Goal: Task Accomplishment & Management: Manage account settings

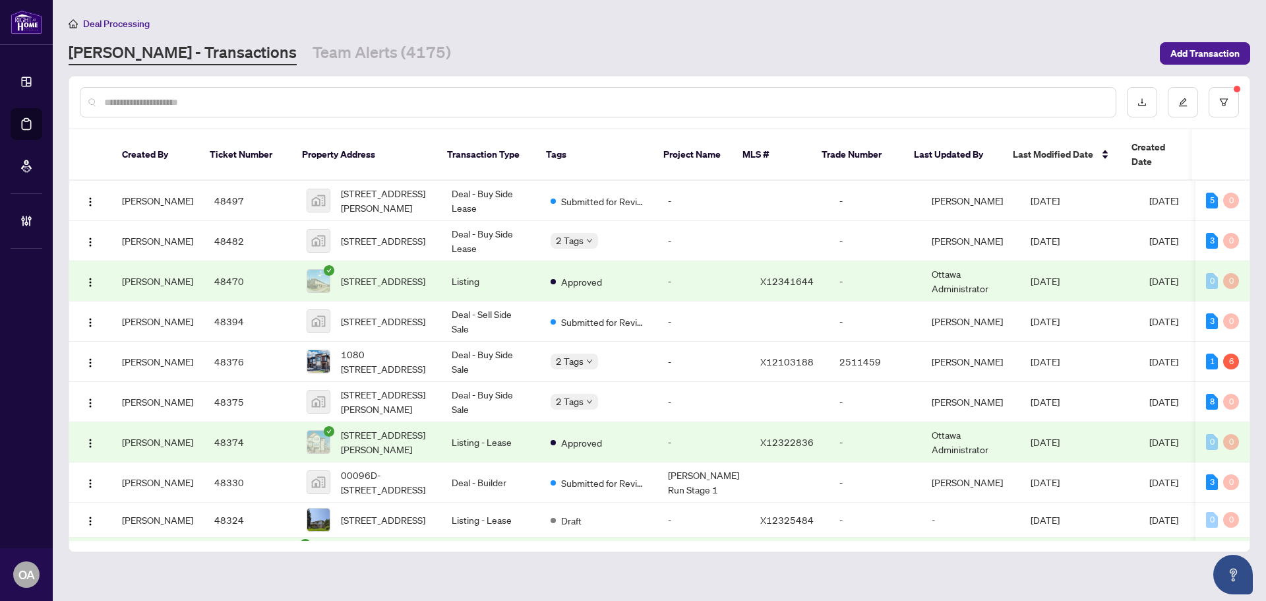
click at [689, 50] on div "RAHR - Transactions Team Alerts (4175)" at bounding box center [610, 54] width 1083 height 24
click at [234, 96] on input "text" at bounding box center [604, 102] width 1001 height 15
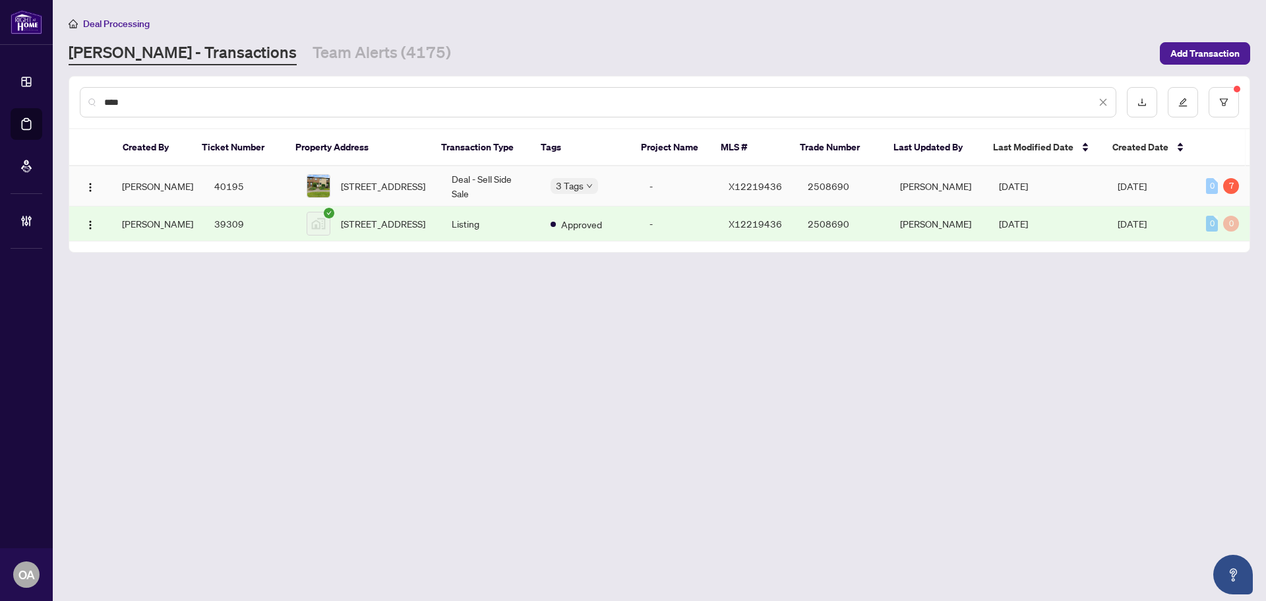
type input "****"
click at [372, 185] on span "12B LARKSHIRE Lane, Ottawa, Ontario K2J 1Y6, Canada" at bounding box center [383, 186] width 84 height 15
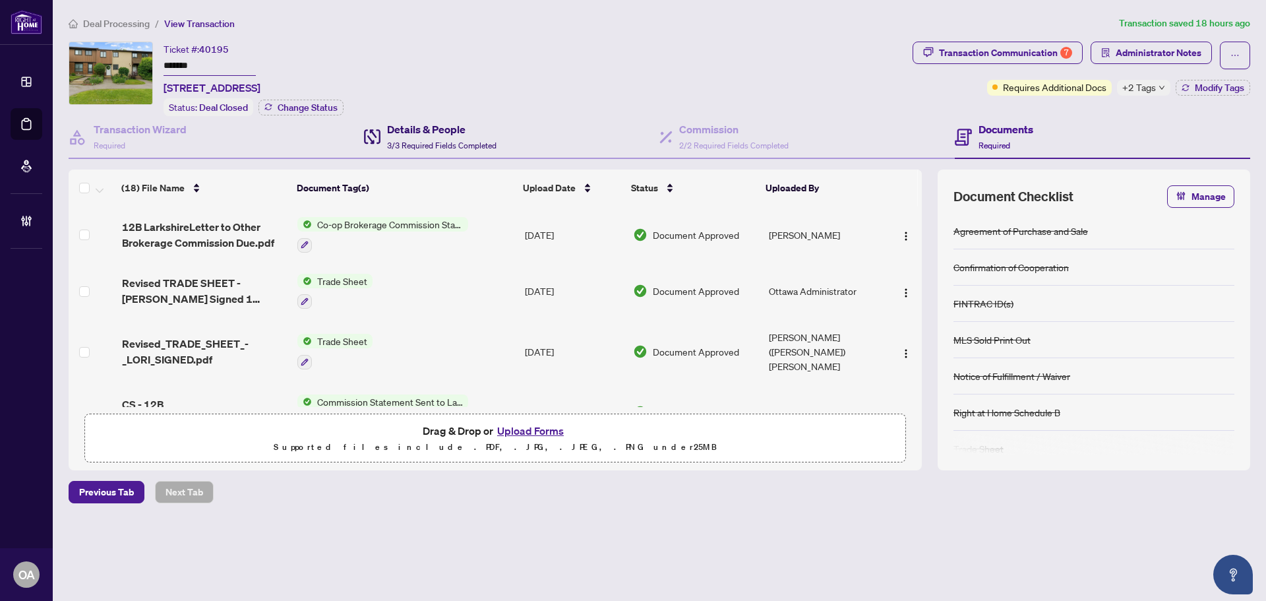
click at [469, 142] on span "3/3 Required Fields Completed" at bounding box center [441, 145] width 109 height 10
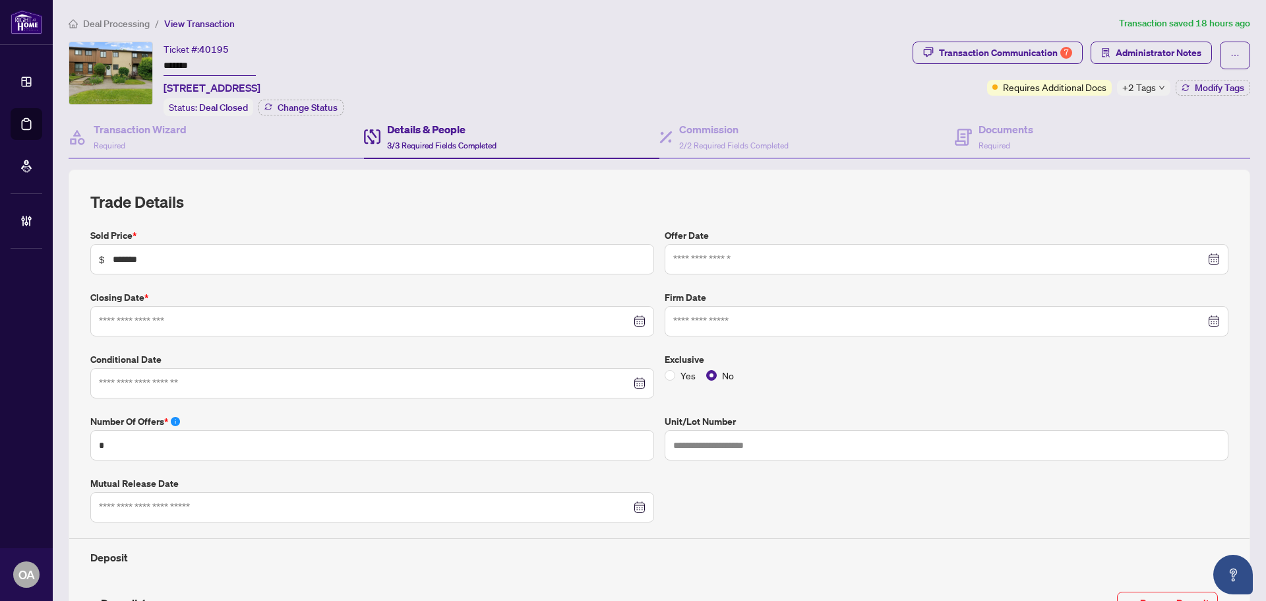
type input "**********"
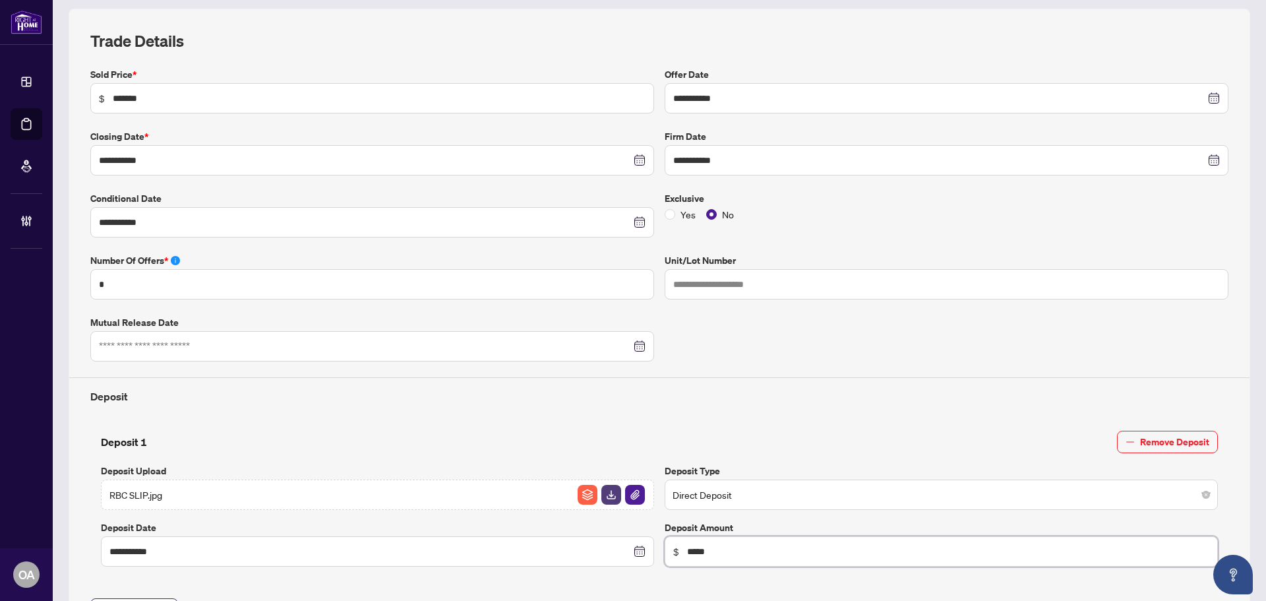
scroll to position [66, 0]
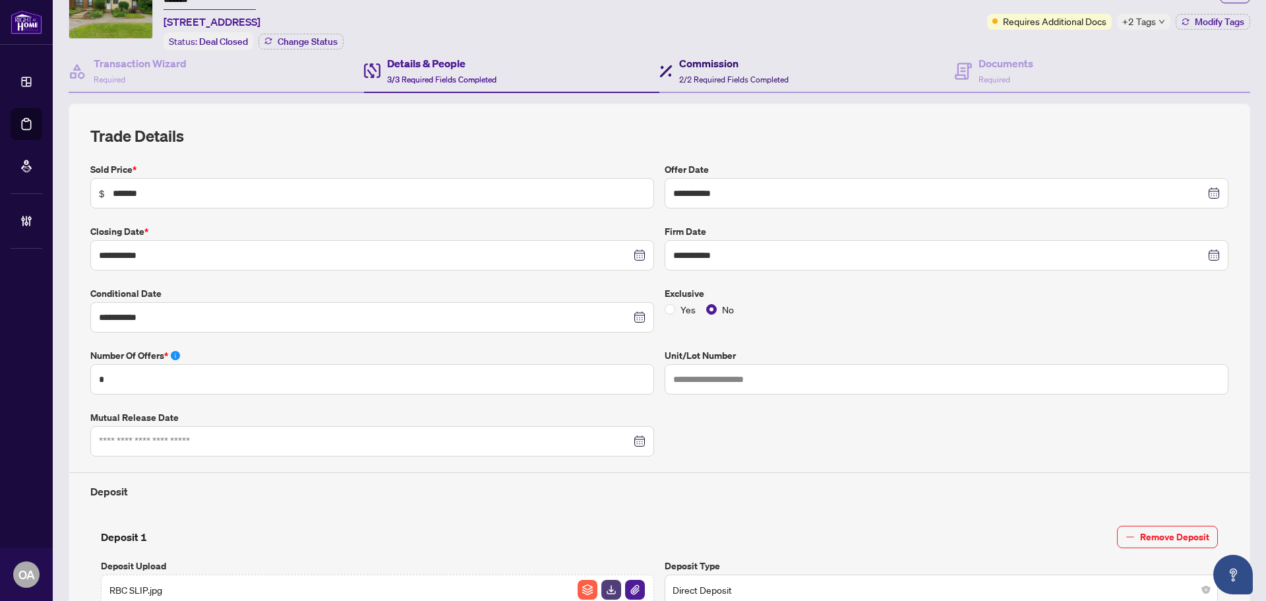
click at [711, 61] on h4 "Commission" at bounding box center [733, 63] width 109 height 16
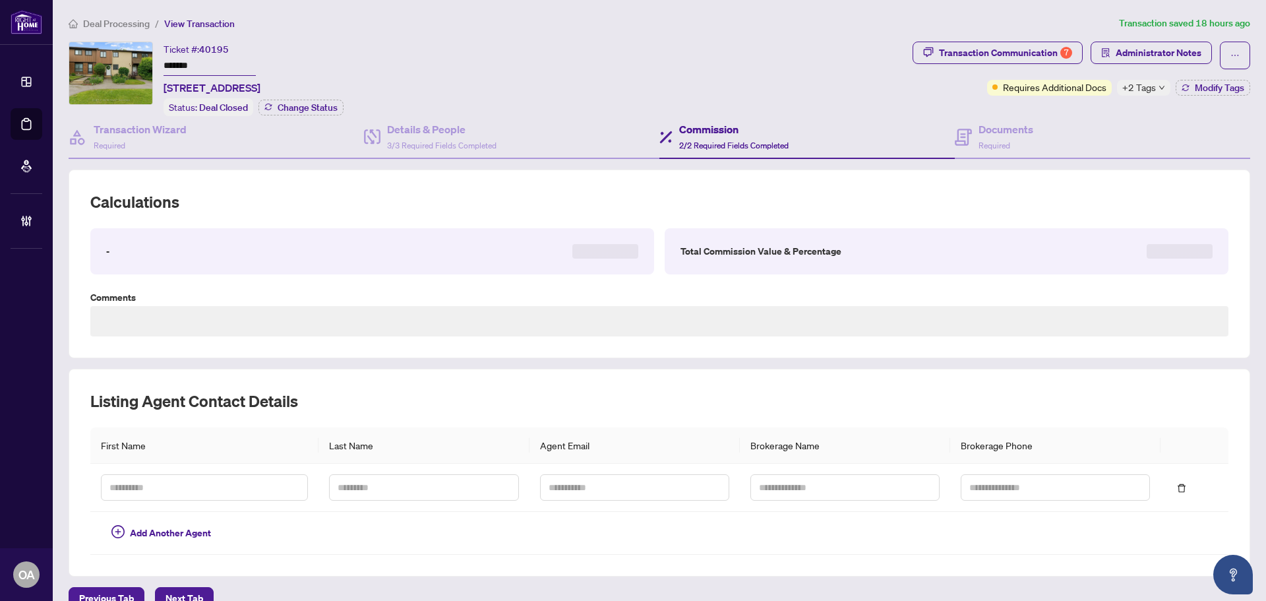
type textarea "**********"
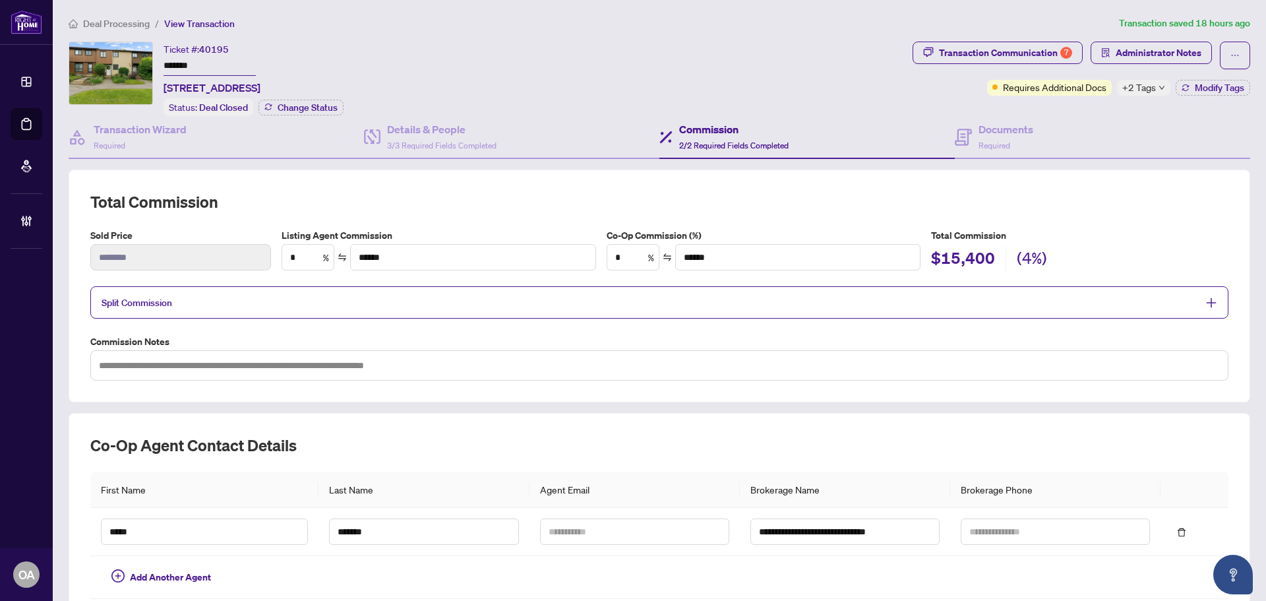
click at [237, 309] on div "Split Commission" at bounding box center [659, 302] width 1138 height 32
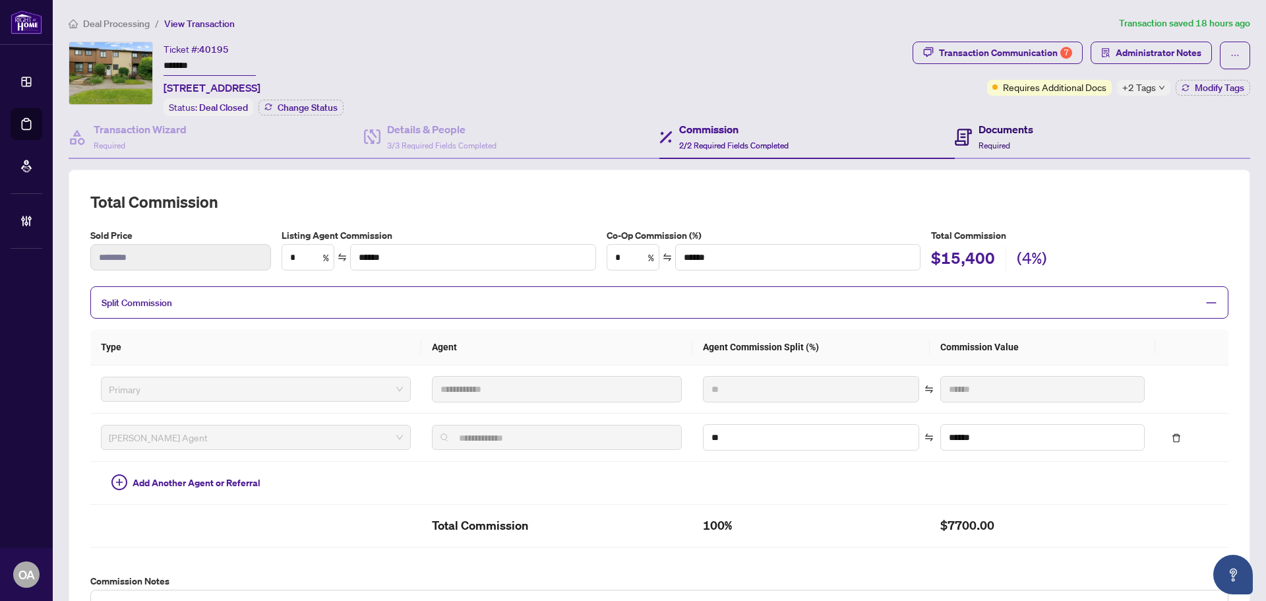
click at [993, 129] on h4 "Documents" at bounding box center [1005, 129] width 55 height 16
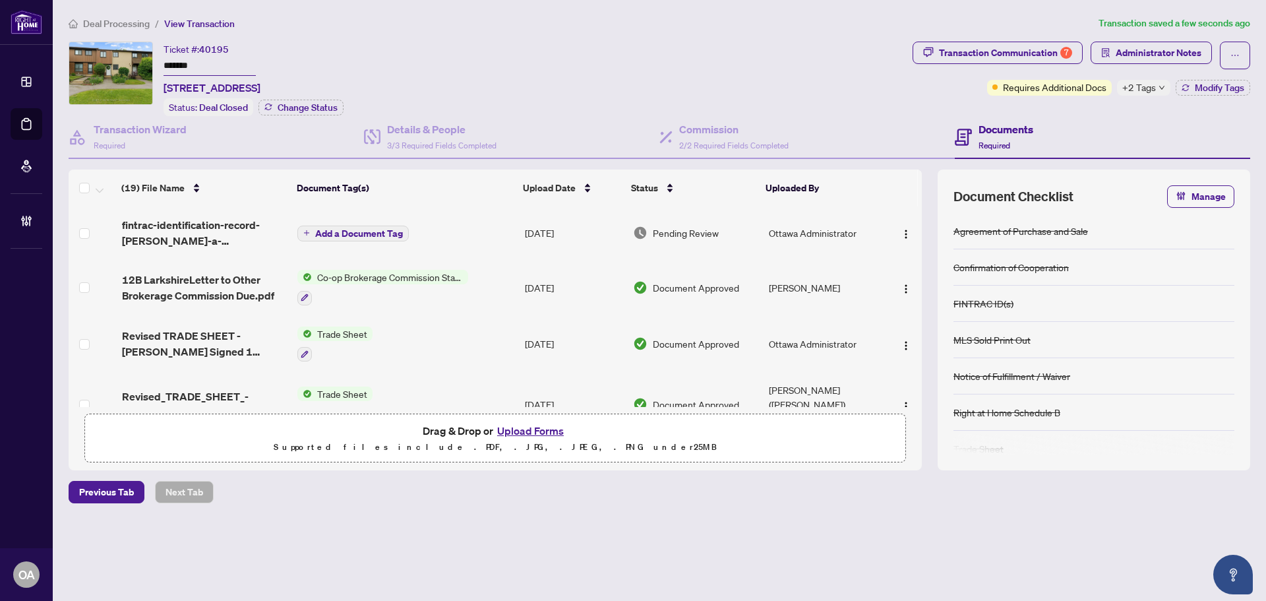
click at [368, 229] on span "Add a Document Tag" at bounding box center [359, 233] width 88 height 9
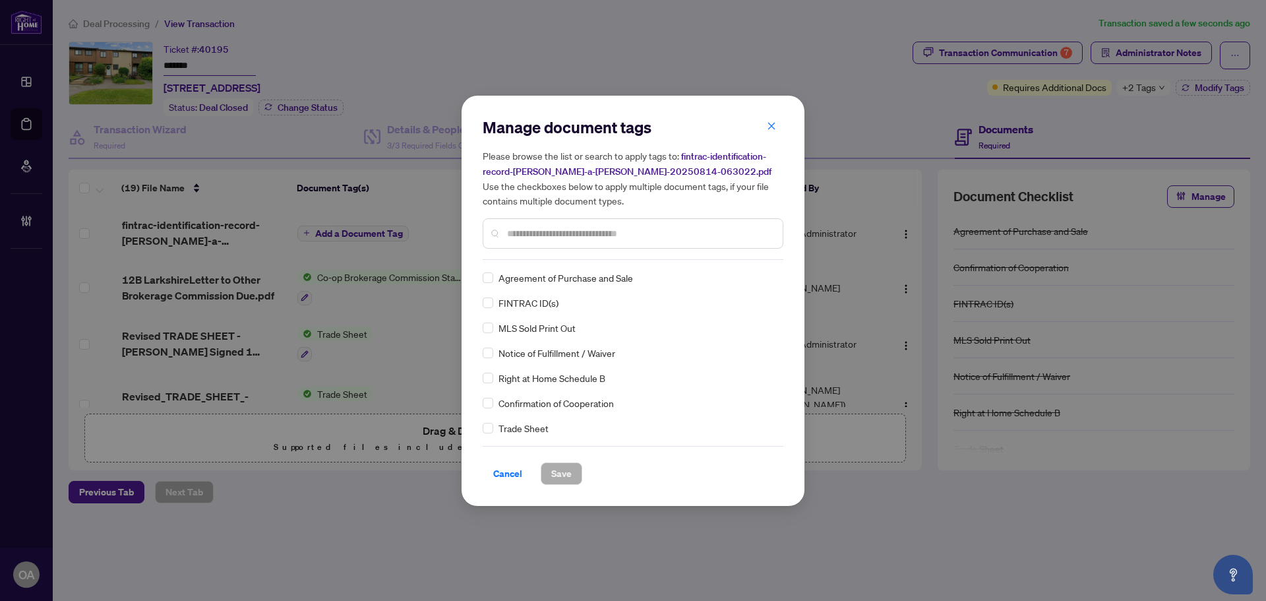
click at [510, 227] on input "text" at bounding box center [639, 233] width 265 height 15
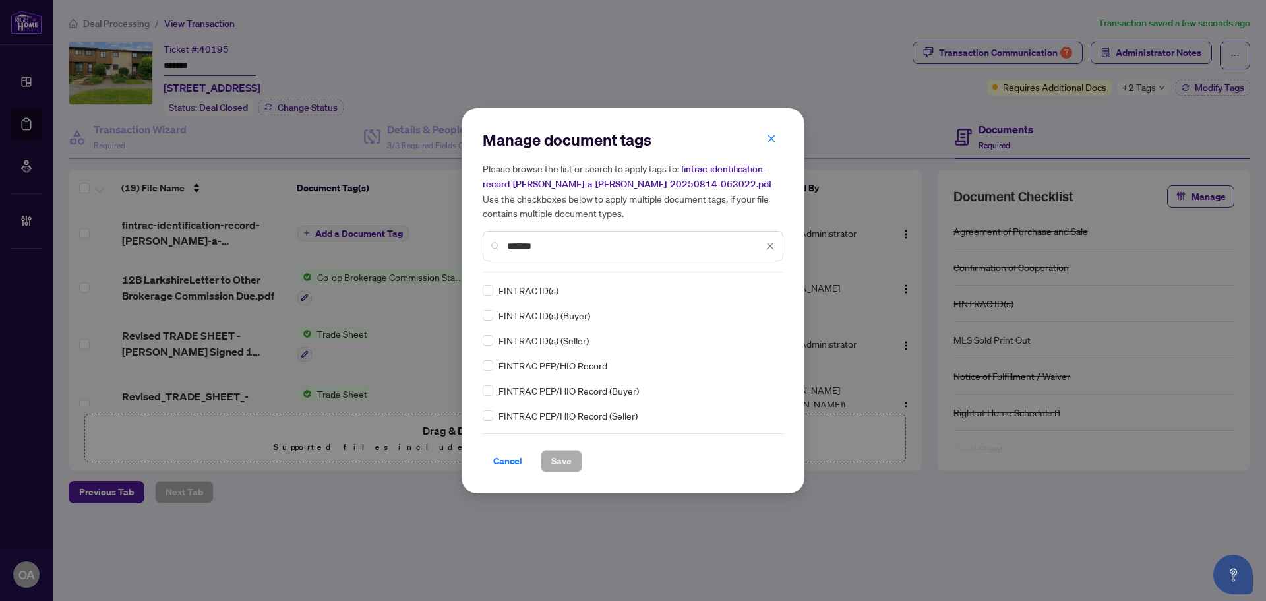
type input "*******"
click at [561, 463] on span "Save" at bounding box center [561, 460] width 20 height 21
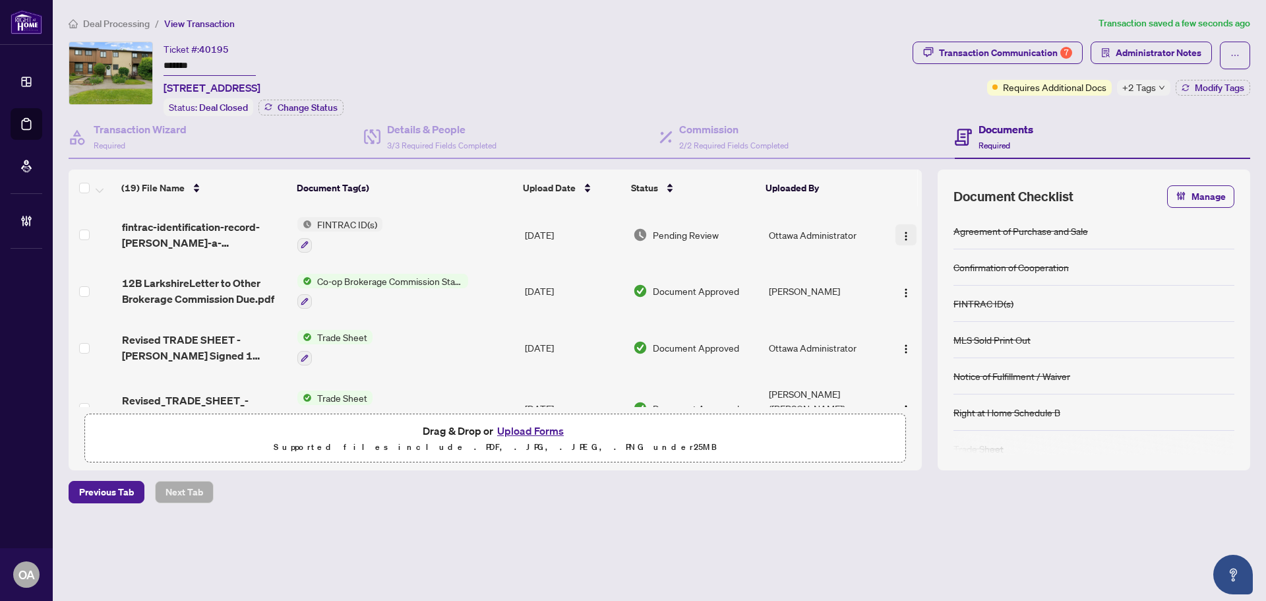
click at [903, 236] on img "button" at bounding box center [905, 236] width 11 height 11
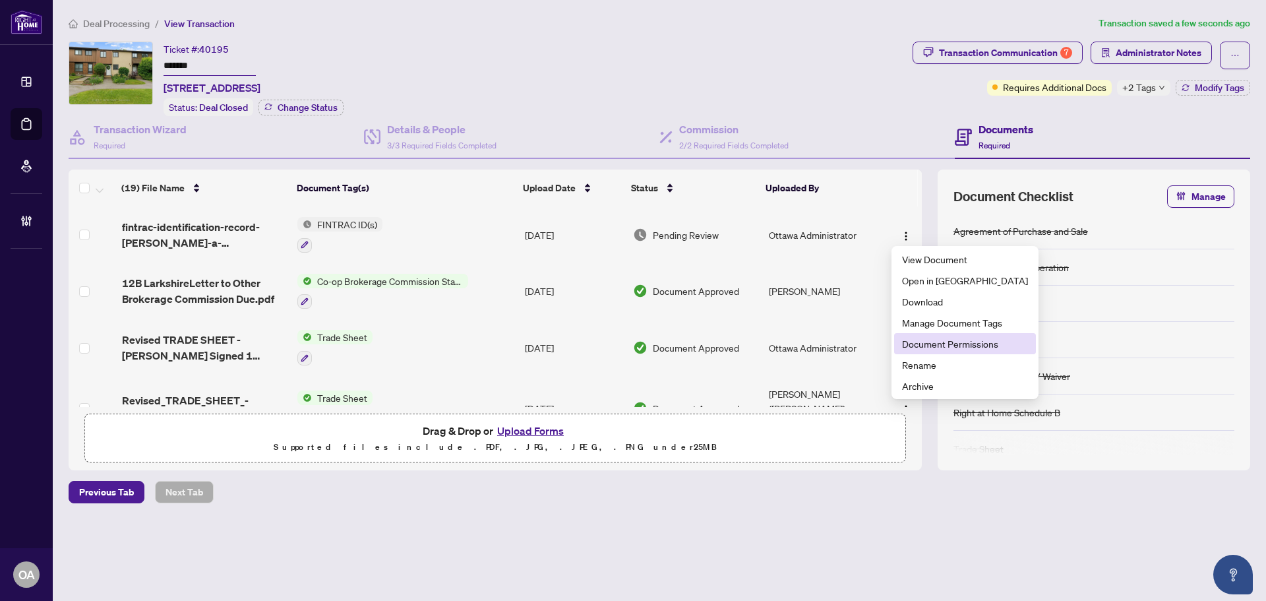
click at [931, 339] on span "Document Permissions" at bounding box center [965, 343] width 126 height 15
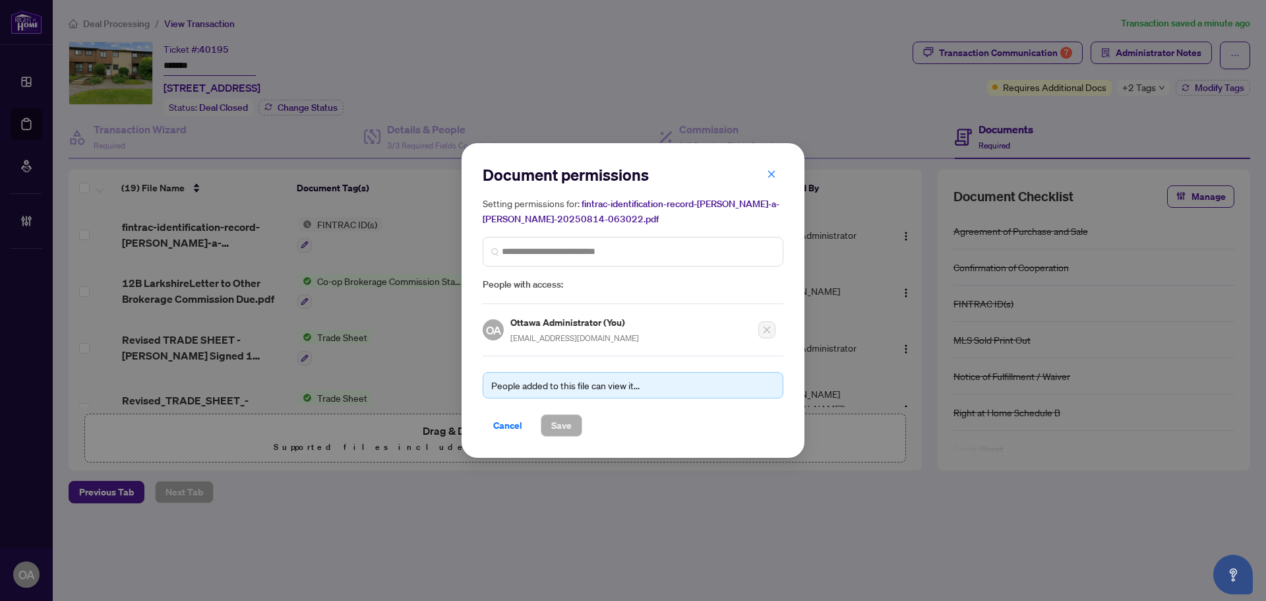
click at [602, 272] on div "Setting permissions for: fintrac-identification-record-james-a-macpherson-20250…" at bounding box center [633, 244] width 301 height 96
click at [604, 246] on input "search" at bounding box center [638, 252] width 273 height 14
type input "*****"
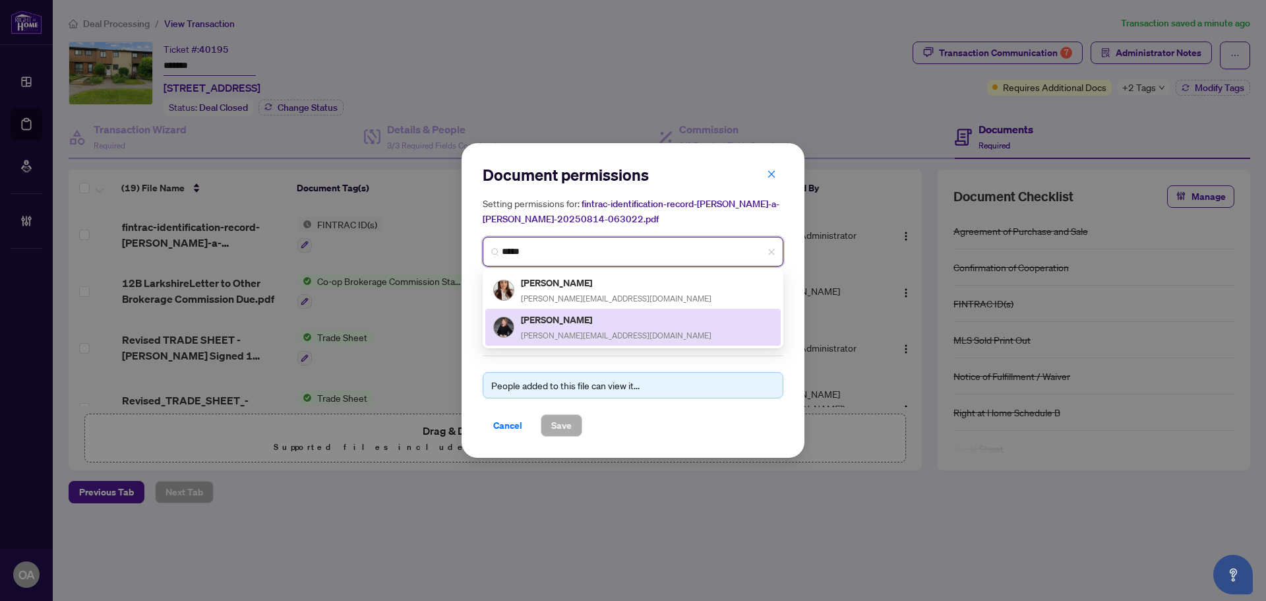
click at [579, 326] on div "Sonya Crites sonya@ottawapropertygals.com" at bounding box center [616, 327] width 191 height 30
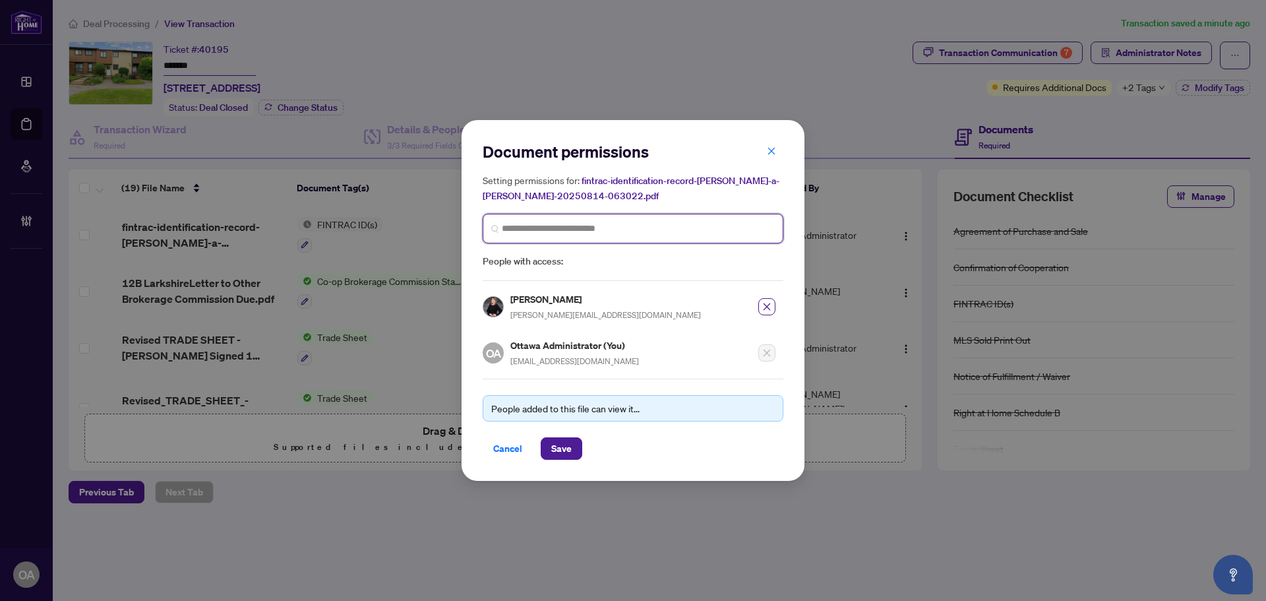
click at [585, 226] on input "search" at bounding box center [638, 228] width 273 height 14
type input "******"
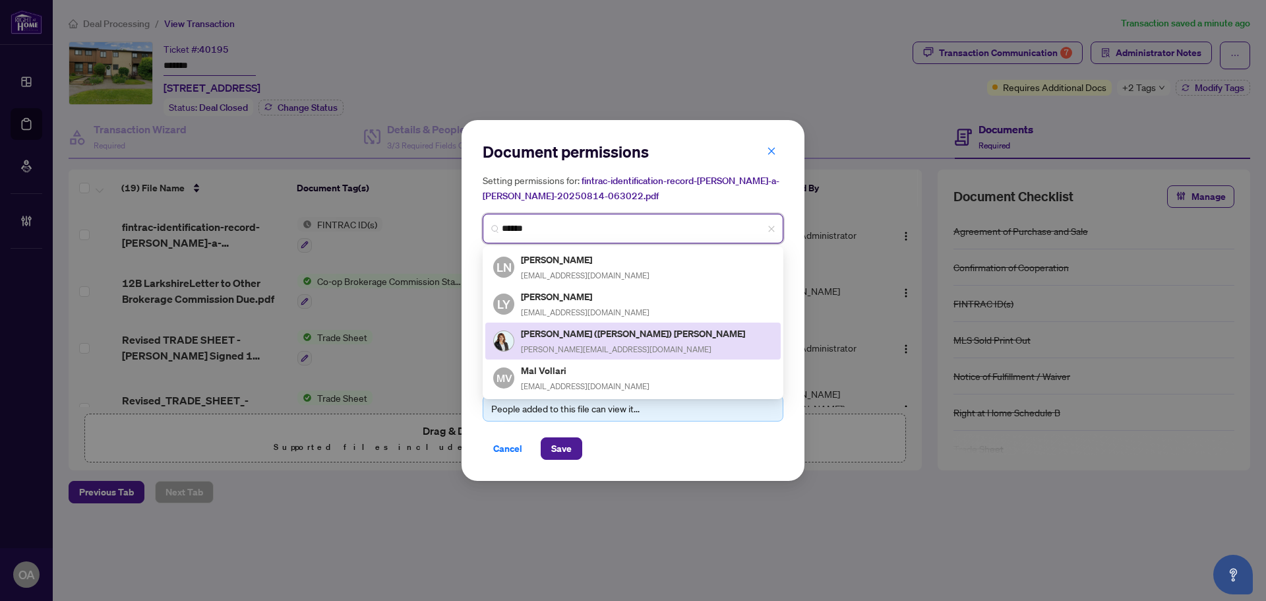
click at [586, 344] on span "lori@ottawapropertygals.com" at bounding box center [616, 349] width 191 height 10
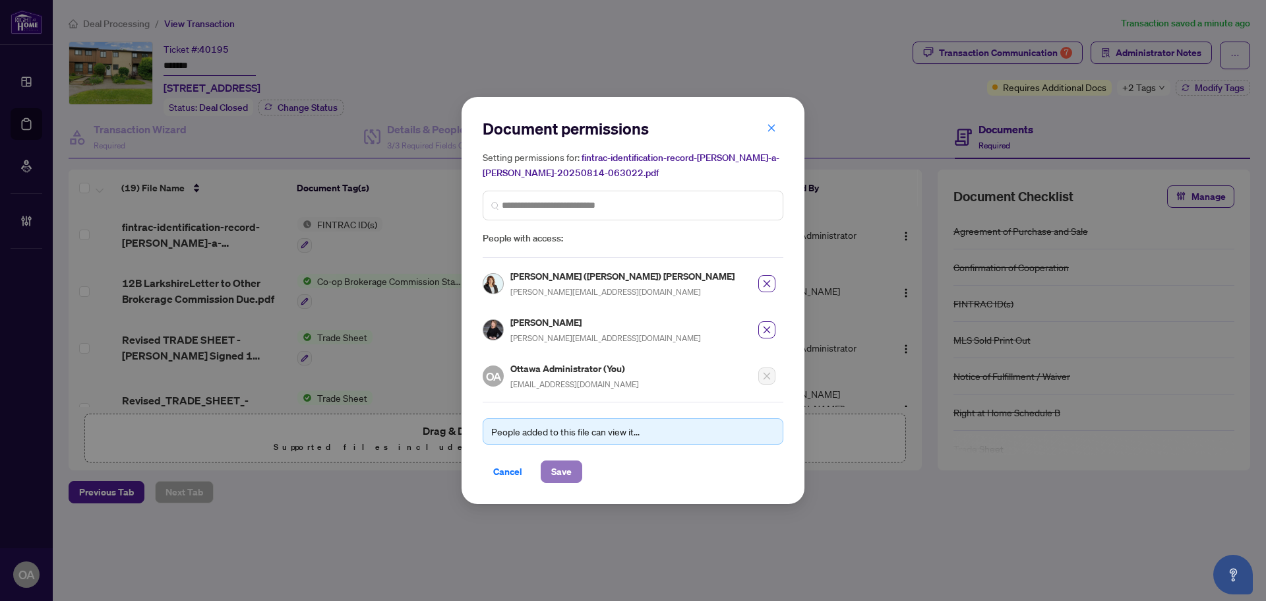
click at [568, 471] on span "Save" at bounding box center [561, 471] width 20 height 21
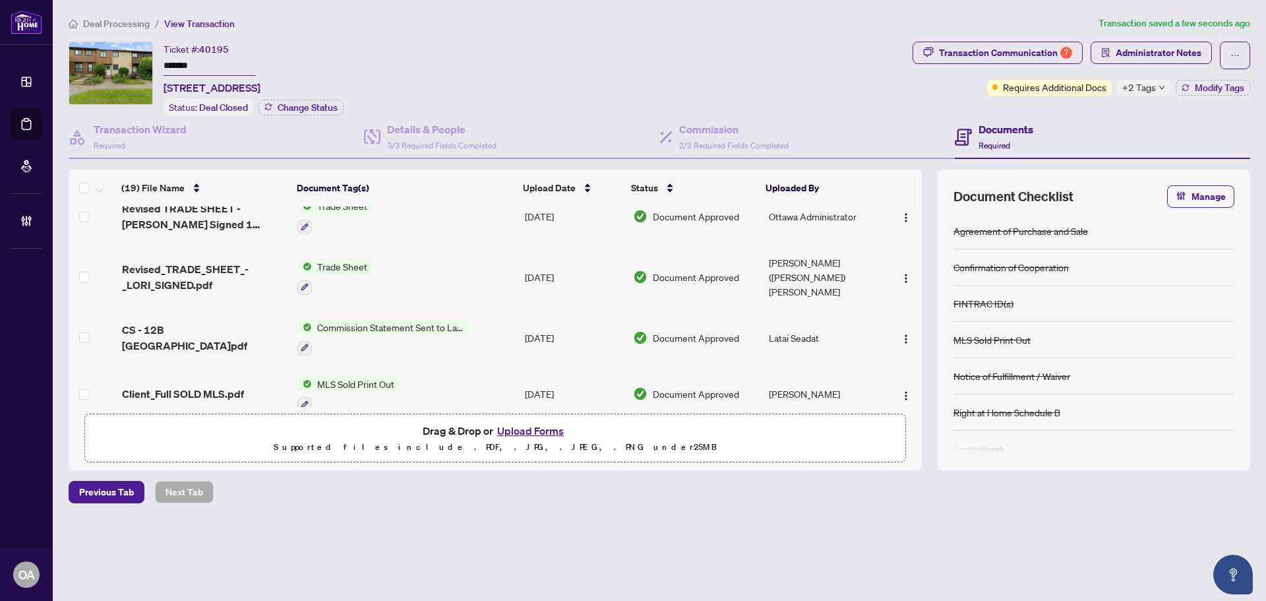
scroll to position [132, 0]
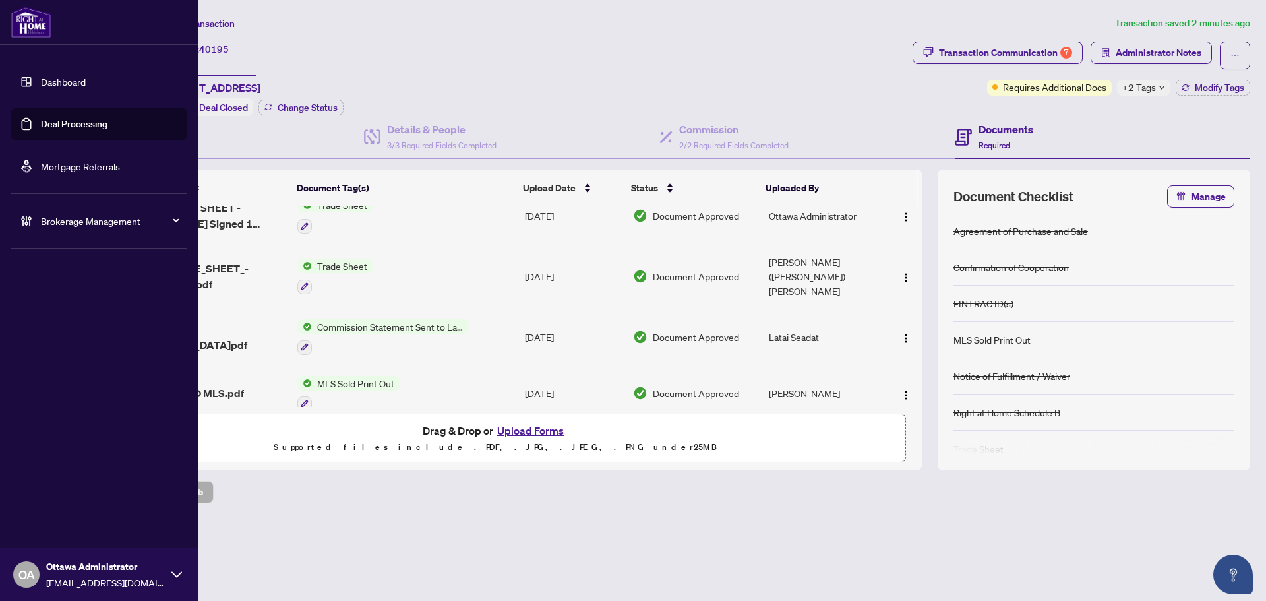
click at [52, 123] on link "Deal Processing" at bounding box center [74, 124] width 67 height 12
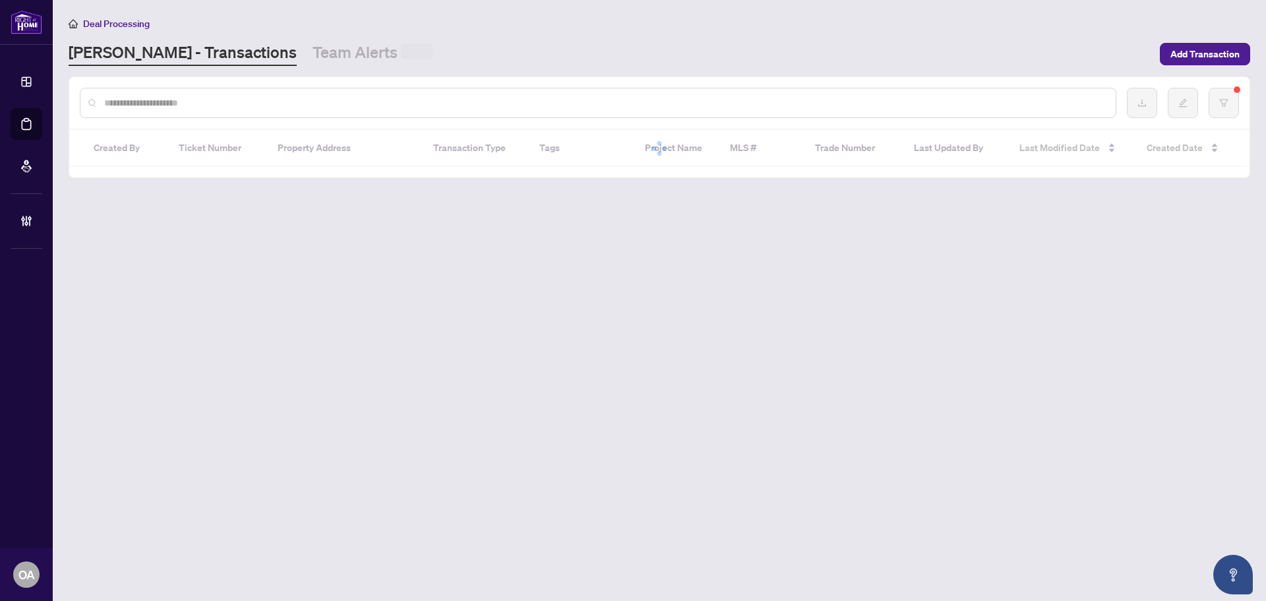
click at [456, 109] on div at bounding box center [598, 103] width 1036 height 30
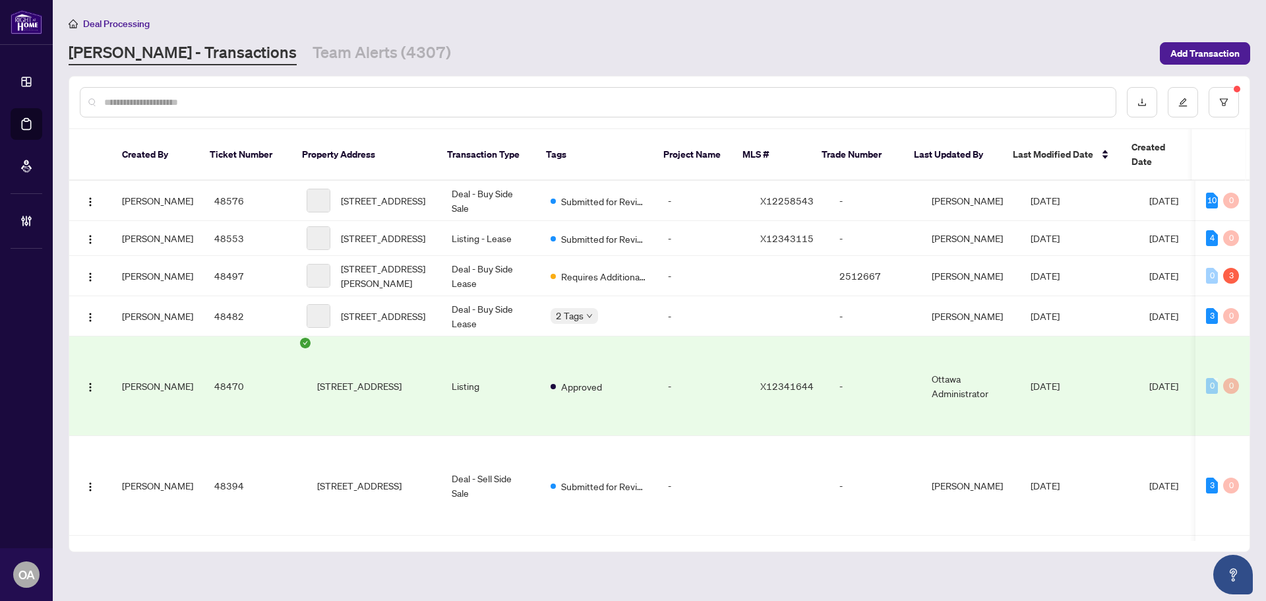
click at [459, 103] on input "text" at bounding box center [604, 102] width 1001 height 15
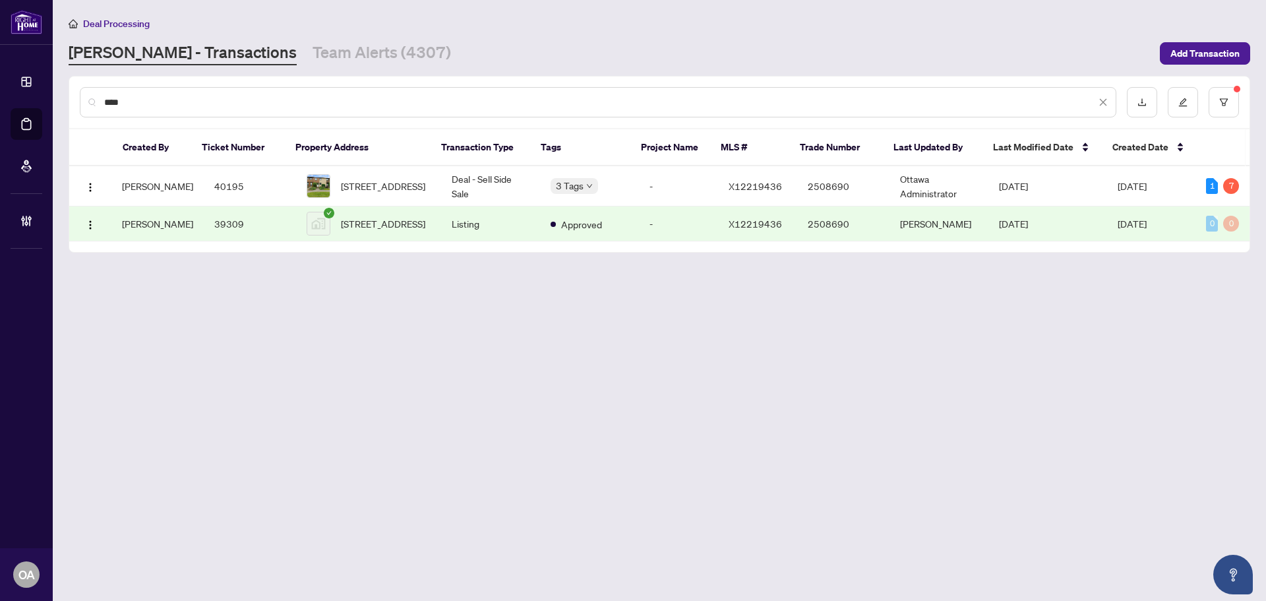
type input "****"
click at [390, 183] on span "12B LARKSHIRE Lane, Ottawa, Ontario K2J 1Y6, Canada" at bounding box center [383, 186] width 84 height 15
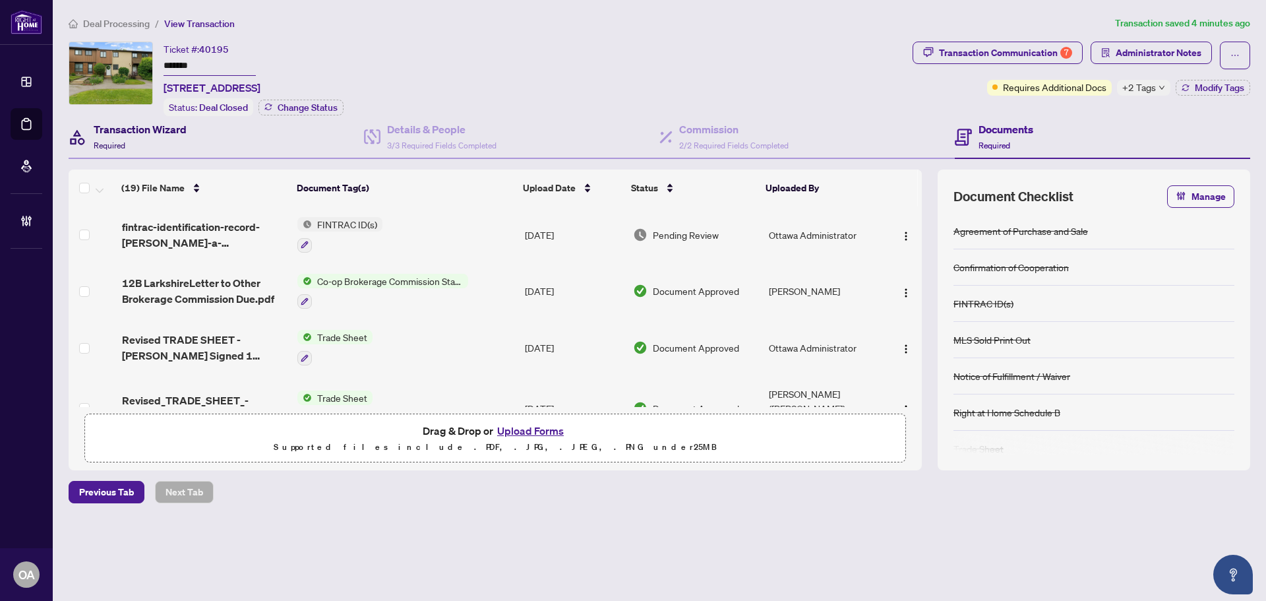
click at [131, 129] on h4 "Transaction Wizard" at bounding box center [140, 129] width 93 height 16
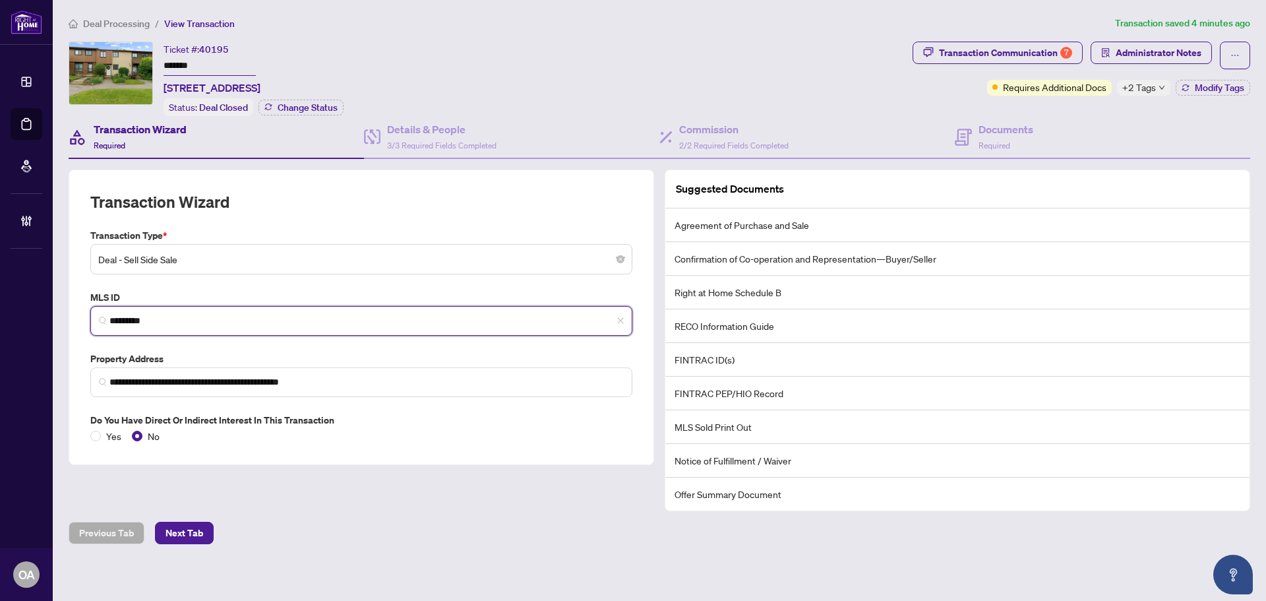
click at [162, 315] on input "*********" at bounding box center [366, 321] width 514 height 14
drag, startPoint x: 162, startPoint y: 316, endPoint x: 103, endPoint y: 319, distance: 58.8
click at [103, 319] on span "*********" at bounding box center [361, 321] width 542 height 30
click at [155, 322] on input "*********" at bounding box center [366, 321] width 514 height 14
drag, startPoint x: 165, startPoint y: 316, endPoint x: 69, endPoint y: 314, distance: 96.2
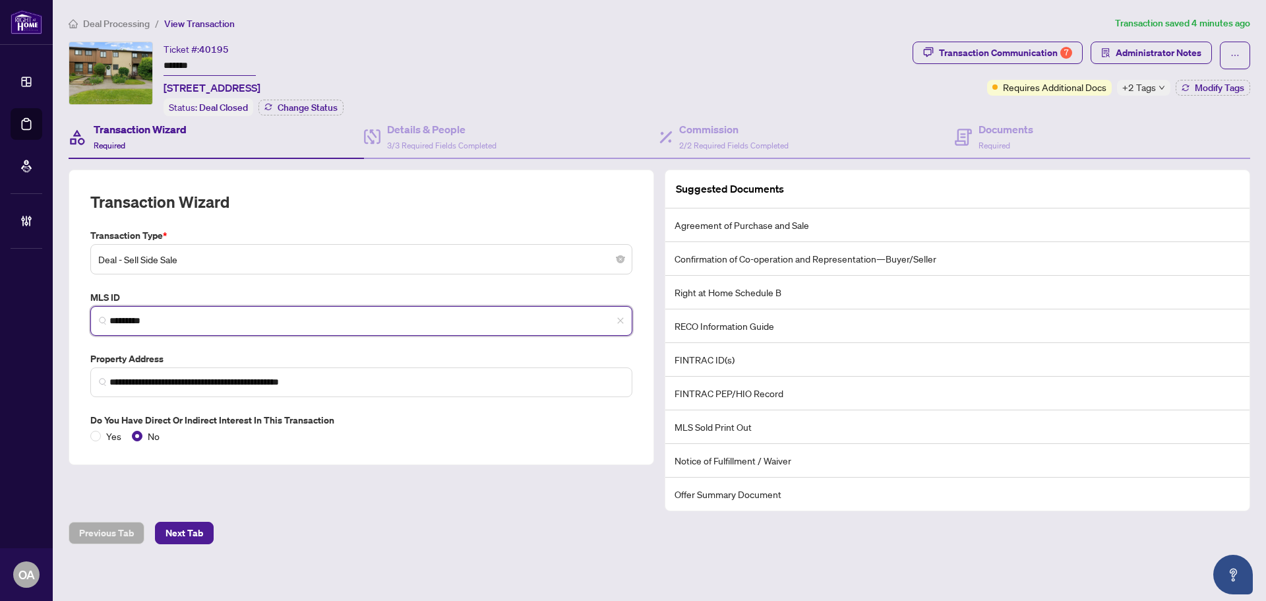
click at [69, 314] on div "**********" at bounding box center [361, 316] width 585 height 295
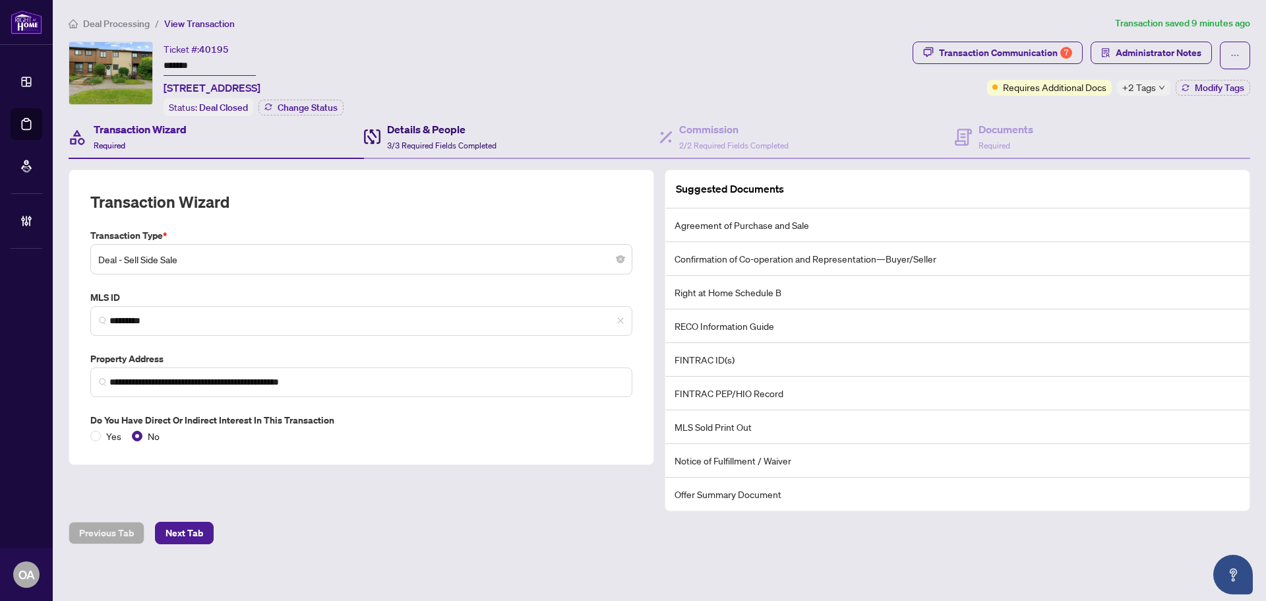
click at [382, 140] on div "Details & People 3/3 Required Fields Completed" at bounding box center [430, 136] width 132 height 31
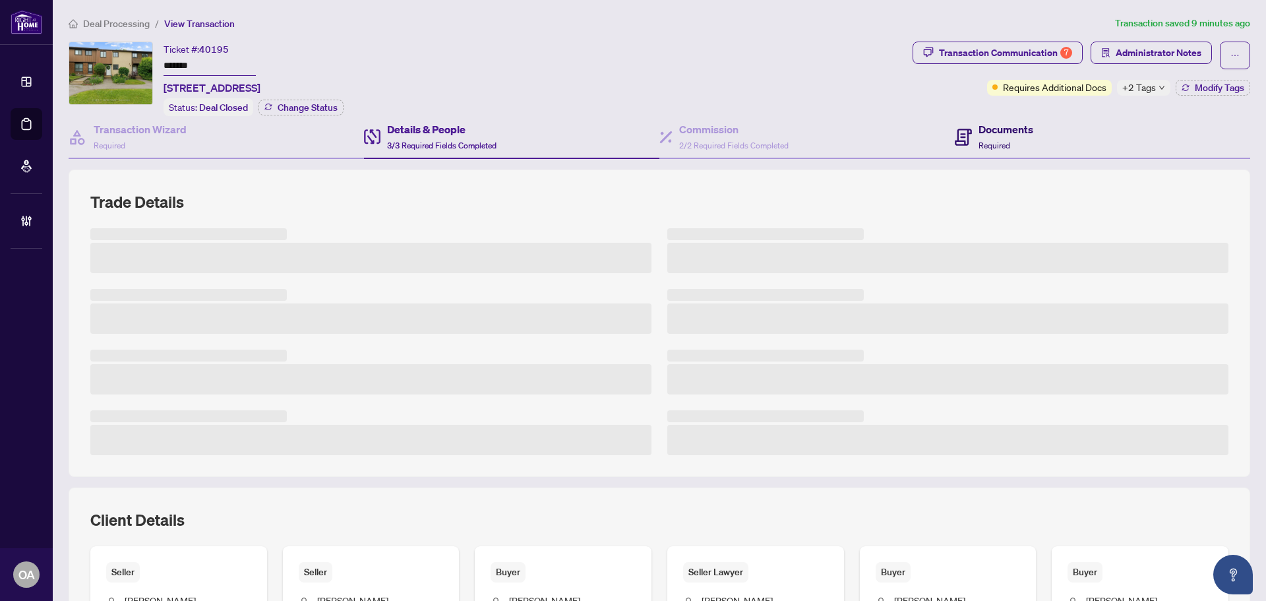
click at [997, 132] on h4 "Documents" at bounding box center [1005, 129] width 55 height 16
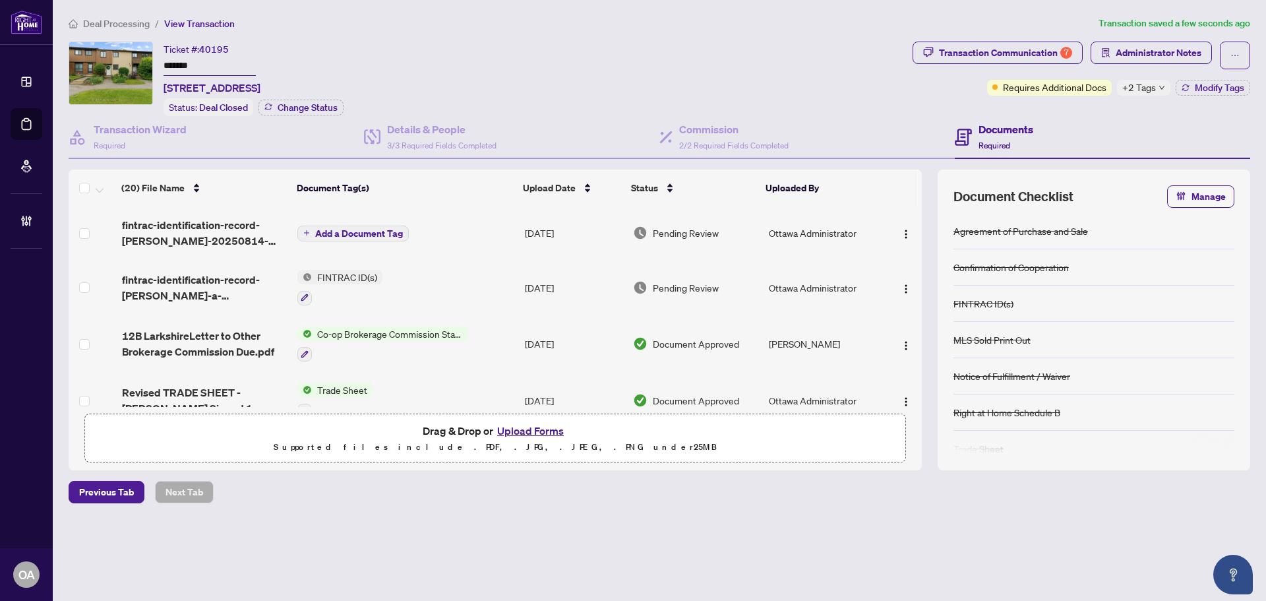
click at [375, 239] on button "Add a Document Tag" at bounding box center [352, 233] width 111 height 16
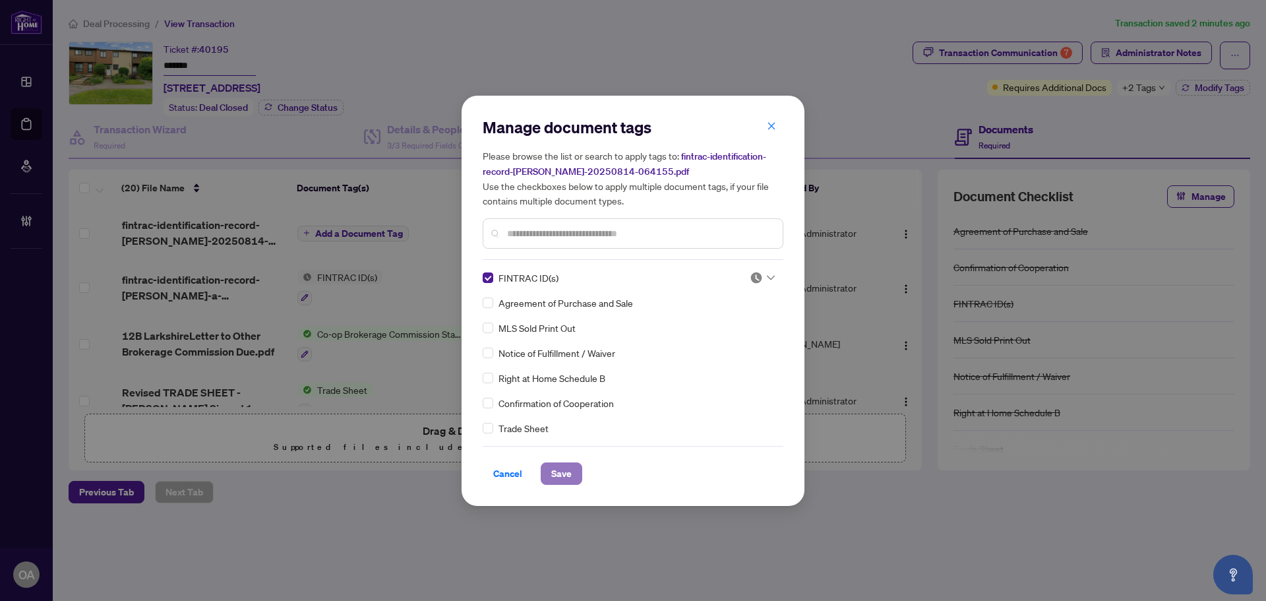
drag, startPoint x: 558, startPoint y: 467, endPoint x: 549, endPoint y: 461, distance: 10.6
click at [559, 464] on span "Save" at bounding box center [561, 473] width 20 height 21
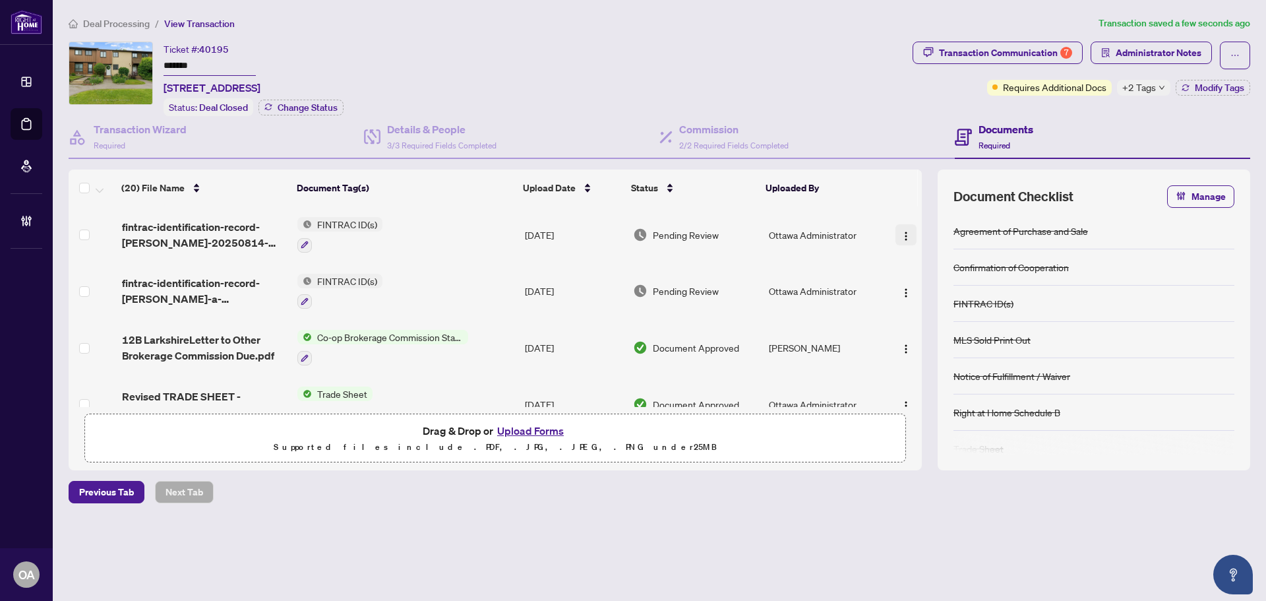
click at [900, 231] on img "button" at bounding box center [905, 236] width 11 height 11
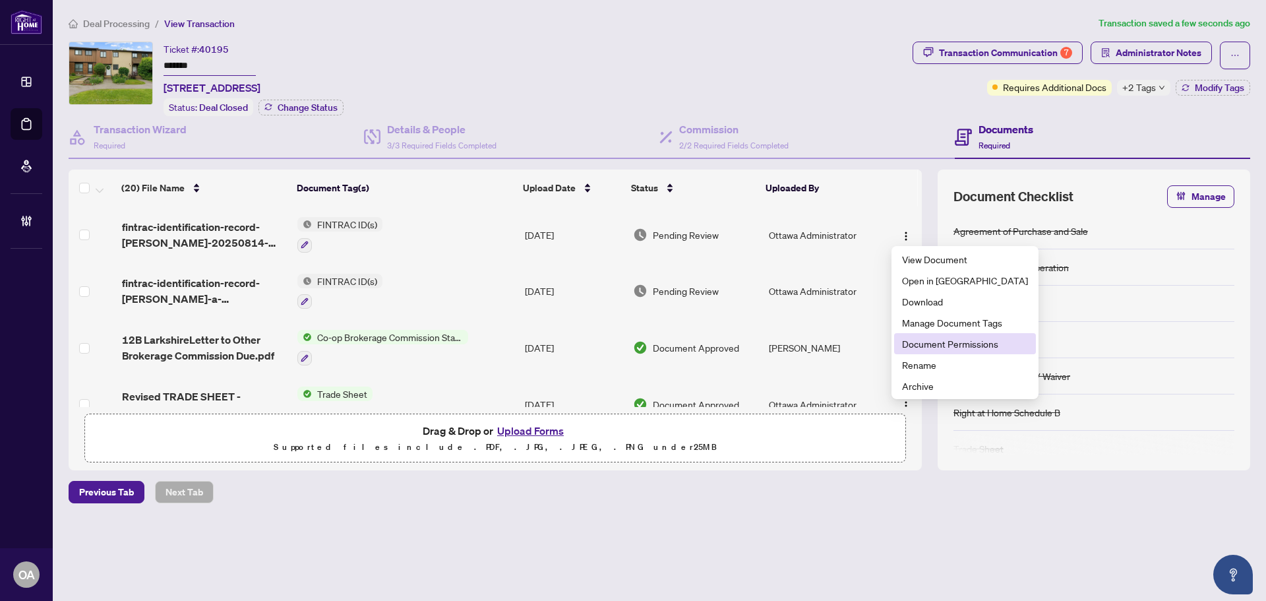
click at [923, 344] on span "Document Permissions" at bounding box center [965, 343] width 126 height 15
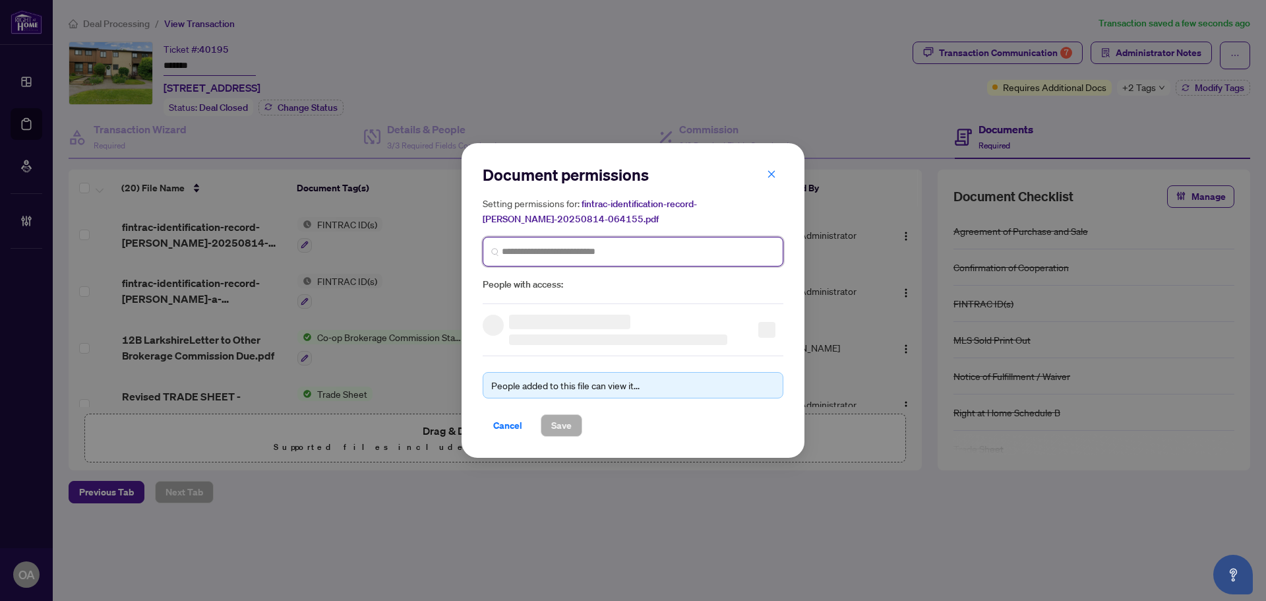
click at [539, 256] on input "search" at bounding box center [638, 252] width 273 height 14
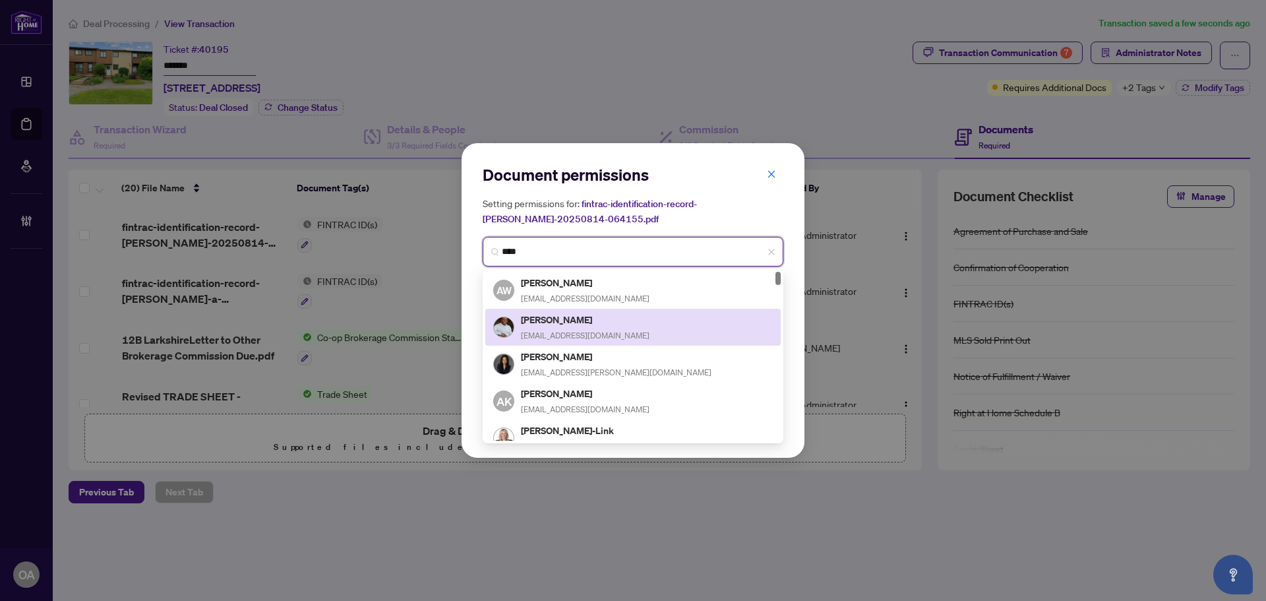
type input "*****"
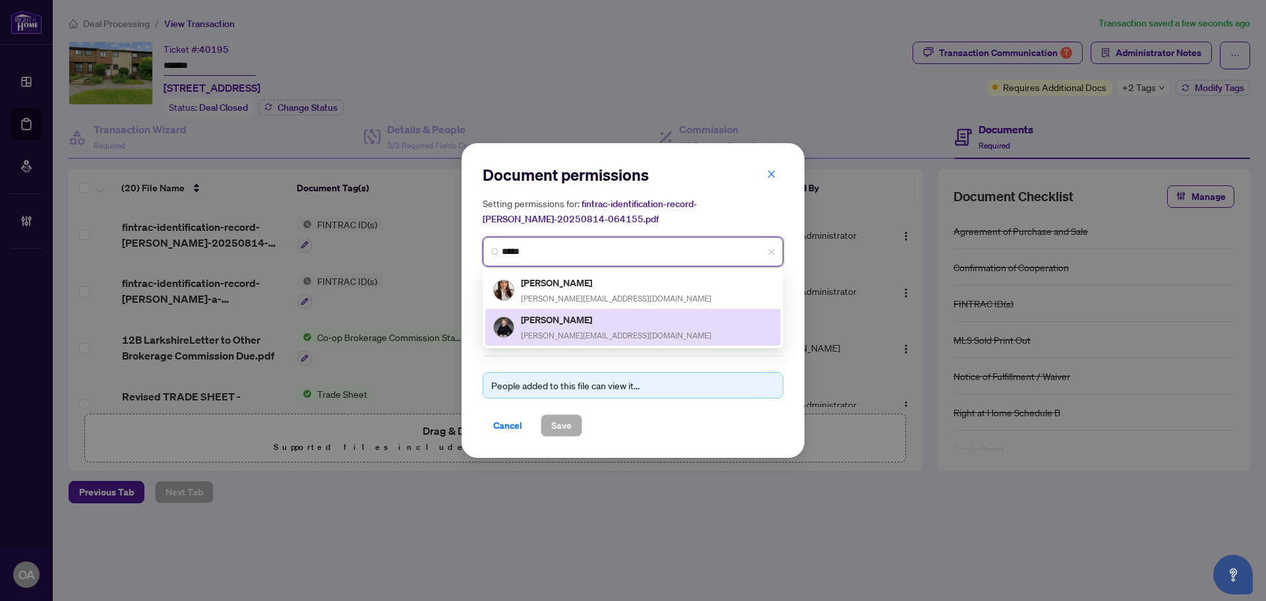
click at [573, 327] on div "Sonya Crites sonya@ottawapropertygals.com" at bounding box center [616, 327] width 191 height 30
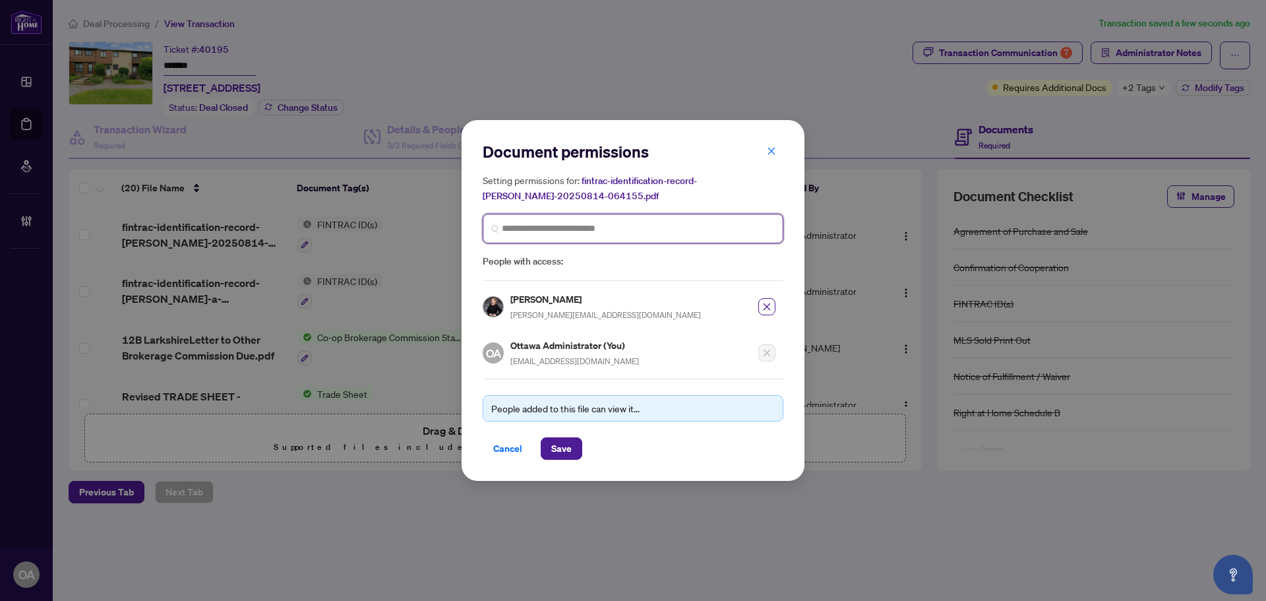
click at [587, 229] on input "search" at bounding box center [638, 228] width 273 height 14
type input "*******"
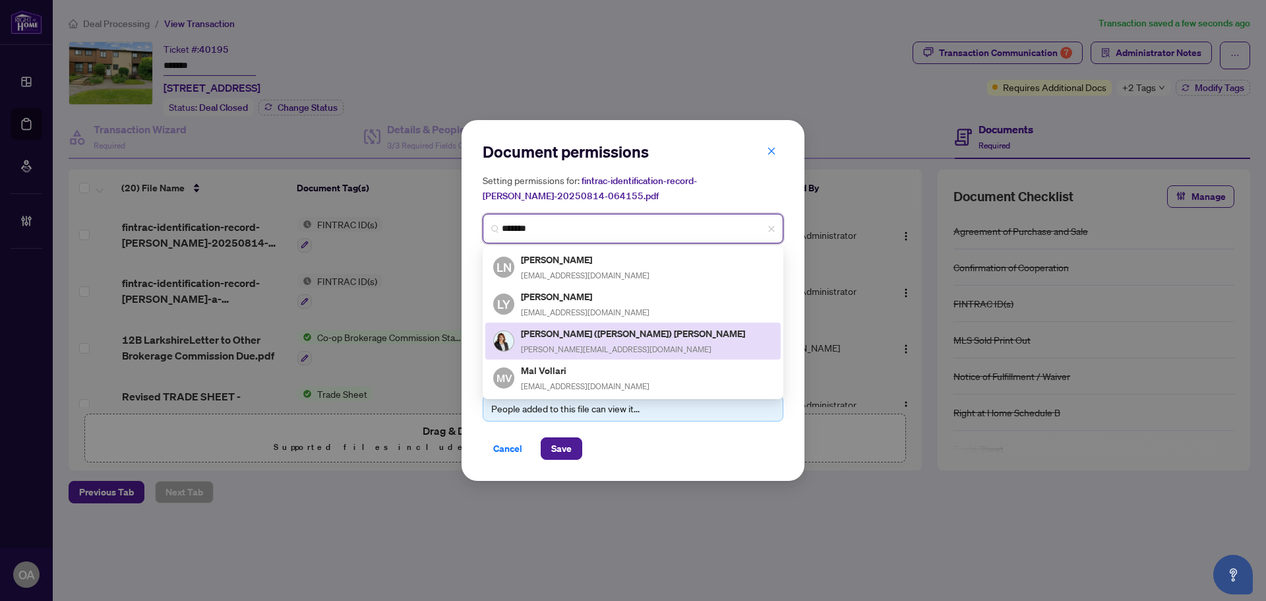
click at [575, 331] on h5 "Lori (Loretta) Williams" at bounding box center [634, 333] width 226 height 15
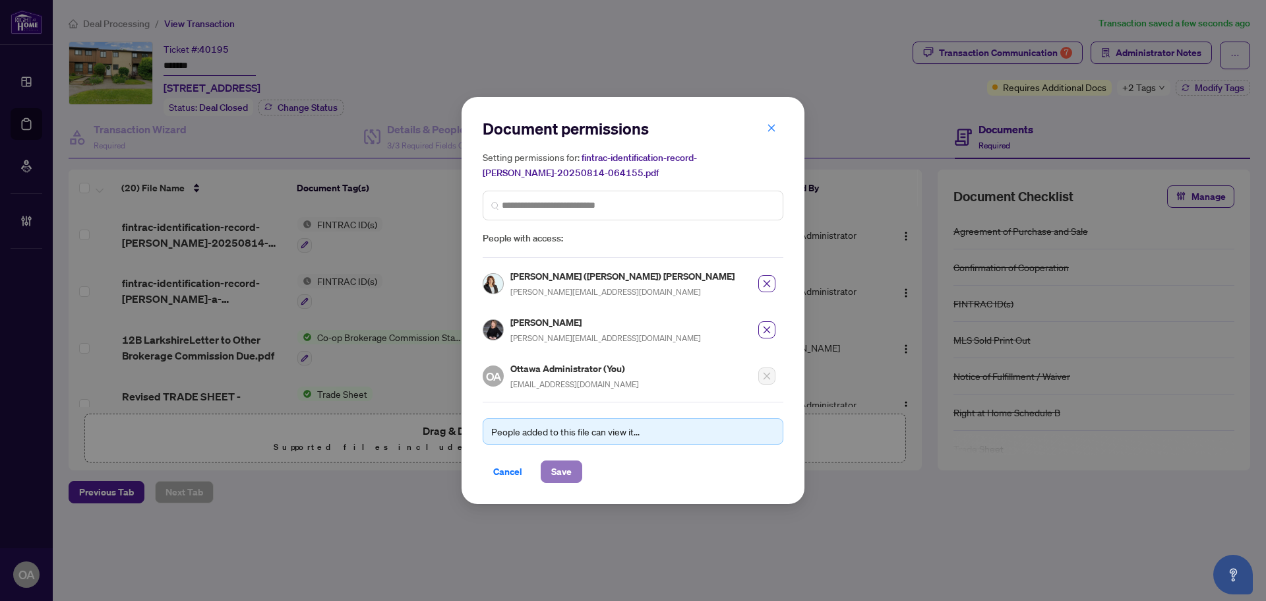
click at [554, 466] on span "Save" at bounding box center [561, 471] width 20 height 21
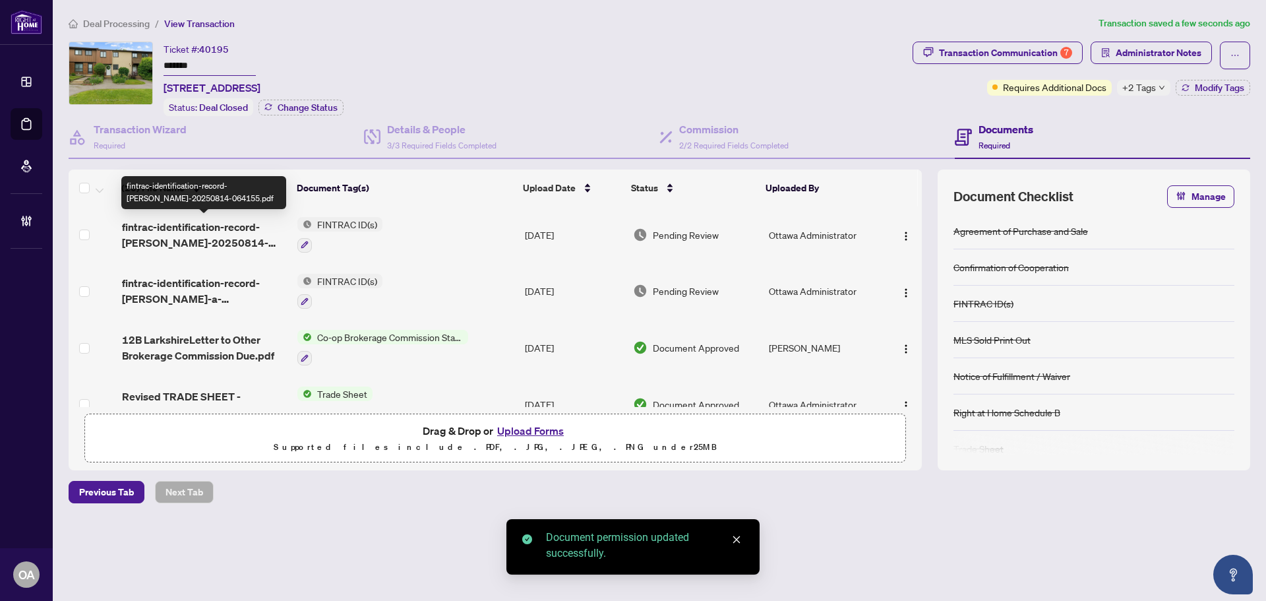
click at [208, 222] on span "fintrac-identification-record-stephanie-nicole-macpherson-20250814-064155.pdf" at bounding box center [204, 235] width 165 height 32
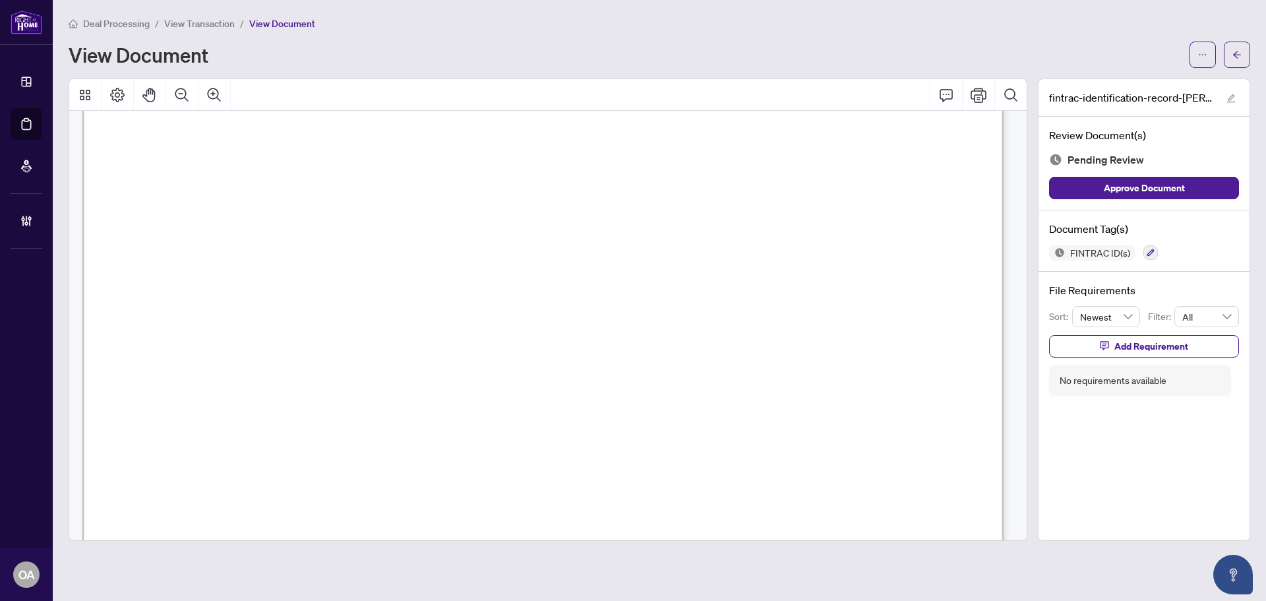
scroll to position [264, 0]
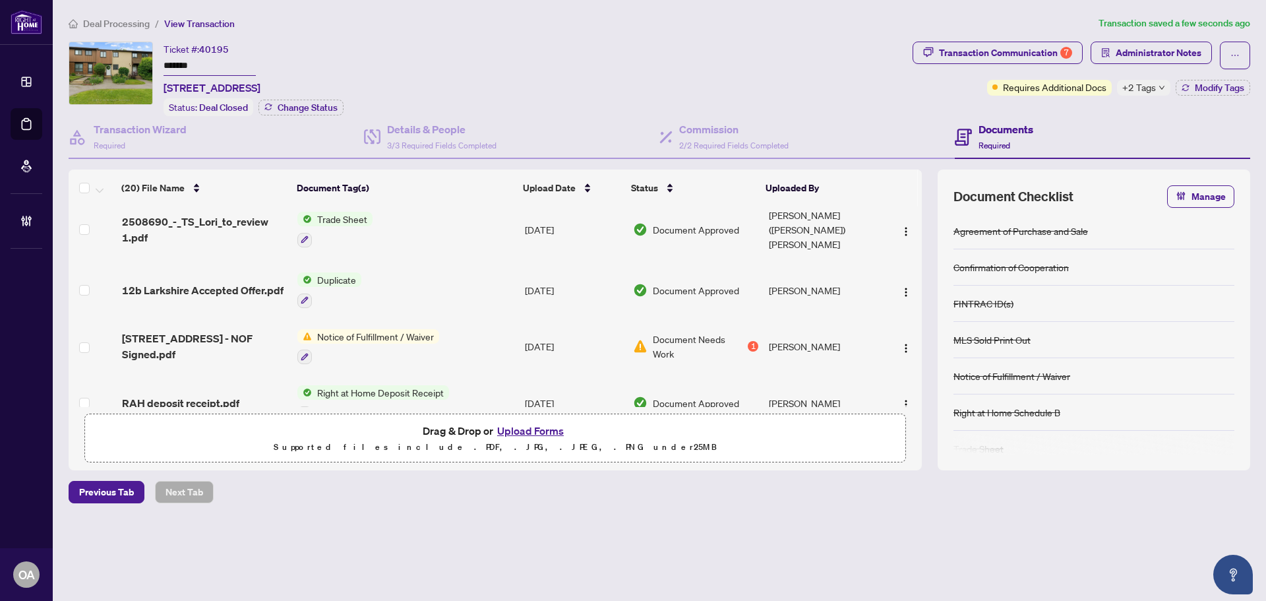
scroll to position [725, 0]
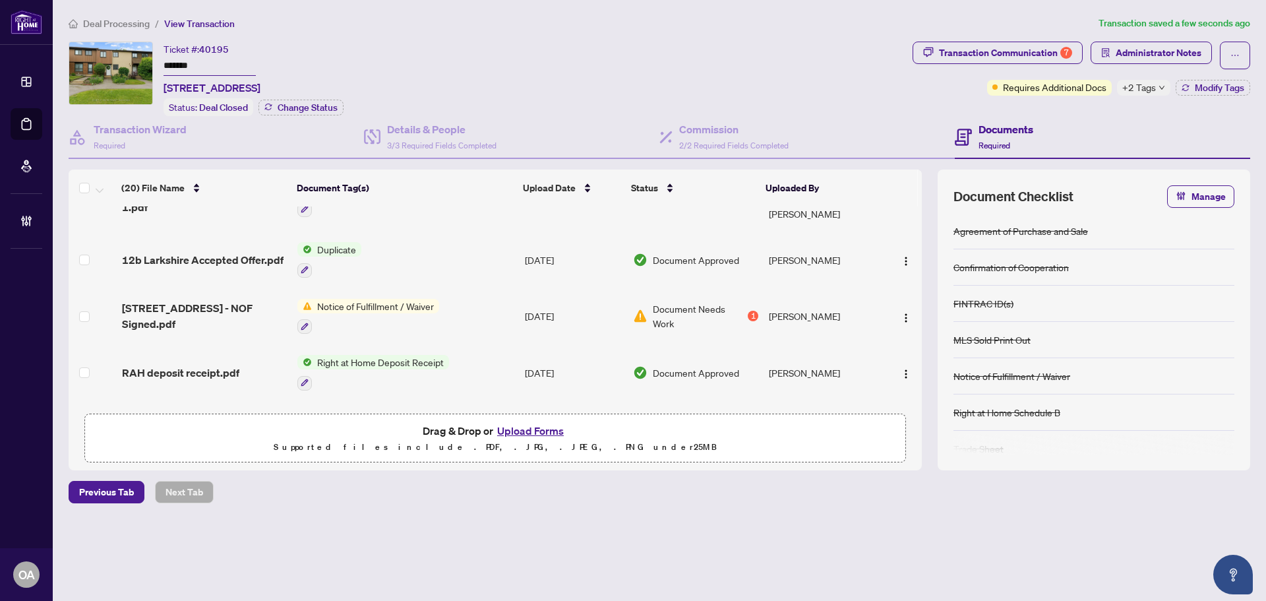
click at [788, 304] on td "Sonya Crites" at bounding box center [823, 316] width 120 height 57
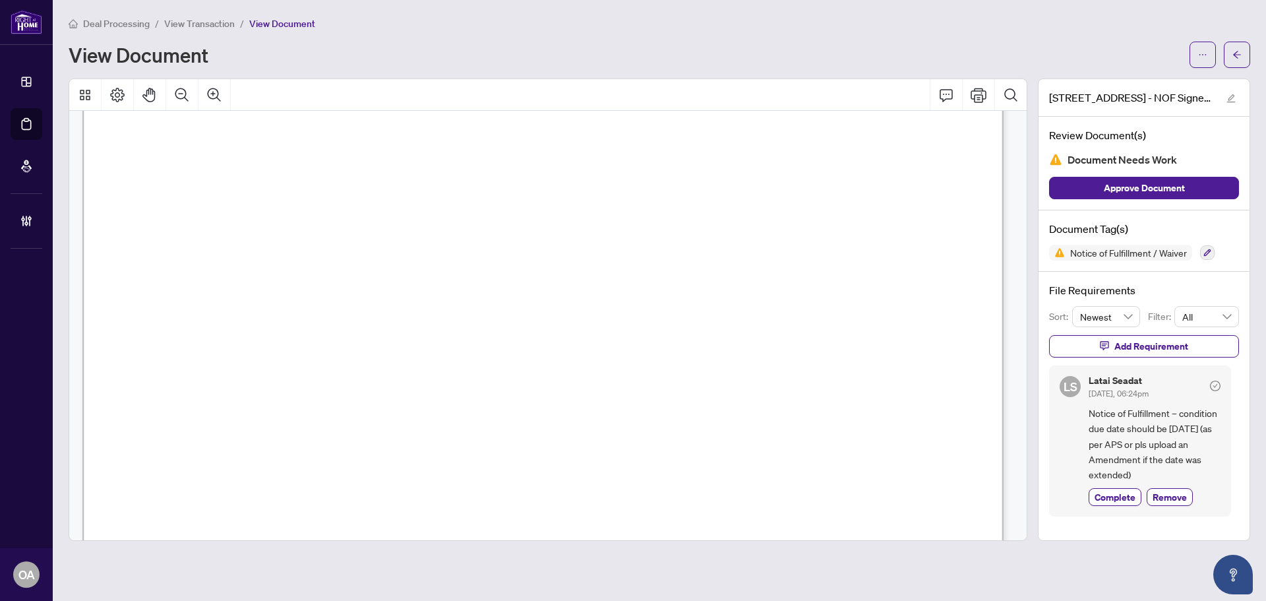
scroll to position [789, 0]
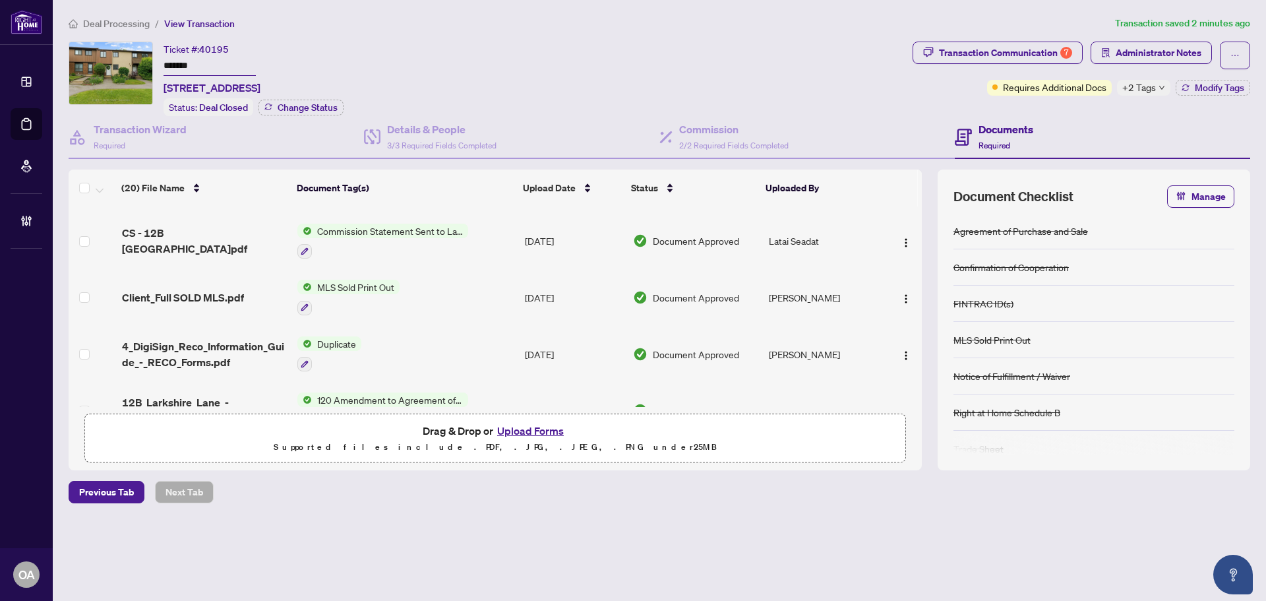
scroll to position [330, 0]
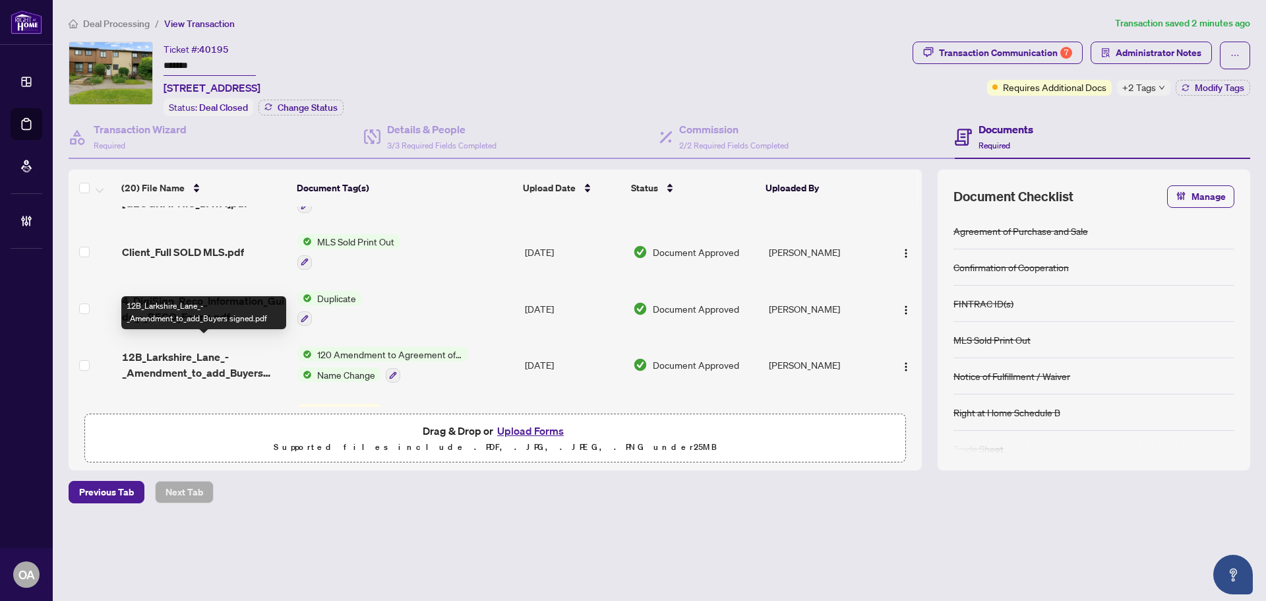
click at [183, 351] on span "12B_Larkshire_Lane_-_Amendment_to_add_Buyers signed.pdf" at bounding box center [204, 365] width 165 height 32
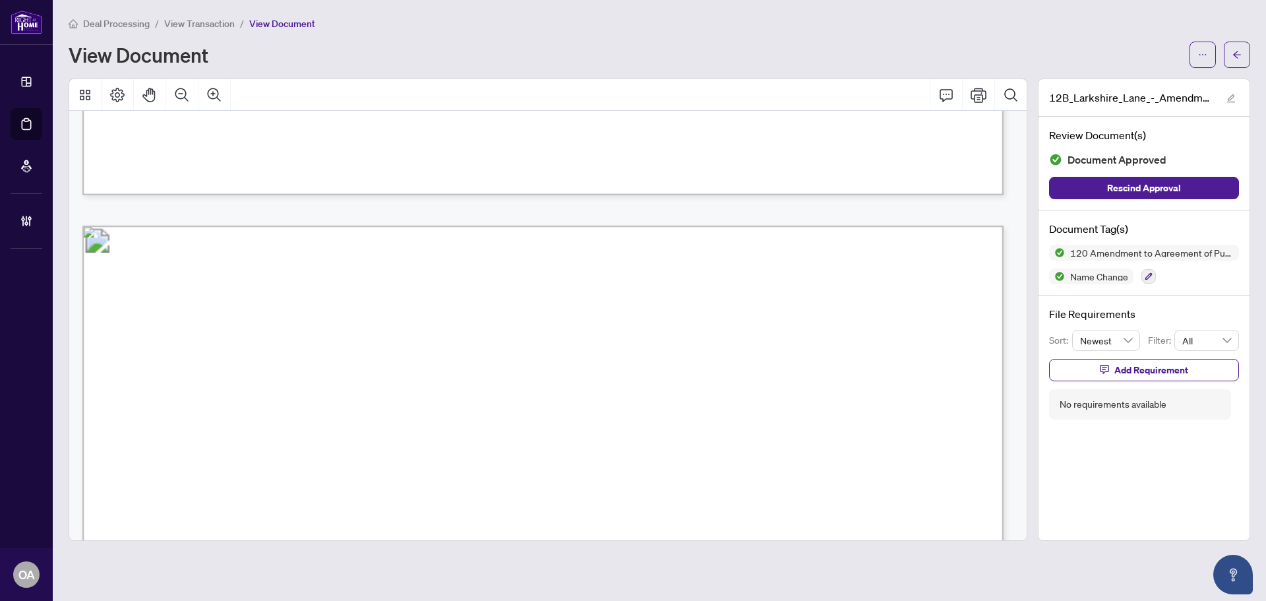
scroll to position [1384, 0]
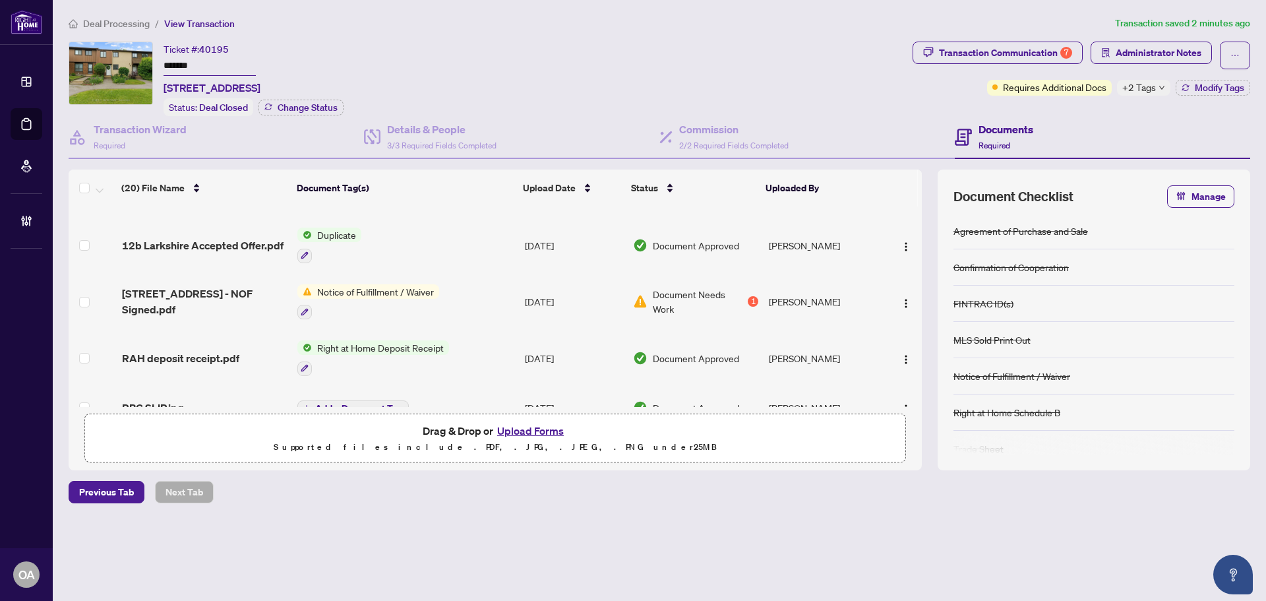
scroll to position [717, 0]
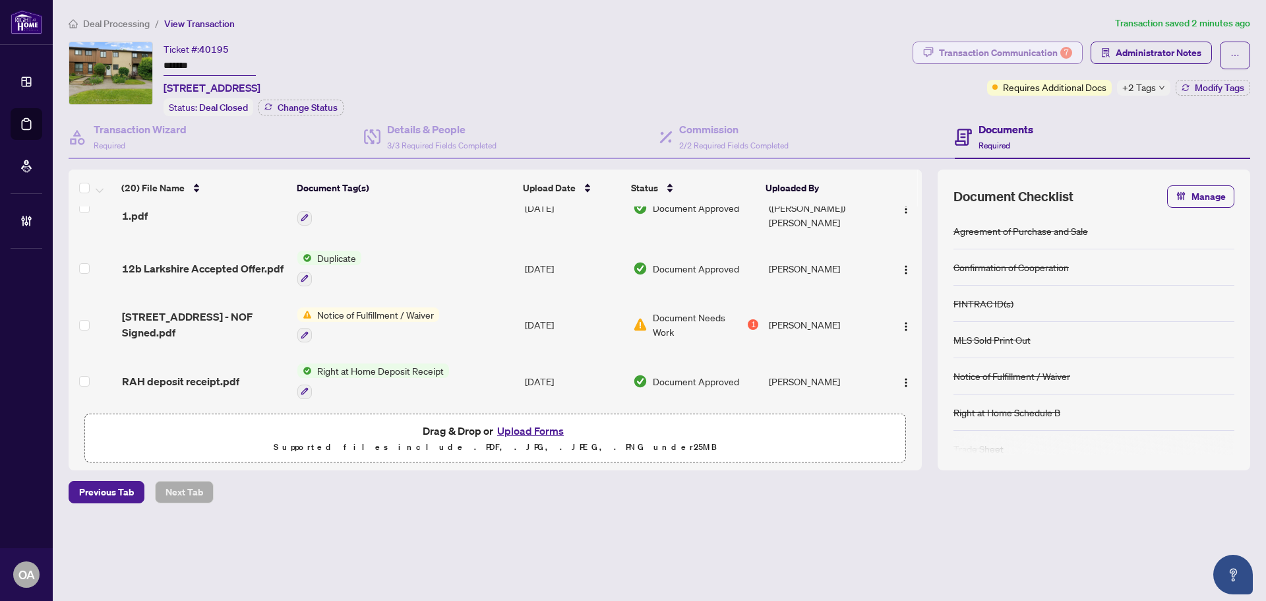
click at [1039, 46] on div "Transaction Communication 7" at bounding box center [1005, 52] width 133 height 21
type textarea "**********"
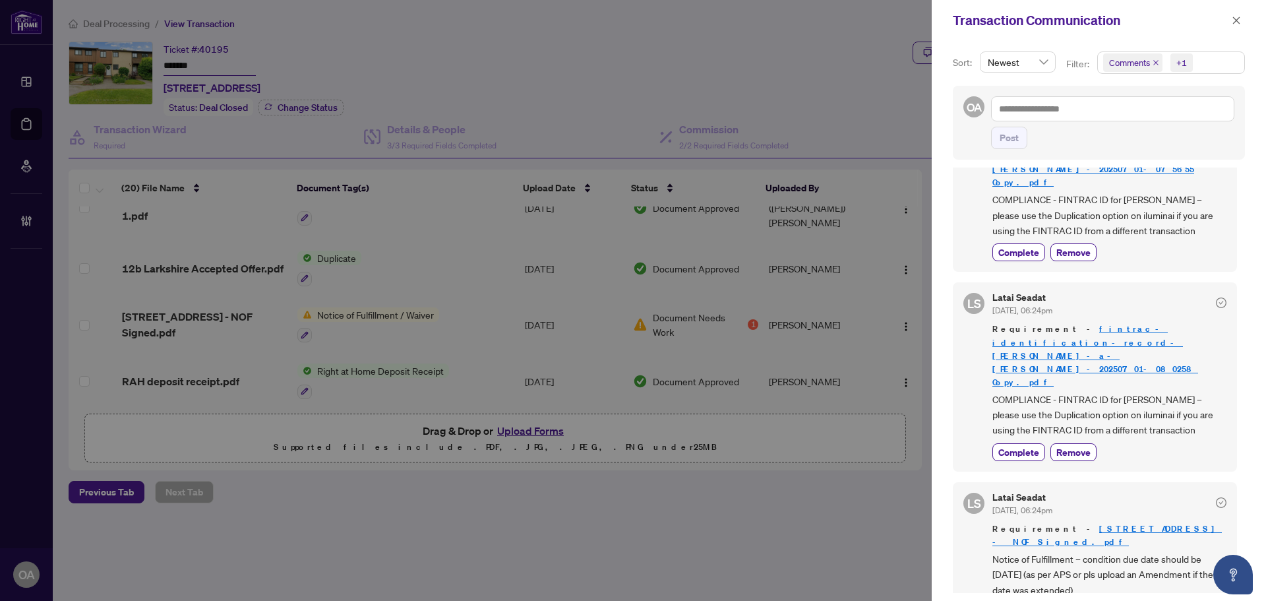
scroll to position [923, 0]
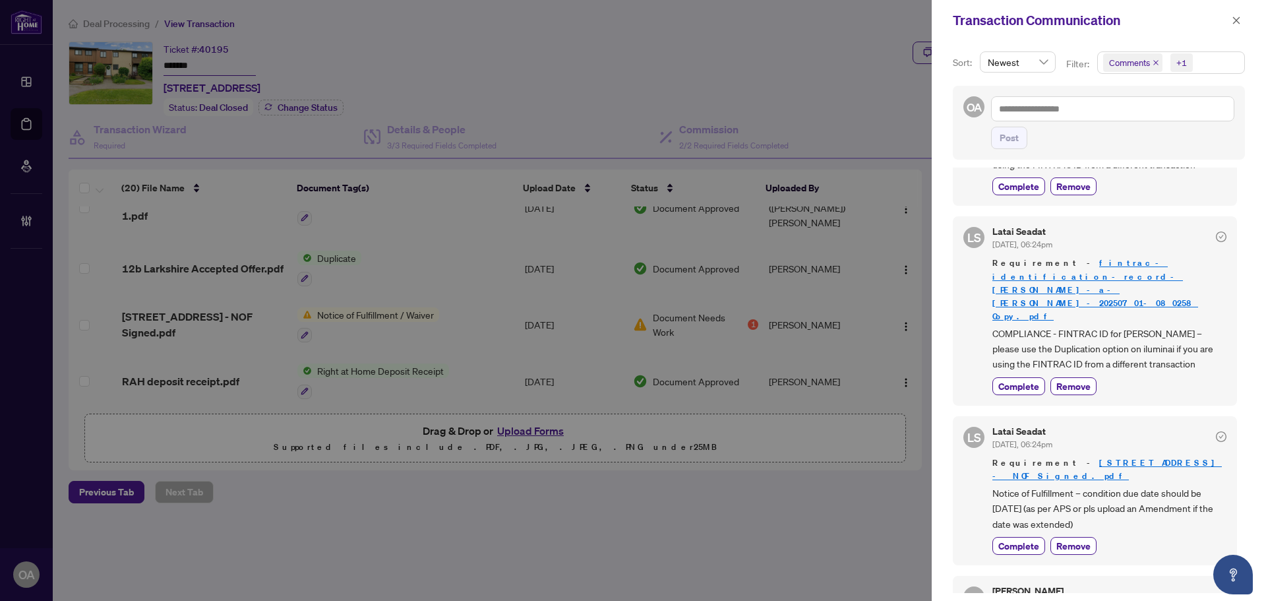
click at [1107, 457] on link "12 B Larkshire Lane - NOF Signed.pdf" at bounding box center [1106, 469] width 229 height 24
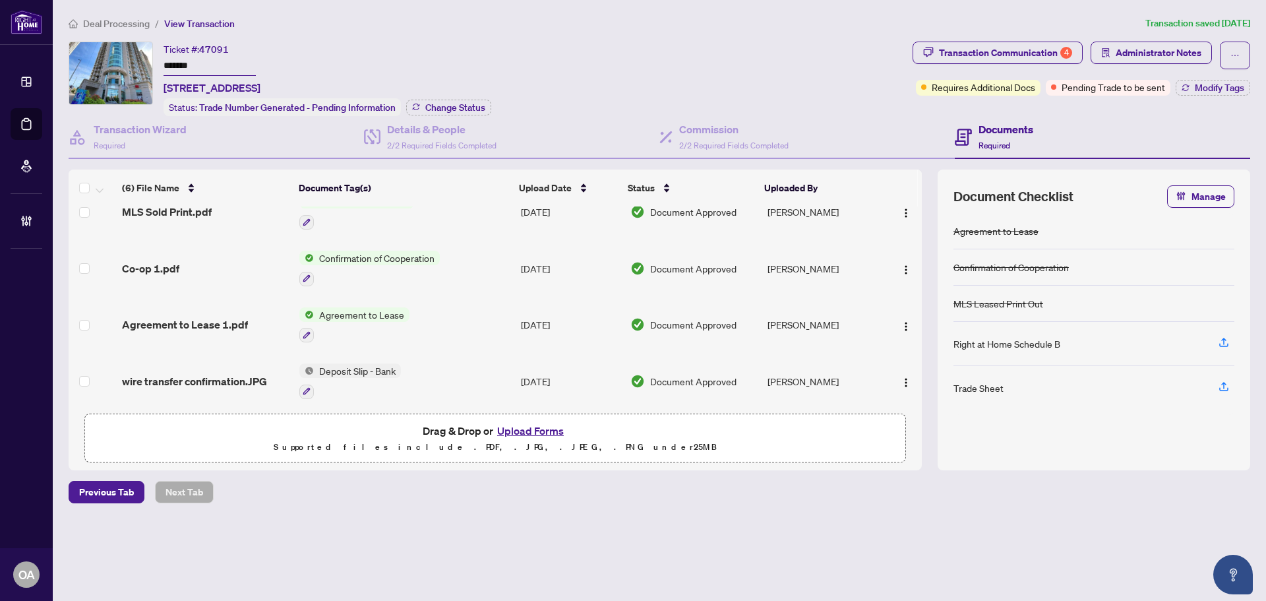
scroll to position [142, 0]
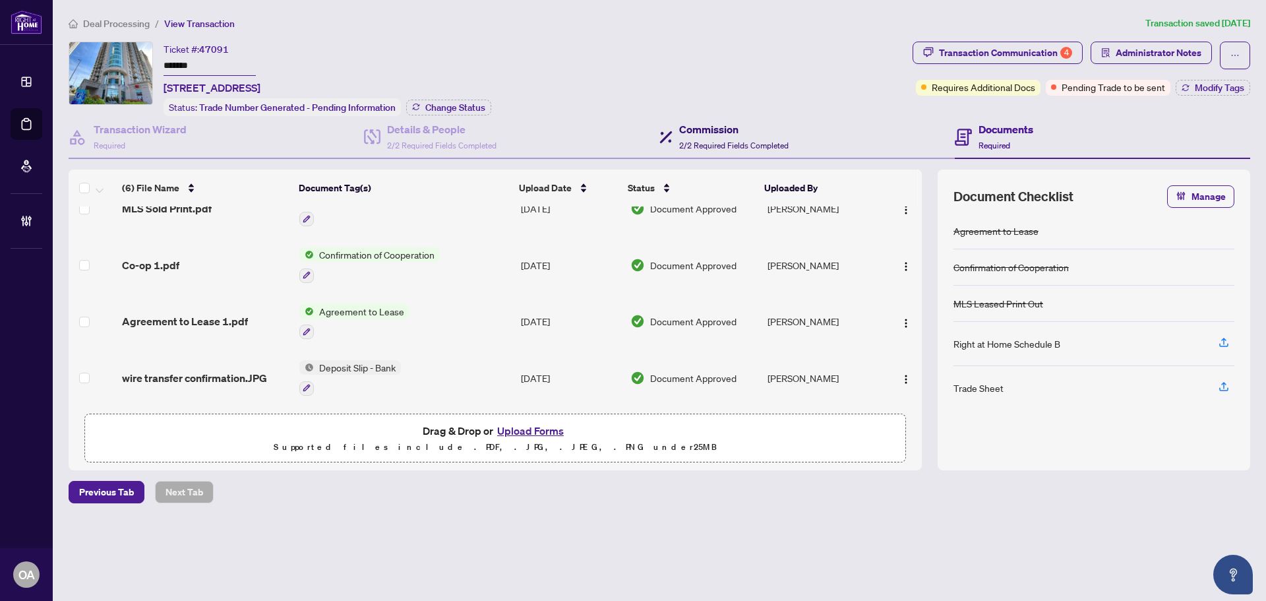
click at [687, 127] on h4 "Commission" at bounding box center [733, 129] width 109 height 16
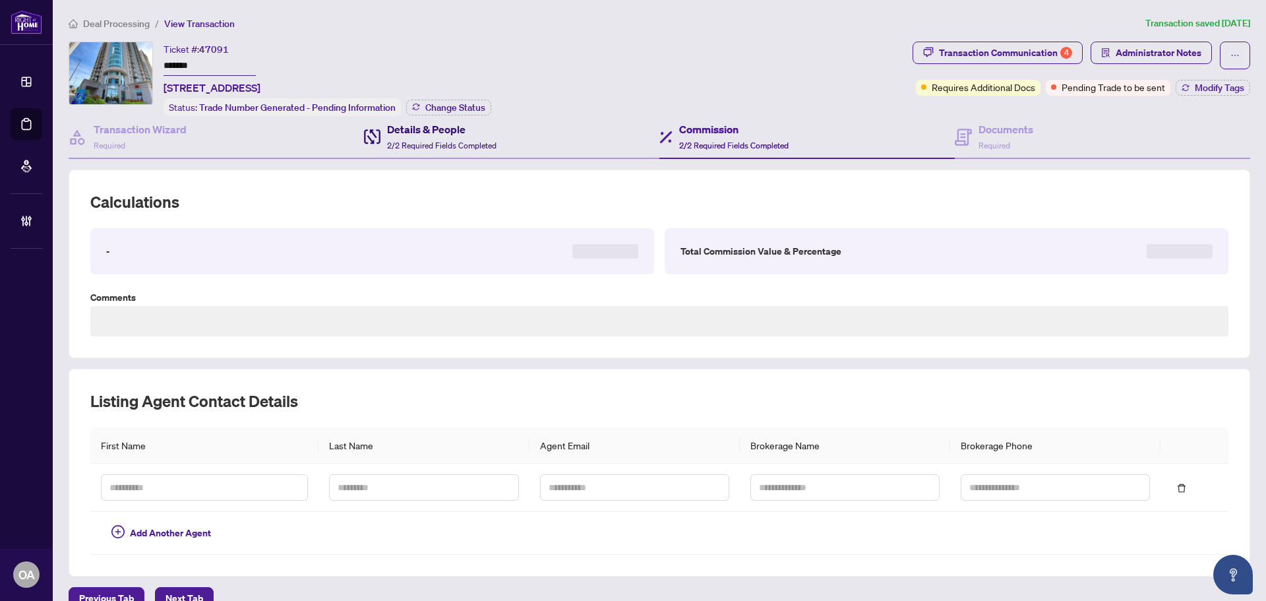
click at [476, 137] on div "Details & People 2/2 Required Fields Completed" at bounding box center [441, 136] width 109 height 31
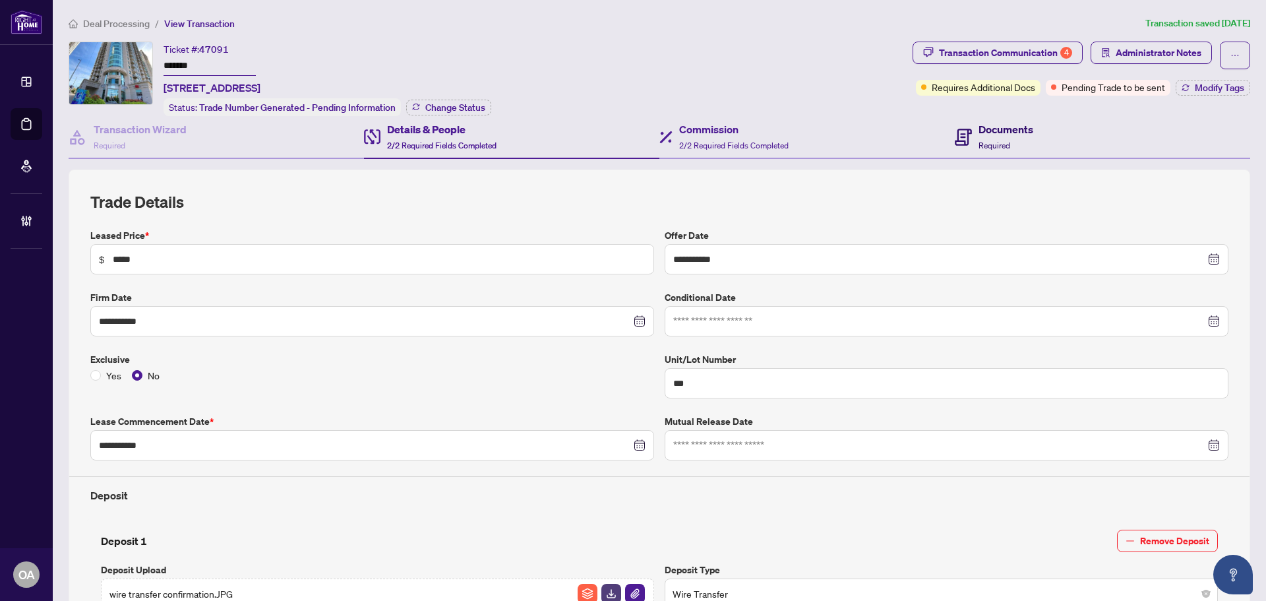
drag, startPoint x: 956, startPoint y: 121, endPoint x: 946, endPoint y: 127, distance: 11.5
click at [957, 122] on span at bounding box center [962, 136] width 17 height 31
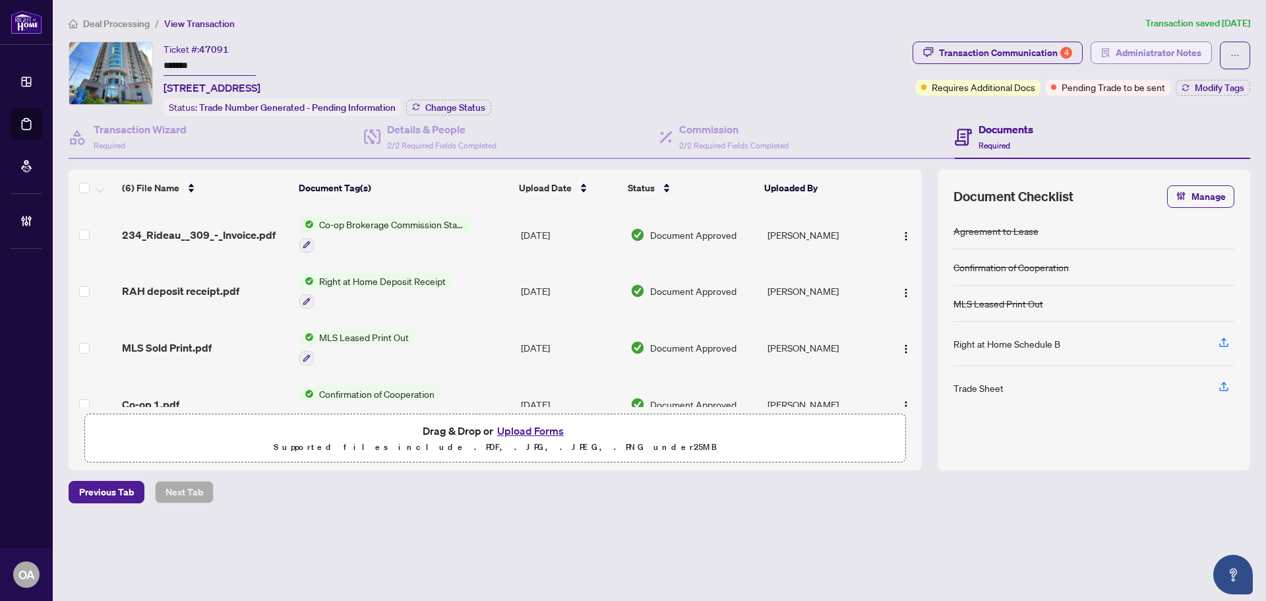
click at [1142, 45] on span "Administrator Notes" at bounding box center [1158, 52] width 86 height 21
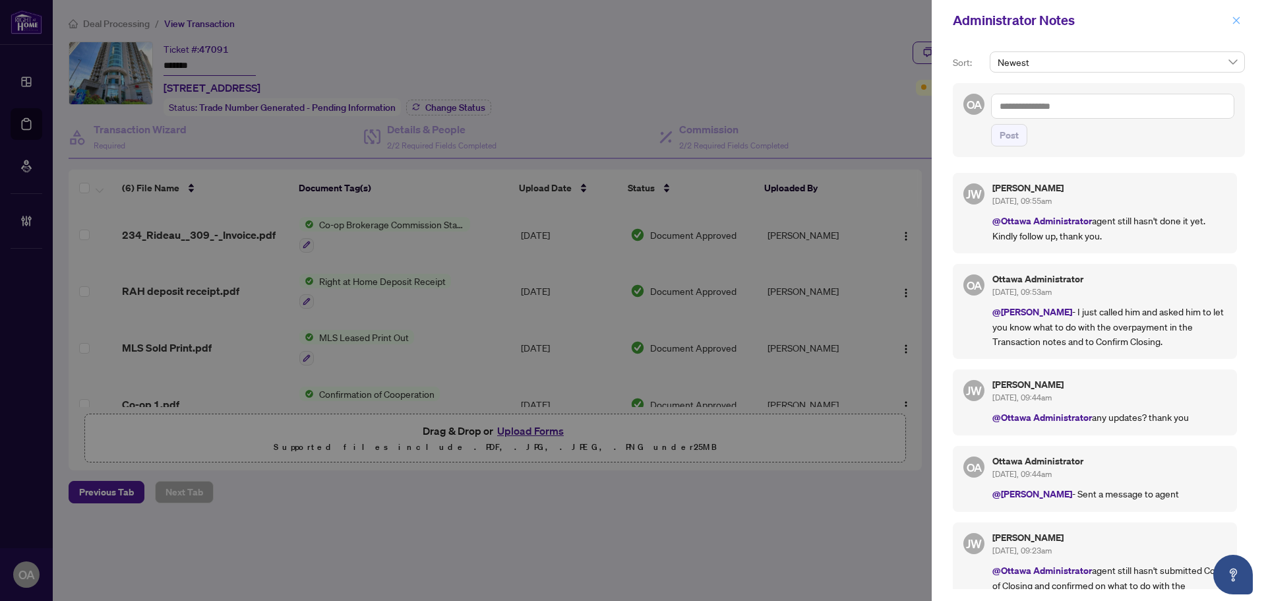
click at [1237, 20] on icon "close" at bounding box center [1235, 20] width 9 height 9
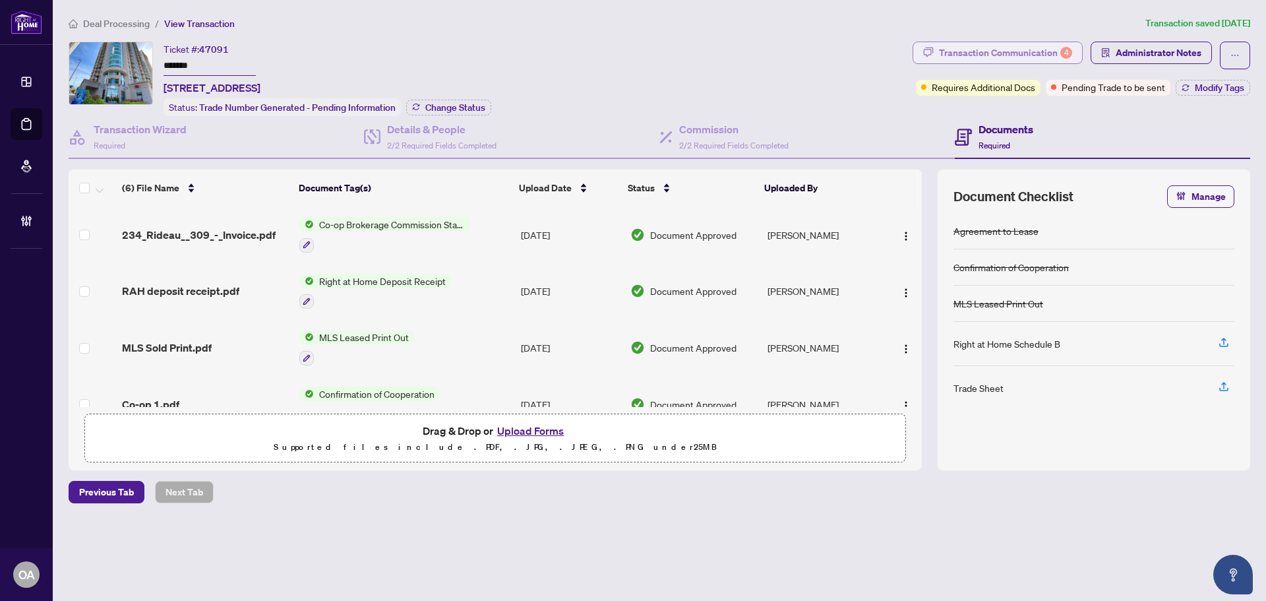
click at [1011, 55] on div "Transaction Communication 4" at bounding box center [1005, 52] width 133 height 21
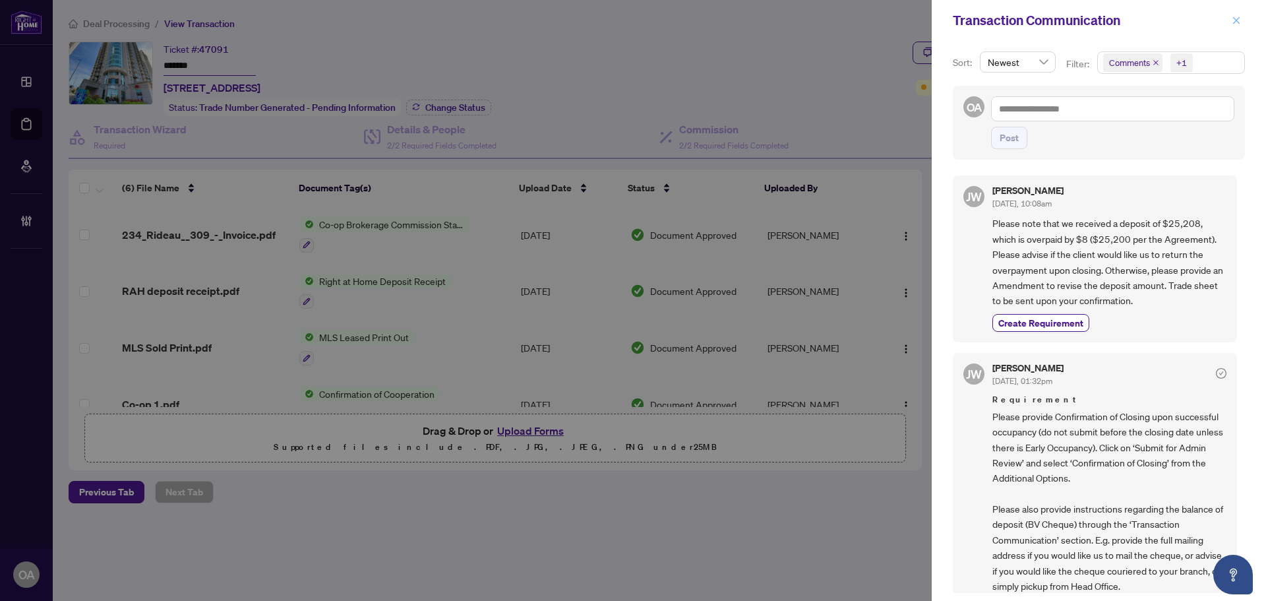
click at [1235, 18] on icon "close" at bounding box center [1235, 20] width 9 height 9
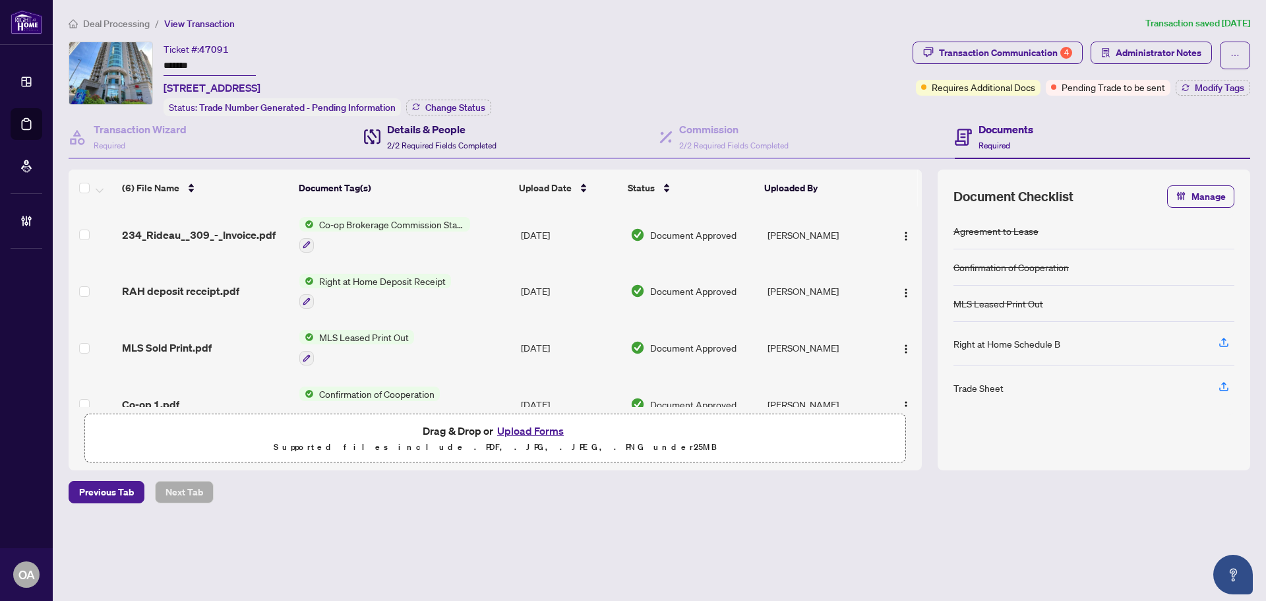
click at [436, 131] on h4 "Details & People" at bounding box center [441, 129] width 109 height 16
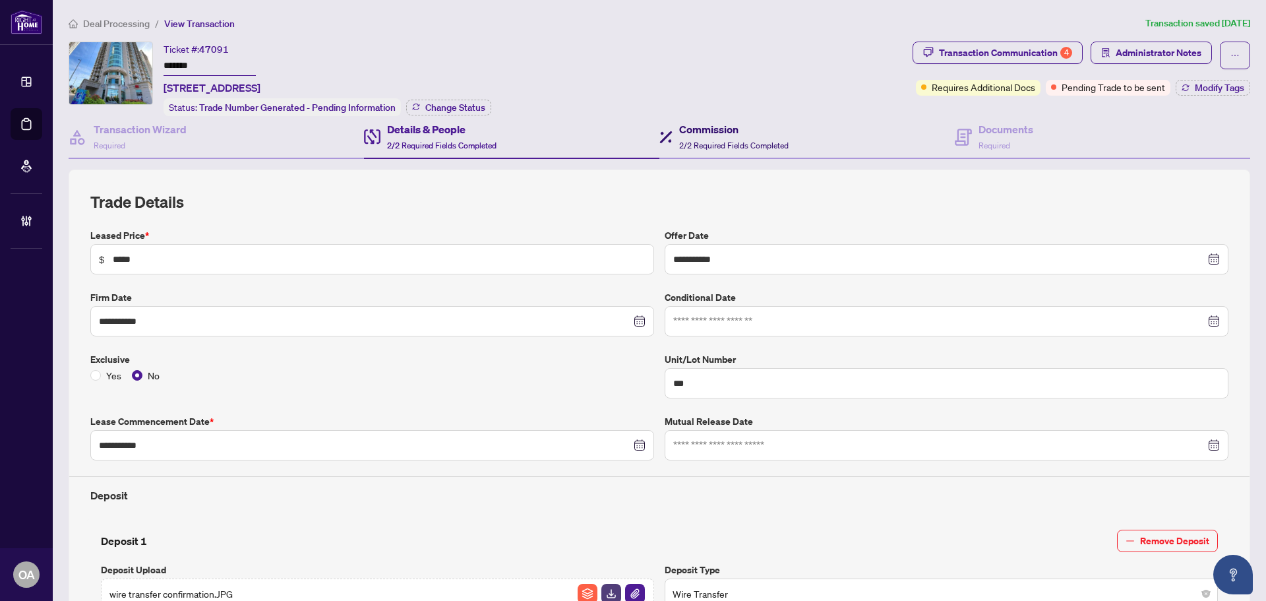
click at [753, 131] on h4 "Commission" at bounding box center [733, 129] width 109 height 16
type textarea "**********"
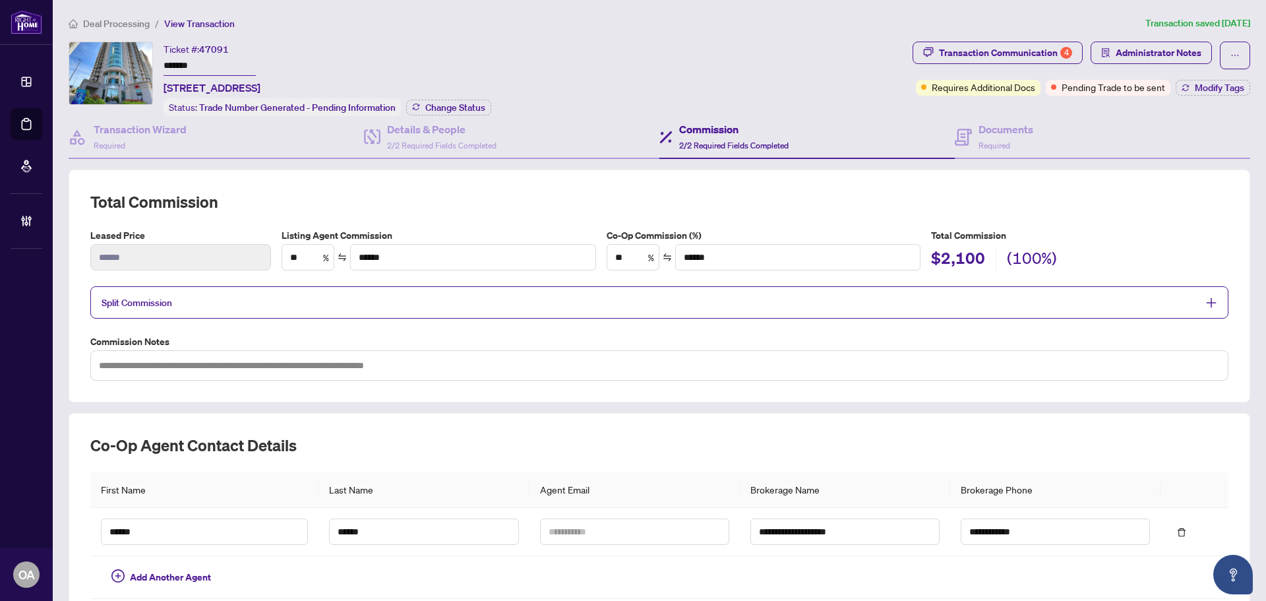
click at [289, 295] on span "Split Commission" at bounding box center [650, 302] width 1096 height 15
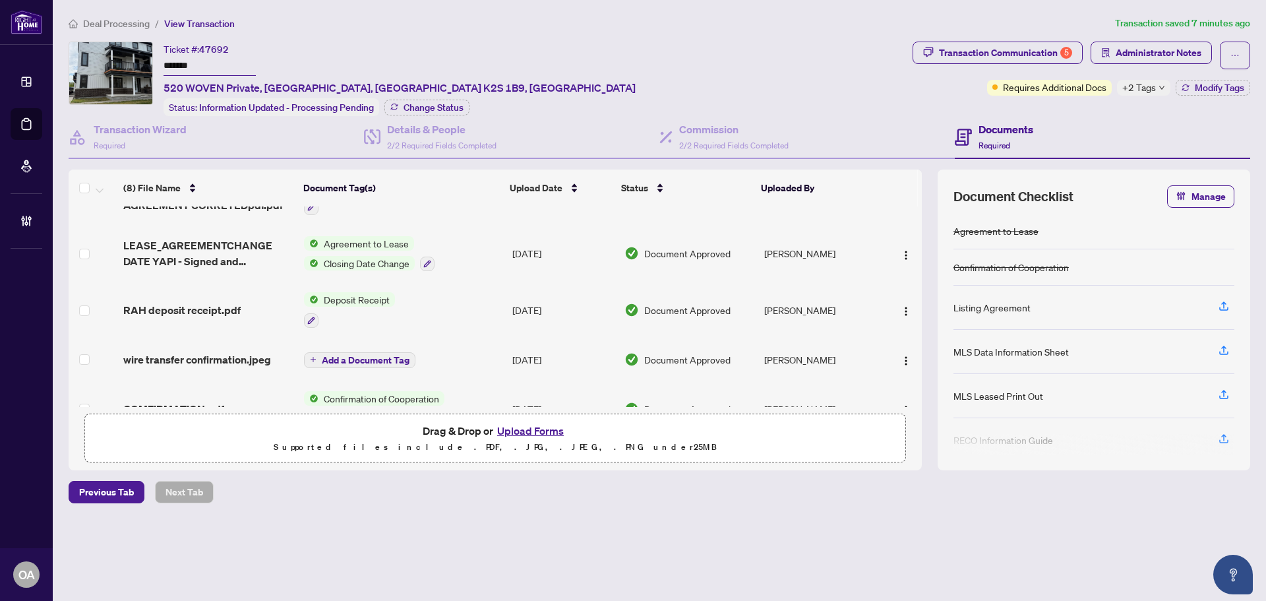
scroll to position [132, 0]
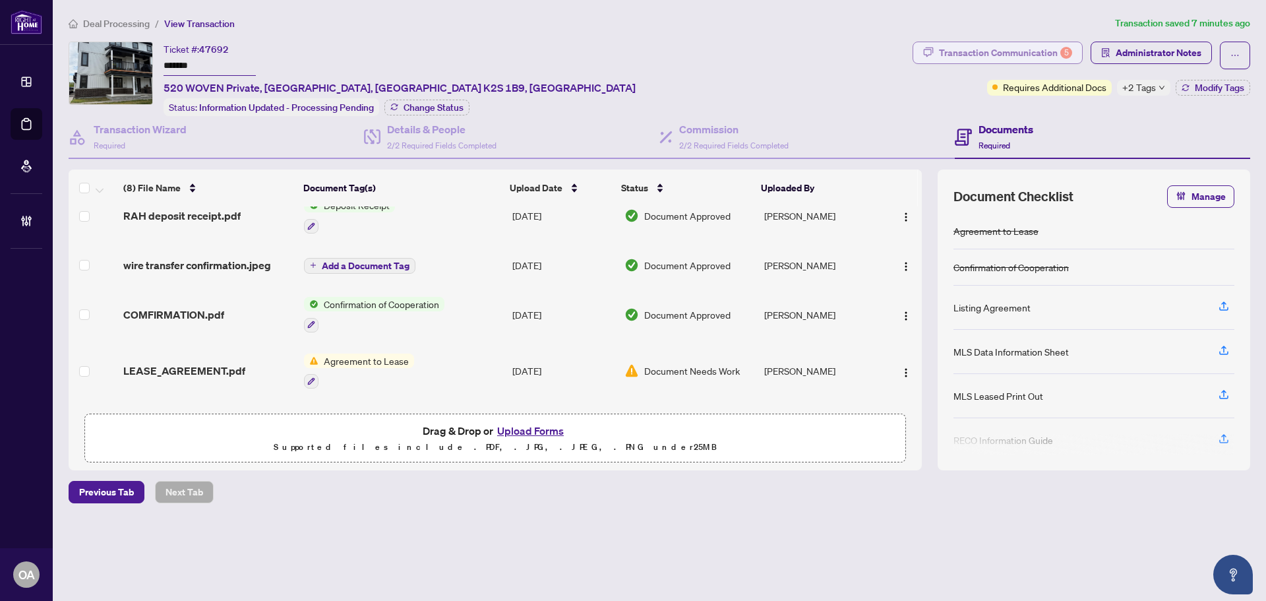
click at [1012, 47] on div "Transaction Communication 5" at bounding box center [1005, 52] width 133 height 21
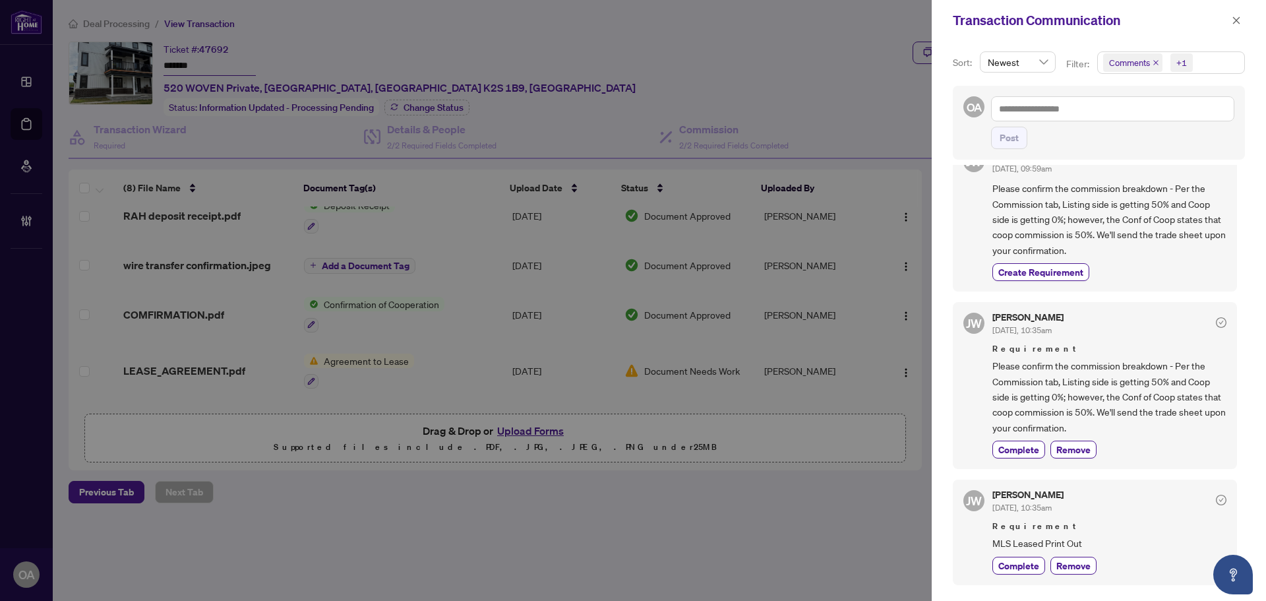
scroll to position [264, 0]
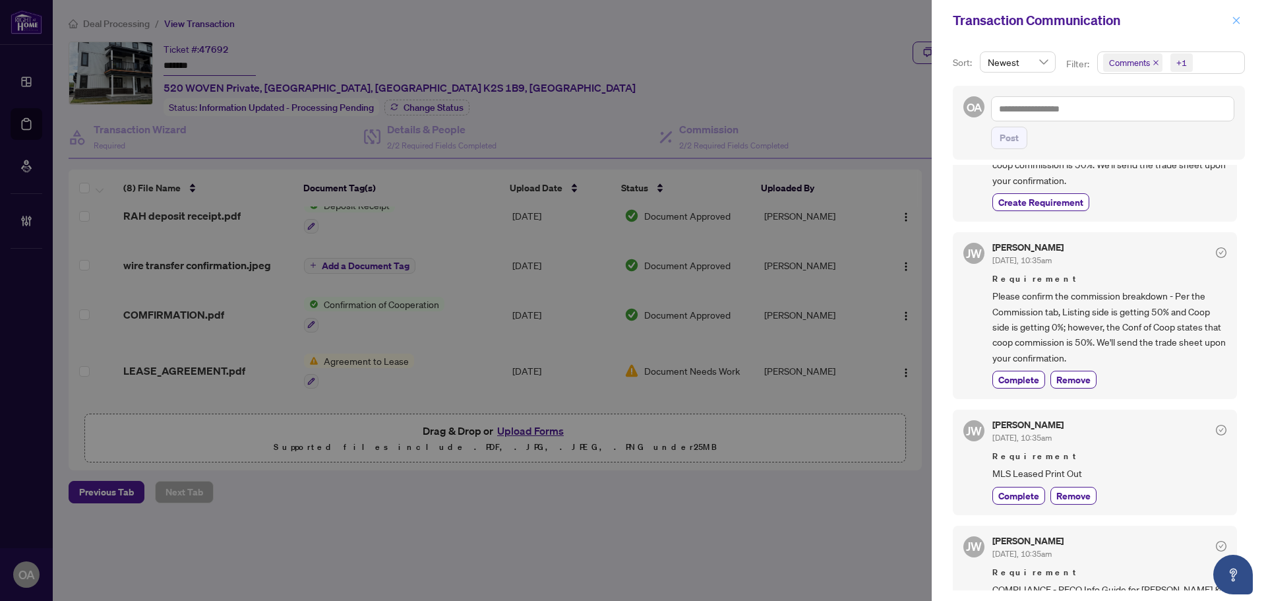
click at [1234, 18] on icon "close" at bounding box center [1236, 19] width 7 height 7
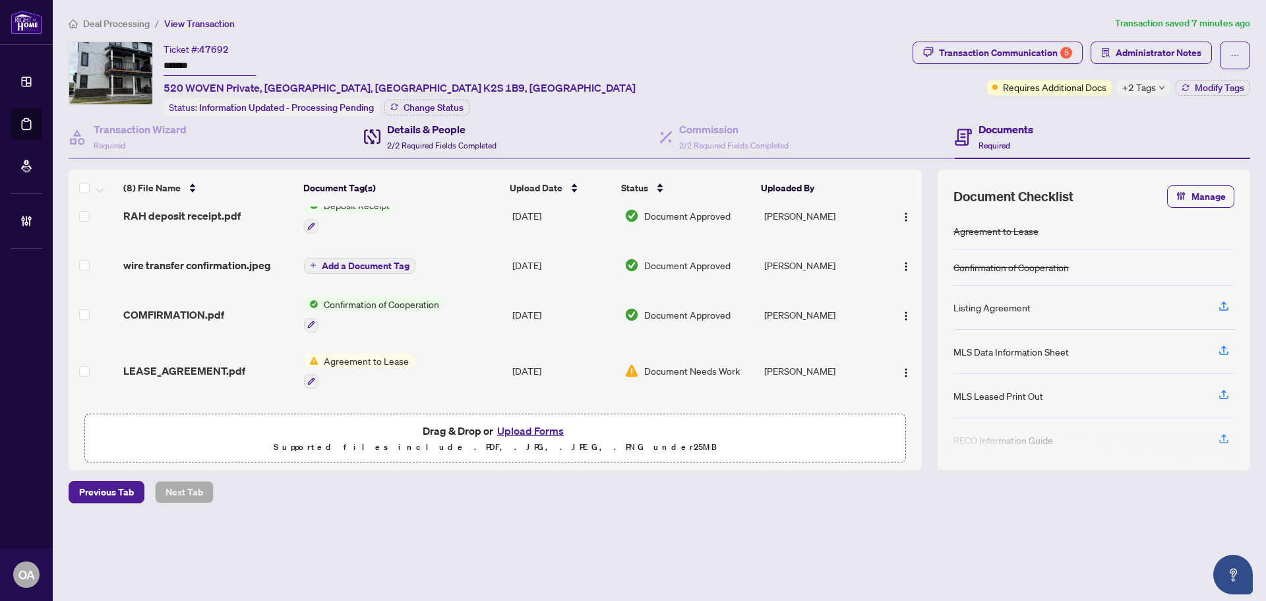
click at [435, 129] on h4 "Details & People" at bounding box center [441, 129] width 109 height 16
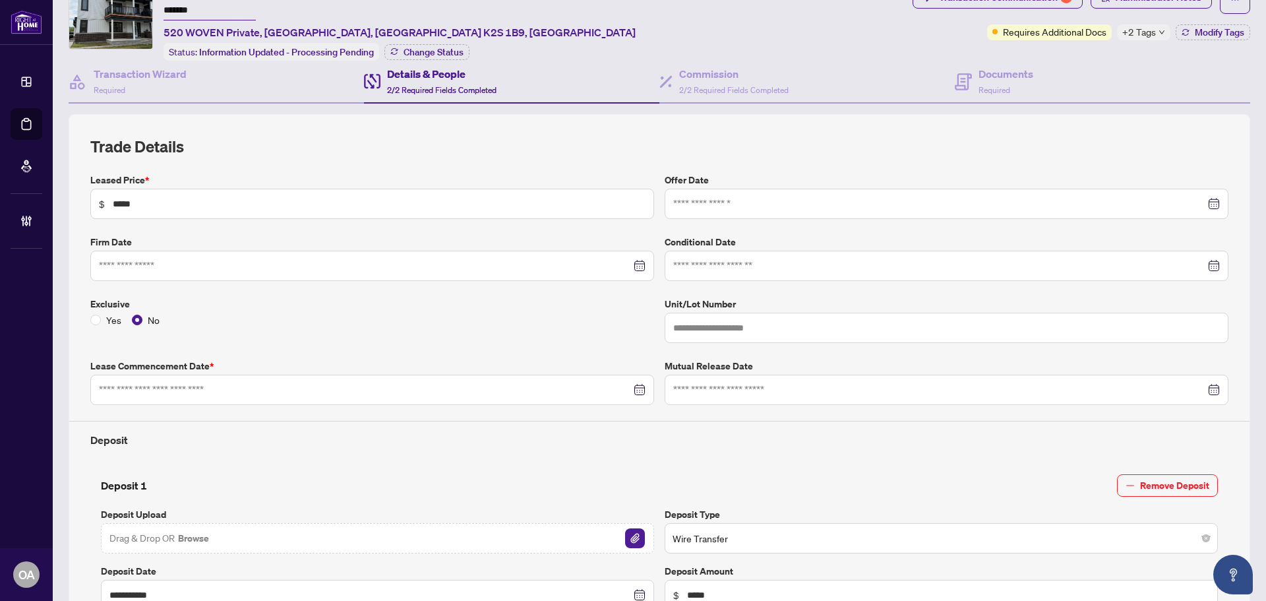
type input "**********"
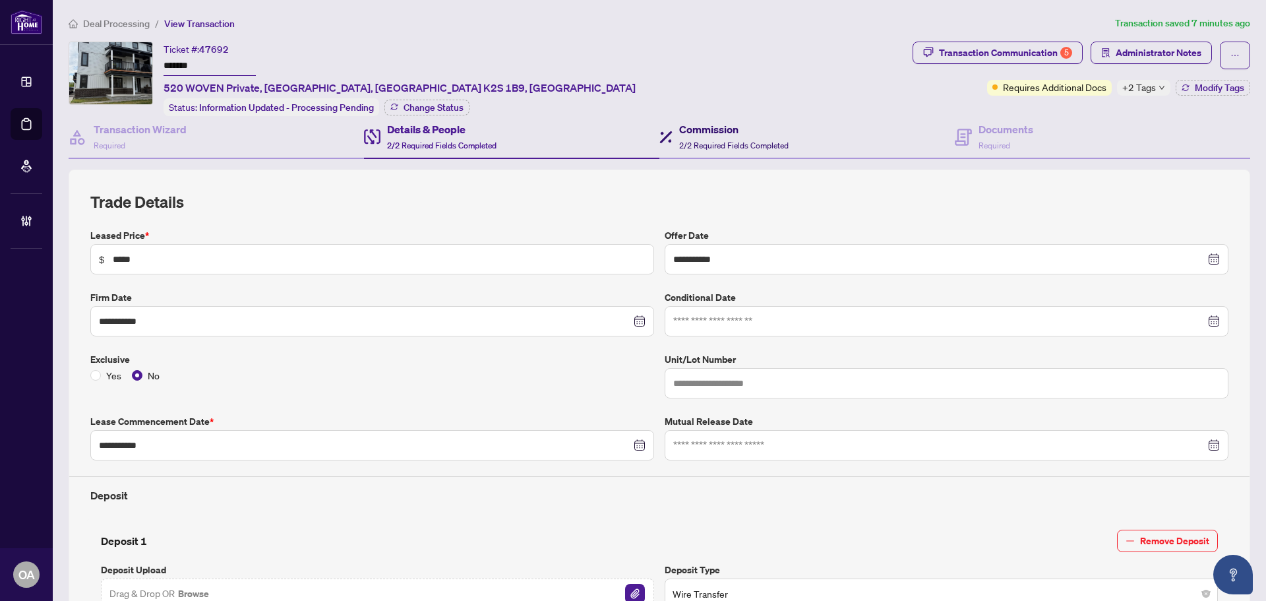
click at [724, 140] on span "2/2 Required Fields Completed" at bounding box center [733, 145] width 109 height 10
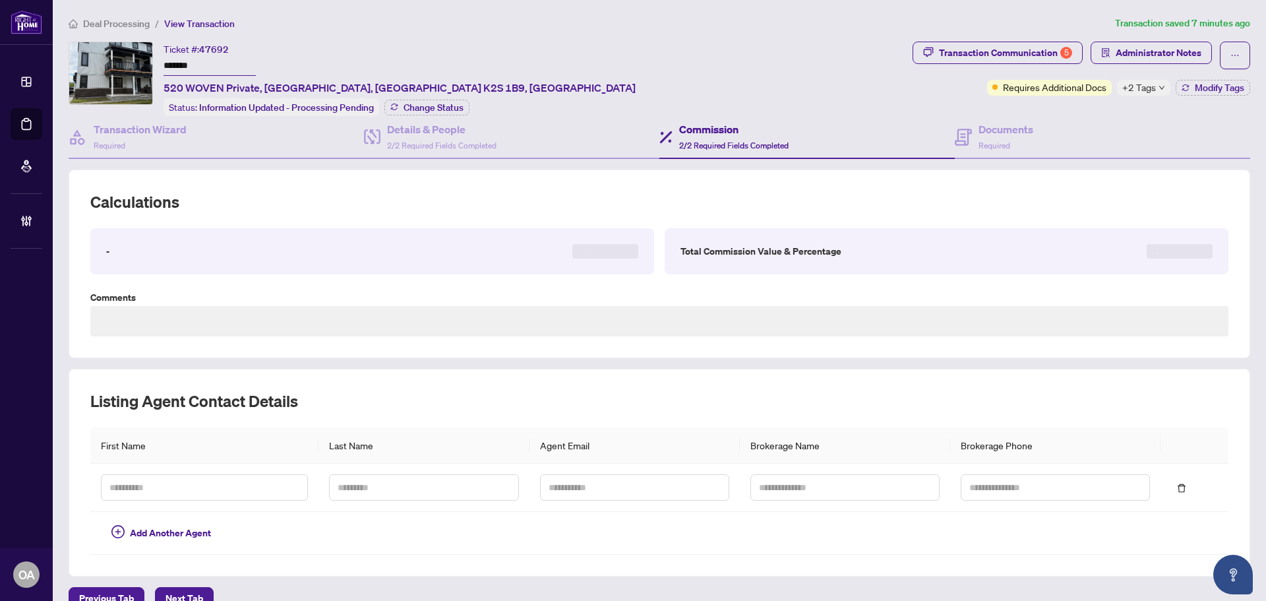
type textarea "**********"
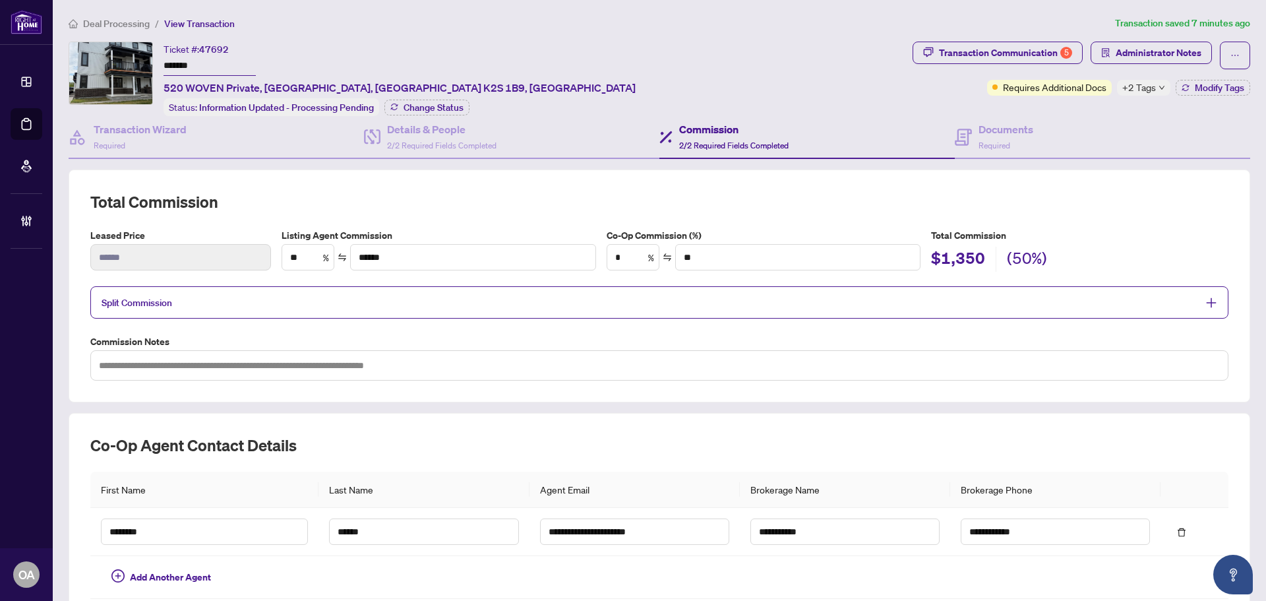
click at [441, 301] on span "Split Commission" at bounding box center [650, 302] width 1096 height 15
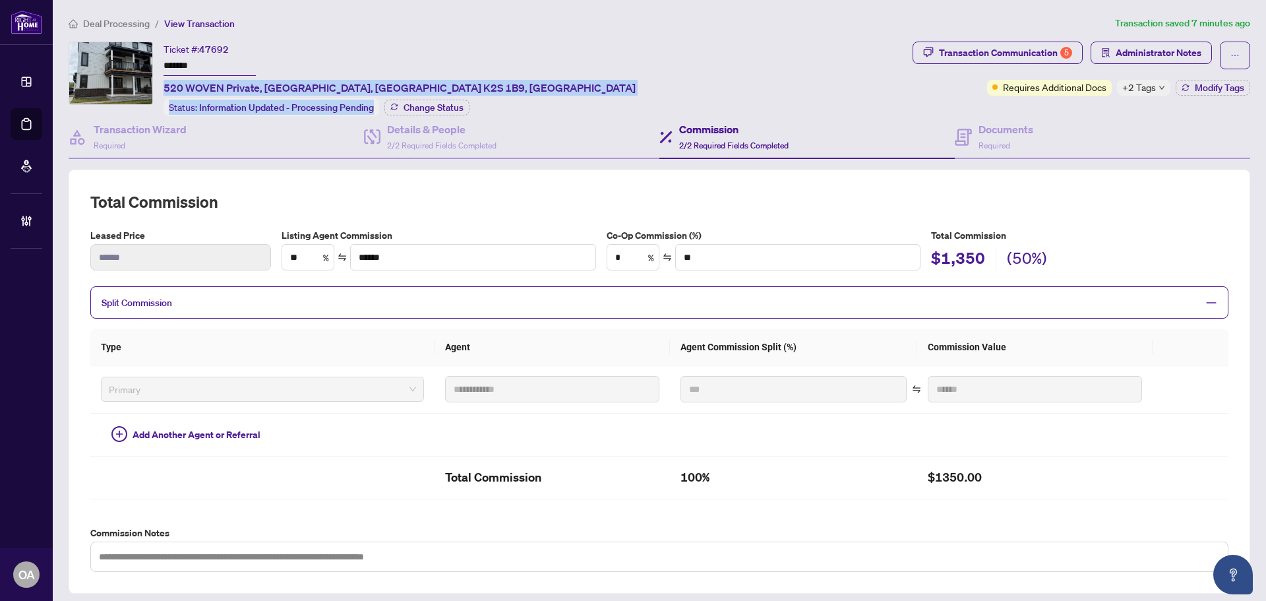
drag, startPoint x: 163, startPoint y: 87, endPoint x: 447, endPoint y: 78, distance: 283.6
click at [447, 78] on div "Ticket #: 47692 ******* 520 WOVEN Private, Ottawa, Ontario K2S 1B9, Canada Stat…" at bounding box center [399, 79] width 472 height 74
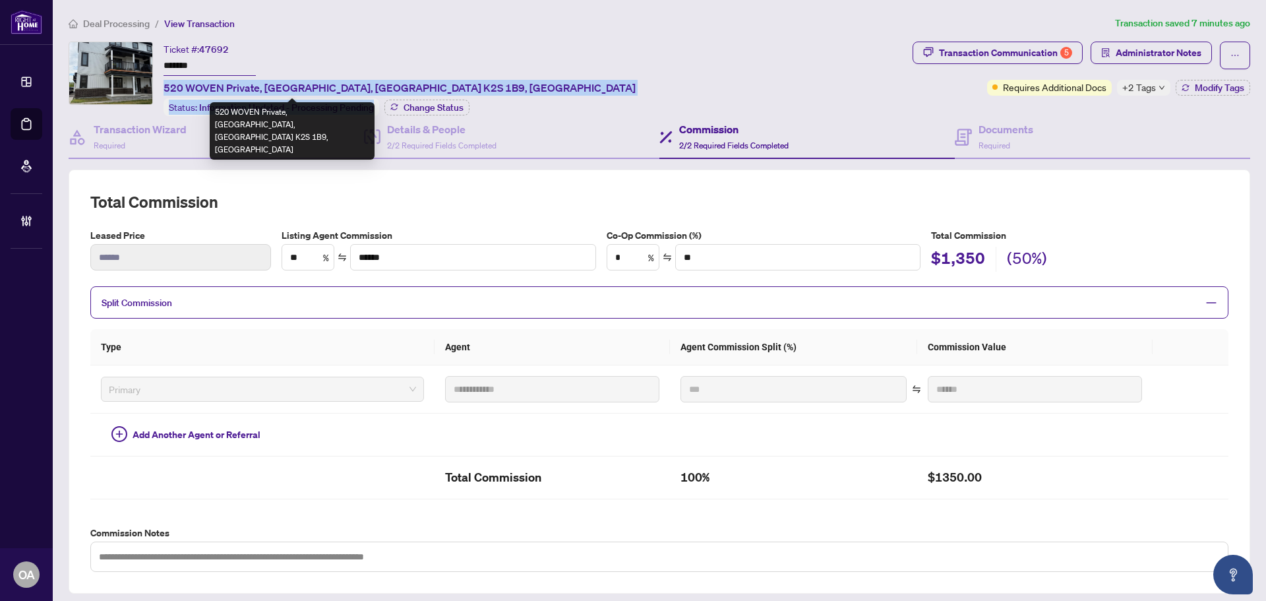
click at [511, 63] on div "Ticket #: 47692 ******* 520 WOVEN Private, Ottawa, Ontario K2S 1B9, Canada Stat…" at bounding box center [488, 79] width 838 height 74
drag, startPoint x: 406, startPoint y: 84, endPoint x: 166, endPoint y: 85, distance: 239.9
click at [166, 85] on div "Ticket #: 47692 ******* 520 WOVEN Private, Ottawa, Ontario K2S 1B9, Canada Stat…" at bounding box center [399, 79] width 472 height 74
copy span "520 WOVEN Private, Ottawa, Ontario K2S 1B9, Canada"
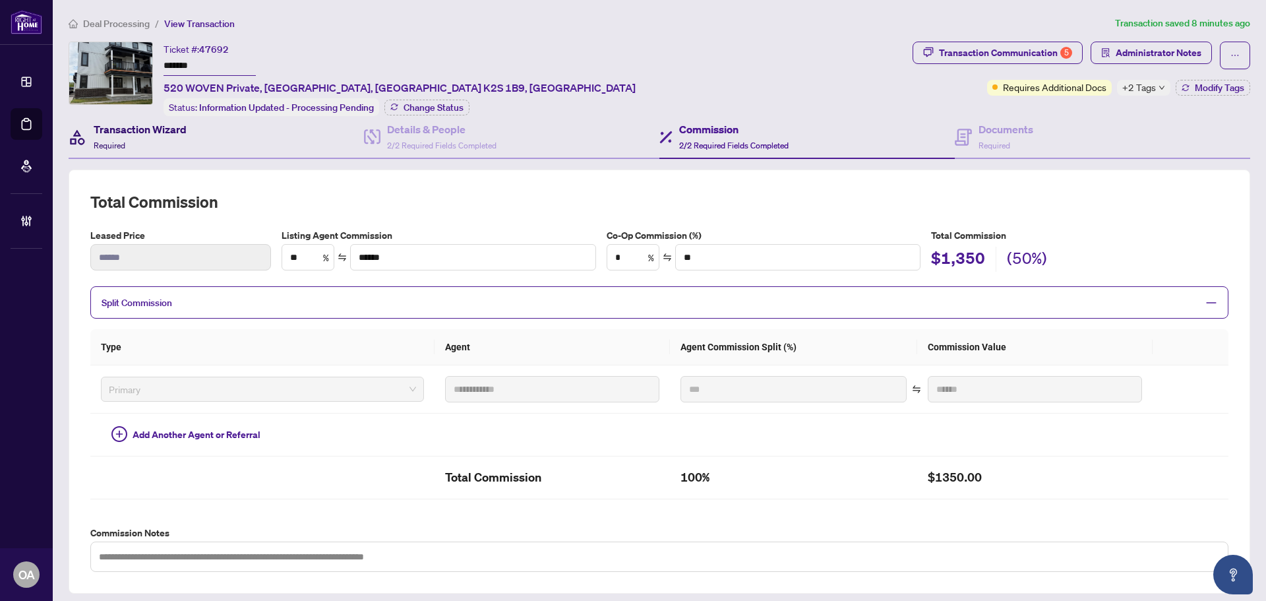
drag, startPoint x: 145, startPoint y: 131, endPoint x: 299, endPoint y: 144, distance: 154.8
click at [145, 131] on h4 "Transaction Wizard" at bounding box center [140, 129] width 93 height 16
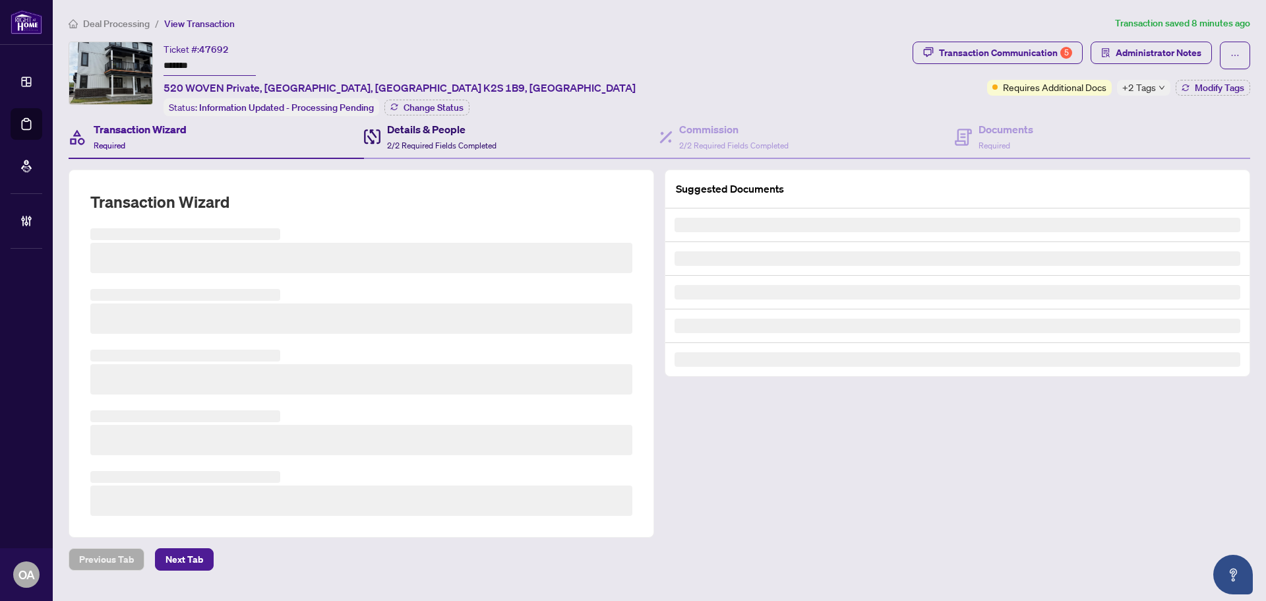
click at [411, 135] on div "Details & People 2/2 Required Fields Completed" at bounding box center [441, 136] width 109 height 31
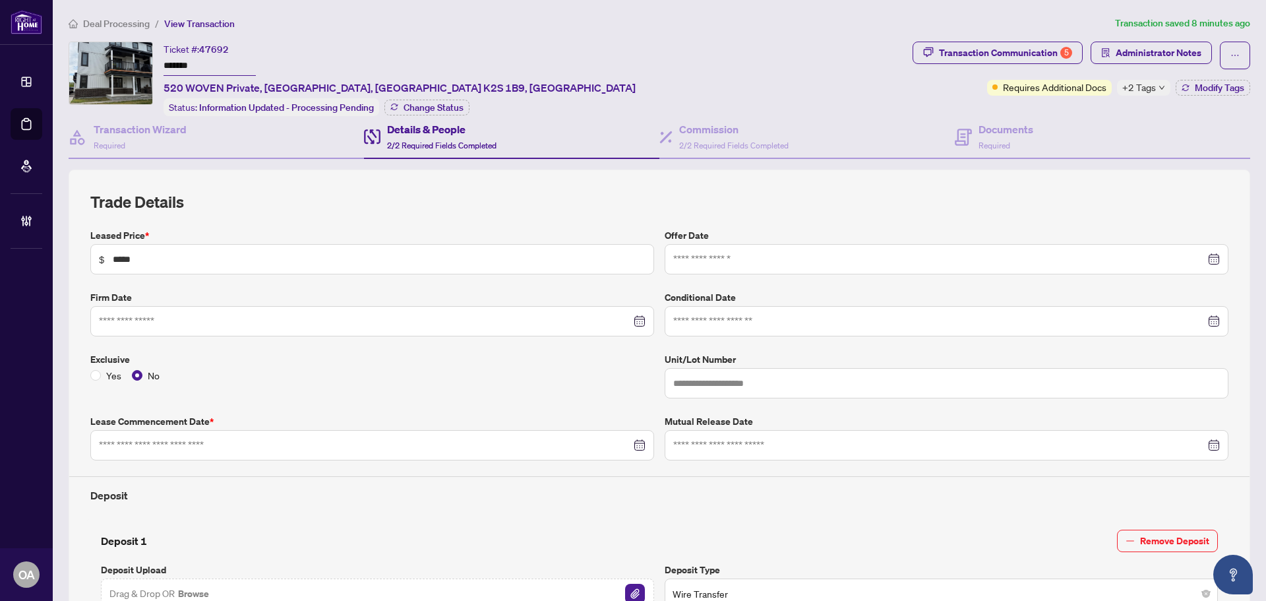
type input "**********"
click at [692, 125] on h4 "Commission" at bounding box center [733, 129] width 109 height 16
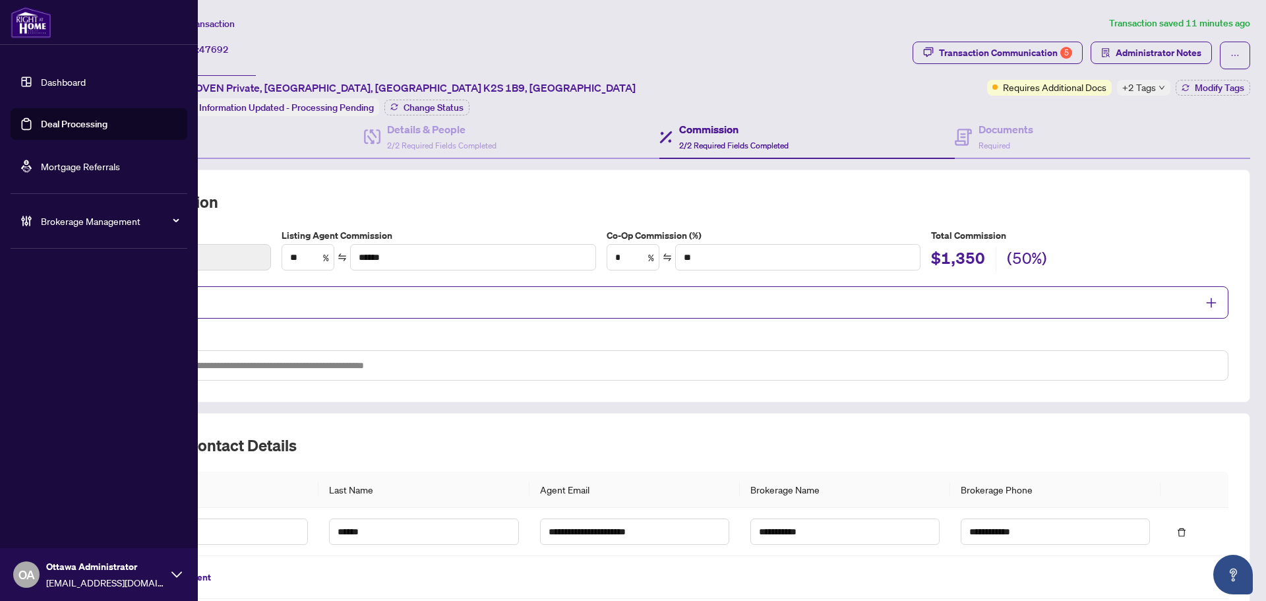
drag, startPoint x: 76, startPoint y: 128, endPoint x: 123, endPoint y: 117, distance: 48.6
click at [76, 128] on link "Deal Processing" at bounding box center [74, 124] width 67 height 12
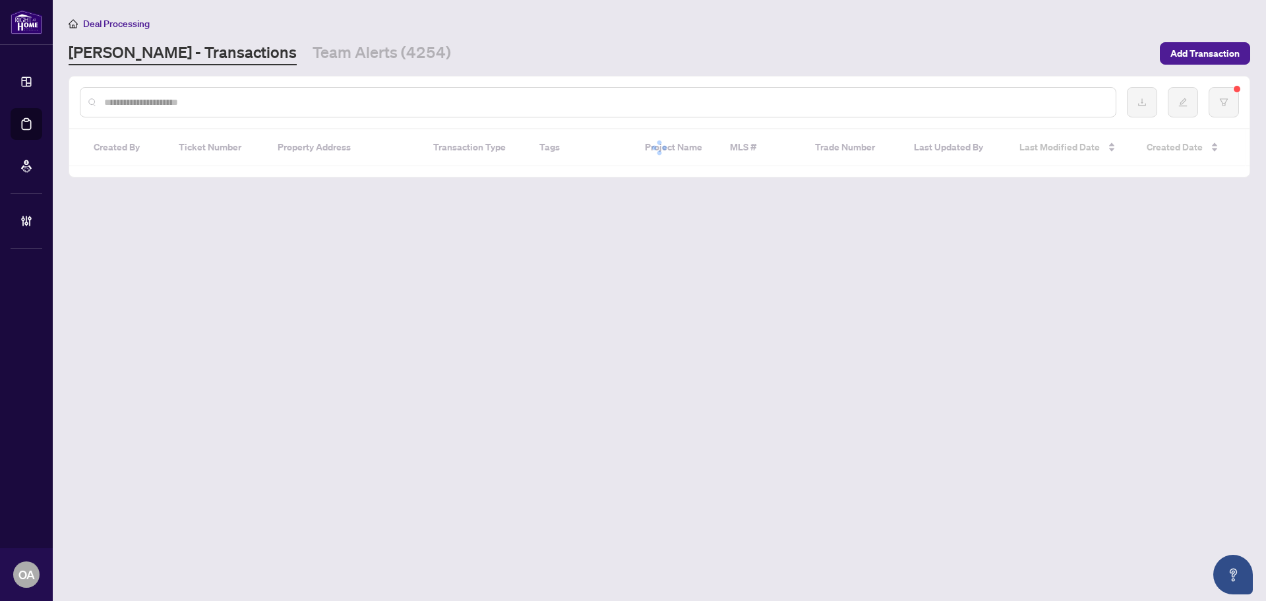
click at [405, 105] on input "text" at bounding box center [604, 102] width 1001 height 15
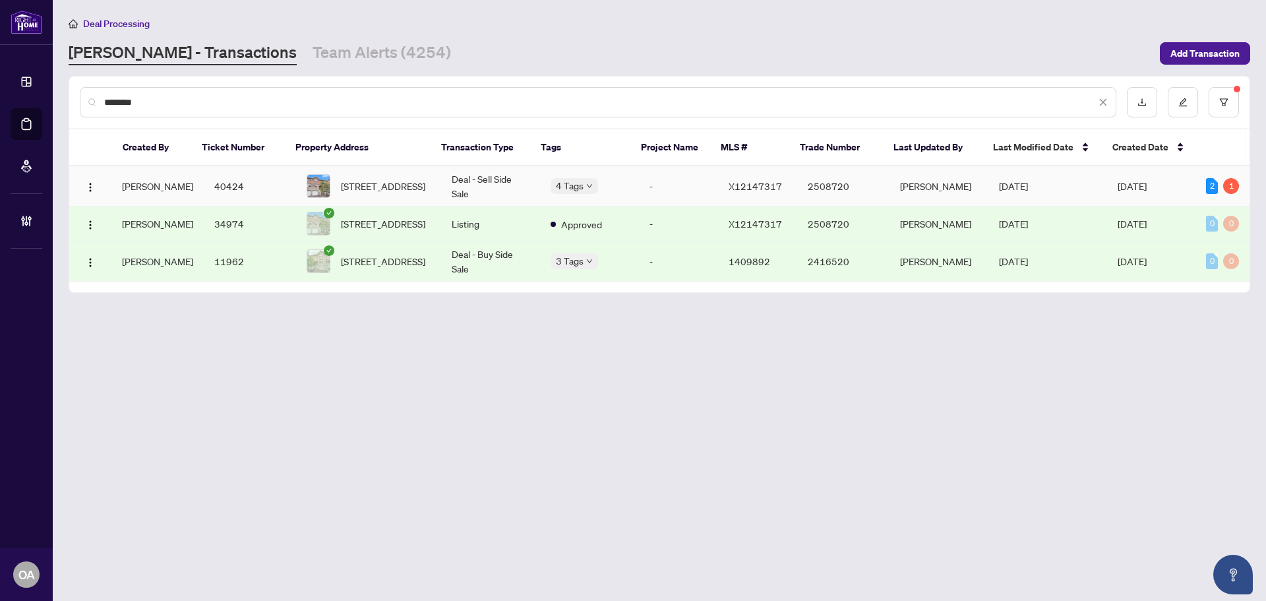
type input "********"
click at [494, 183] on td "Deal - Sell Side Sale" at bounding box center [490, 186] width 99 height 40
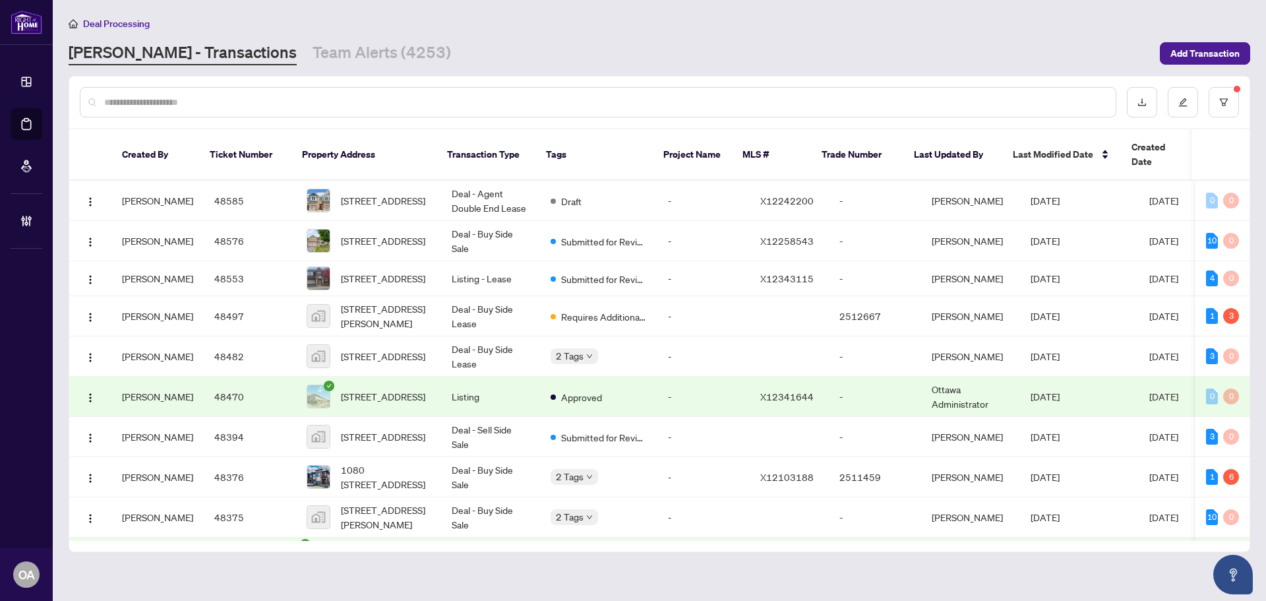
click at [359, 103] on input "text" at bounding box center [604, 102] width 1001 height 15
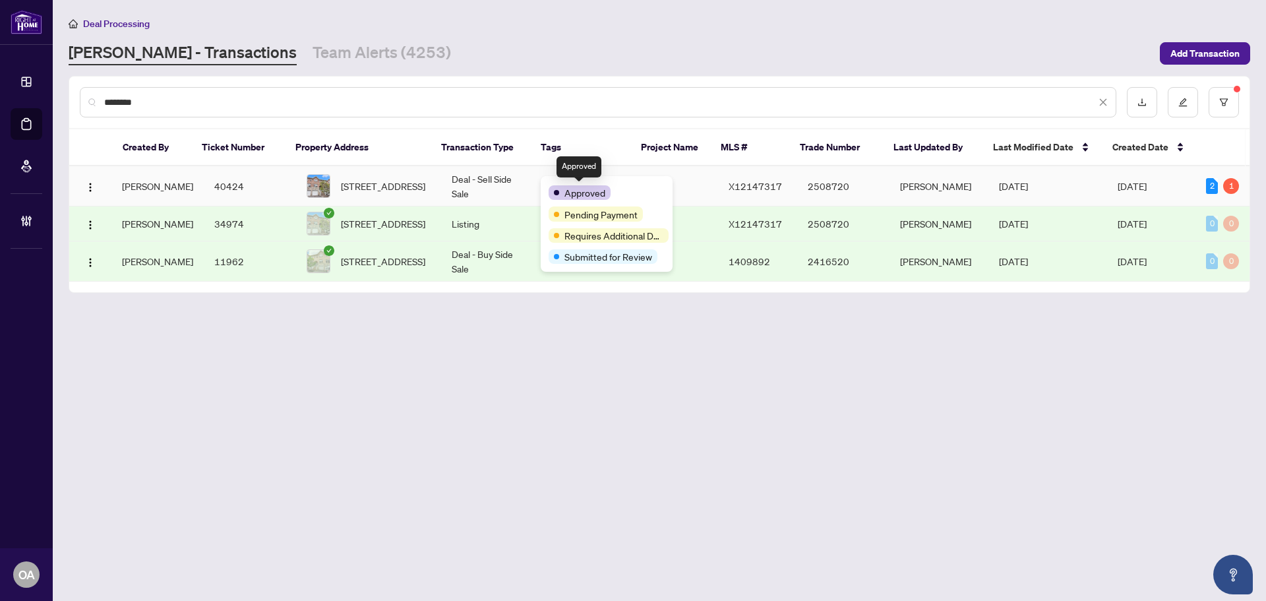
type input "********"
click at [484, 175] on td "Deal - Sell Side Sale" at bounding box center [490, 186] width 99 height 40
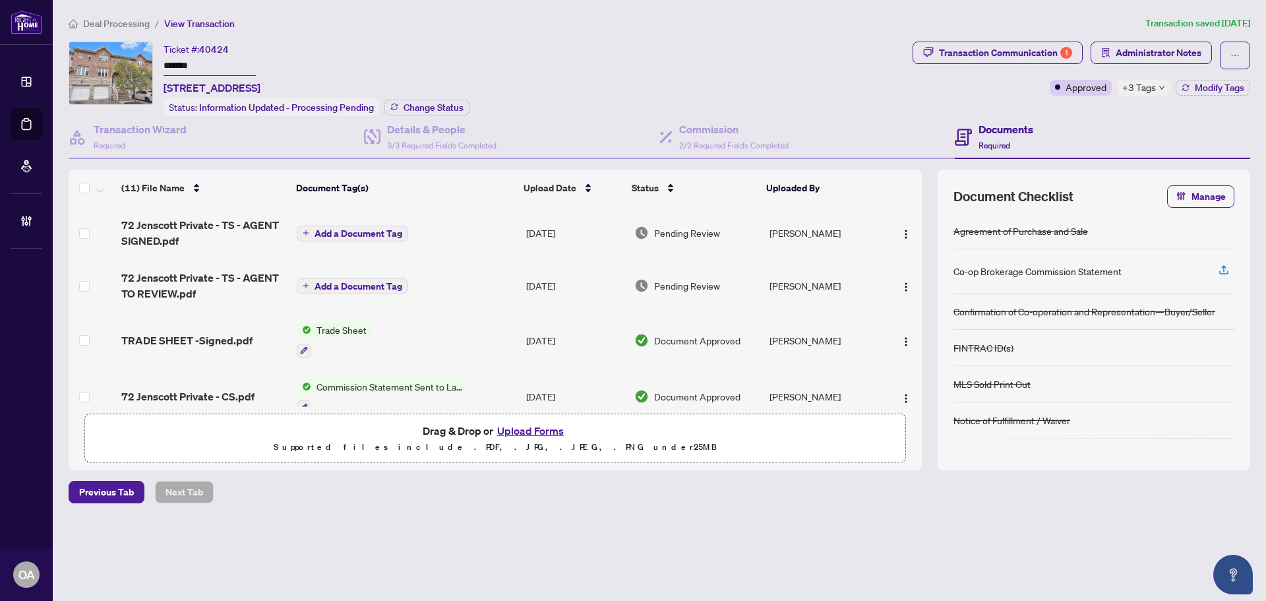
click at [492, 59] on div "Ticket #: 40424 ******* 72 Jenscott Private, Ottawa, Ontario K2C 0E4, Canada St…" at bounding box center [488, 79] width 838 height 74
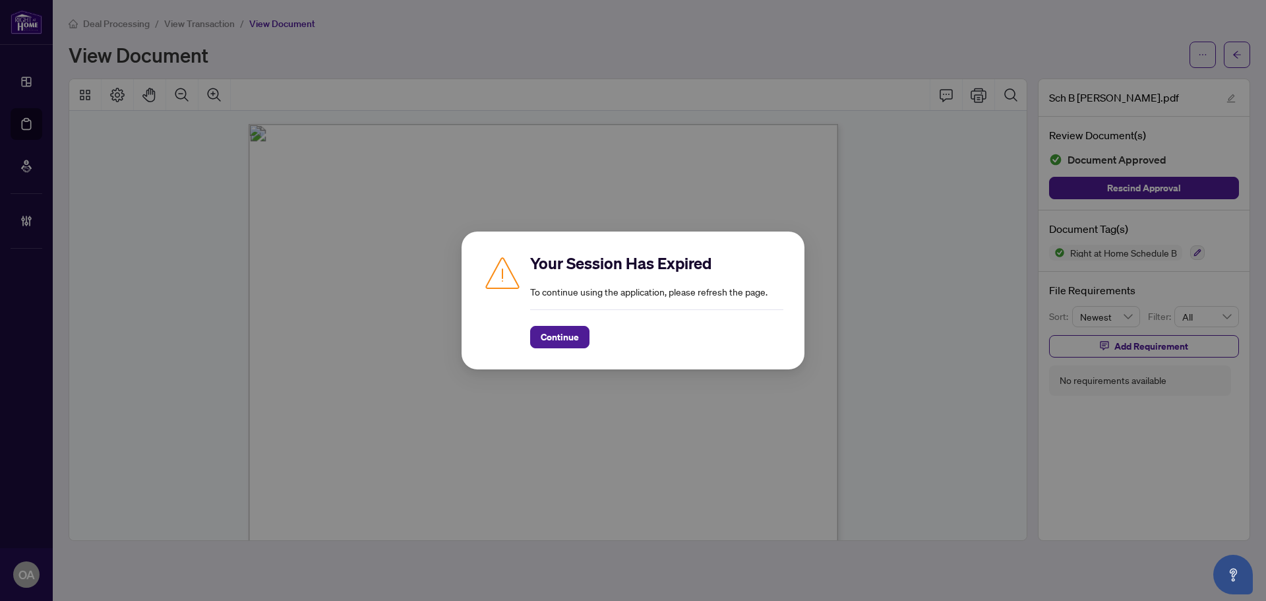
scroll to position [25, 0]
click at [558, 328] on span "Continue" at bounding box center [560, 336] width 38 height 21
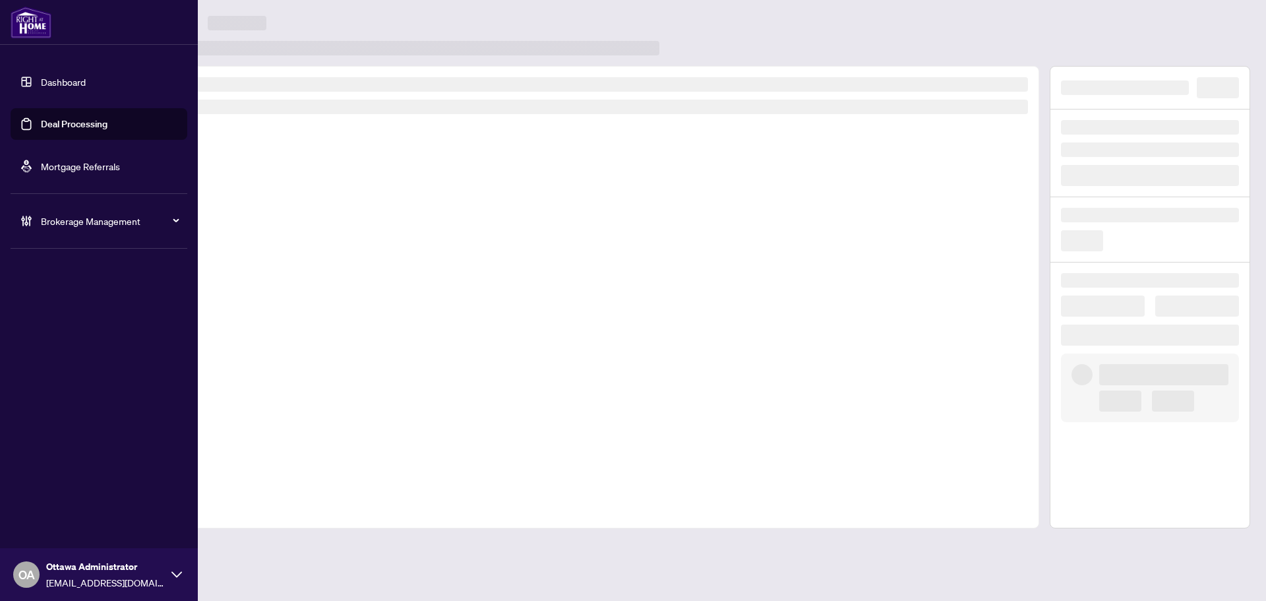
click at [60, 127] on link "Deal Processing" at bounding box center [74, 124] width 67 height 12
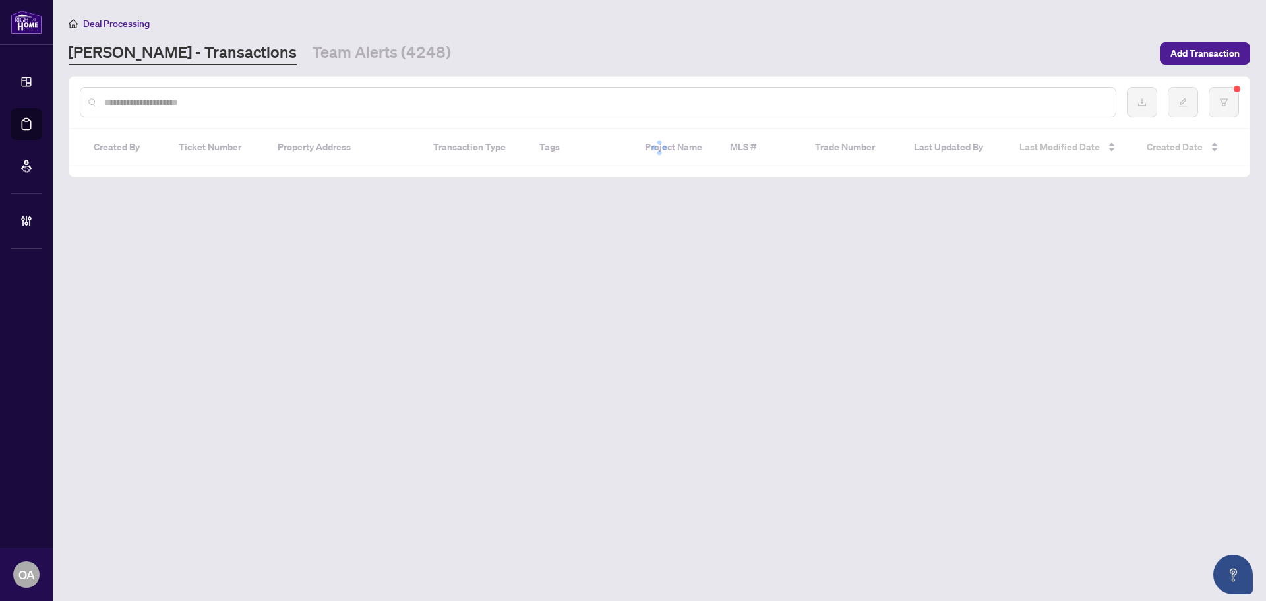
click at [432, 99] on input "text" at bounding box center [604, 102] width 1001 height 15
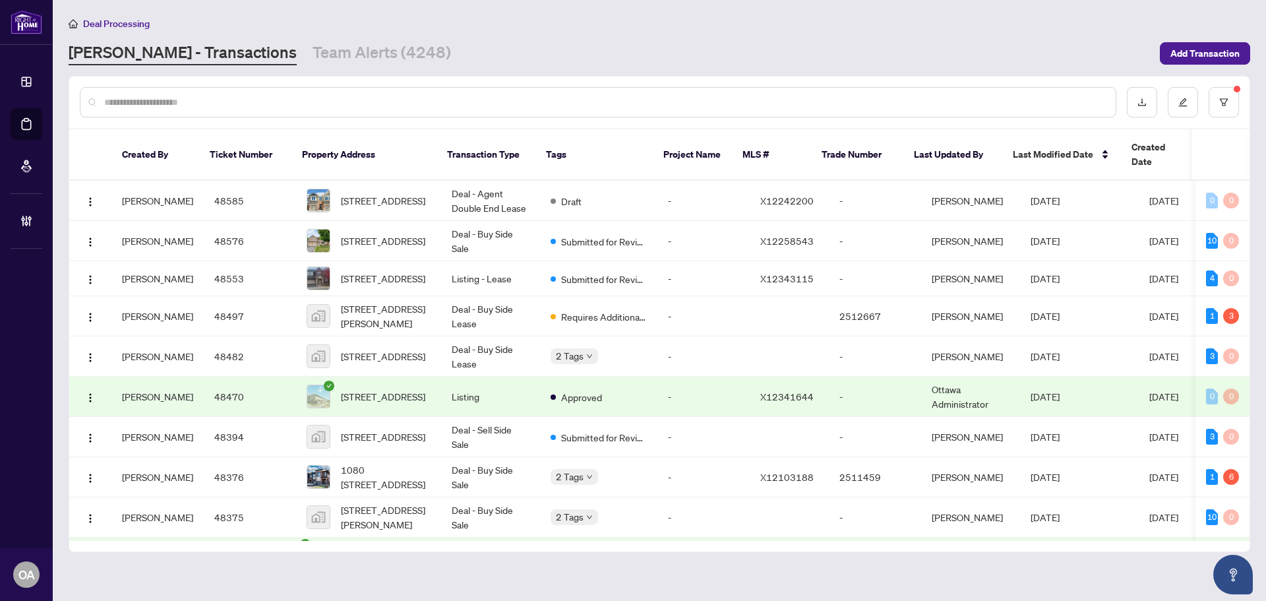
drag, startPoint x: 414, startPoint y: 99, endPoint x: 385, endPoint y: 100, distance: 29.0
click at [385, 100] on input "text" at bounding box center [604, 102] width 1001 height 15
click at [384, 100] on input "text" at bounding box center [604, 102] width 1001 height 15
click at [422, 109] on div at bounding box center [598, 102] width 1036 height 30
click at [437, 103] on input "text" at bounding box center [604, 102] width 1001 height 15
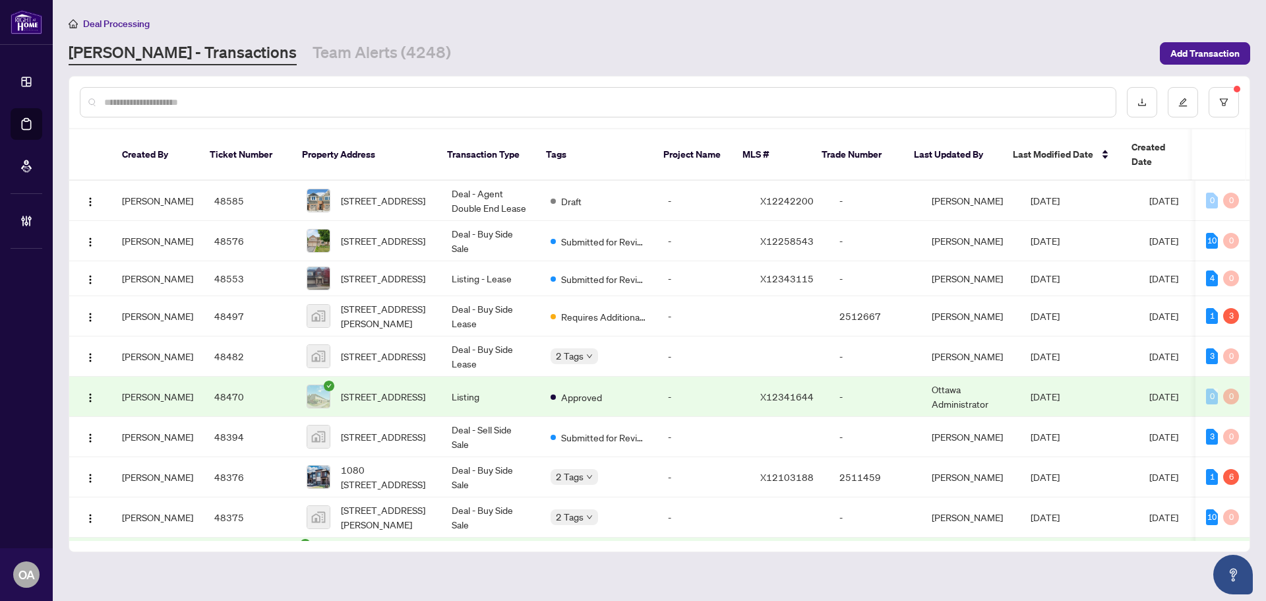
click at [437, 103] on input "text" at bounding box center [604, 102] width 1001 height 15
click at [450, 96] on input "text" at bounding box center [604, 102] width 1001 height 15
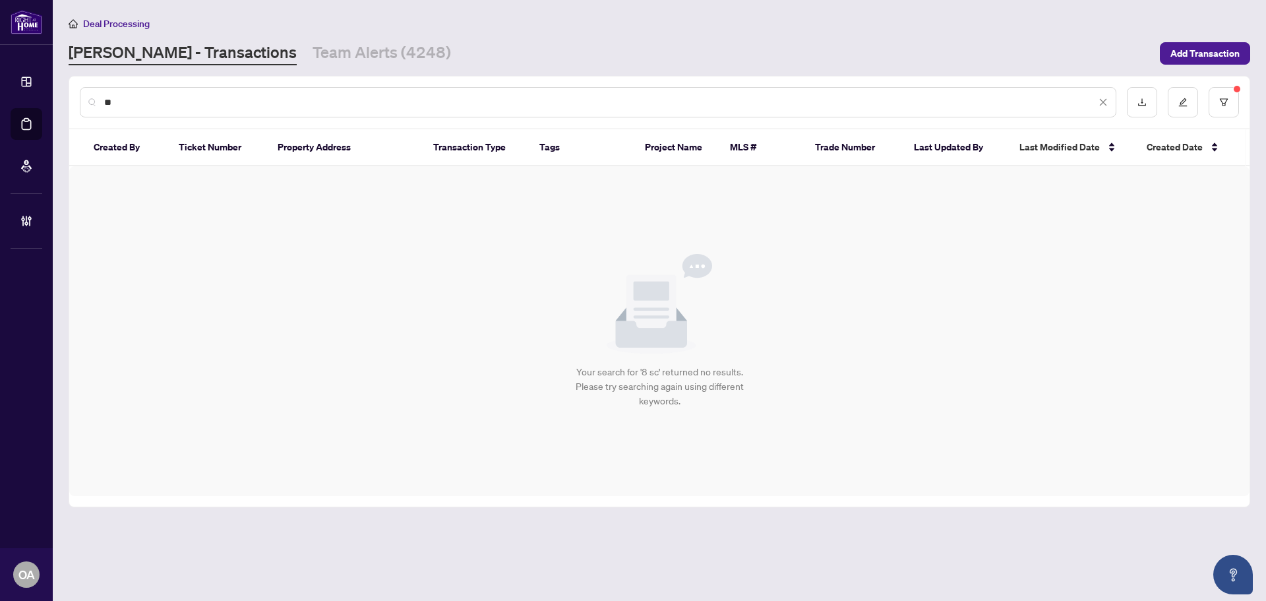
type input "*"
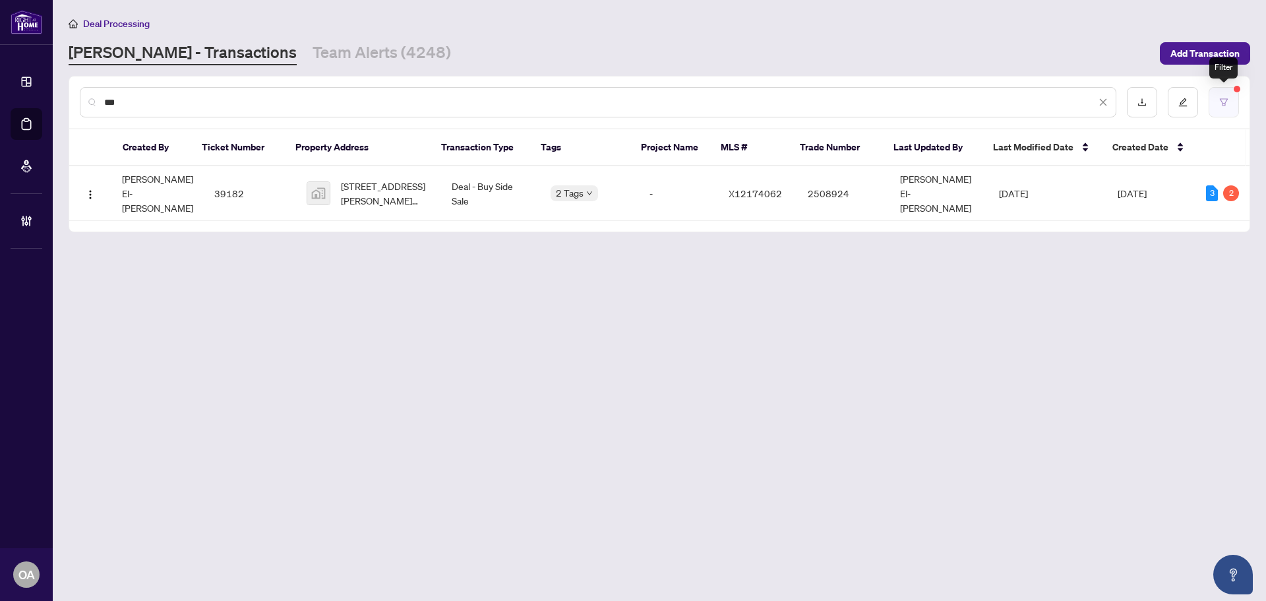
type input "***"
click at [1229, 98] on button "button" at bounding box center [1223, 102] width 30 height 30
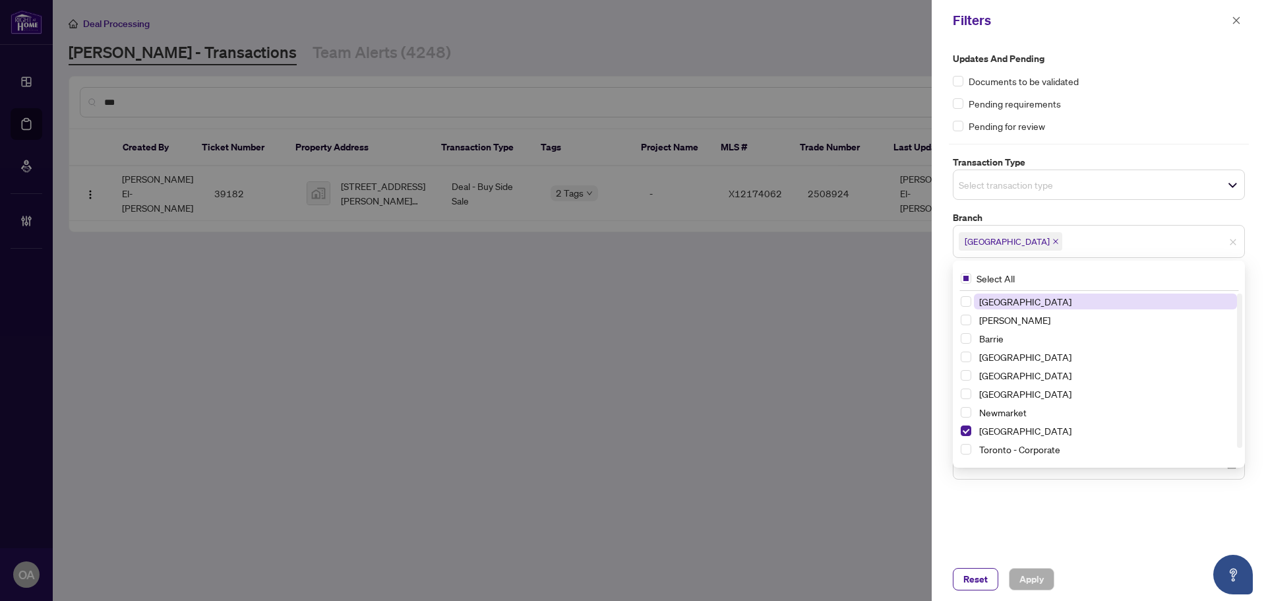
click at [995, 246] on span "[GEOGRAPHIC_DATA]" at bounding box center [1009, 241] width 103 height 18
click at [1052, 241] on icon "close" at bounding box center [1055, 241] width 7 height 7
click at [1234, 20] on icon "close" at bounding box center [1235, 20] width 9 height 9
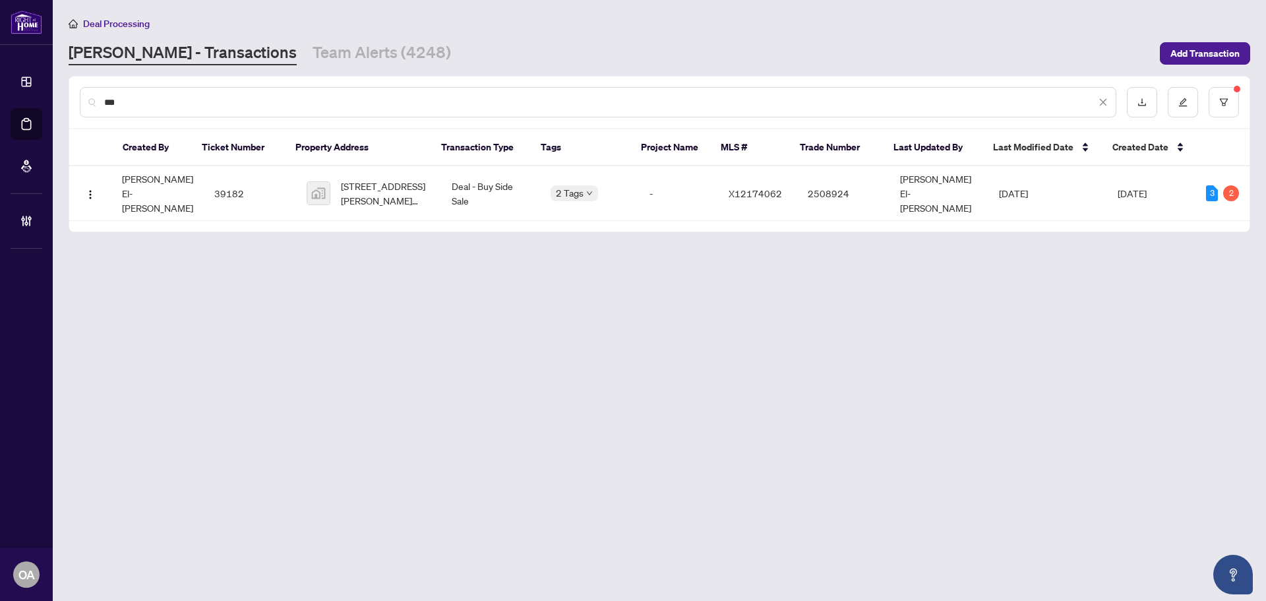
click at [303, 97] on input "***" at bounding box center [599, 102] width 991 height 15
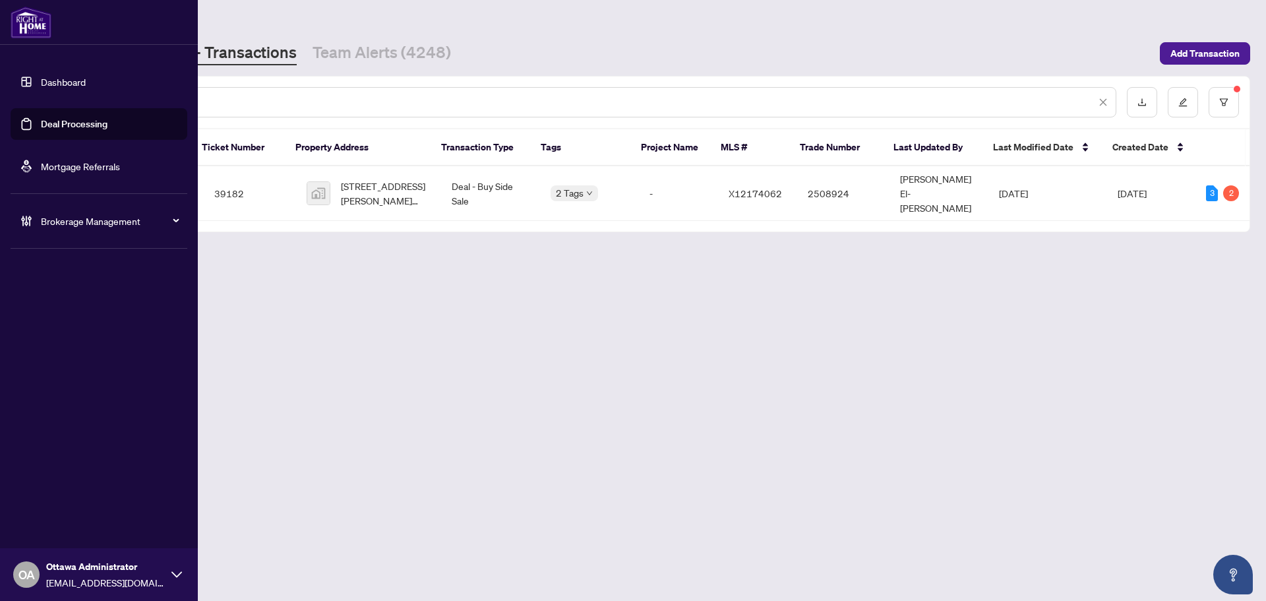
drag, startPoint x: 308, startPoint y: 103, endPoint x: 0, endPoint y: 96, distance: 307.9
click at [0, 96] on div "Dashboard Deal Processing Mortgage Referrals Brokerage Management OA Ottawa Adm…" at bounding box center [633, 300] width 1266 height 601
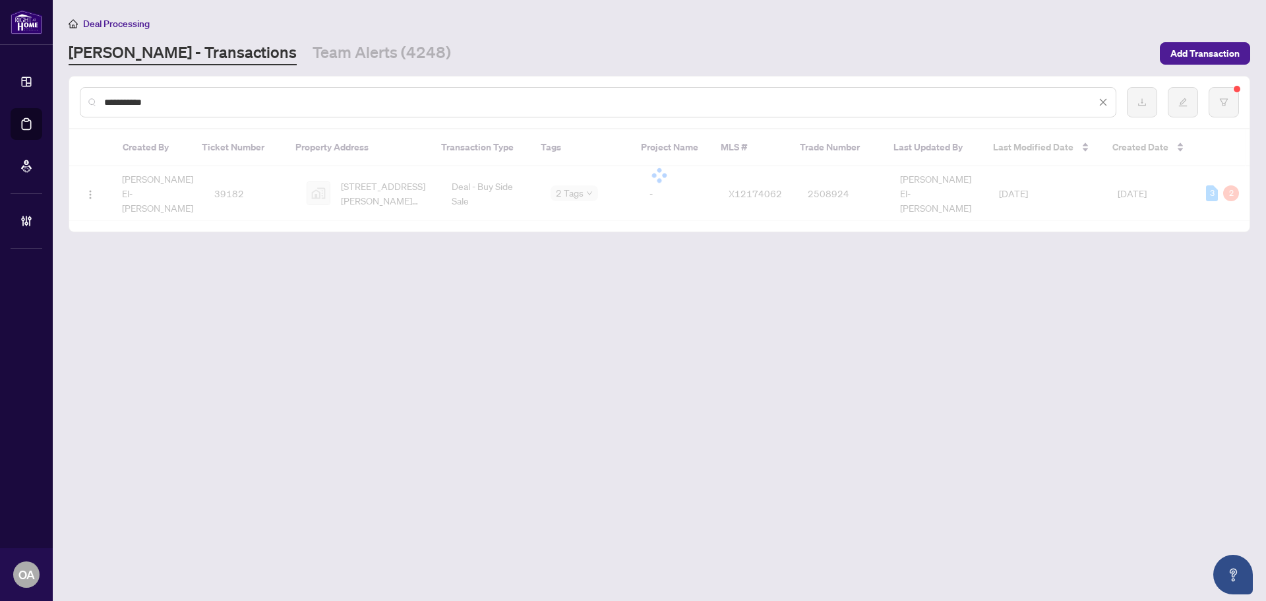
click at [422, 420] on main "**********" at bounding box center [659, 300] width 1213 height 601
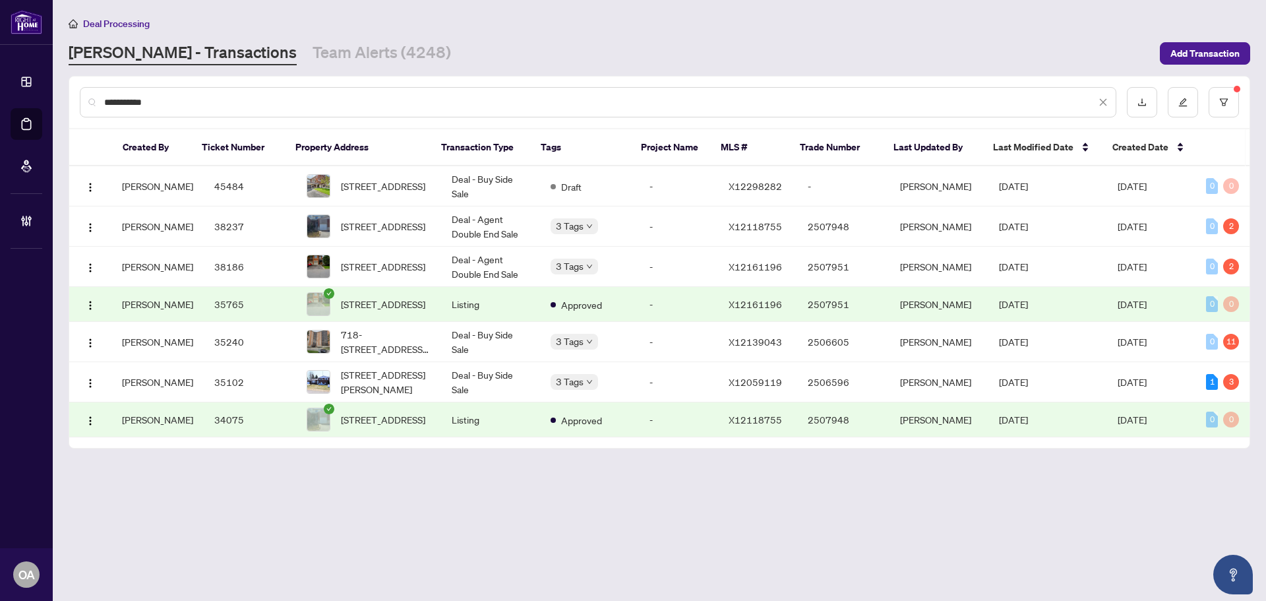
click at [492, 473] on main "**********" at bounding box center [659, 300] width 1213 height 601
click at [292, 95] on input "**********" at bounding box center [599, 102] width 991 height 15
click at [200, 92] on div "**********" at bounding box center [598, 102] width 1036 height 30
click at [322, 95] on input "**********" at bounding box center [599, 102] width 991 height 15
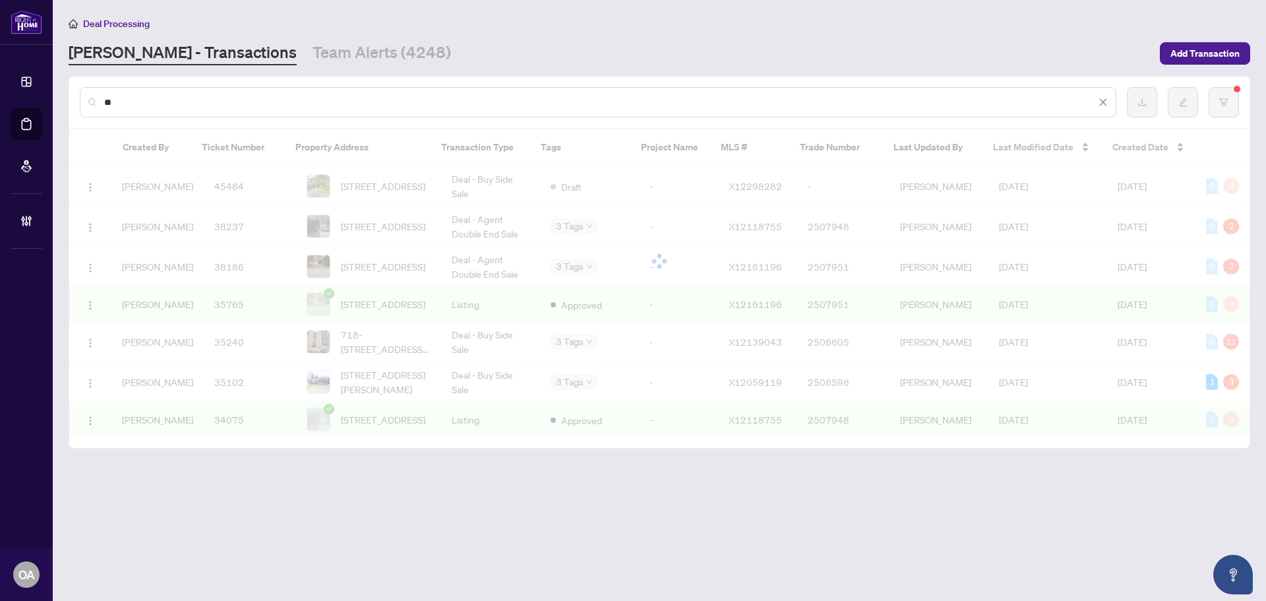
type input "*"
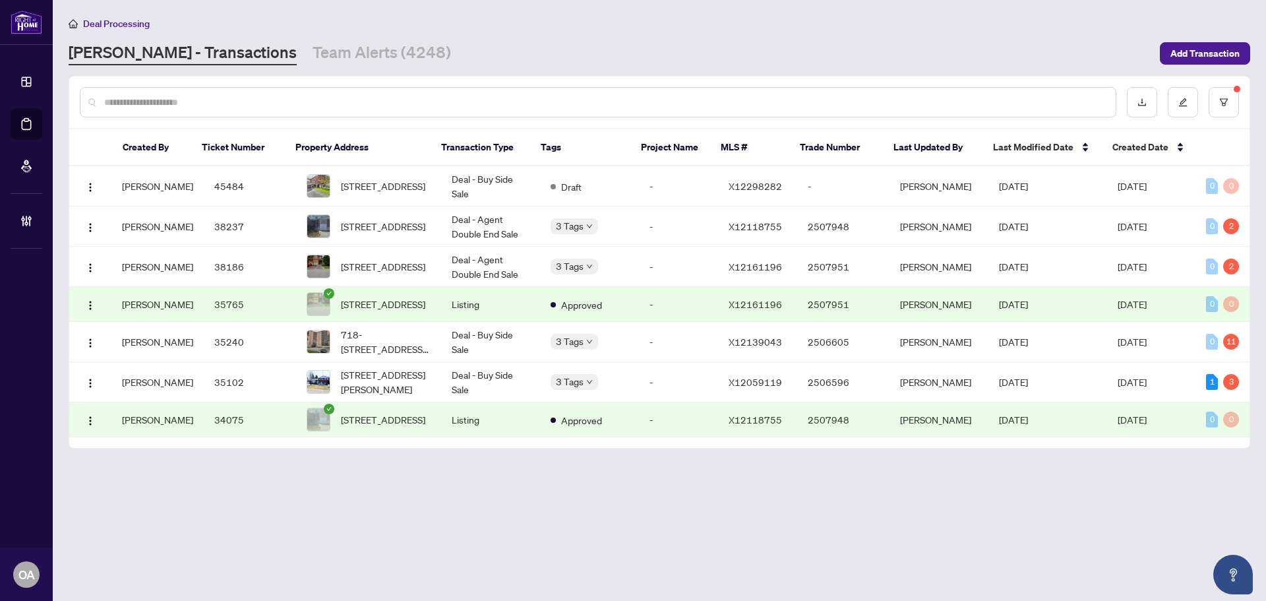
paste input "*****"
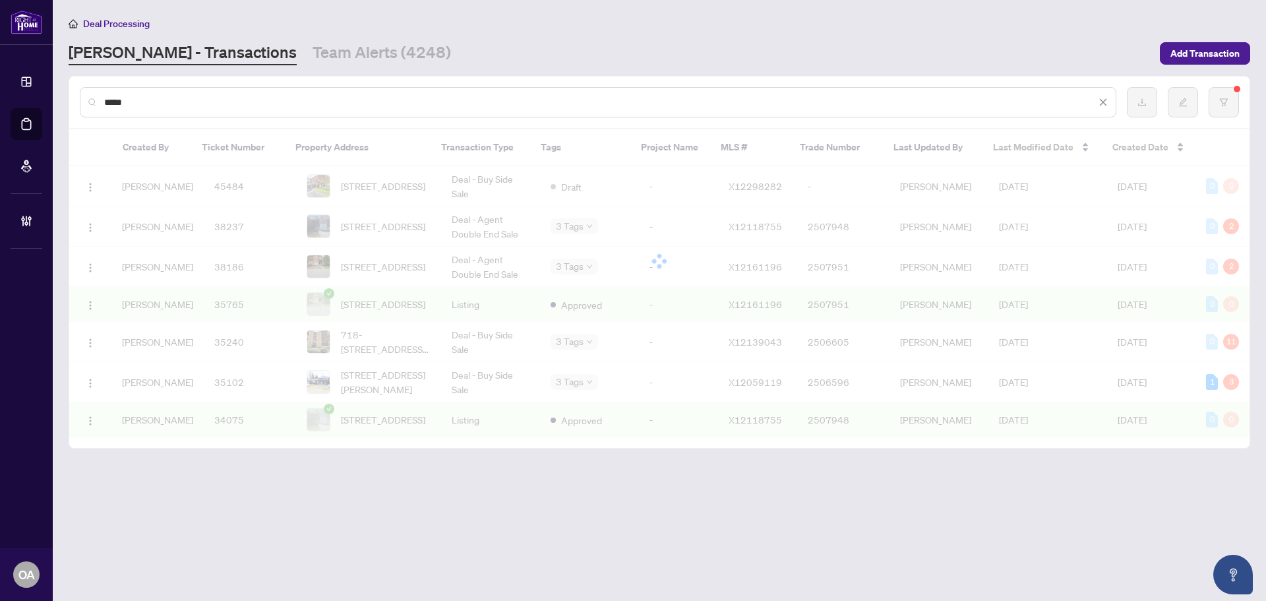
type input "*****"
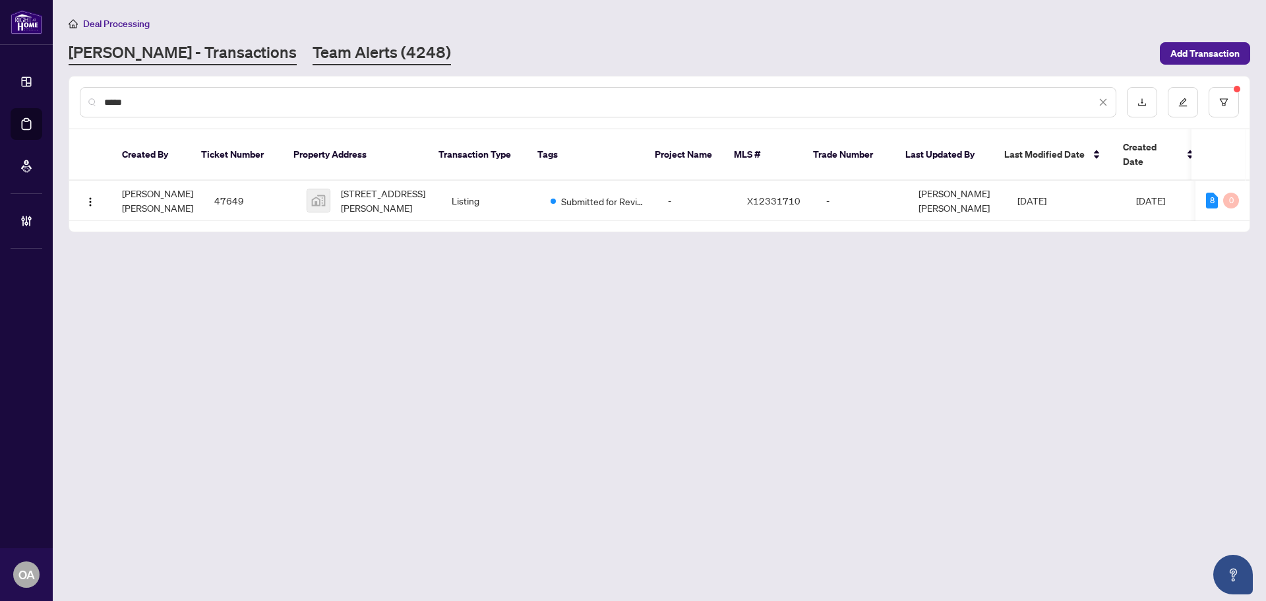
click at [312, 51] on link "Team Alerts (4248)" at bounding box center [381, 54] width 138 height 24
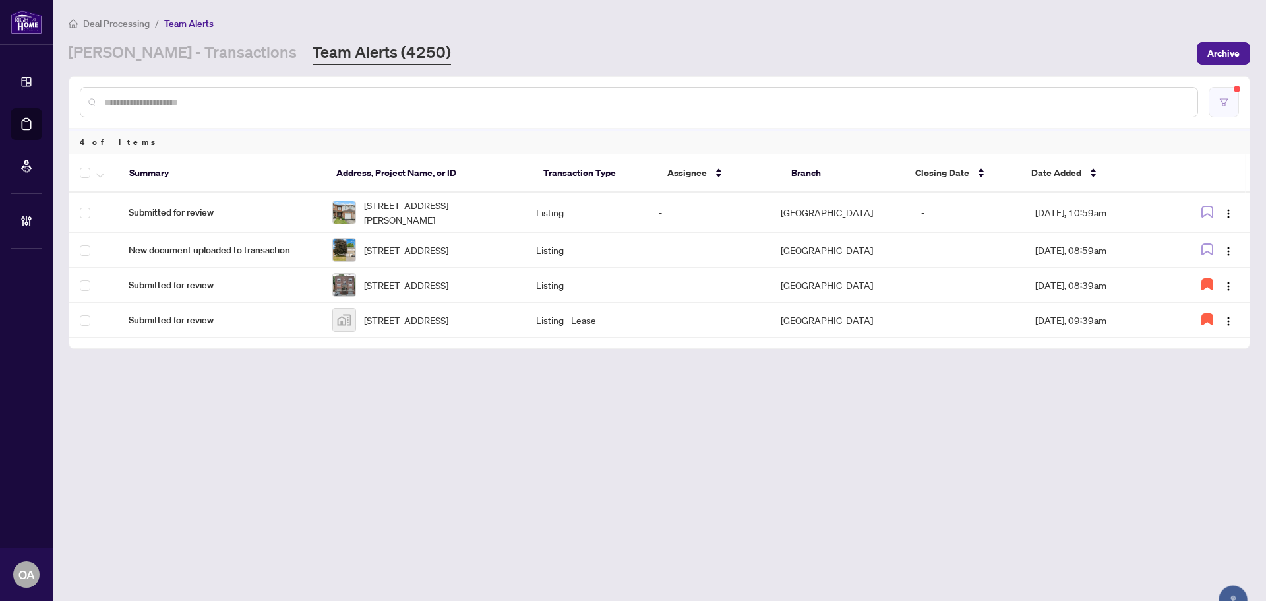
click at [1219, 105] on icon "filter" at bounding box center [1223, 102] width 9 height 9
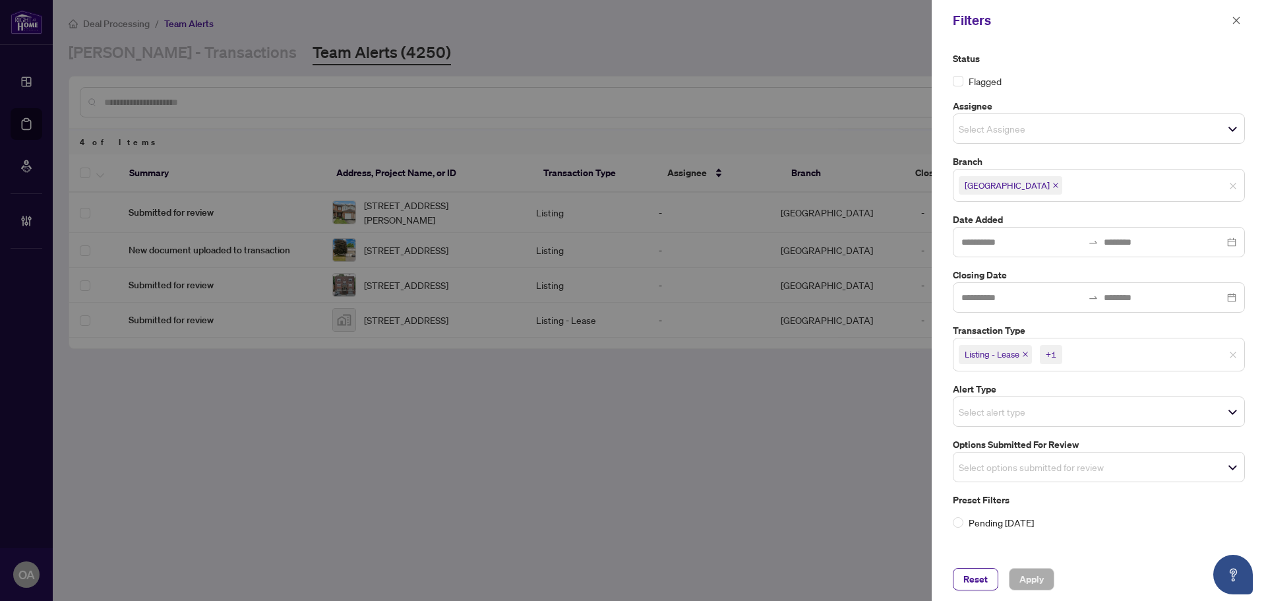
click at [1023, 353] on icon "close" at bounding box center [1025, 354] width 7 height 7
click at [997, 351] on icon "close" at bounding box center [995, 354] width 7 height 7
click at [990, 405] on input "search" at bounding box center [1004, 408] width 92 height 16
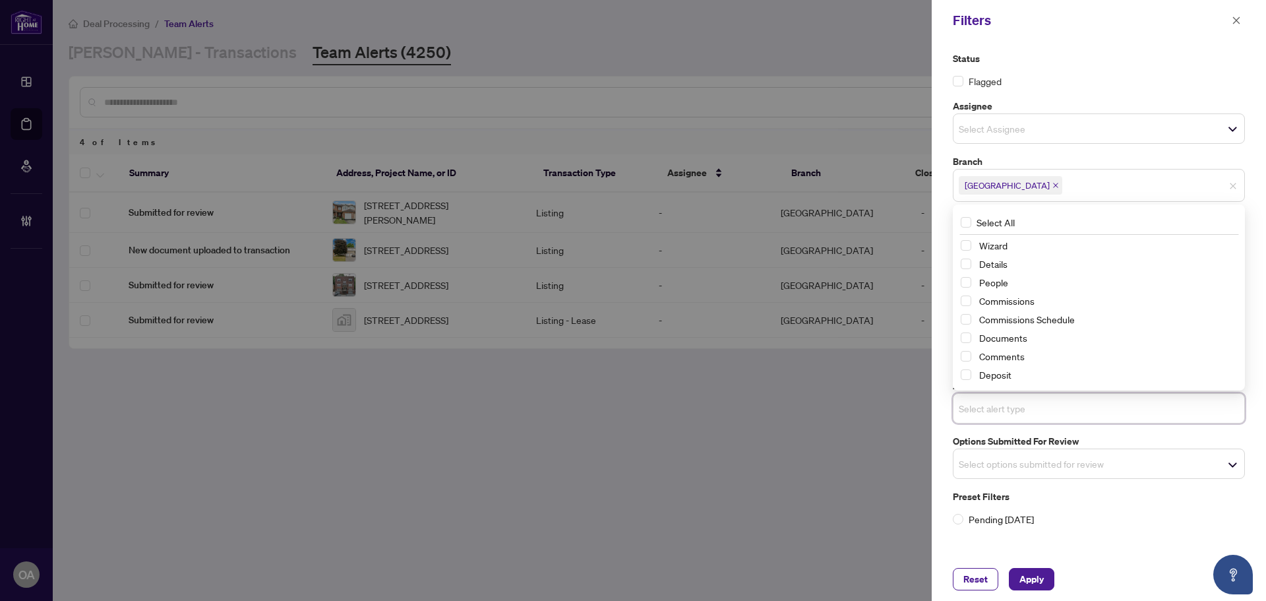
click at [987, 412] on input "search" at bounding box center [1004, 408] width 92 height 16
click at [986, 469] on input "search" at bounding box center [1004, 463] width 92 height 16
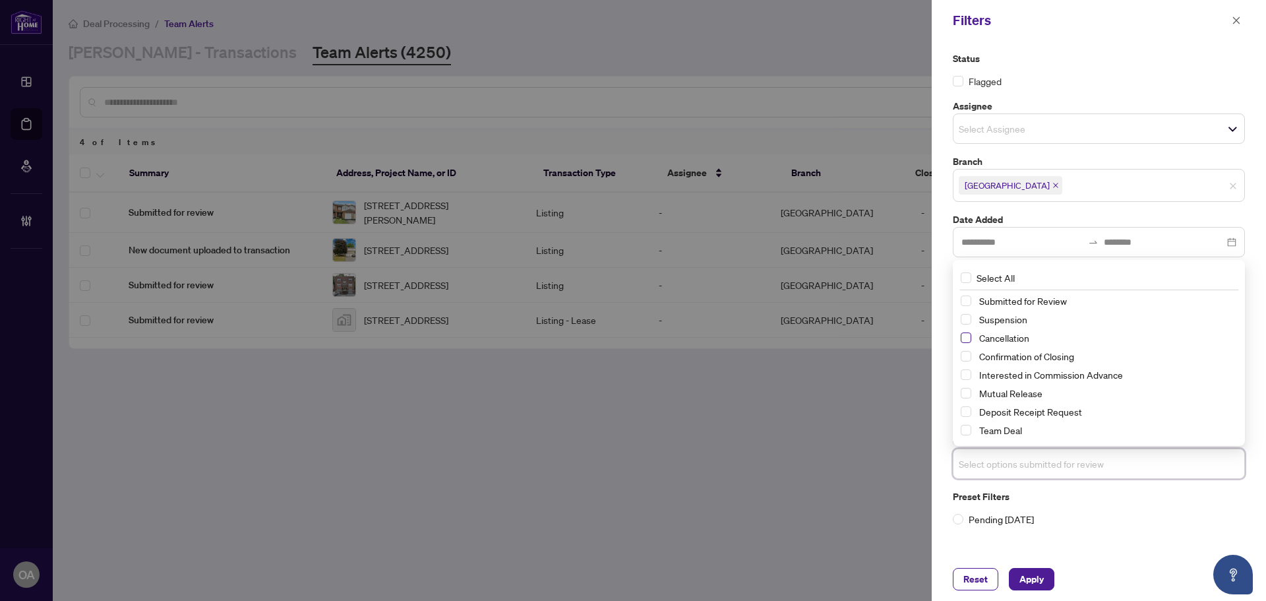
click at [965, 337] on span "Select Cancellation" at bounding box center [965, 337] width 11 height 11
click at [967, 390] on span "Select Mutual Release" at bounding box center [965, 393] width 11 height 11
click at [963, 317] on span "Select Suspension" at bounding box center [965, 319] width 11 height 11
click at [1038, 575] on span "Apply" at bounding box center [1031, 578] width 24 height 21
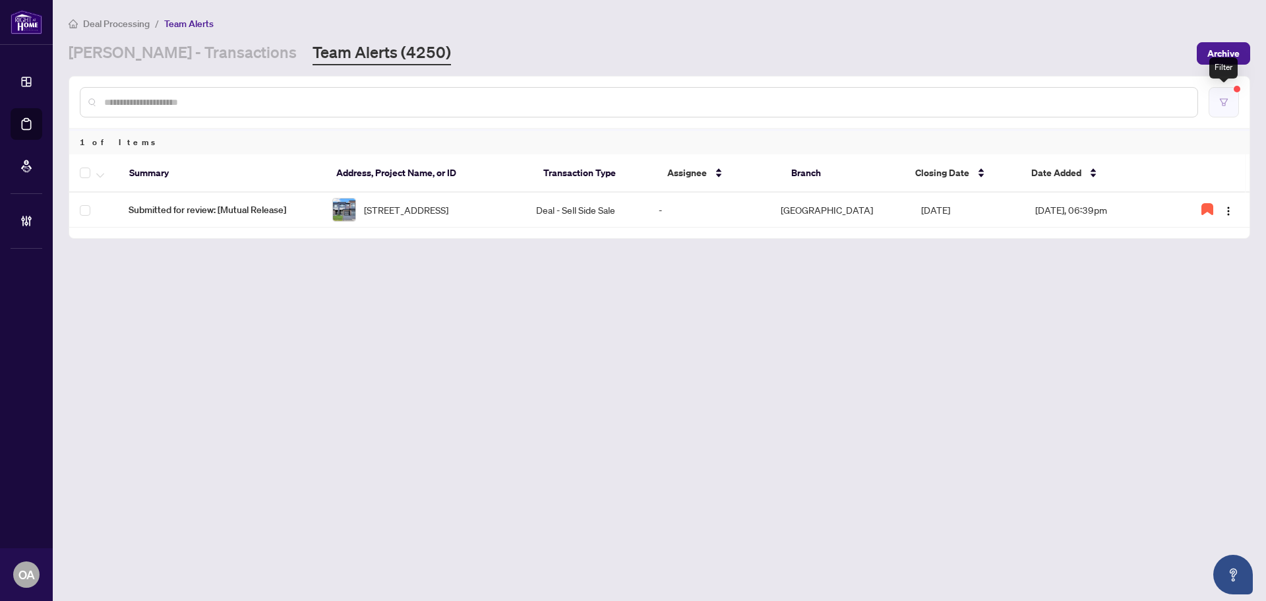
click at [1219, 98] on icon "filter" at bounding box center [1223, 101] width 8 height 7
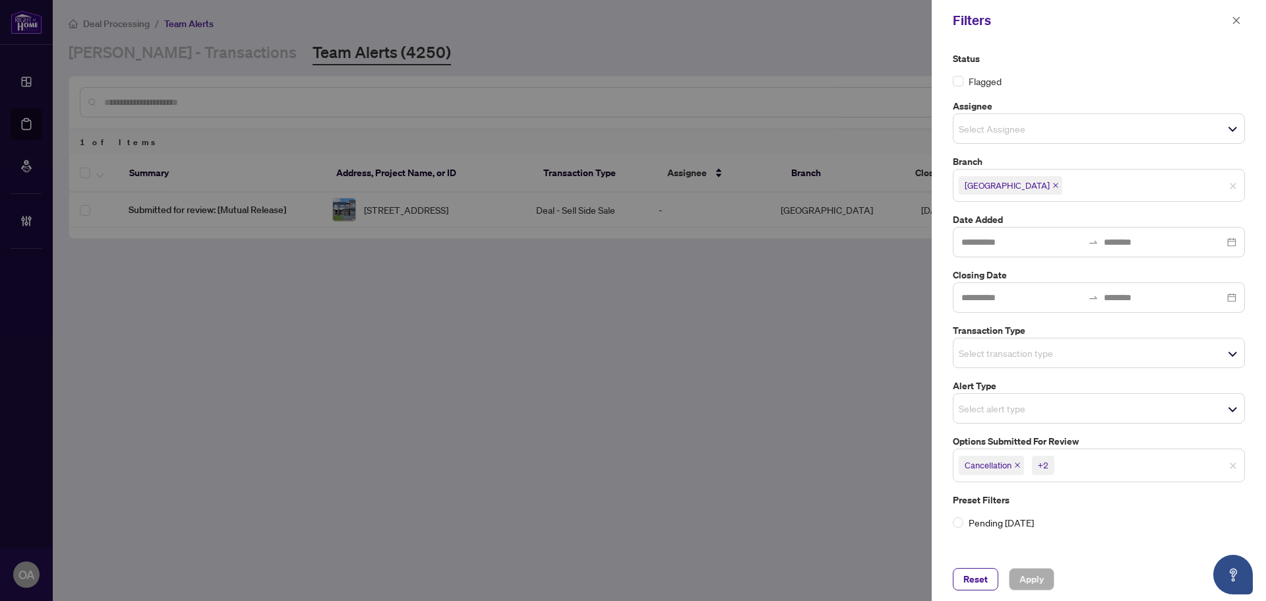
click at [1020, 465] on icon "close" at bounding box center [1017, 464] width 7 height 7
click at [1033, 465] on span "Mutual Release" at bounding box center [996, 464] width 76 height 18
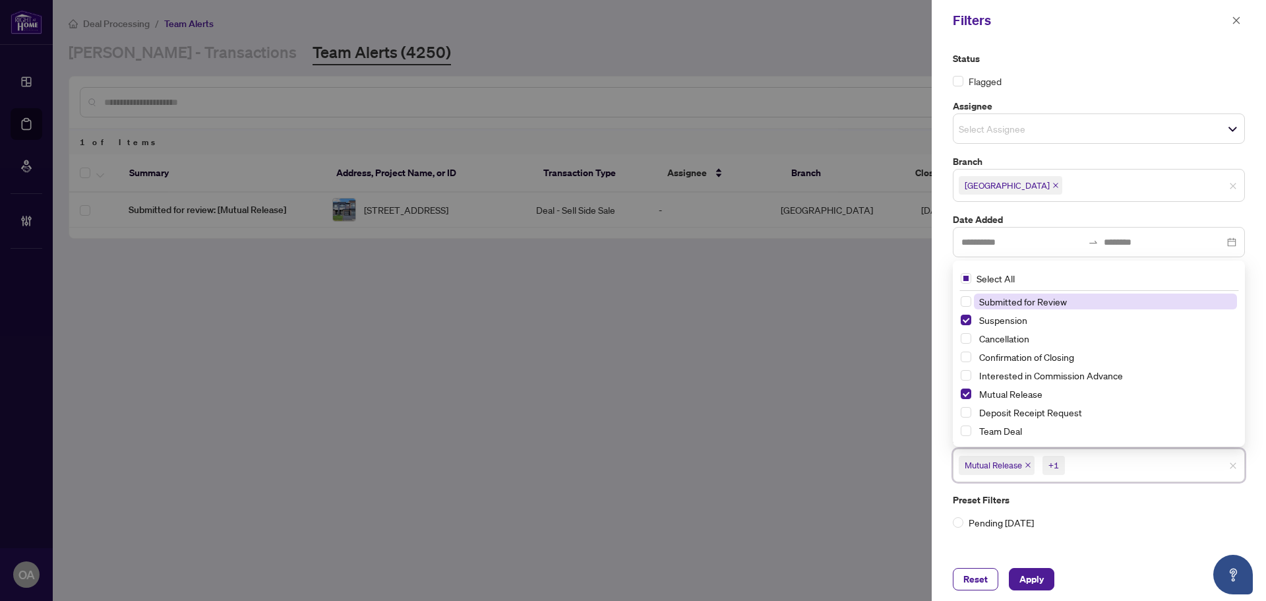
click at [1031, 465] on icon "close" at bounding box center [1027, 464] width 7 height 7
click at [1013, 463] on icon "close" at bounding box center [1013, 465] width 5 height 5
click at [998, 458] on input "search" at bounding box center [1004, 463] width 92 height 16
click at [1069, 500] on label "Preset Filters" at bounding box center [1099, 496] width 292 height 15
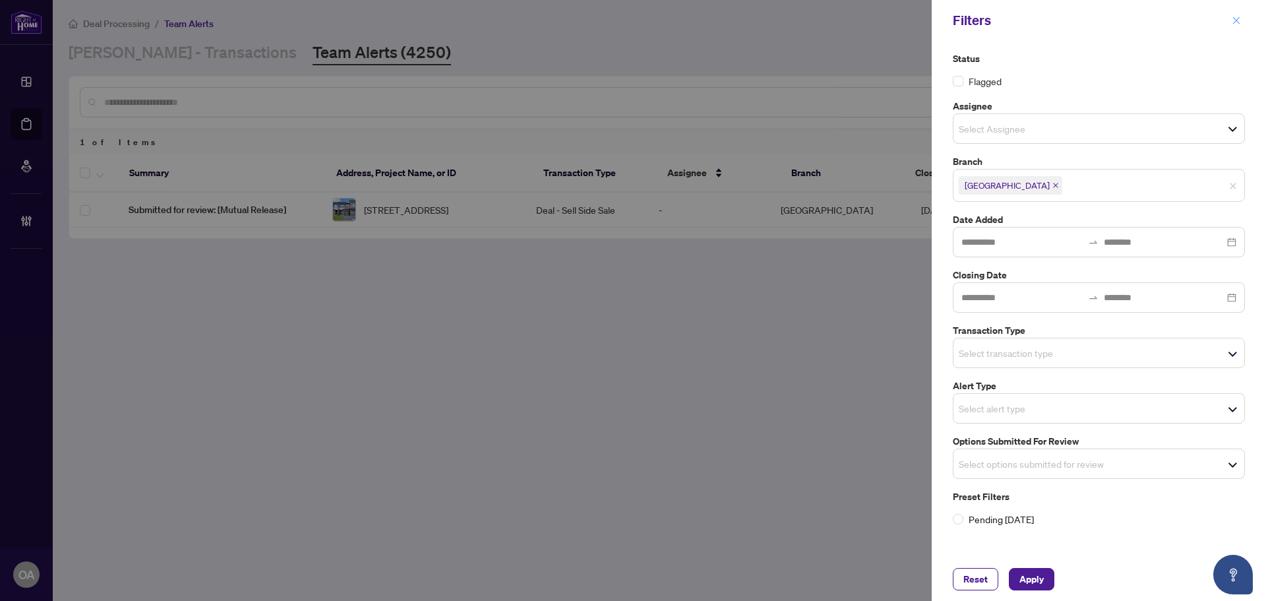
click at [1242, 23] on button "button" at bounding box center [1235, 21] width 17 height 16
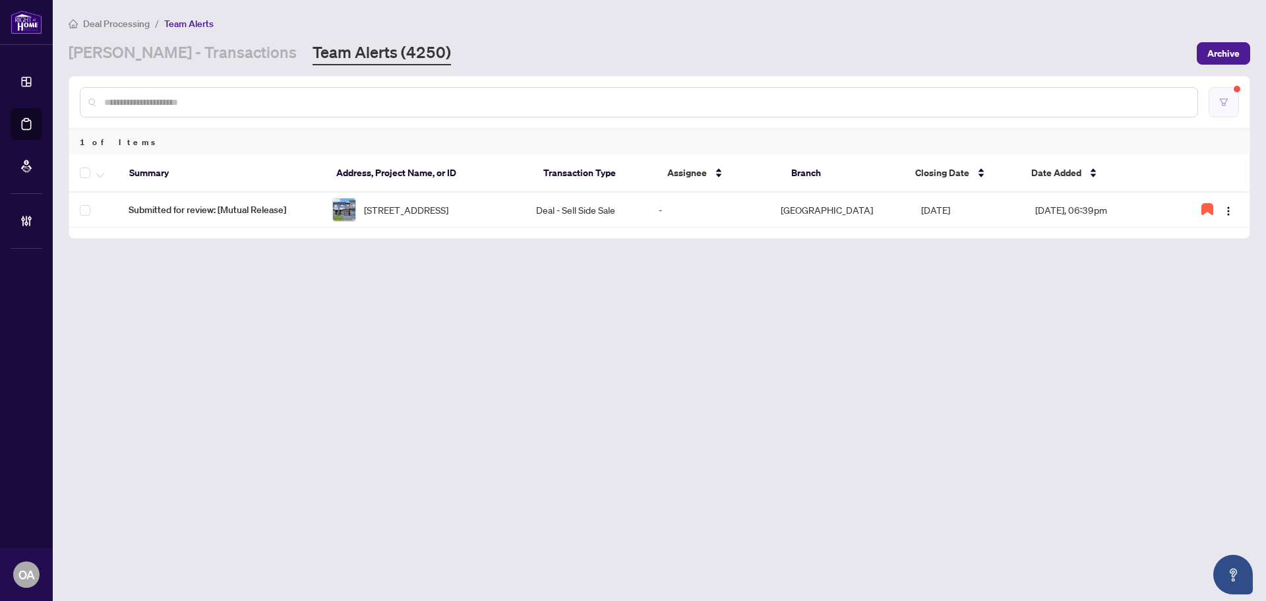
click at [1214, 100] on button "button" at bounding box center [1223, 102] width 30 height 30
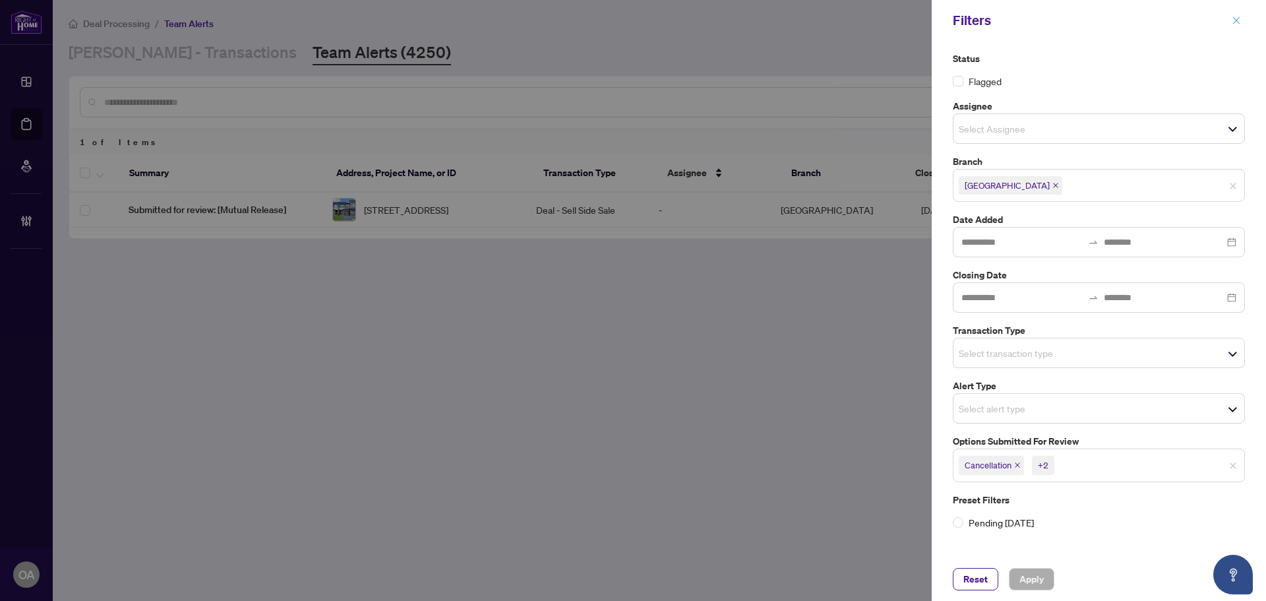
click at [1236, 25] on icon "close" at bounding box center [1235, 20] width 9 height 9
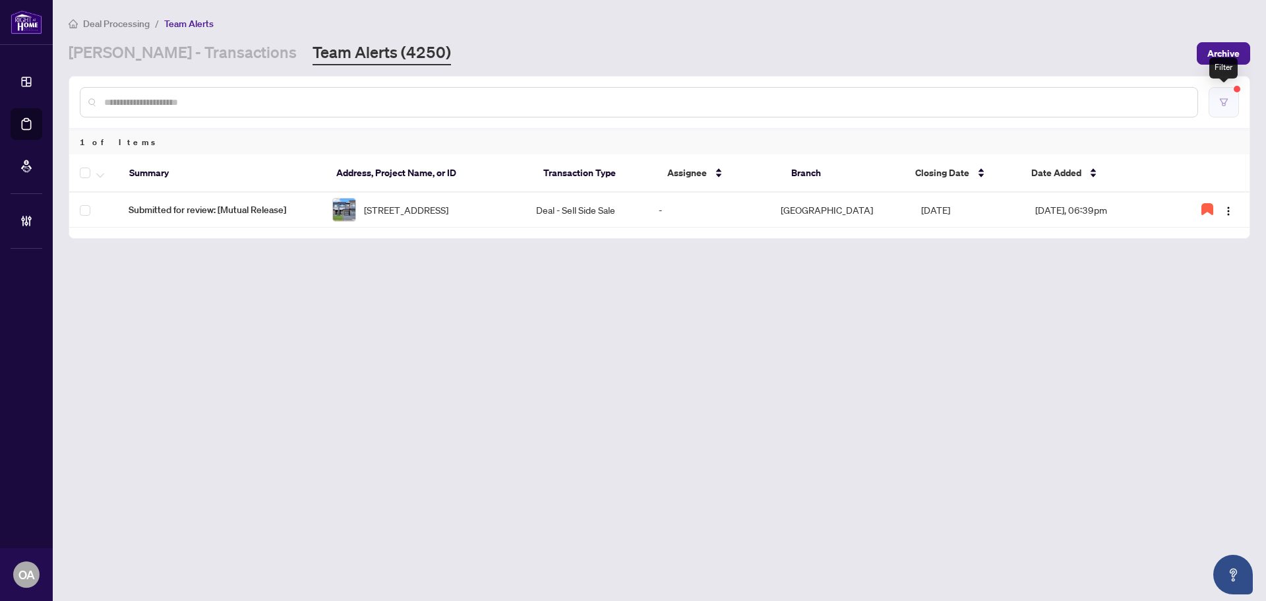
click at [1232, 103] on button "button" at bounding box center [1223, 102] width 30 height 30
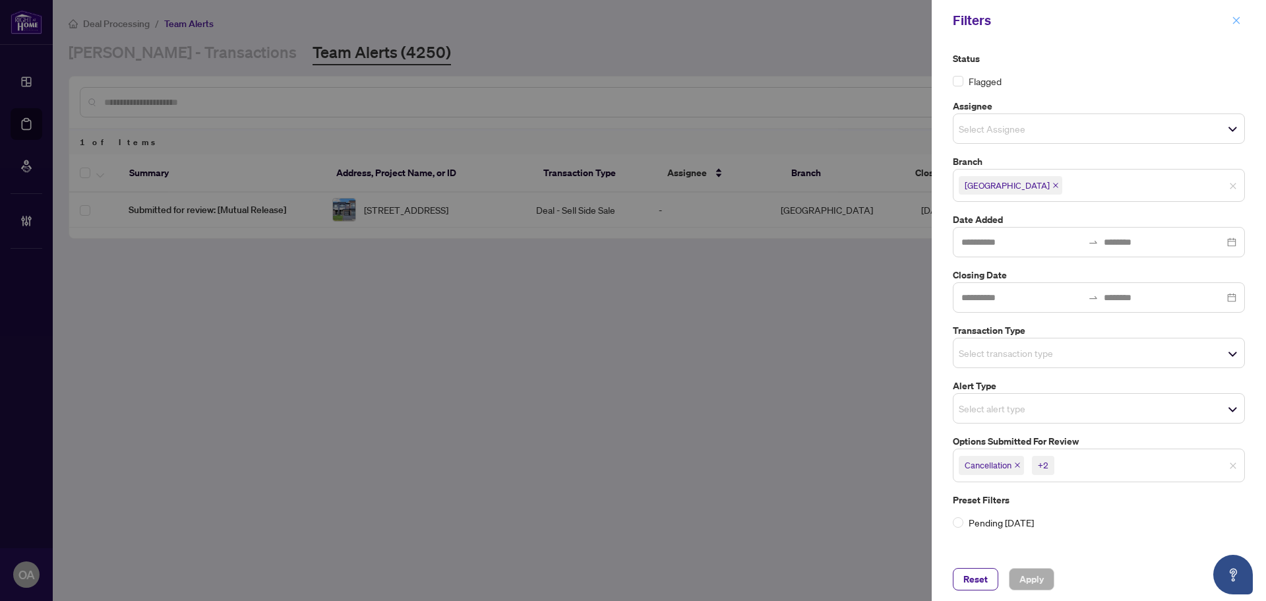
click at [1232, 19] on icon "close" at bounding box center [1235, 20] width 9 height 9
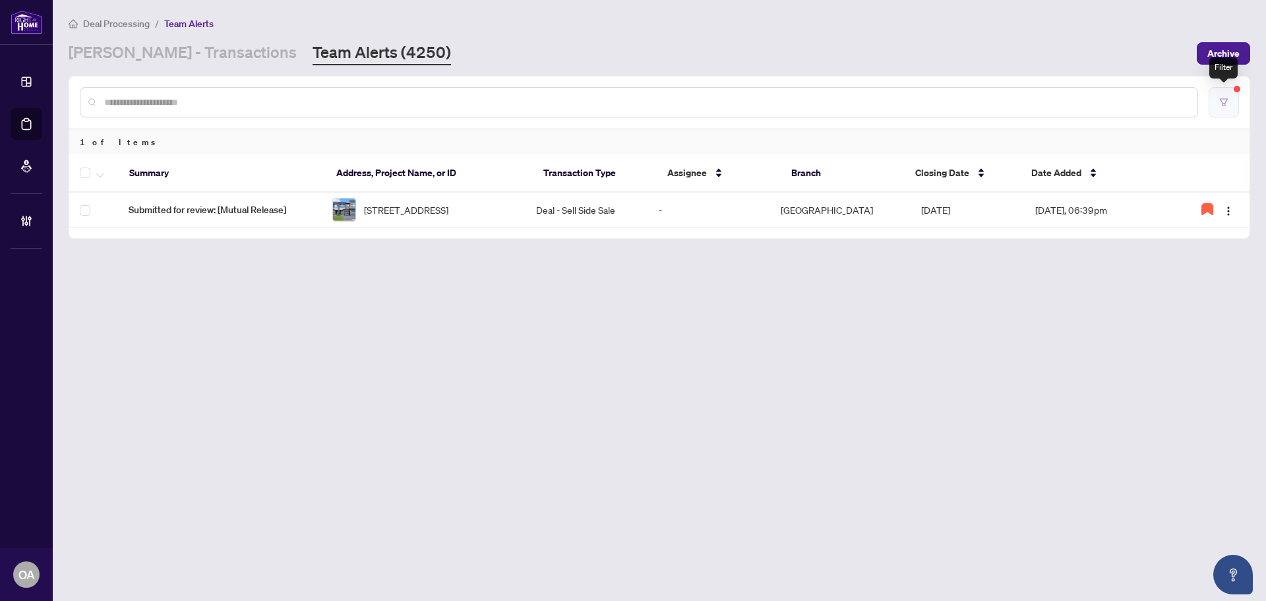
click at [1217, 94] on button "button" at bounding box center [1223, 102] width 30 height 30
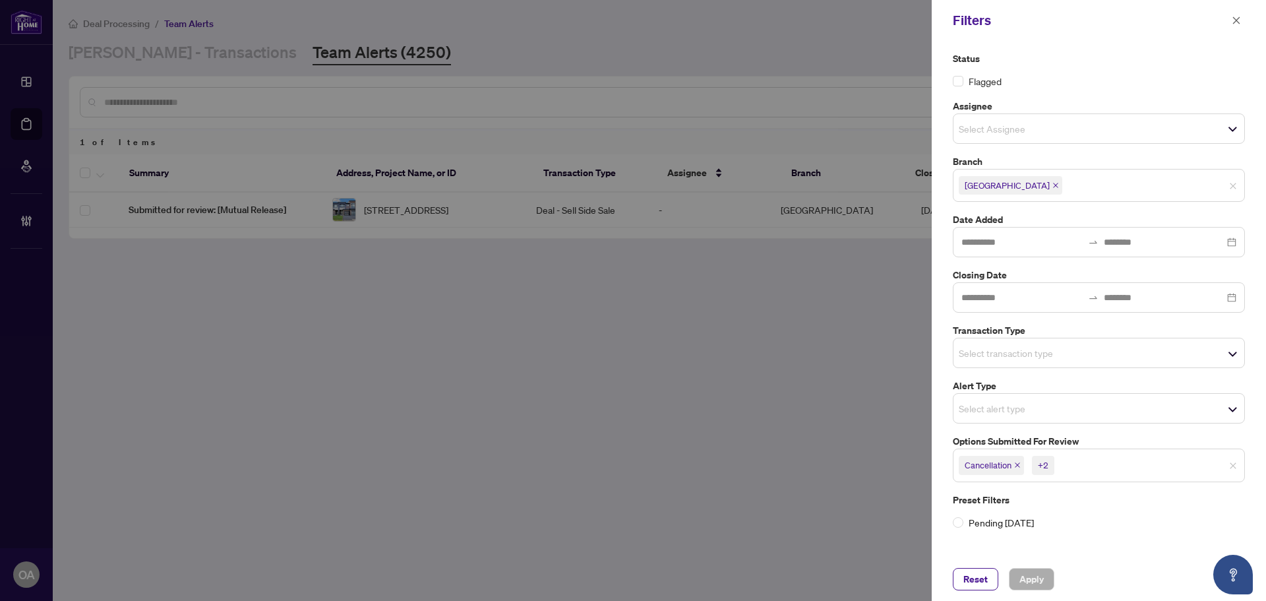
click at [1019, 463] on icon "close" at bounding box center [1016, 465] width 5 height 5
click at [1030, 461] on icon "close" at bounding box center [1027, 464] width 7 height 7
click at [1020, 465] on span "Suspension" at bounding box center [989, 464] width 62 height 18
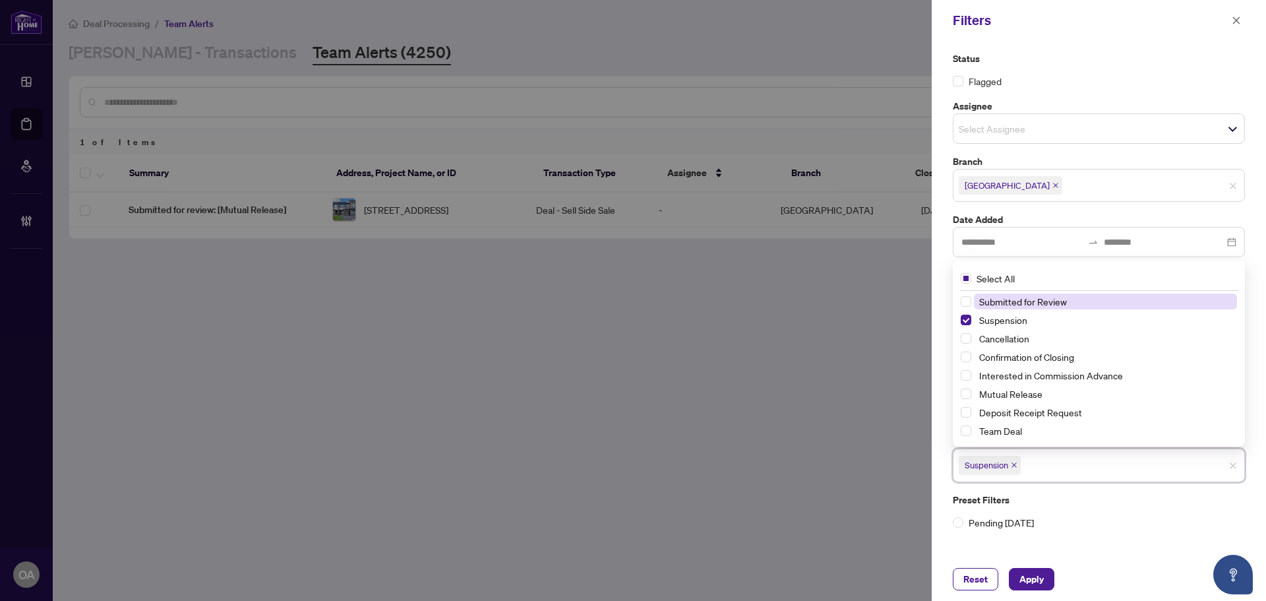
click at [1018, 461] on span "Suspension" at bounding box center [989, 464] width 62 height 18
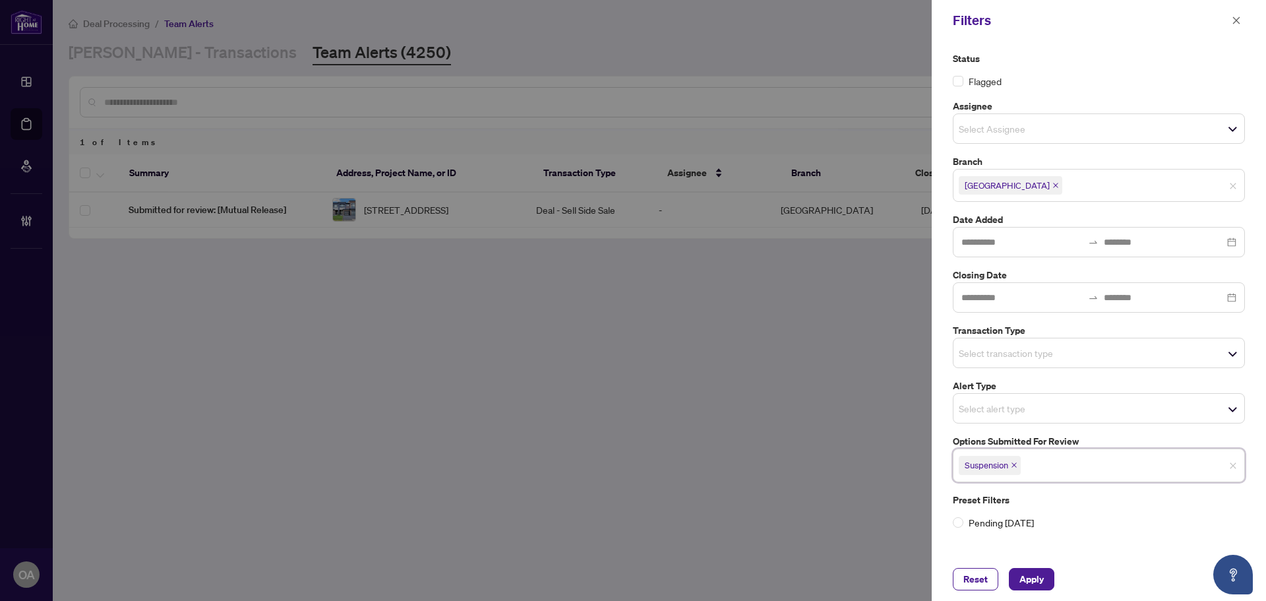
click at [1015, 461] on icon "close" at bounding box center [1014, 464] width 7 height 7
click at [996, 414] on input "search" at bounding box center [1004, 408] width 92 height 16
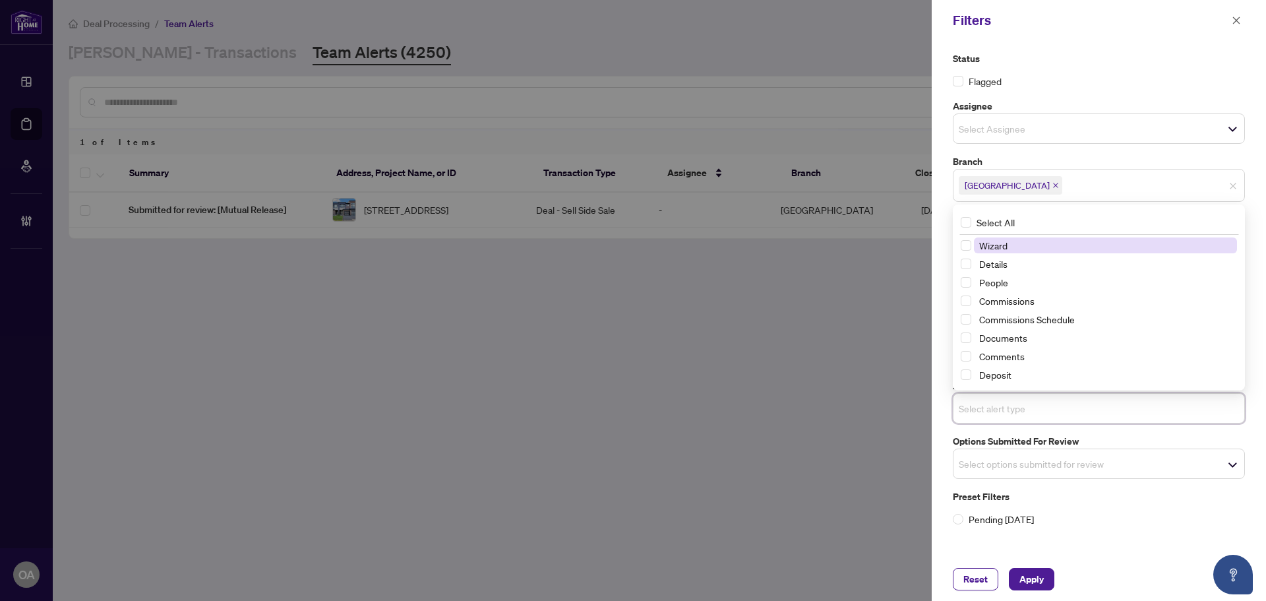
click at [996, 410] on input "search" at bounding box center [1004, 408] width 92 height 16
click at [1131, 541] on div "Status Flagged Assignee Select Assignee Branch Ottawa Date Added Closing Date T…" at bounding box center [1098, 299] width 334 height 516
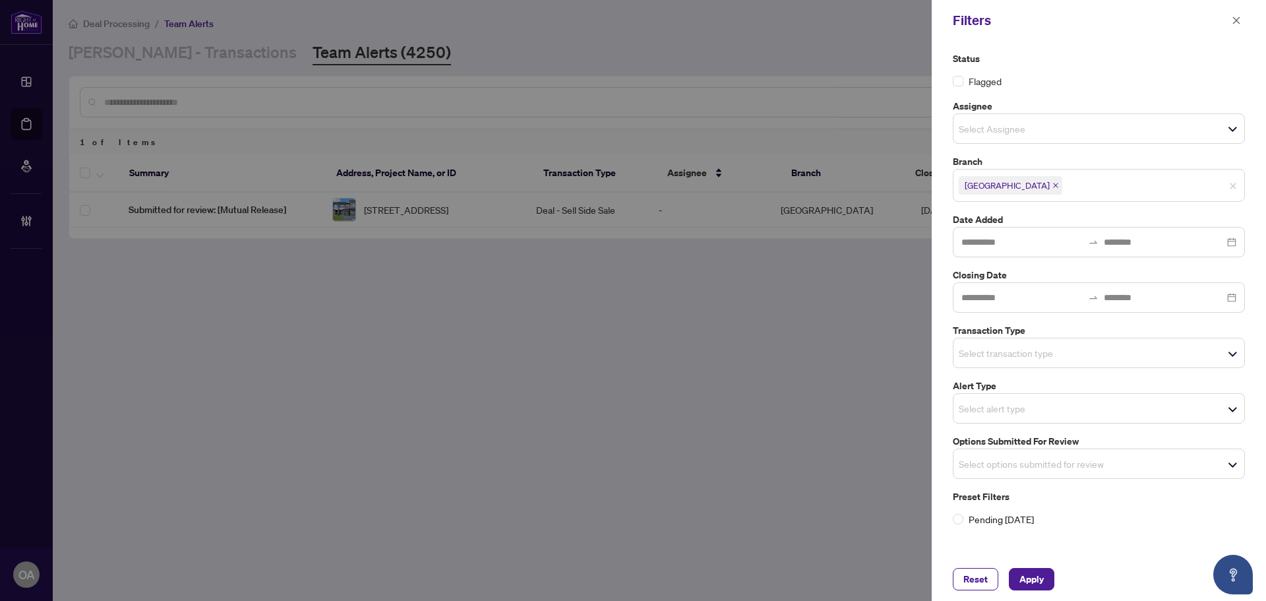
click at [1005, 346] on input "search" at bounding box center [1004, 353] width 92 height 16
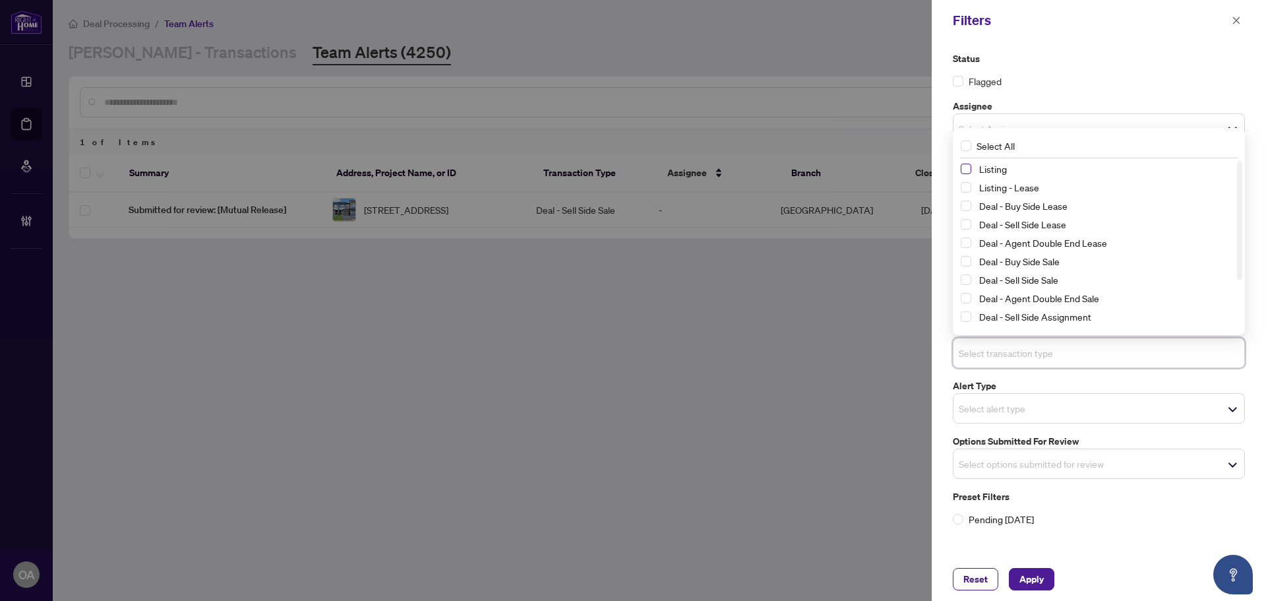
click at [968, 167] on span "Select Listing" at bounding box center [965, 168] width 11 height 11
click at [962, 189] on span "Select Listing - Lease" at bounding box center [965, 188] width 11 height 11
click at [1037, 575] on span "Apply" at bounding box center [1031, 578] width 24 height 21
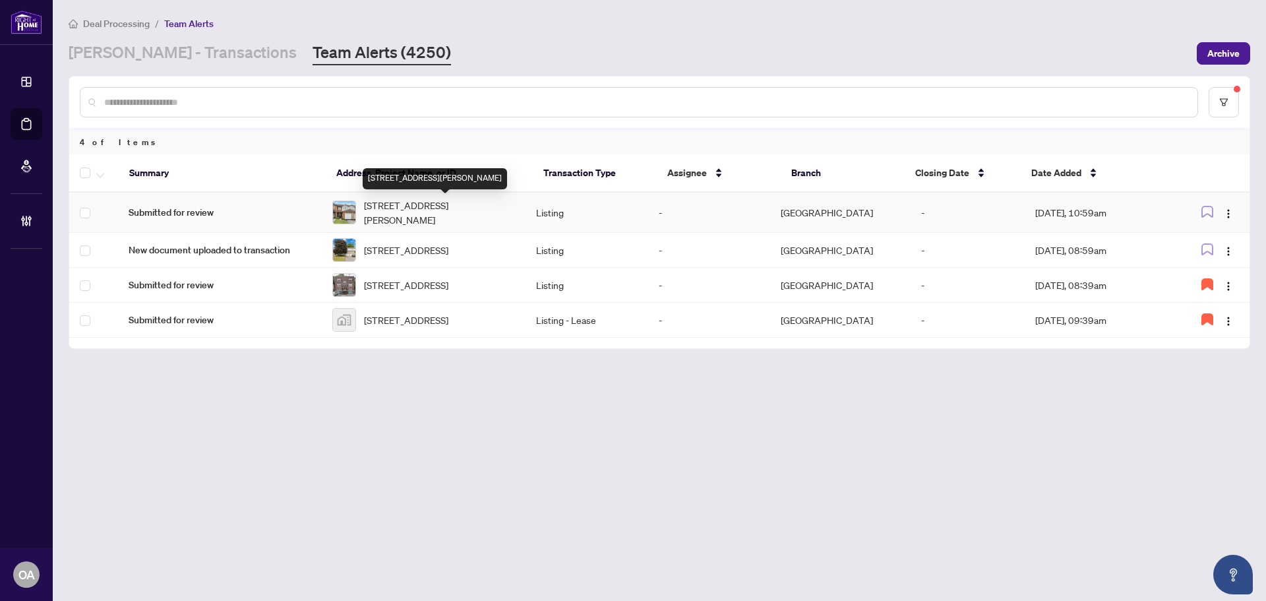
click at [473, 212] on span "[STREET_ADDRESS][PERSON_NAME]" at bounding box center [439, 212] width 151 height 29
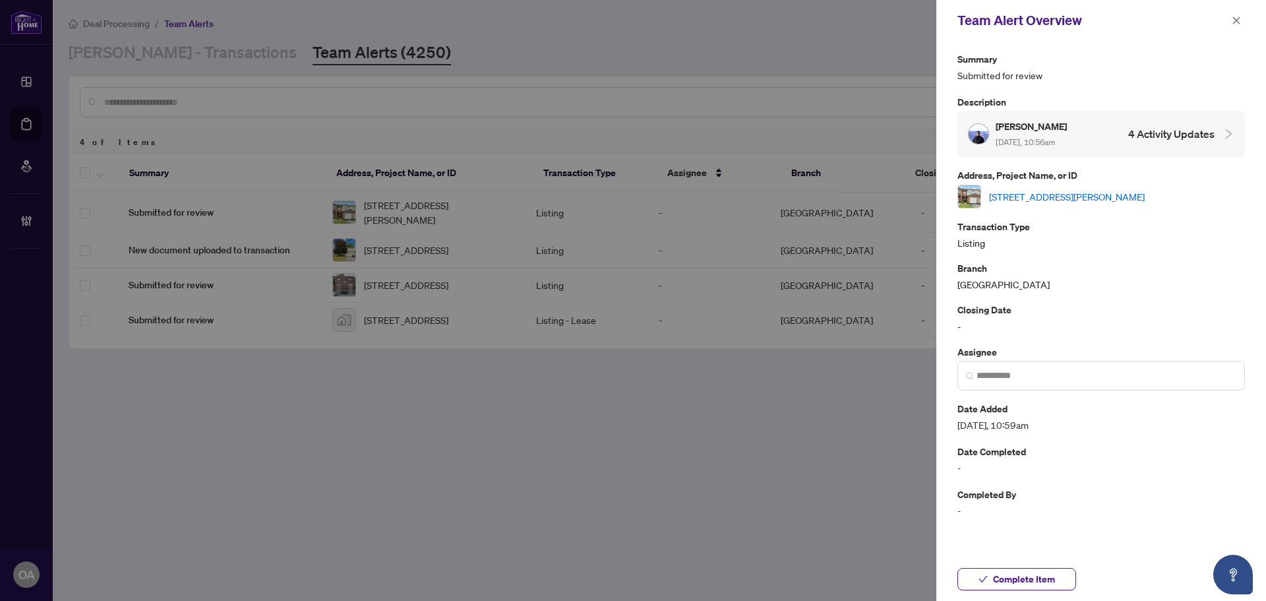
click at [1068, 196] on link "[STREET_ADDRESS][PERSON_NAME]" at bounding box center [1067, 196] width 156 height 15
click at [1227, 14] on div "Team Alert Overview" at bounding box center [1092, 21] width 270 height 20
click at [1231, 17] on icon "close" at bounding box center [1235, 20] width 9 height 9
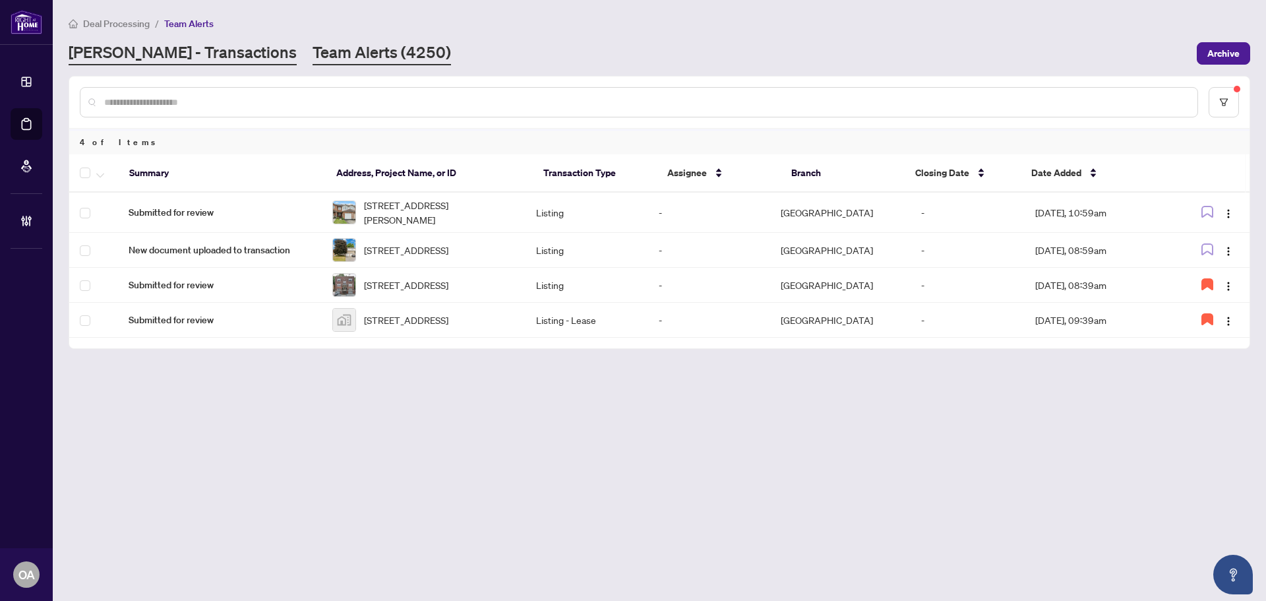
click at [187, 52] on link "[PERSON_NAME] - Transactions" at bounding box center [183, 54] width 228 height 24
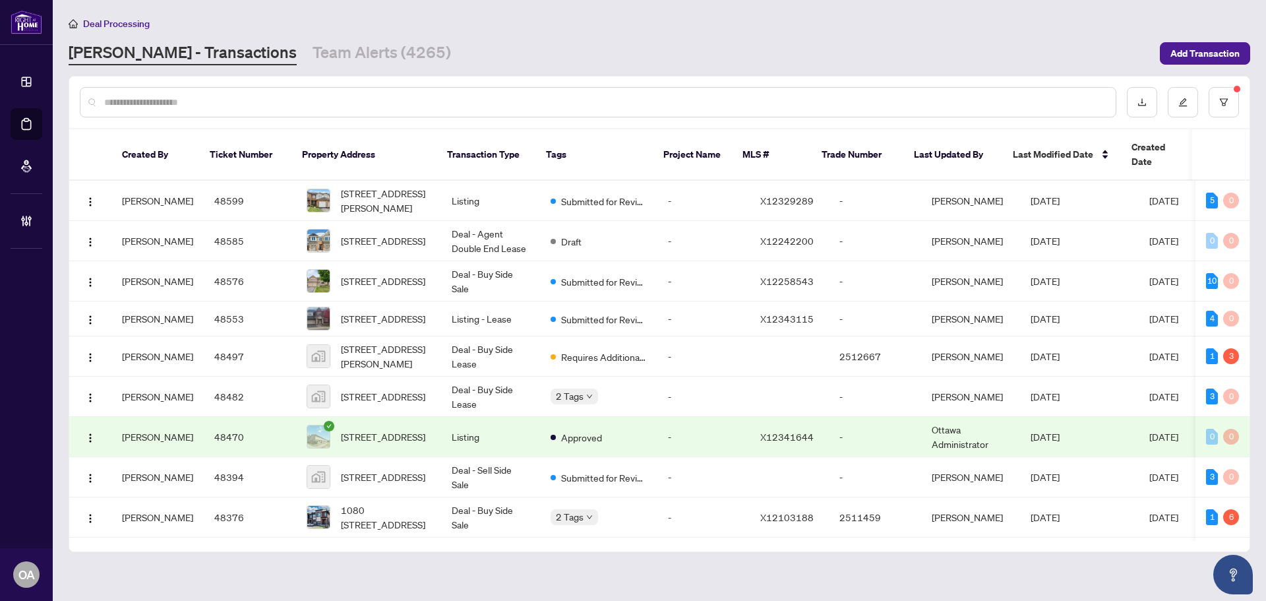
click at [194, 98] on input "text" at bounding box center [604, 102] width 1001 height 15
click at [159, 90] on div at bounding box center [598, 102] width 1036 height 30
click at [137, 96] on input "text" at bounding box center [604, 102] width 1001 height 15
paste input "*****"
type input "*****"
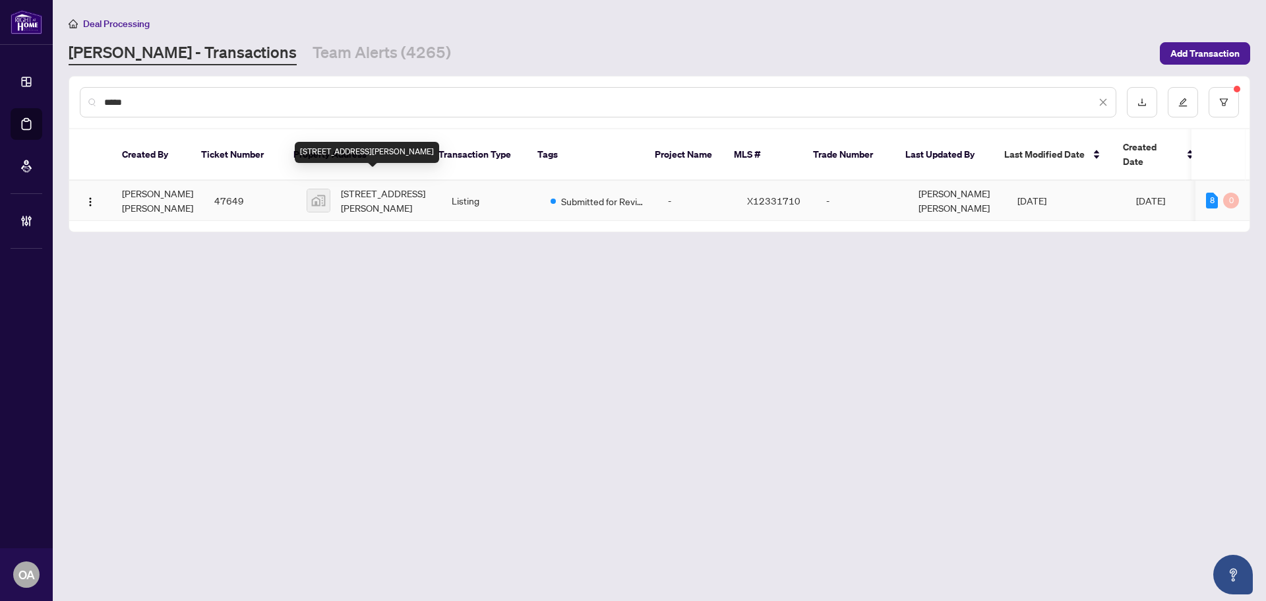
click at [361, 196] on span "[STREET_ADDRESS][PERSON_NAME]" at bounding box center [386, 200] width 90 height 29
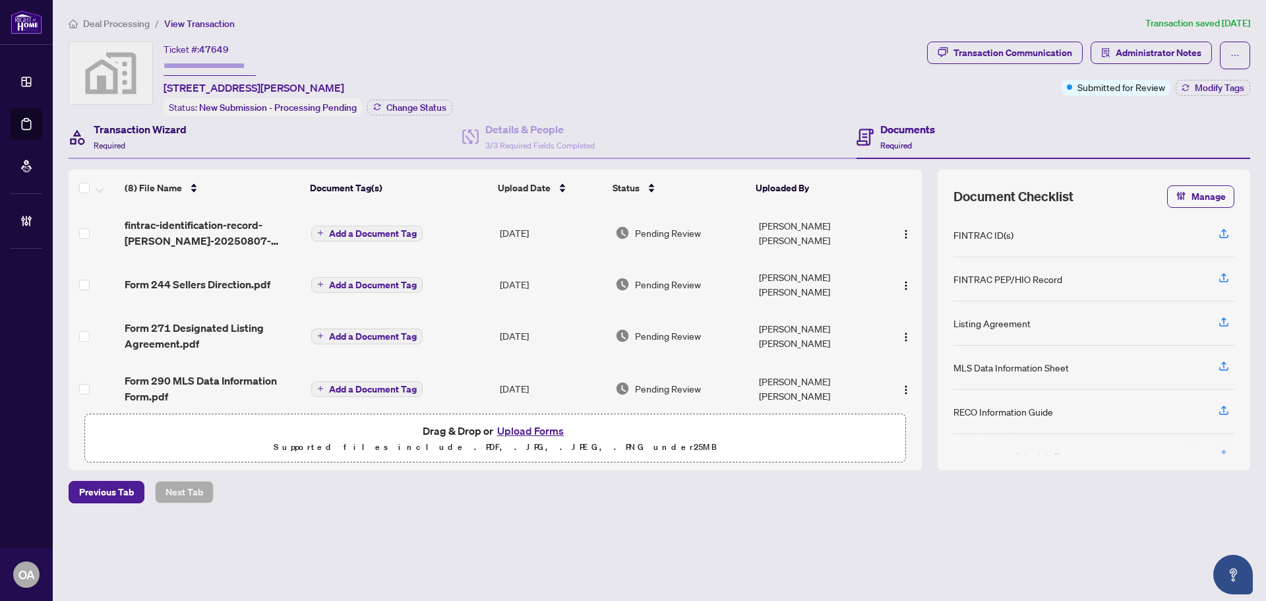
click at [138, 134] on h4 "Transaction Wizard" at bounding box center [140, 129] width 93 height 16
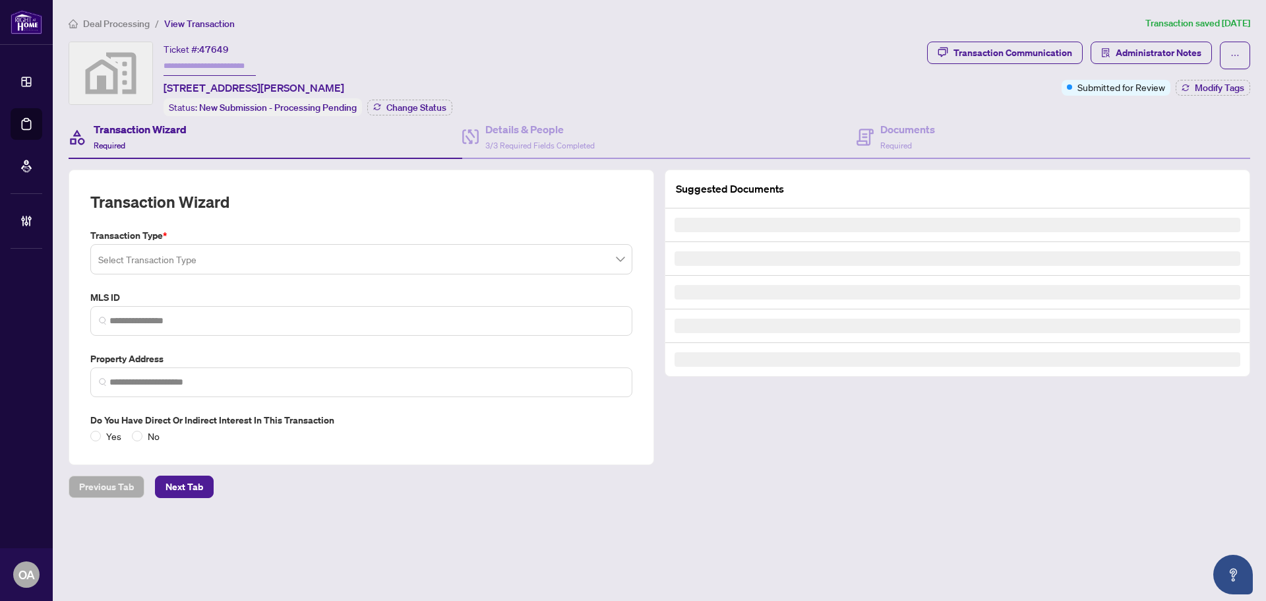
type input "*********"
type input "**********"
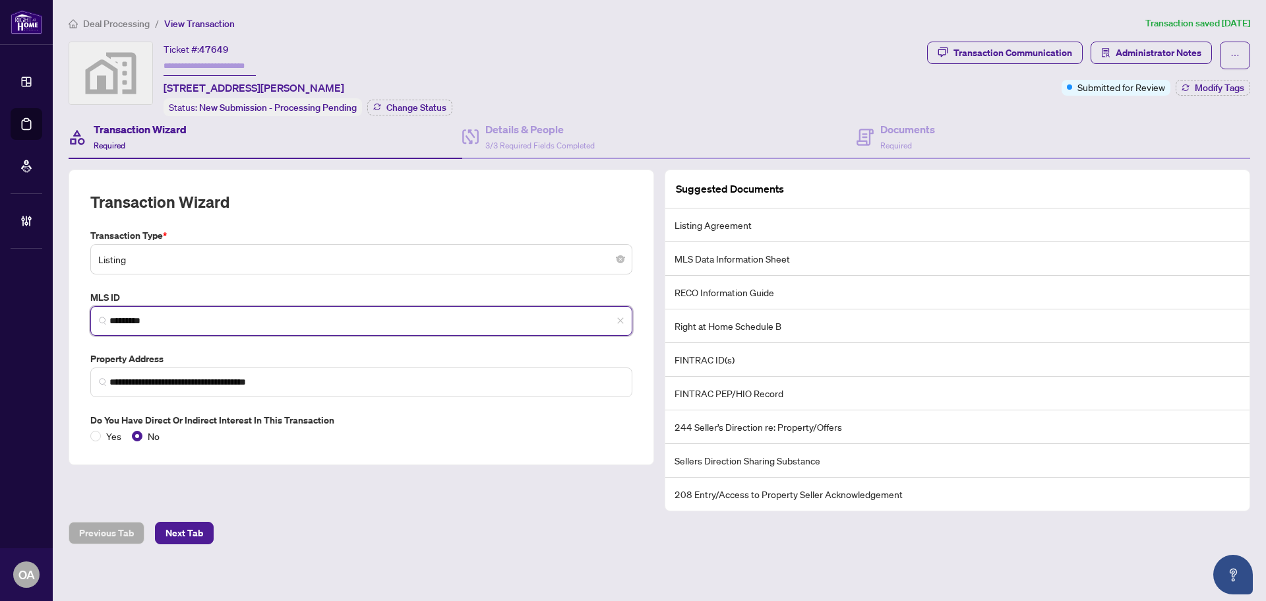
drag, startPoint x: 144, startPoint y: 314, endPoint x: 45, endPoint y: 307, distance: 99.1
click at [45, 307] on div "**********" at bounding box center [633, 300] width 1266 height 601
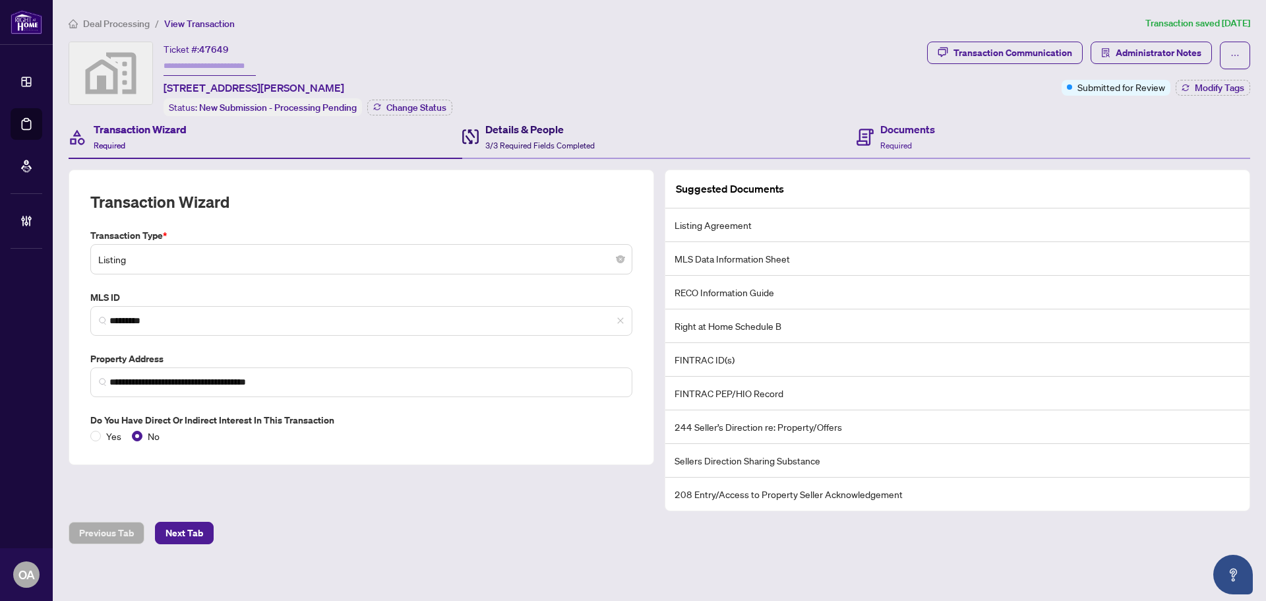
drag, startPoint x: 549, startPoint y: 136, endPoint x: 869, endPoint y: 136, distance: 319.7
click at [549, 136] on div "Details & People 3/3 Required Fields Completed" at bounding box center [539, 136] width 109 height 31
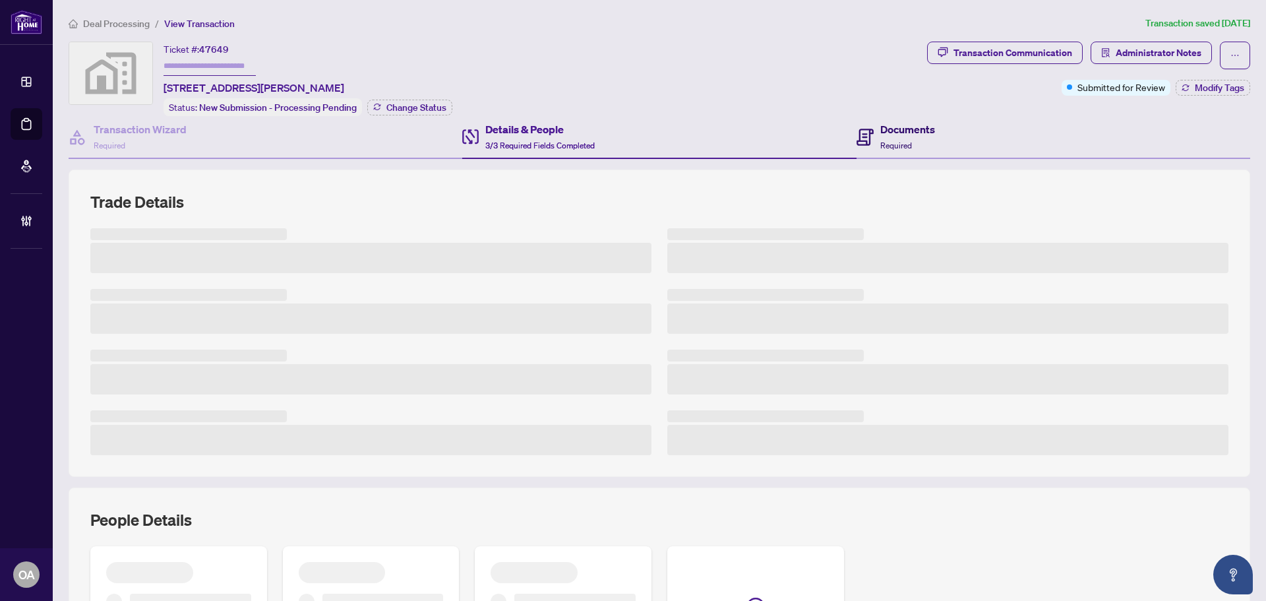
click at [869, 136] on div "Documents Required" at bounding box center [895, 136] width 78 height 31
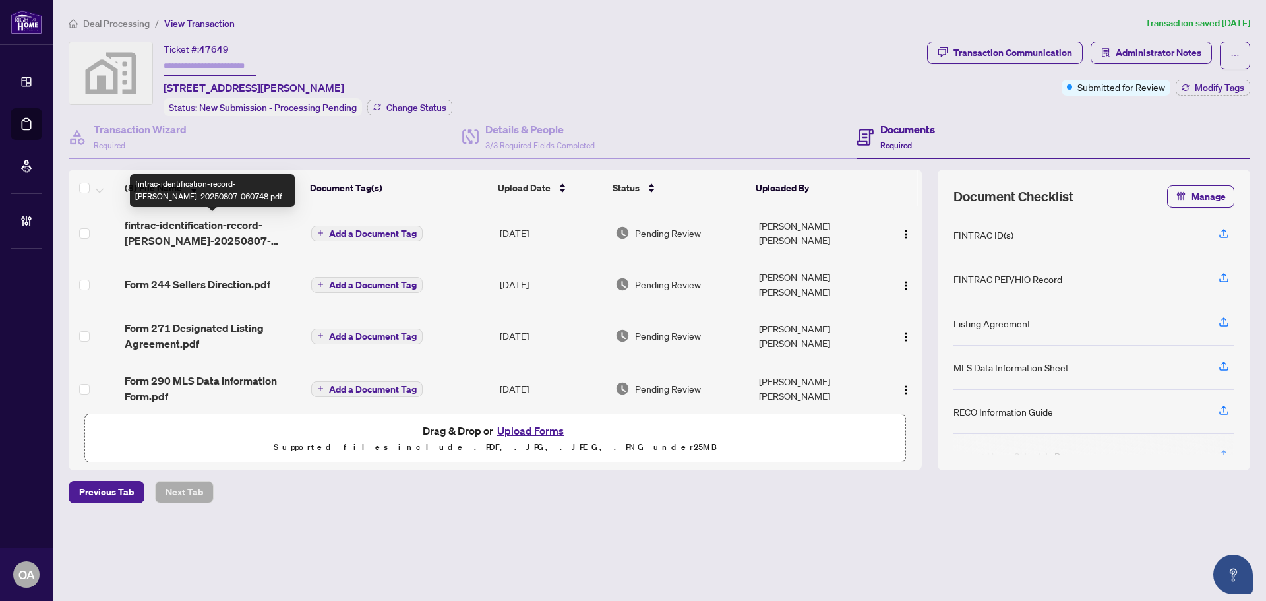
click at [179, 235] on span "fintrac-identification-record-[PERSON_NAME]-20250807-060748.pdf" at bounding box center [213, 233] width 176 height 32
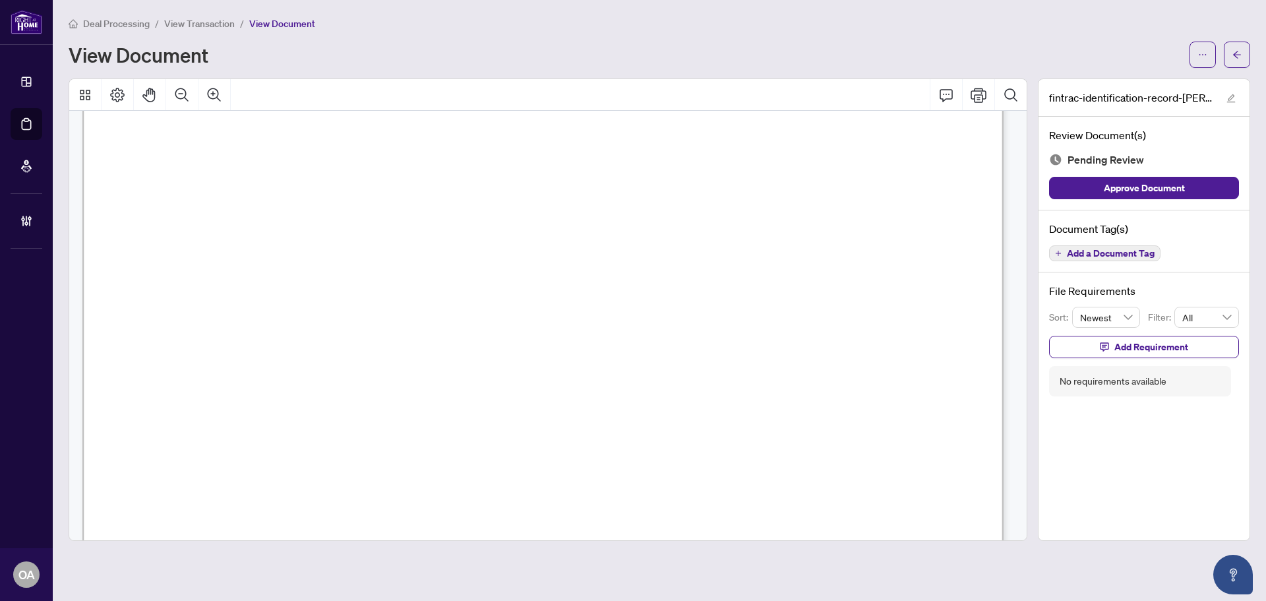
scroll to position [66, 0]
click at [509, 304] on span "08/07/2025" at bounding box center [483, 304] width 49 height 15
click at [182, 94] on icon "Zoom Out" at bounding box center [182, 95] width 16 height 16
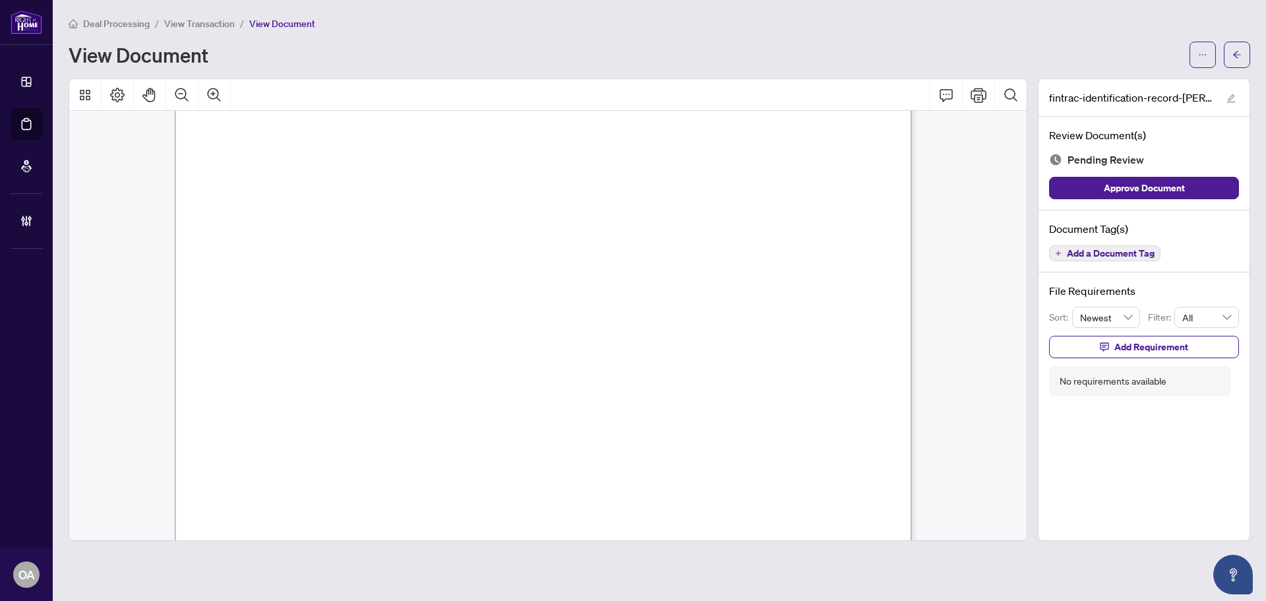
scroll to position [0, 0]
click at [1092, 249] on span "Add a Document Tag" at bounding box center [1111, 253] width 88 height 9
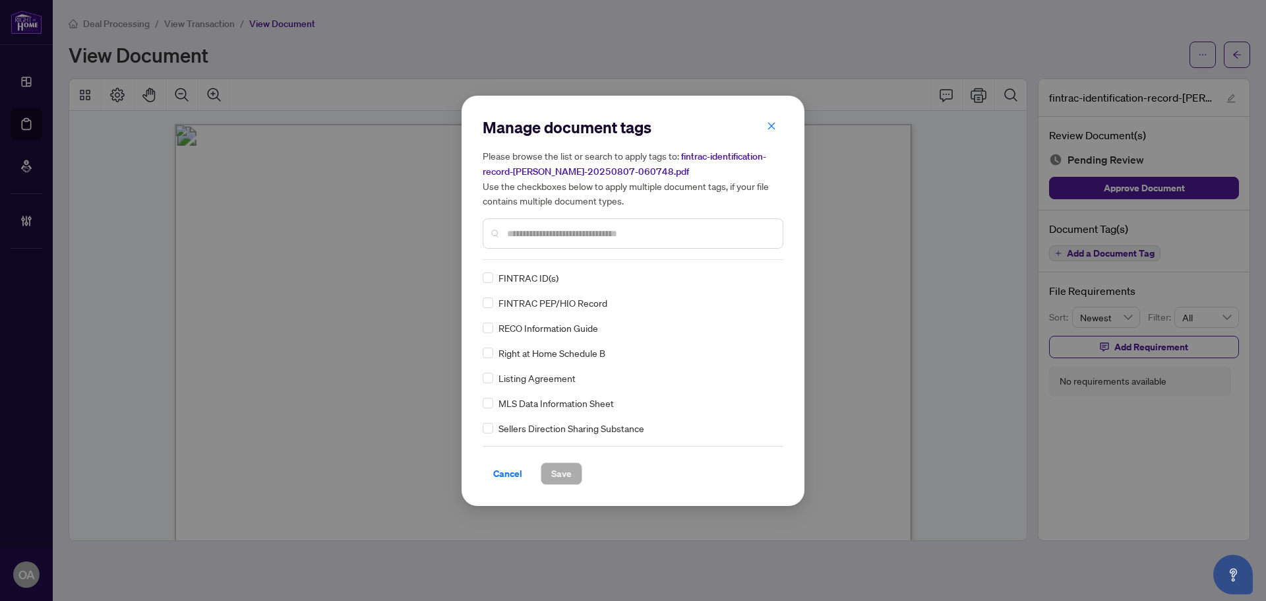
click at [518, 256] on div "Manage document tags Please browse the list or search to apply tags to: fintrac…" at bounding box center [633, 188] width 301 height 143
click at [770, 276] on icon at bounding box center [771, 277] width 8 height 5
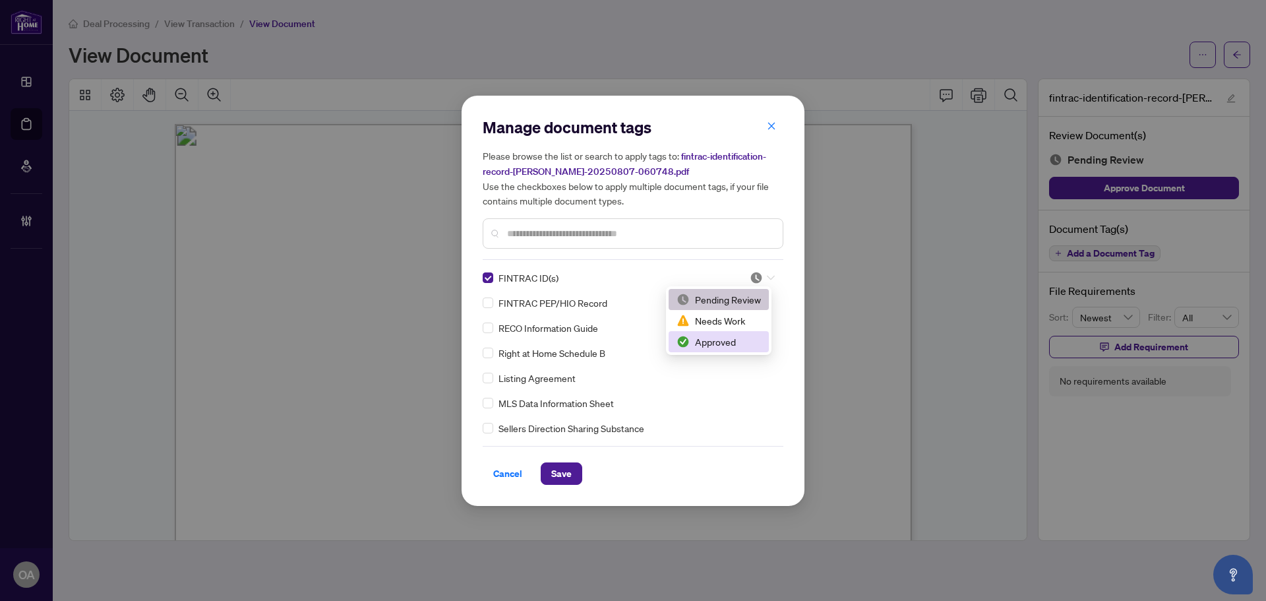
click at [745, 336] on div "Approved" at bounding box center [718, 341] width 84 height 15
drag, startPoint x: 564, startPoint y: 469, endPoint x: 577, endPoint y: 453, distance: 20.2
click at [564, 468] on span "Save" at bounding box center [561, 473] width 20 height 21
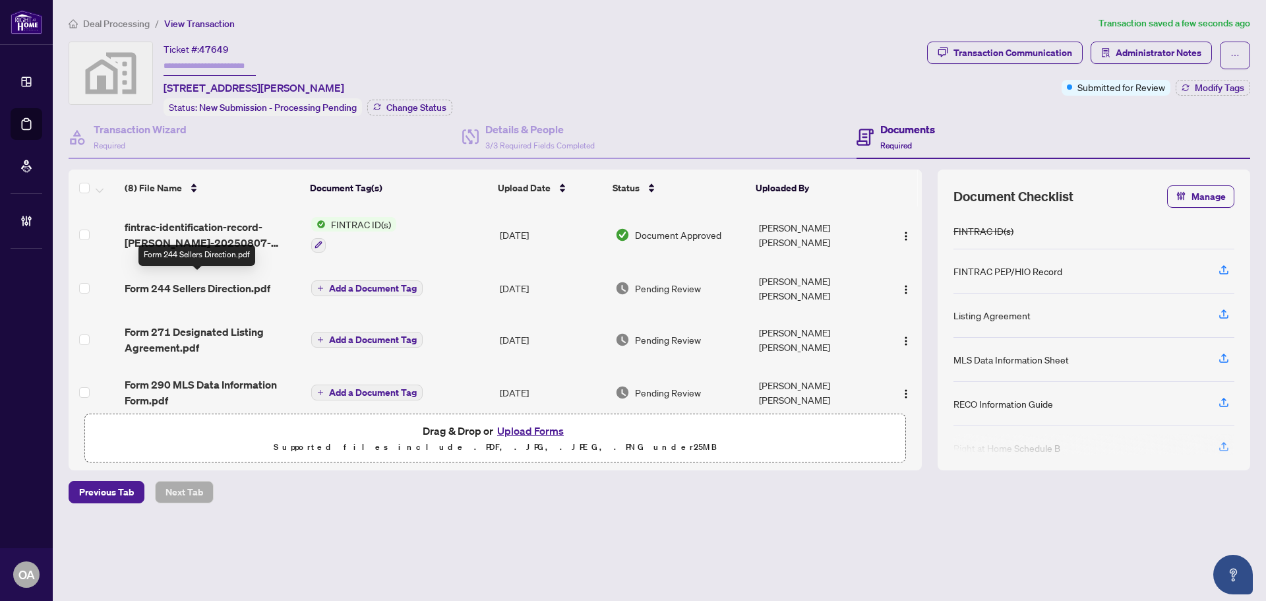
click at [223, 280] on span "Form 244 Sellers Direction.pdf" at bounding box center [198, 288] width 146 height 16
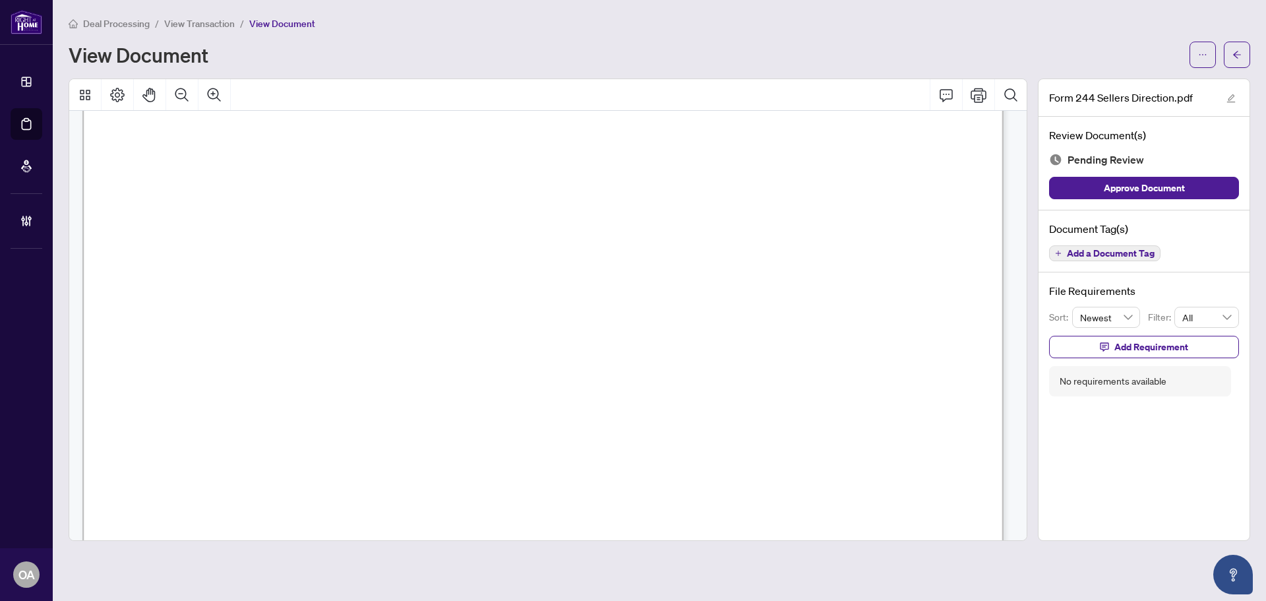
scroll to position [132, 0]
click at [372, 306] on span "...................................................." at bounding box center [418, 312] width 192 height 12
drag, startPoint x: 378, startPoint y: 265, endPoint x: 378, endPoint y: 276, distance: 11.2
click at [443, 271] on span "...............................................................................…" at bounding box center [432, 277] width 357 height 12
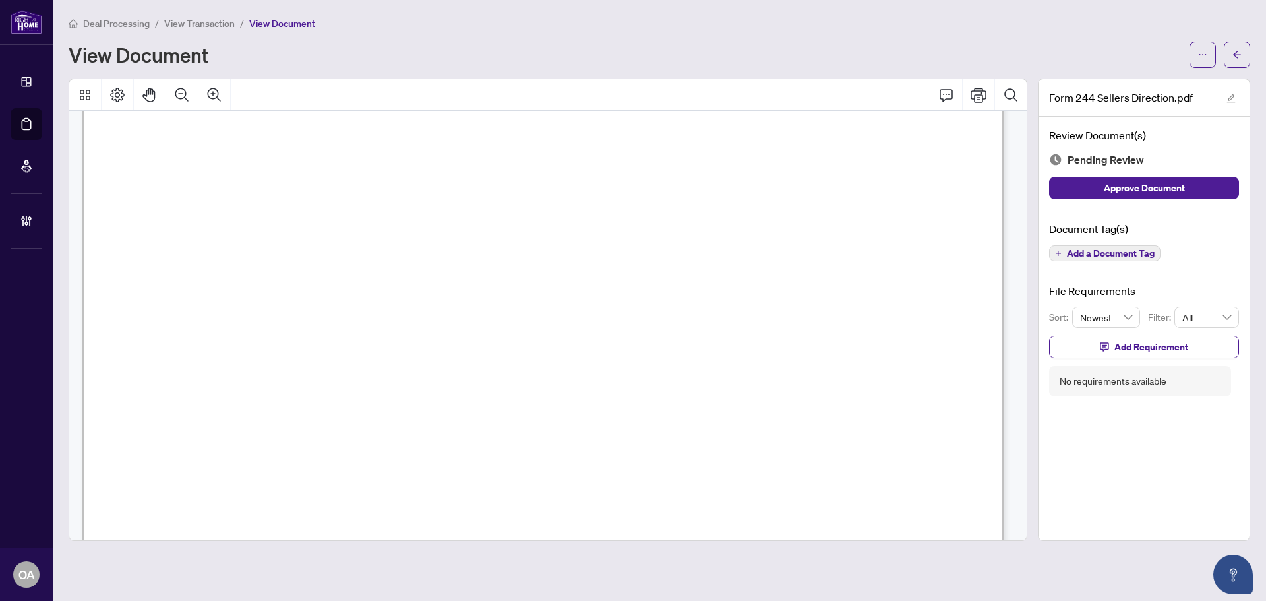
drag, startPoint x: 382, startPoint y: 277, endPoint x: 300, endPoint y: 273, distance: 82.5
click at [300, 273] on span "...............................................................................…" at bounding box center [432, 277] width 357 height 12
click at [459, 271] on span "...............................................................................…" at bounding box center [432, 277] width 357 height 12
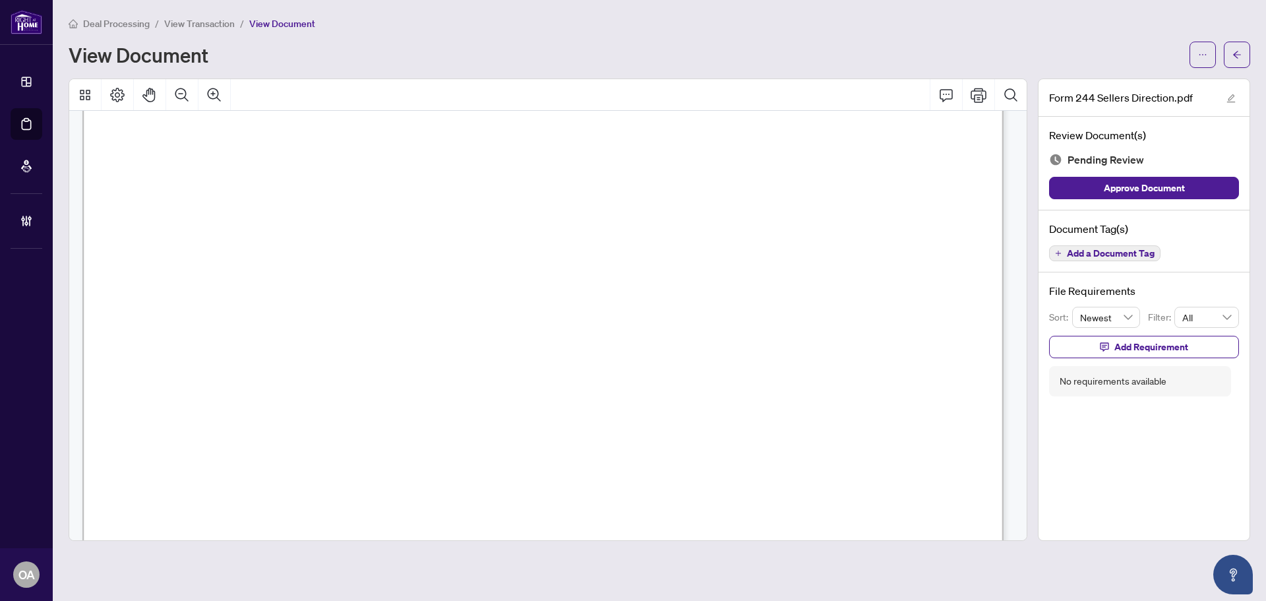
drag, startPoint x: 446, startPoint y: 330, endPoint x: 479, endPoint y: 325, distance: 32.7
click at [1205, 45] on span "button" at bounding box center [1202, 54] width 9 height 21
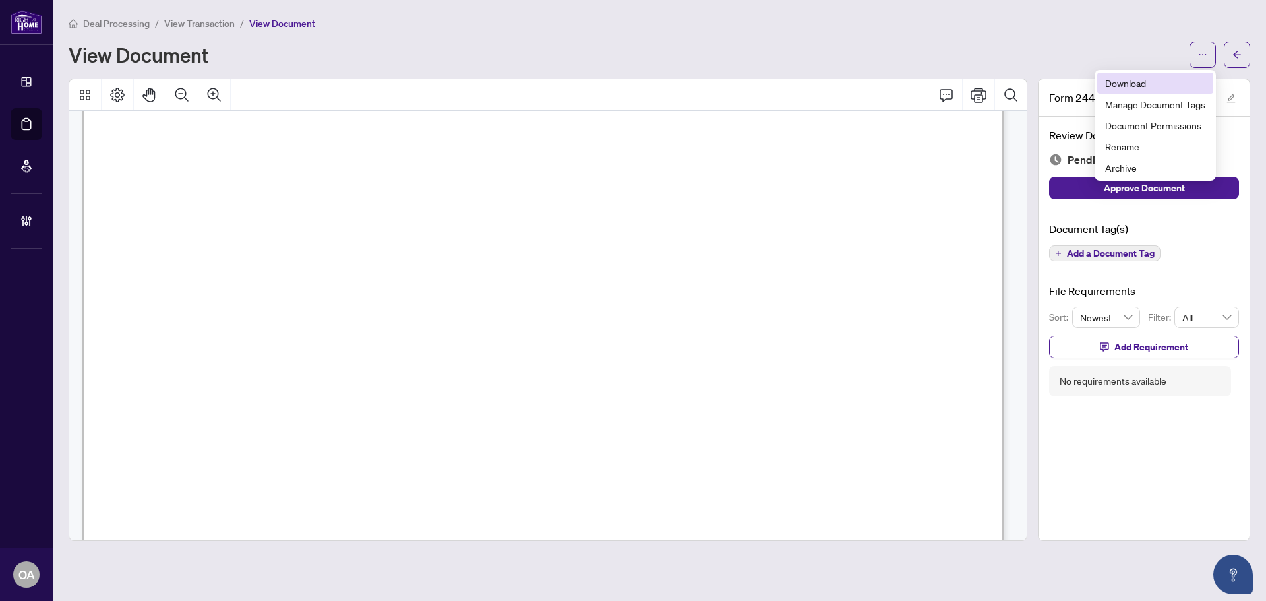
click at [1150, 82] on span "Download" at bounding box center [1155, 83] width 100 height 15
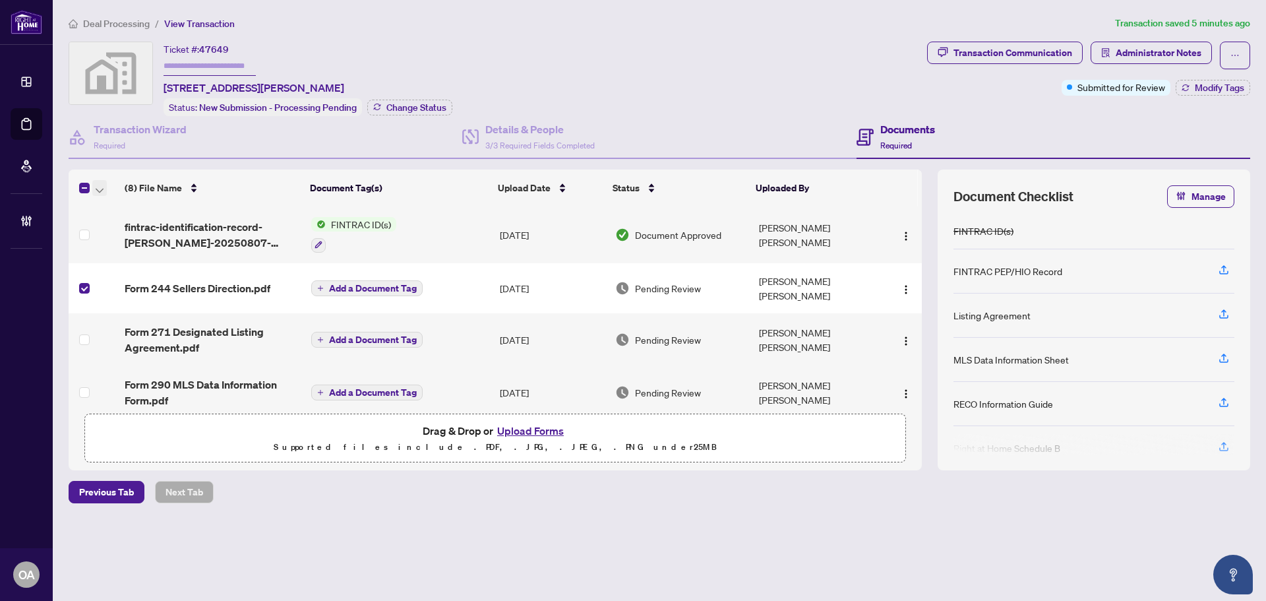
click at [96, 190] on icon "button" at bounding box center [100, 190] width 8 height 5
click at [125, 250] on span "Archive Selected" at bounding box center [161, 252] width 117 height 15
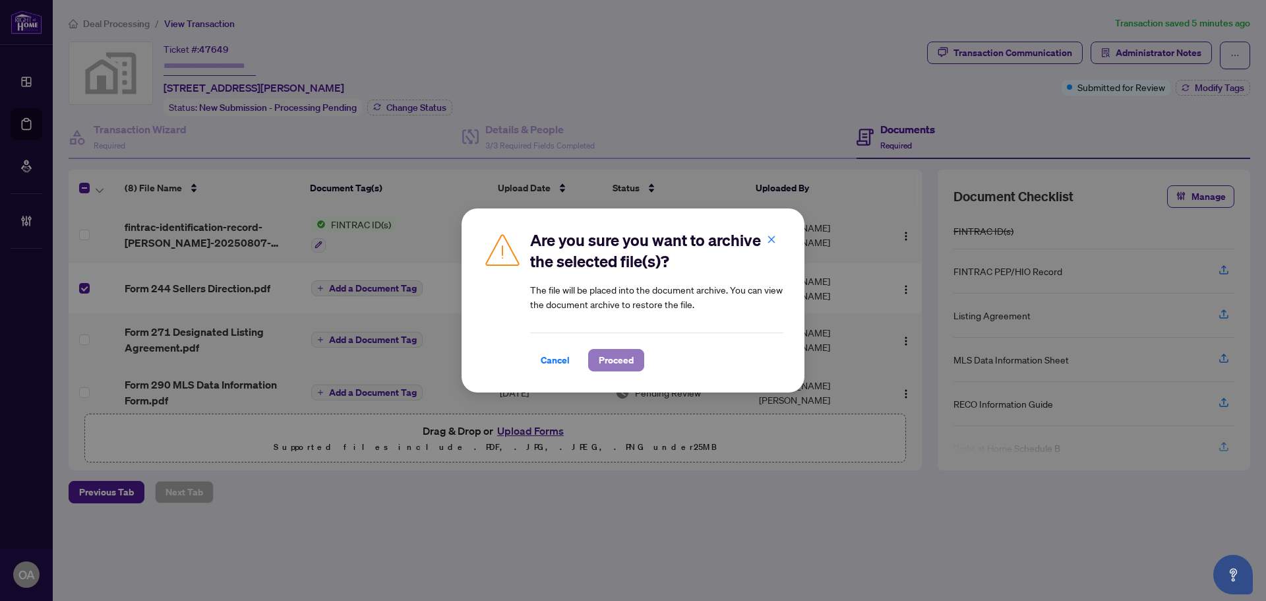
click at [631, 355] on span "Proceed" at bounding box center [616, 359] width 35 height 21
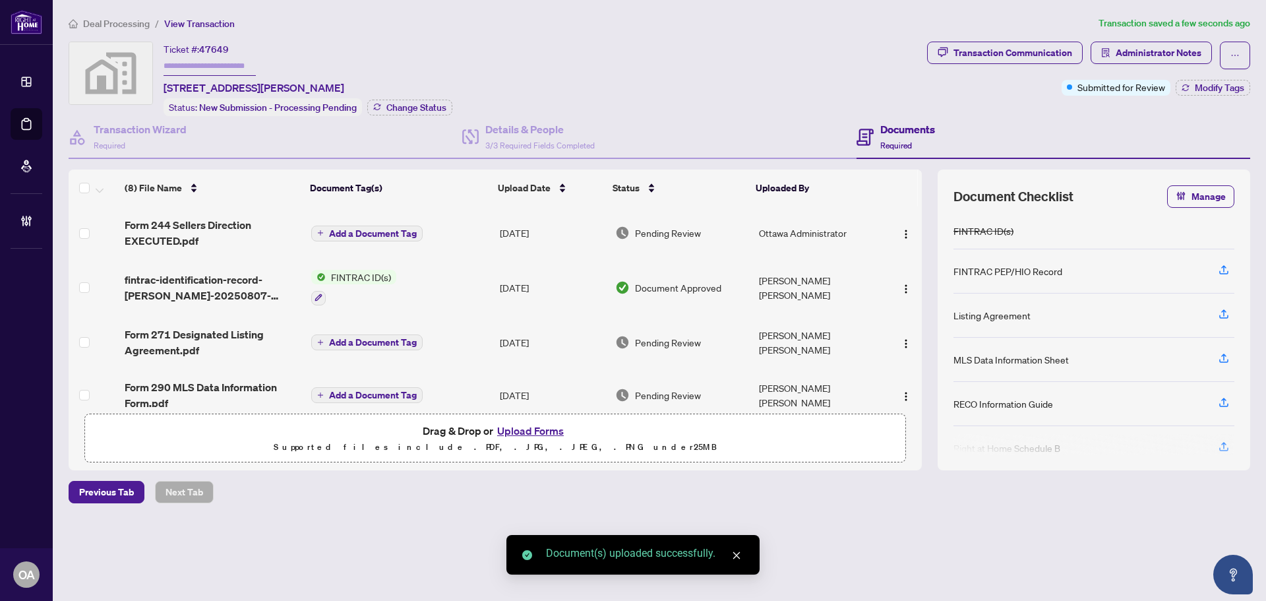
click at [175, 218] on span "Form 244 Sellers Direction EXECUTED.pdf" at bounding box center [213, 233] width 176 height 32
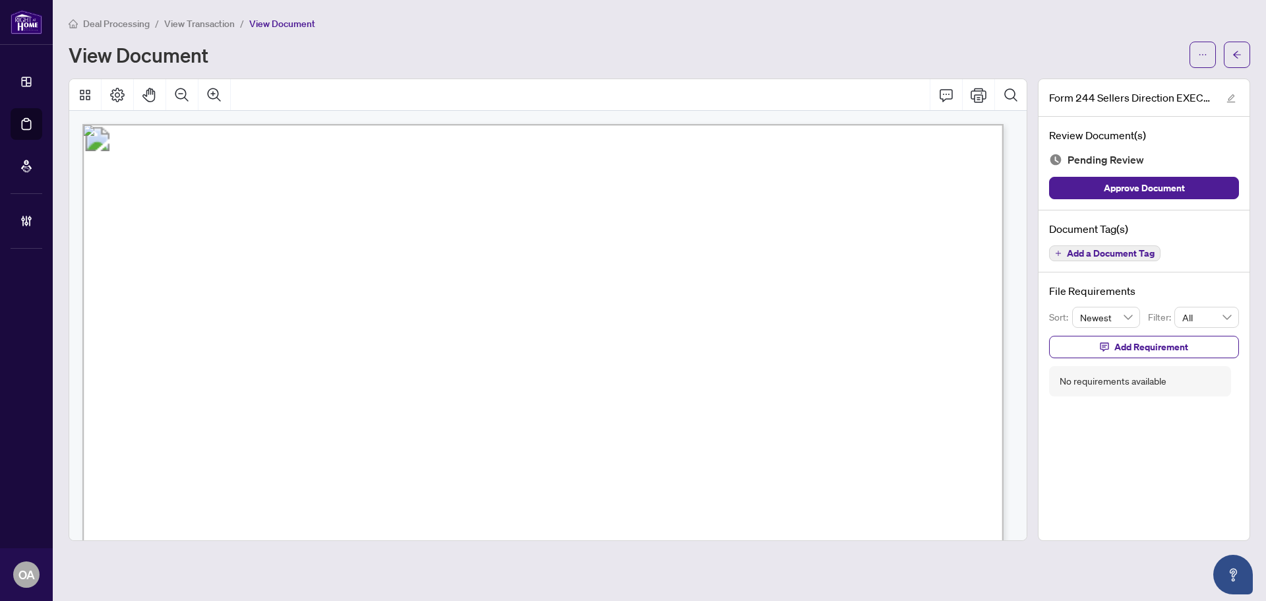
click at [1105, 251] on span "Add a Document Tag" at bounding box center [1111, 253] width 88 height 9
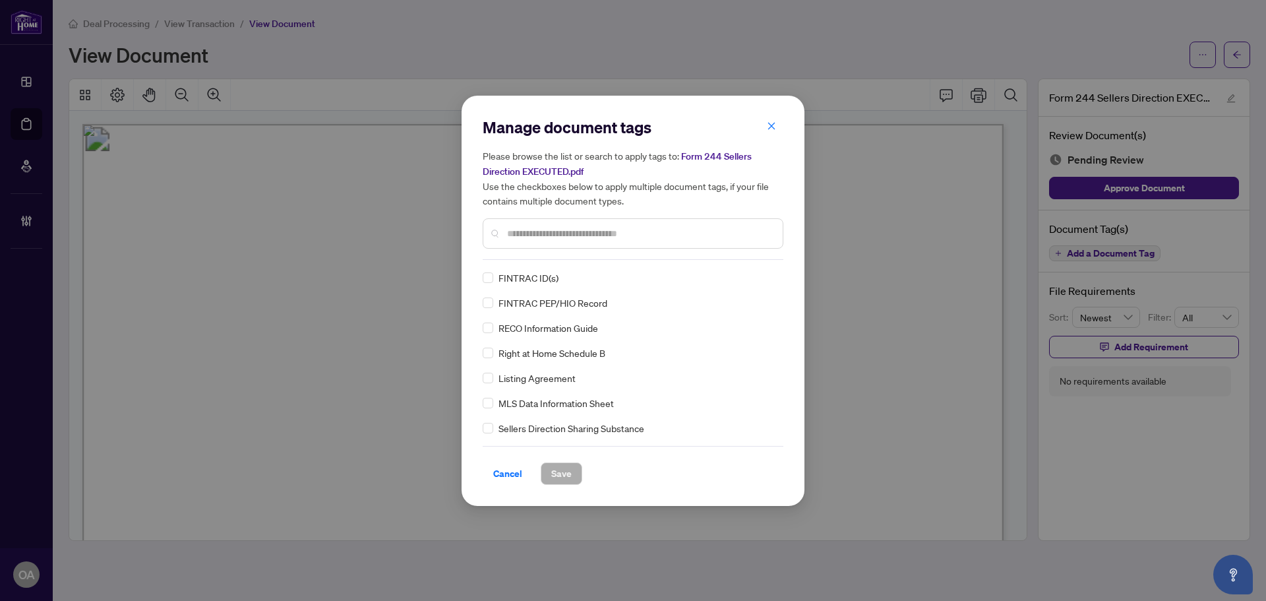
click at [551, 232] on input "text" at bounding box center [639, 233] width 265 height 15
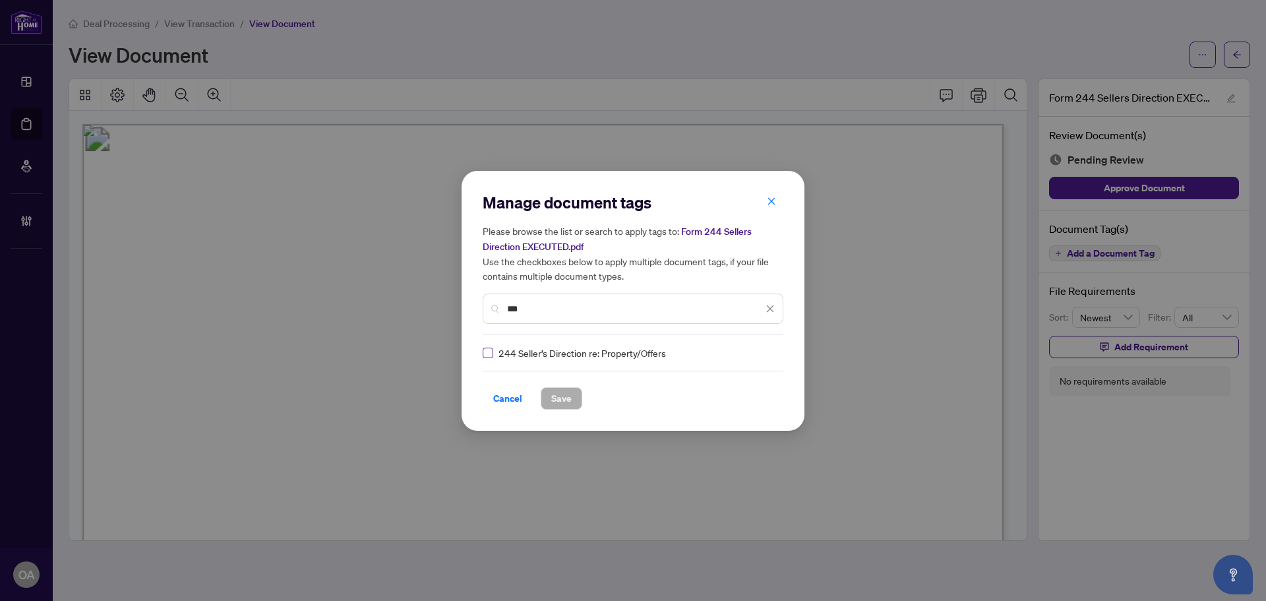
type input "***"
click at [767, 353] on icon at bounding box center [771, 352] width 8 height 5
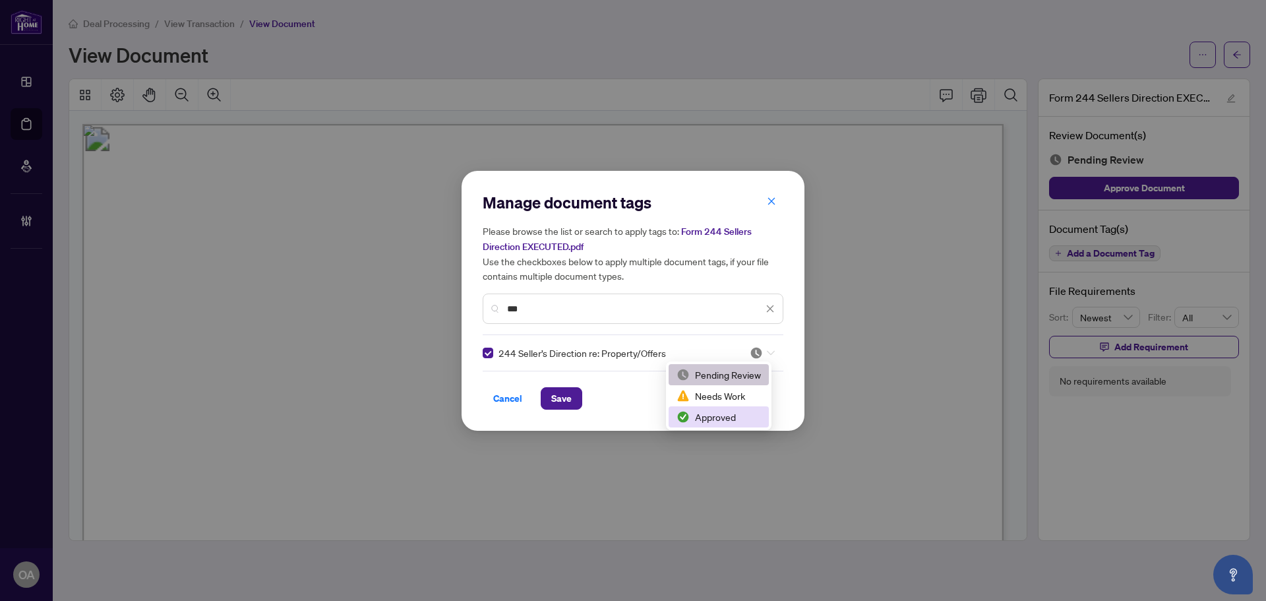
click at [702, 417] on div "Approved" at bounding box center [718, 416] width 84 height 15
click at [556, 396] on span "Save" at bounding box center [561, 398] width 20 height 21
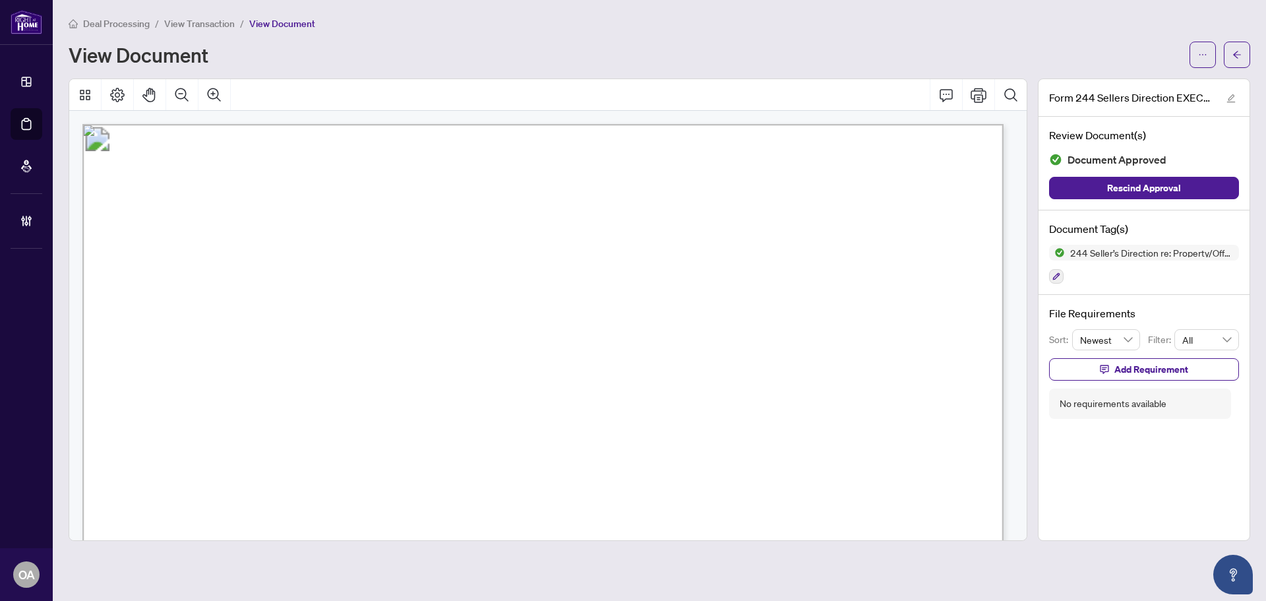
drag, startPoint x: 1210, startPoint y: 48, endPoint x: 1176, endPoint y: 67, distance: 39.2
click at [1210, 48] on button "button" at bounding box center [1202, 55] width 26 height 26
click at [1232, 124] on div "Review Document(s) Document Approved Rescind Approval" at bounding box center [1143, 164] width 211 height 94
click at [1234, 94] on icon "edit" at bounding box center [1230, 98] width 9 height 9
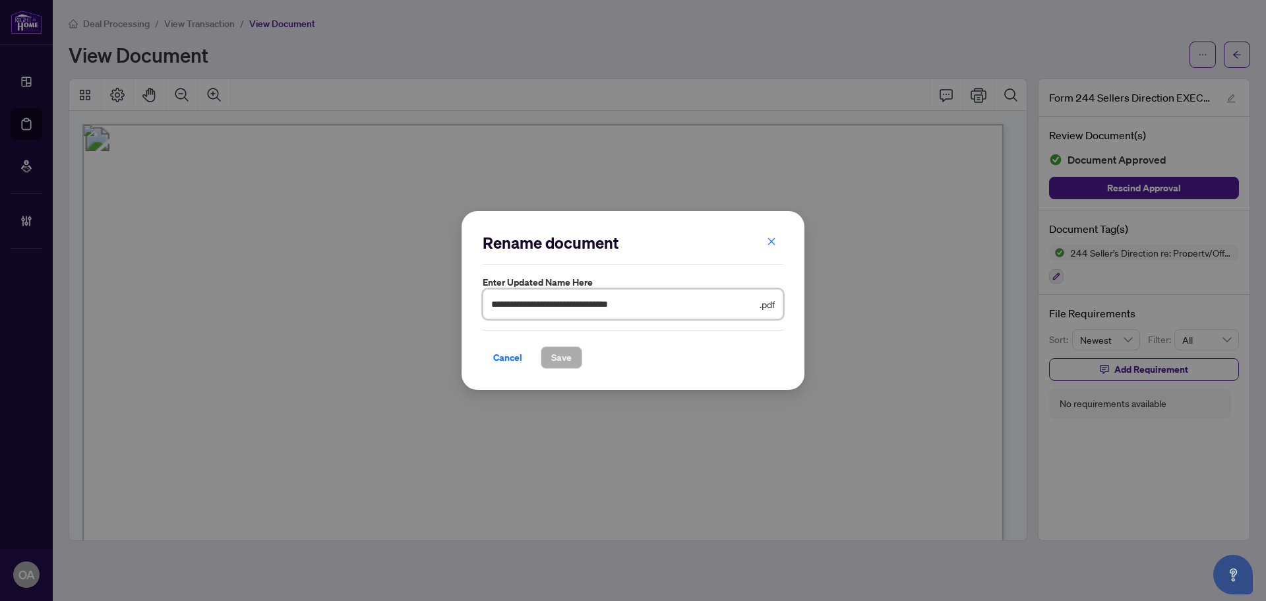
drag, startPoint x: 649, startPoint y: 303, endPoint x: 601, endPoint y: 301, distance: 48.1
click at [601, 301] on input "**********" at bounding box center [624, 304] width 266 height 15
type input "**********"
click at [544, 362] on button "Save" at bounding box center [562, 357] width 42 height 22
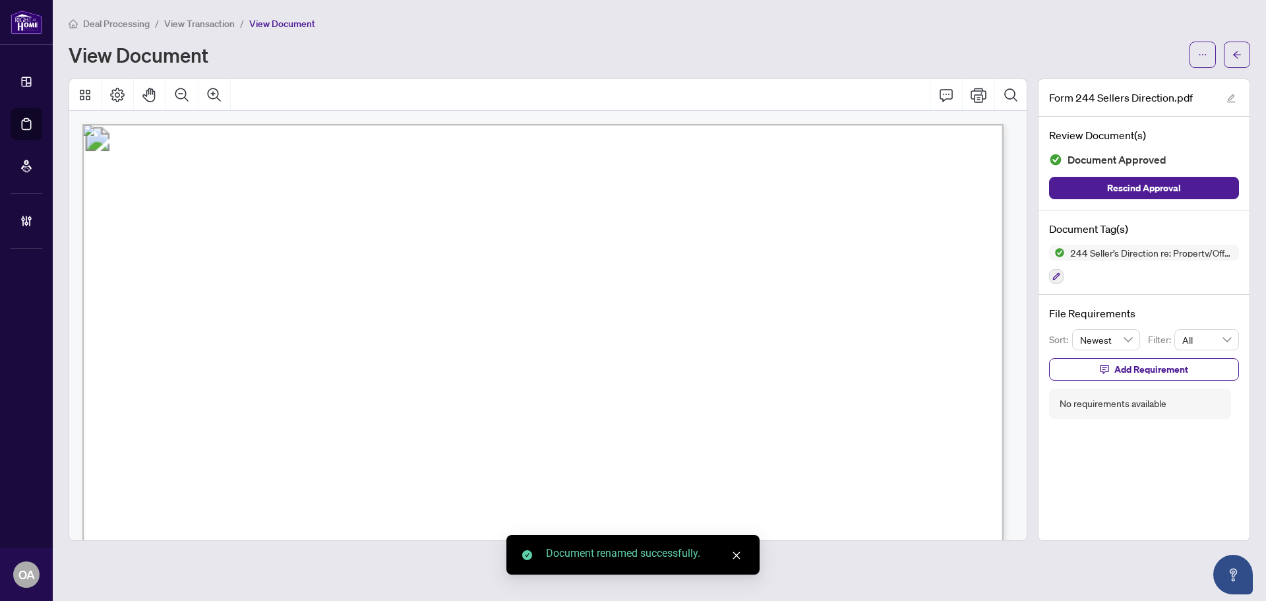
click at [1198, 57] on icon "ellipsis" at bounding box center [1202, 54] width 9 height 9
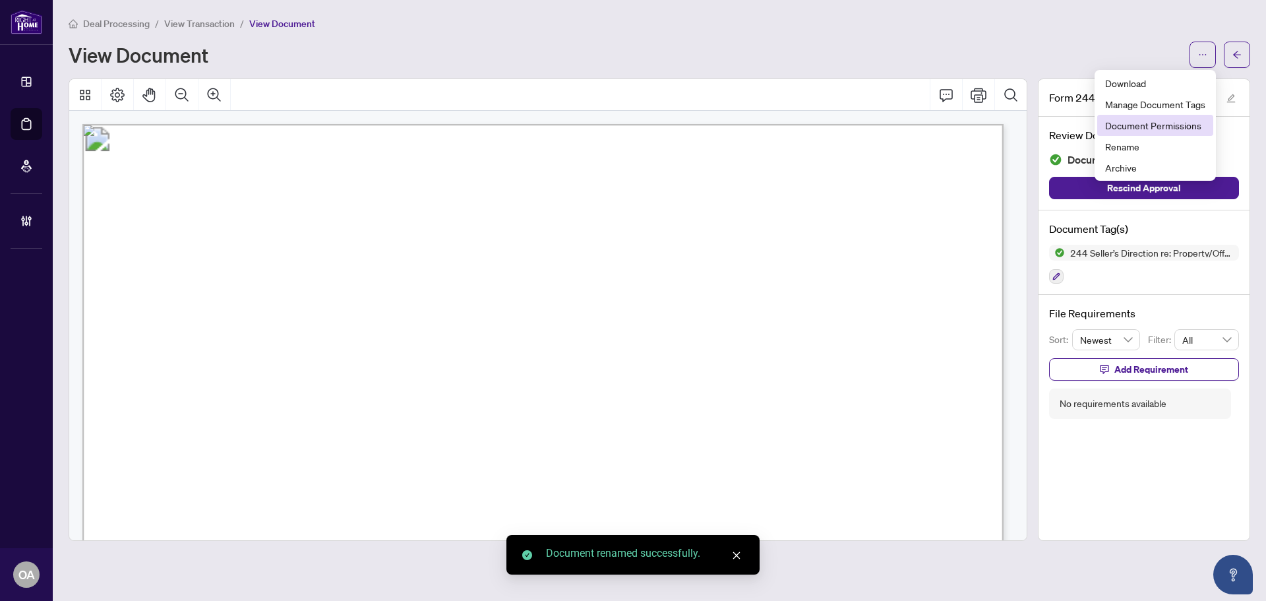
click at [1150, 129] on span "Document Permissions" at bounding box center [1155, 125] width 100 height 15
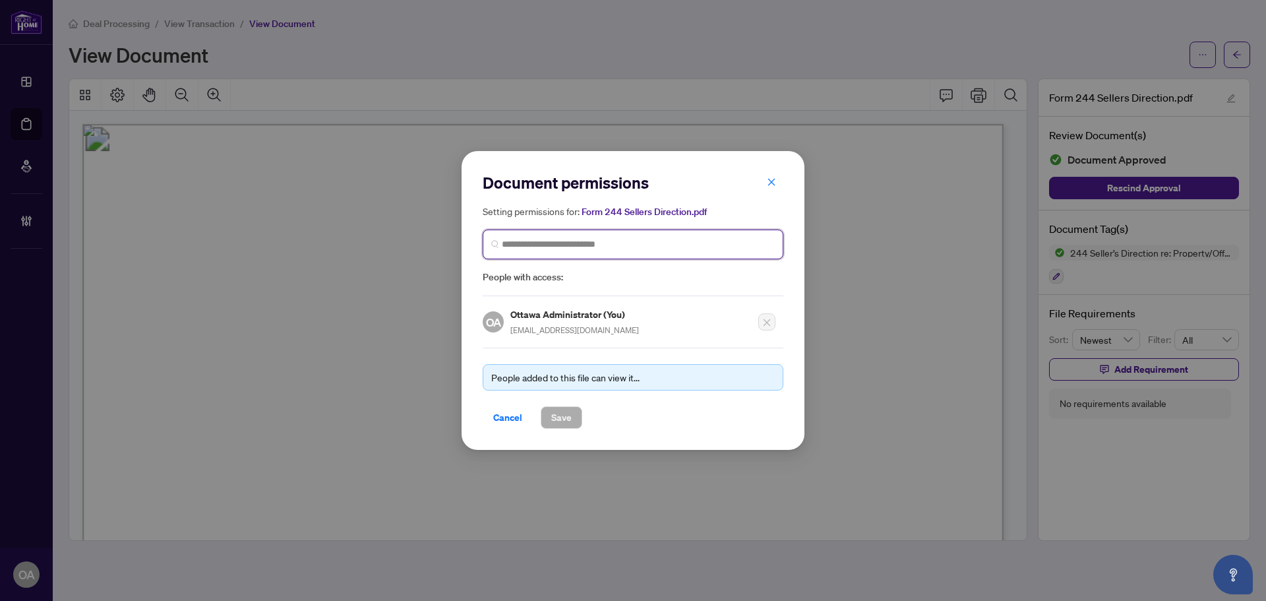
click at [550, 241] on input "search" at bounding box center [638, 244] width 273 height 14
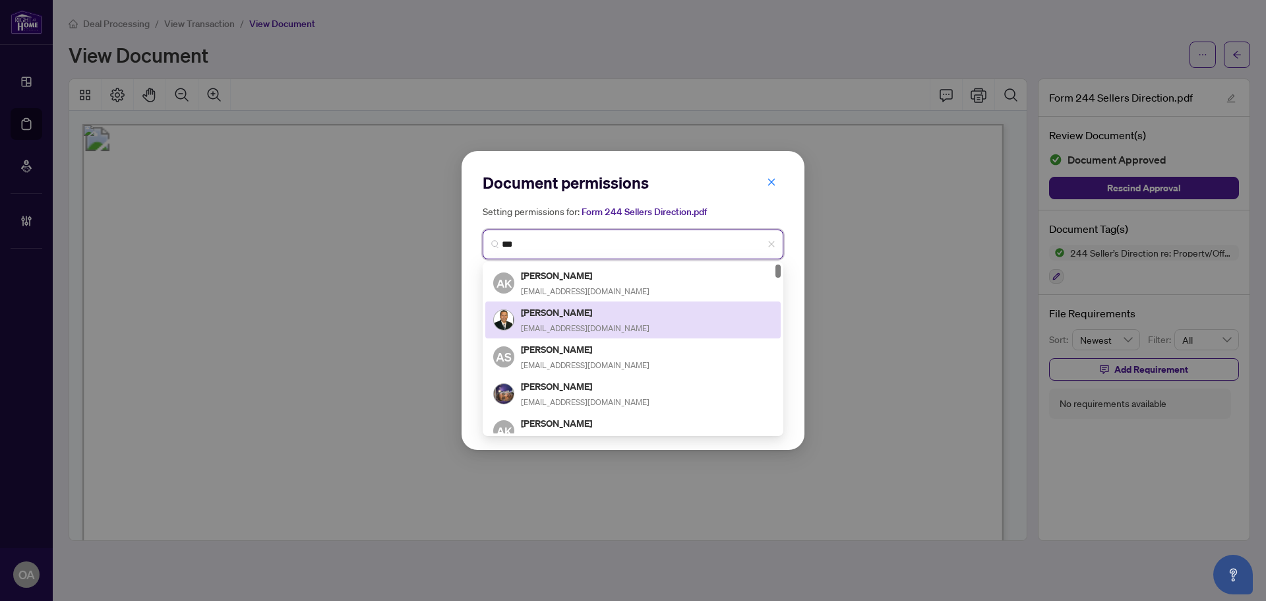
click at [560, 243] on input "***" at bounding box center [638, 244] width 273 height 14
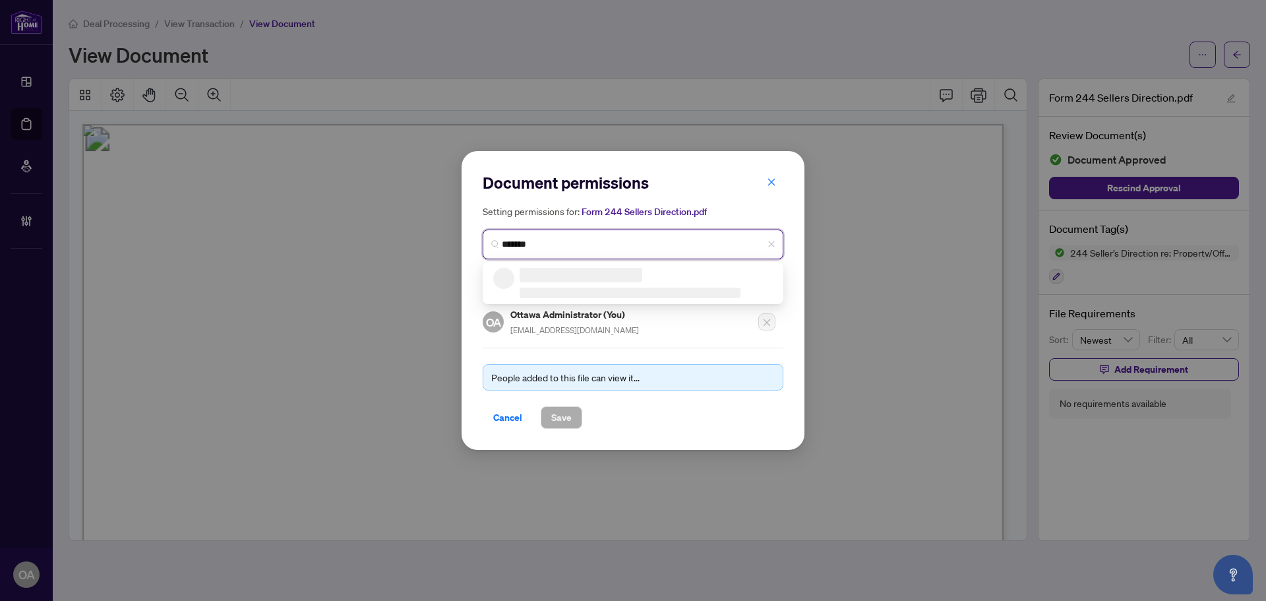
type input "********"
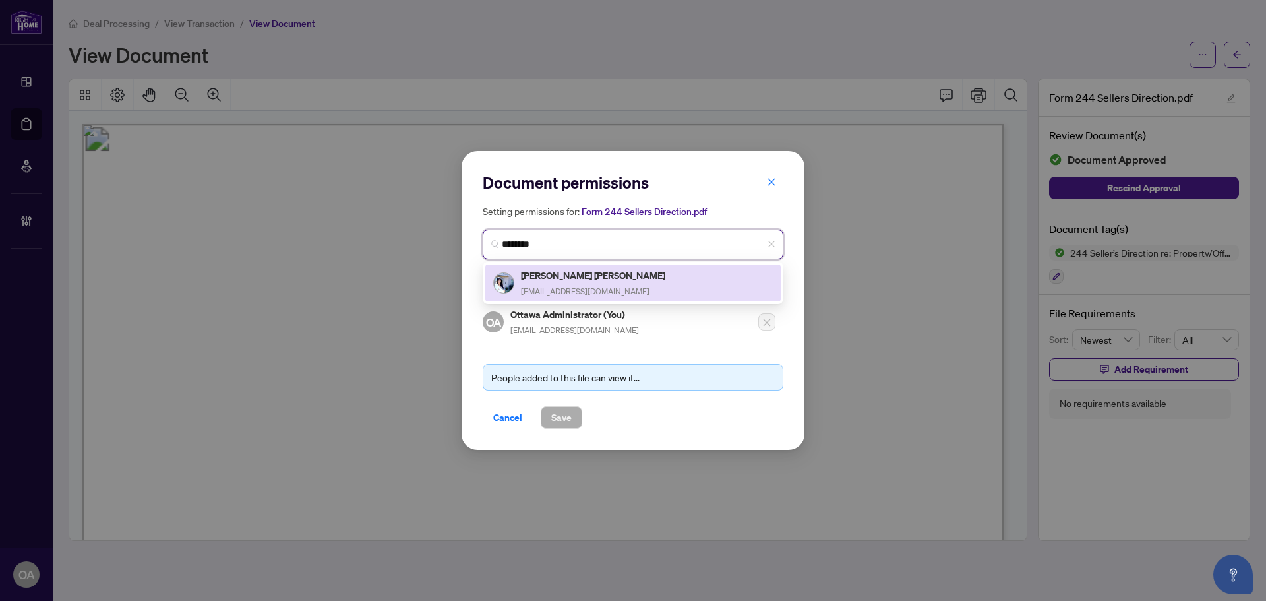
click at [556, 271] on h5 "[PERSON_NAME] [PERSON_NAME]" at bounding box center [594, 275] width 146 height 15
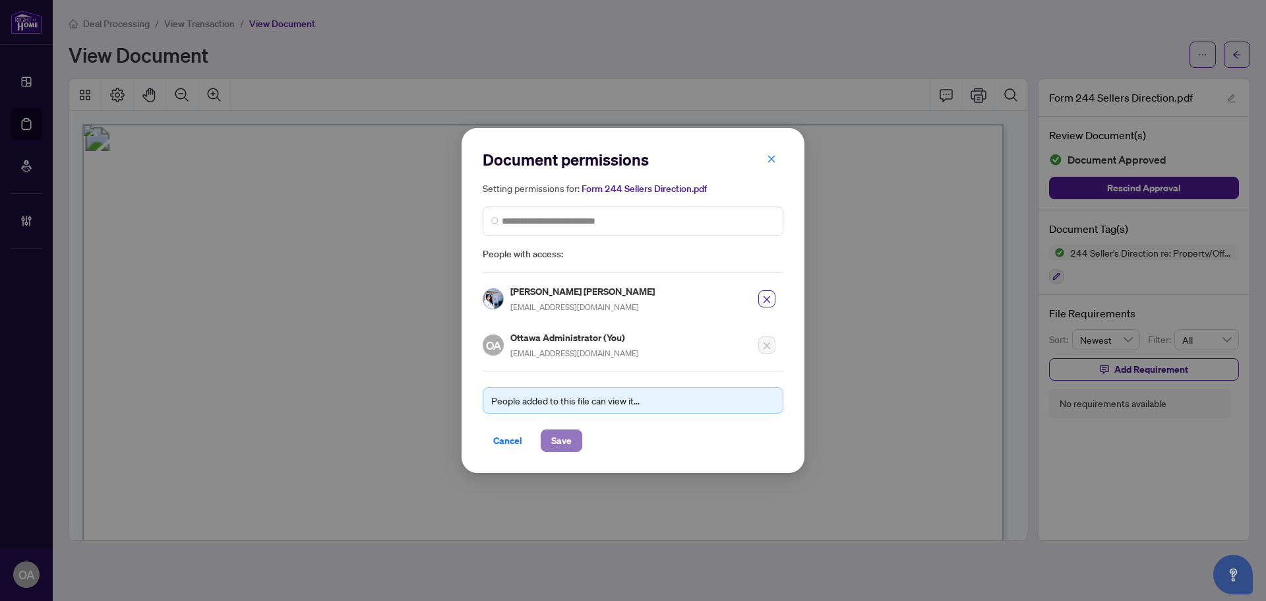
click at [565, 443] on span "Save" at bounding box center [561, 440] width 20 height 21
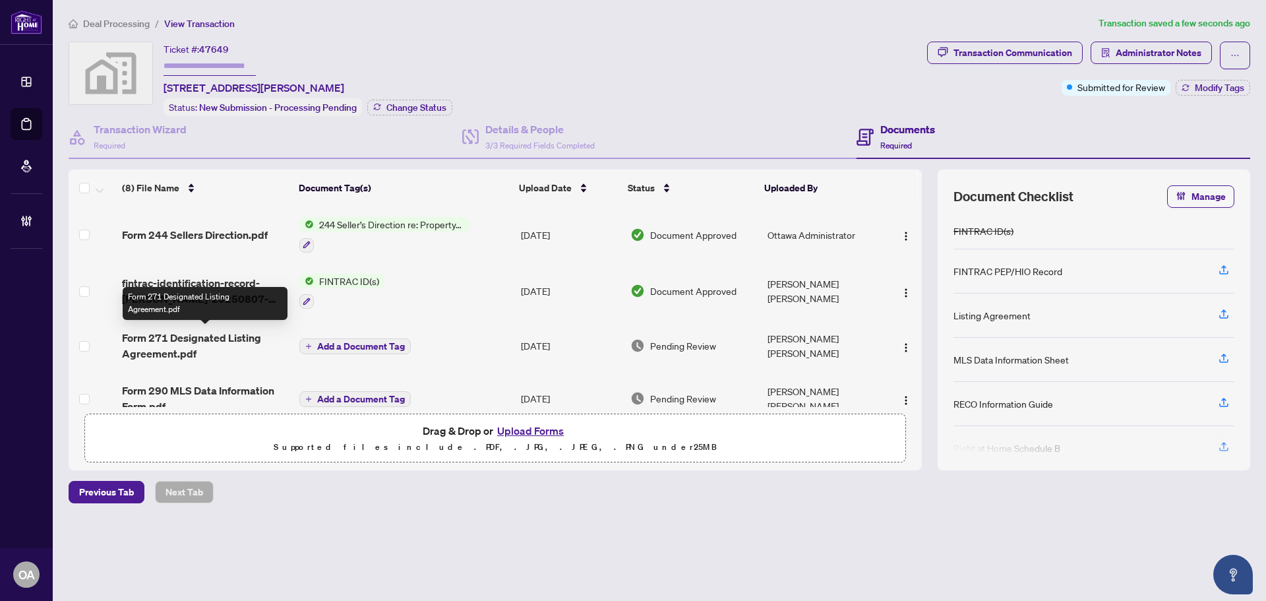
click at [213, 342] on span "Form 271 Designated Listing Agreement.pdf" at bounding box center [205, 346] width 167 height 32
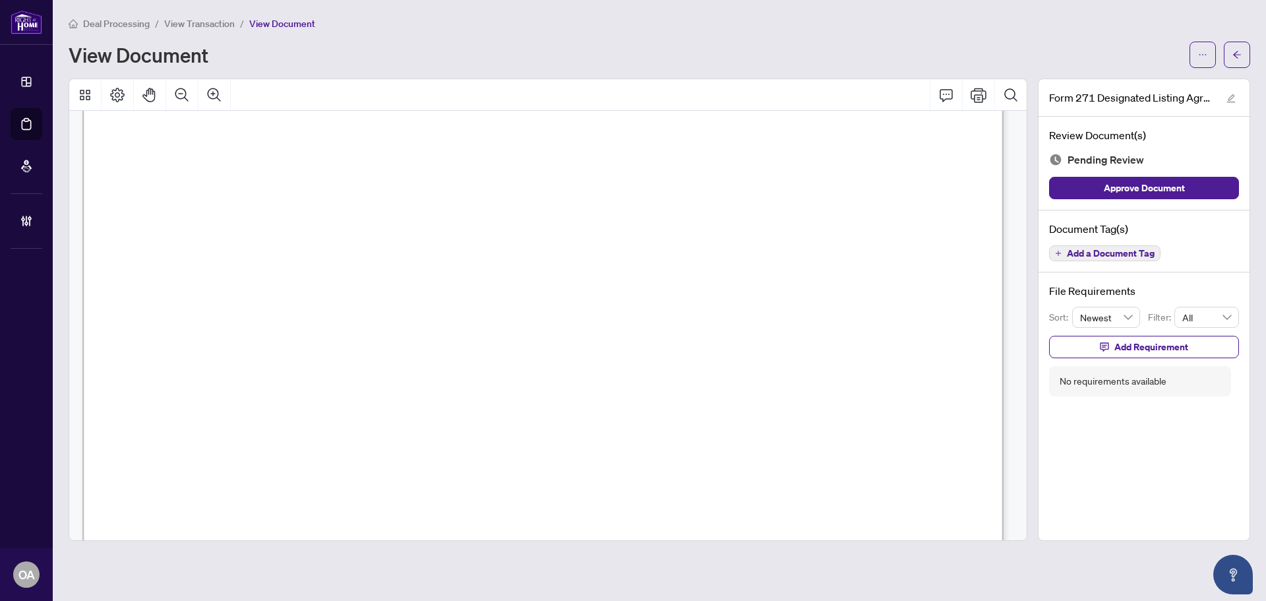
scroll to position [4124, 0]
click at [951, 96] on icon "Comment" at bounding box center [946, 95] width 16 height 16
drag, startPoint x: 778, startPoint y: 379, endPoint x: 577, endPoint y: 372, distance: 201.2
click at [0, 0] on div "**********" at bounding box center [0, 0] width 0 height 0
click at [862, 403] on icon "Save" at bounding box center [867, 402] width 13 height 13
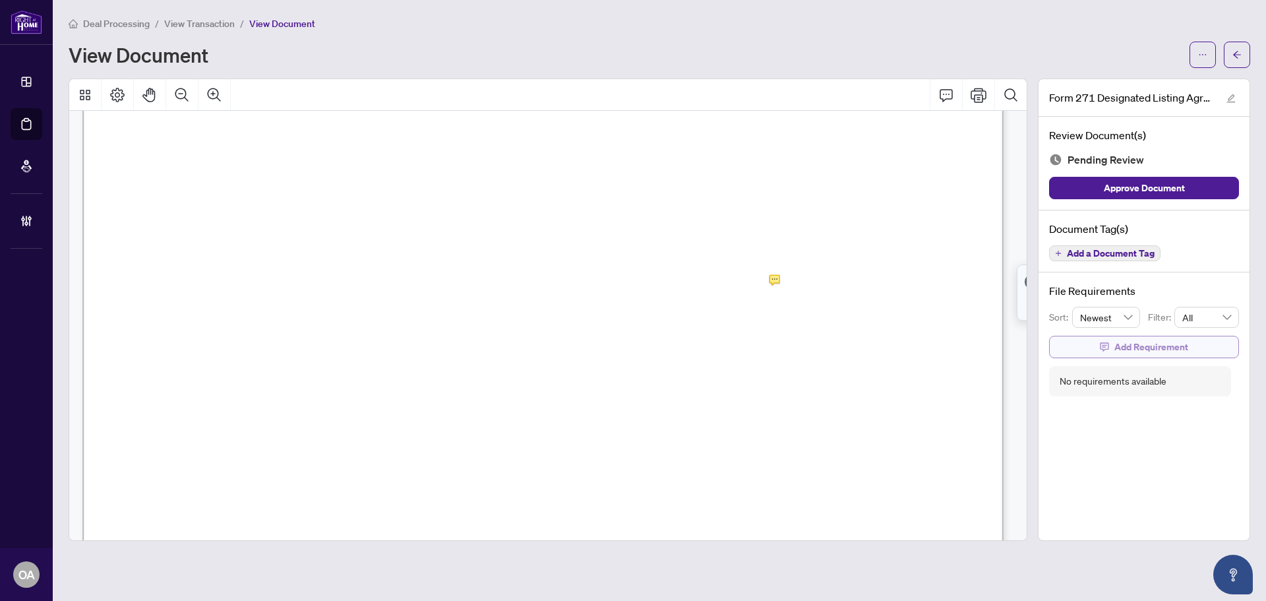
click at [1128, 344] on span "Add Requirement" at bounding box center [1151, 346] width 74 height 21
click at [1123, 360] on textarea at bounding box center [1157, 358] width 141 height 25
paste textarea "**********"
type textarea "**********"
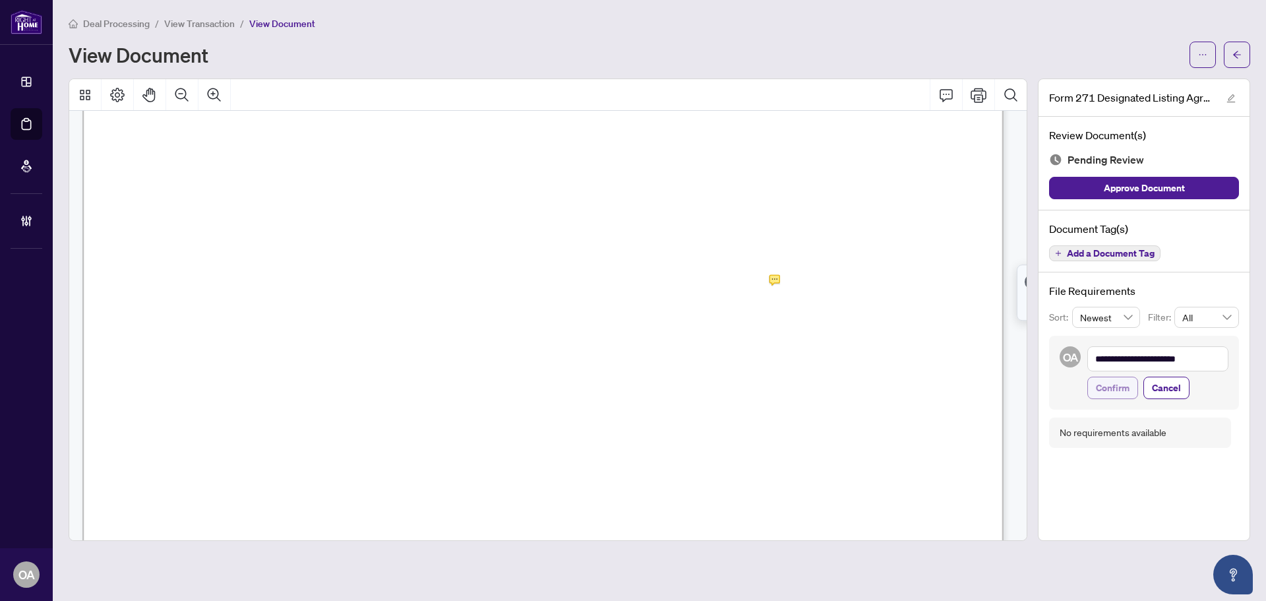
click at [1110, 387] on span "Confirm" at bounding box center [1113, 387] width 34 height 21
type textarea "**********"
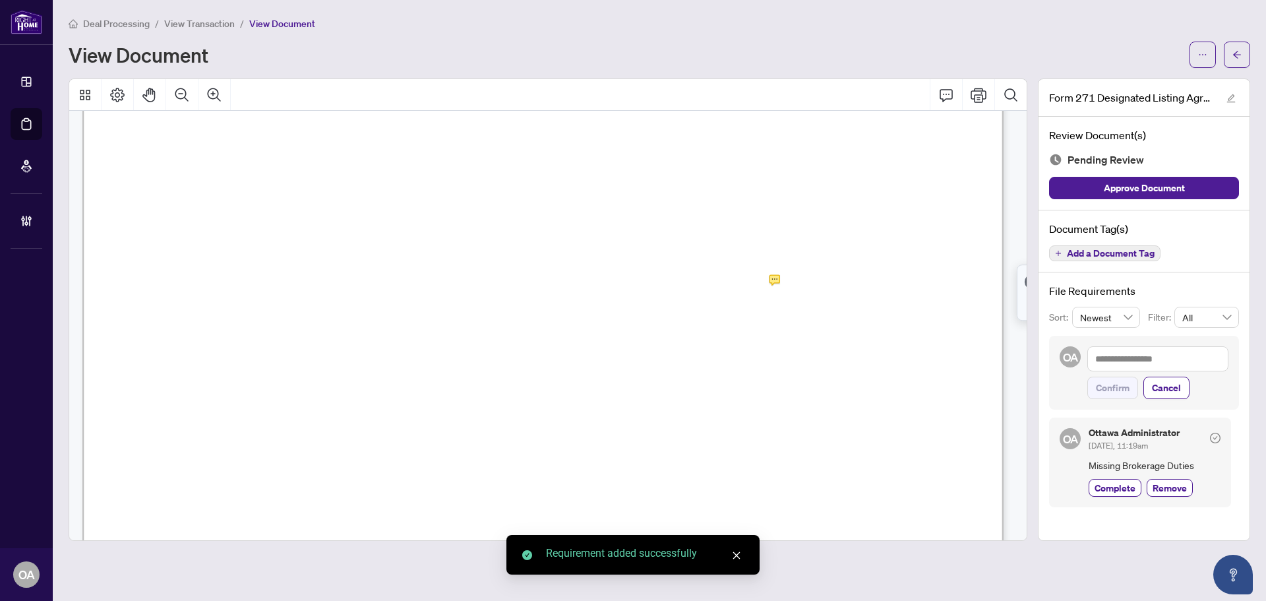
click at [1112, 251] on span "Add a Document Tag" at bounding box center [1111, 253] width 88 height 9
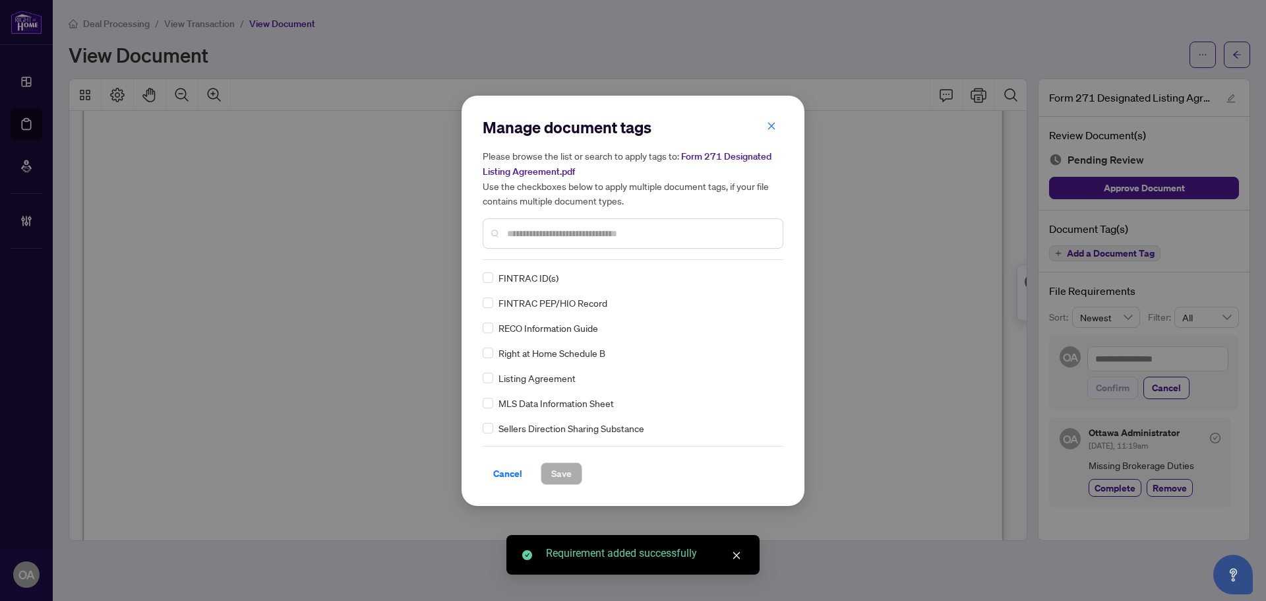
click at [587, 258] on div "Manage document tags Please browse the list or search to apply tags to: Form 27…" at bounding box center [633, 188] width 301 height 143
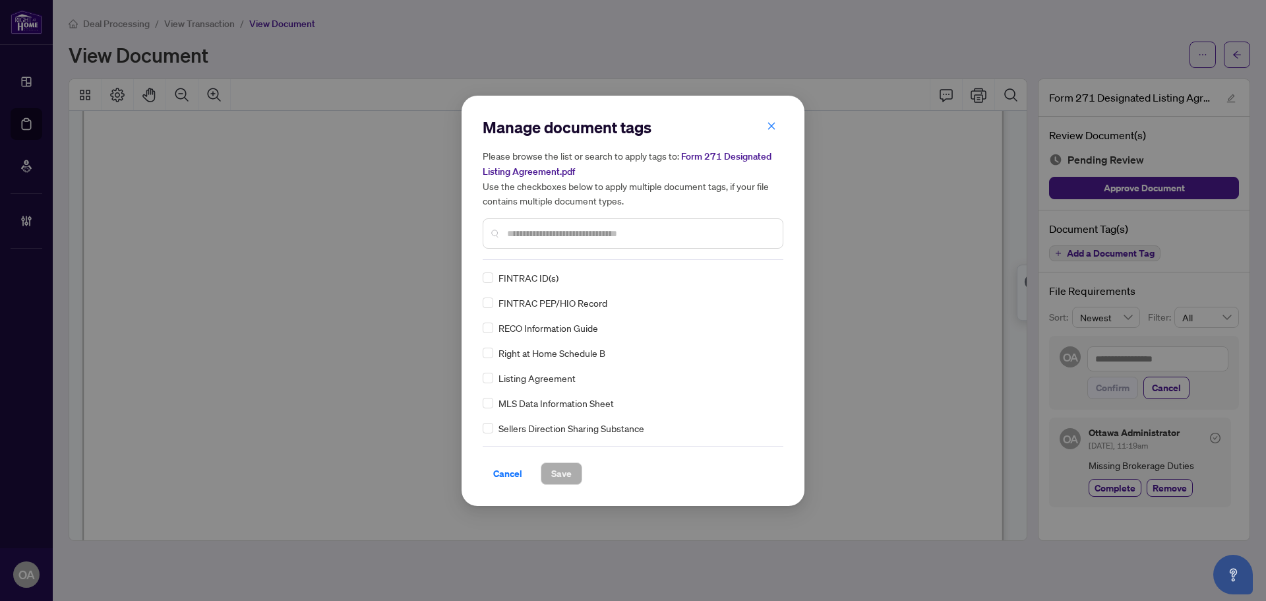
click at [638, 230] on input "text" at bounding box center [639, 233] width 265 height 15
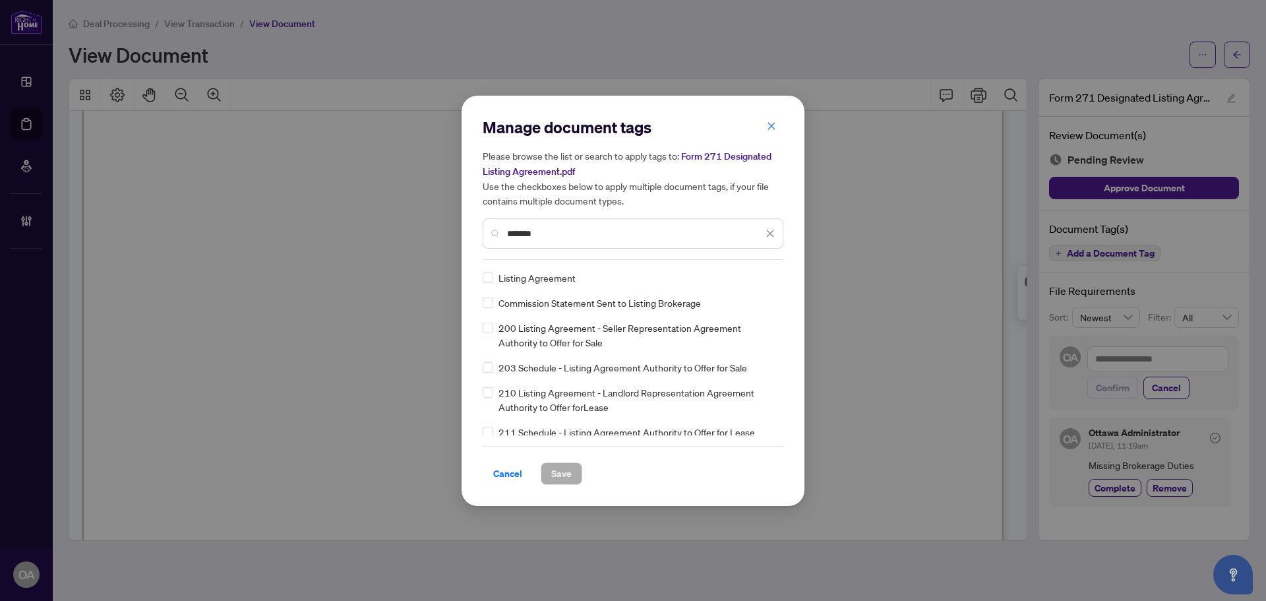
type input "*******"
click at [767, 275] on icon at bounding box center [771, 277] width 8 height 5
click at [715, 321] on div "Needs Work" at bounding box center [718, 320] width 84 height 15
click at [565, 473] on span "Save" at bounding box center [561, 473] width 20 height 21
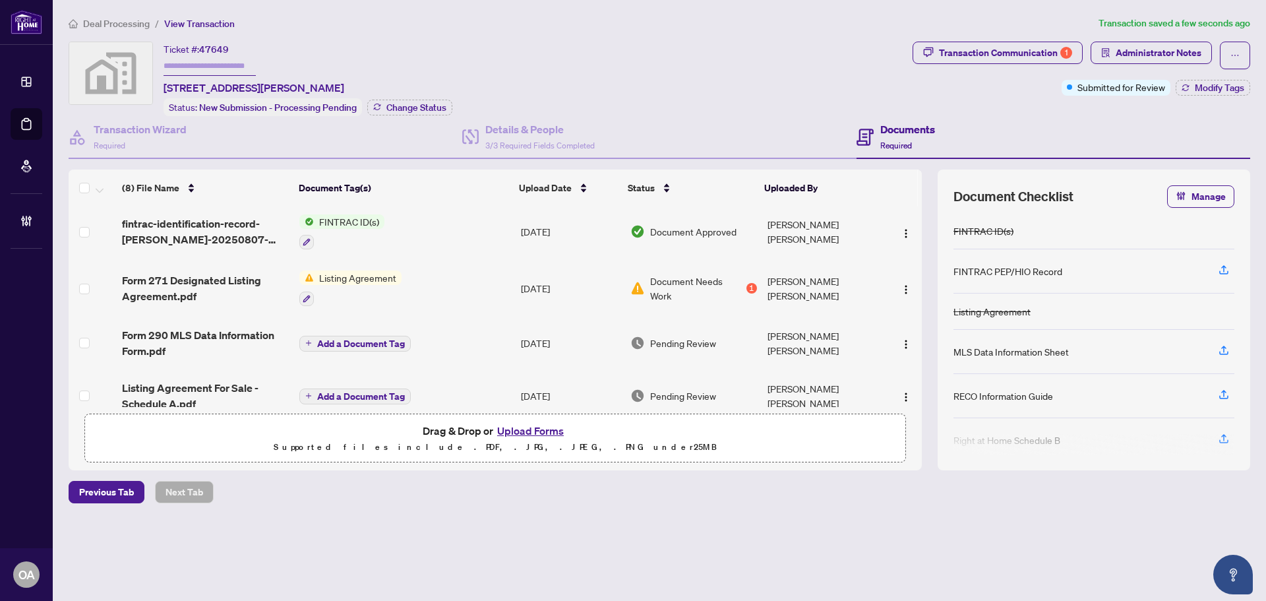
scroll to position [132, 0]
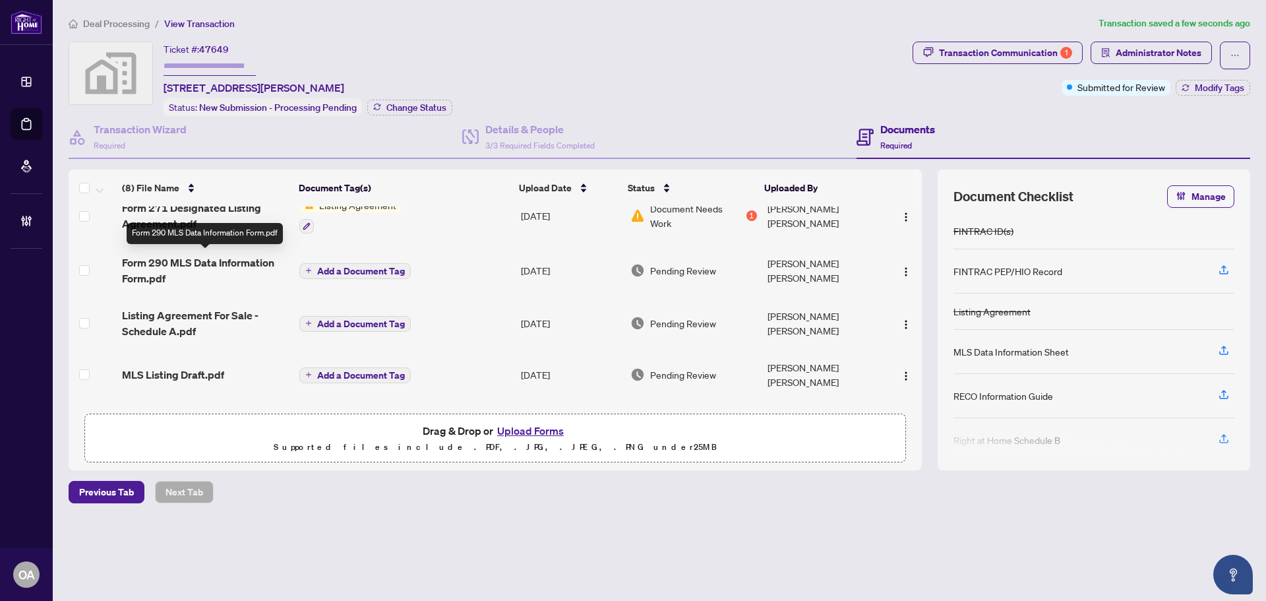
click at [208, 272] on span "Form 290 MLS Data Information Form.pdf" at bounding box center [205, 270] width 167 height 32
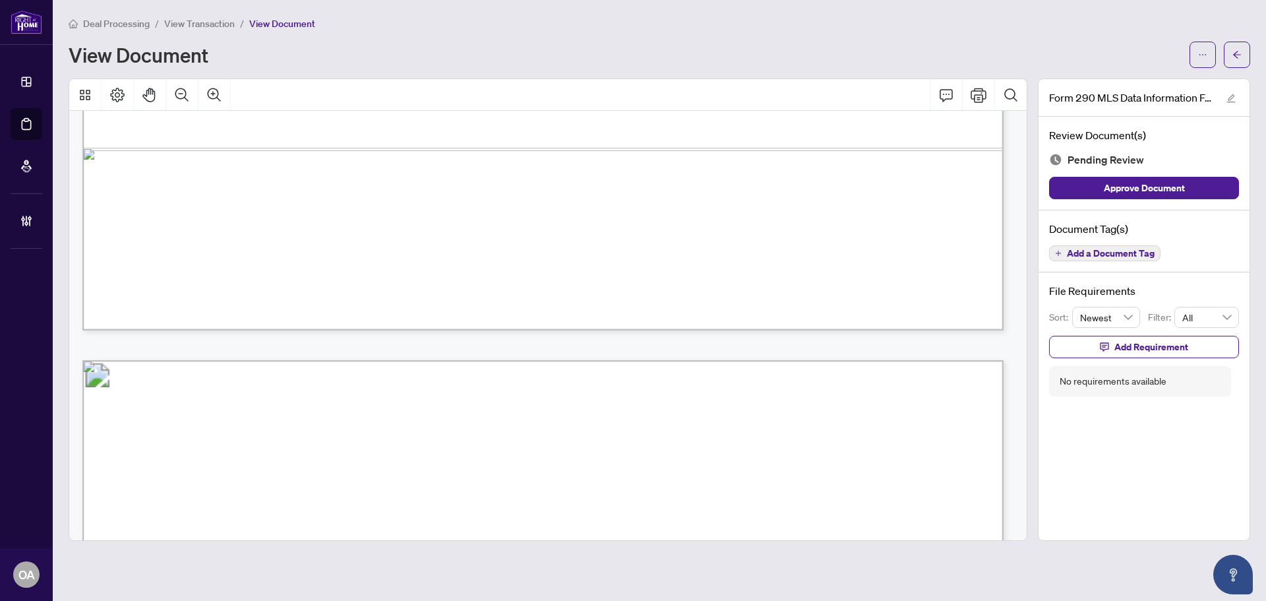
scroll to position [14400, 0]
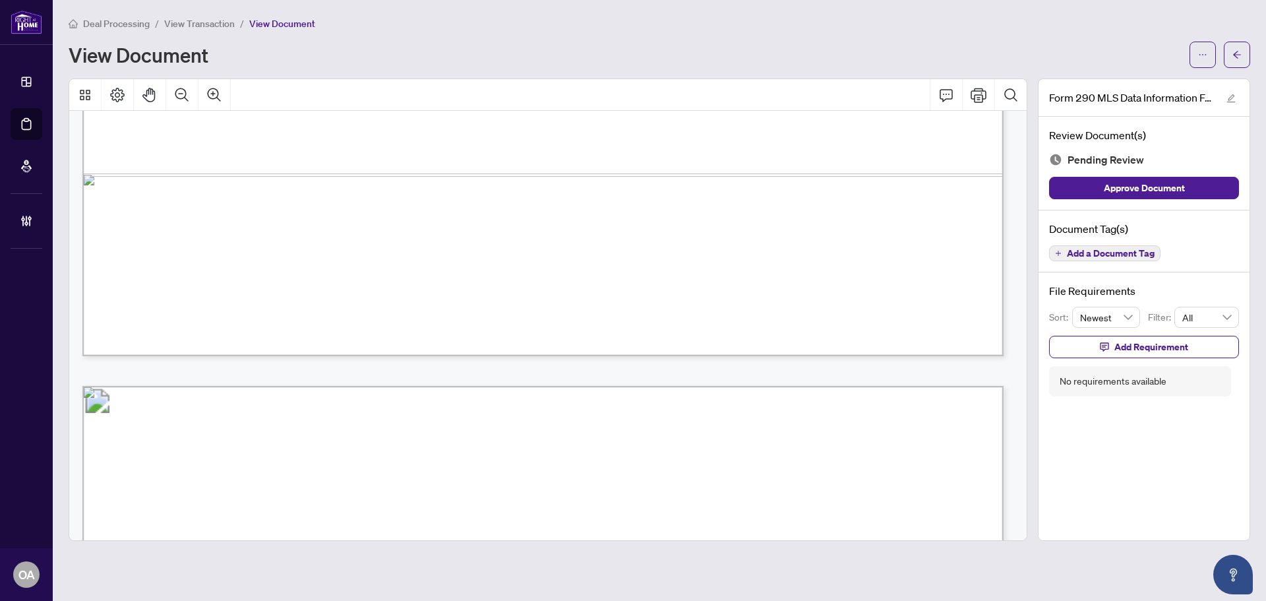
click at [1054, 247] on button "Add a Document Tag" at bounding box center [1104, 253] width 111 height 16
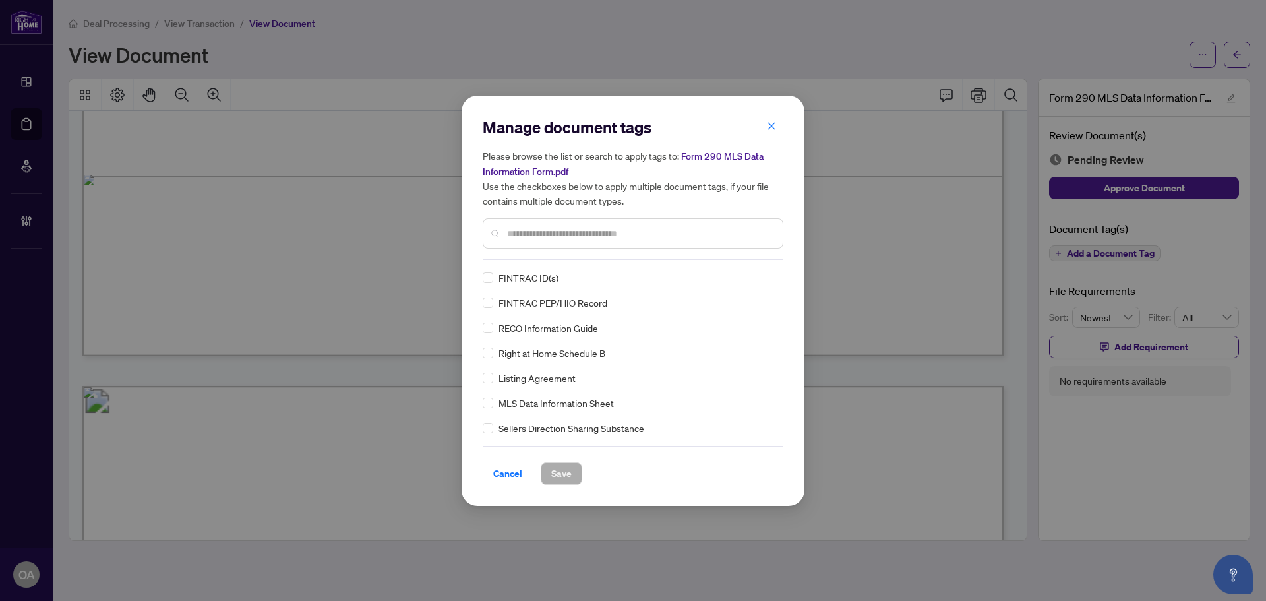
click at [586, 237] on input "text" at bounding box center [639, 233] width 265 height 15
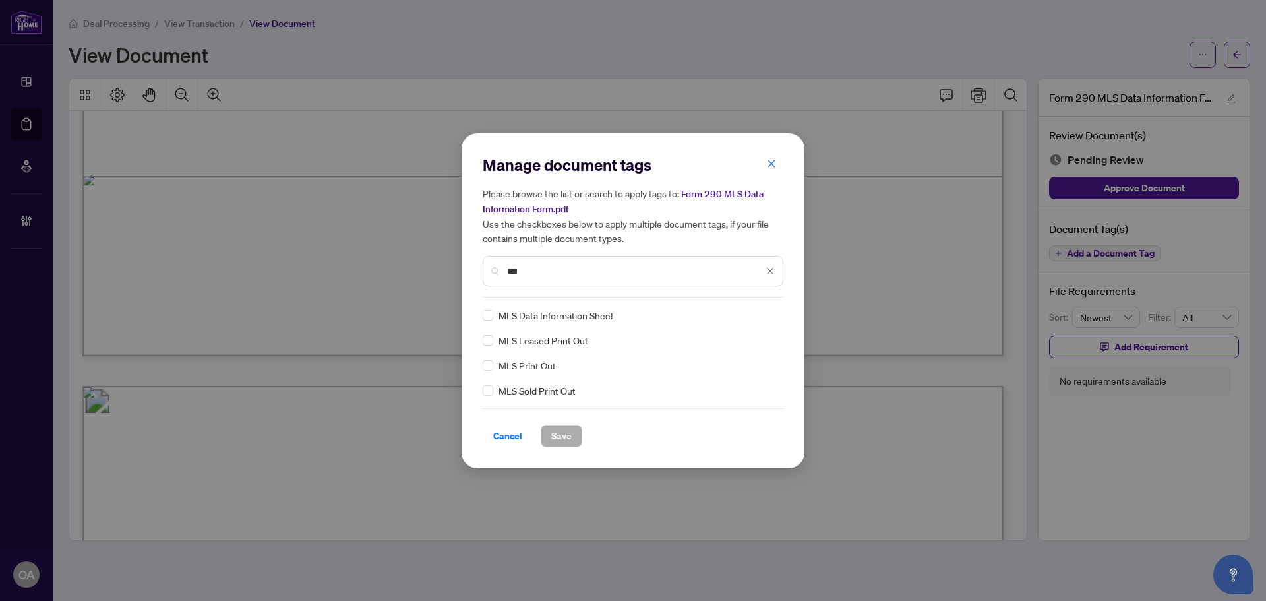
type input "***"
drag, startPoint x: 774, startPoint y: 306, endPoint x: 775, endPoint y: 314, distance: 7.9
click at [774, 308] on div "Manage document tags Please browse the list or search to apply tags to: Form 29…" at bounding box center [633, 300] width 301 height 293
click at [775, 314] on div at bounding box center [759, 314] width 34 height 13
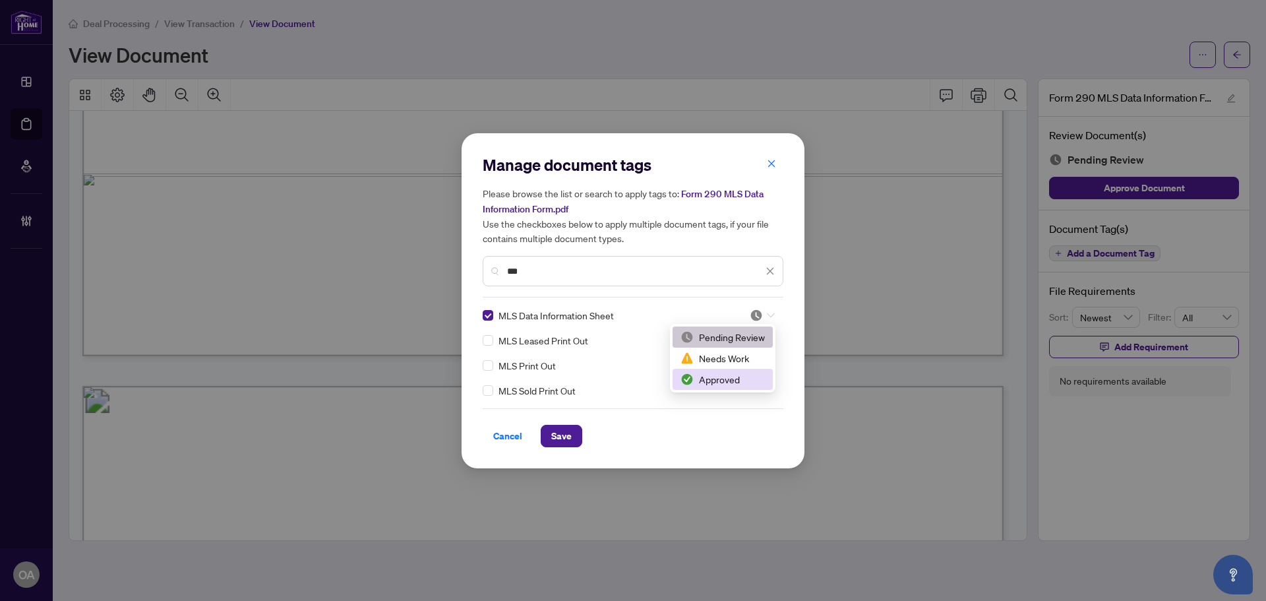
drag, startPoint x: 717, startPoint y: 376, endPoint x: 688, endPoint y: 355, distance: 35.5
click at [718, 374] on div "Approved" at bounding box center [722, 379] width 84 height 15
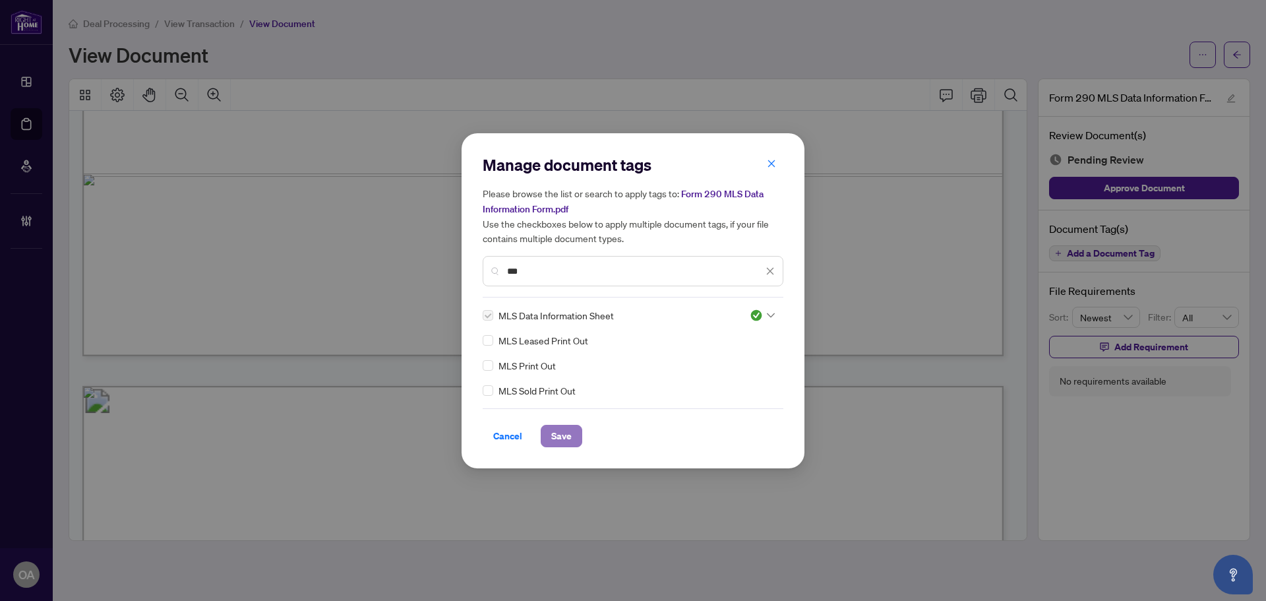
click at [561, 429] on span "Save" at bounding box center [561, 435] width 20 height 21
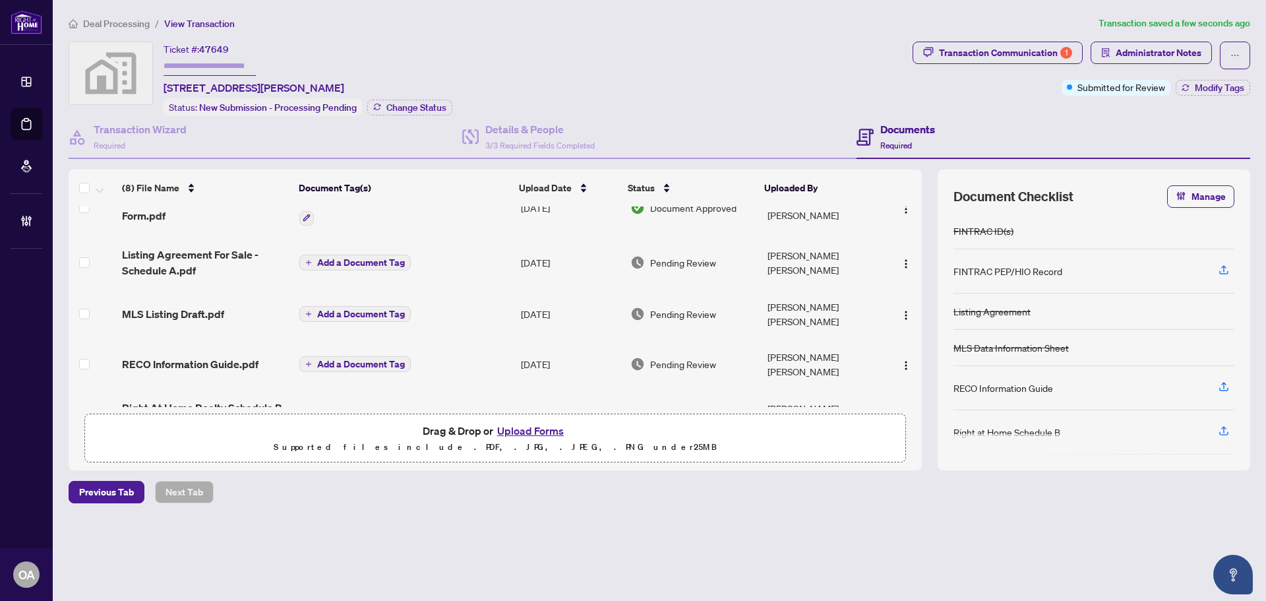
scroll to position [198, 0]
click at [177, 255] on span "Listing Agreement For Sale - Schedule A.pdf" at bounding box center [205, 261] width 167 height 32
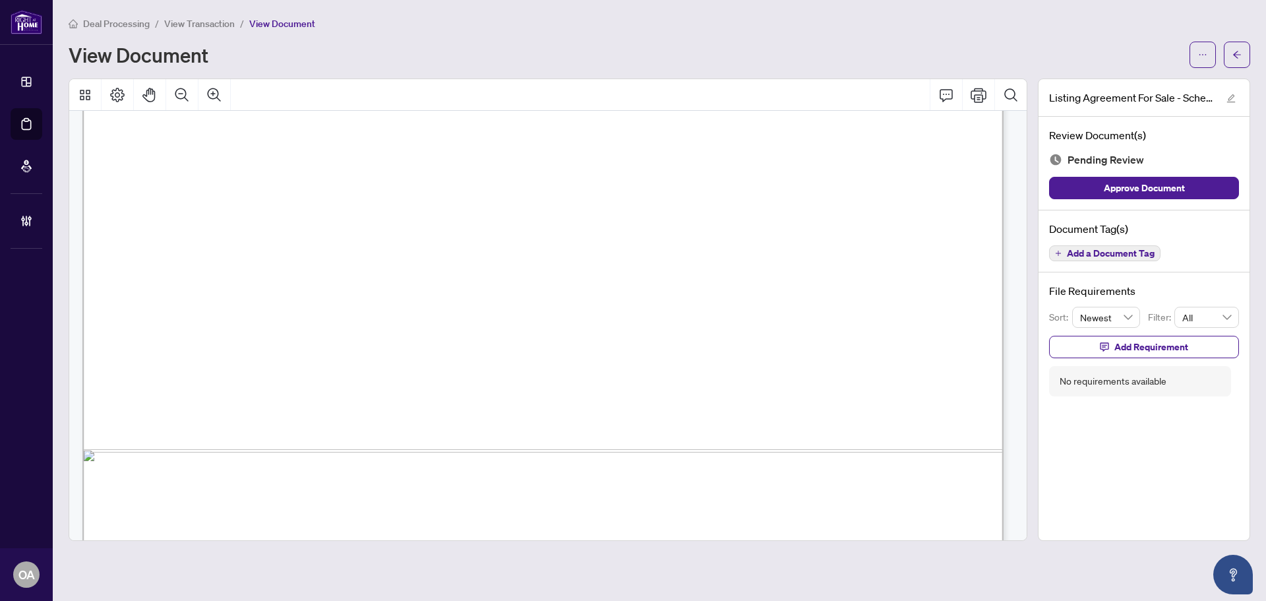
scroll to position [2010, 0]
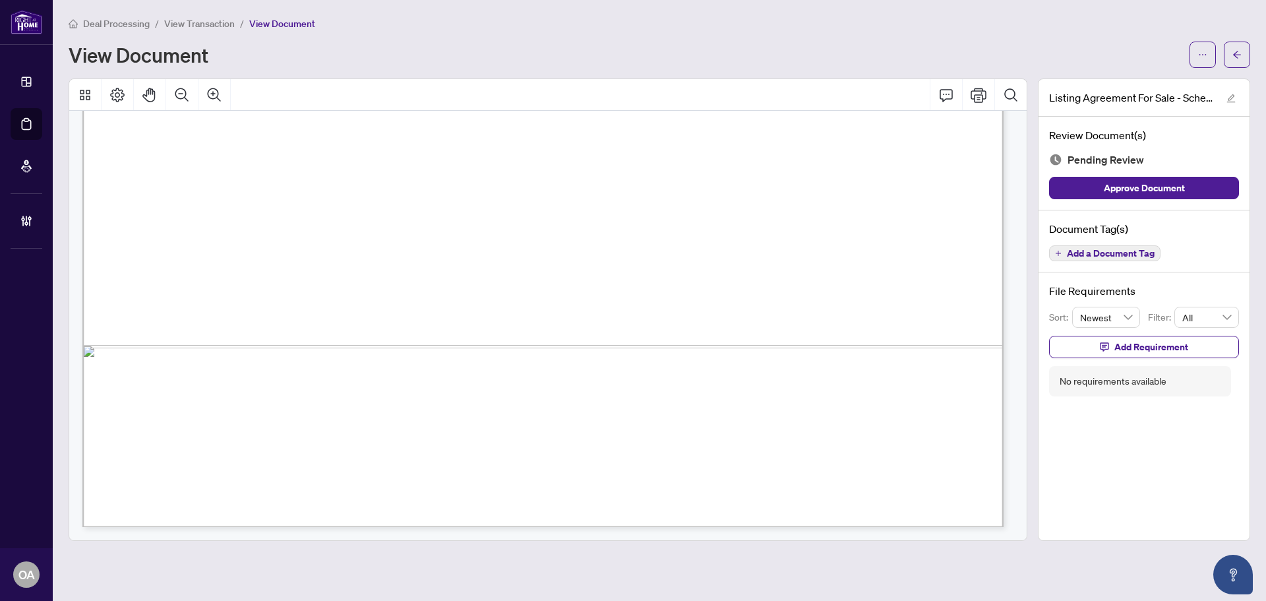
click at [1136, 258] on button "Add a Document Tag" at bounding box center [1104, 253] width 111 height 16
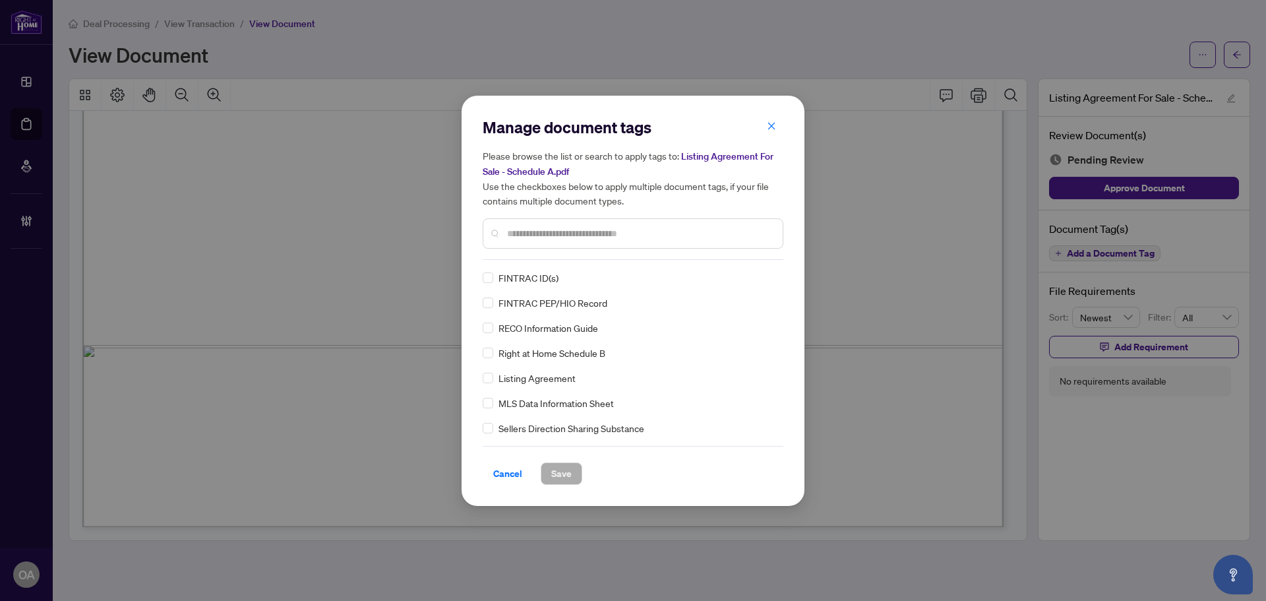
click at [552, 255] on div "Manage document tags Please browse the list or search to apply tags to: Listing…" at bounding box center [633, 188] width 301 height 143
click at [563, 226] on input "text" at bounding box center [639, 233] width 265 height 15
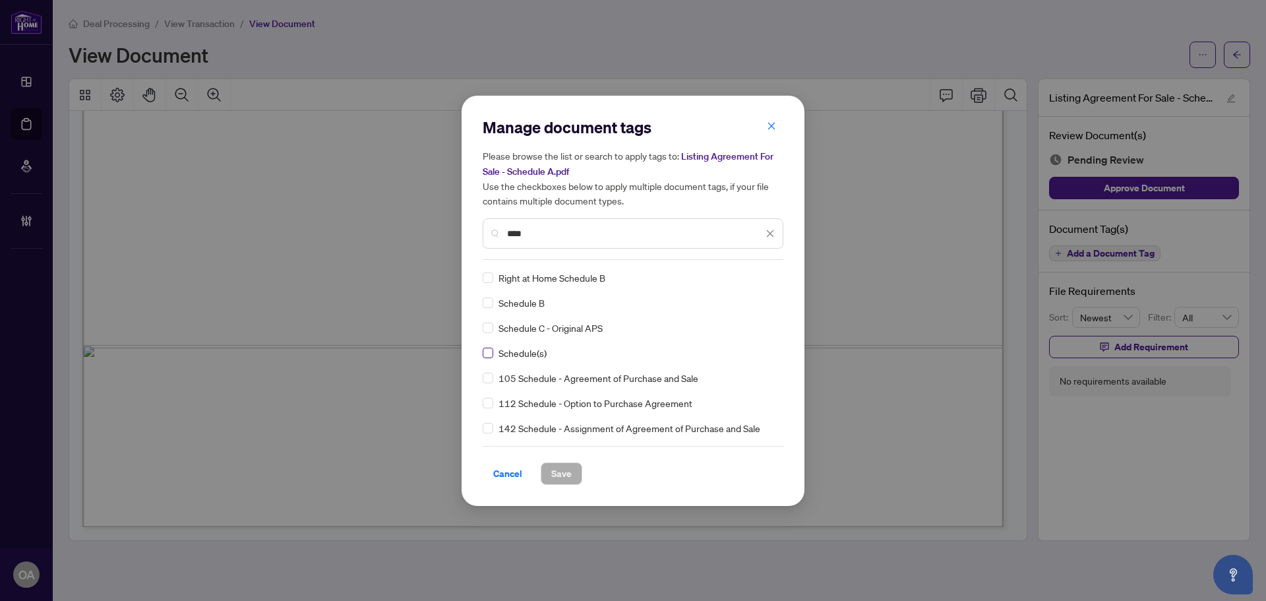
type input "****"
click at [767, 276] on icon at bounding box center [771, 277] width 8 height 5
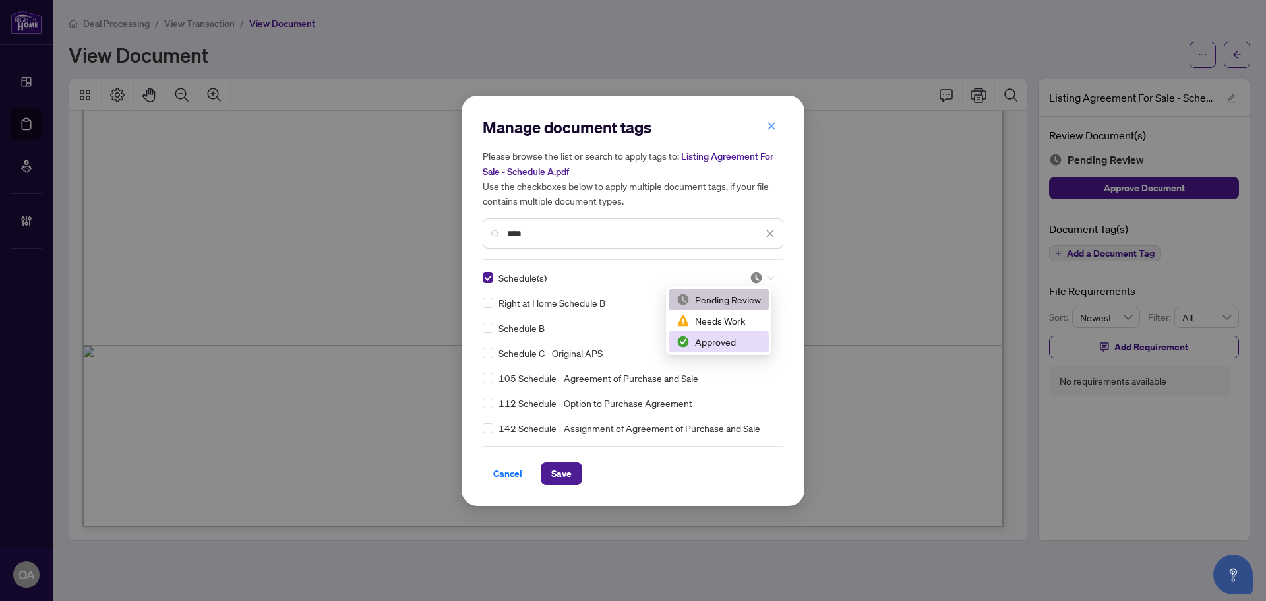
click at [746, 336] on div "Approved" at bounding box center [718, 341] width 84 height 15
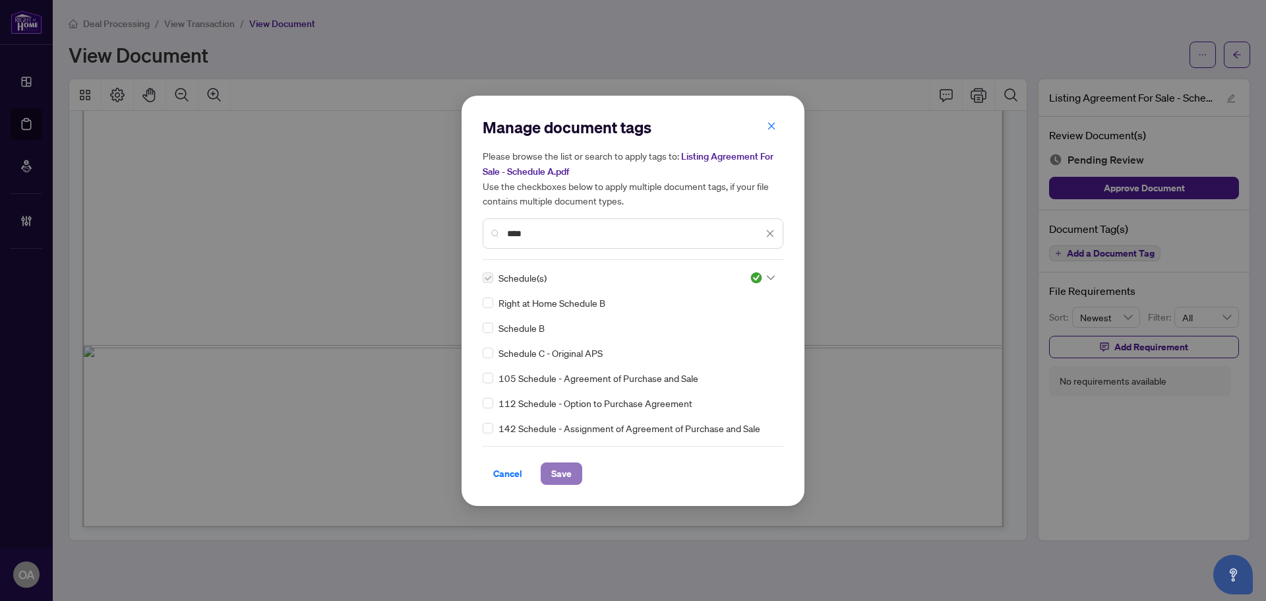
click at [570, 475] on span "Save" at bounding box center [561, 473] width 20 height 21
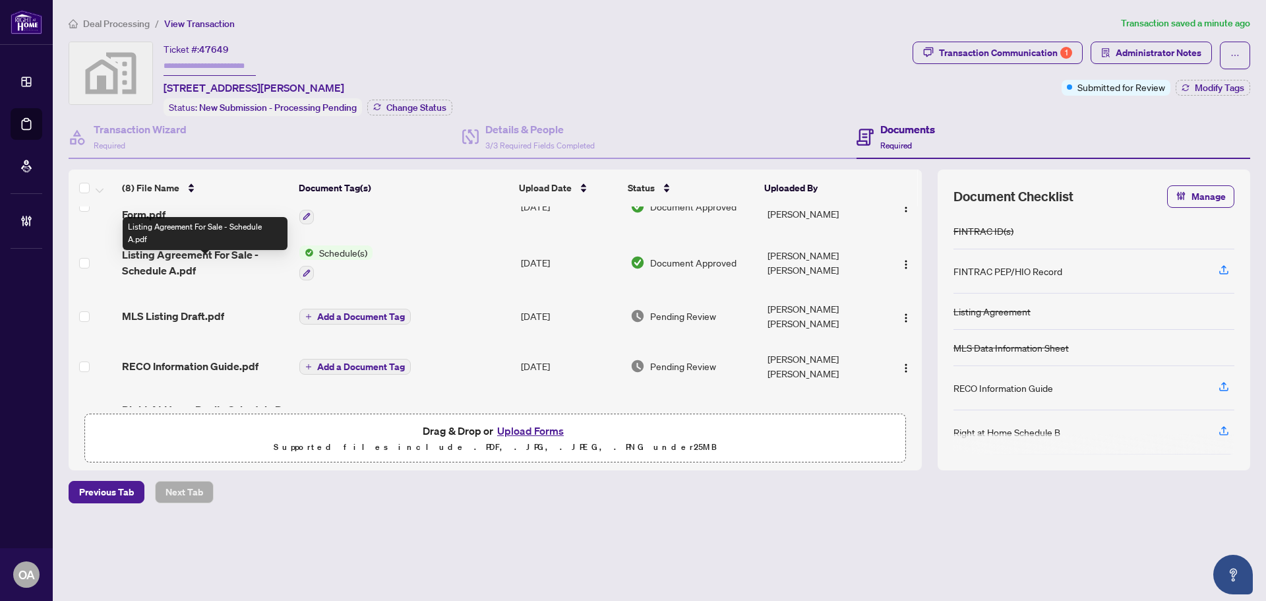
scroll to position [66, 0]
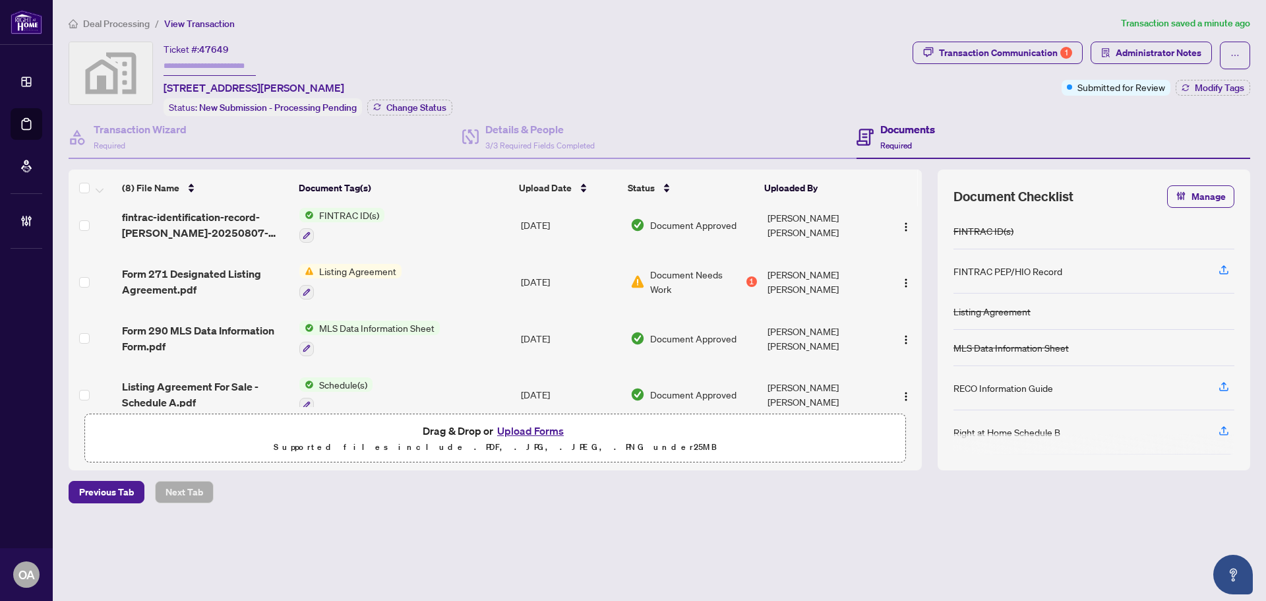
click at [229, 268] on span "Form 271 Designated Listing Agreement.pdf" at bounding box center [205, 282] width 167 height 32
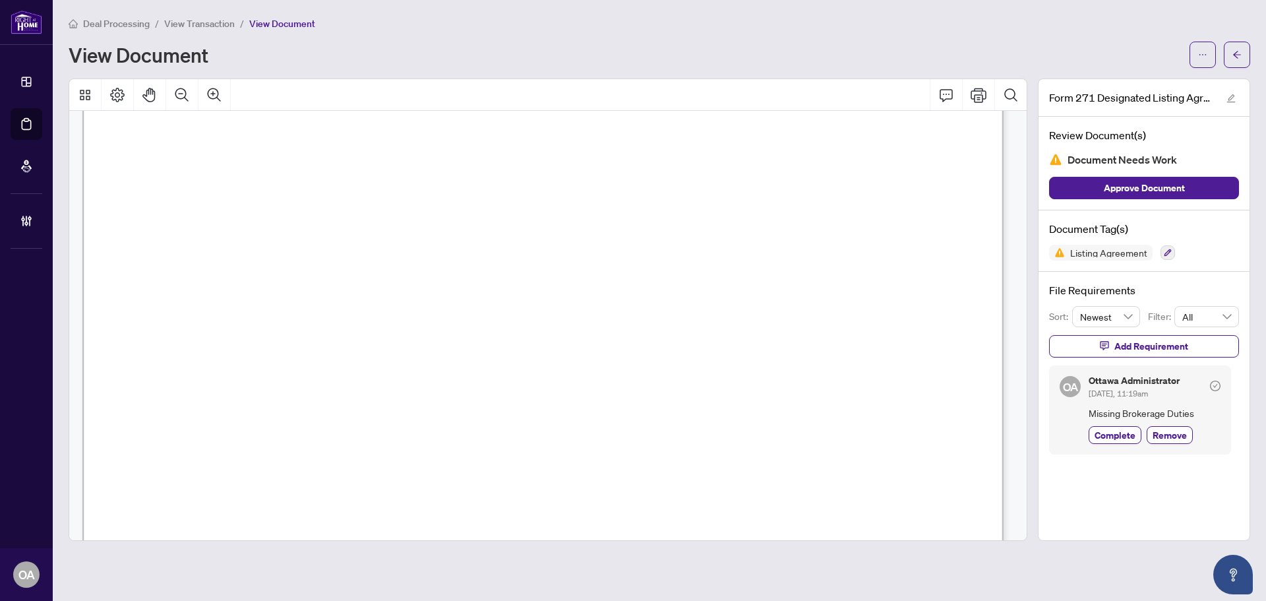
scroll to position [132, 0]
click at [1168, 255] on icon "button" at bounding box center [1167, 253] width 8 height 8
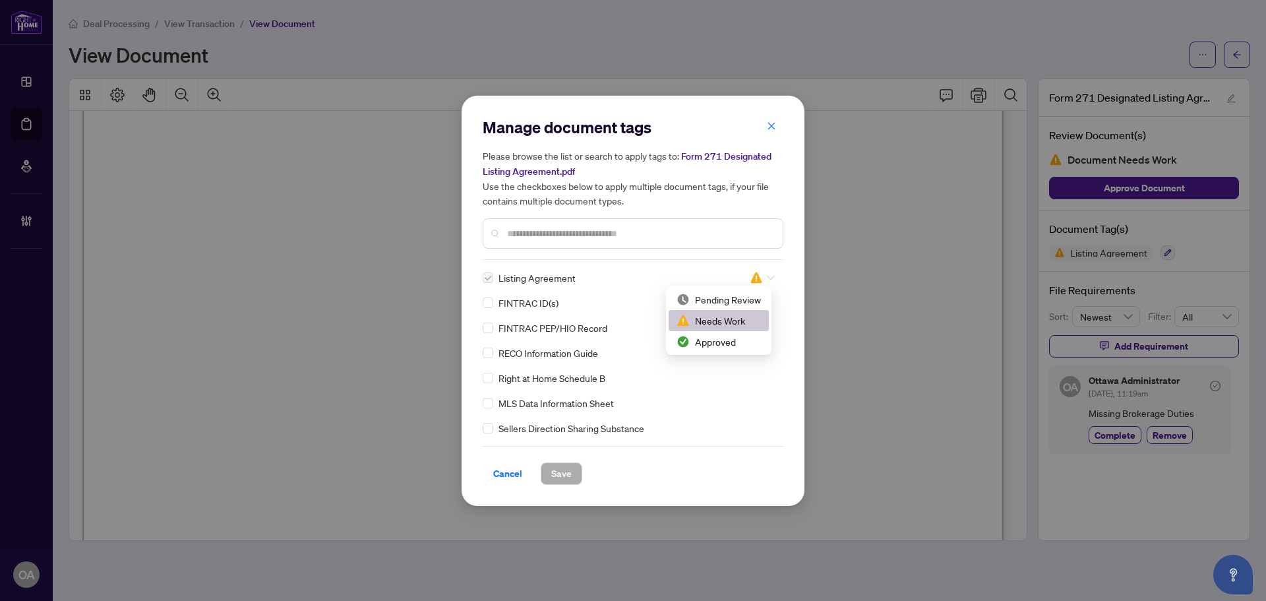
click at [768, 276] on icon at bounding box center [771, 277] width 8 height 5
click at [735, 340] on div "Approved" at bounding box center [718, 341] width 84 height 15
click at [570, 475] on span "Save" at bounding box center [561, 473] width 20 height 21
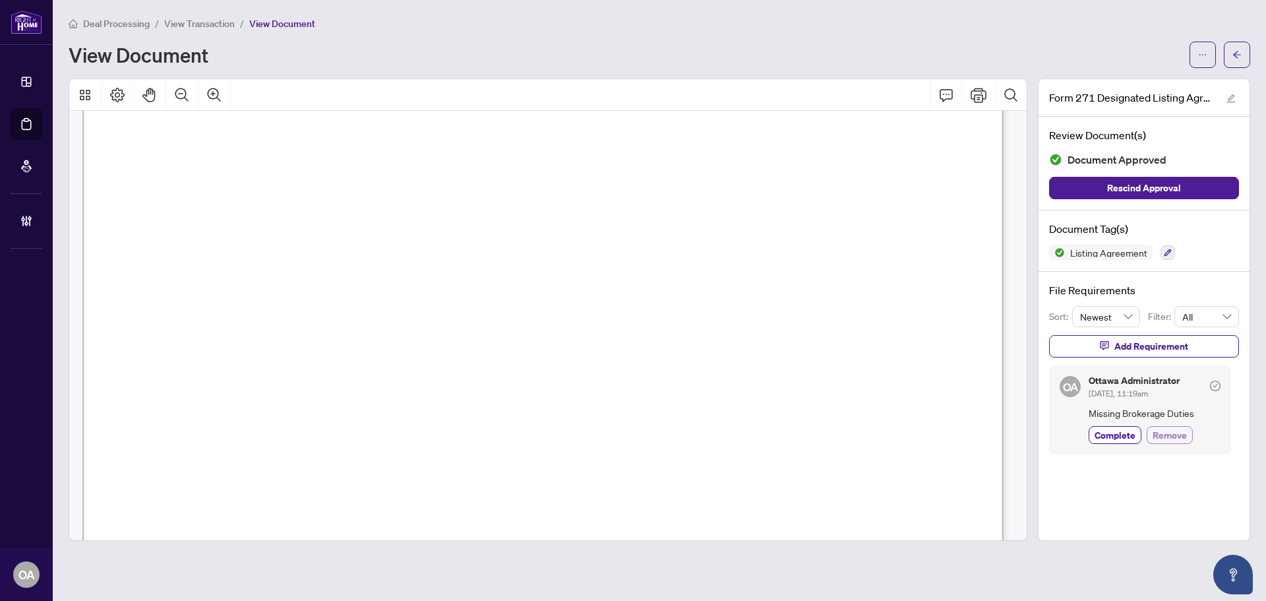
click at [1181, 436] on span "Remove" at bounding box center [1169, 435] width 34 height 14
click at [1167, 250] on icon "button" at bounding box center [1167, 252] width 7 height 7
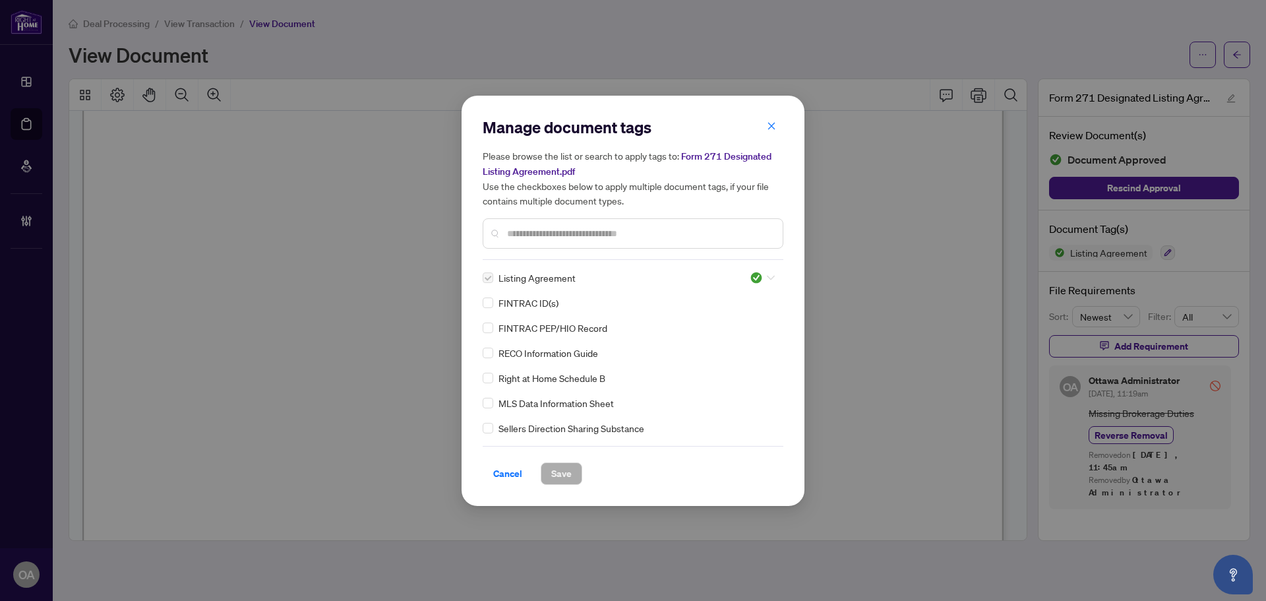
click at [767, 278] on icon at bounding box center [771, 277] width 8 height 5
click at [728, 321] on div "Needs Work" at bounding box center [718, 320] width 84 height 15
click at [555, 480] on span "Save" at bounding box center [561, 473] width 20 height 21
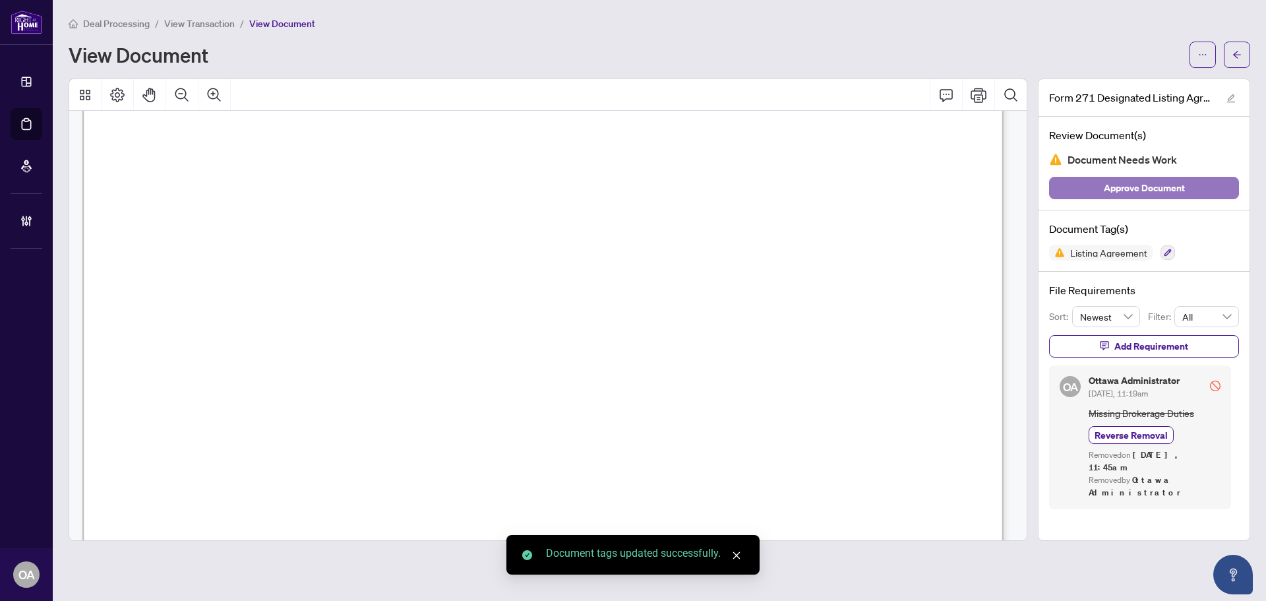
click at [1161, 191] on span "Approve Document" at bounding box center [1143, 187] width 81 height 21
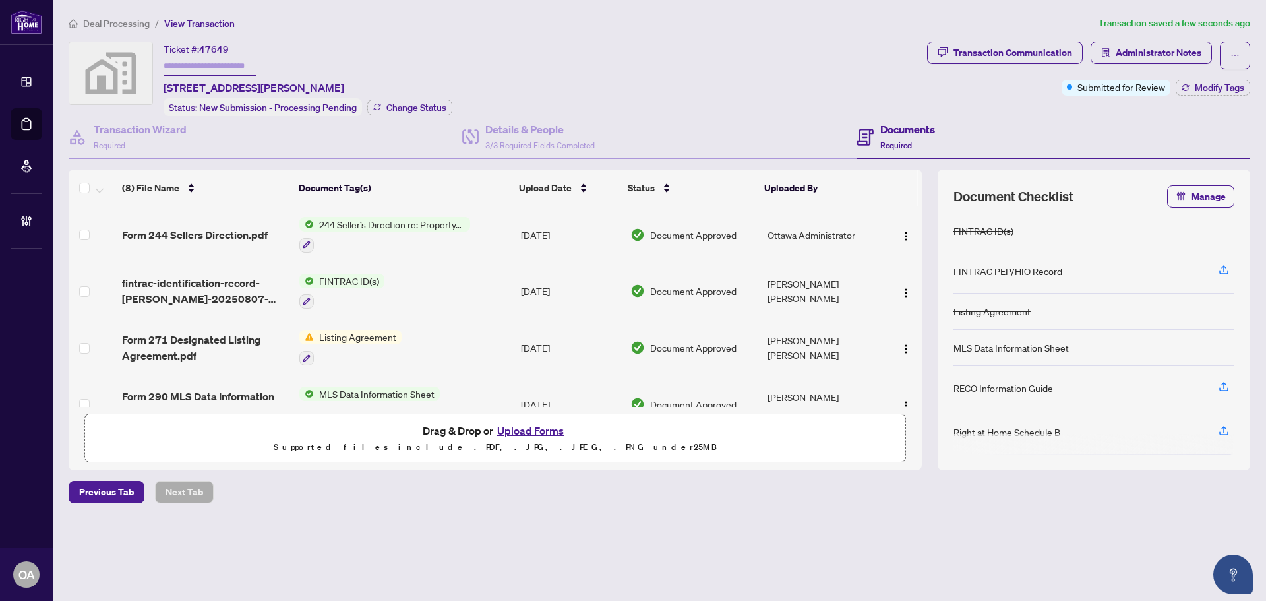
scroll to position [198, 0]
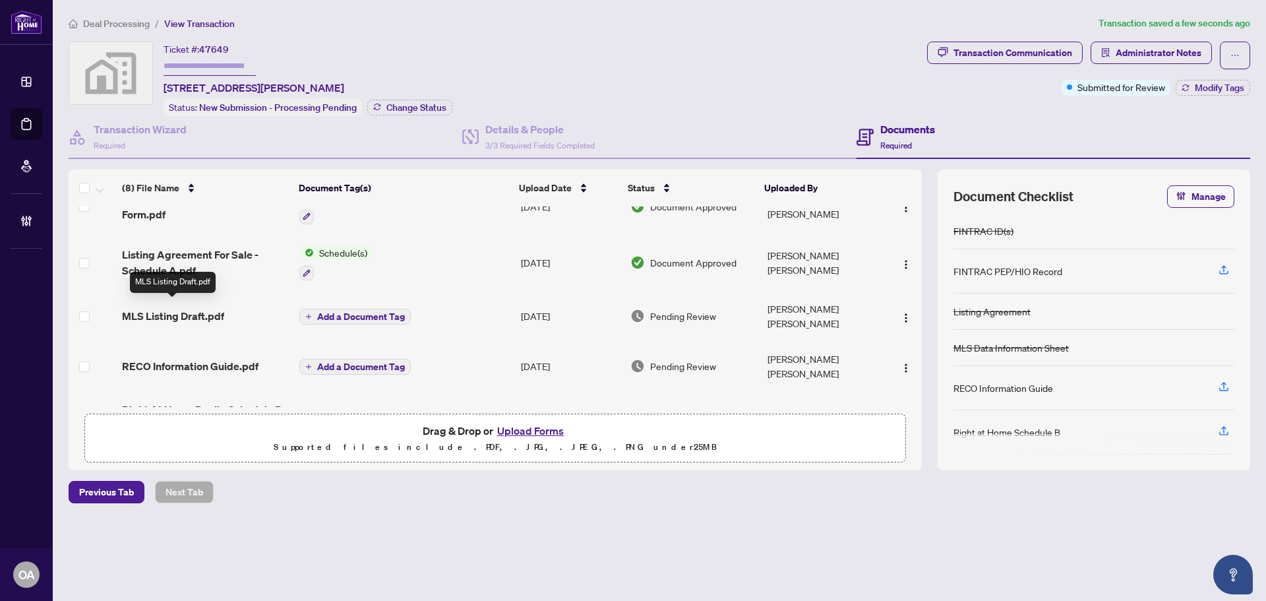
click at [221, 308] on span "MLS Listing Draft.pdf" at bounding box center [173, 316] width 102 height 16
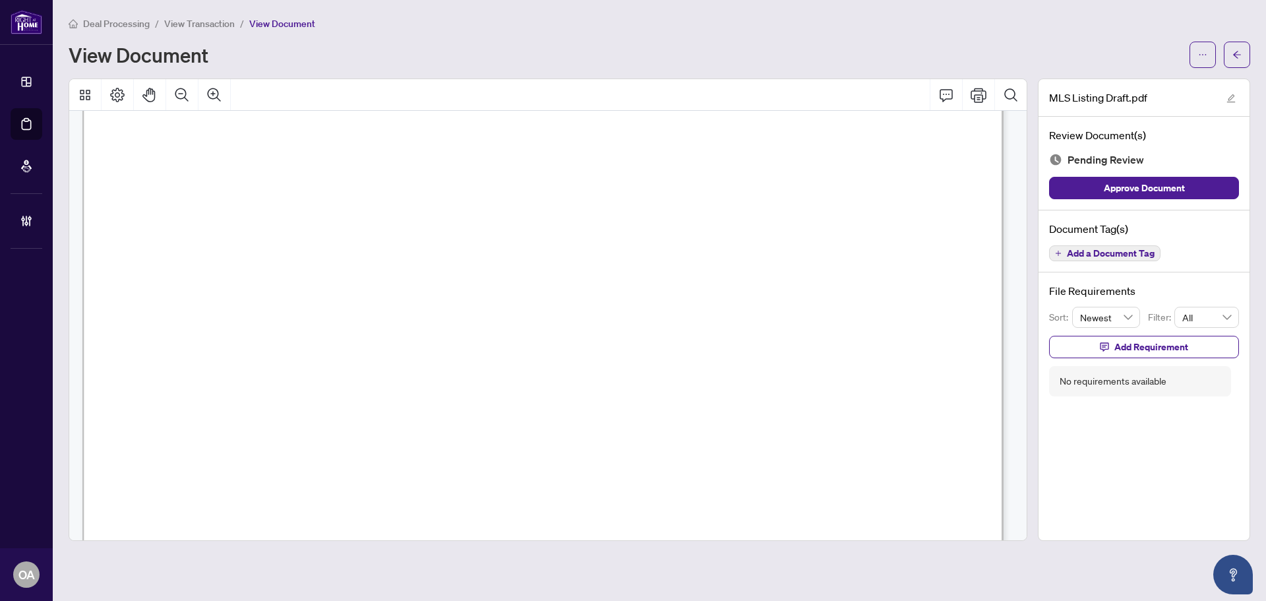
scroll to position [1450, 0]
click at [1145, 256] on span "Add a Document Tag" at bounding box center [1111, 253] width 88 height 9
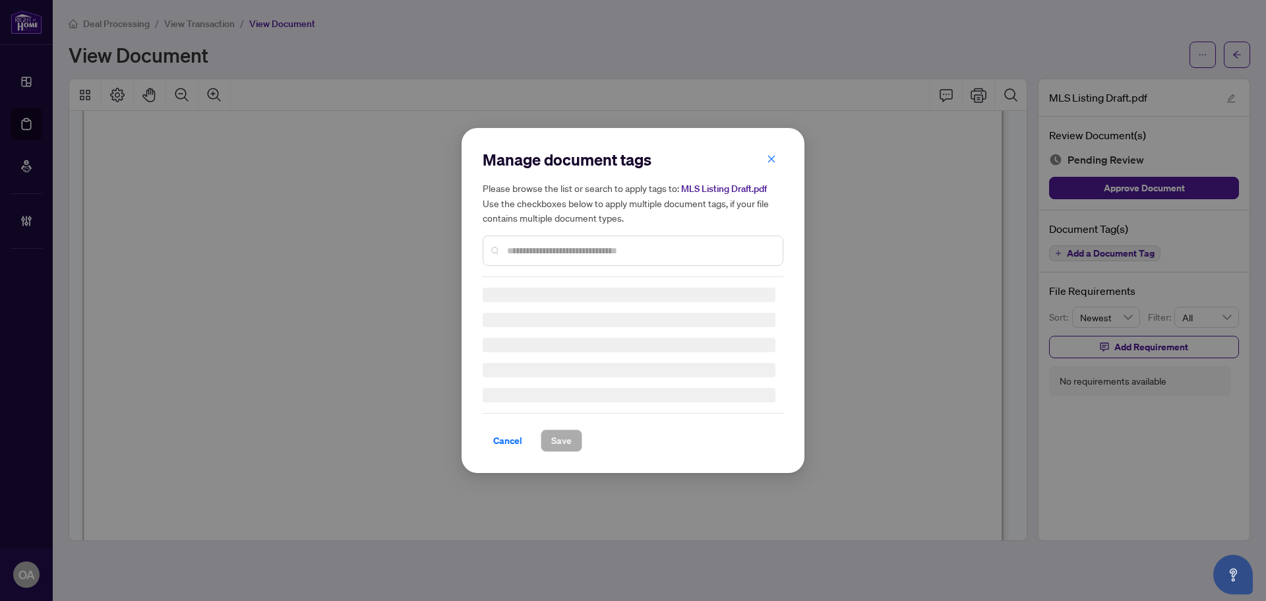
click at [548, 251] on input "text" at bounding box center [639, 250] width 265 height 15
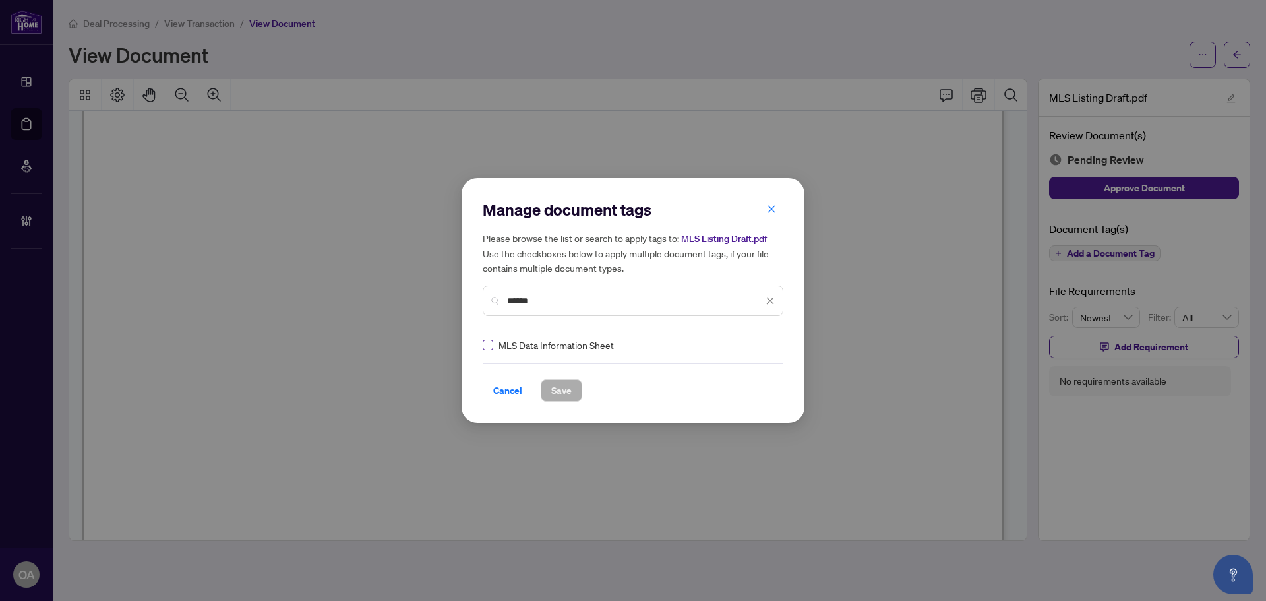
type input "******"
click at [769, 343] on icon at bounding box center [771, 344] width 8 height 5
click at [718, 411] on div "Approved" at bounding box center [718, 409] width 84 height 15
click at [558, 383] on span "Save" at bounding box center [561, 390] width 20 height 21
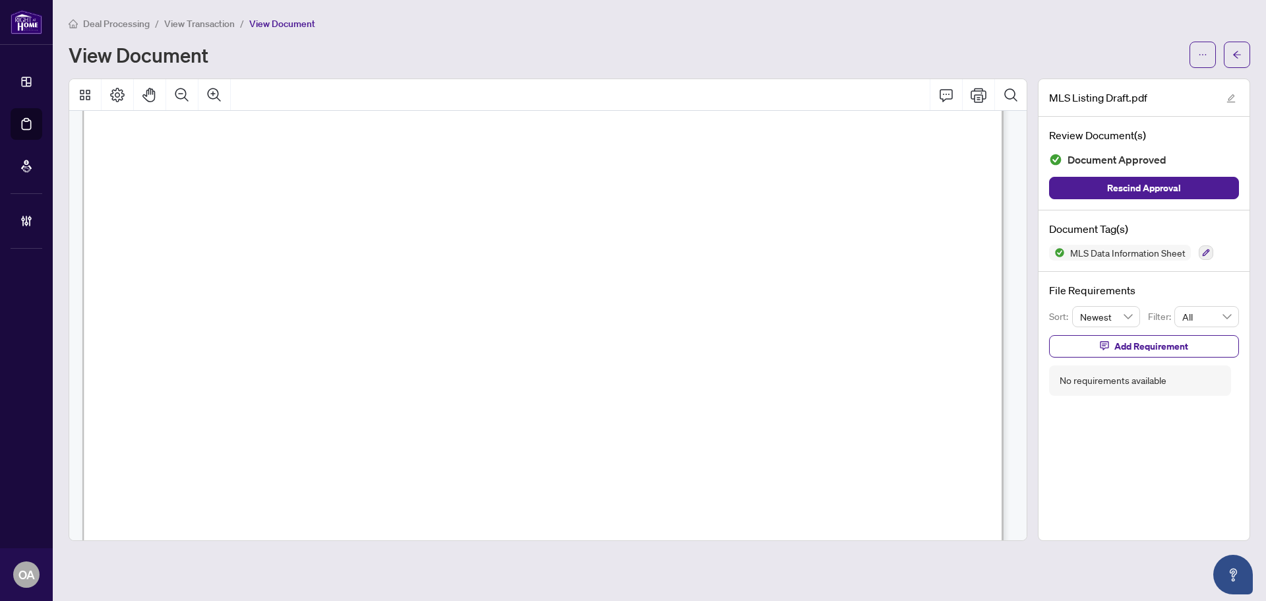
drag, startPoint x: 767, startPoint y: 304, endPoint x: 630, endPoint y: 236, distance: 153.6
click at [729, 7] on p "REALTOR ONLY REMARKS Some photos are virtually staged. 24-Hour irrevocable on a…" at bounding box center [1162, 7] width 2161 height 0
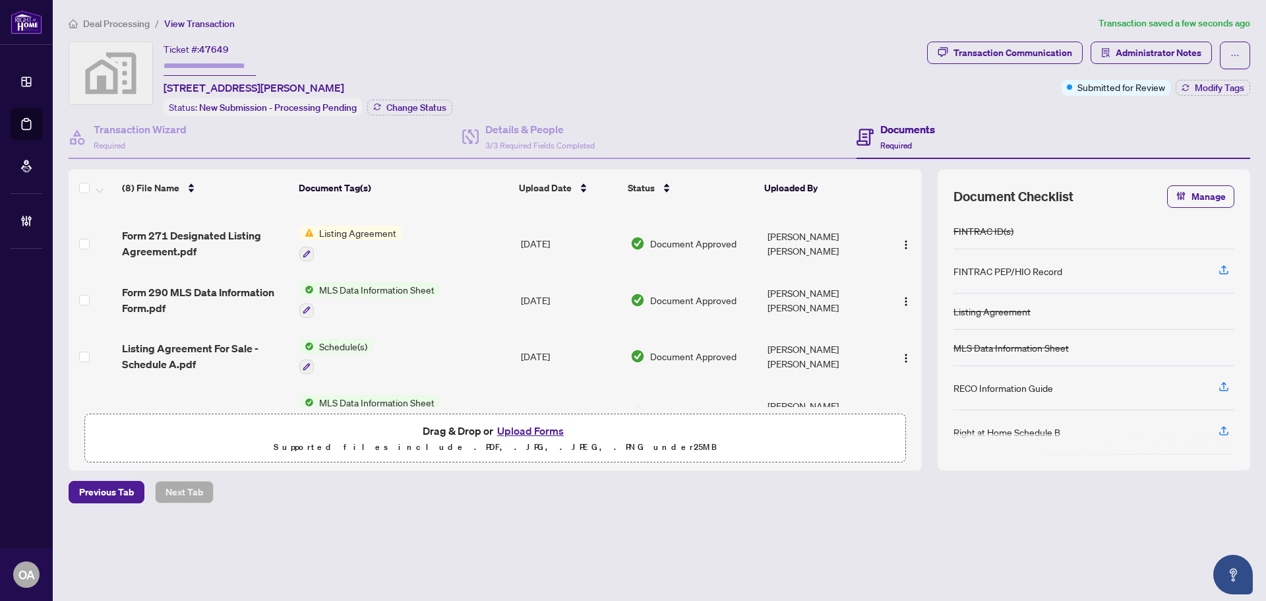
scroll to position [198, 0]
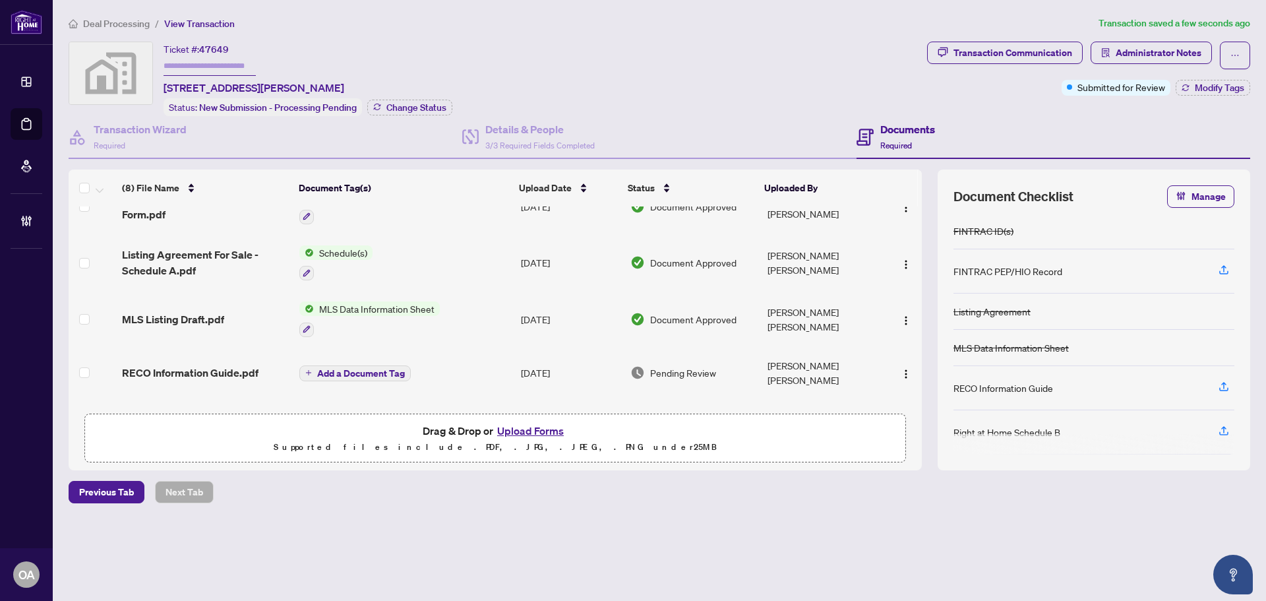
click at [185, 375] on td "RECO Information Guide.pdf" at bounding box center [205, 372] width 177 height 50
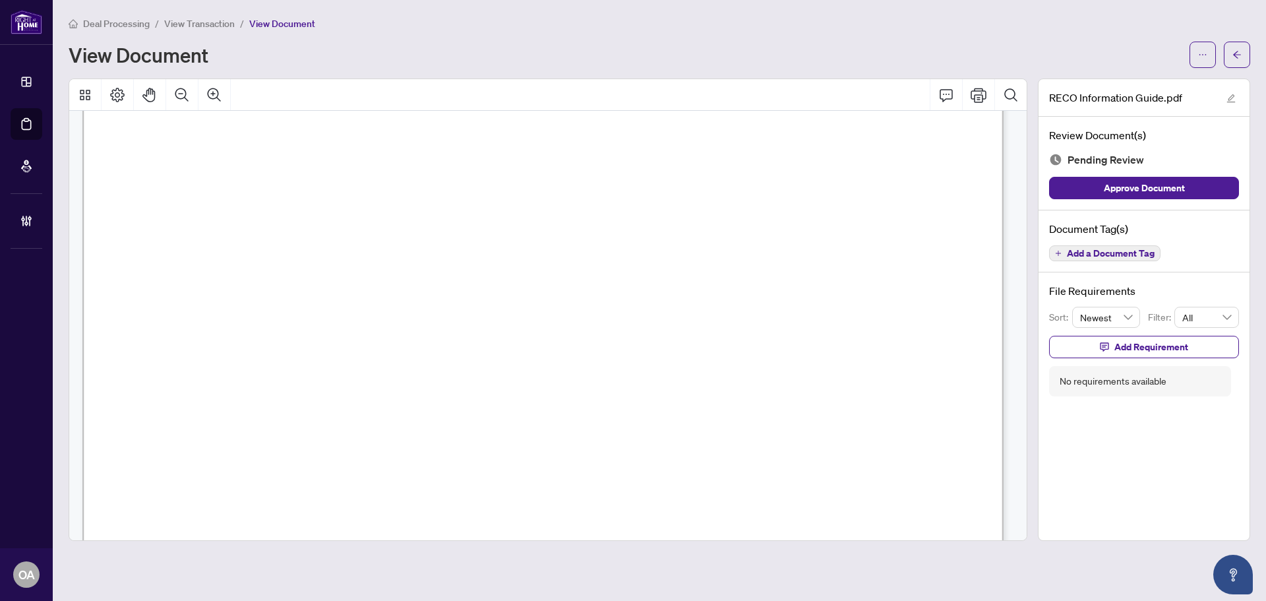
scroll to position [15121, 0]
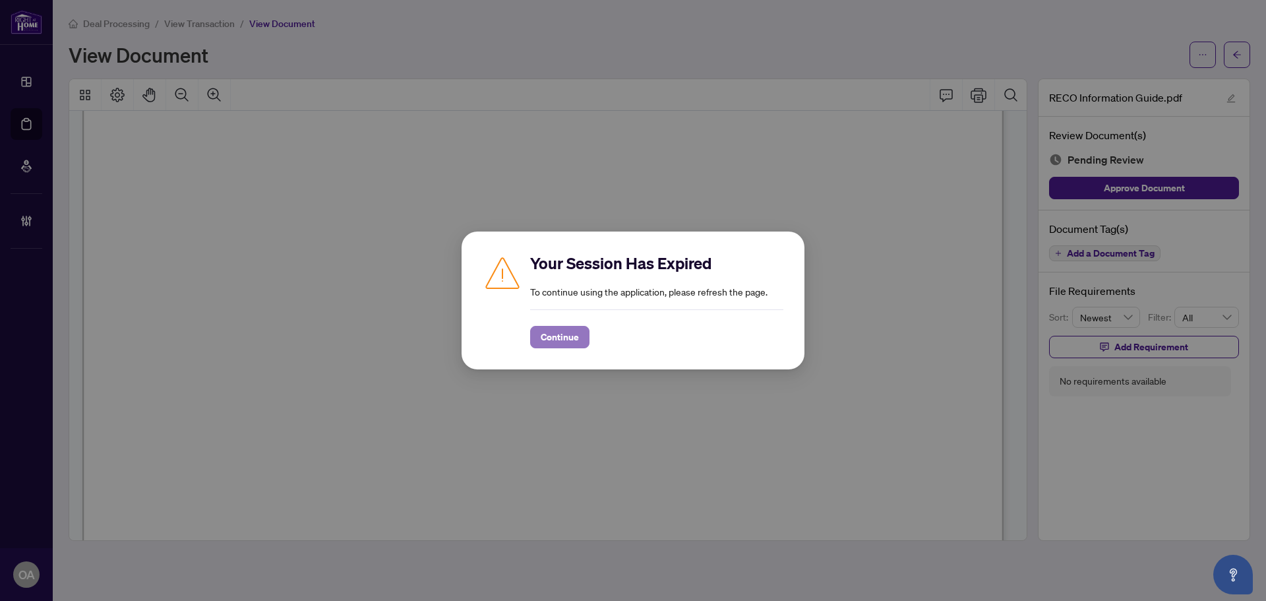
click at [557, 336] on span "Continue" at bounding box center [560, 336] width 38 height 21
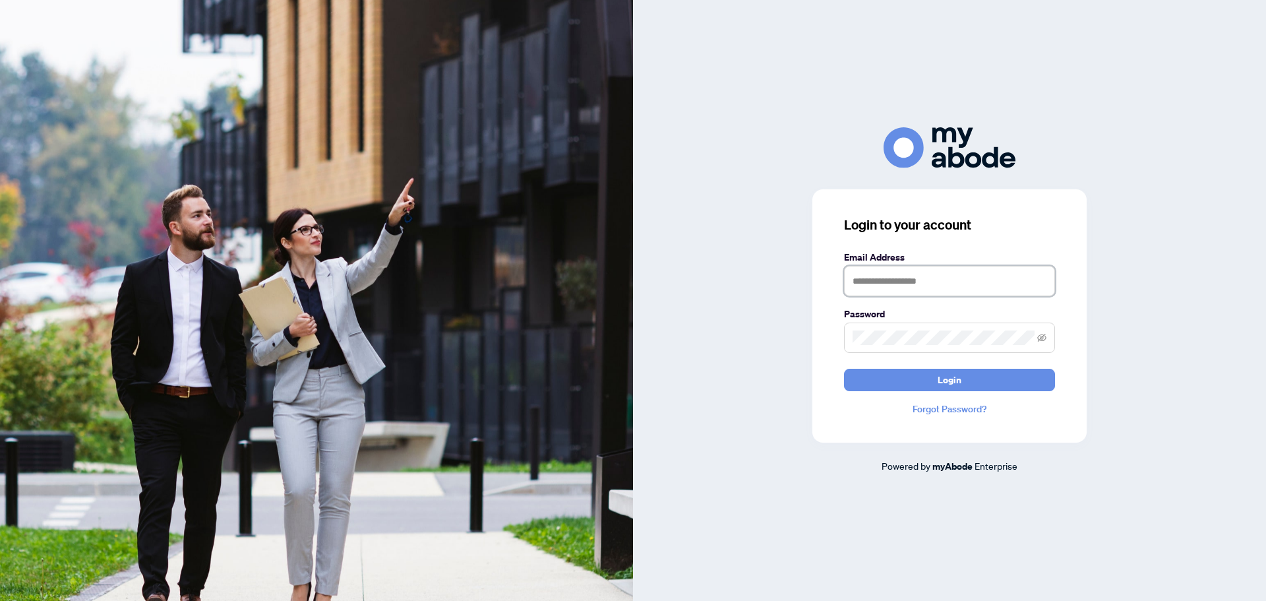
type input "**********"
click at [895, 382] on button "Login" at bounding box center [949, 379] width 211 height 22
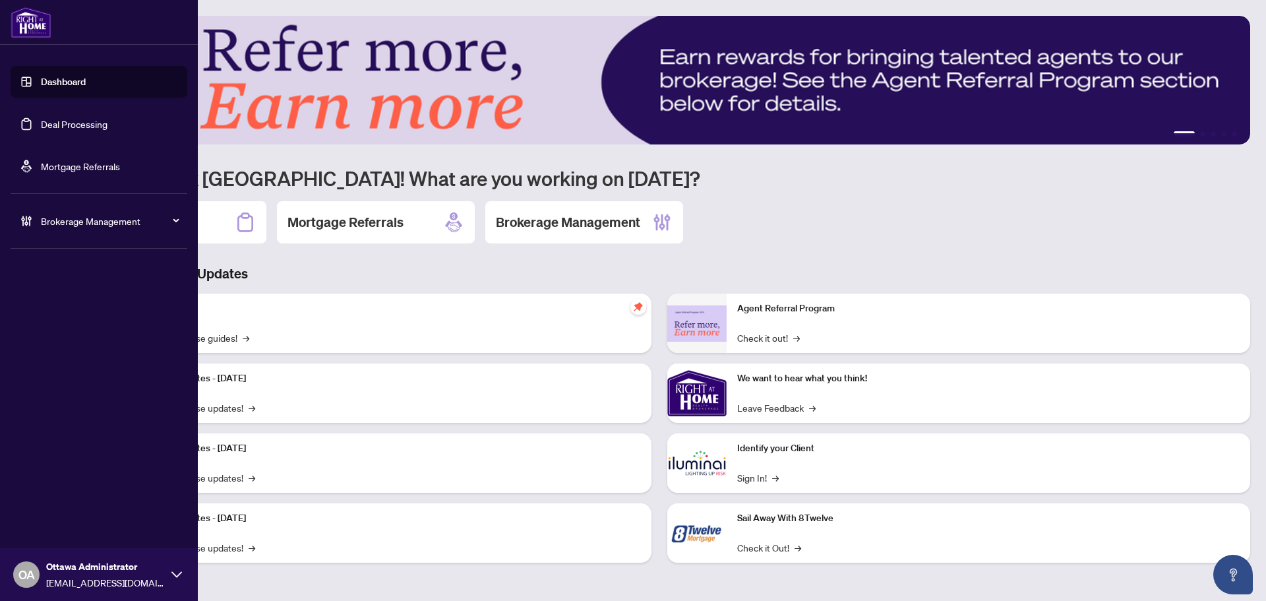
click at [78, 121] on link "Deal Processing" at bounding box center [74, 124] width 67 height 12
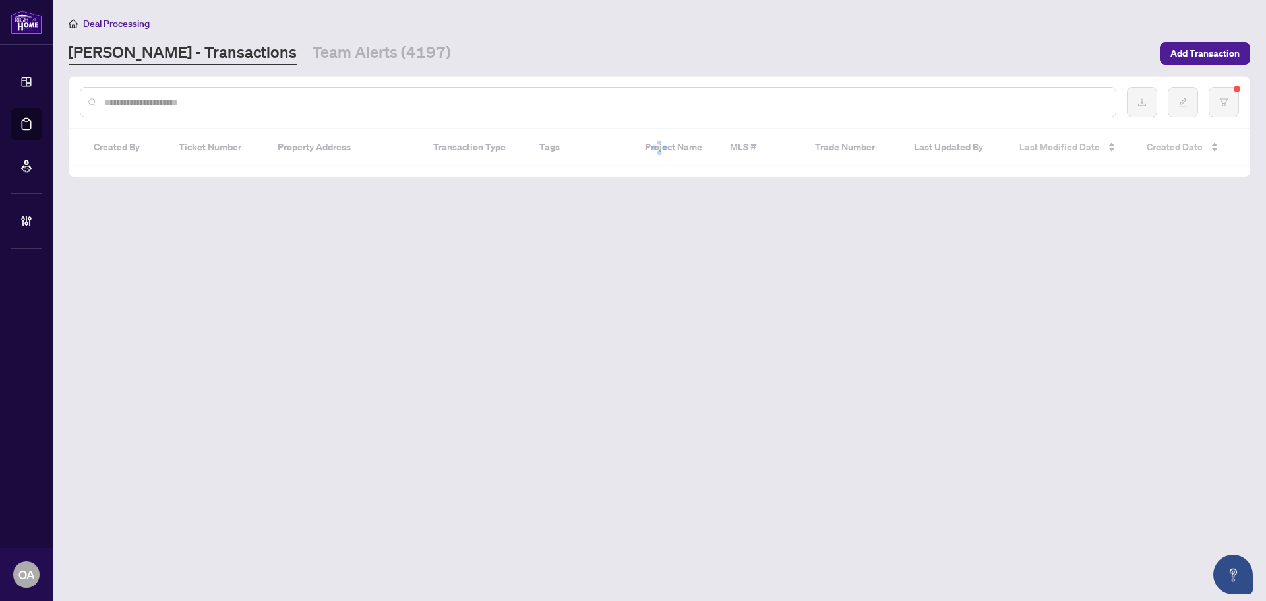
click at [281, 109] on div at bounding box center [598, 102] width 1036 height 30
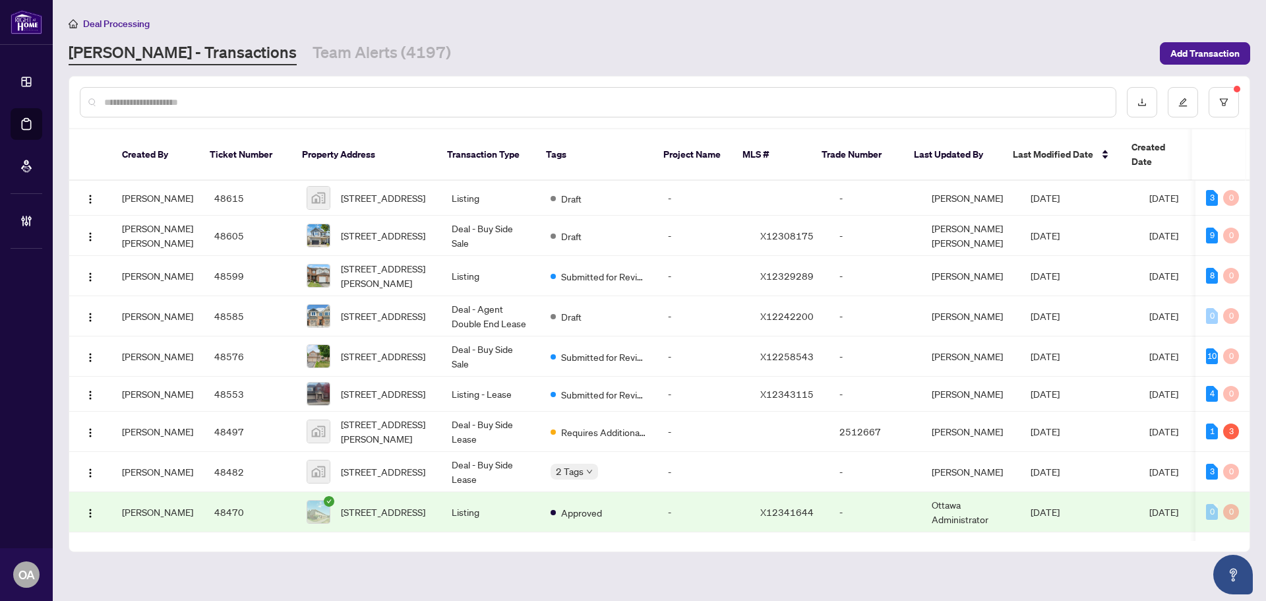
paste input "*****"
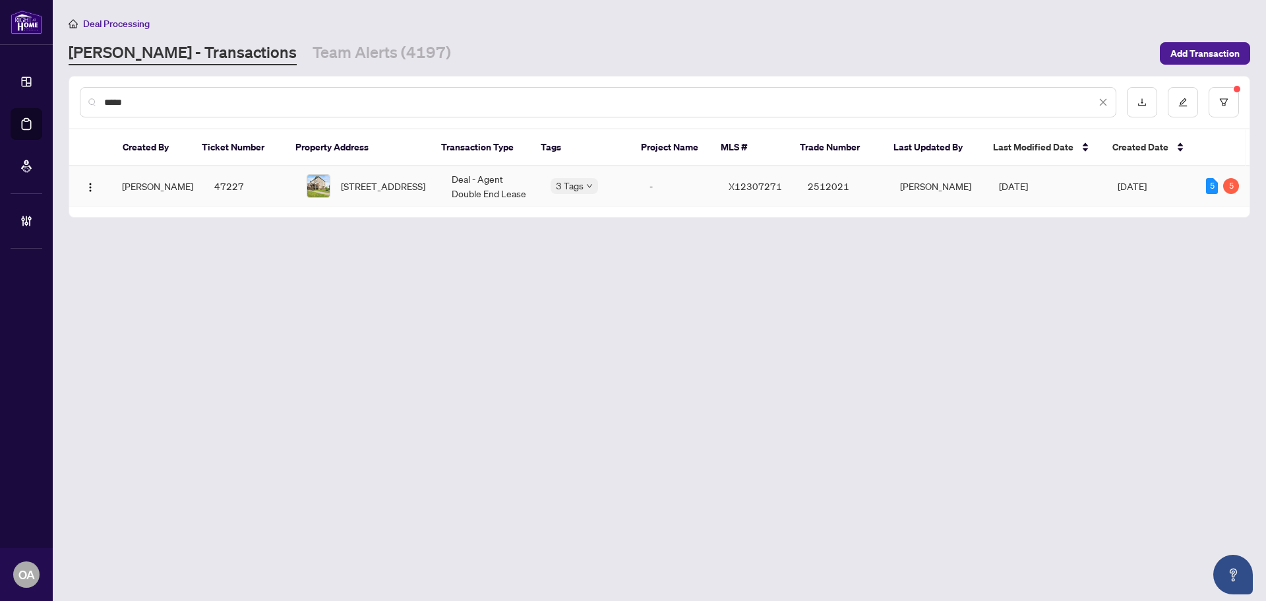
type input "*****"
click at [376, 187] on span "[STREET_ADDRESS]" at bounding box center [383, 186] width 84 height 15
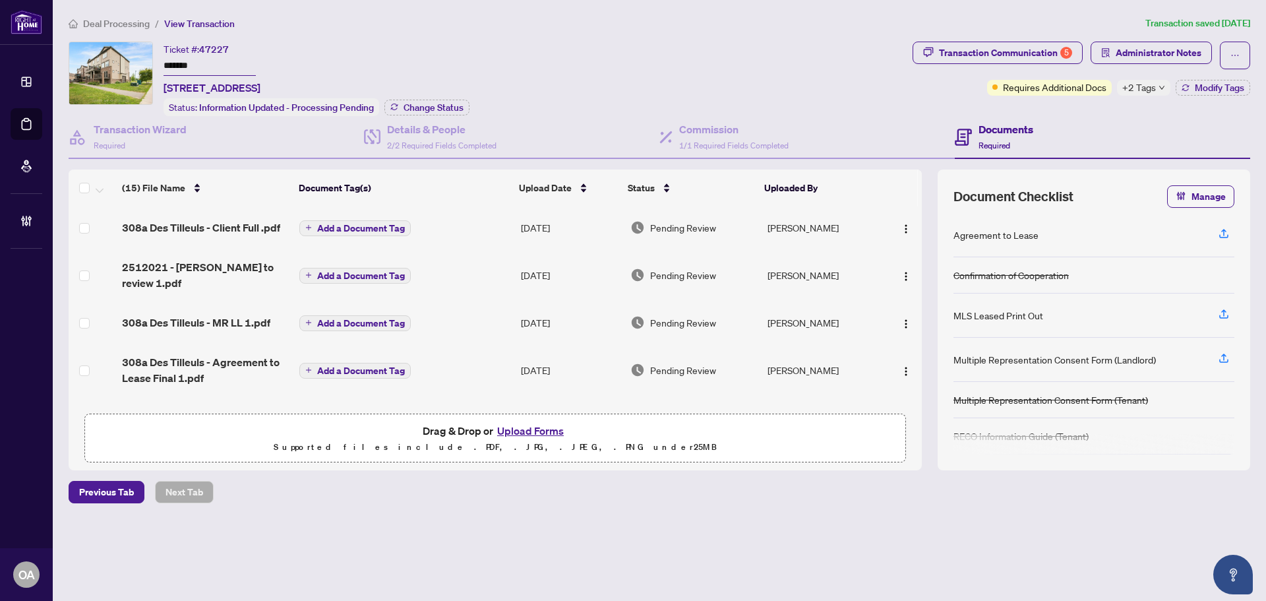
click at [1129, 83] on span "+2 Tags" at bounding box center [1139, 87] width 34 height 15
click at [889, 100] on div "Ticket #: 47227 ******* A-308 Des Tilleuls Private, Ottawa, Ontario K4A 1B7, Ca…" at bounding box center [488, 79] width 838 height 74
click at [1217, 86] on span "Modify Tags" at bounding box center [1218, 87] width 49 height 9
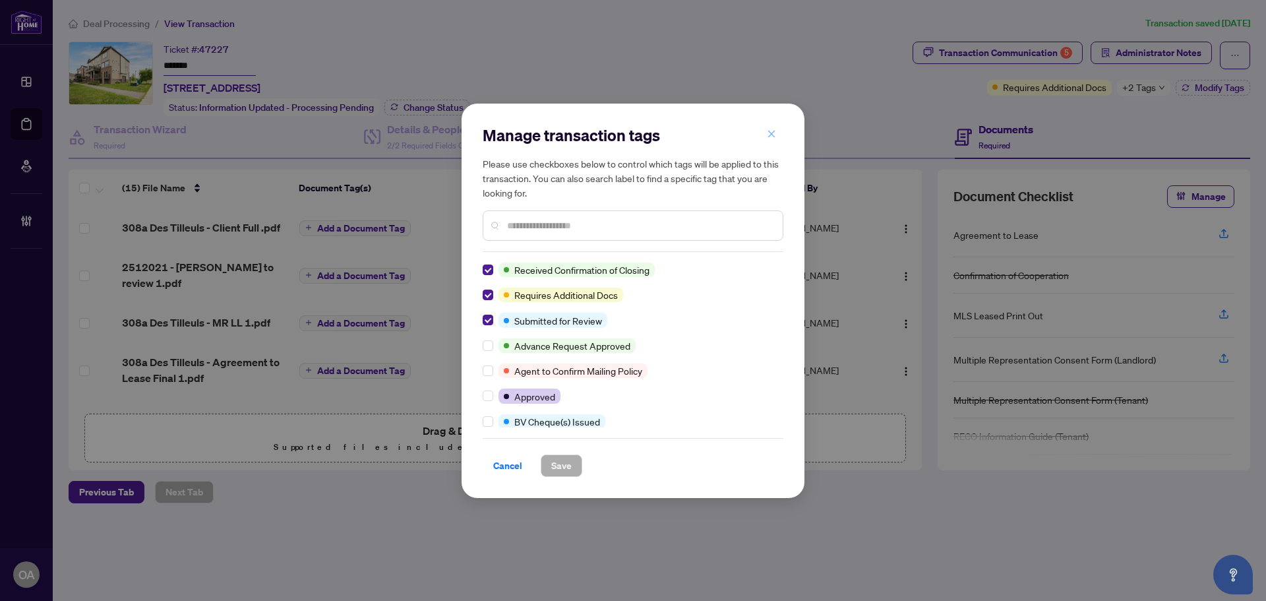
click at [773, 131] on icon "close" at bounding box center [771, 133] width 9 height 9
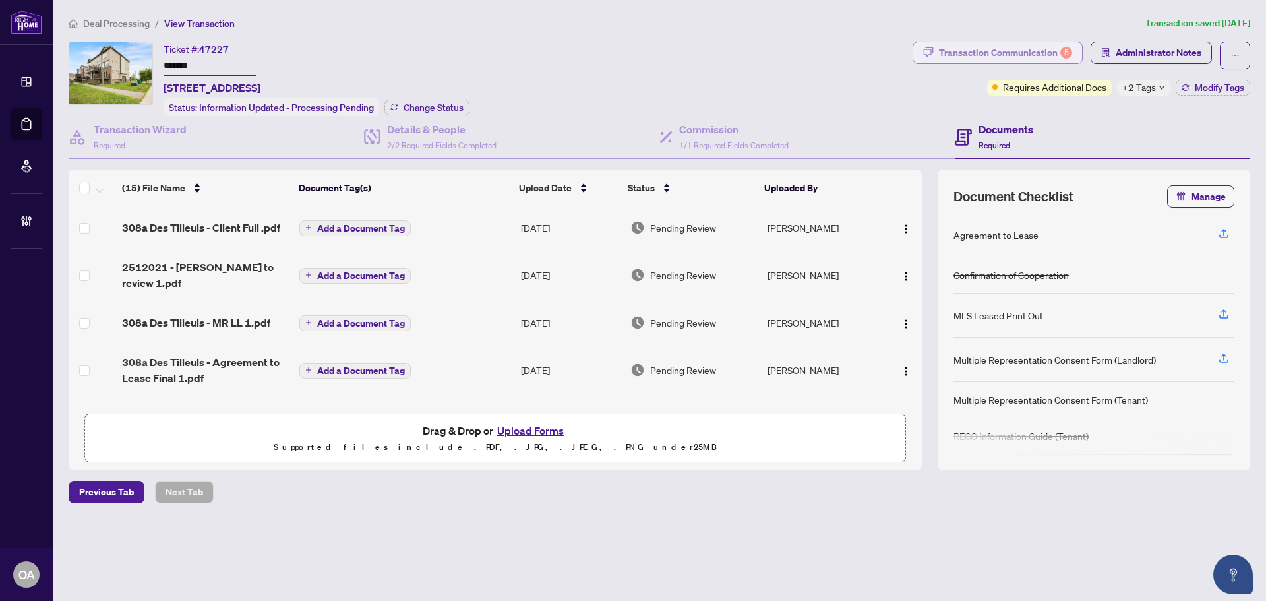
click at [974, 51] on div "Transaction Communication 5" at bounding box center [1005, 52] width 133 height 21
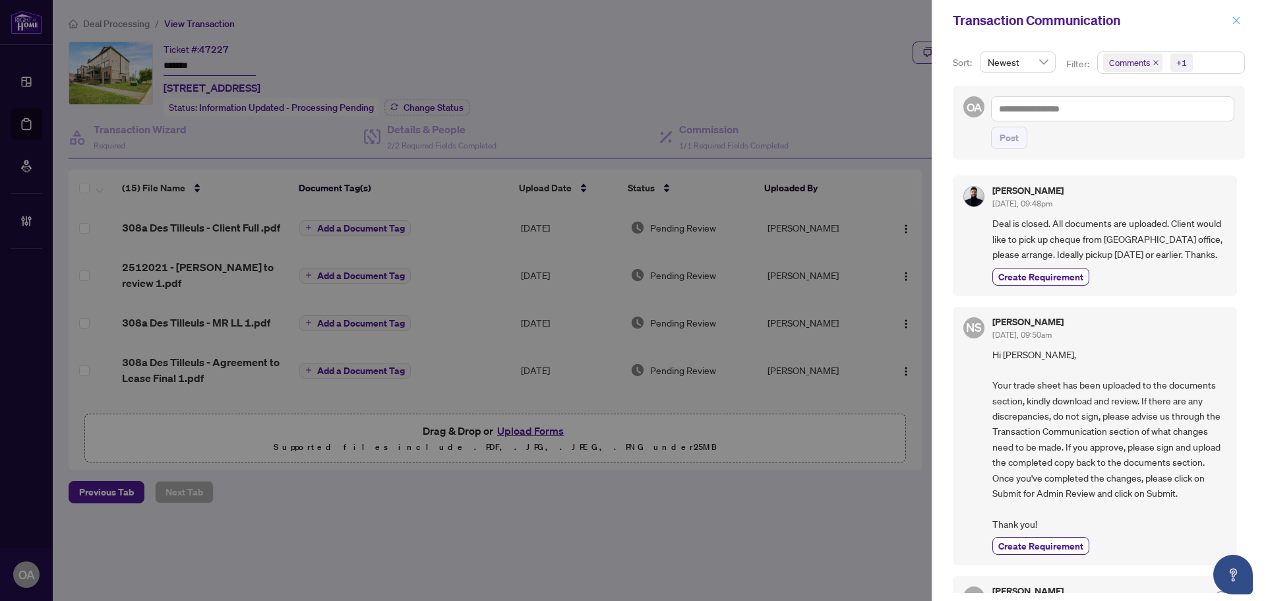
click at [1233, 19] on icon "close" at bounding box center [1235, 20] width 9 height 9
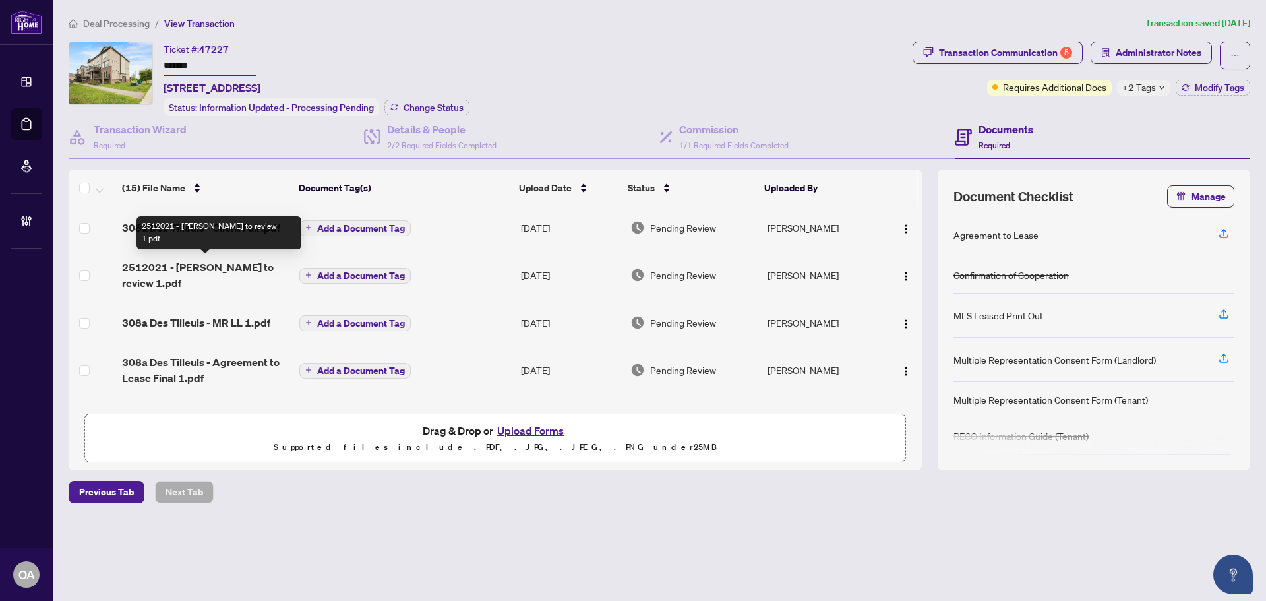
click at [233, 265] on span "2512021 - TS Daniel to review 1.pdf" at bounding box center [205, 275] width 167 height 32
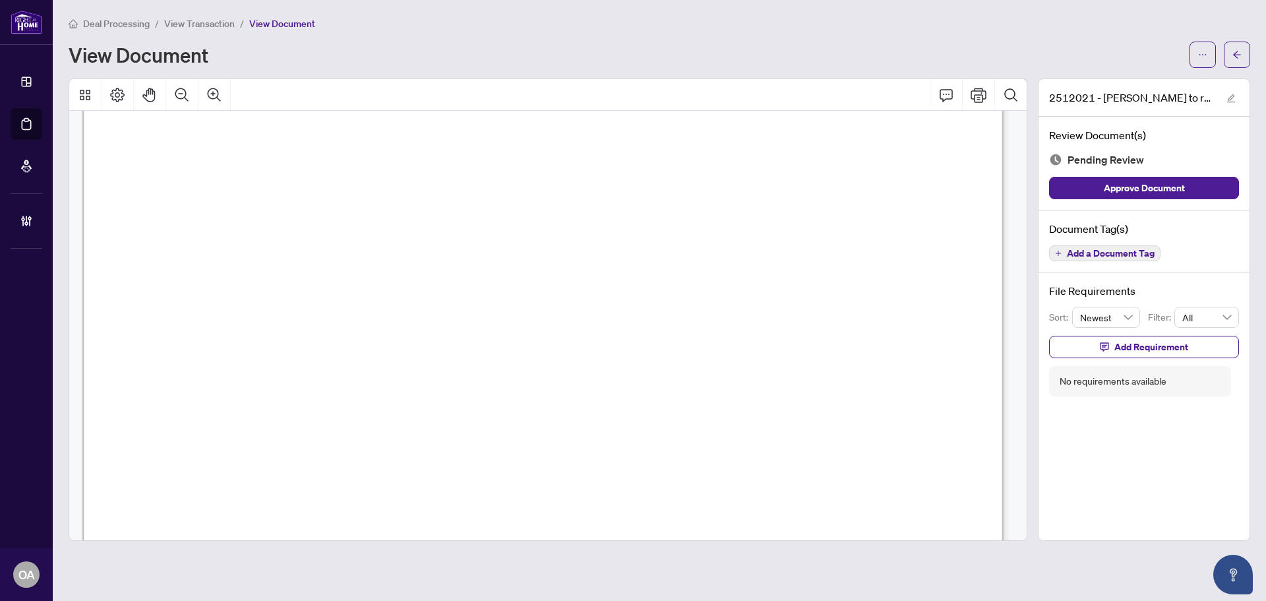
scroll to position [659, 0]
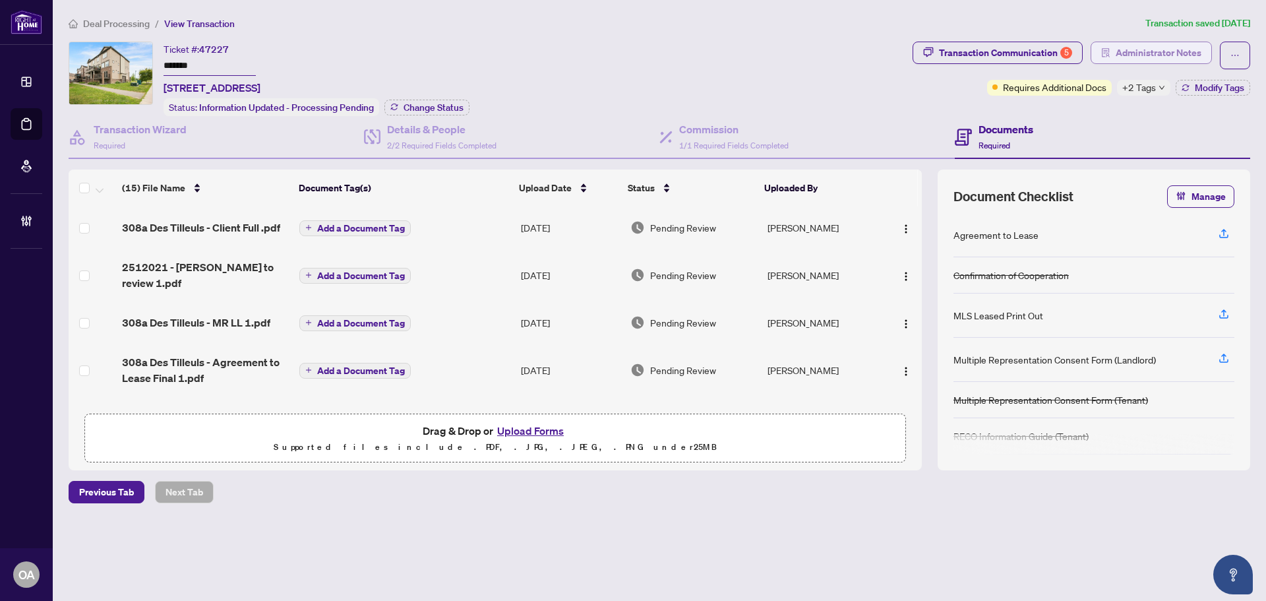
click at [1139, 44] on span "Administrator Notes" at bounding box center [1158, 52] width 86 height 21
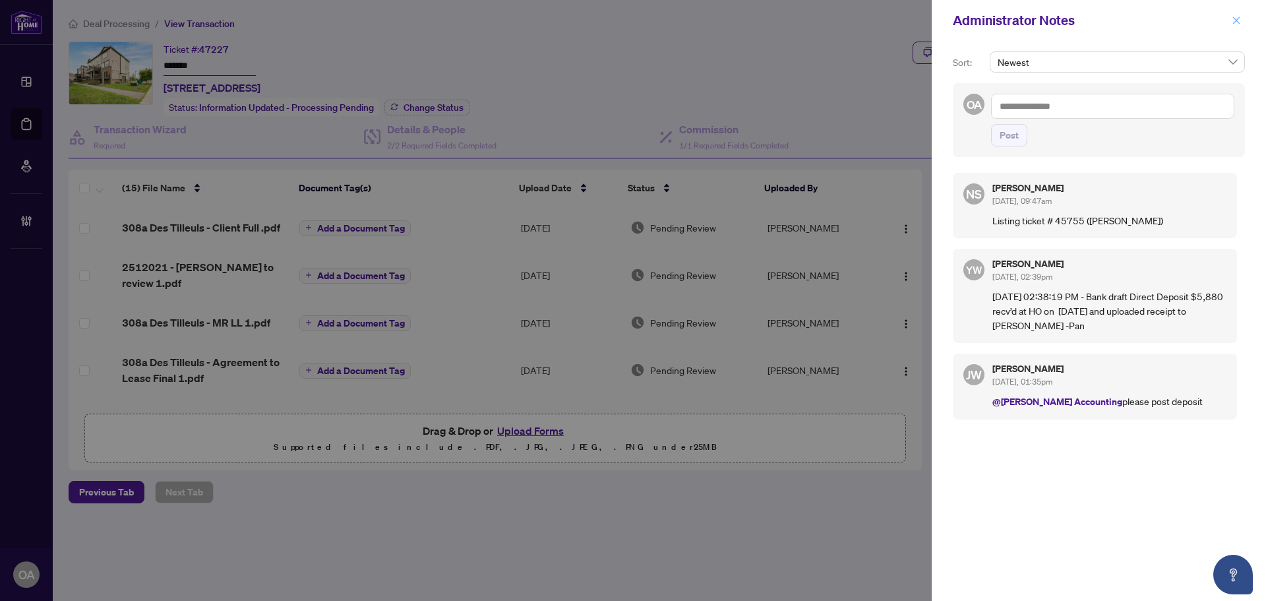
click at [1229, 20] on button "button" at bounding box center [1235, 21] width 17 height 16
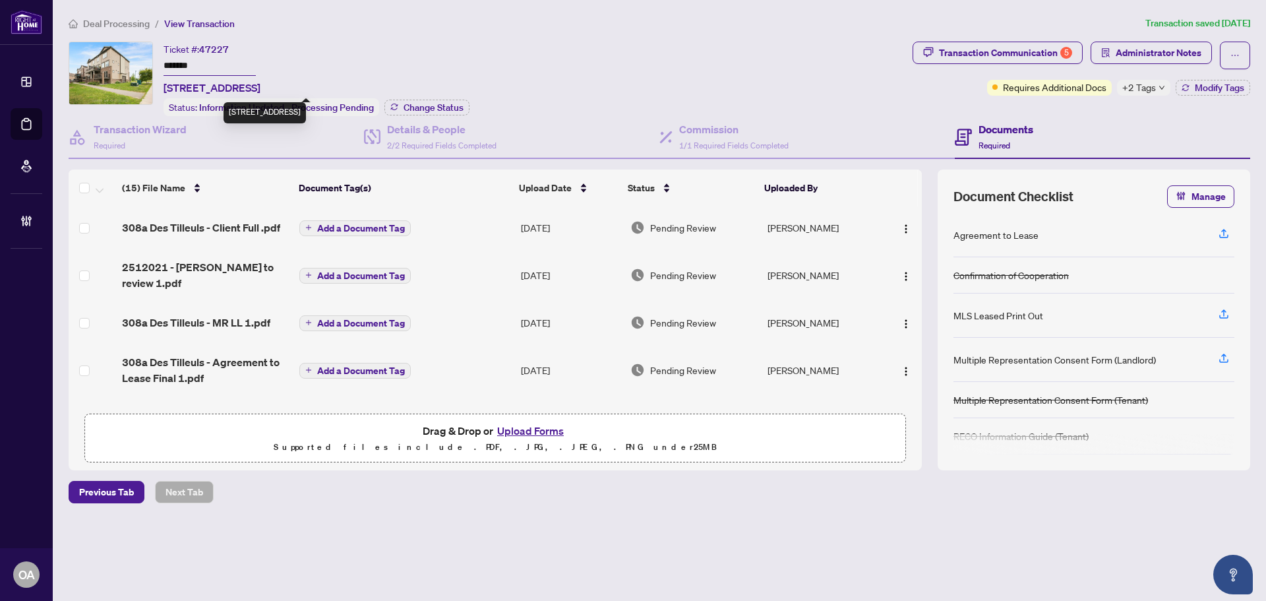
drag, startPoint x: 165, startPoint y: 85, endPoint x: 284, endPoint y: 80, distance: 118.8
click at [260, 80] on span "A-308 Des Tilleuls Private, Ottawa, Ontario K4A 1B7, Canada" at bounding box center [211, 88] width 97 height 16
copy span "A-308 Des Tilleuls Private"
click at [715, 135] on div "Commission 1/1 Required Fields Completed" at bounding box center [733, 136] width 109 height 31
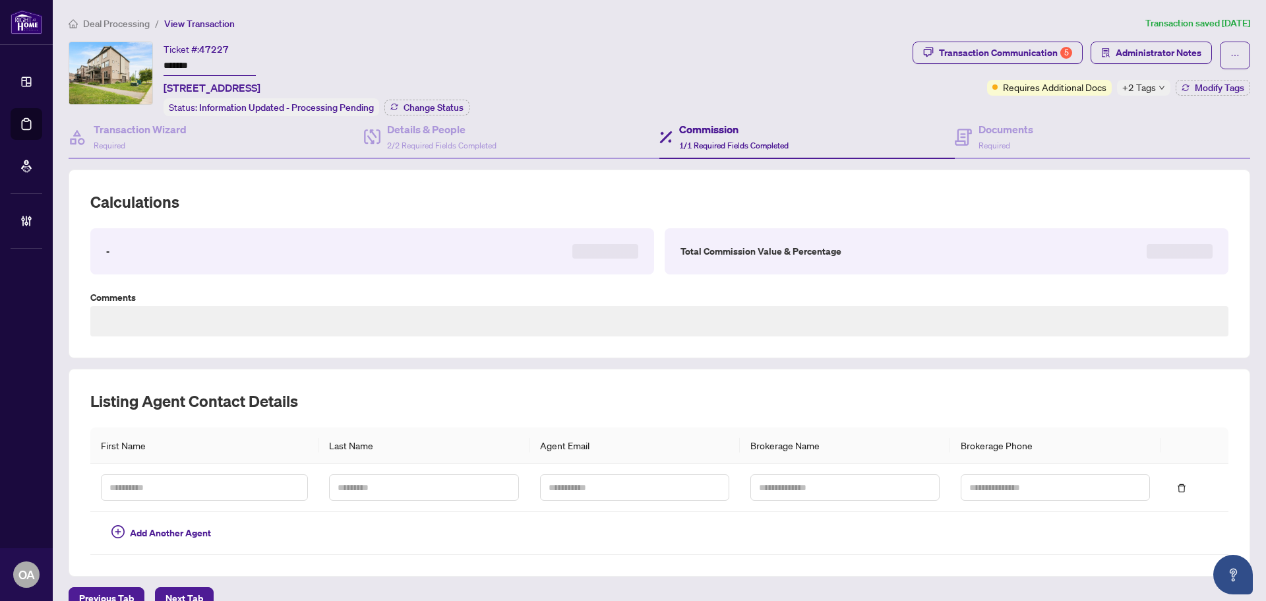
type textarea "**********"
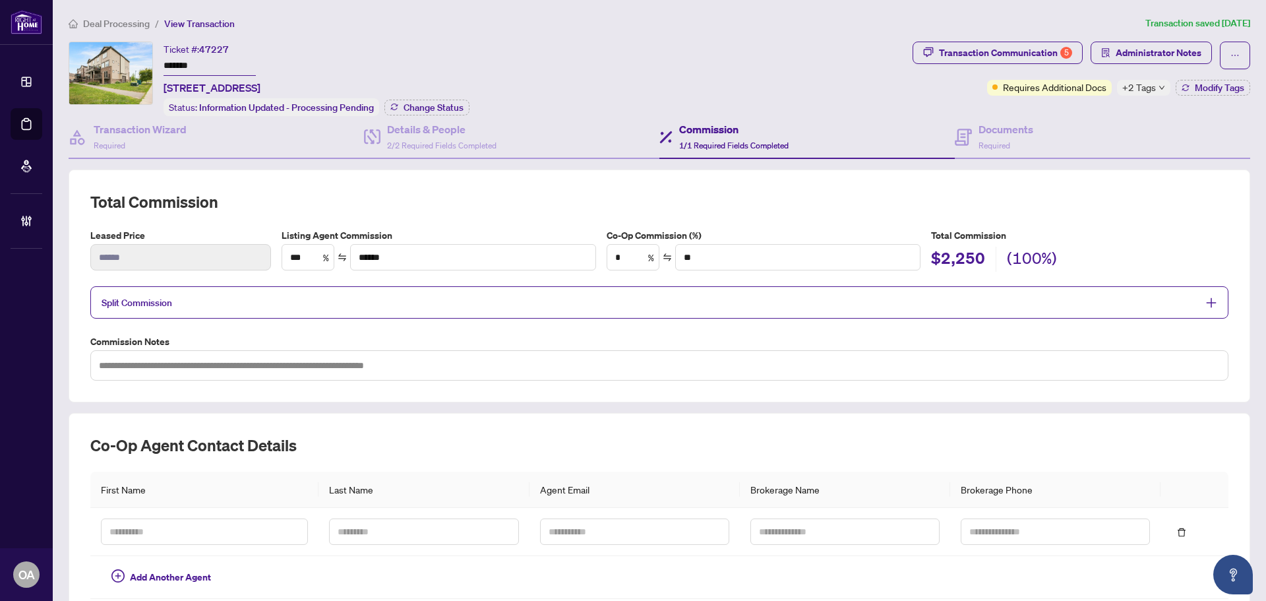
click at [491, 305] on span "Split Commission" at bounding box center [650, 302] width 1096 height 15
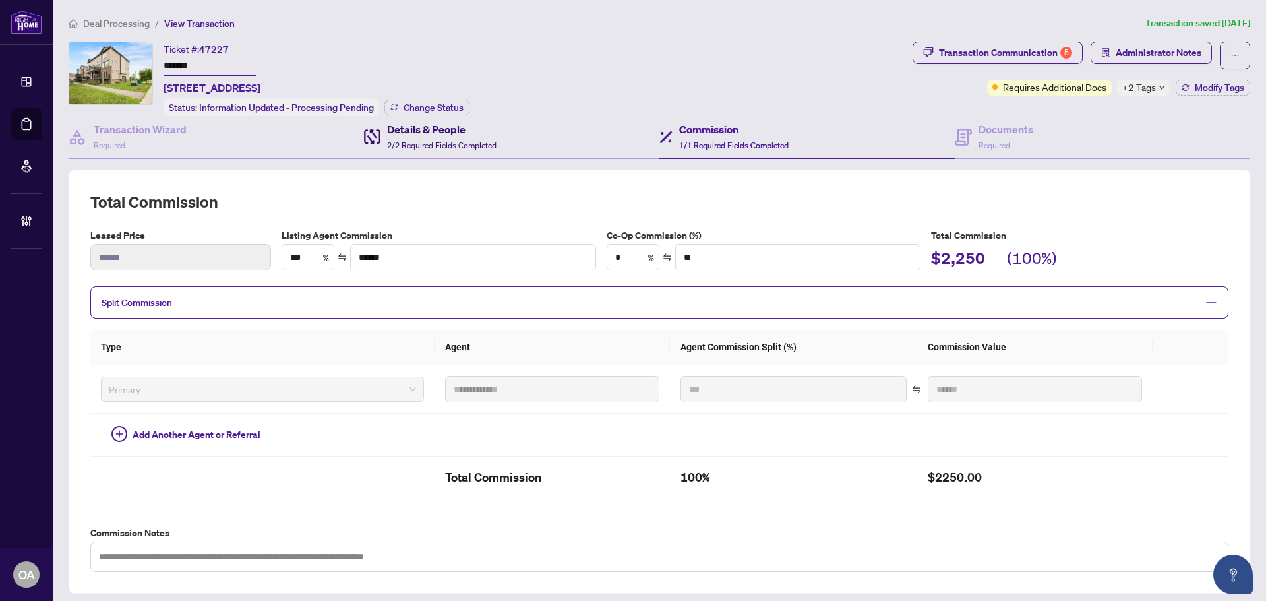
click at [412, 134] on h4 "Details & People" at bounding box center [441, 129] width 109 height 16
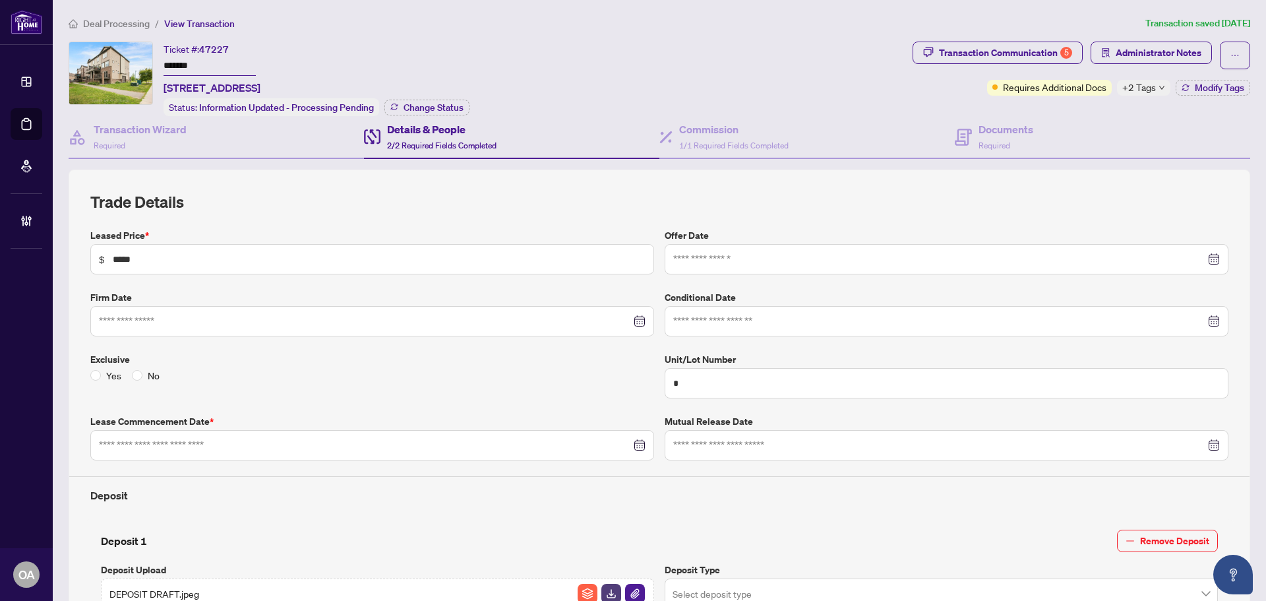
type input "**********"
click at [146, 130] on h4 "Transaction Wizard" at bounding box center [140, 129] width 93 height 16
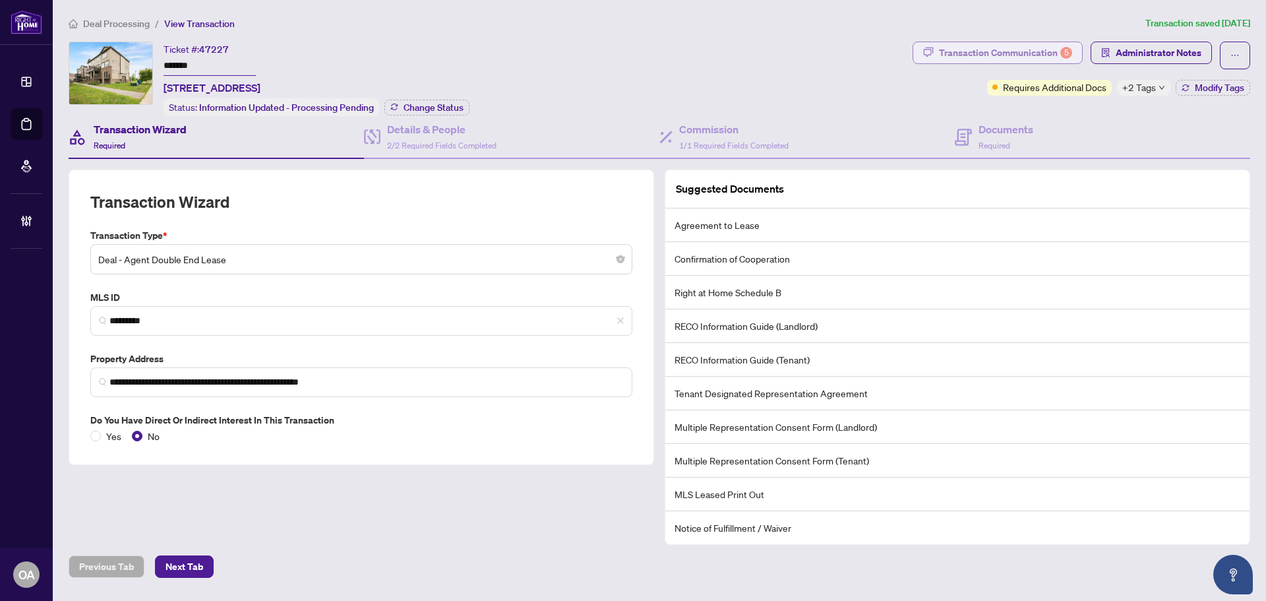
click at [1049, 53] on div "Transaction Communication 5" at bounding box center [1005, 52] width 133 height 21
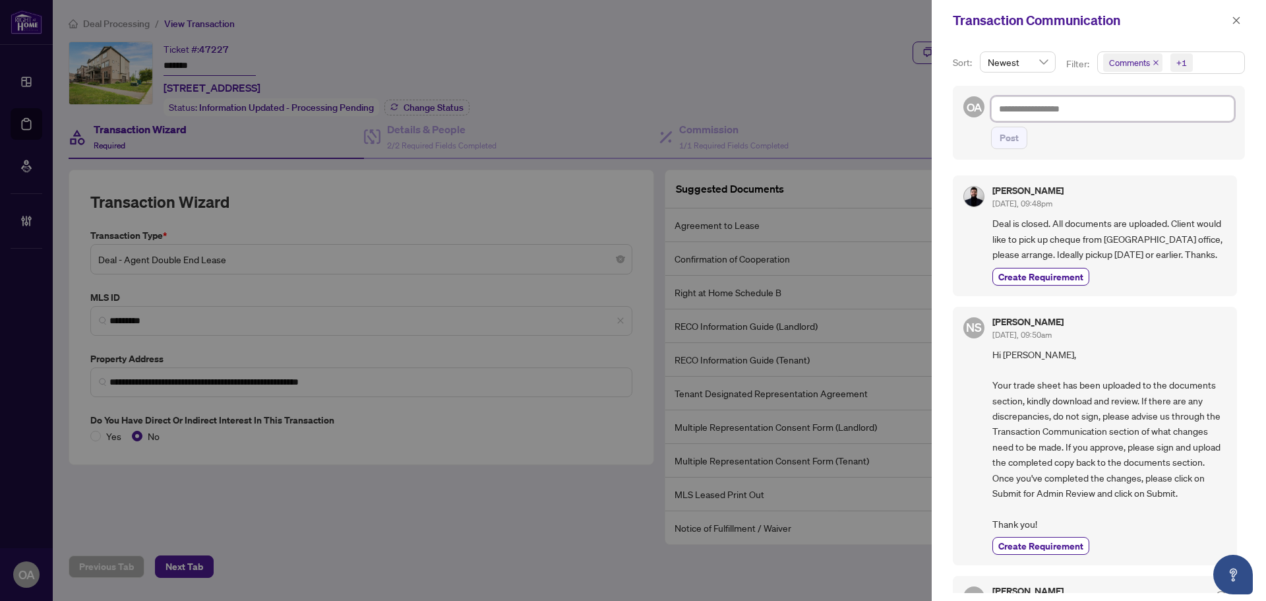
click at [1140, 112] on textarea at bounding box center [1112, 108] width 243 height 25
type textarea "*"
type textarea "**"
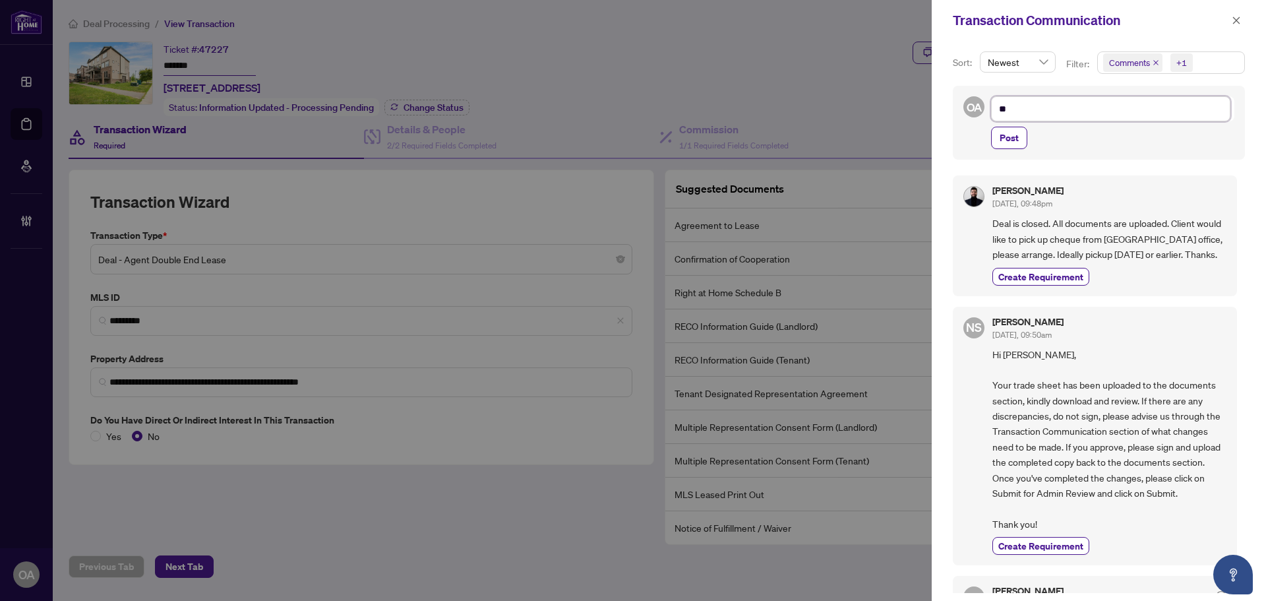
type textarea "*"
type textarea "**********"
click at [1232, 16] on icon "close" at bounding box center [1235, 20] width 9 height 9
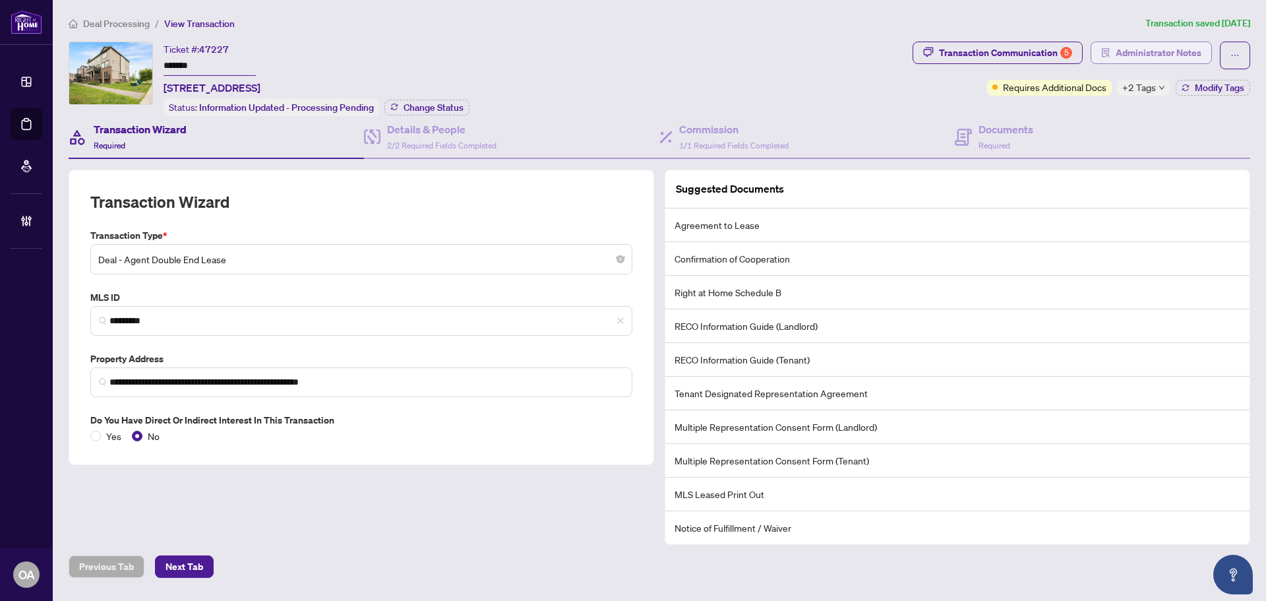
click at [1127, 44] on span "Administrator Notes" at bounding box center [1158, 52] width 86 height 21
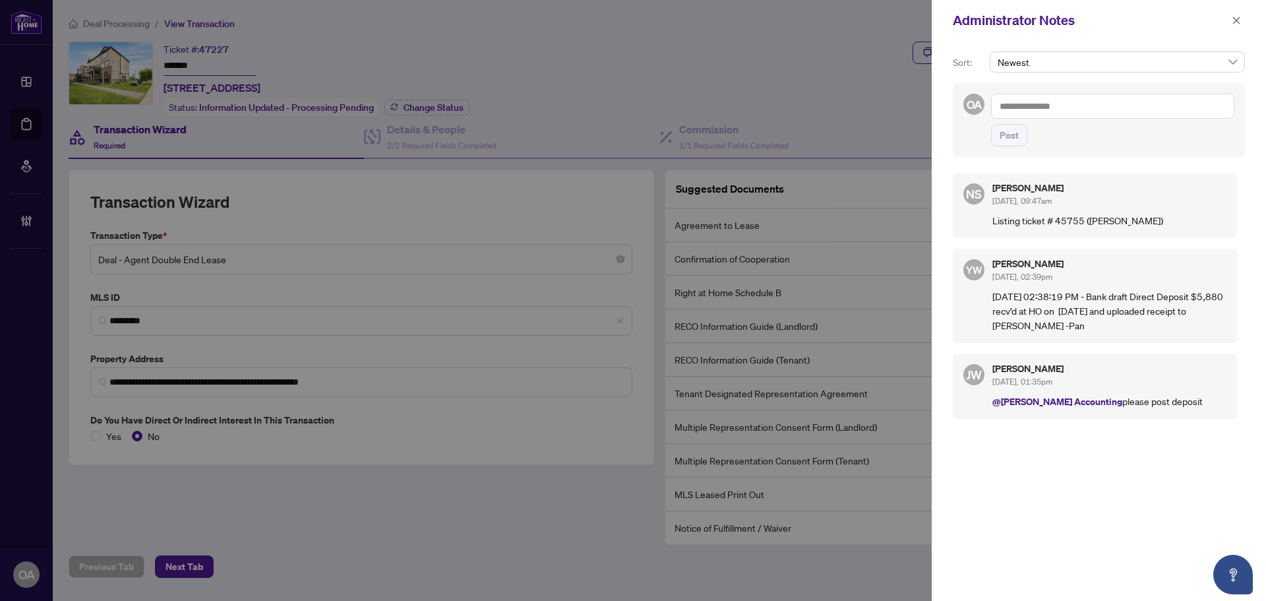
click at [1054, 100] on textarea at bounding box center [1112, 106] width 243 height 25
click at [1028, 117] on span "RAHR Inqui ries" at bounding box center [1109, 115] width 163 height 12
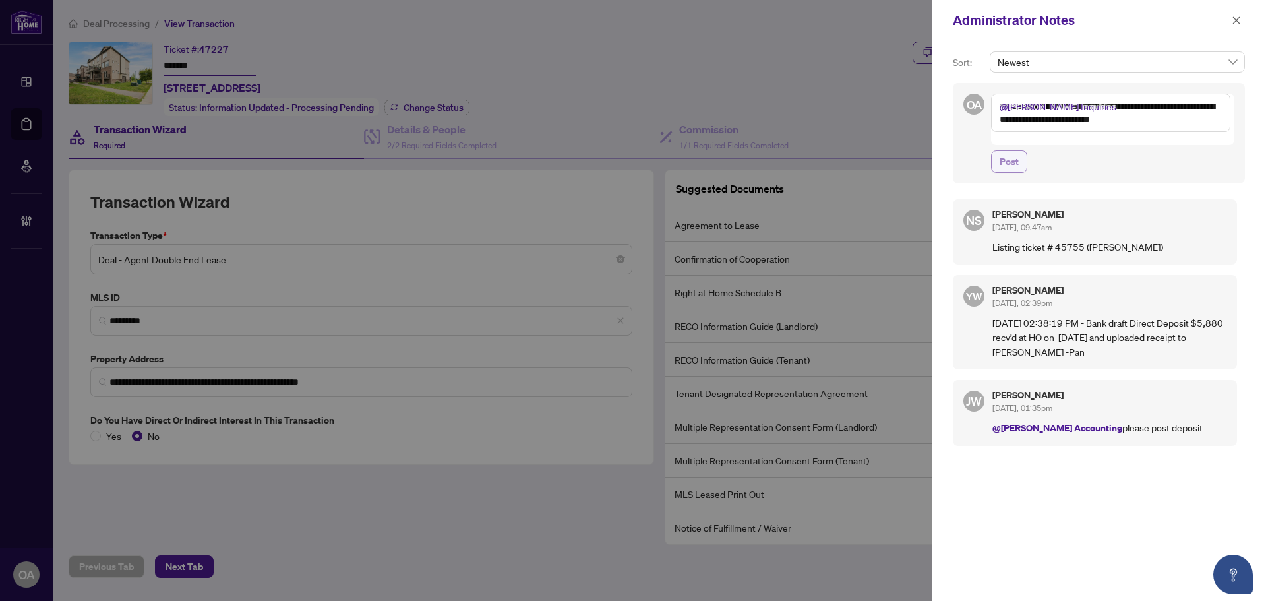
type textarea "**********"
click at [1003, 151] on span "Post" at bounding box center [1008, 161] width 19 height 21
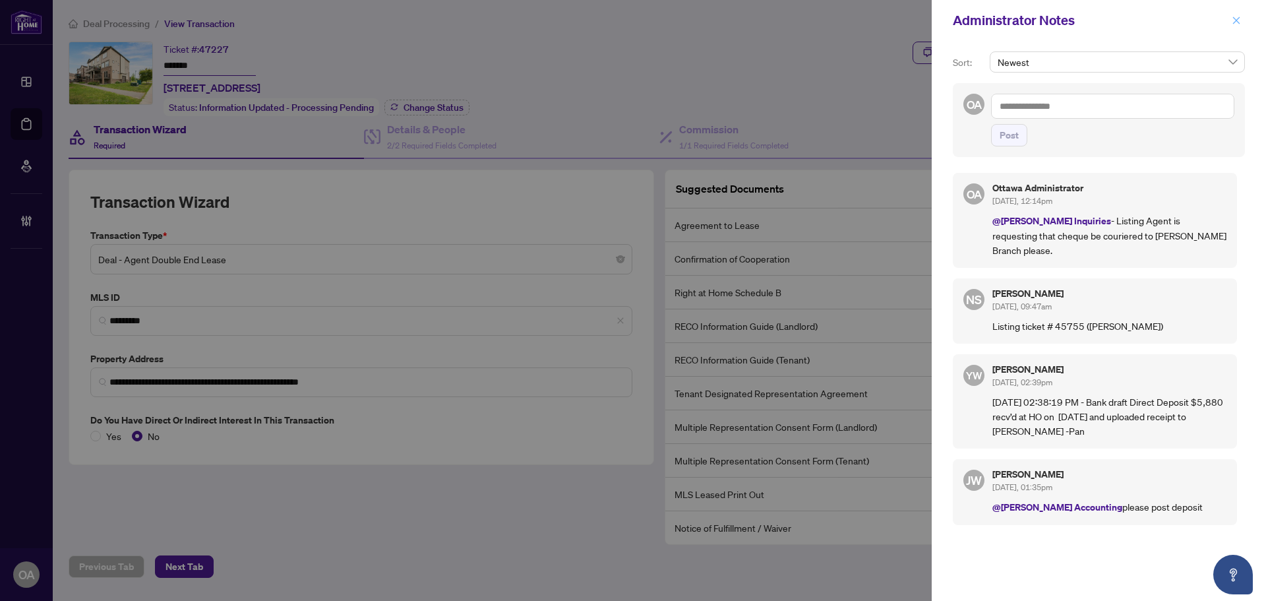
click at [1236, 18] on icon "close" at bounding box center [1235, 20] width 9 height 9
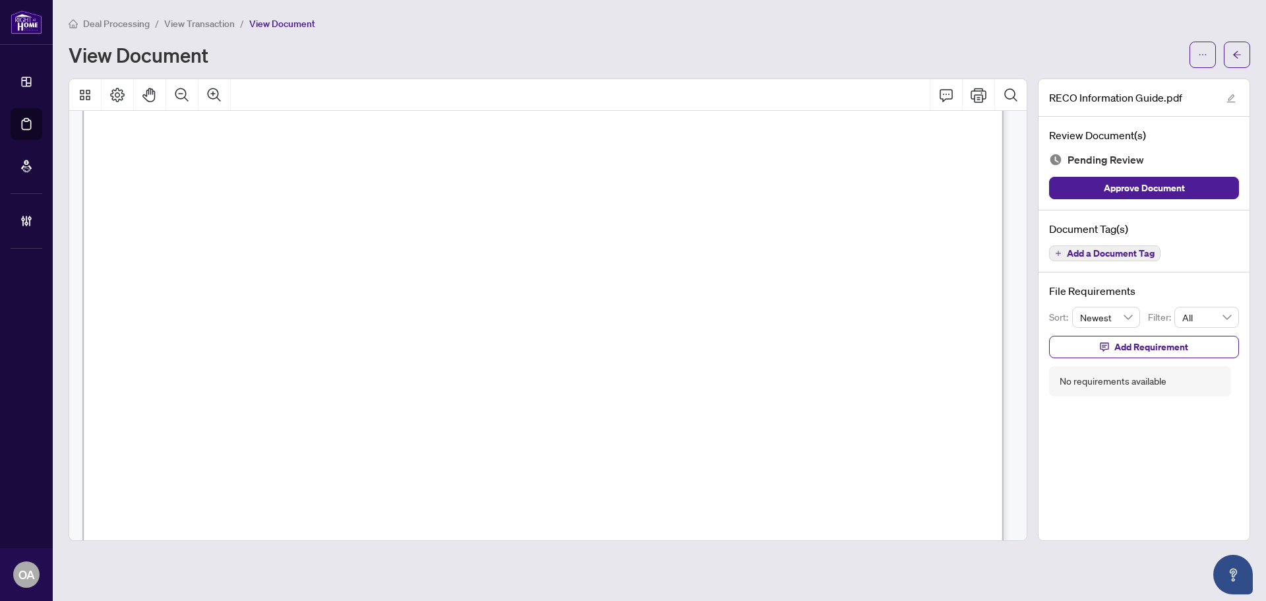
scroll to position [14725, 0]
click at [1084, 252] on span "Add a Document Tag" at bounding box center [1111, 253] width 88 height 9
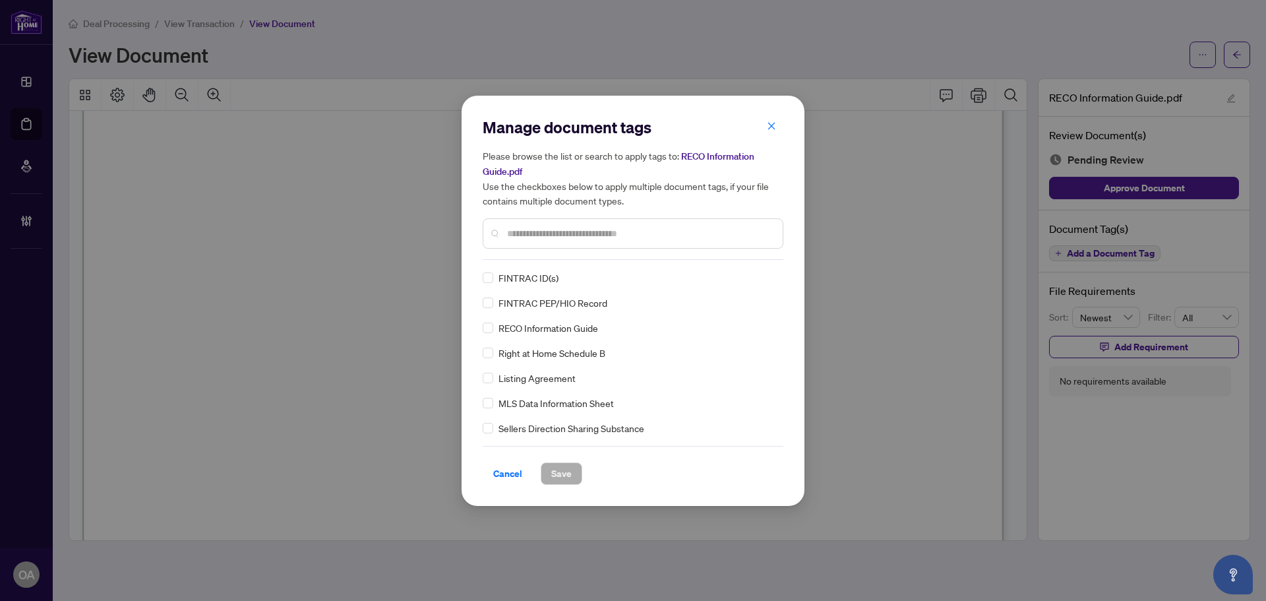
click at [664, 239] on input "text" at bounding box center [639, 233] width 265 height 15
type input "****"
click at [767, 277] on icon at bounding box center [771, 277] width 8 height 5
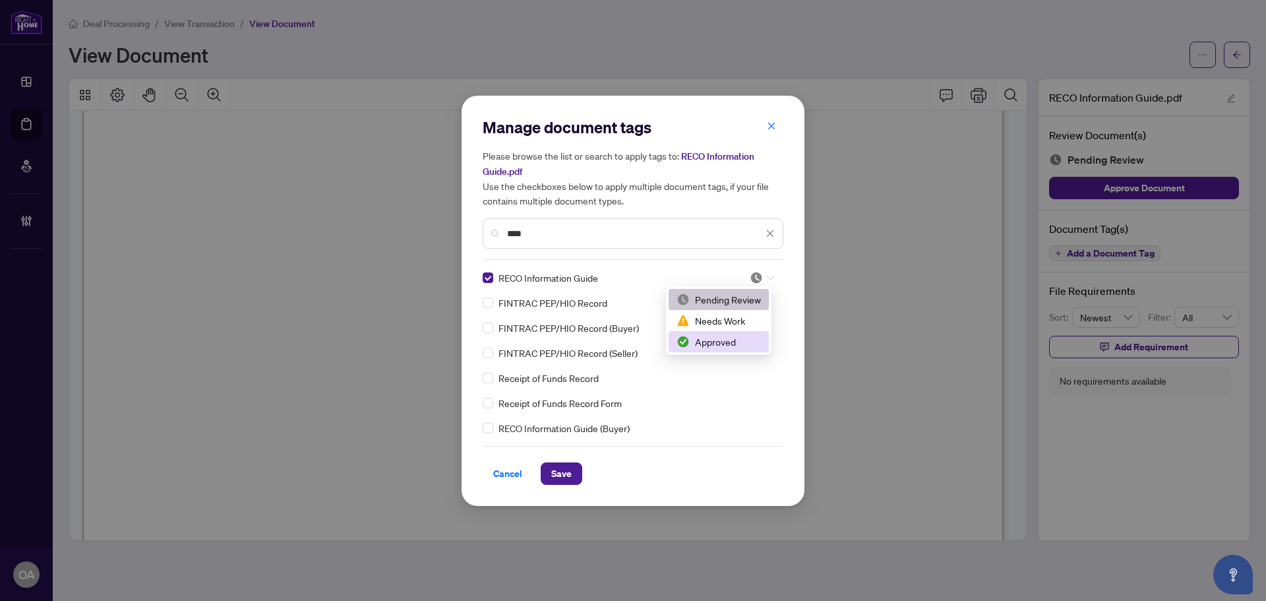
click at [707, 344] on div "Approved" at bounding box center [718, 341] width 84 height 15
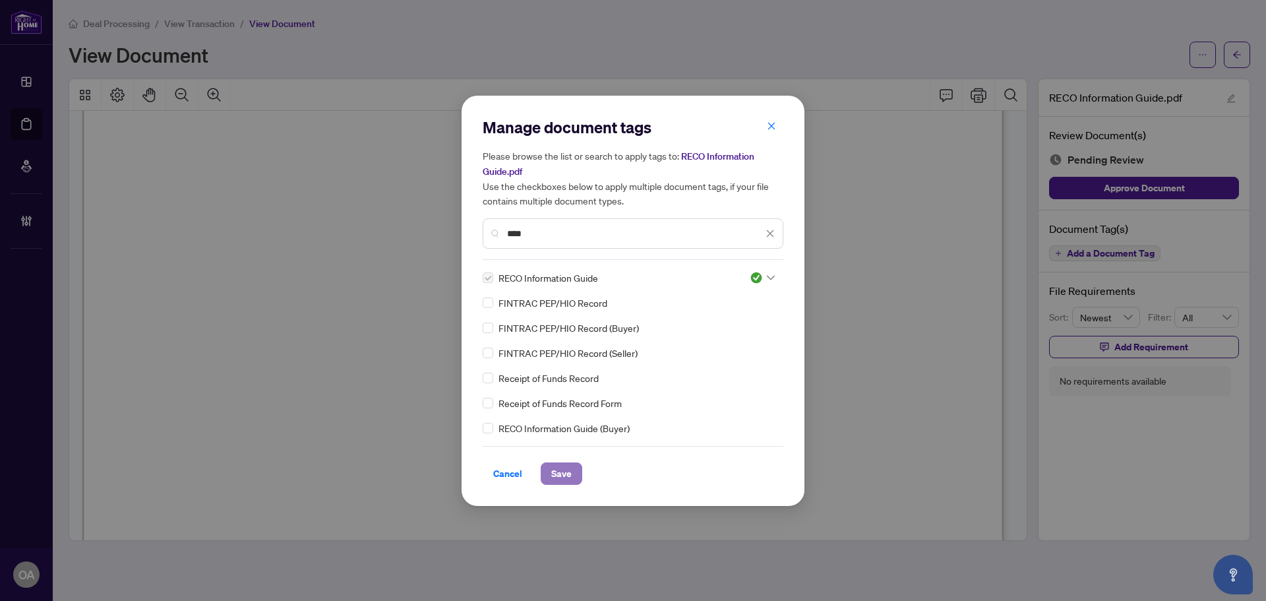
click at [564, 470] on span "Save" at bounding box center [561, 473] width 20 height 21
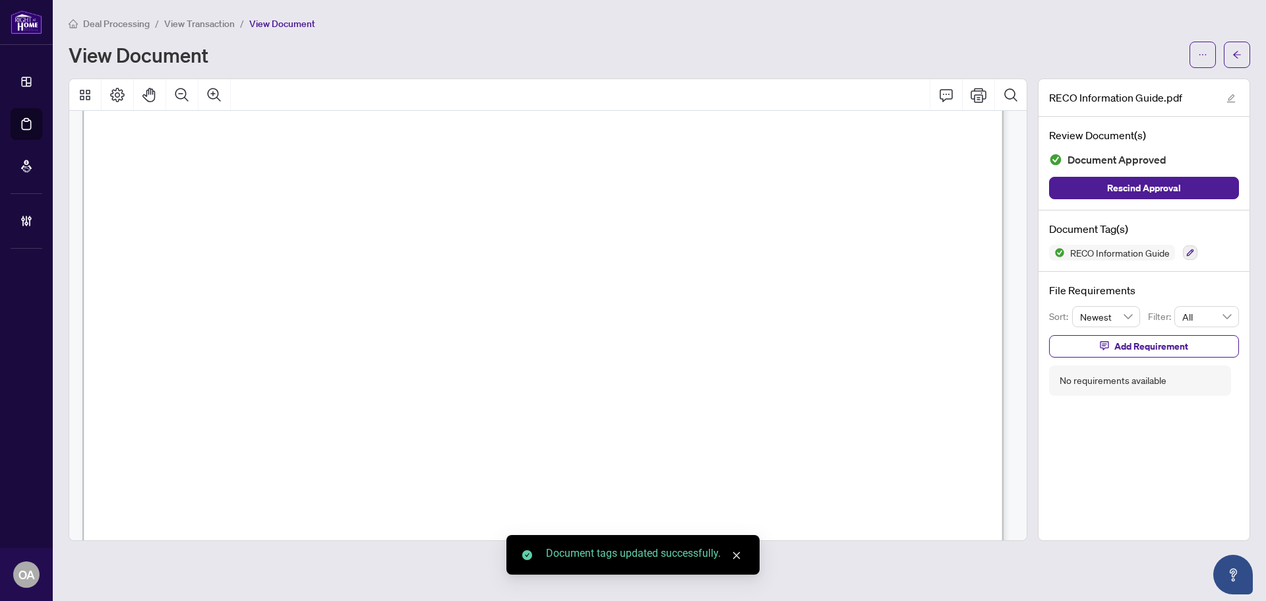
drag, startPoint x: 608, startPoint y: 353, endPoint x: 865, endPoint y: 364, distance: 256.7
click at [865, 60] on p "RECO INFORMATION GUIDE | VERSION: [DATE] PAGE 12 OF 12 Real estate agent name B…" at bounding box center [1133, 60] width 2102 height 0
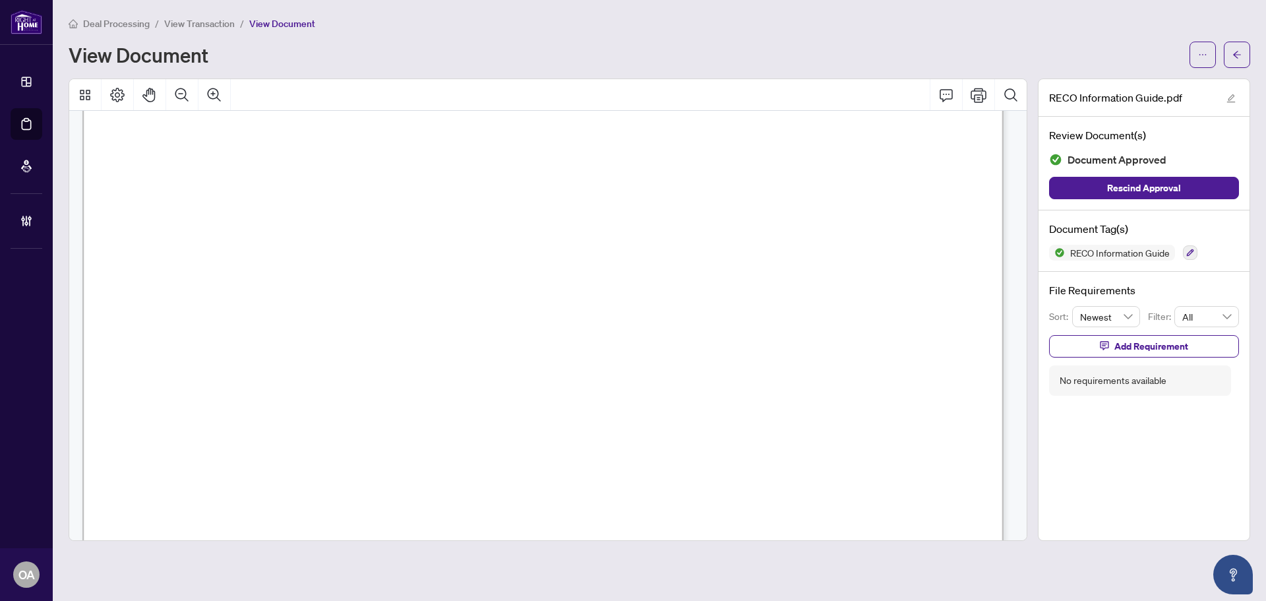
drag, startPoint x: 898, startPoint y: 360, endPoint x: 813, endPoint y: 360, distance: 84.4
click at [813, 60] on p "RECO INFORMATION GUIDE | VERSION: [DATE] PAGE 12 OF 12 Real estate agent name B…" at bounding box center [1133, 60] width 2102 height 0
click at [840, 358] on span "[DATE]" at bounding box center [842, 362] width 43 height 15
click at [862, 357] on span "[DATE]" at bounding box center [842, 362] width 43 height 15
drag, startPoint x: 908, startPoint y: 358, endPoint x: 766, endPoint y: 360, distance: 142.4
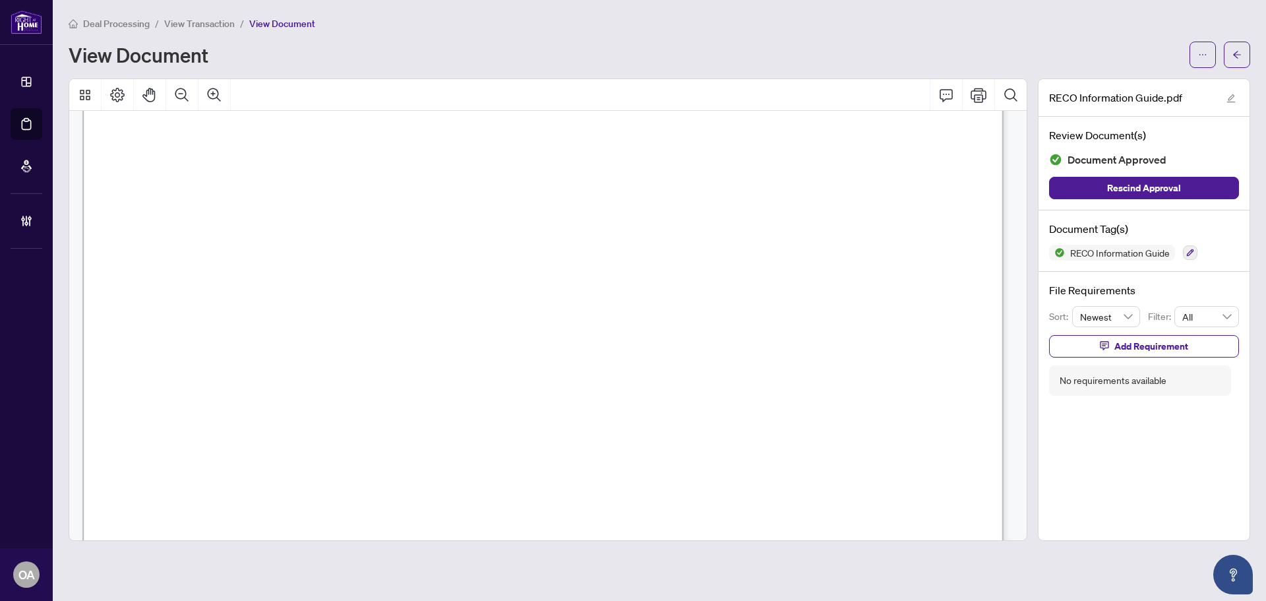
click at [766, 60] on p "RECO INFORMATION GUIDE | VERSION: [DATE] PAGE 12 OF 12 Real estate agent name B…" at bounding box center [1133, 60] width 2102 height 0
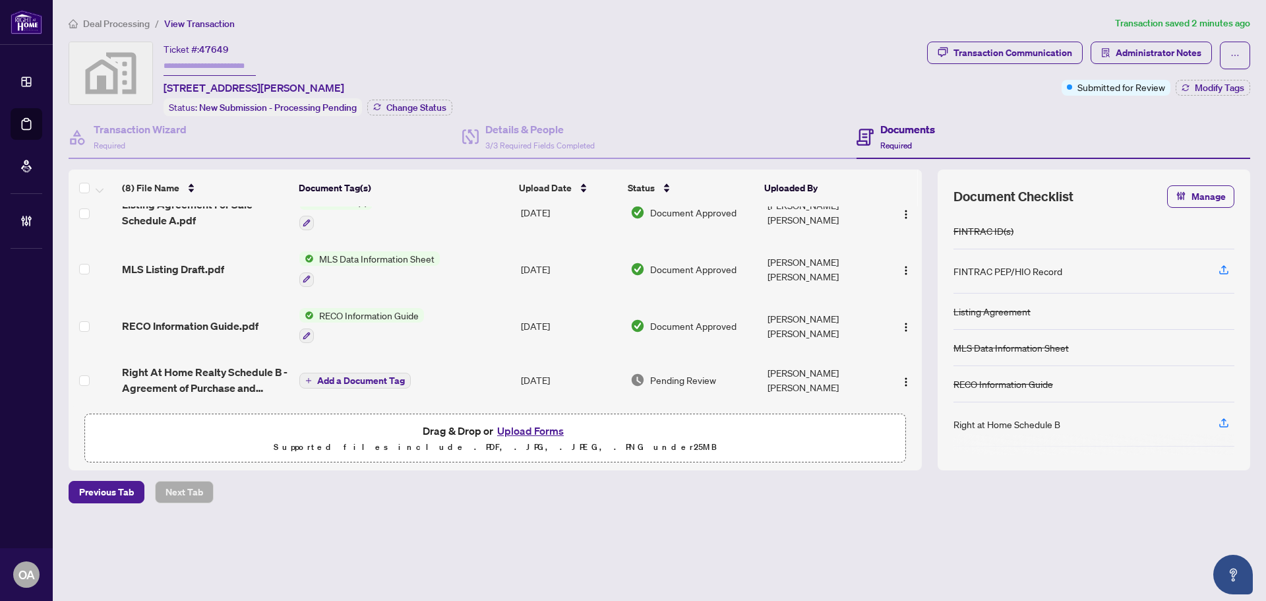
scroll to position [250, 0]
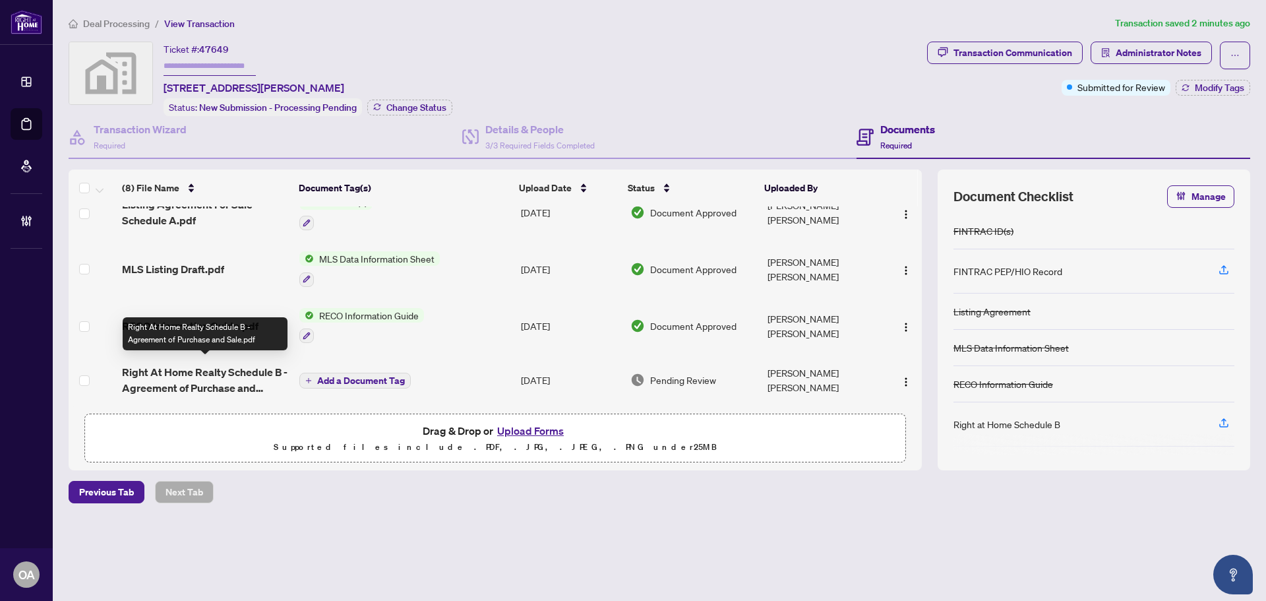
click at [187, 368] on span "Right At Home Realty Schedule B - Agreement of Purchase and Sale.pdf" at bounding box center [205, 380] width 167 height 32
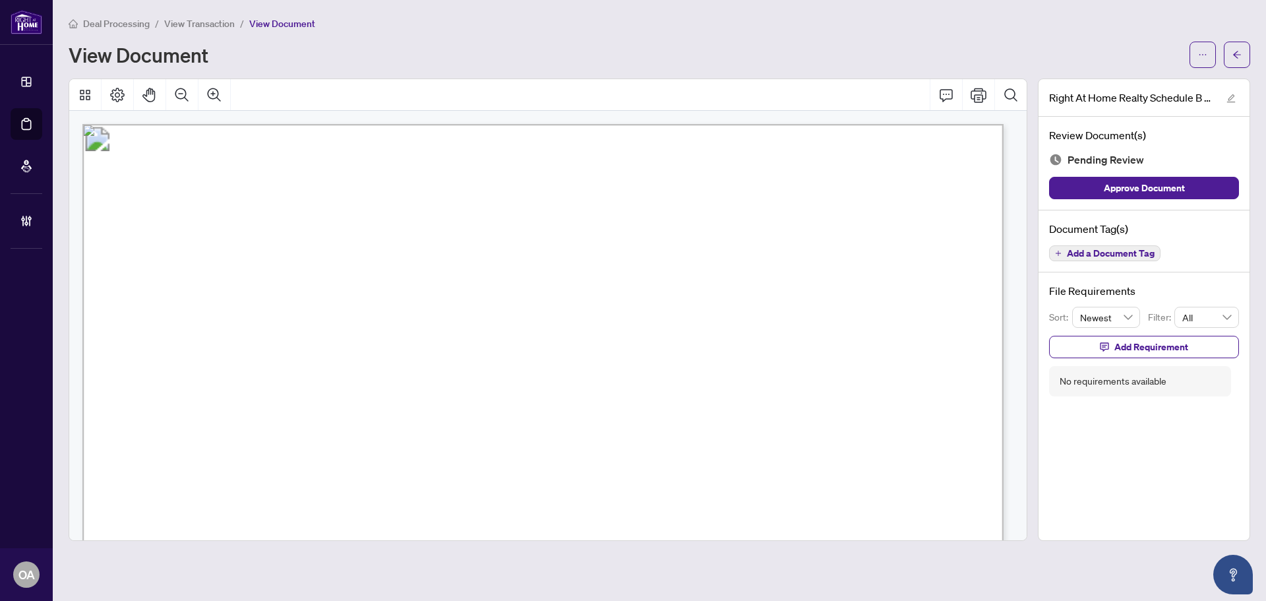
click at [1146, 254] on span "Add a Document Tag" at bounding box center [1111, 253] width 88 height 9
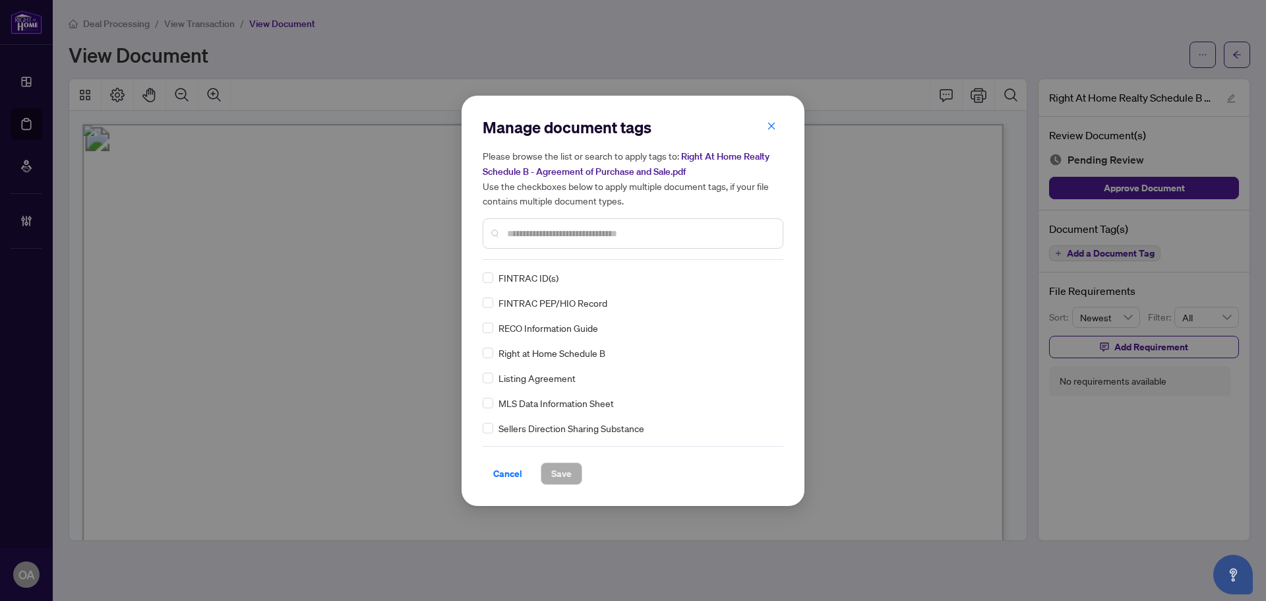
click at [591, 237] on input "text" at bounding box center [639, 233] width 265 height 15
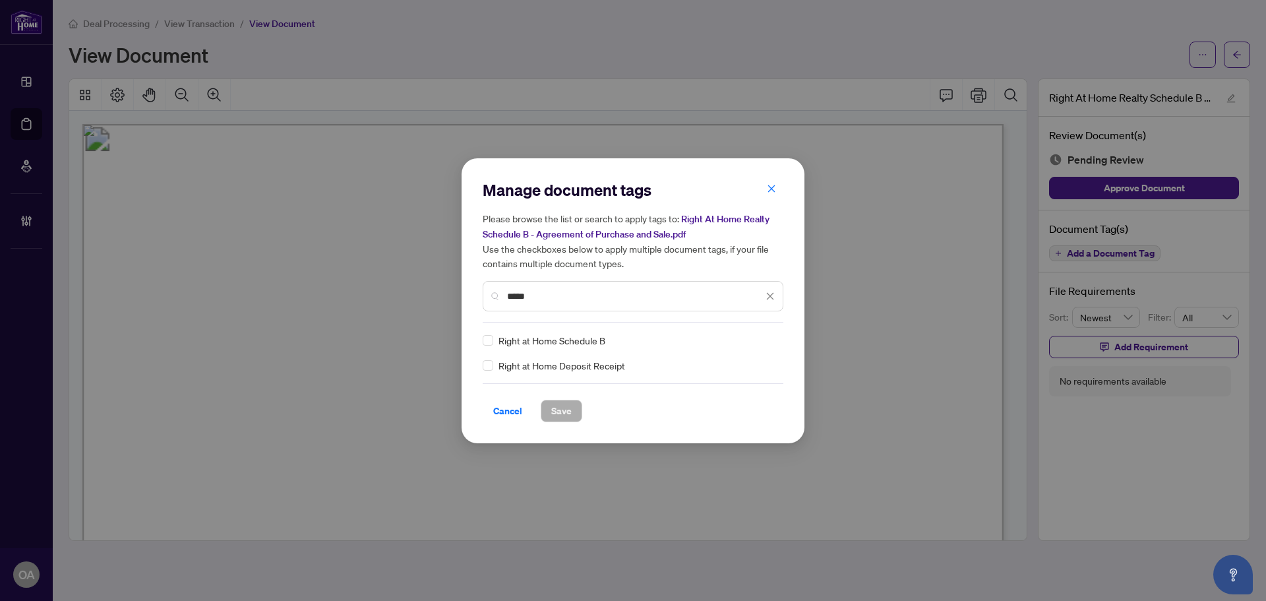
type input "*****"
click at [770, 342] on div at bounding box center [761, 340] width 25 height 13
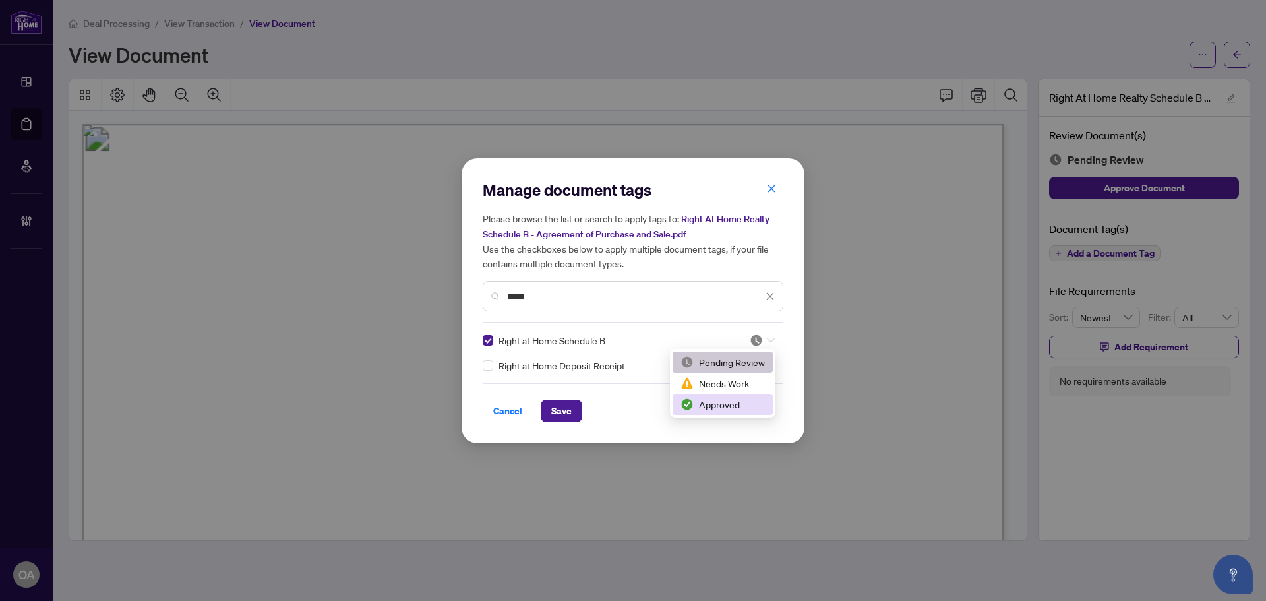
click at [730, 399] on div "Approved" at bounding box center [722, 404] width 84 height 15
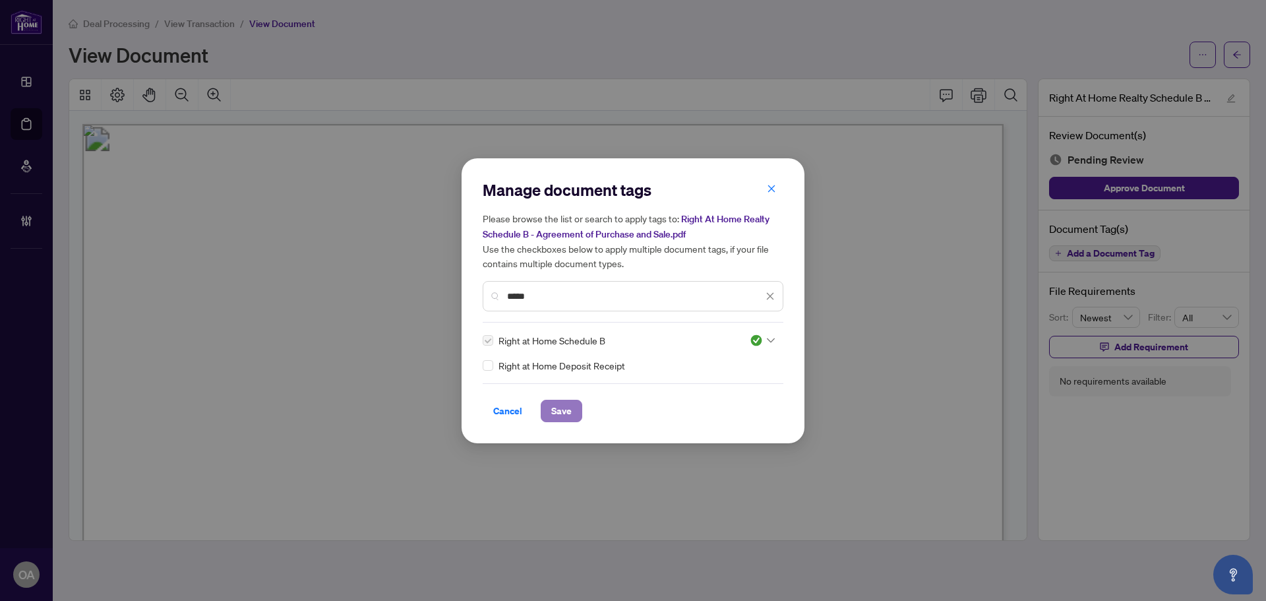
click at [542, 403] on button "Save" at bounding box center [562, 410] width 42 height 22
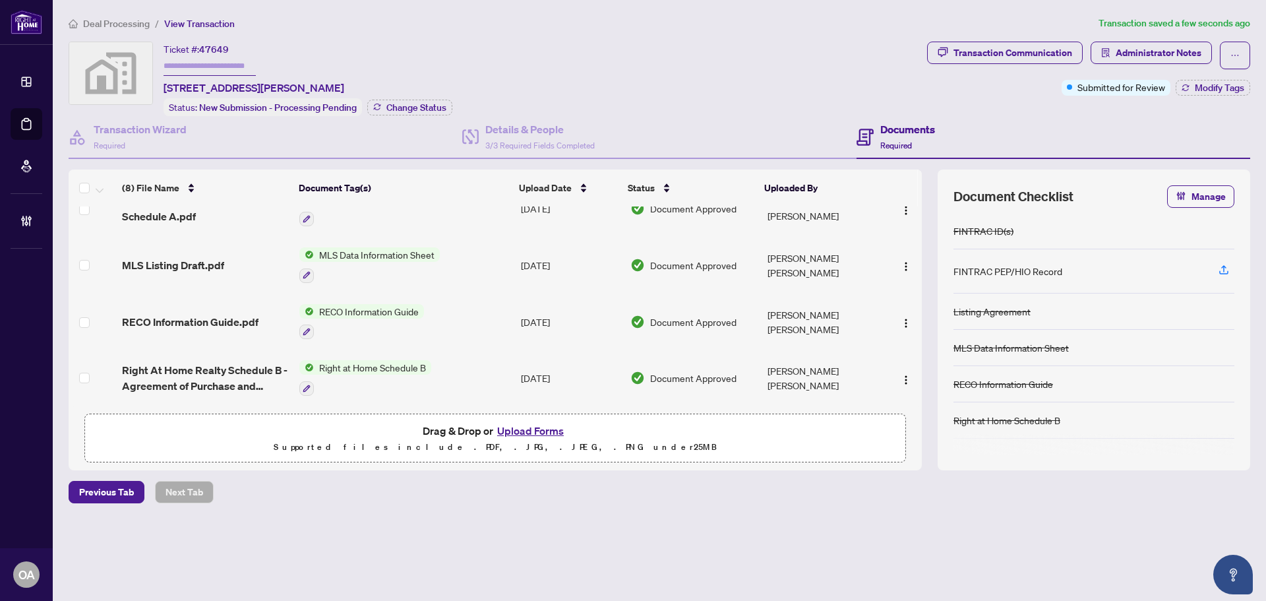
scroll to position [56, 0]
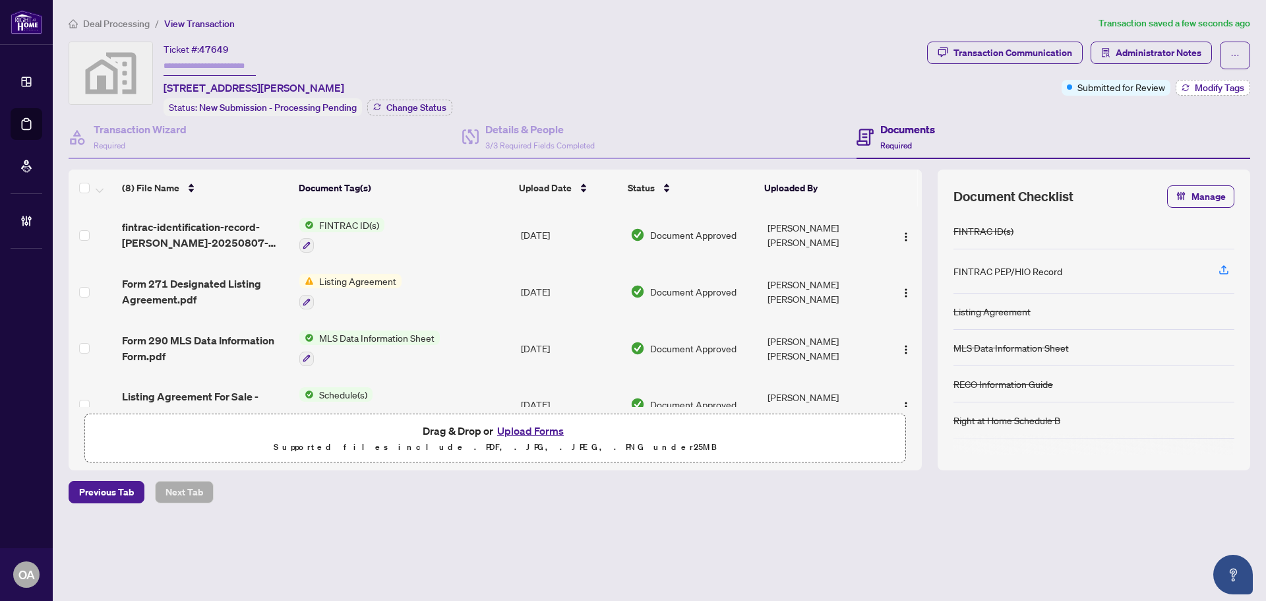
click at [1207, 86] on span "Modify Tags" at bounding box center [1218, 87] width 49 height 9
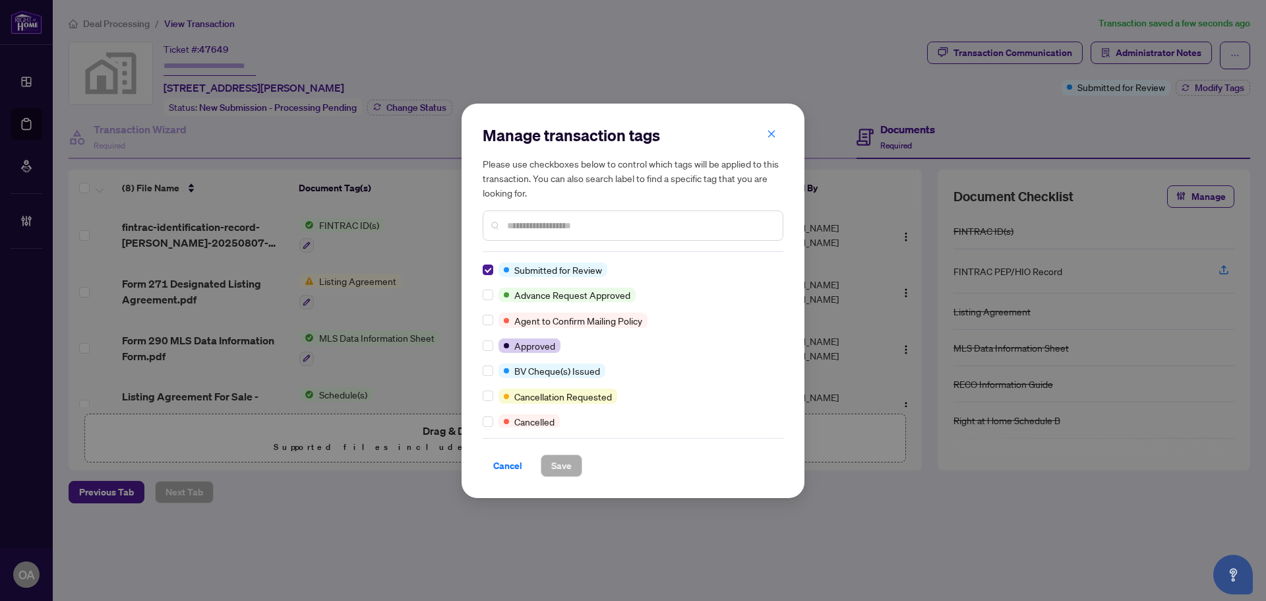
scroll to position [0, 0]
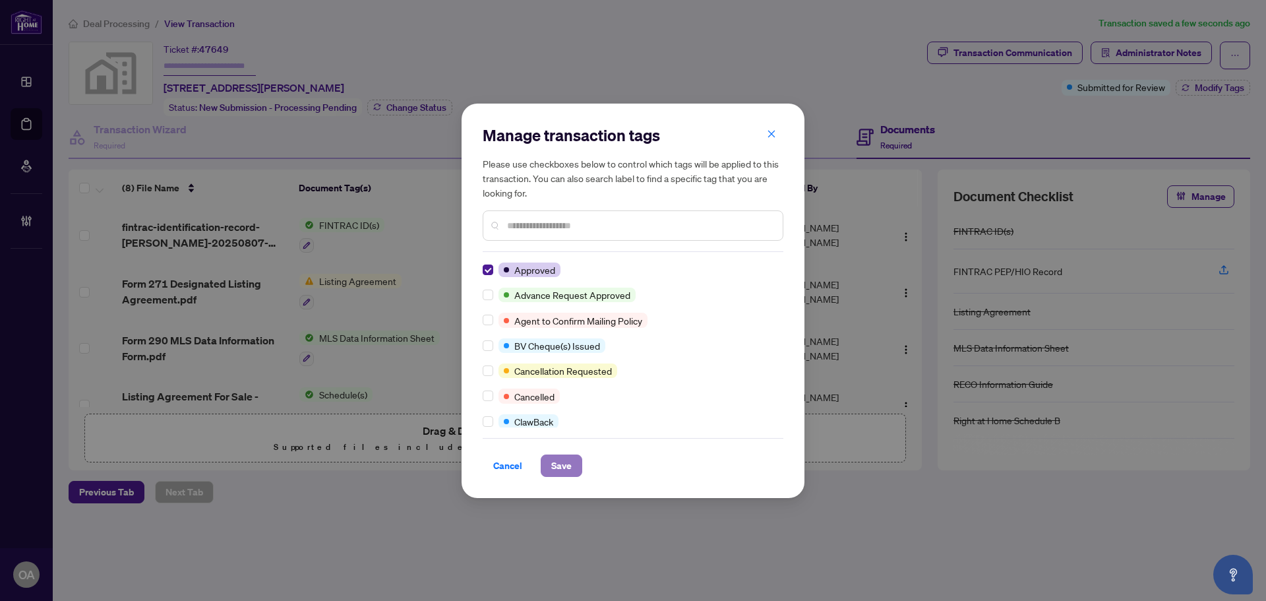
click at [555, 461] on span "Save" at bounding box center [561, 465] width 20 height 21
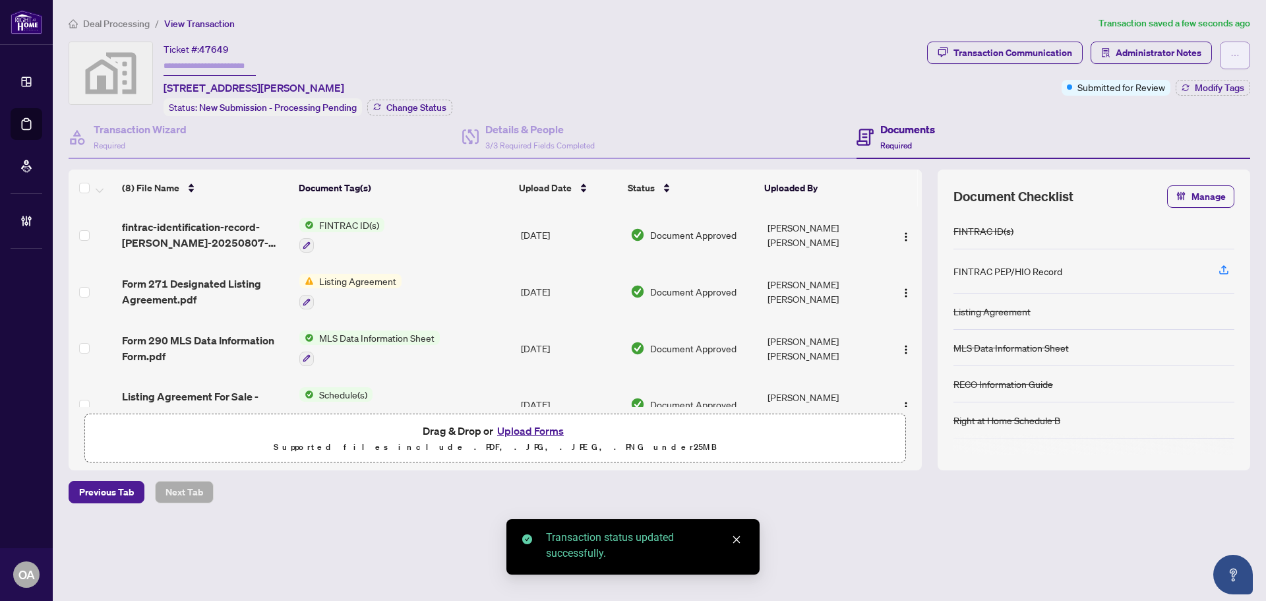
click at [1239, 55] on icon "ellipsis" at bounding box center [1234, 55] width 9 height 9
click at [1207, 146] on span "Submit for Completion" at bounding box center [1188, 147] width 101 height 15
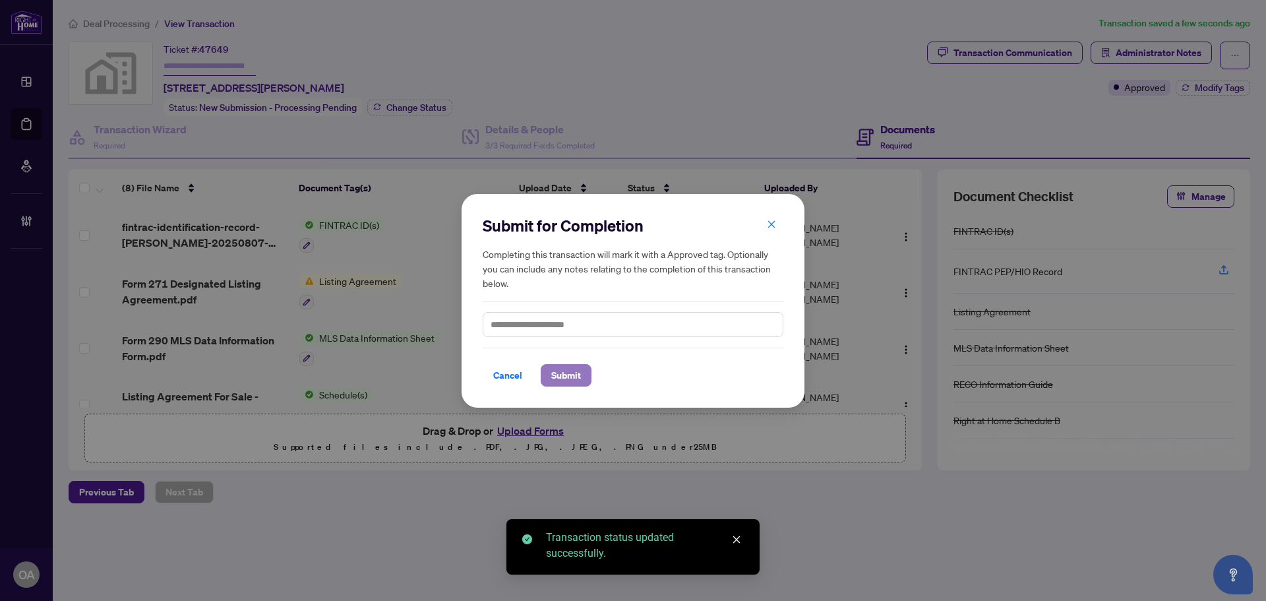
click at [575, 373] on span "Submit" at bounding box center [566, 375] width 30 height 21
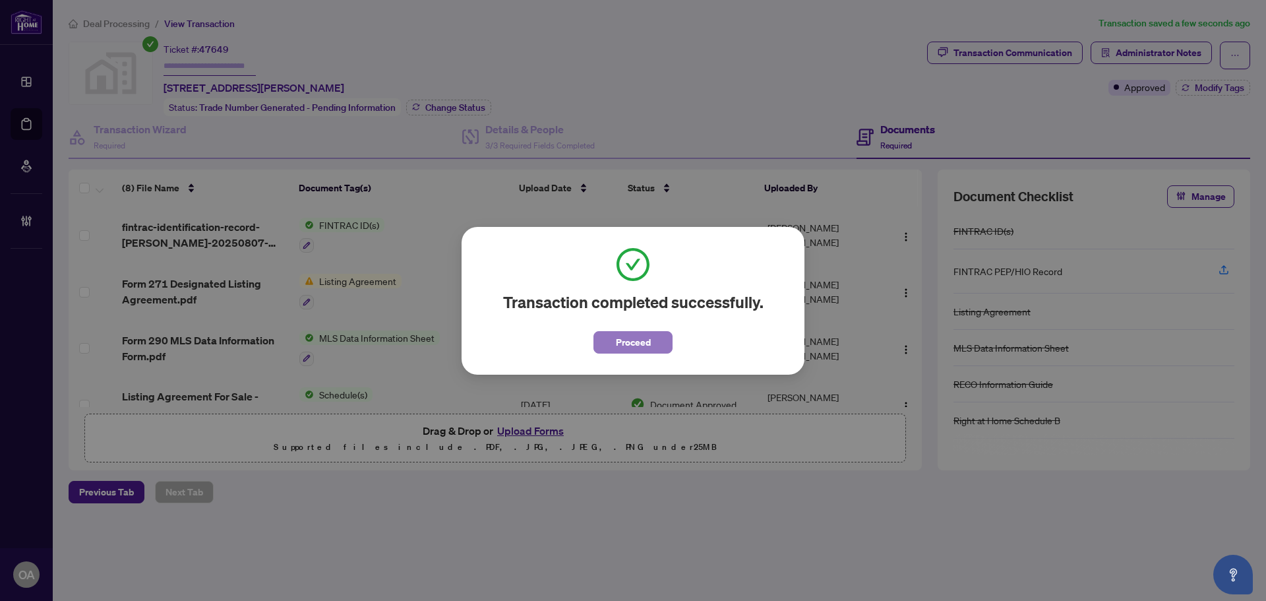
click at [616, 337] on span "Proceed" at bounding box center [633, 342] width 35 height 21
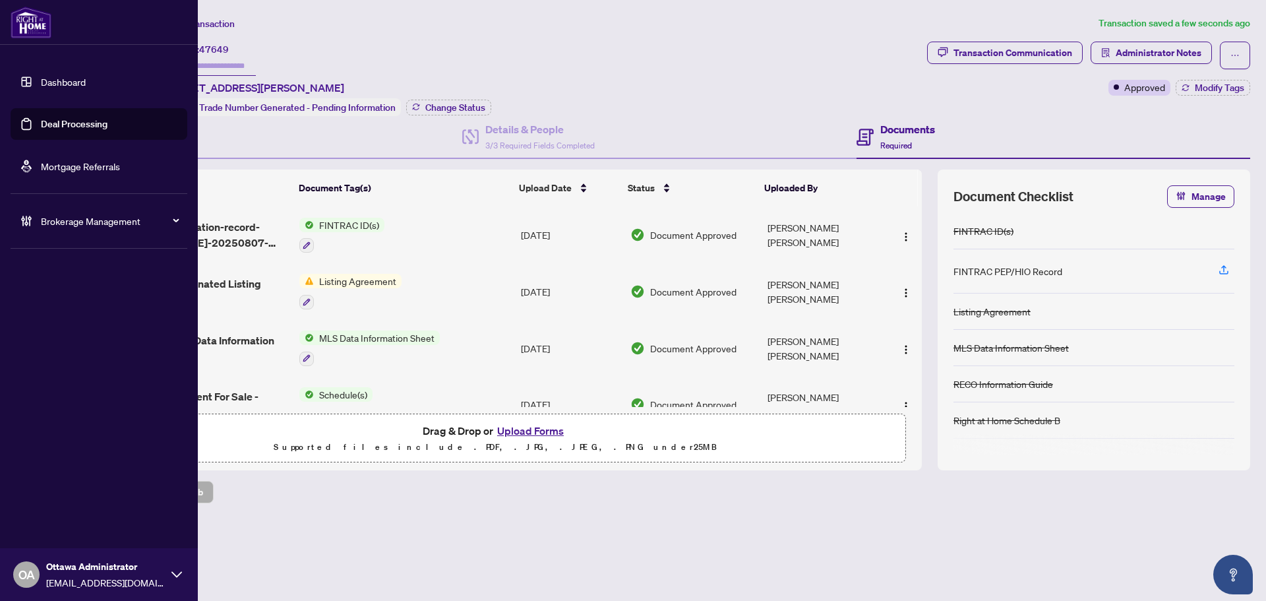
drag, startPoint x: 94, startPoint y: 125, endPoint x: 195, endPoint y: 124, distance: 100.9
click at [95, 125] on link "Deal Processing" at bounding box center [74, 124] width 67 height 12
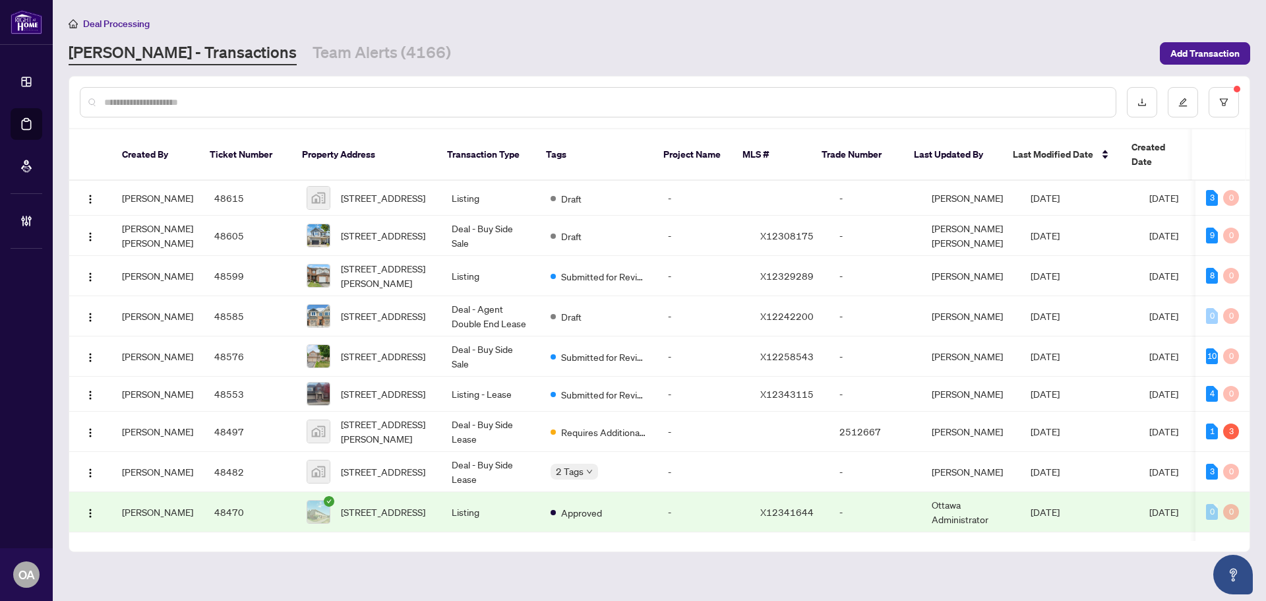
click at [327, 102] on input "text" at bounding box center [604, 102] width 1001 height 15
paste input "*****"
type input "*****"
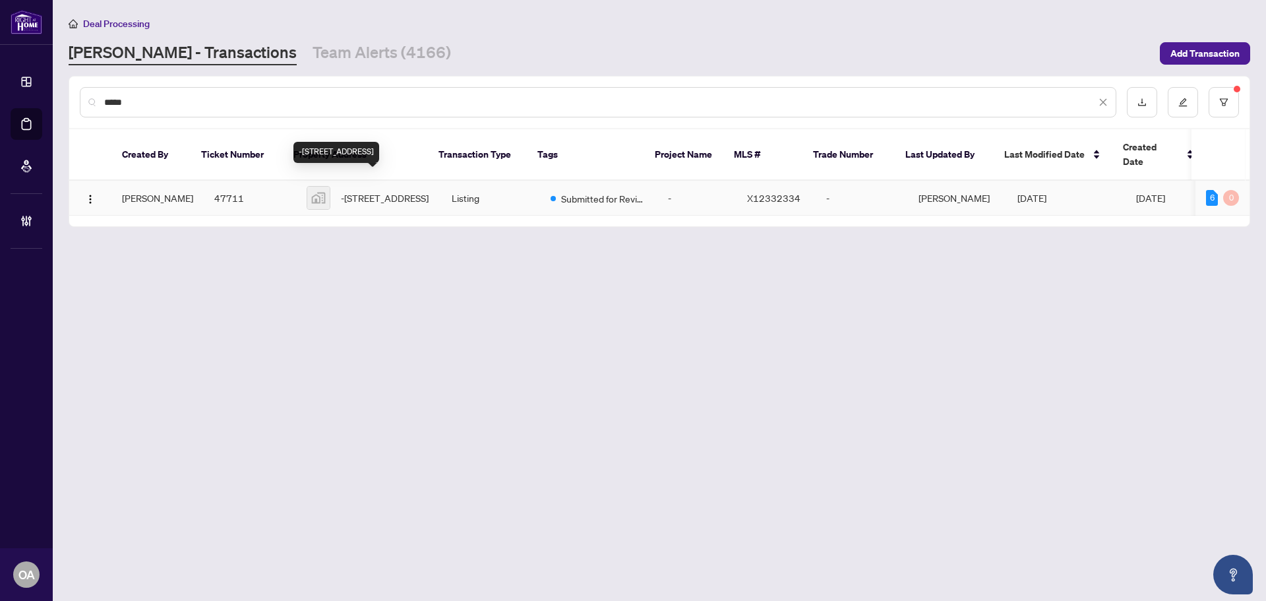
click at [380, 191] on span "-[STREET_ADDRESS]" at bounding box center [385, 198] width 88 height 15
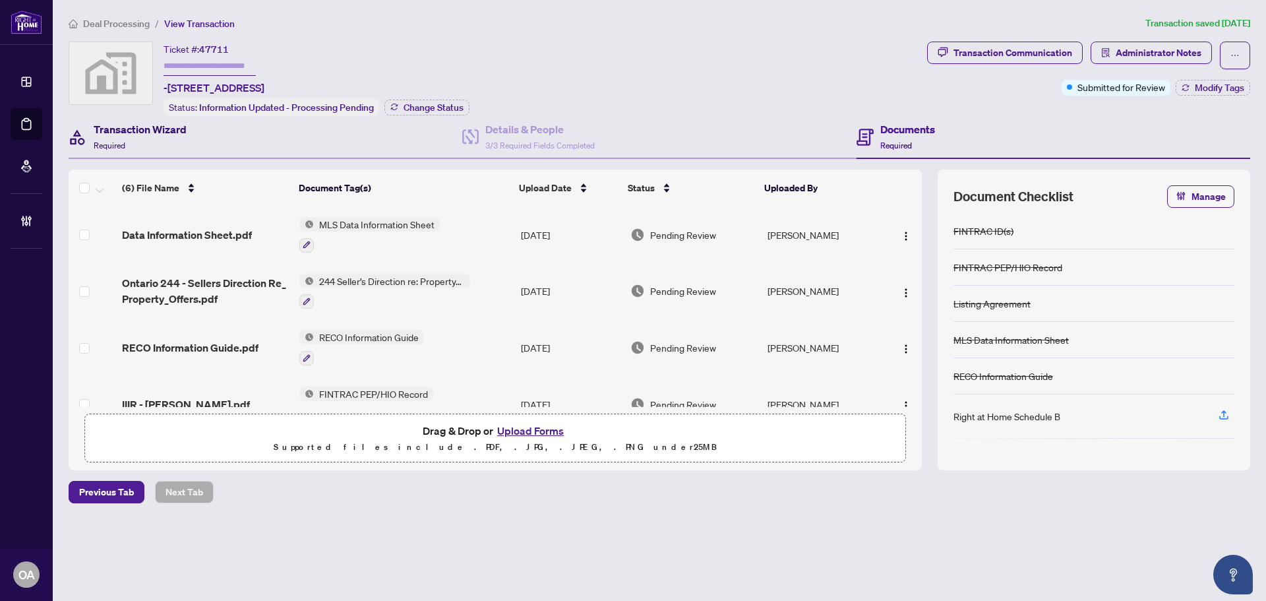
click at [124, 123] on h4 "Transaction Wizard" at bounding box center [140, 129] width 93 height 16
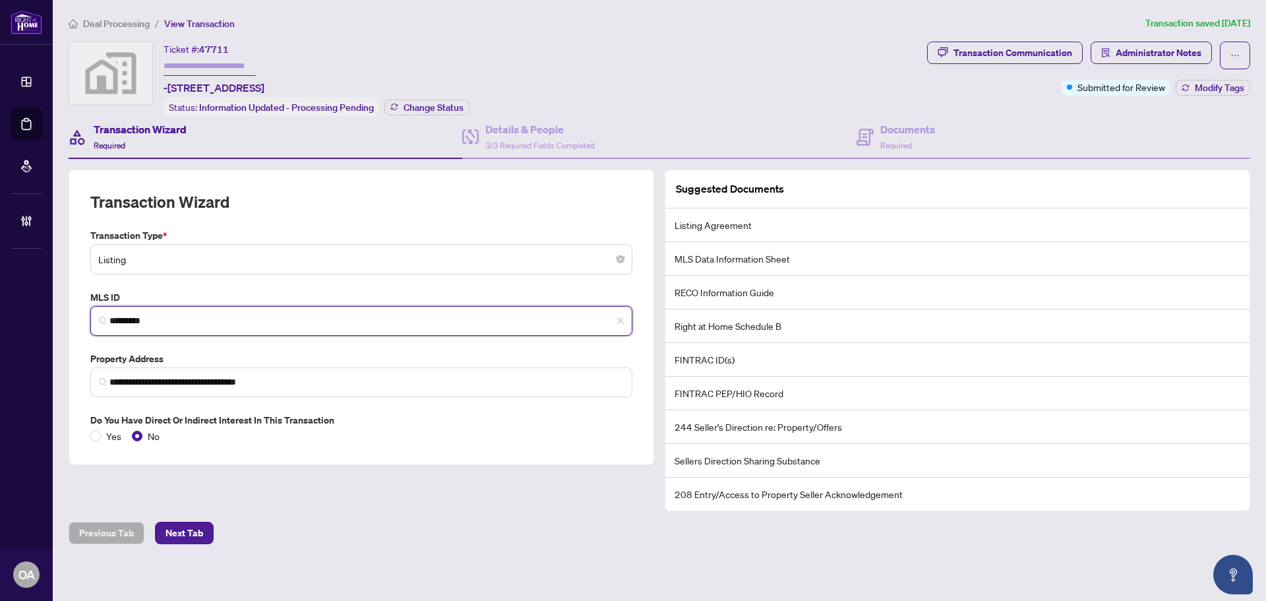
drag, startPoint x: 131, startPoint y: 316, endPoint x: 39, endPoint y: 310, distance: 92.4
click at [39, 310] on div "**********" at bounding box center [633, 300] width 1266 height 601
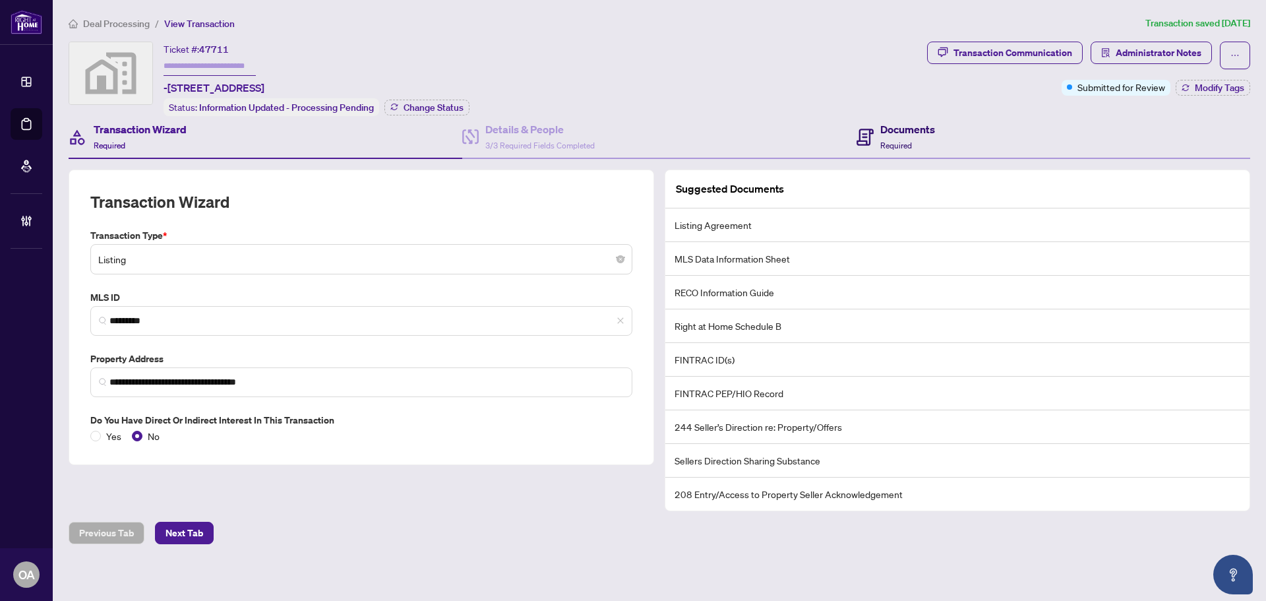
click at [887, 131] on h4 "Documents" at bounding box center [907, 129] width 55 height 16
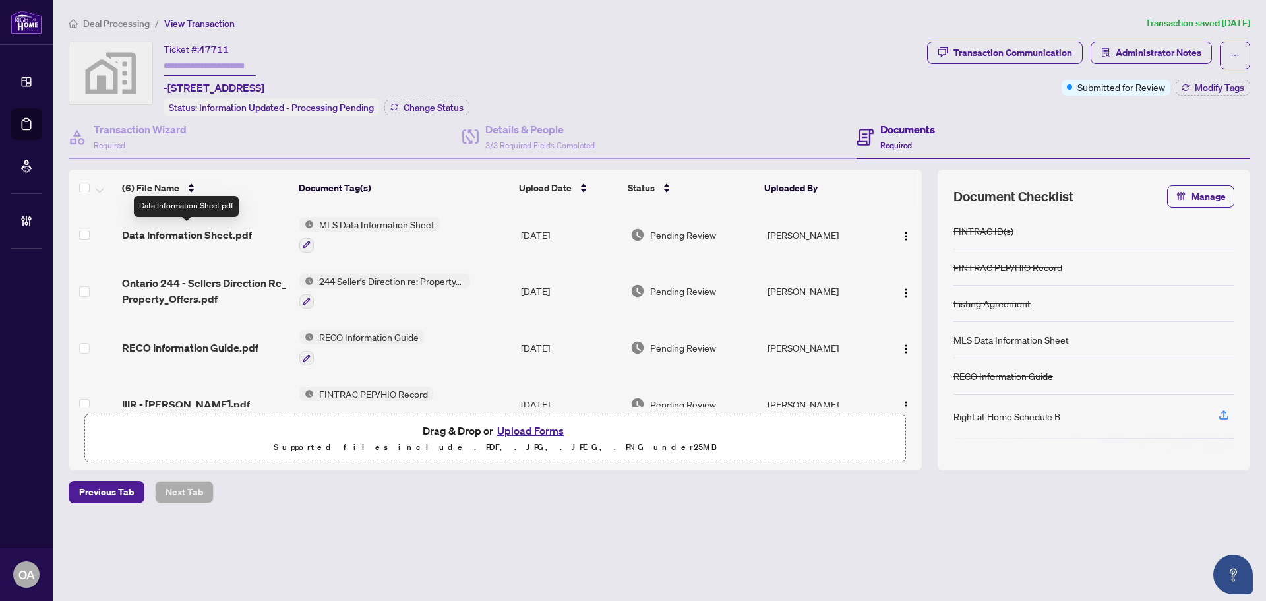
click at [200, 231] on span "Data Information Sheet.pdf" at bounding box center [187, 235] width 130 height 16
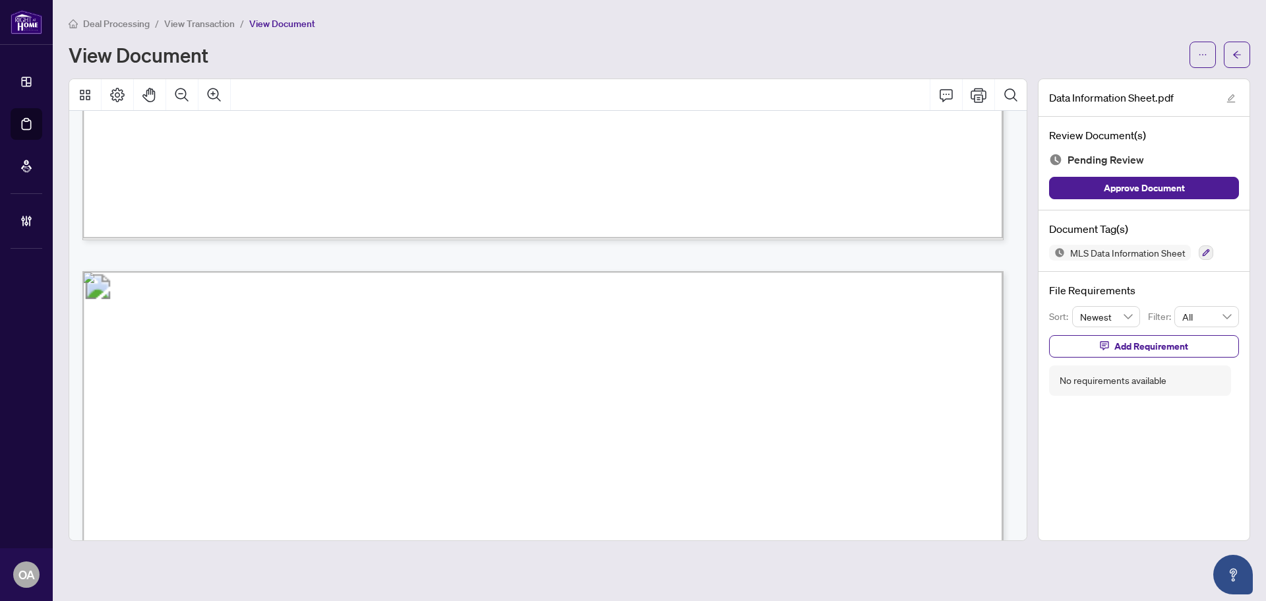
scroll to position [1318, 0]
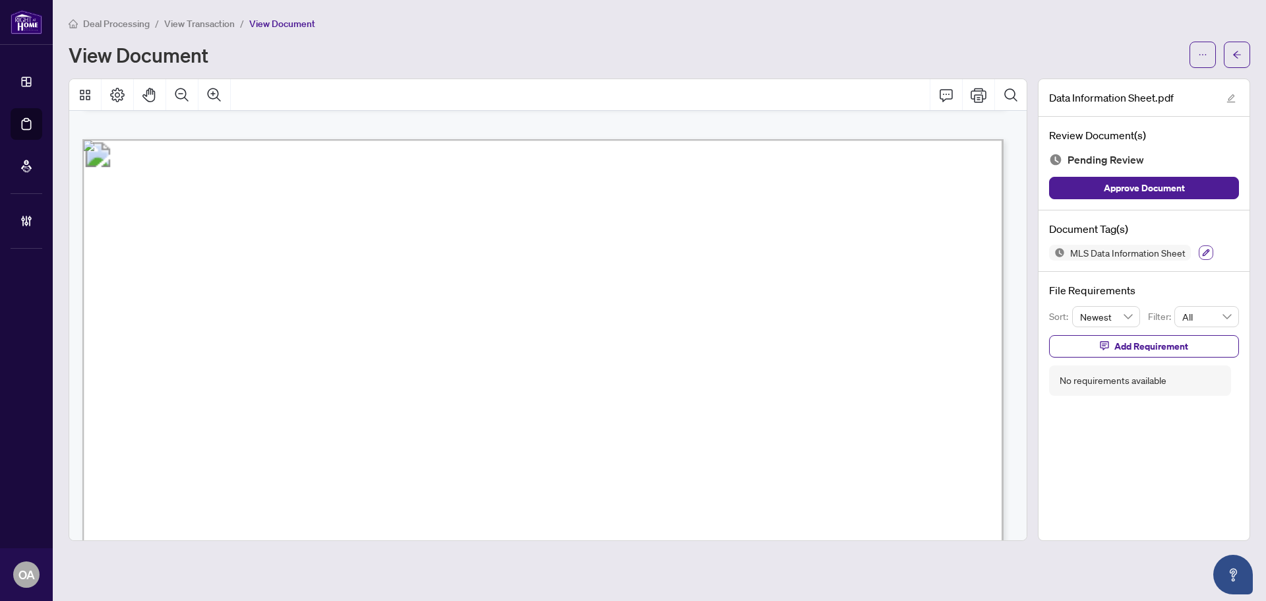
click at [1204, 252] on icon "button" at bounding box center [1206, 253] width 8 height 8
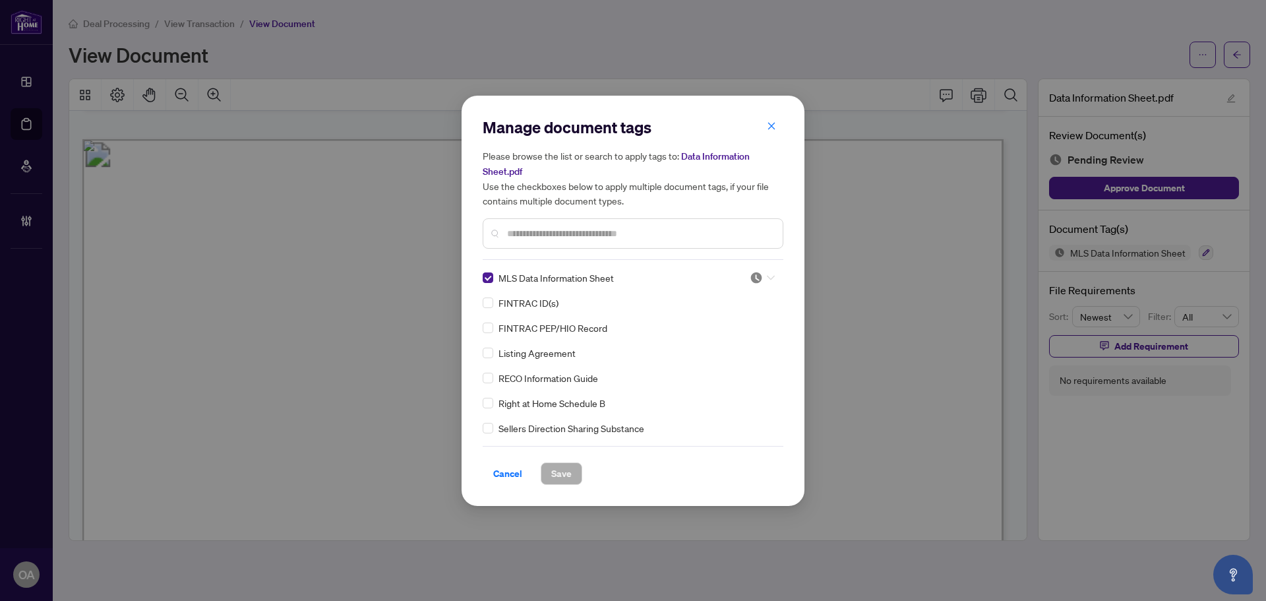
click at [769, 278] on icon at bounding box center [771, 277] width 8 height 5
click at [732, 341] on div "Approved" at bounding box center [718, 341] width 84 height 15
click at [561, 470] on span "Save" at bounding box center [561, 473] width 20 height 21
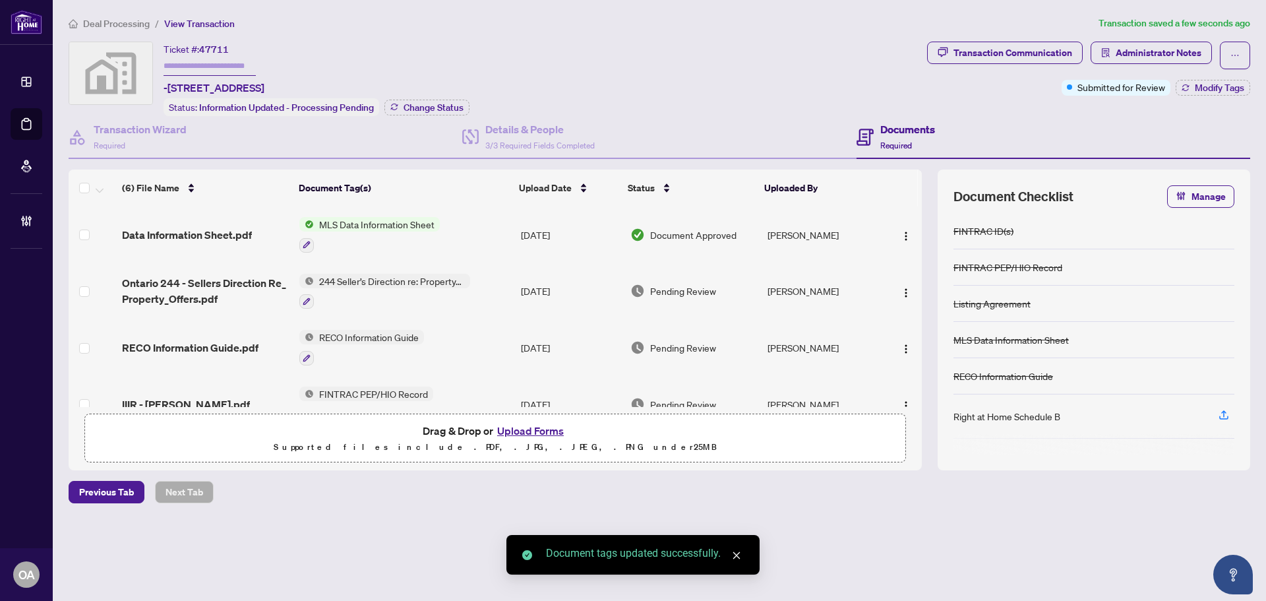
click at [176, 276] on span "Ontario 244 - Sellers Direction Re_ Property_Offers.pdf" at bounding box center [205, 291] width 167 height 32
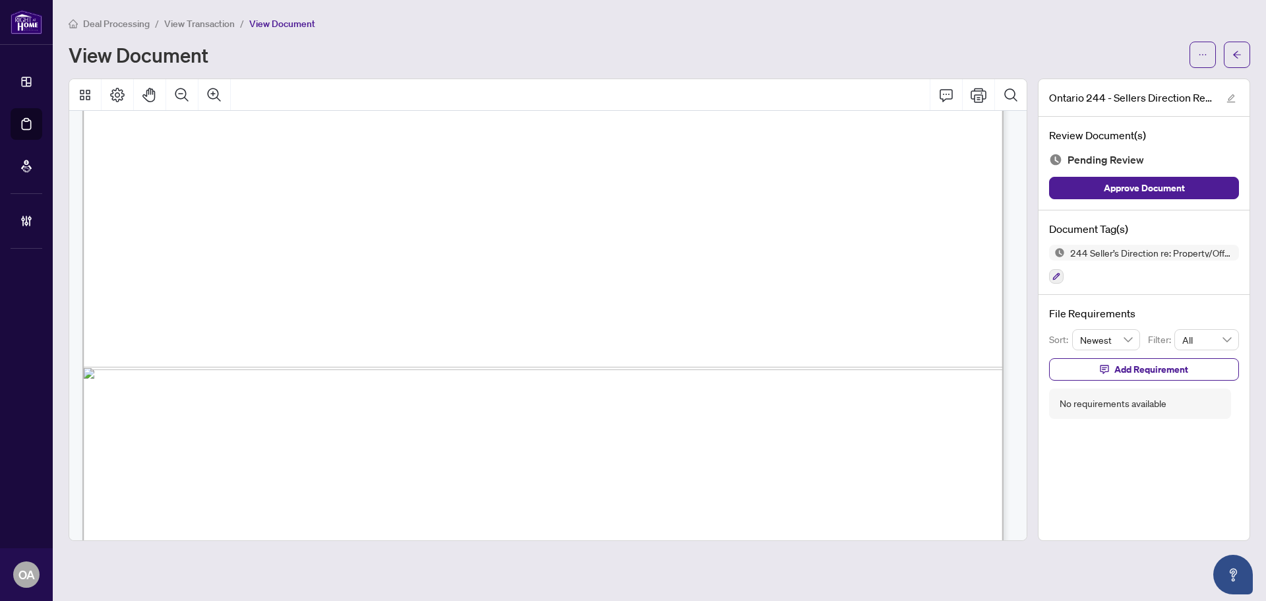
scroll to position [789, 0]
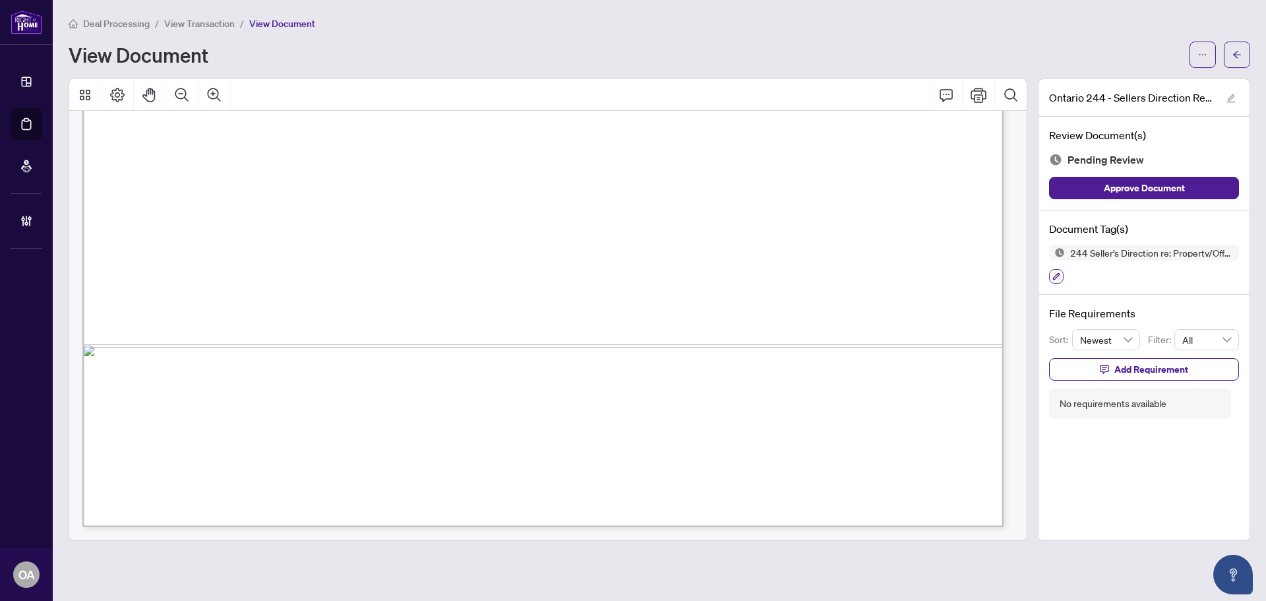
click at [1060, 278] on button "button" at bounding box center [1056, 276] width 15 height 15
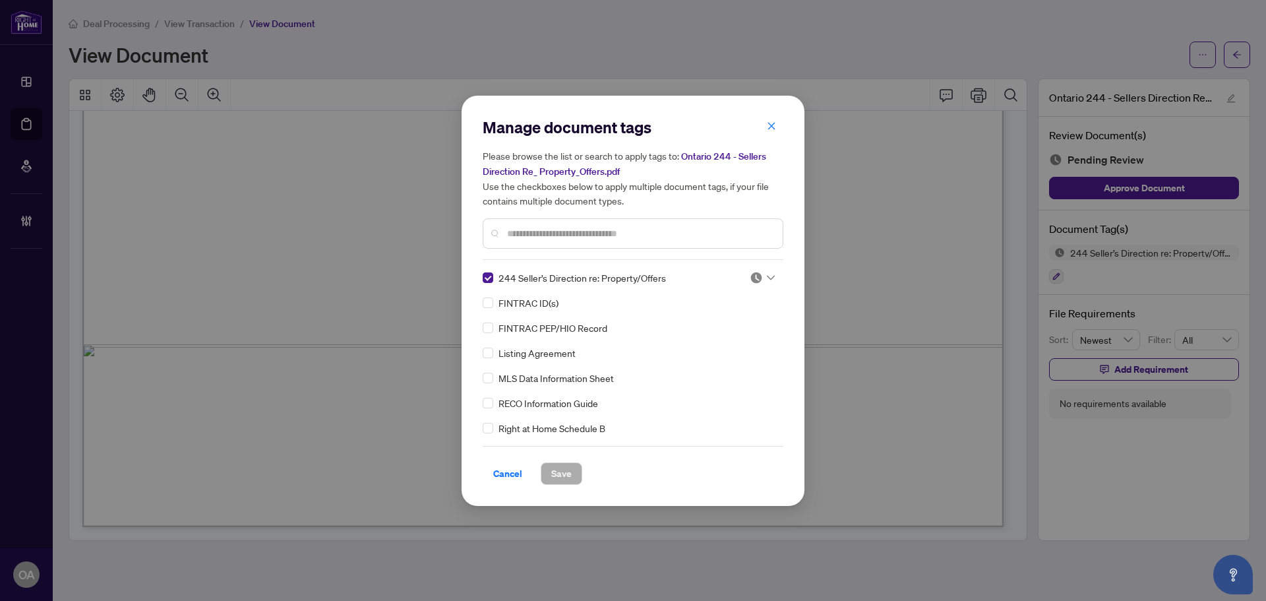
click at [767, 276] on icon at bounding box center [771, 277] width 8 height 5
click at [722, 347] on div "Approved" at bounding box center [718, 341] width 84 height 15
click at [558, 466] on span "Save" at bounding box center [561, 473] width 20 height 21
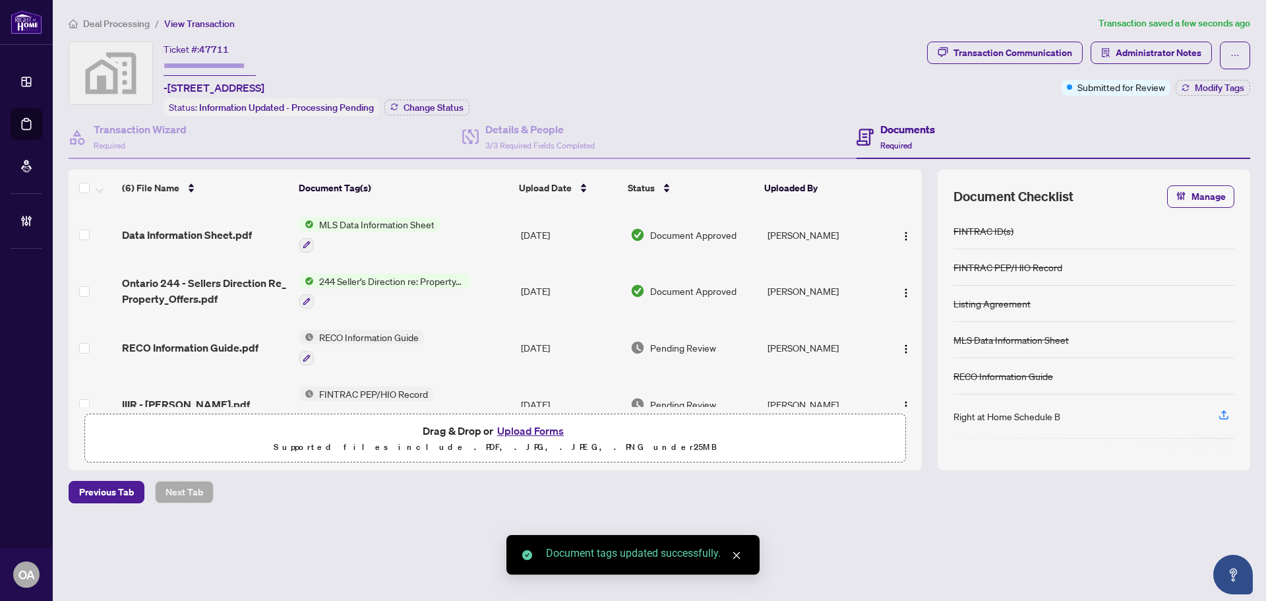
click at [233, 339] on span "RECO Information Guide.pdf" at bounding box center [190, 347] width 136 height 16
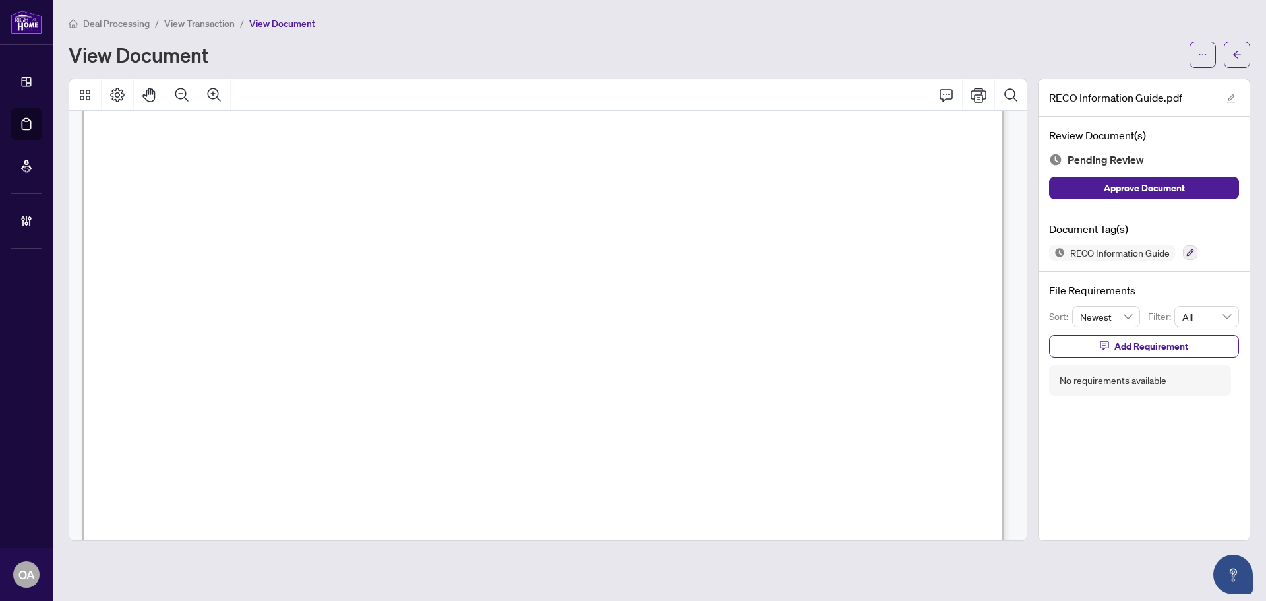
scroll to position [15027, 0]
click at [1188, 251] on icon "button" at bounding box center [1190, 253] width 8 height 8
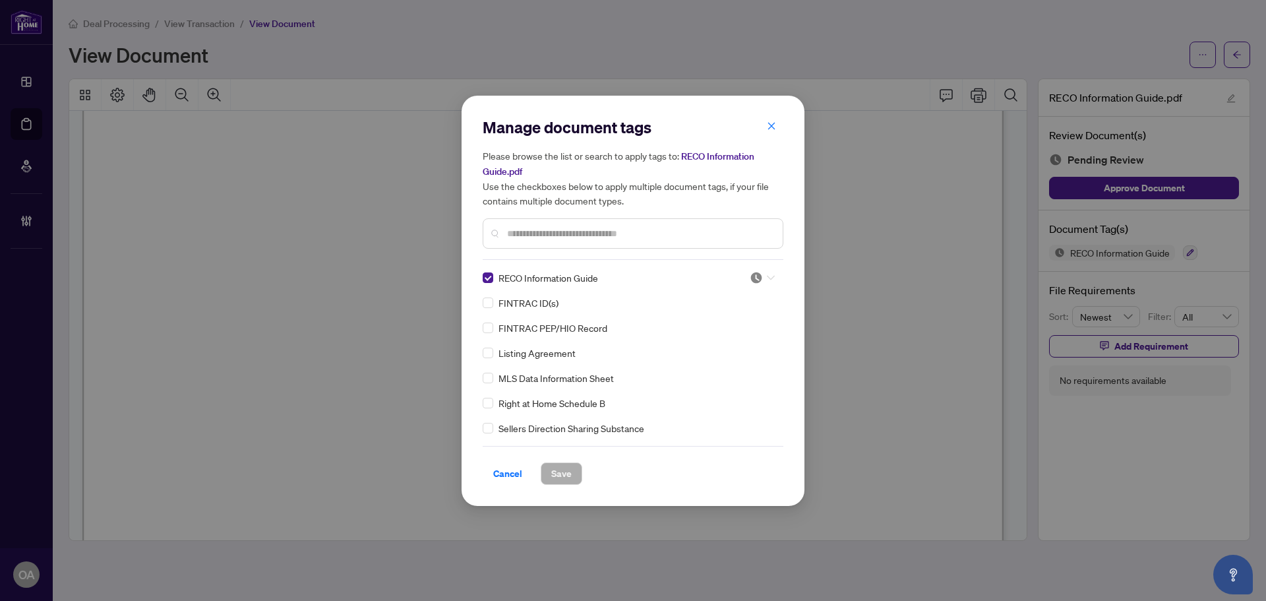
click at [767, 275] on icon at bounding box center [771, 277] width 8 height 5
click at [704, 343] on div "Approved" at bounding box center [718, 341] width 84 height 15
click at [561, 465] on span "Save" at bounding box center [561, 473] width 20 height 21
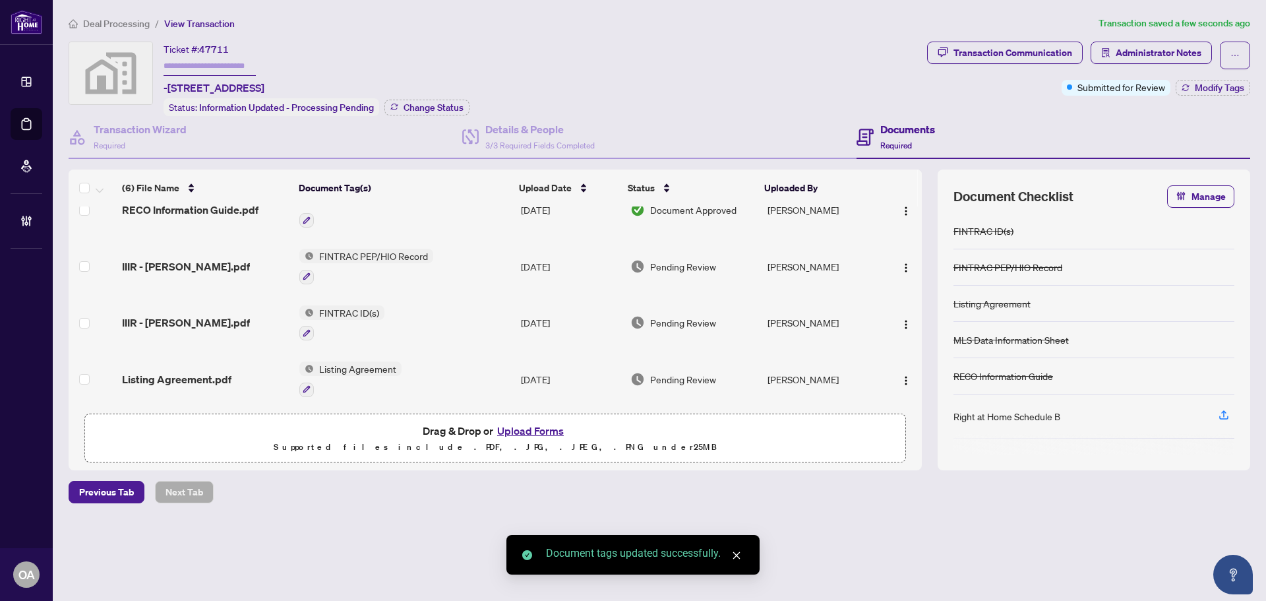
scroll to position [142, 0]
click at [173, 257] on span "IIIR - [PERSON_NAME].pdf" at bounding box center [186, 265] width 128 height 16
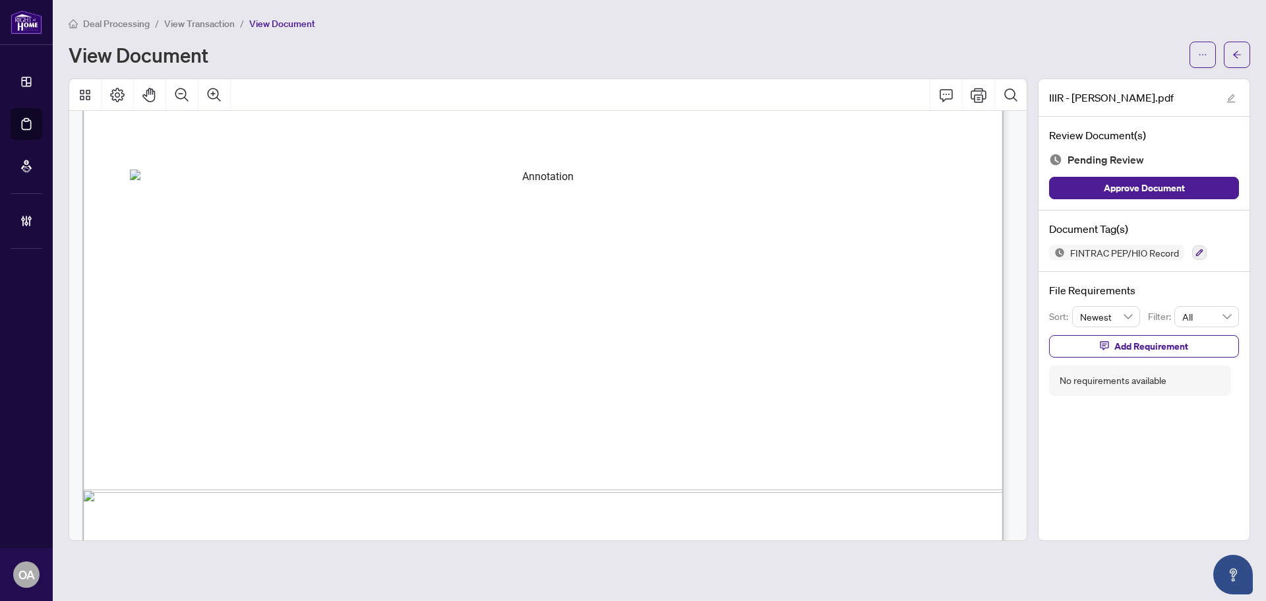
scroll to position [4454, 0]
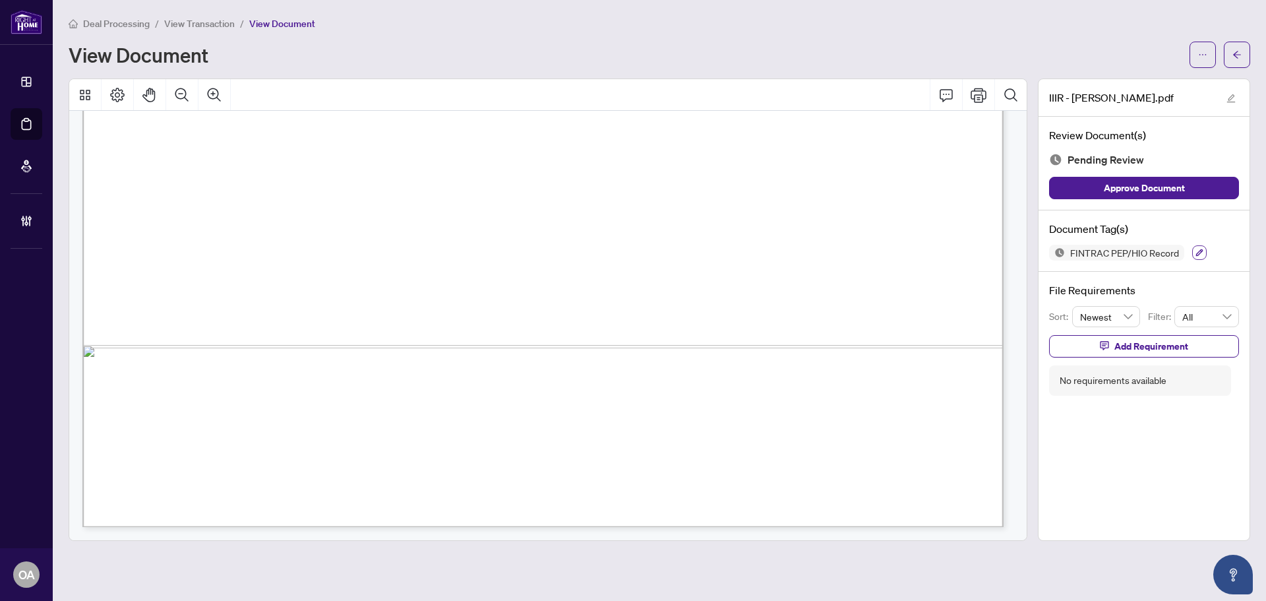
click at [1194, 247] on button "button" at bounding box center [1199, 252] width 15 height 15
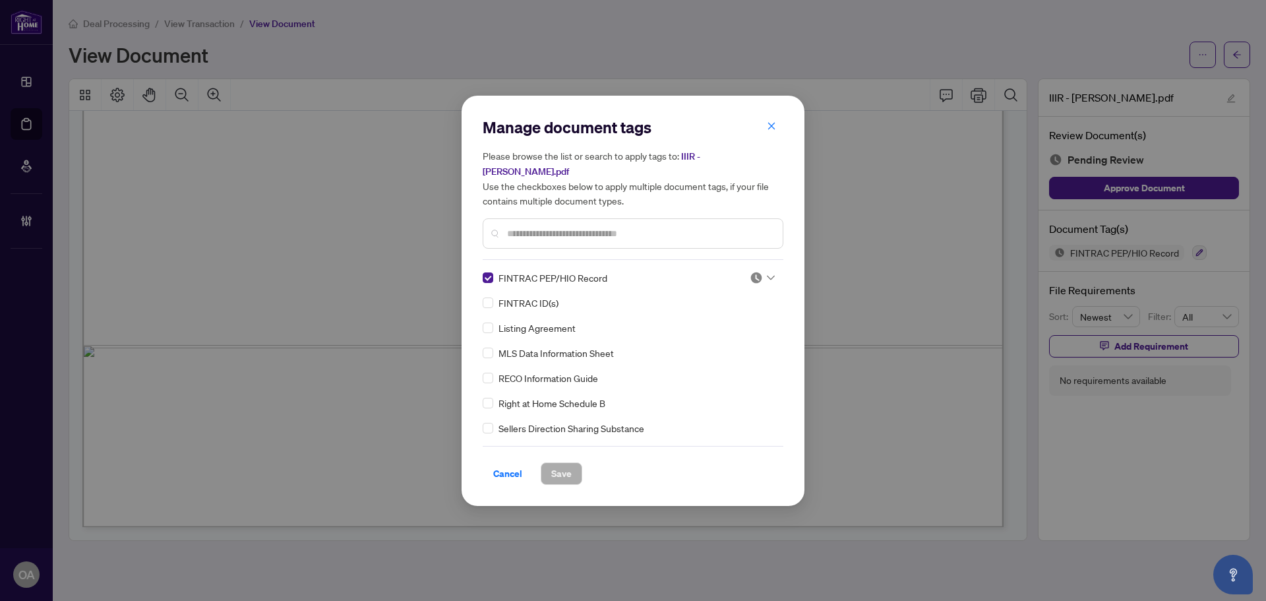
click at [767, 275] on icon at bounding box center [771, 277] width 8 height 5
click at [719, 332] on div "Approved" at bounding box center [718, 334] width 84 height 15
click at [566, 465] on span "Save" at bounding box center [561, 473] width 20 height 21
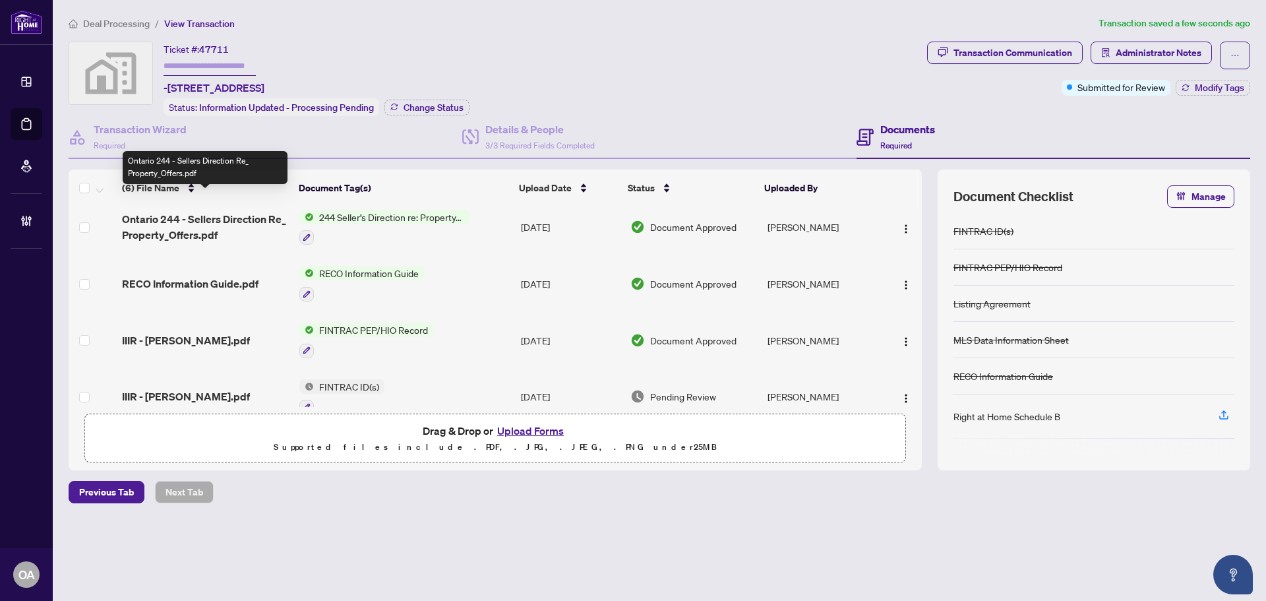
scroll to position [142, 0]
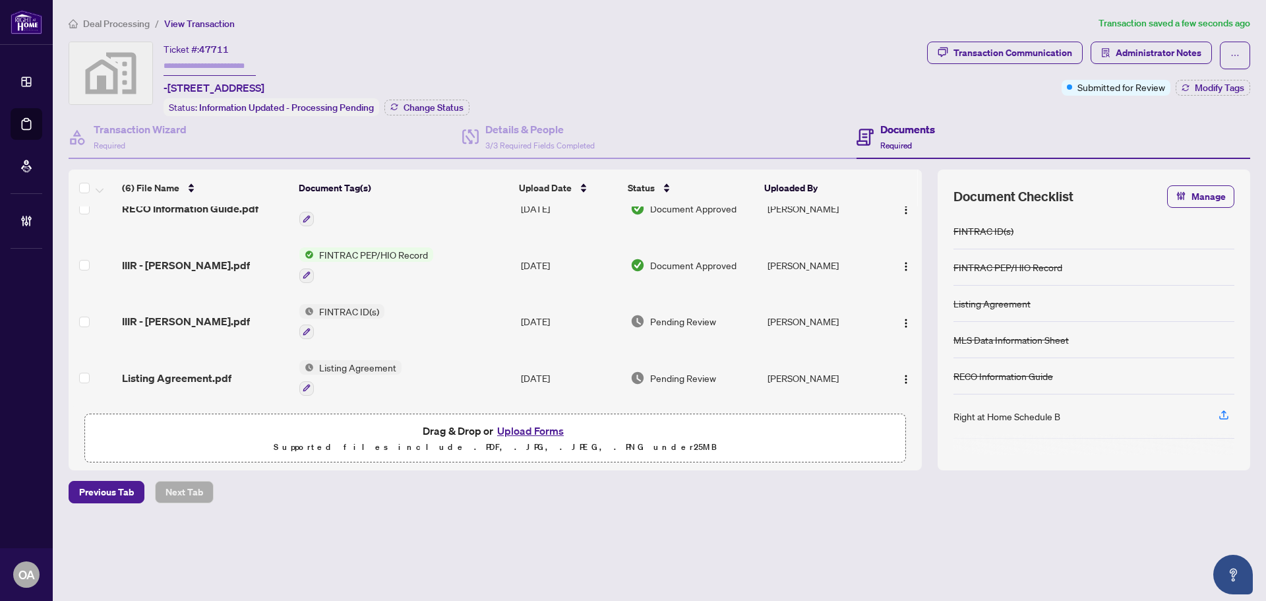
click at [197, 317] on span "IIIR - [PERSON_NAME].pdf" at bounding box center [186, 321] width 128 height 16
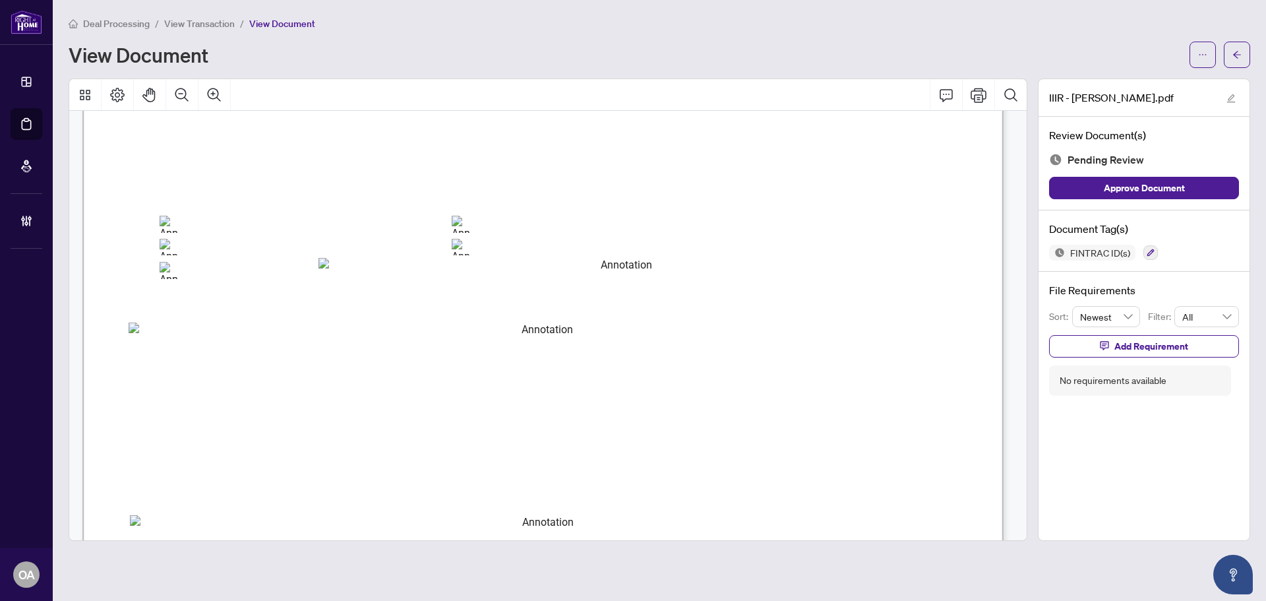
scroll to position [3955, 0]
click at [1146, 250] on icon "button" at bounding box center [1150, 253] width 8 height 8
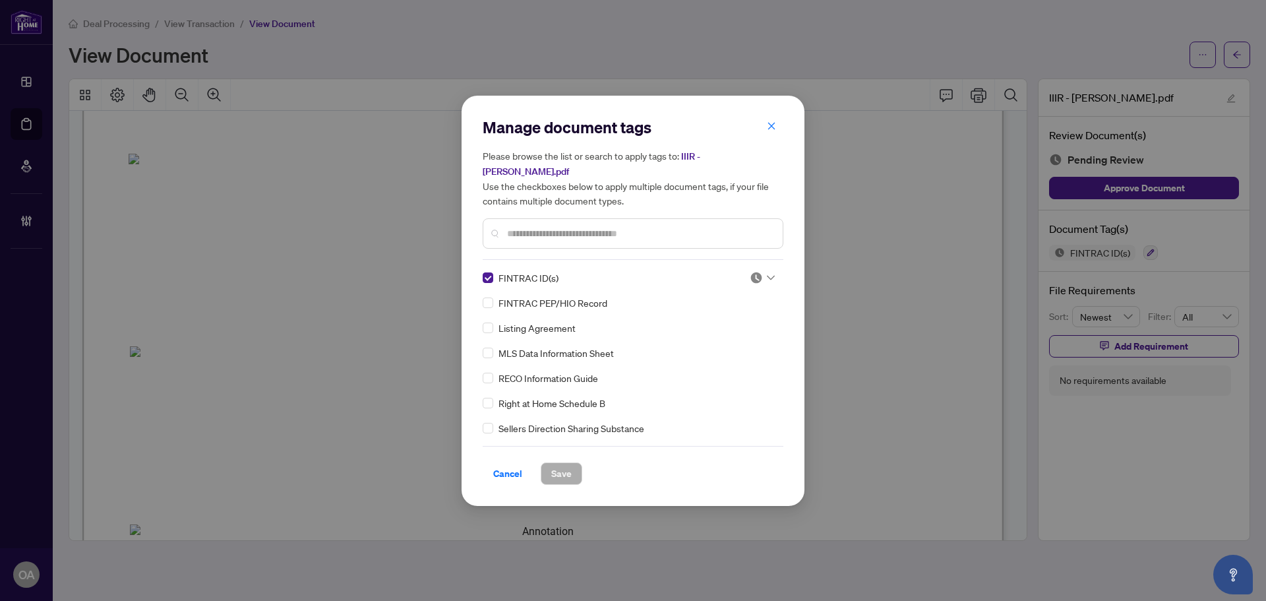
click at [765, 271] on div at bounding box center [761, 277] width 25 height 13
click at [728, 336] on div "Approved" at bounding box center [718, 334] width 84 height 15
click at [556, 469] on span "Save" at bounding box center [561, 473] width 20 height 21
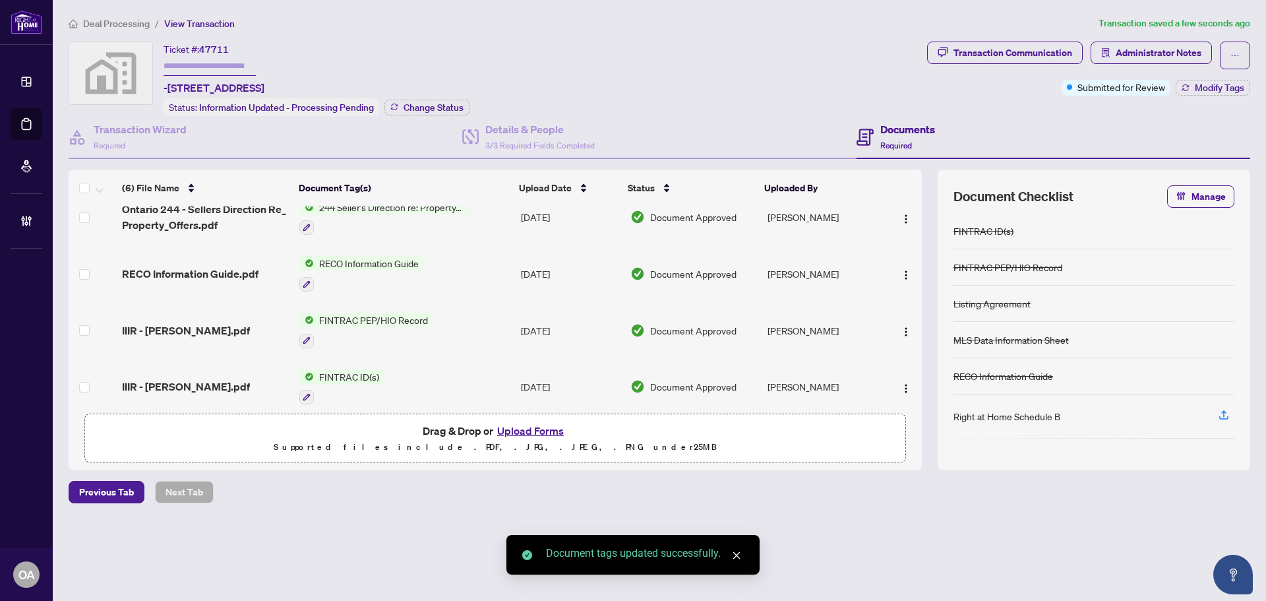
scroll to position [142, 0]
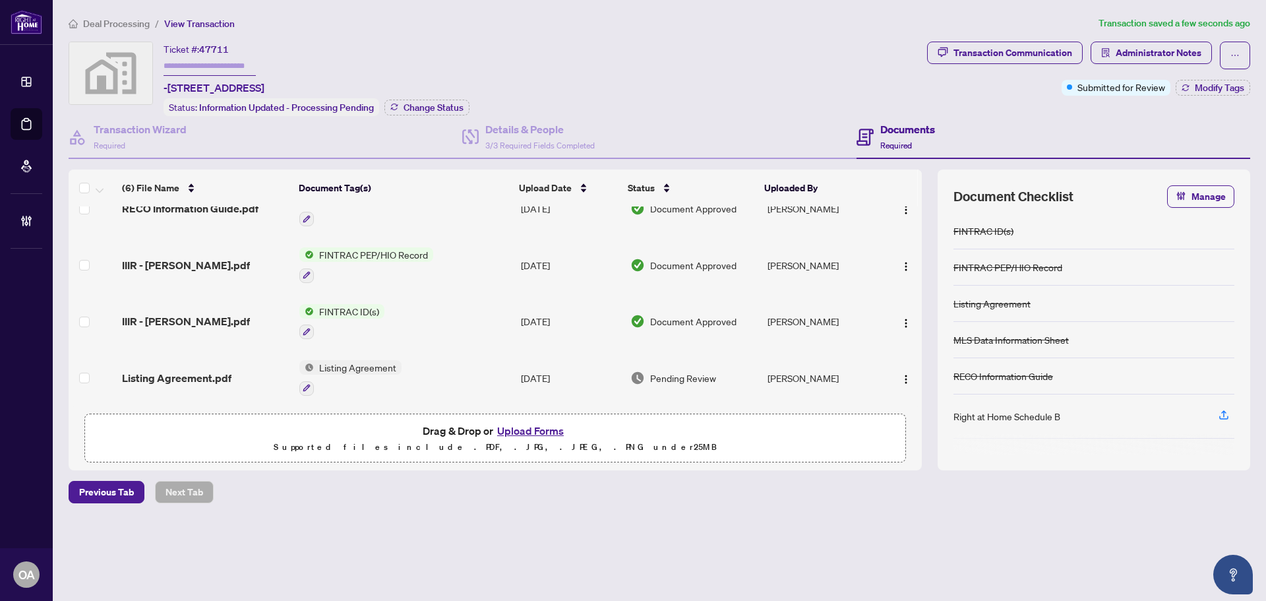
click at [164, 361] on td "Listing Agreement.pdf" at bounding box center [205, 377] width 177 height 57
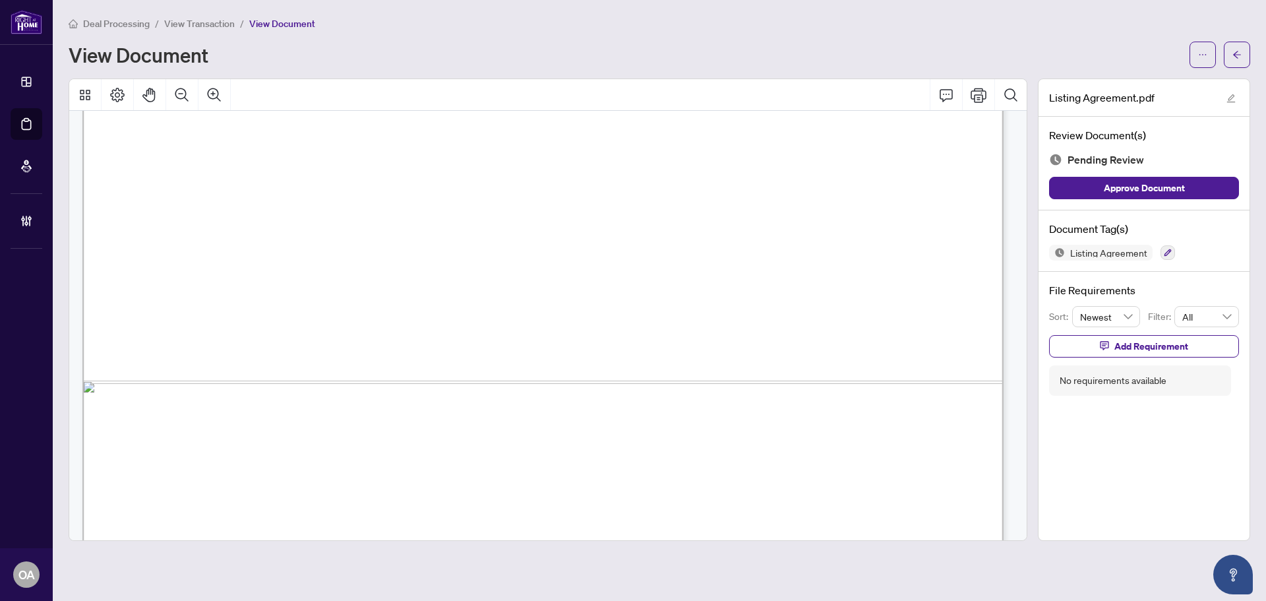
scroll to position [5676, 0]
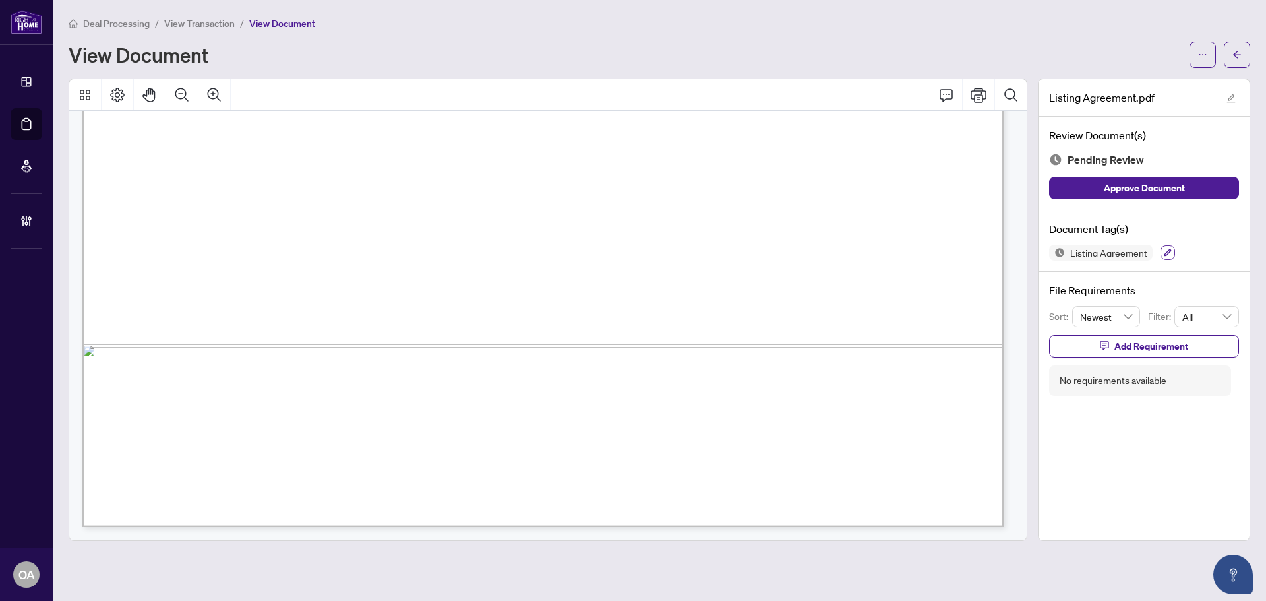
click at [1167, 253] on icon "button" at bounding box center [1167, 252] width 7 height 7
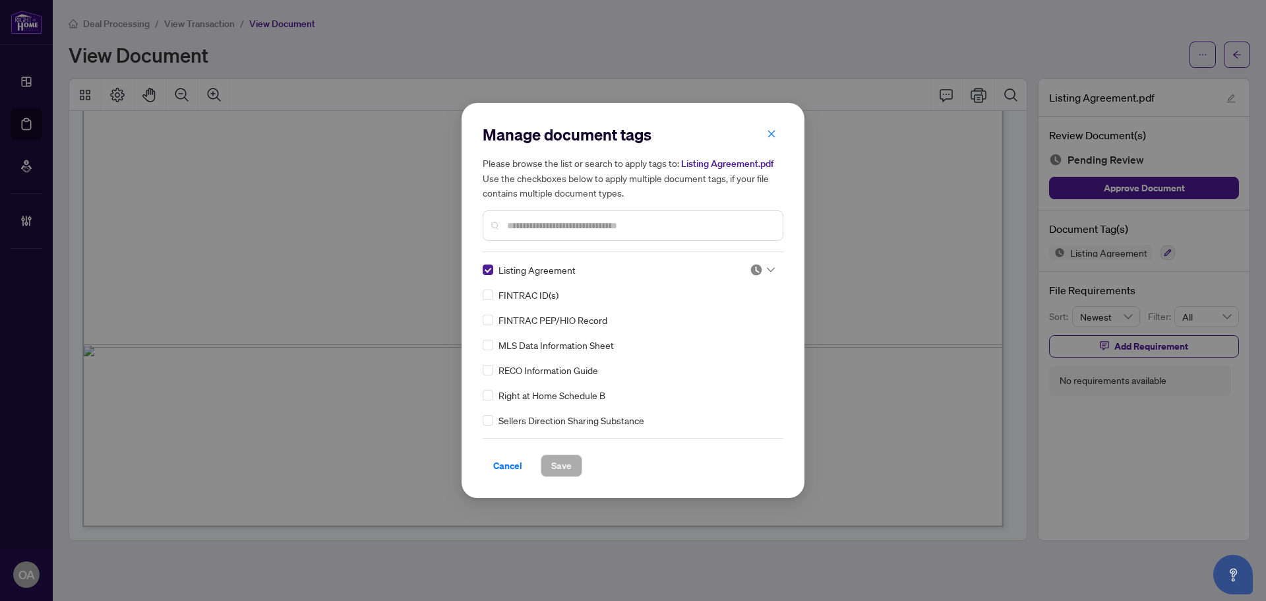
drag, startPoint x: 766, startPoint y: 264, endPoint x: 762, endPoint y: 273, distance: 9.4
click at [767, 264] on div at bounding box center [761, 269] width 25 height 13
click at [724, 330] on div "Approved" at bounding box center [718, 334] width 84 height 15
click at [554, 463] on span "Save" at bounding box center [561, 465] width 20 height 21
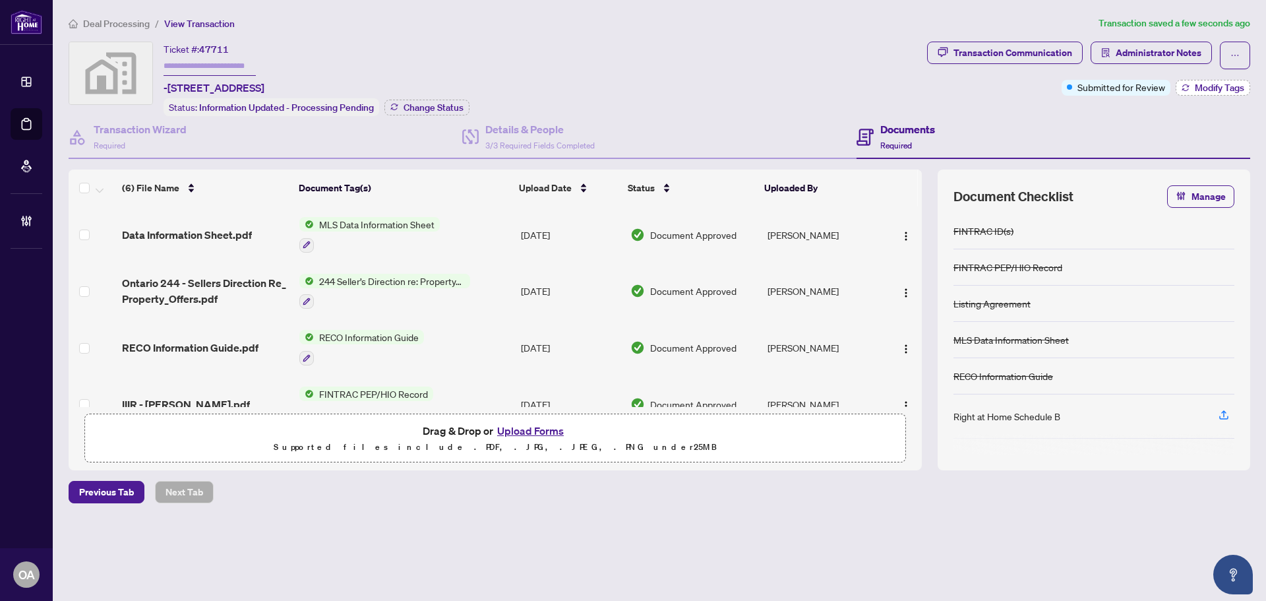
click at [1220, 84] on span "Modify Tags" at bounding box center [1218, 87] width 49 height 9
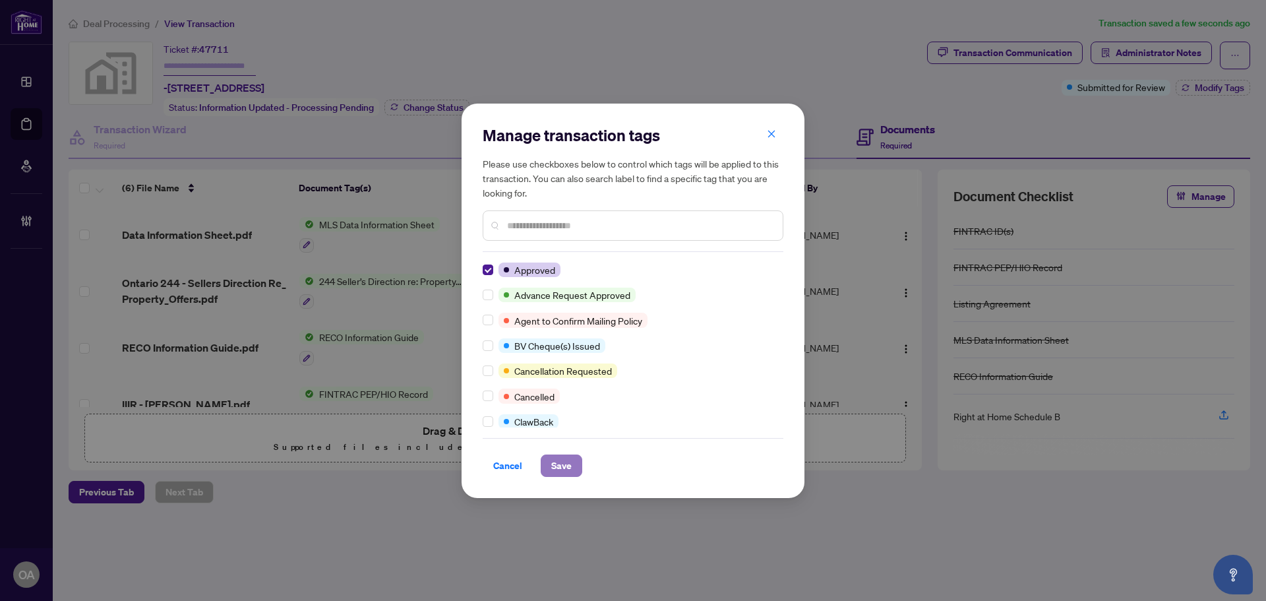
click at [557, 467] on span "Save" at bounding box center [561, 465] width 20 height 21
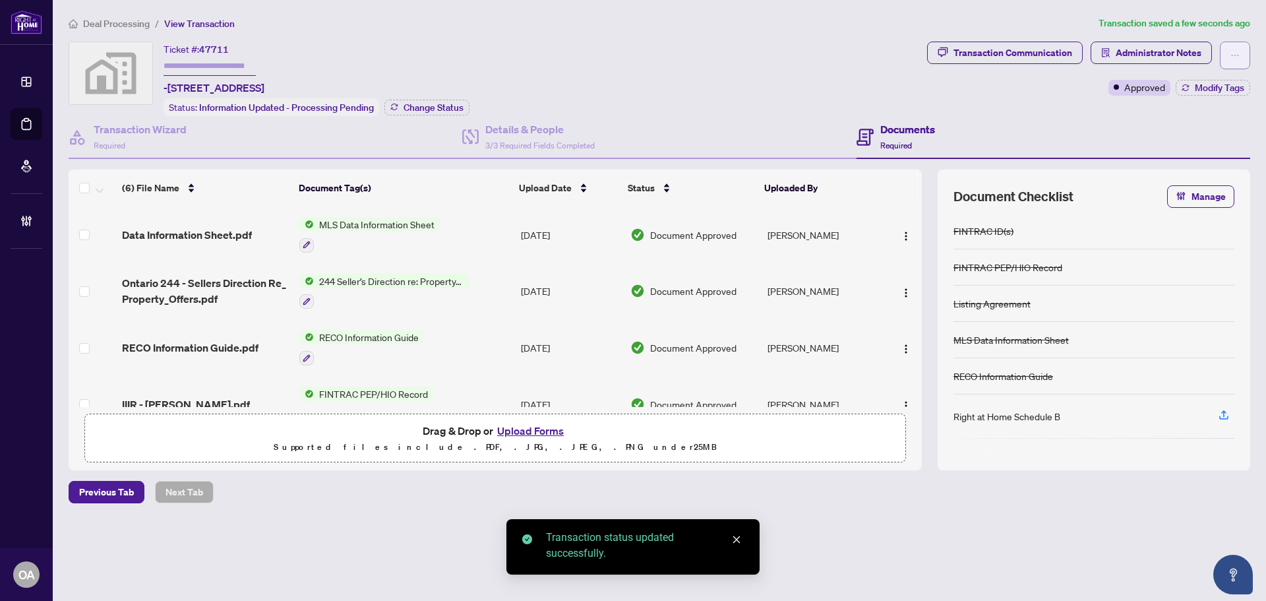
click at [1235, 52] on icon "ellipsis" at bounding box center [1234, 55] width 9 height 9
click at [1176, 150] on span "Submit for Completion" at bounding box center [1188, 147] width 101 height 15
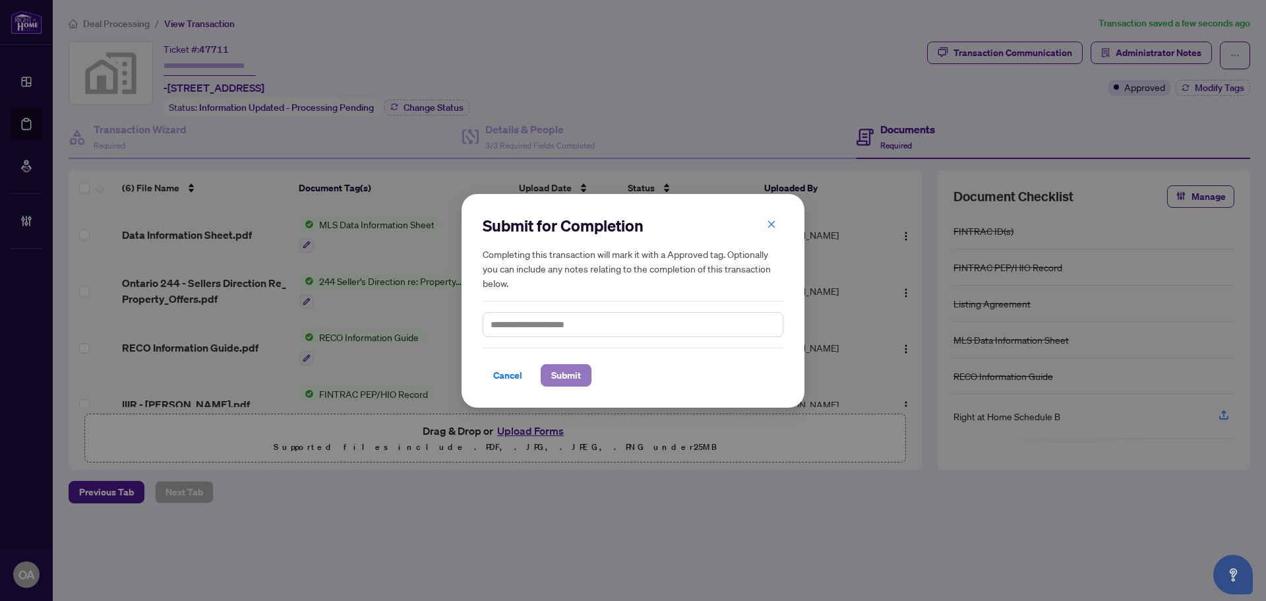
click at [559, 375] on span "Submit" at bounding box center [566, 375] width 30 height 21
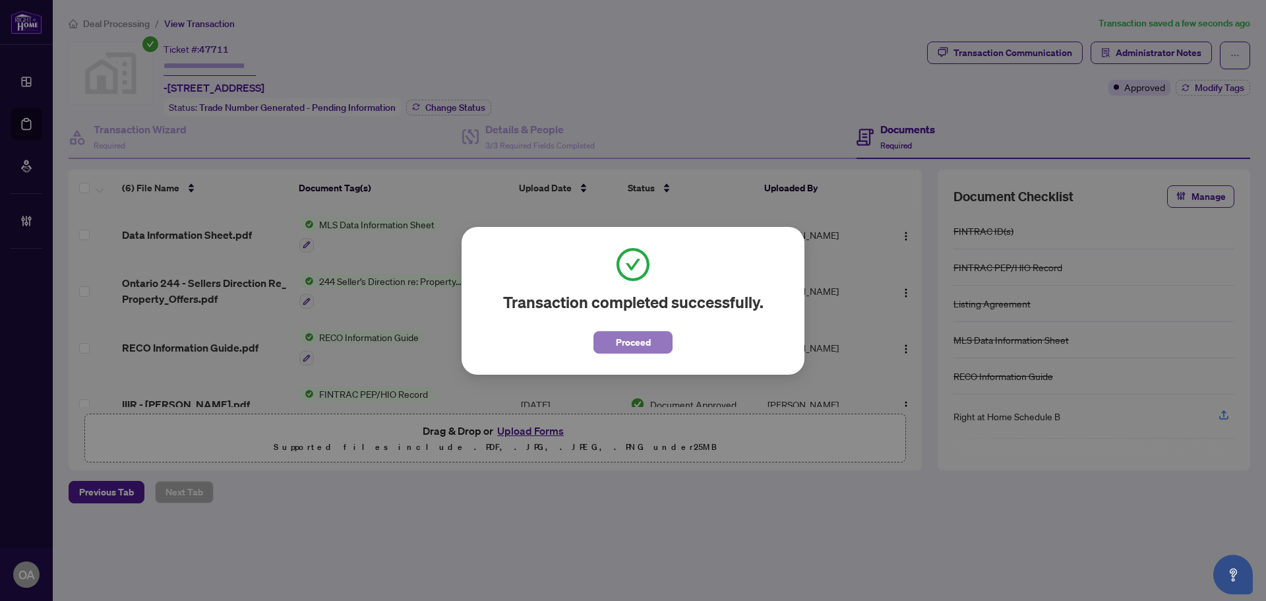
click at [631, 341] on span "Proceed" at bounding box center [633, 342] width 35 height 21
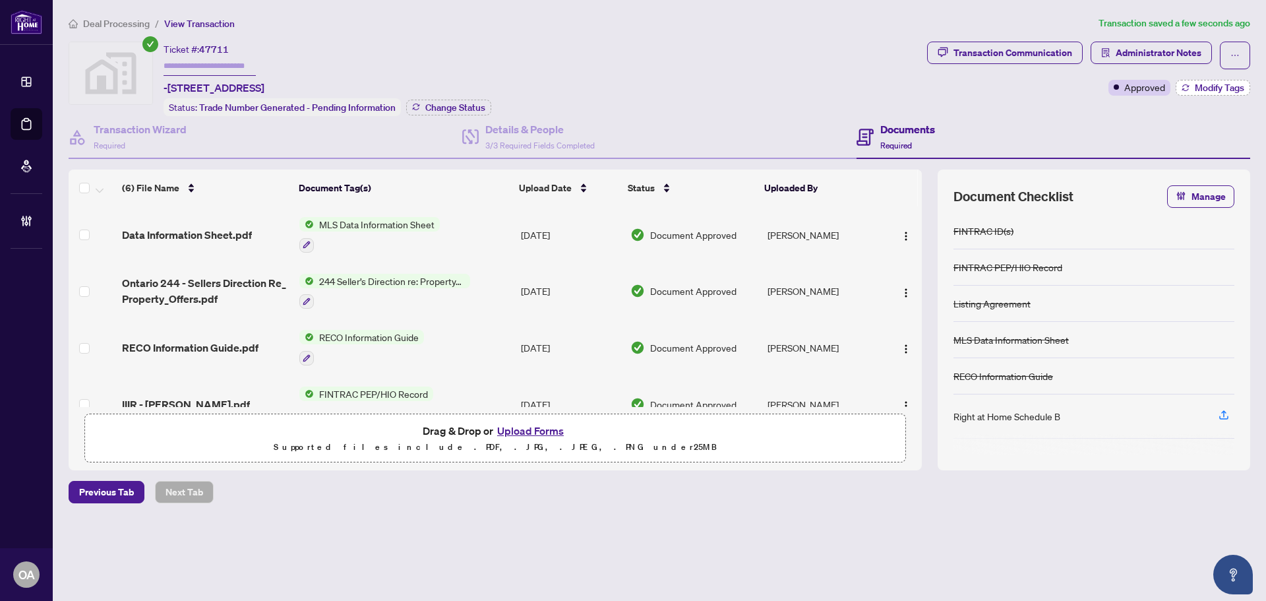
click at [1227, 86] on span "Modify Tags" at bounding box center [1218, 87] width 49 height 9
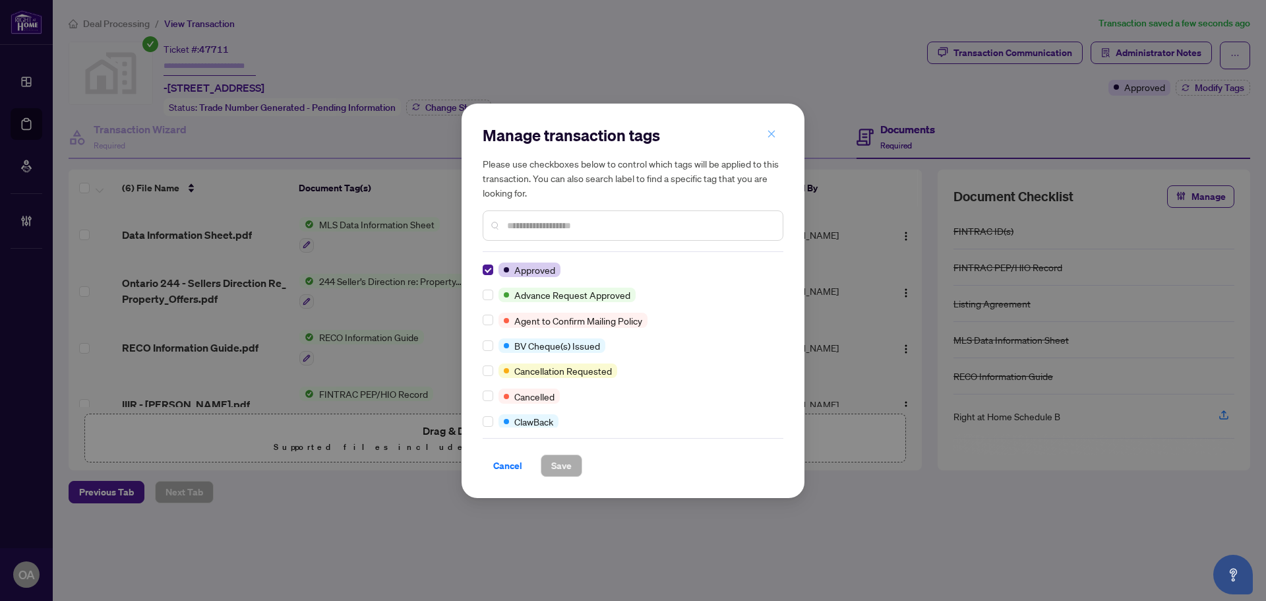
click at [773, 132] on icon "close" at bounding box center [771, 134] width 7 height 7
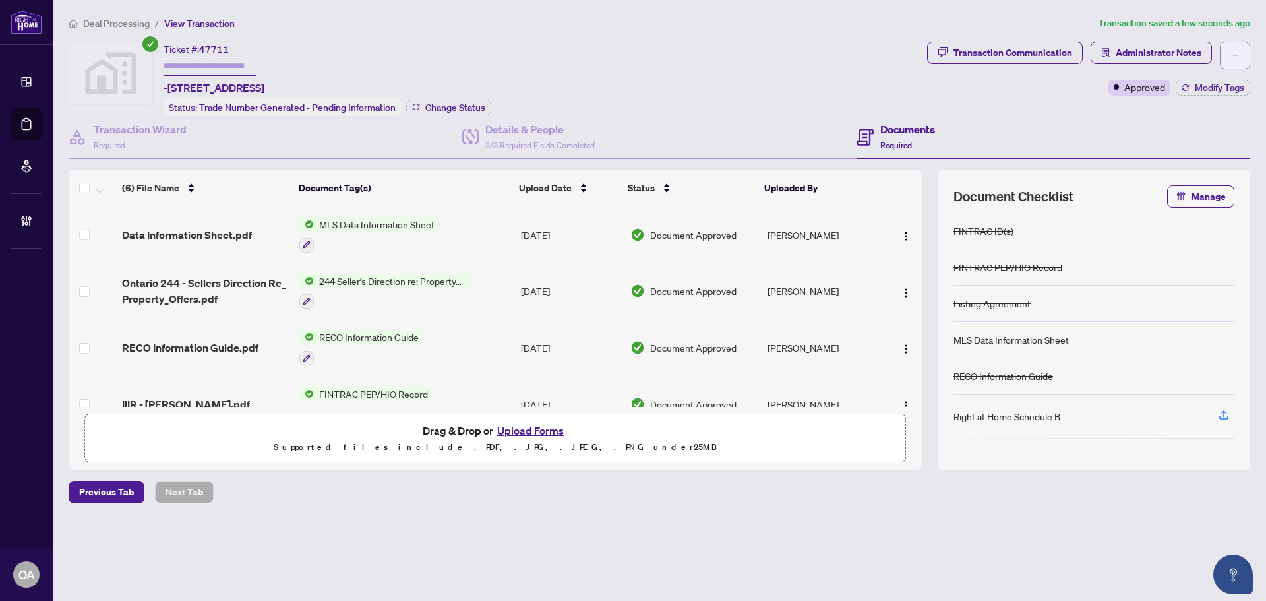
click at [1231, 55] on icon "ellipsis" at bounding box center [1234, 55] width 9 height 9
click at [1065, 112] on div "Transaction Communication Administrator Notes Approved Modify Tags" at bounding box center [1088, 79] width 328 height 74
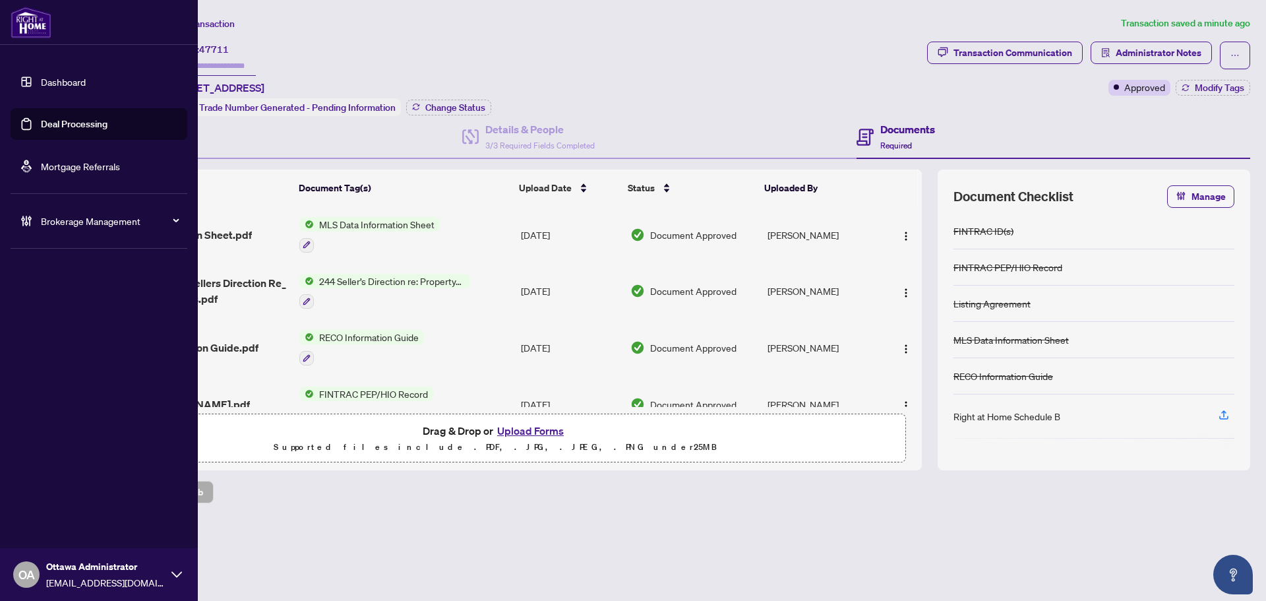
click at [65, 123] on link "Deal Processing" at bounding box center [74, 124] width 67 height 12
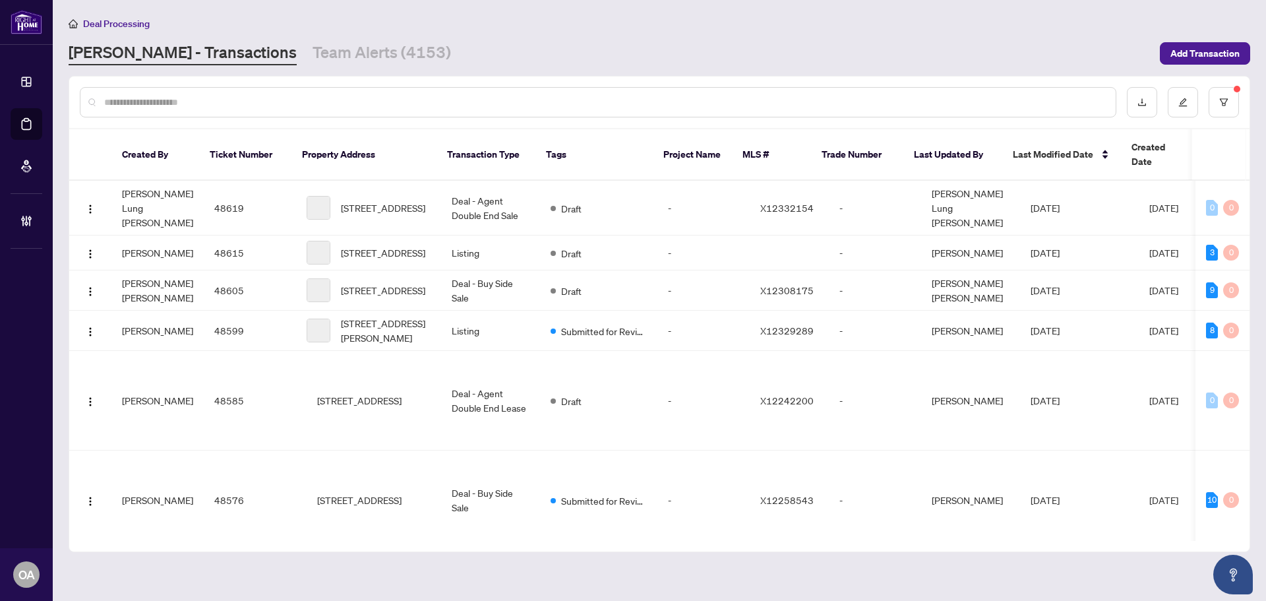
click at [518, 100] on input "text" at bounding box center [604, 102] width 1001 height 15
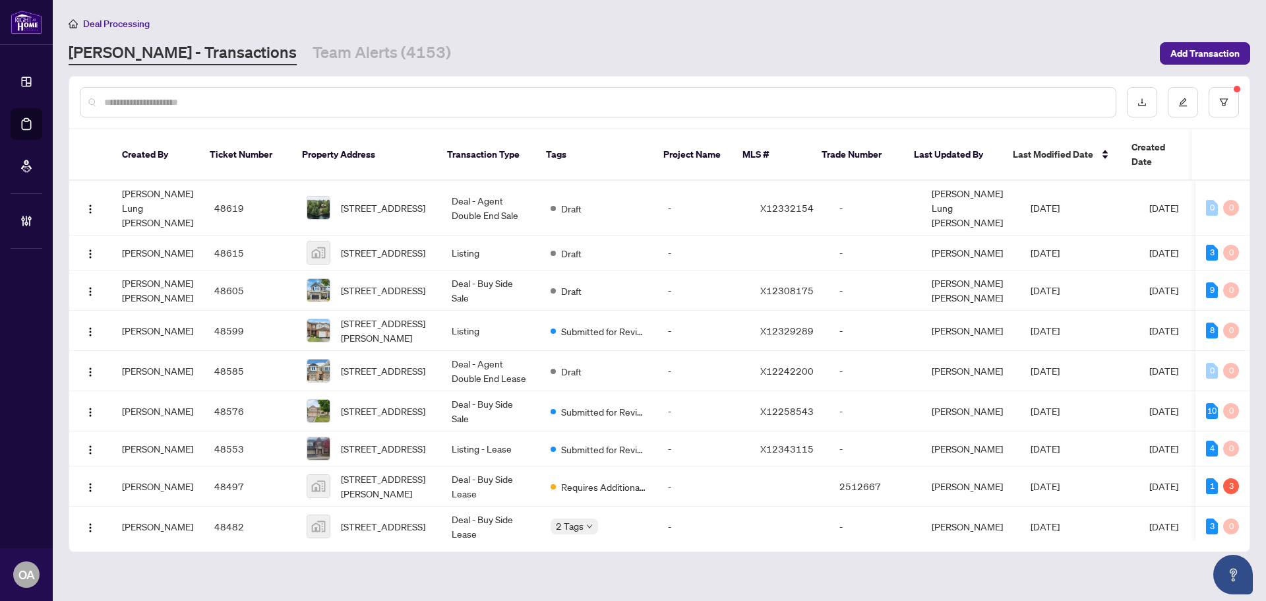
paste input "*****"
type input "*****"
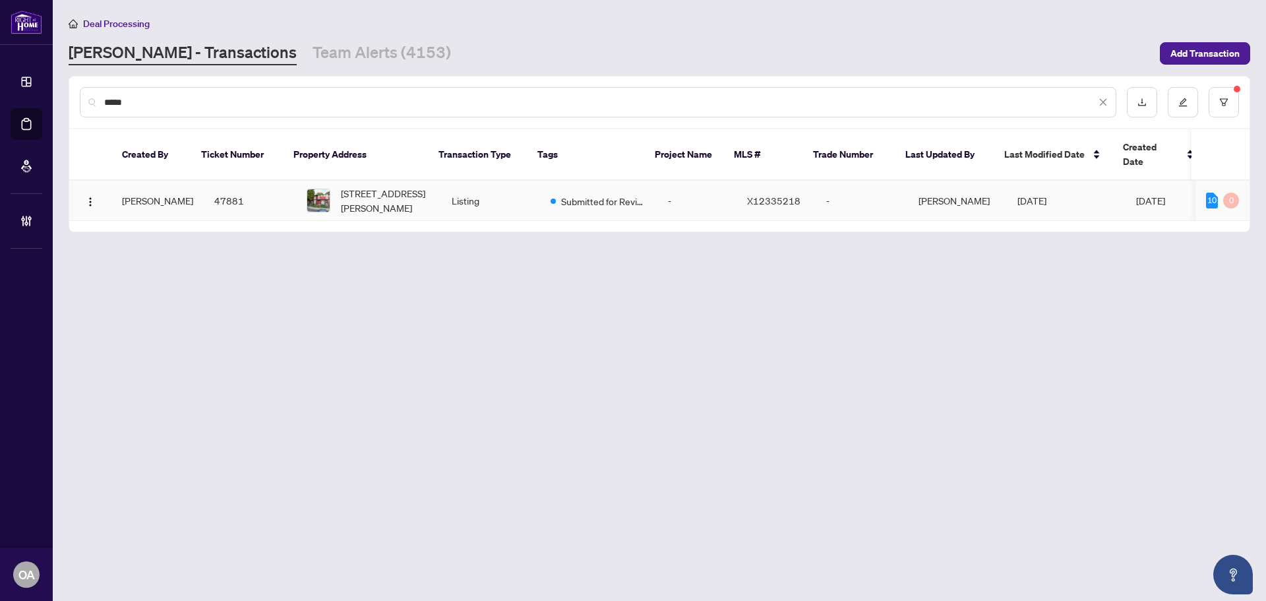
click at [373, 186] on span "102-23 Mcclintock Way, Kanata, Ontario K2L 2A3, Canada" at bounding box center [386, 200] width 90 height 29
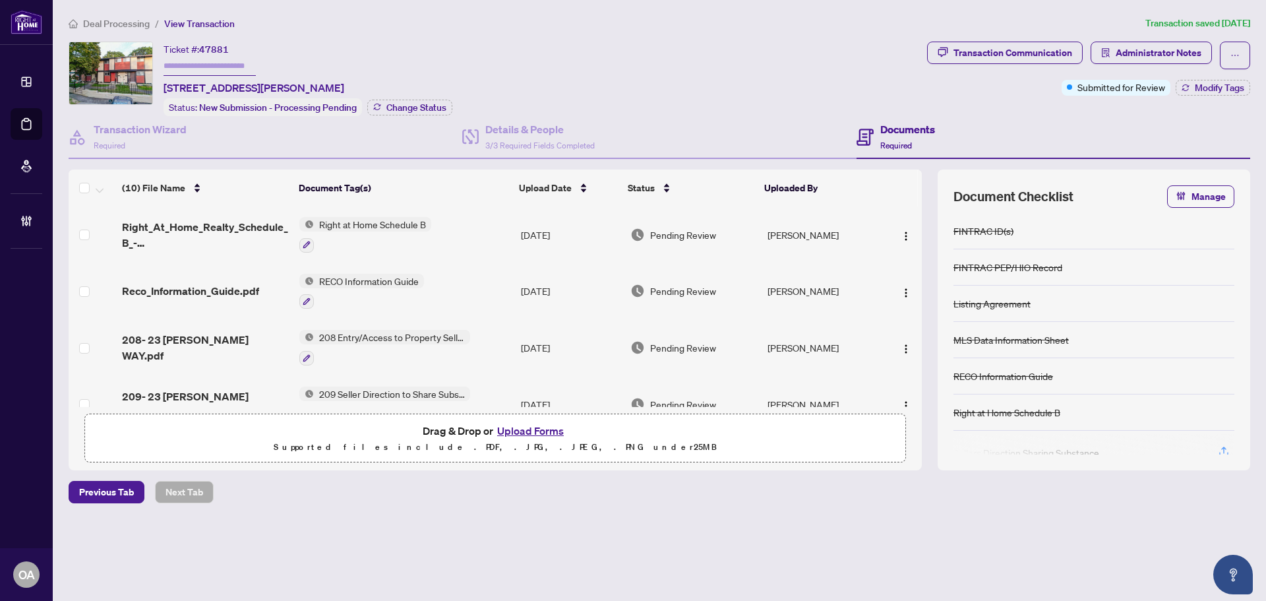
click at [178, 219] on span "Right_At_Home_Realty_Schedule_B_-_Agreement_of_Purchase_and_Sale.pdf" at bounding box center [205, 235] width 167 height 32
click at [157, 134] on h4 "Transaction Wizard" at bounding box center [140, 129] width 93 height 16
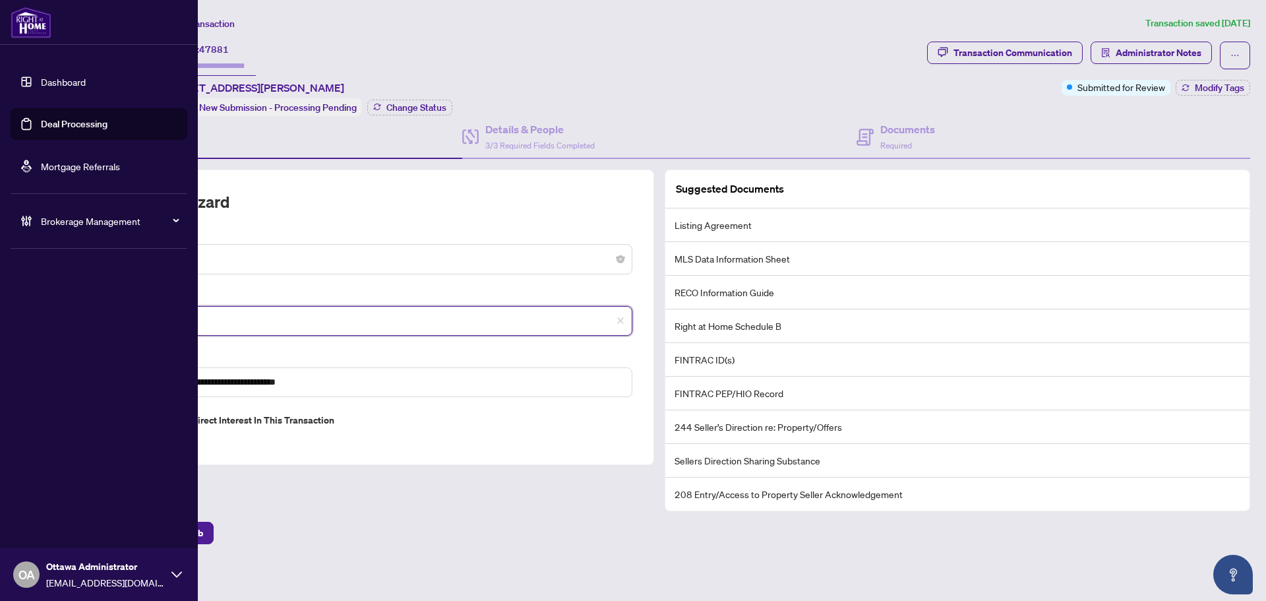
drag, startPoint x: 189, startPoint y: 312, endPoint x: 9, endPoint y: 307, distance: 180.0
click at [9, 307] on div "**********" at bounding box center [633, 300] width 1266 height 601
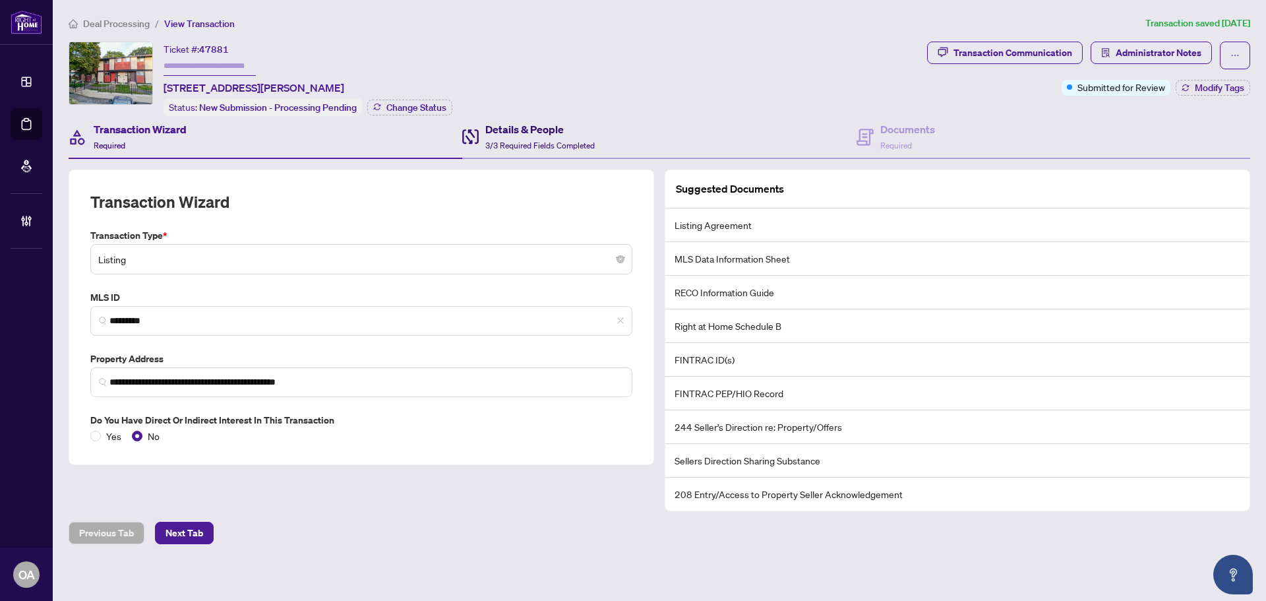
click at [517, 140] on span "3/3 Required Fields Completed" at bounding box center [539, 145] width 109 height 10
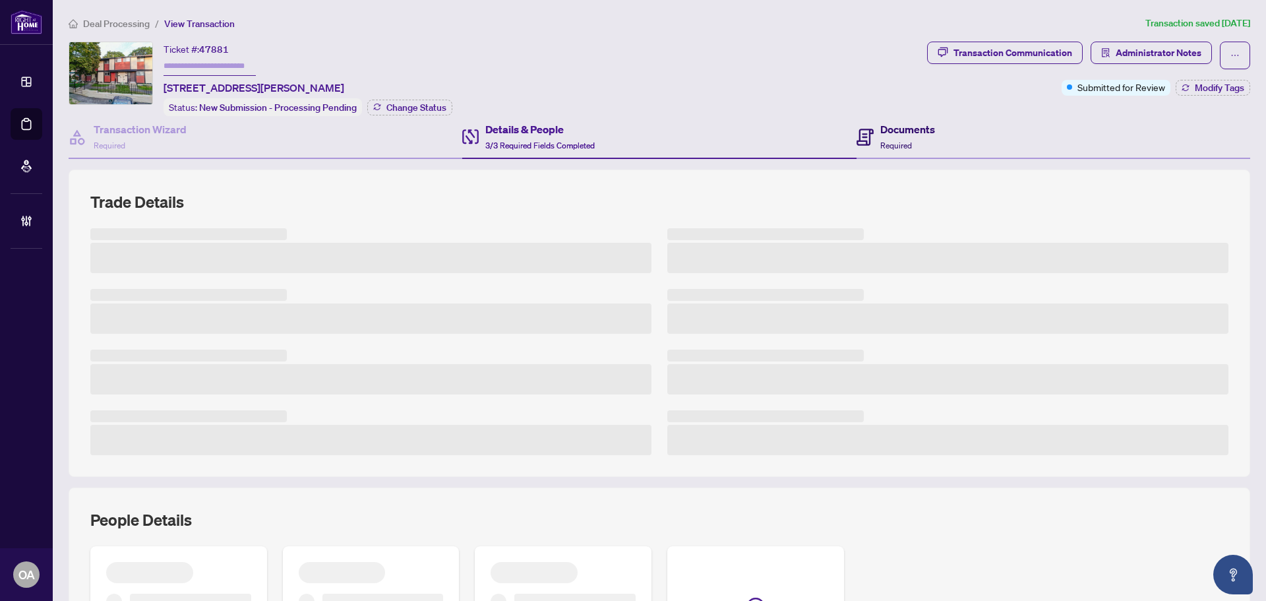
click at [916, 136] on div "Documents Required" at bounding box center [907, 136] width 55 height 31
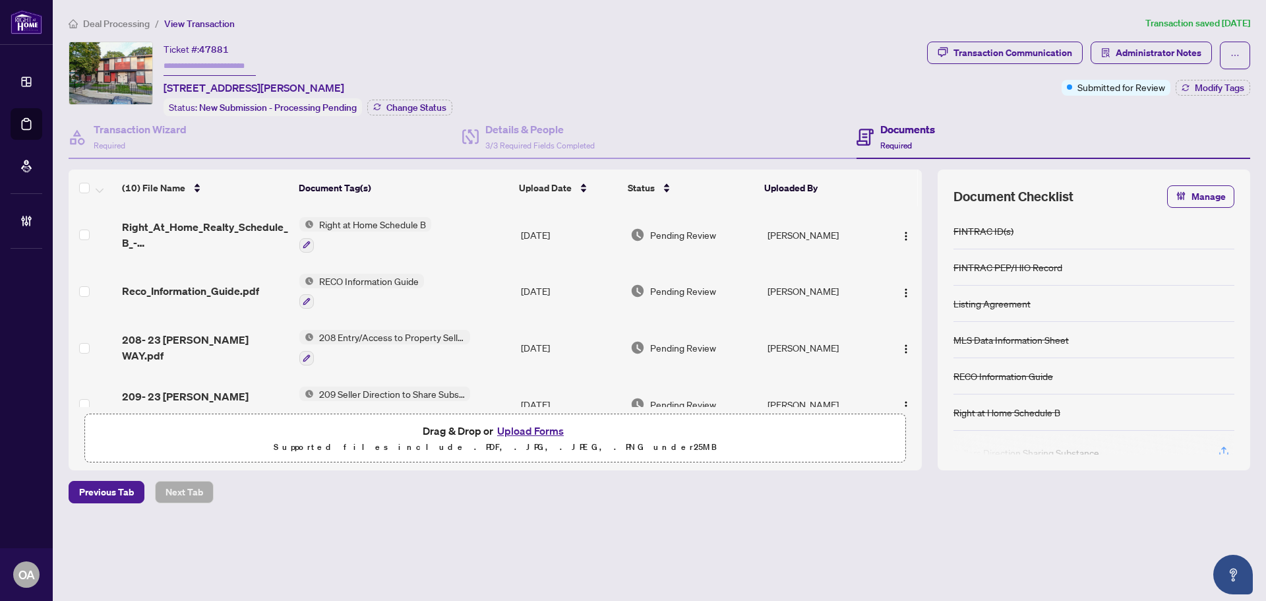
click at [384, 222] on span "Right at Home Schedule B" at bounding box center [372, 224] width 117 height 15
click at [237, 227] on span "Right_At_Home_Realty_Schedule_B_-_Agreement_of_Purchase_and_Sale.pdf" at bounding box center [205, 235] width 167 height 32
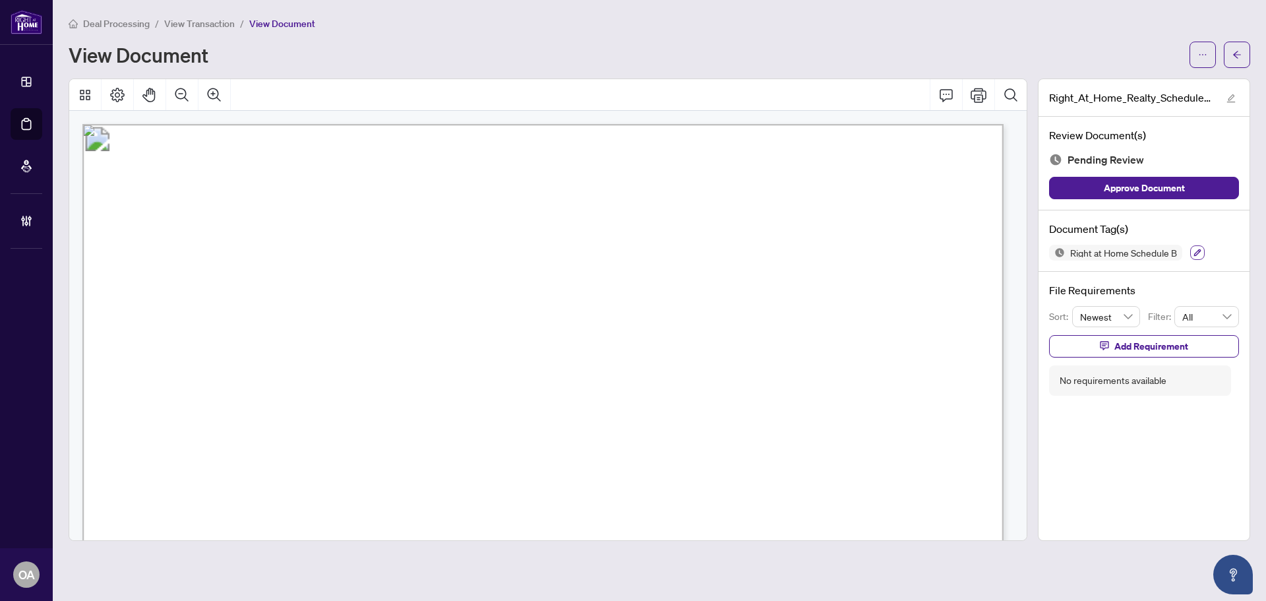
click at [1198, 254] on icon "button" at bounding box center [1197, 253] width 8 height 8
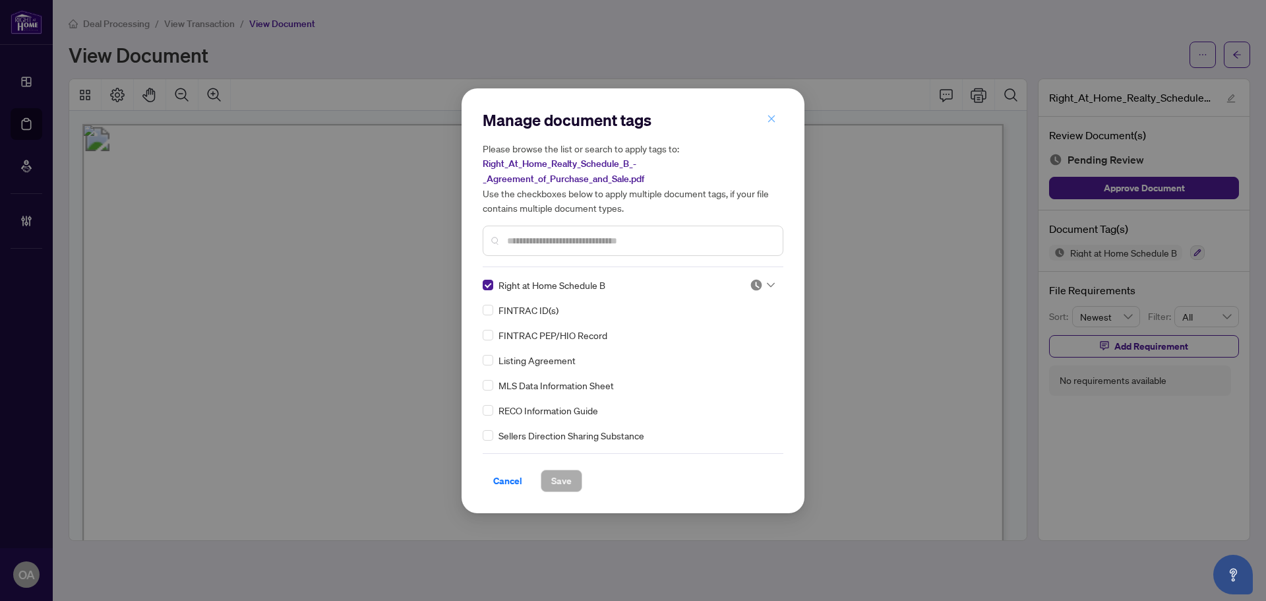
click at [768, 116] on icon "close" at bounding box center [771, 118] width 9 height 9
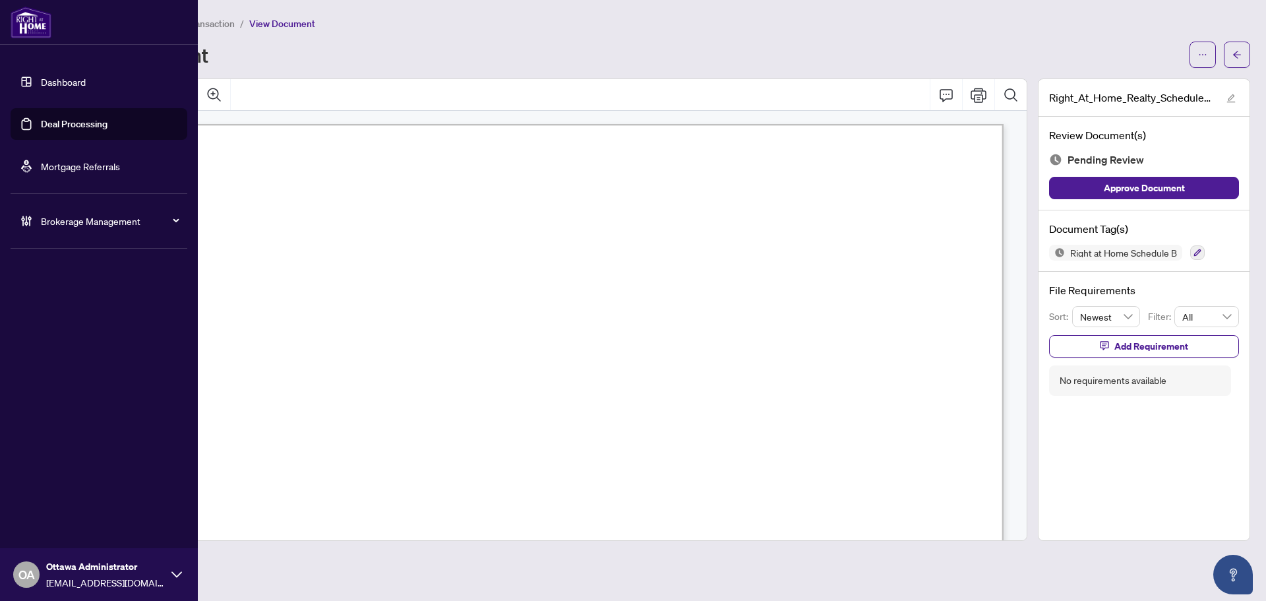
click at [48, 120] on link "Deal Processing" at bounding box center [74, 124] width 67 height 12
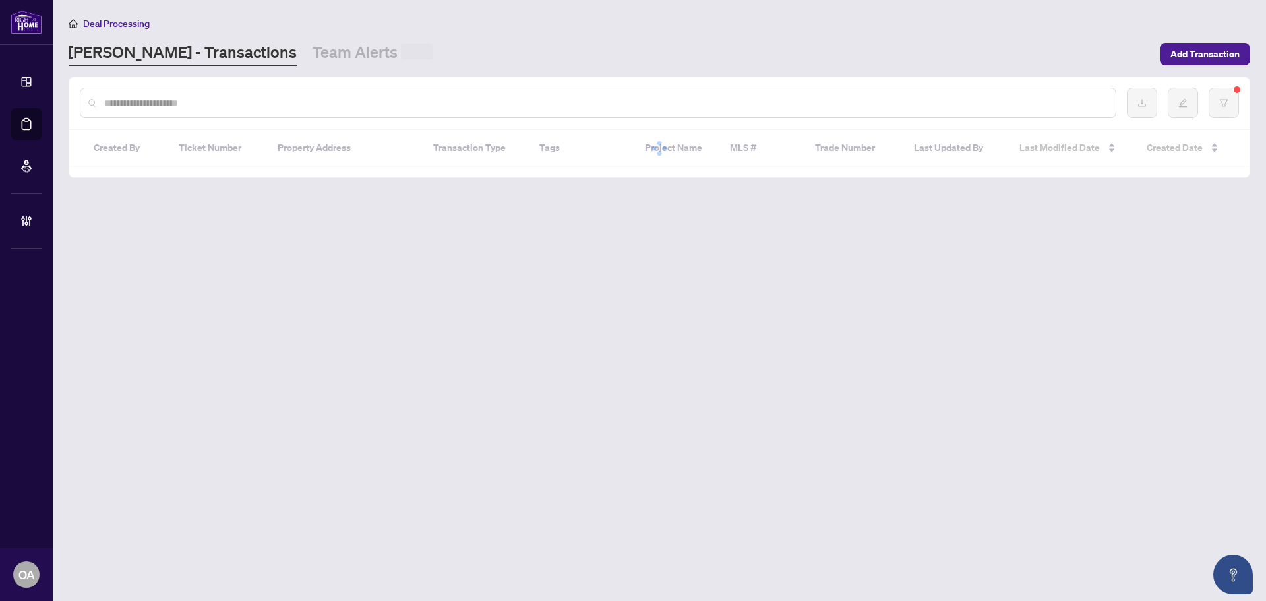
click at [430, 104] on input "text" at bounding box center [604, 103] width 1001 height 15
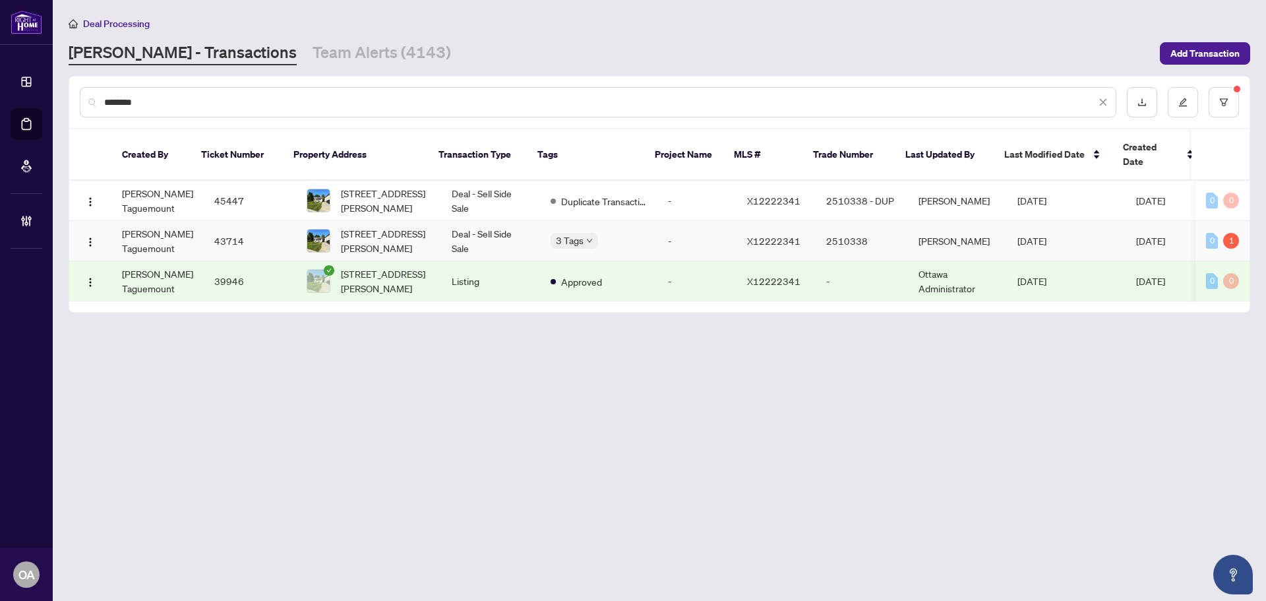
type input "********"
click at [479, 222] on td "Deal - Sell Side Sale" at bounding box center [490, 241] width 99 height 40
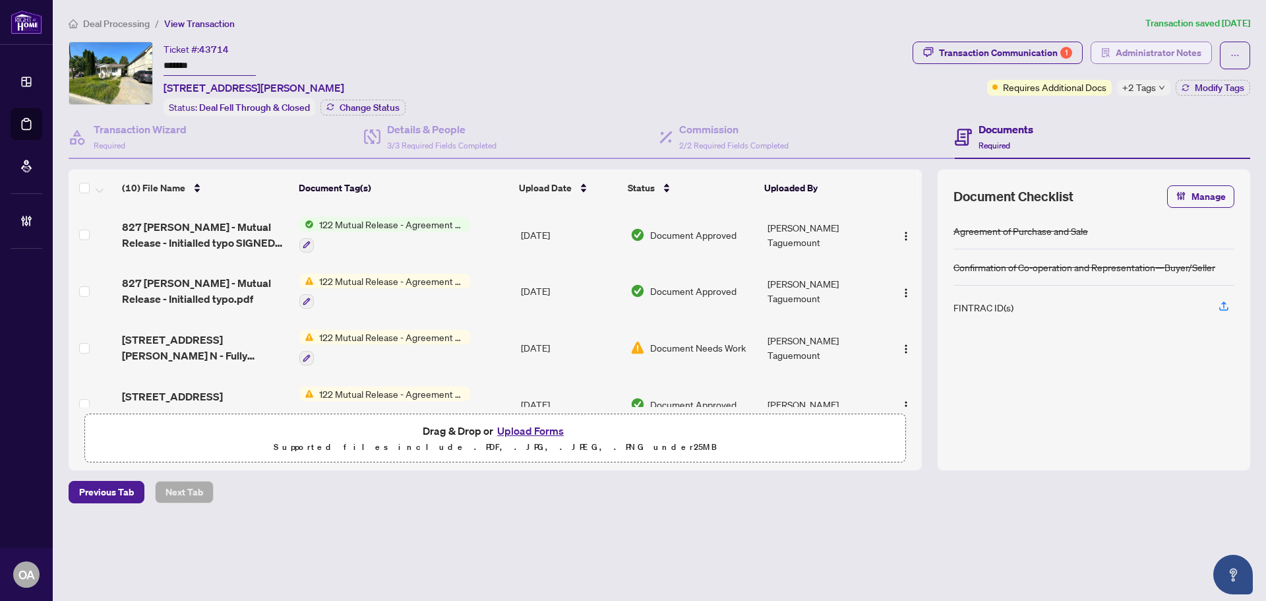
click at [1159, 48] on span "Administrator Notes" at bounding box center [1158, 52] width 86 height 21
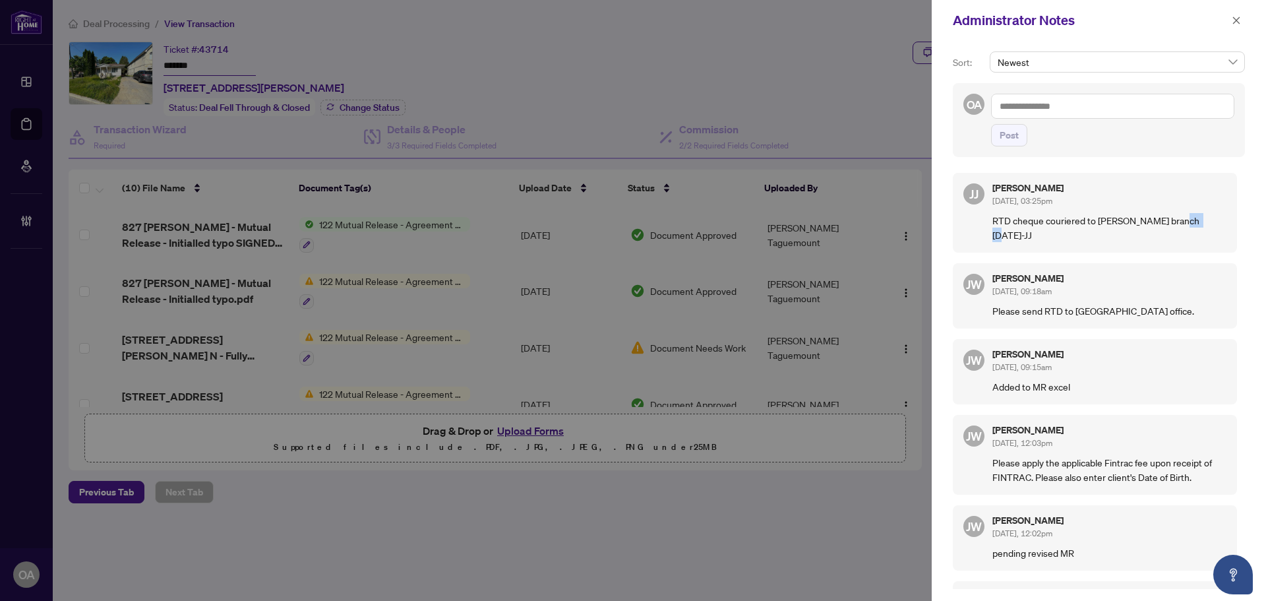
drag, startPoint x: 1188, startPoint y: 218, endPoint x: 1213, endPoint y: 217, distance: 25.1
click at [1213, 217] on p "RTD cheque couriered to OTT branch AUGUST 12-JJ" at bounding box center [1109, 227] width 234 height 29
drag, startPoint x: 1200, startPoint y: 219, endPoint x: 1190, endPoint y: 219, distance: 10.5
click at [1190, 219] on p "RTD cheque couriered to OTT branch AUGUST 12-JJ" at bounding box center [1109, 227] width 234 height 29
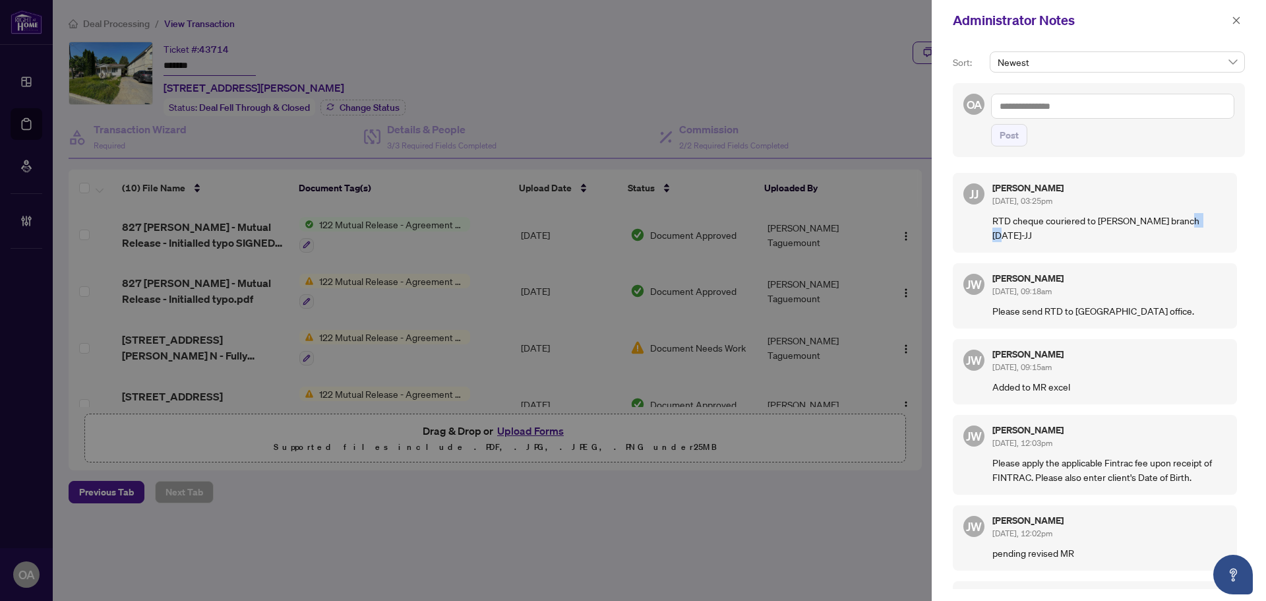
click at [1204, 222] on p "RTD cheque couriered to OTT branch AUGUST 12-JJ" at bounding box center [1109, 227] width 234 height 29
click at [1197, 220] on p "RTD cheque couriered to OTT branch AUGUST 12-JJ" at bounding box center [1109, 227] width 234 height 29
drag, startPoint x: 1189, startPoint y: 220, endPoint x: 1210, endPoint y: 218, distance: 20.5
click at [1210, 218] on p "RTD cheque couriered to OTT branch AUGUST 12-JJ" at bounding box center [1109, 227] width 234 height 29
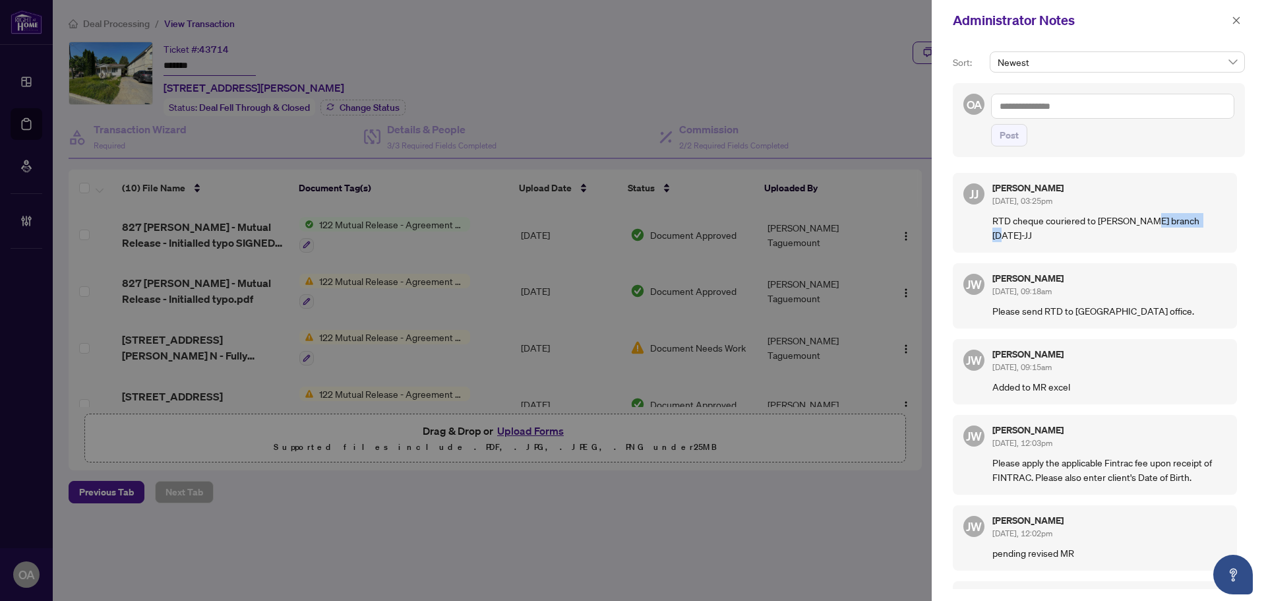
drag, startPoint x: 1149, startPoint y: 221, endPoint x: 1208, endPoint y: 220, distance: 59.3
click at [1208, 220] on p "RTD cheque couriered to OTT branch AUGUST 12-JJ" at bounding box center [1109, 227] width 234 height 29
drag, startPoint x: 1145, startPoint y: 219, endPoint x: 1233, endPoint y: 219, distance: 87.7
click at [1233, 219] on div "JJ Jamila Johnson Aug/11/2025, 03:25pm RTD cheque couriered to OTT branch AUGUS…" at bounding box center [1099, 377] width 292 height 424
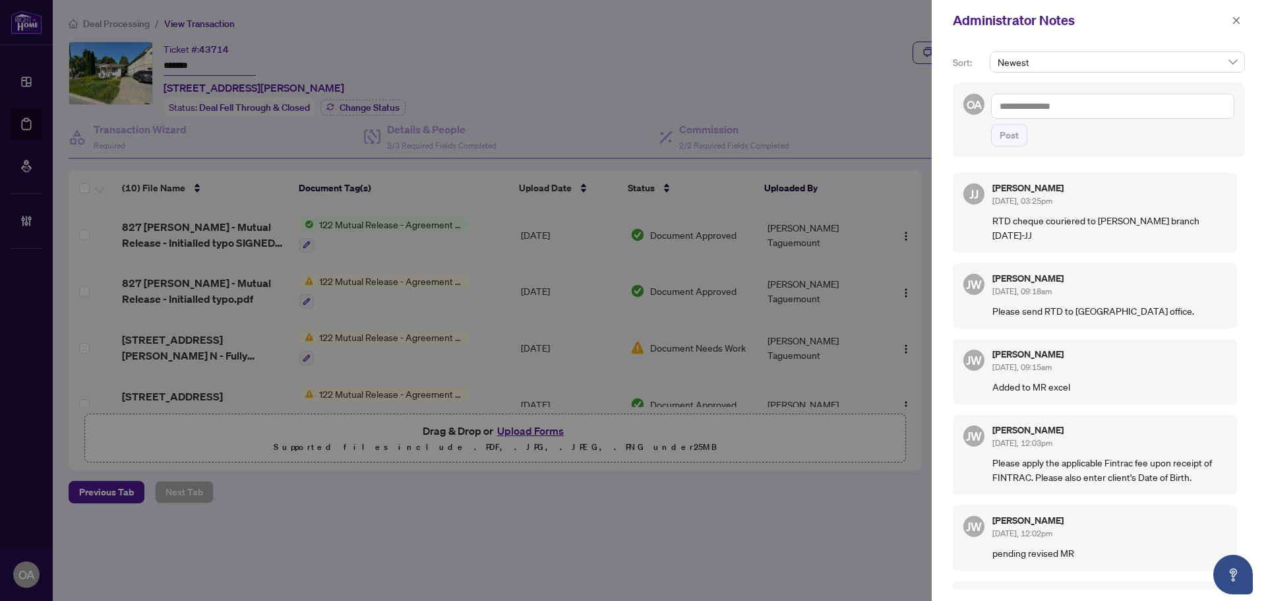
click at [1182, 278] on div "Jackie Wu Aug/08/2025, 09:18am" at bounding box center [1109, 286] width 234 height 24
click at [1233, 19] on icon "close" at bounding box center [1235, 20] width 9 height 9
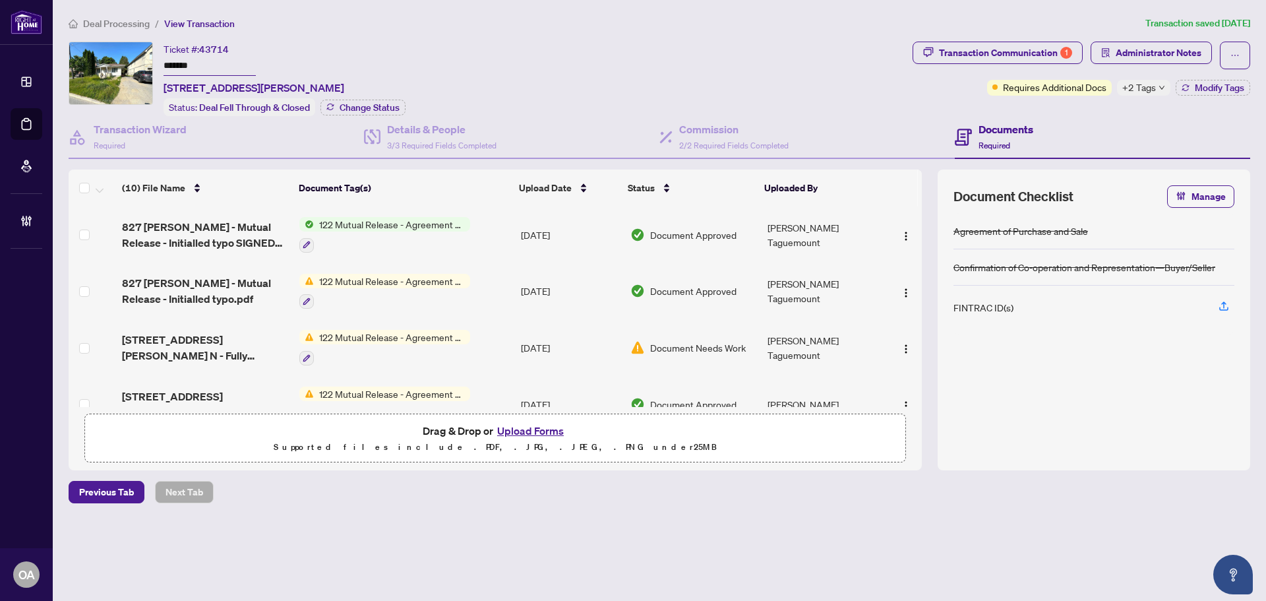
drag, startPoint x: 198, startPoint y: 63, endPoint x: 160, endPoint y: 59, distance: 39.1
click at [160, 59] on div "Ticket #: 43714 ******* 827 Riddell Ave, Ottawa, Ontario K2A 2V8, Canada Status…" at bounding box center [488, 79] width 838 height 74
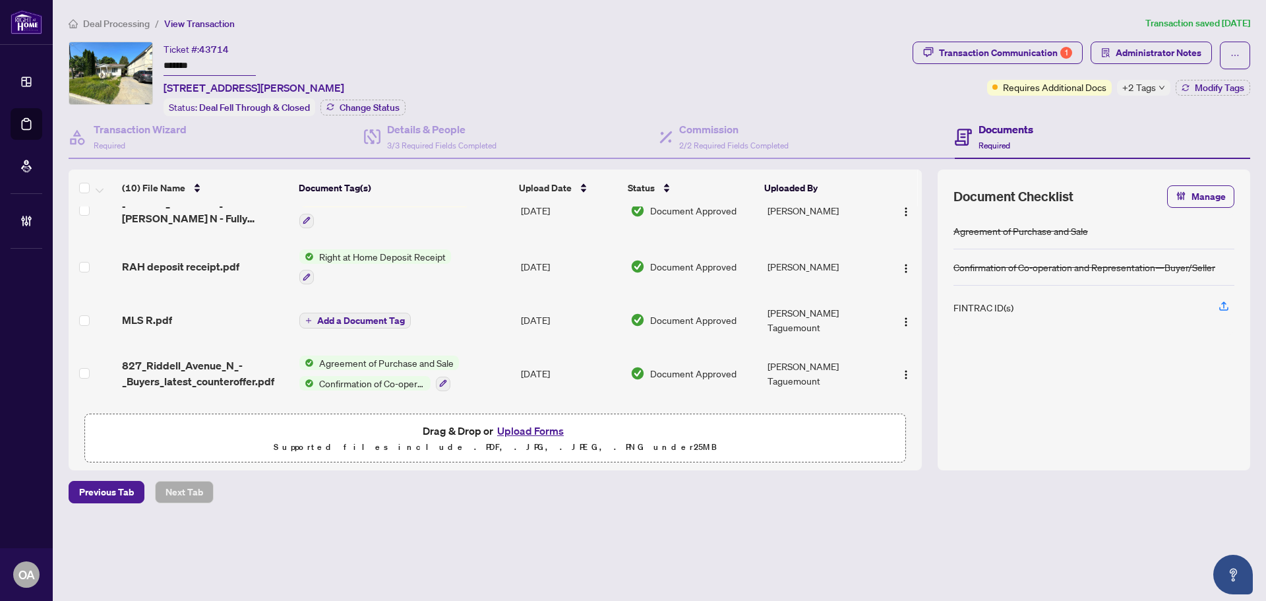
scroll to position [192, 0]
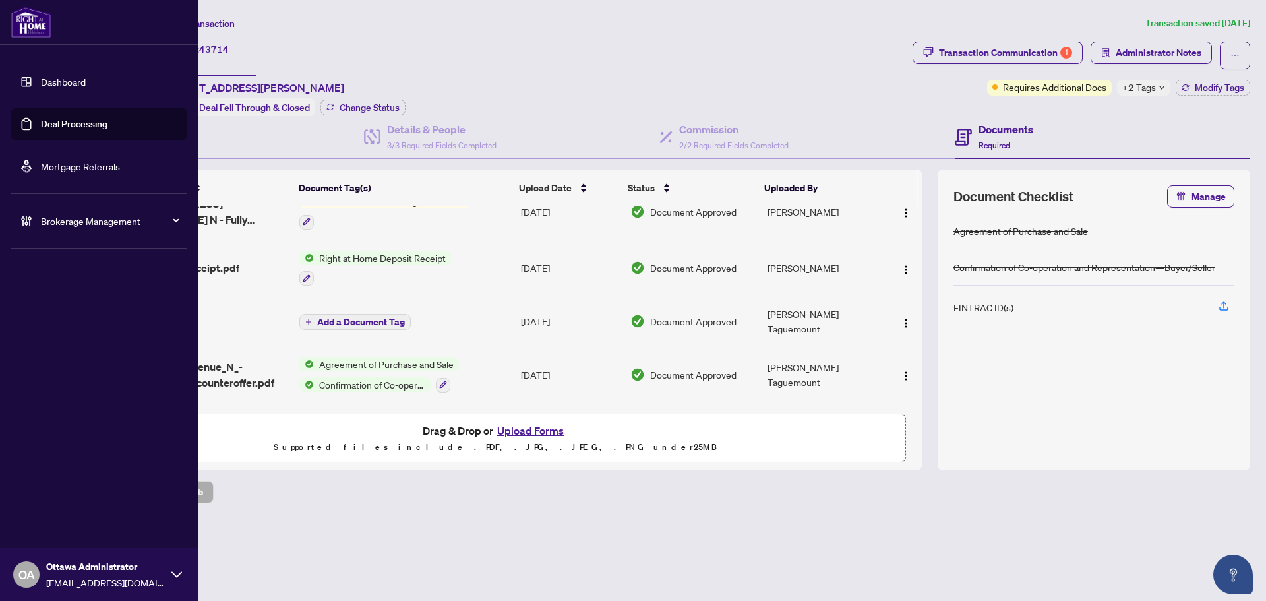
click at [45, 120] on link "Deal Processing" at bounding box center [74, 124] width 67 height 12
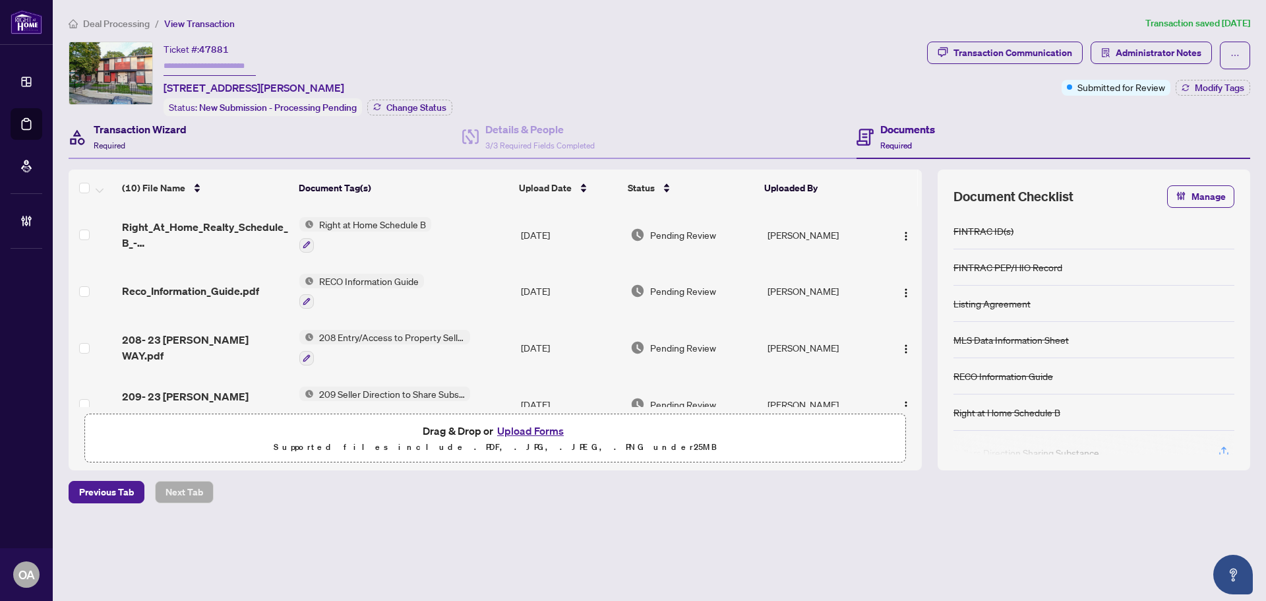
click at [149, 129] on h4 "Transaction Wizard" at bounding box center [140, 129] width 93 height 16
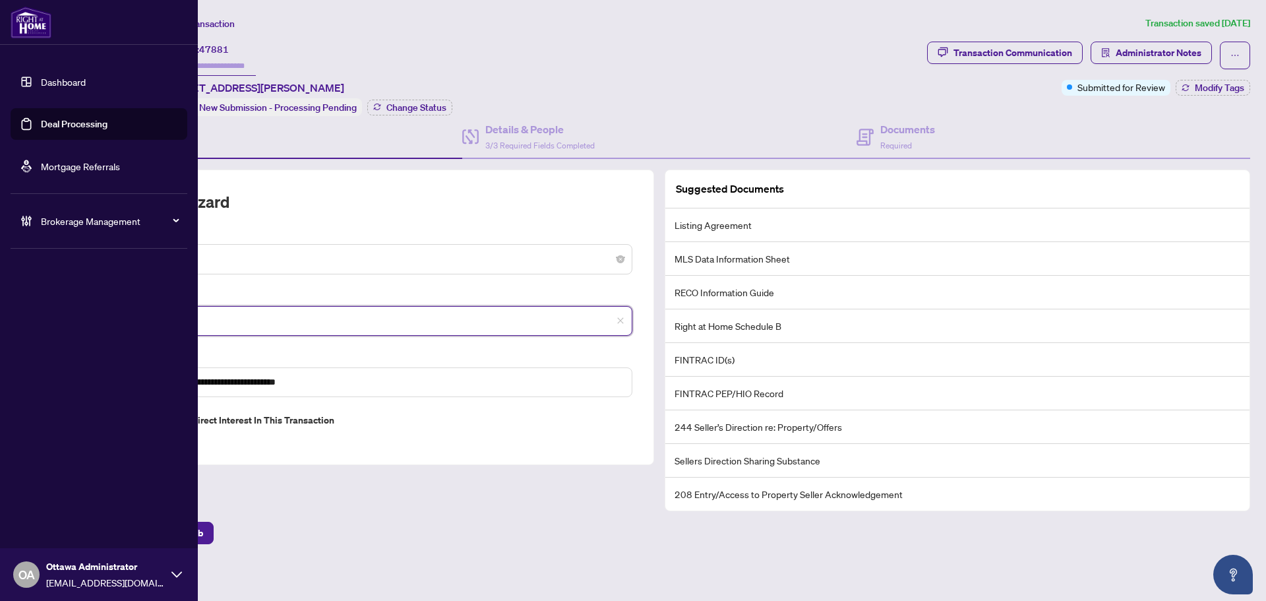
drag, startPoint x: 160, startPoint y: 315, endPoint x: 44, endPoint y: 297, distance: 117.4
click at [44, 297] on div "**********" at bounding box center [633, 300] width 1266 height 601
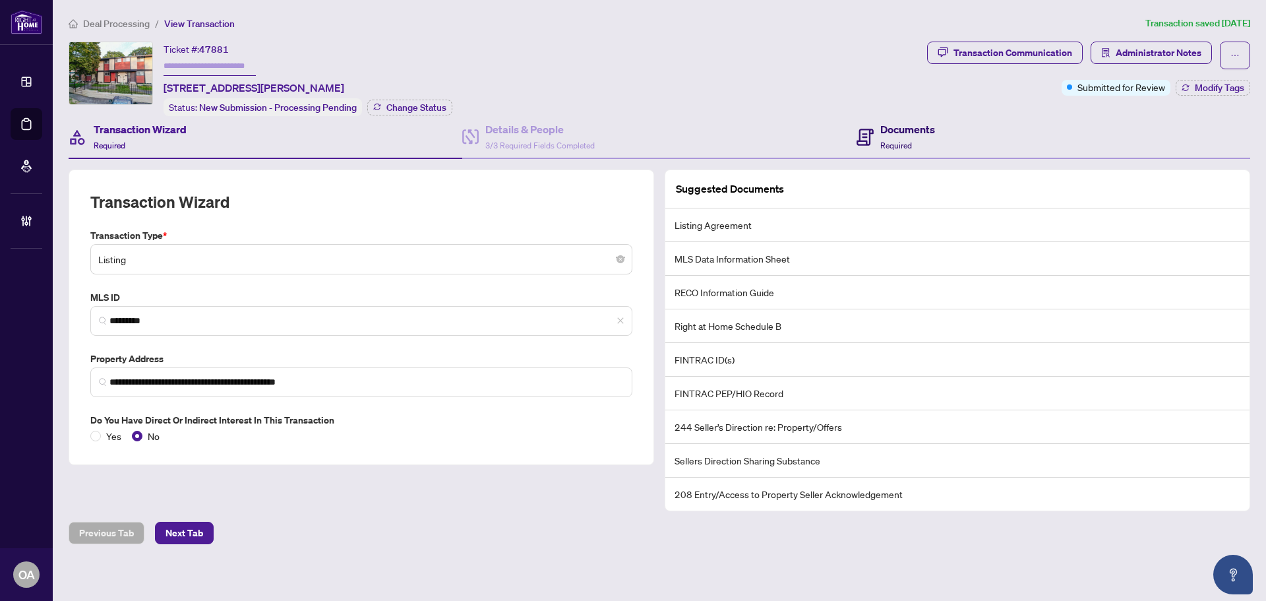
click at [883, 127] on h4 "Documents" at bounding box center [907, 129] width 55 height 16
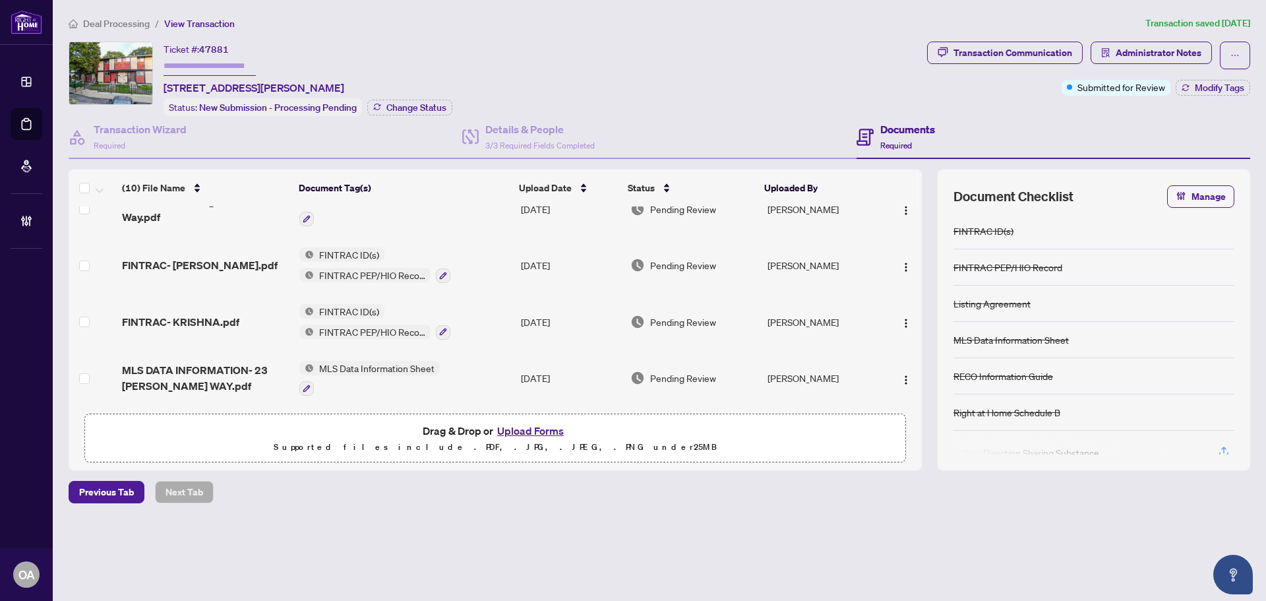
scroll to position [103, 0]
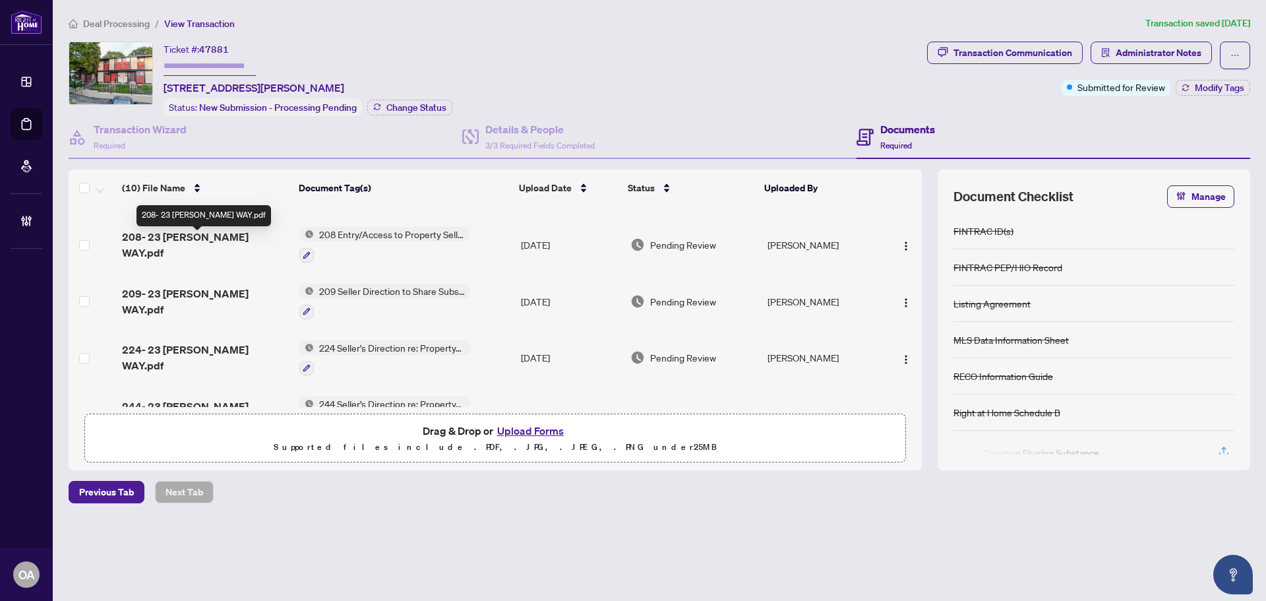
click at [205, 239] on span "208- 23 MCCLINTOCK WAY.pdf" at bounding box center [205, 245] width 167 height 32
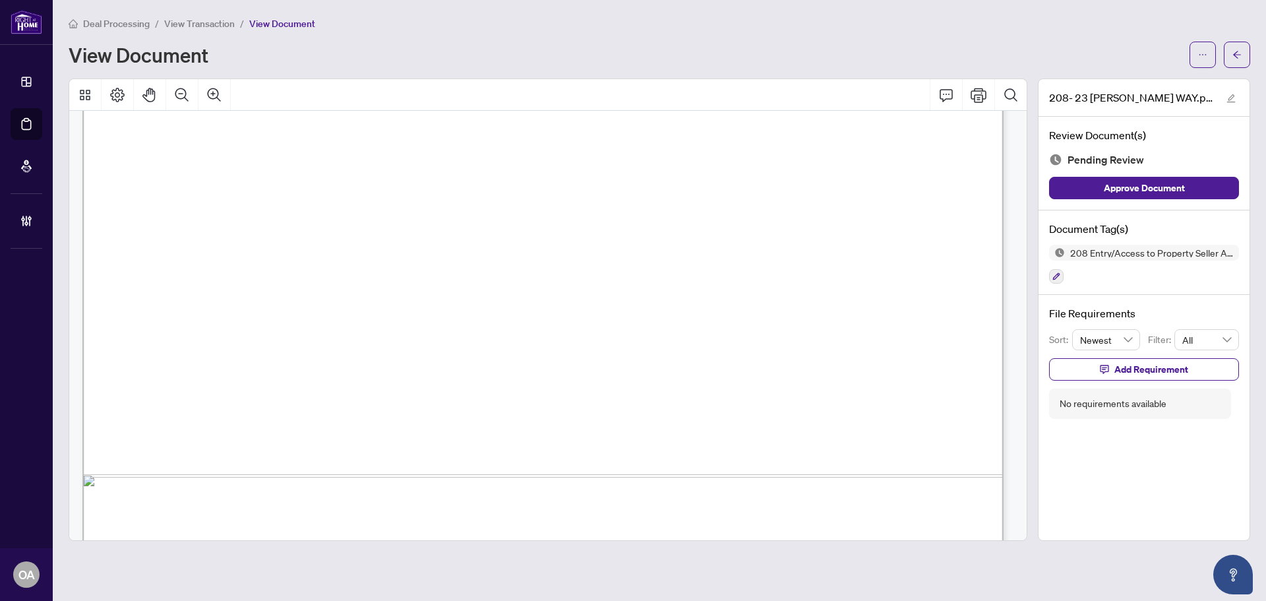
scroll to position [789, 0]
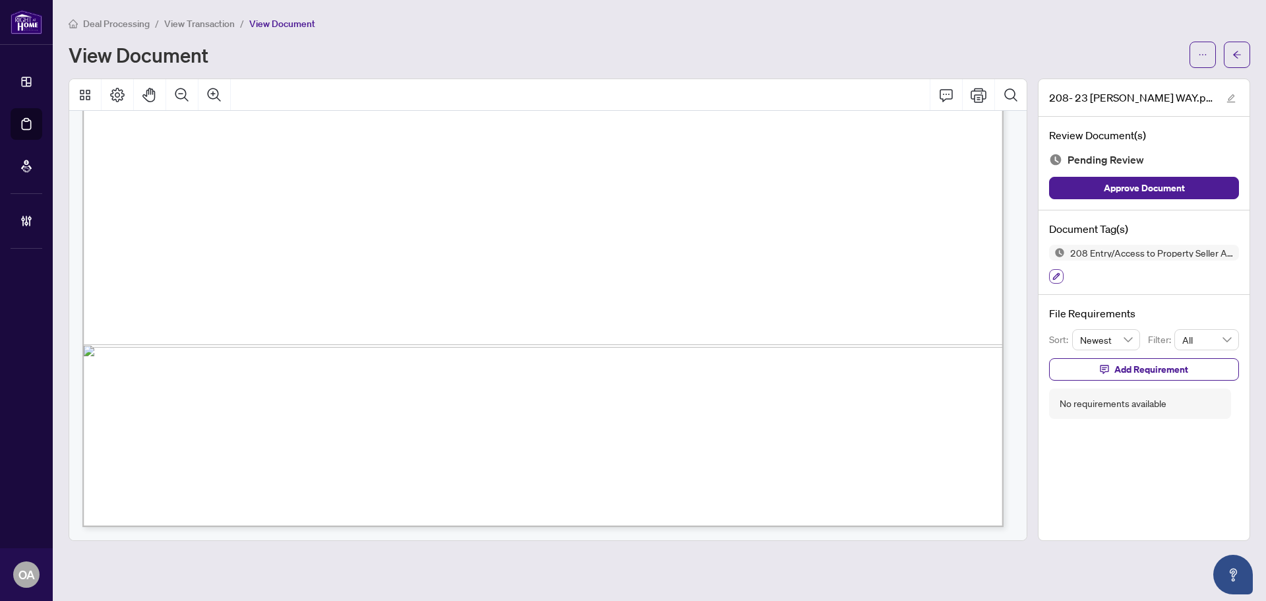
click at [1055, 276] on icon "button" at bounding box center [1056, 276] width 8 height 8
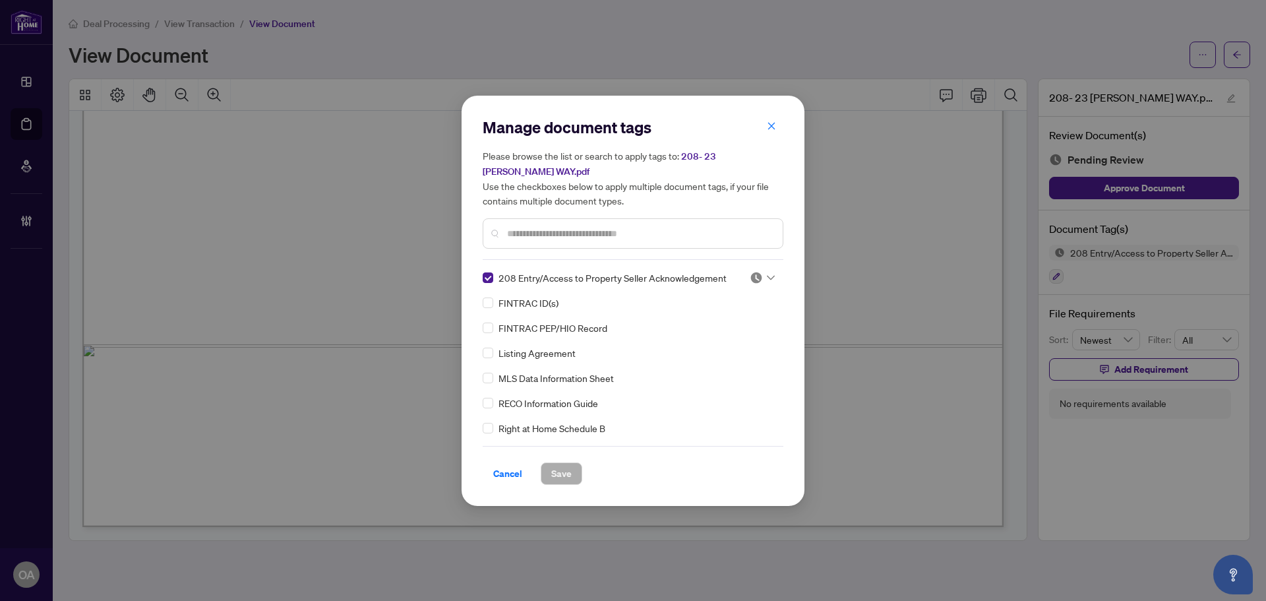
click at [768, 278] on icon at bounding box center [771, 277] width 8 height 5
click at [701, 341] on div "Approved" at bounding box center [718, 341] width 84 height 15
click at [564, 473] on span "Save" at bounding box center [561, 473] width 20 height 21
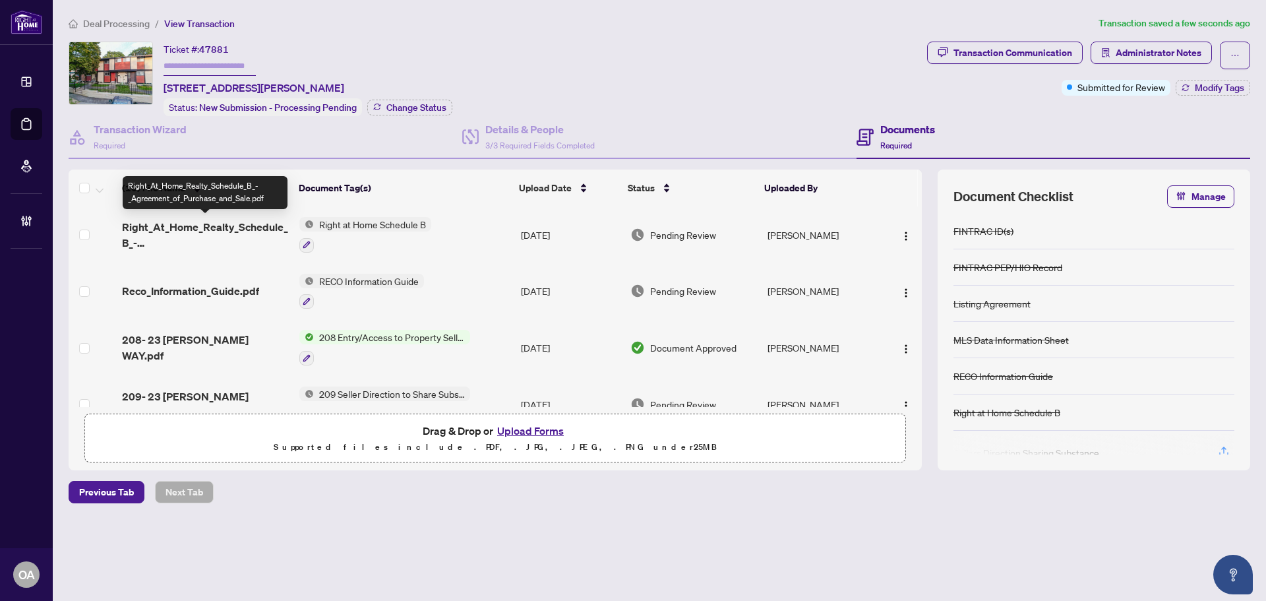
click at [220, 235] on span "Right_At_Home_Realty_Schedule_B_-_Agreement_of_Purchase_and_Sale.pdf" at bounding box center [205, 235] width 167 height 32
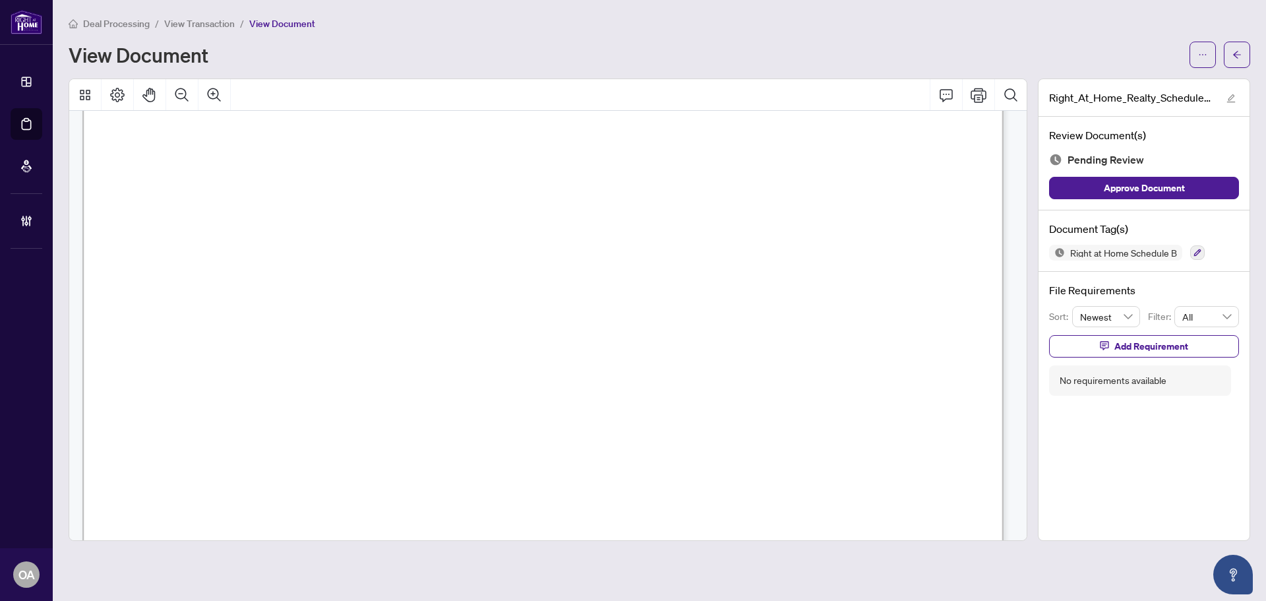
scroll to position [130, 0]
click at [1197, 253] on icon "button" at bounding box center [1197, 252] width 7 height 7
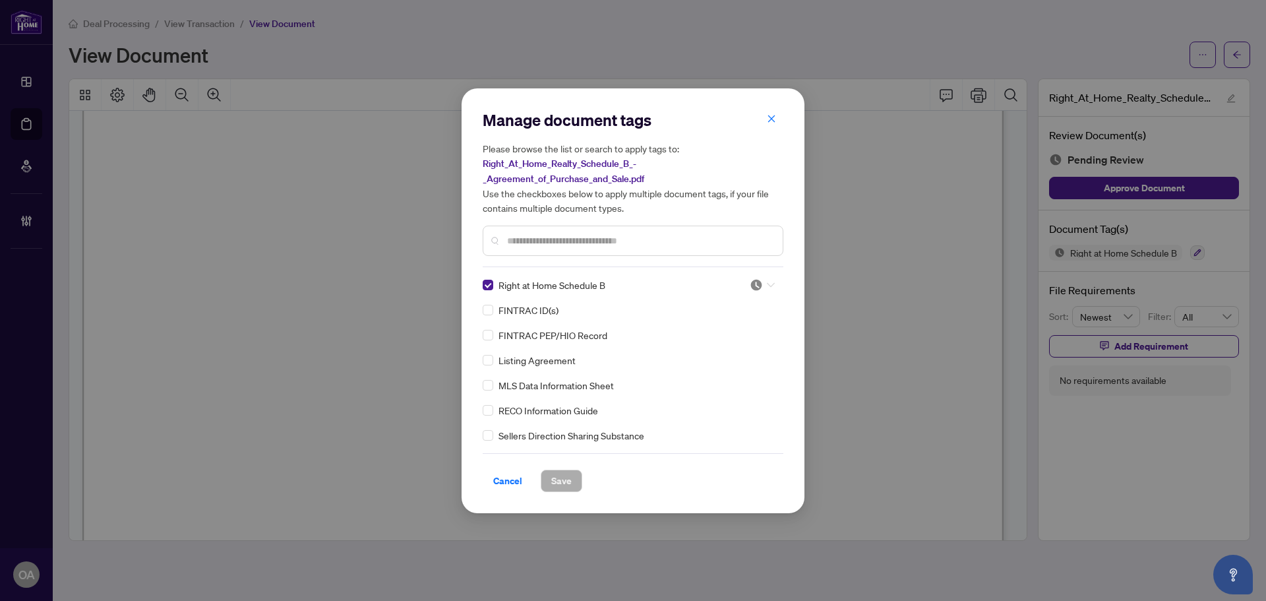
click at [767, 280] on div at bounding box center [761, 284] width 25 height 13
click at [750, 350] on div "Approved" at bounding box center [718, 348] width 84 height 15
click at [571, 476] on span "Save" at bounding box center [561, 480] width 20 height 21
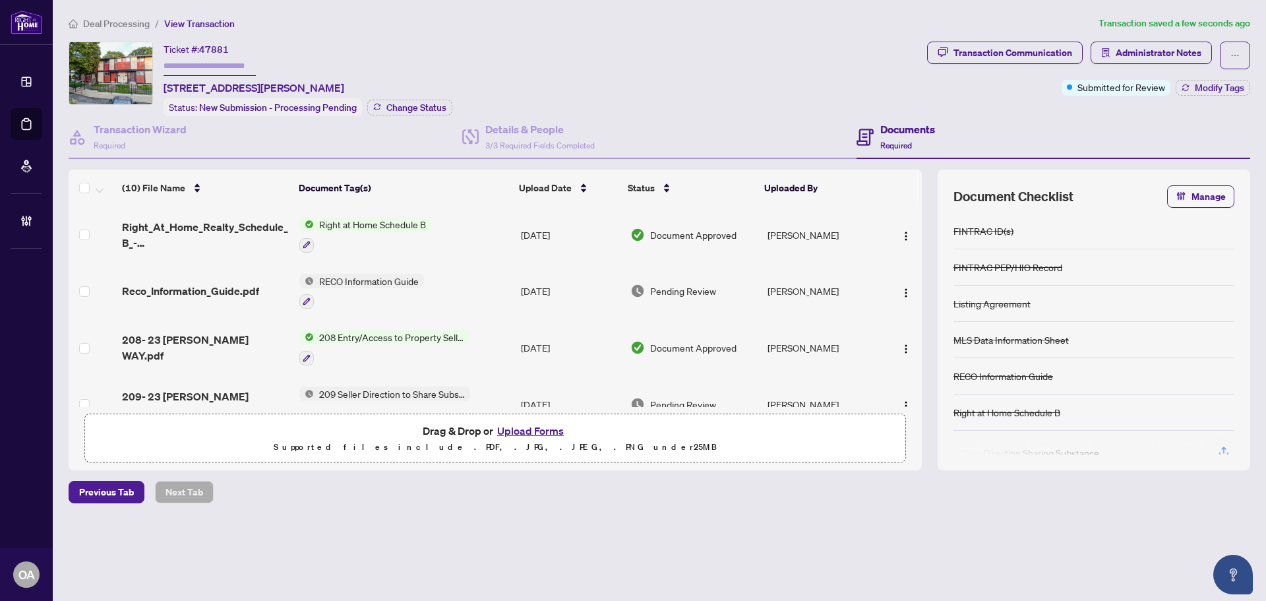
click at [171, 298] on td "Reco_Information_Guide.pdf" at bounding box center [205, 291] width 177 height 57
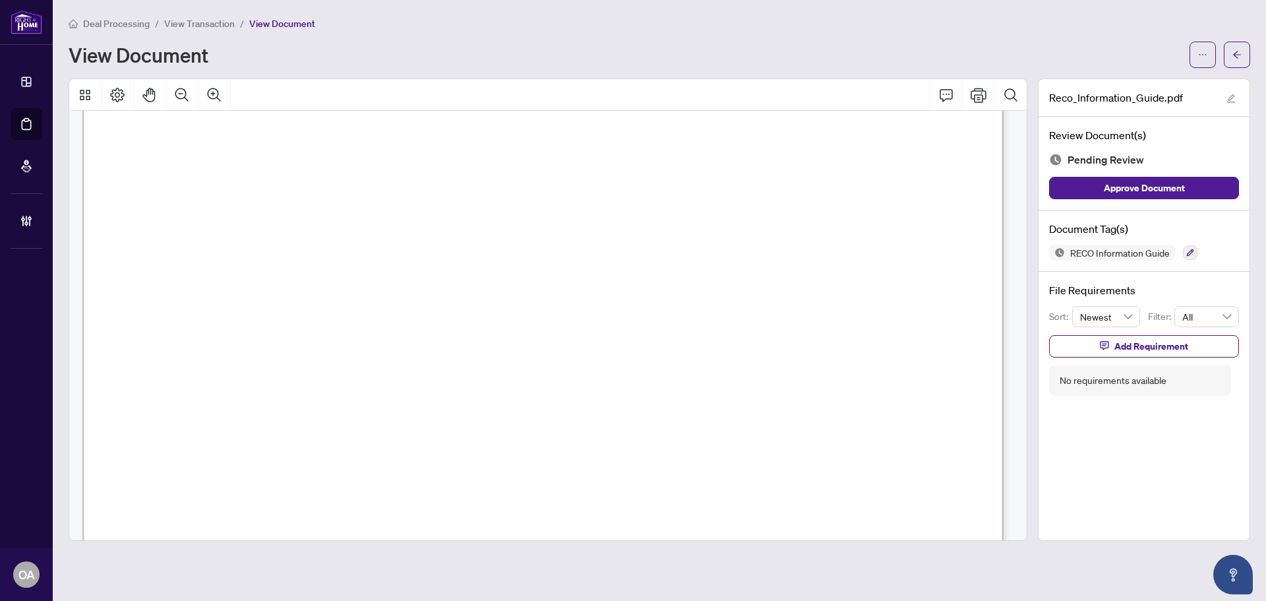
scroll to position [14791, 0]
click at [1190, 249] on icon "button" at bounding box center [1190, 253] width 8 height 8
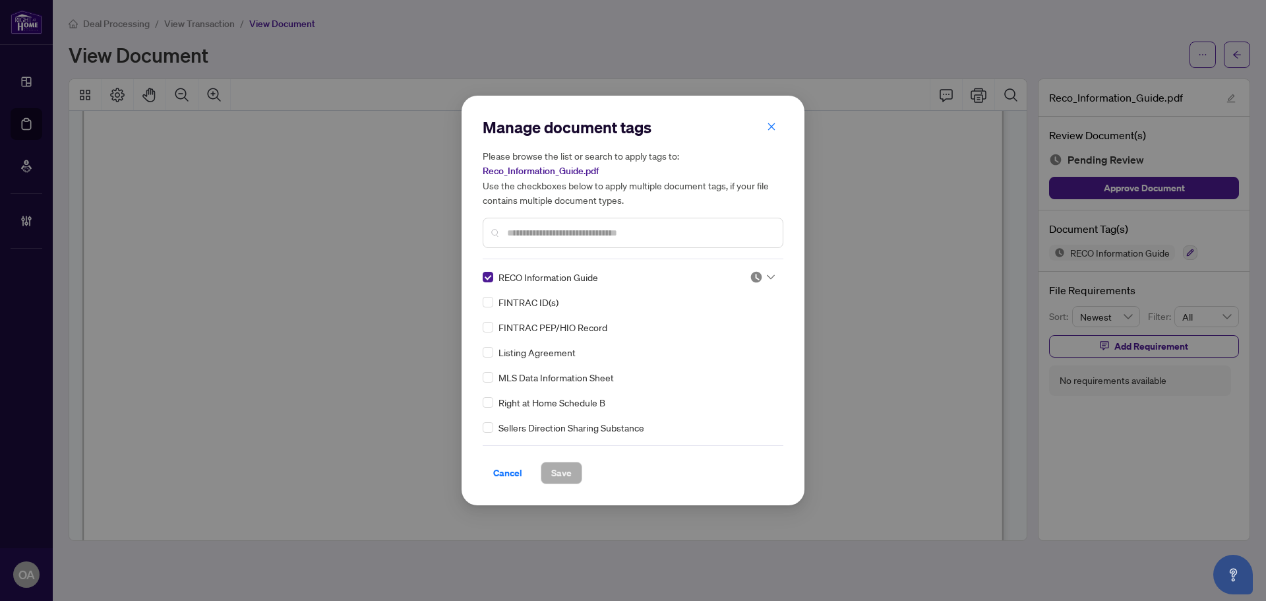
click at [767, 276] on icon at bounding box center [771, 276] width 8 height 5
click at [742, 341] on div "Approved" at bounding box center [718, 341] width 84 height 15
click at [563, 477] on span "Save" at bounding box center [561, 472] width 20 height 21
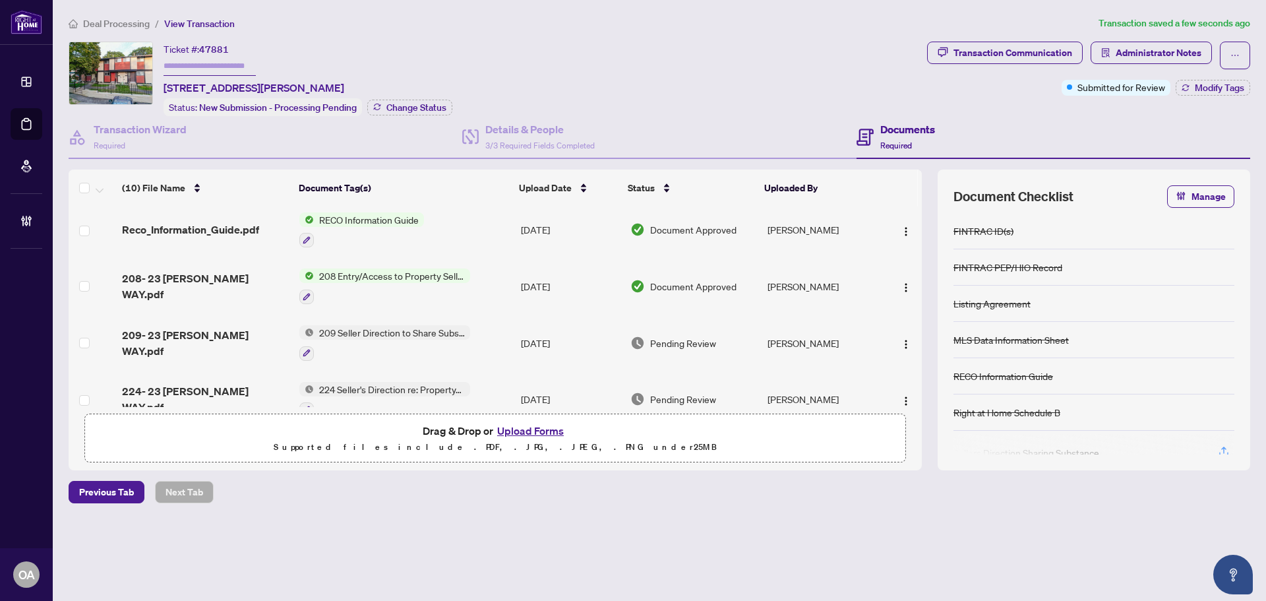
scroll to position [132, 0]
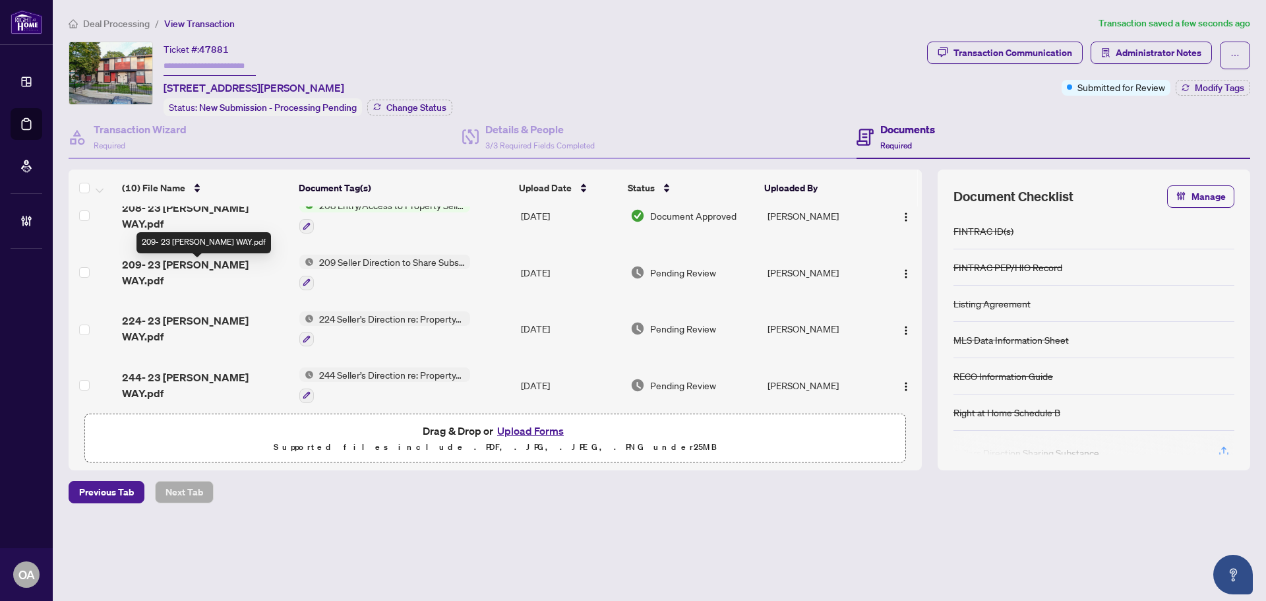
click at [212, 268] on span "209- 23 MCCLINTOCK WAY.pdf" at bounding box center [205, 272] width 167 height 32
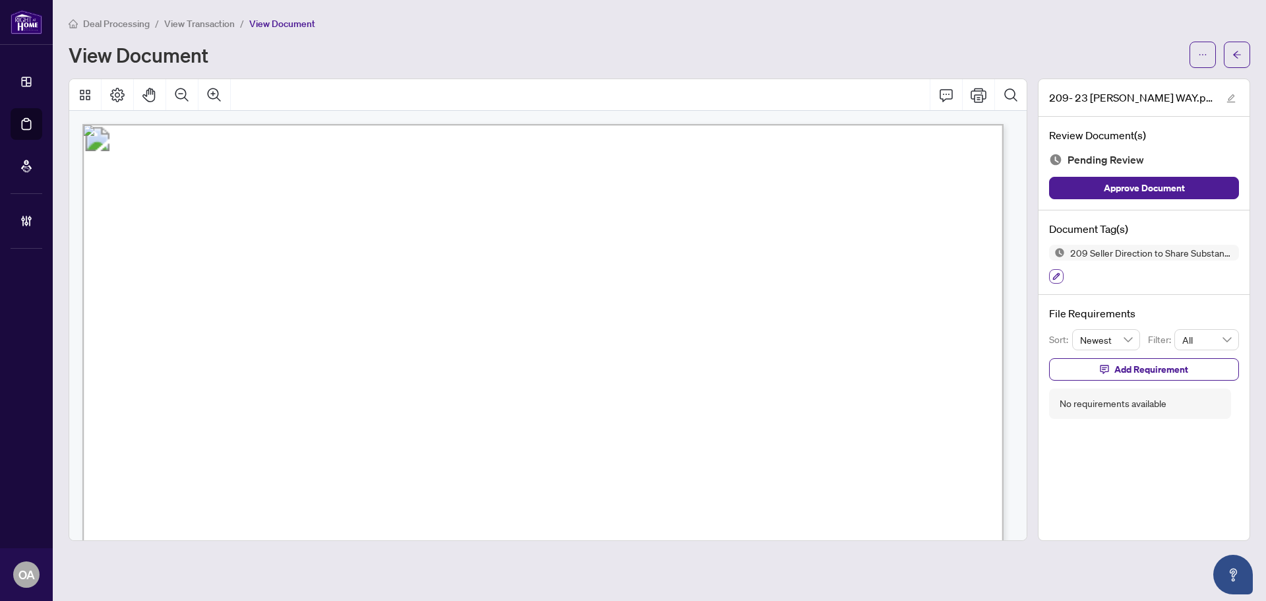
click at [1055, 274] on icon "button" at bounding box center [1056, 276] width 8 height 8
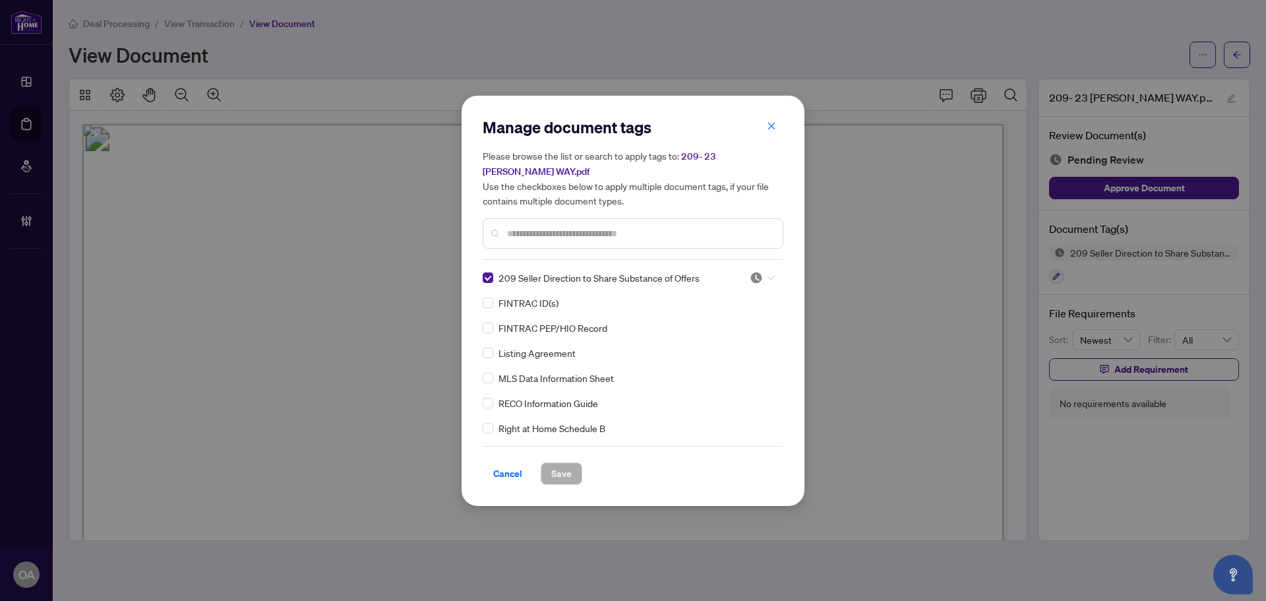
click at [767, 275] on icon at bounding box center [771, 277] width 8 height 5
click at [728, 344] on div "Approved" at bounding box center [718, 341] width 84 height 15
click at [562, 474] on span "Save" at bounding box center [561, 473] width 20 height 21
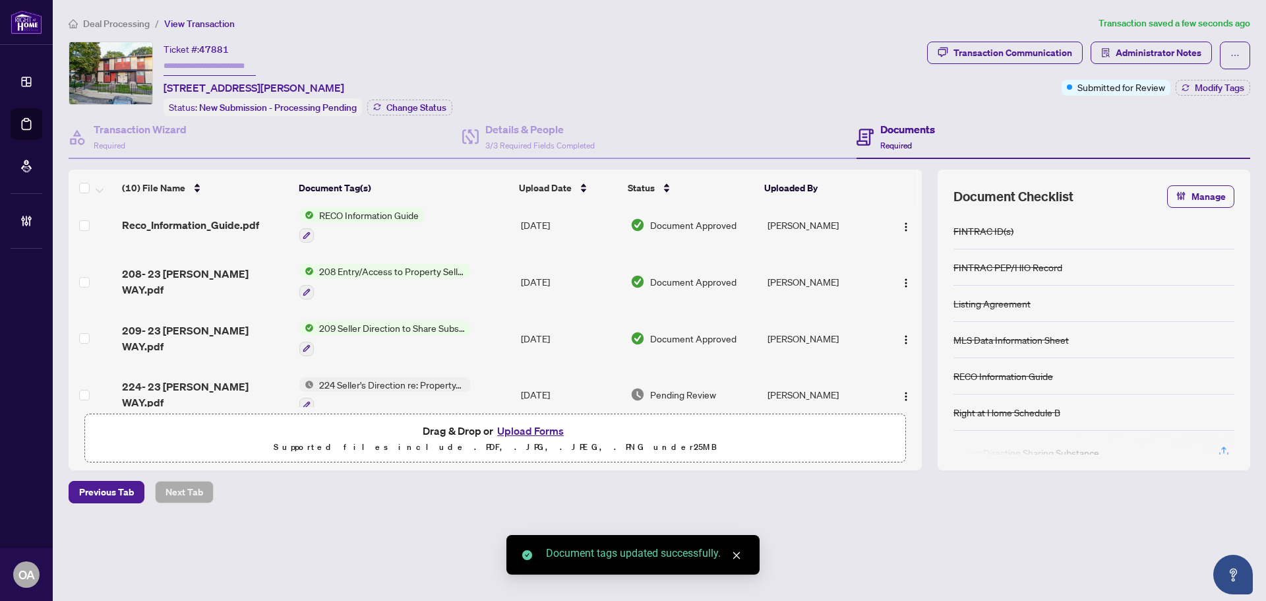
scroll to position [198, 0]
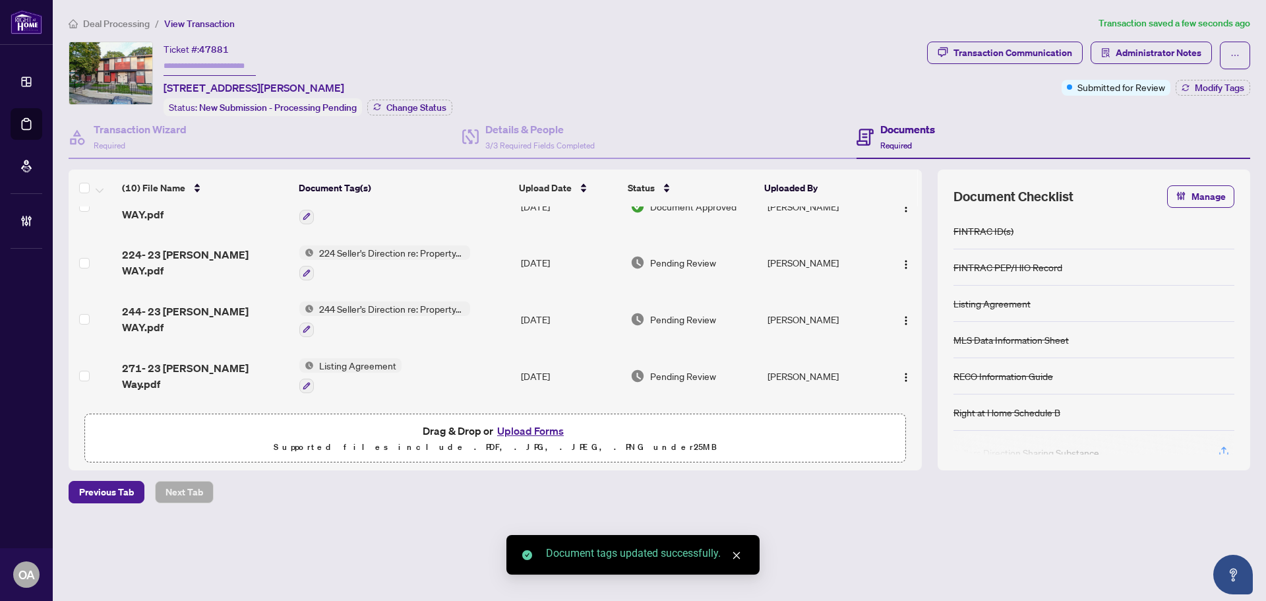
click at [225, 260] on span "224- 23 MCCLINTOCK WAY.pdf" at bounding box center [205, 263] width 167 height 32
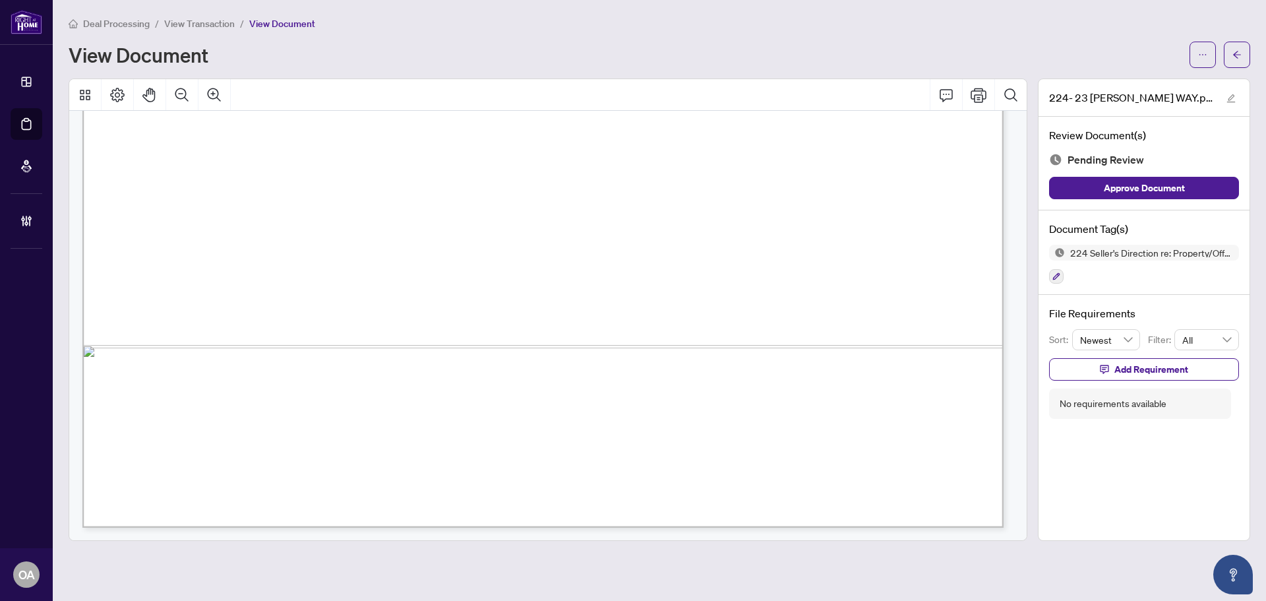
scroll to position [789, 0]
click at [1055, 272] on icon "button" at bounding box center [1056, 276] width 8 height 8
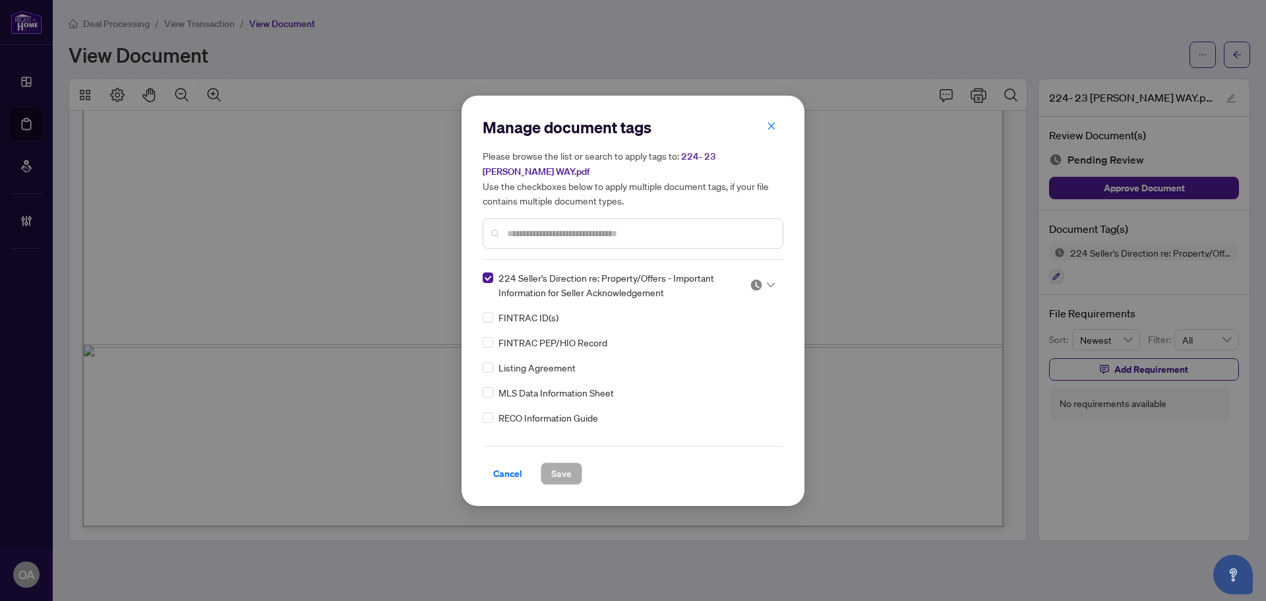
click at [769, 285] on icon at bounding box center [771, 284] width 8 height 5
click at [744, 348] on div "Approved" at bounding box center [718, 348] width 84 height 15
click at [553, 476] on span "Save" at bounding box center [561, 473] width 20 height 21
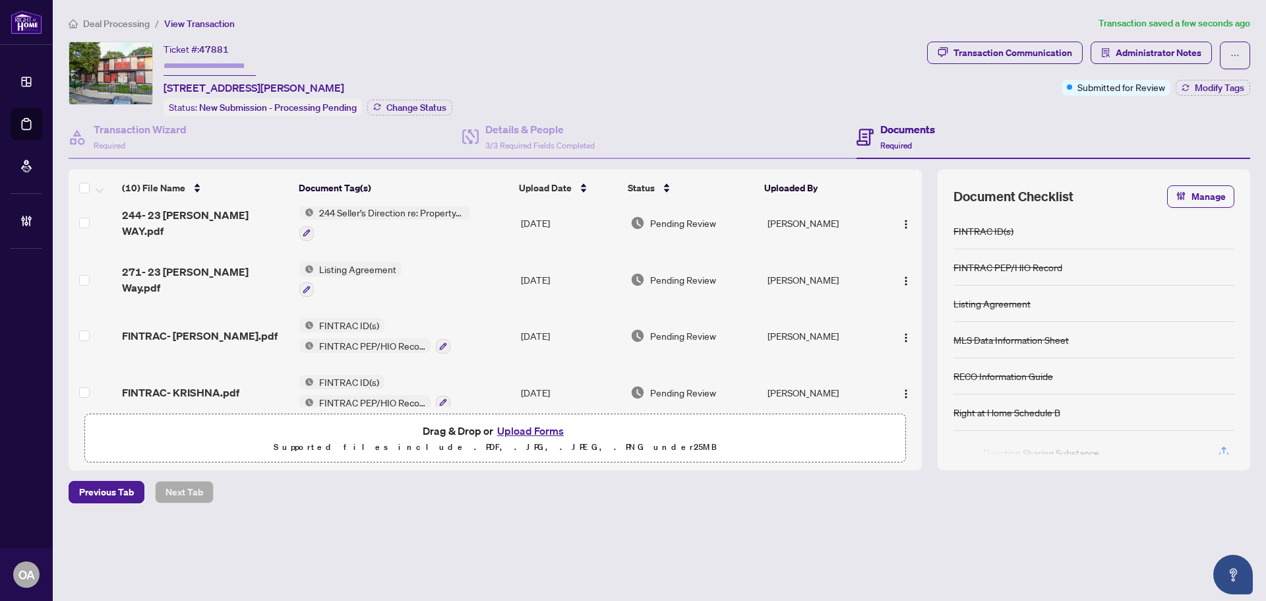
scroll to position [264, 0]
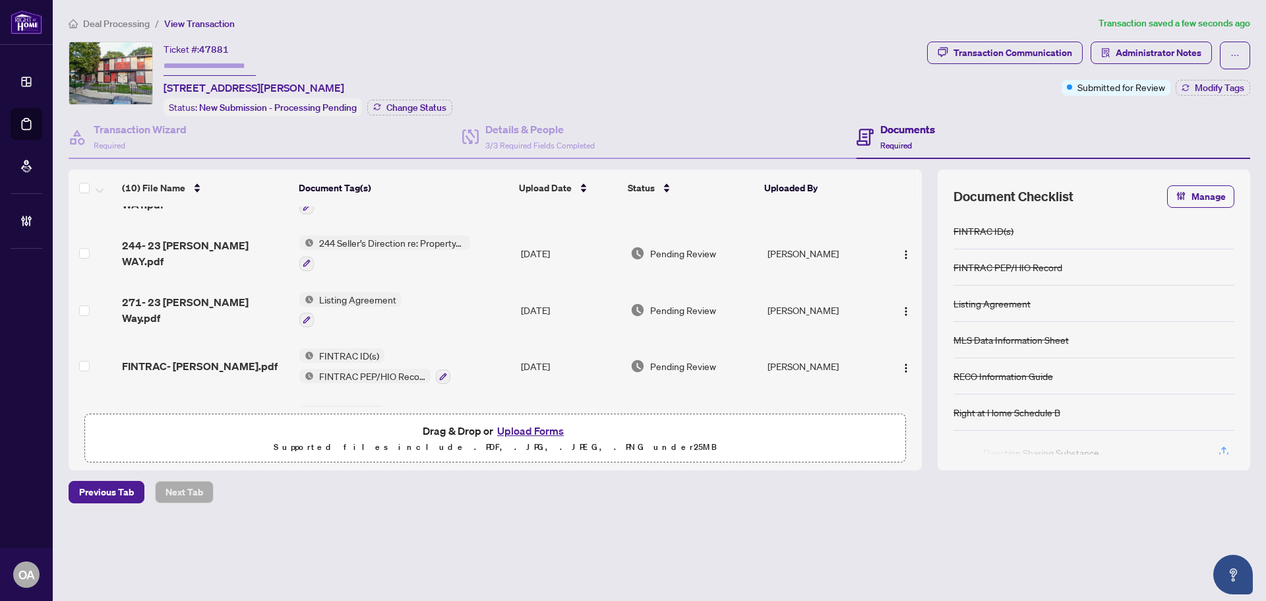
click at [208, 258] on td "244- 23 MCCLINTOCK WAY.pdf" at bounding box center [205, 253] width 177 height 57
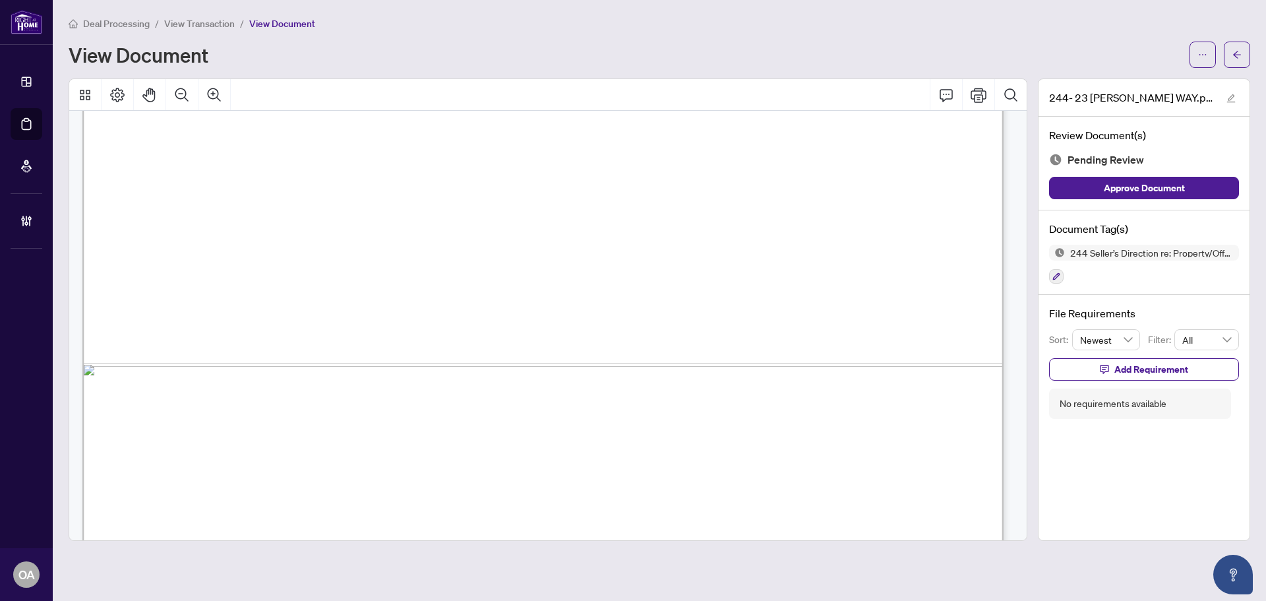
scroll to position [789, 0]
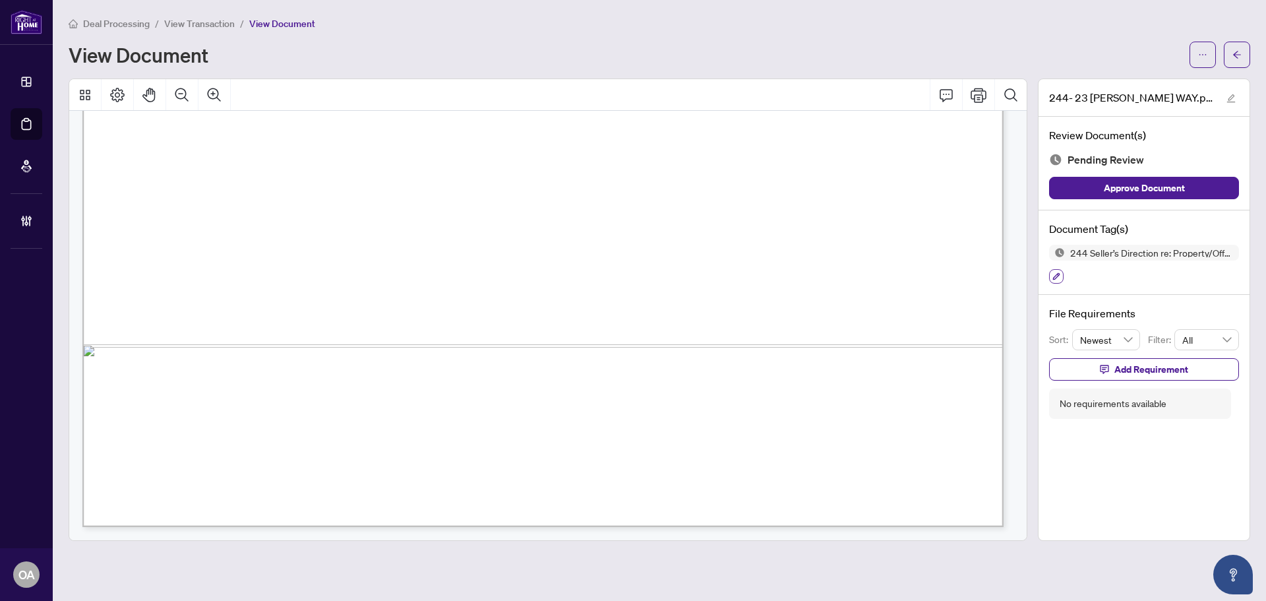
click at [1056, 281] on button "button" at bounding box center [1056, 276] width 15 height 15
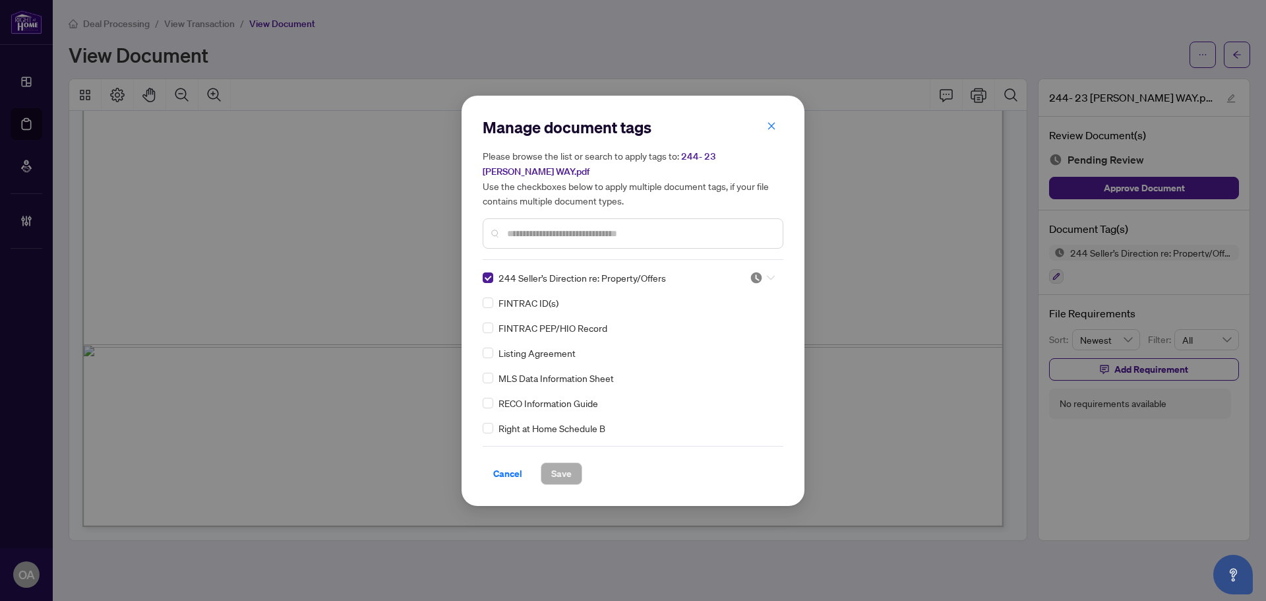
click at [767, 278] on icon at bounding box center [771, 277] width 8 height 5
click at [708, 336] on div "Approved" at bounding box center [718, 341] width 84 height 15
click at [575, 469] on button "Save" at bounding box center [562, 473] width 42 height 22
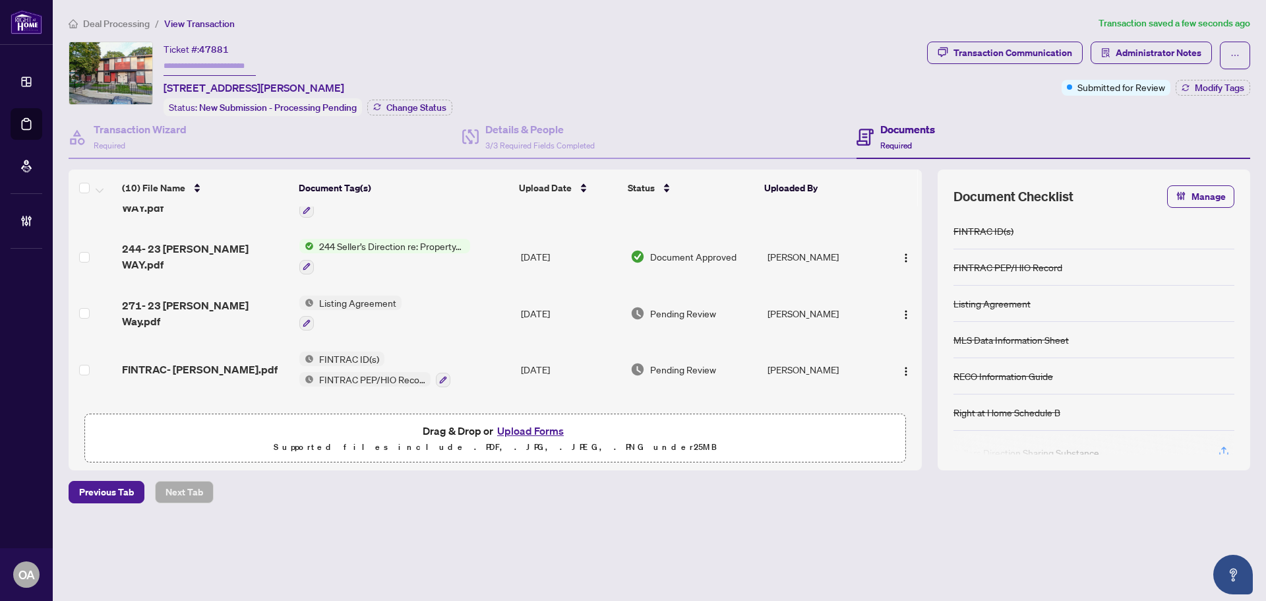
scroll to position [264, 0]
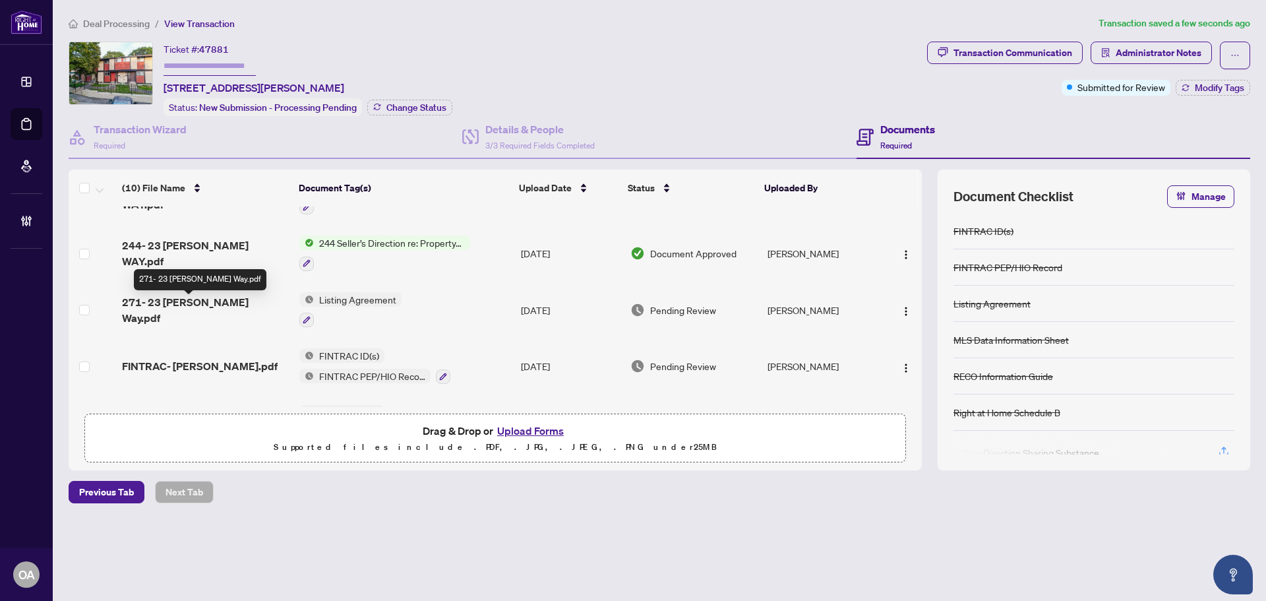
click at [216, 304] on span "271- 23 Mcclintock Way.pdf" at bounding box center [205, 310] width 167 height 32
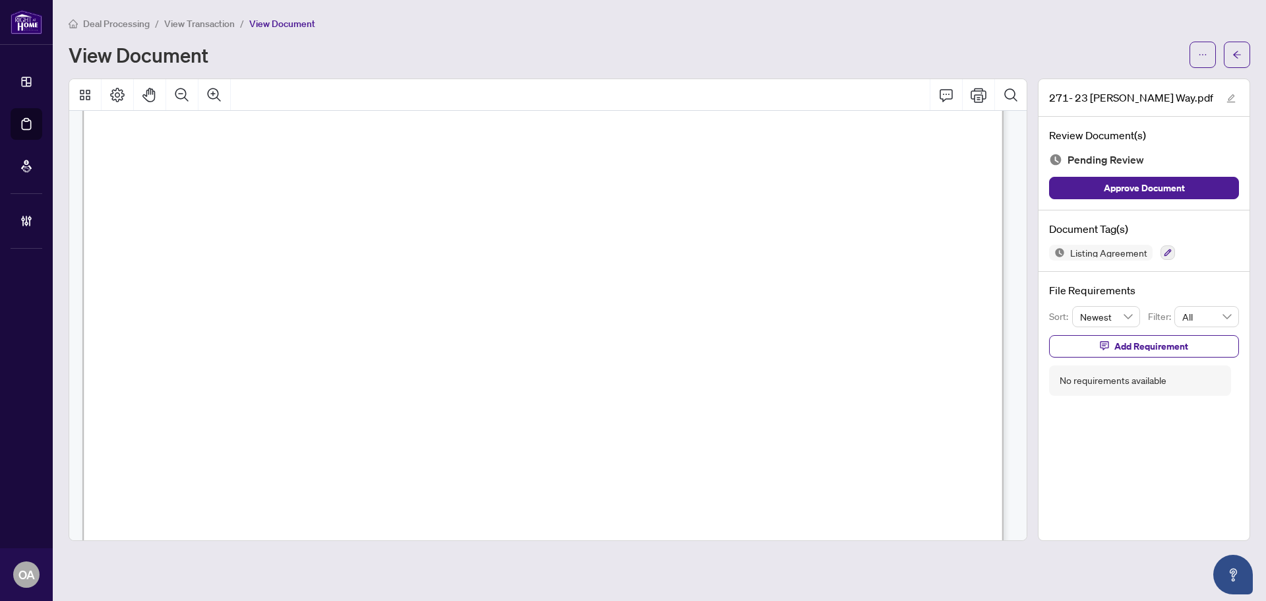
scroll to position [198, 0]
click at [935, 94] on button "Comment" at bounding box center [946, 95] width 32 height 32
click at [898, 387] on p "**********" at bounding box center [904, 381] width 192 height 11
drag, startPoint x: 865, startPoint y: 380, endPoint x: 885, endPoint y: 380, distance: 20.4
click at [866, 380] on div "**********" at bounding box center [903, 381] width 208 height 27
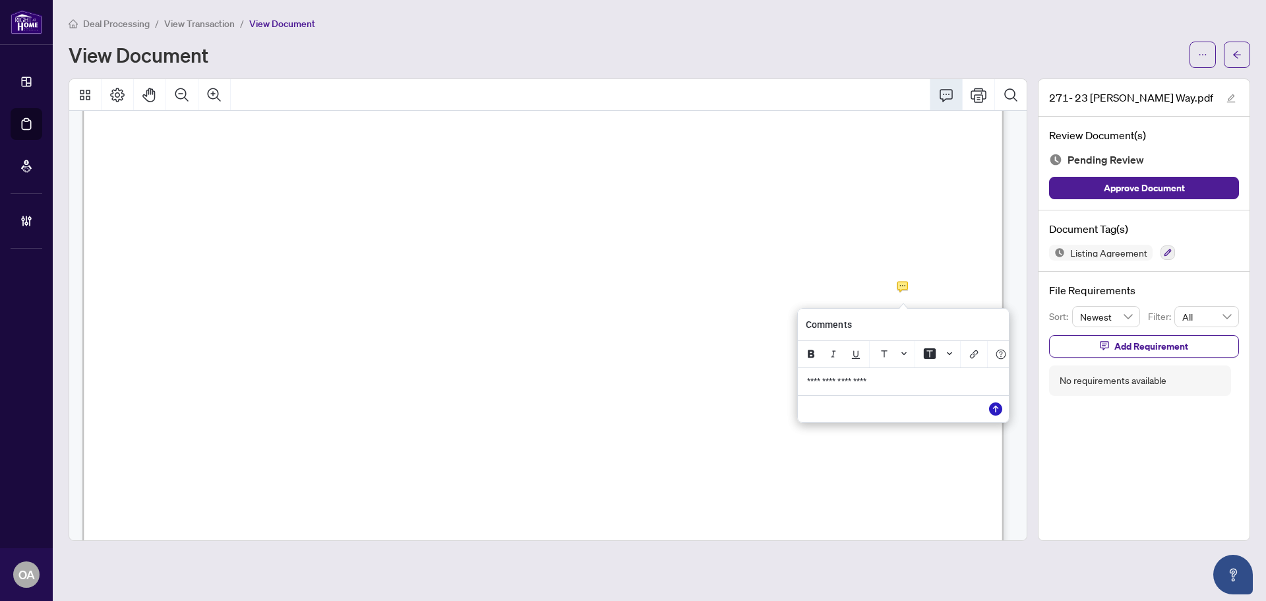
click at [994, 415] on icon "Save" at bounding box center [995, 408] width 13 height 13
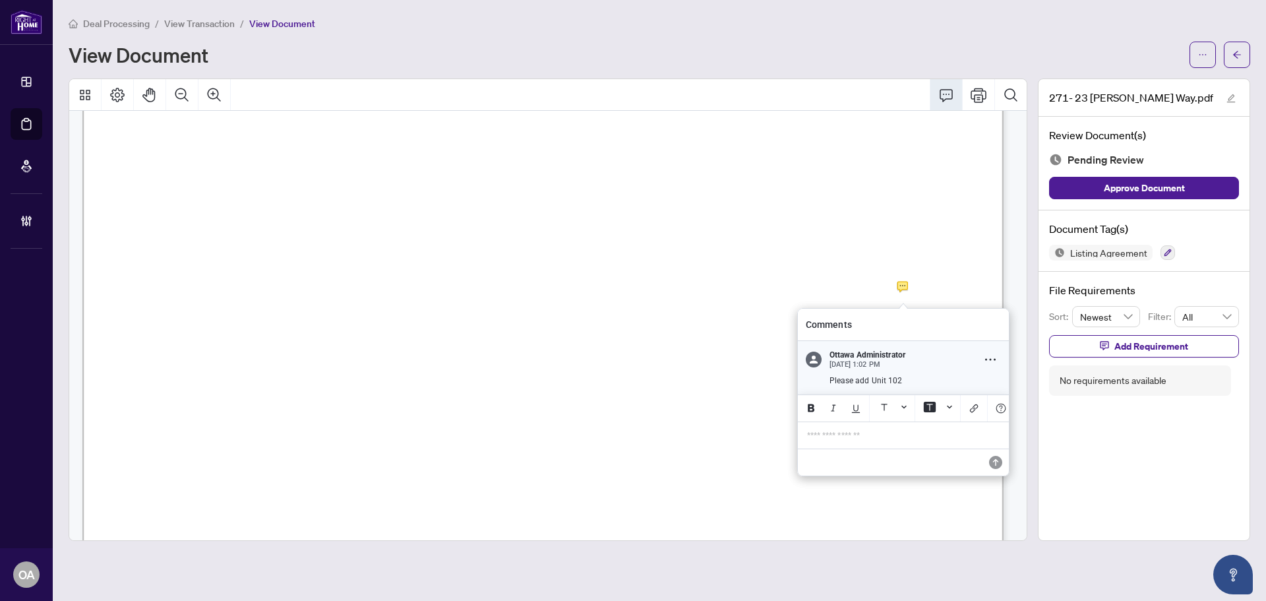
drag, startPoint x: 901, startPoint y: 378, endPoint x: 834, endPoint y: 380, distance: 67.3
click at [827, 382] on div "Please add Unit 102" at bounding box center [910, 380] width 179 height 11
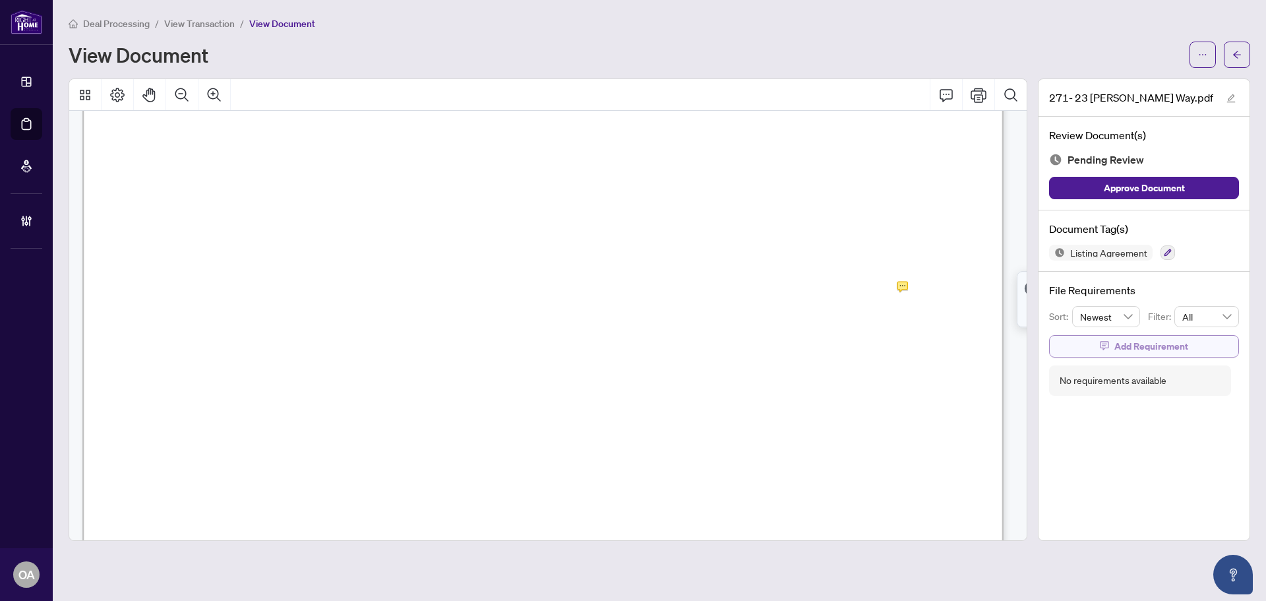
click at [1136, 345] on span "Add Requirement" at bounding box center [1151, 346] width 74 height 21
click at [1115, 357] on textarea at bounding box center [1157, 357] width 141 height 25
paste textarea "**********"
type textarea "**********"
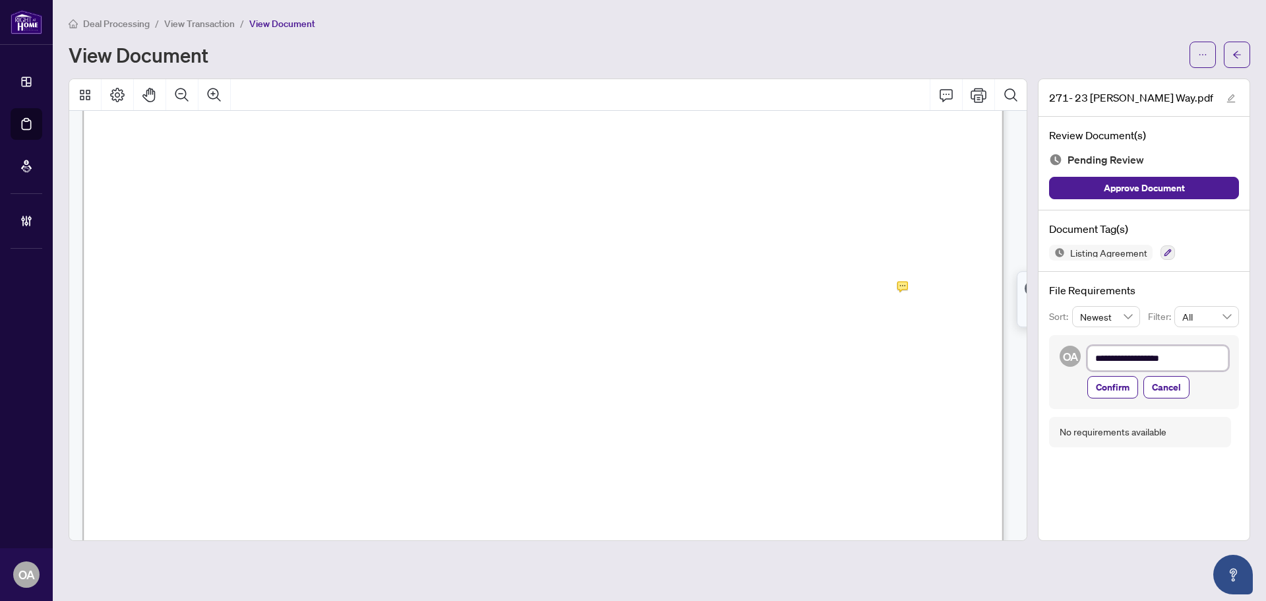
click at [1094, 357] on textarea "**********" at bounding box center [1157, 357] width 141 height 25
click at [1191, 353] on textarea "**********" at bounding box center [1157, 357] width 141 height 25
type textarea "**********"
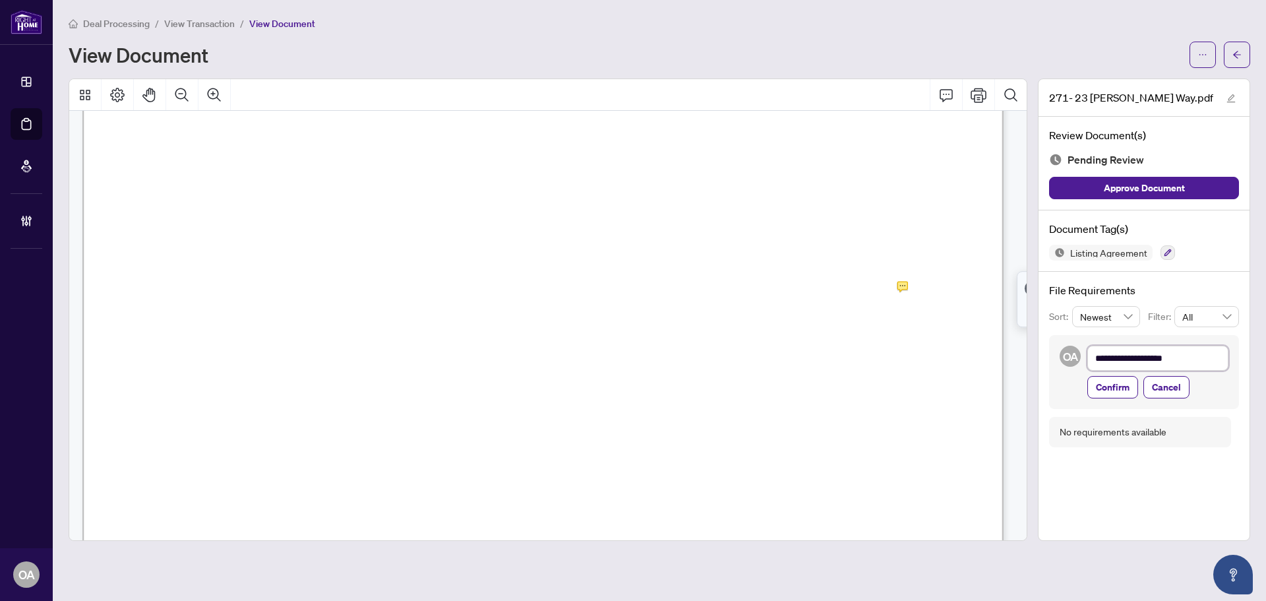
type textarea "**********"
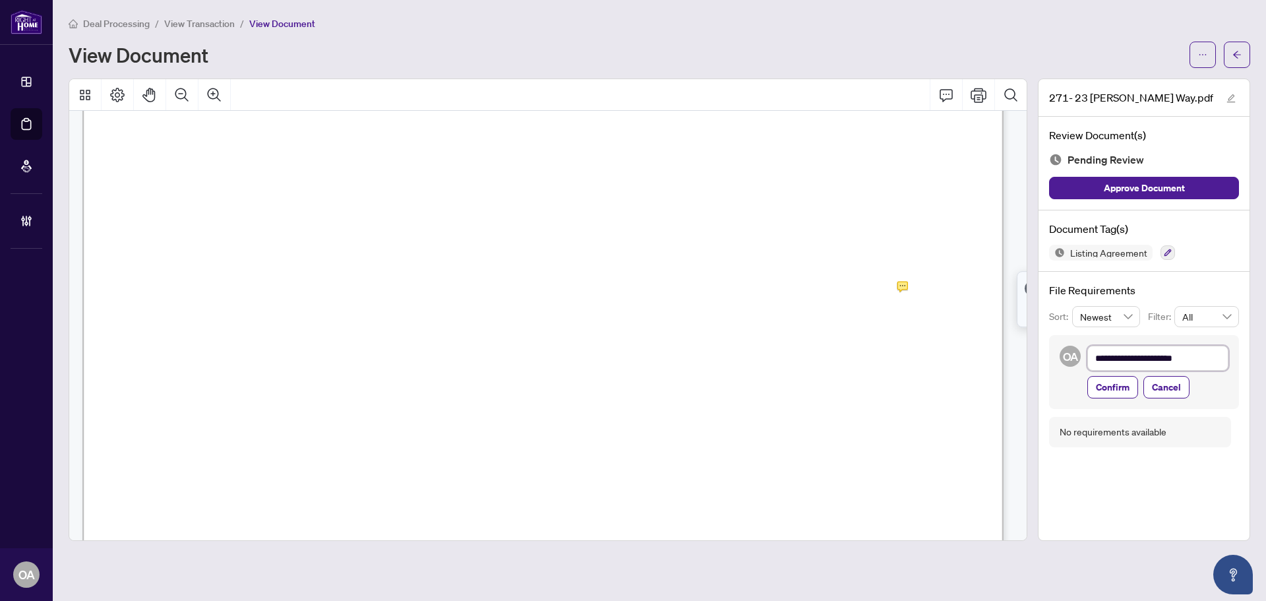
type textarea "**********"
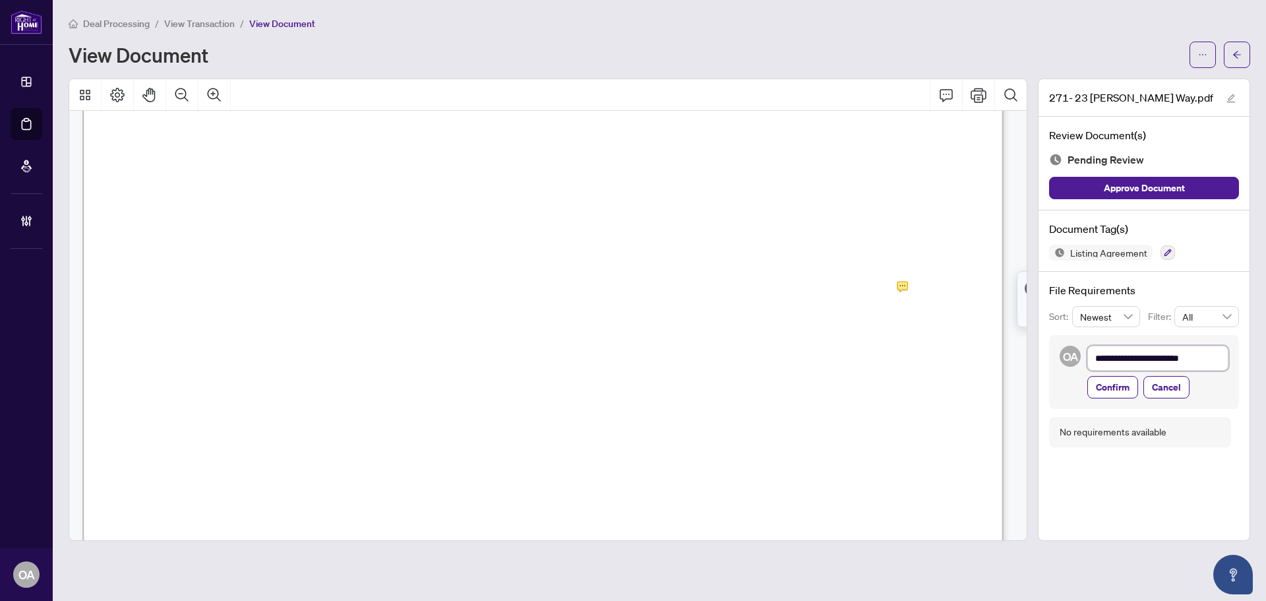
type textarea "**********"
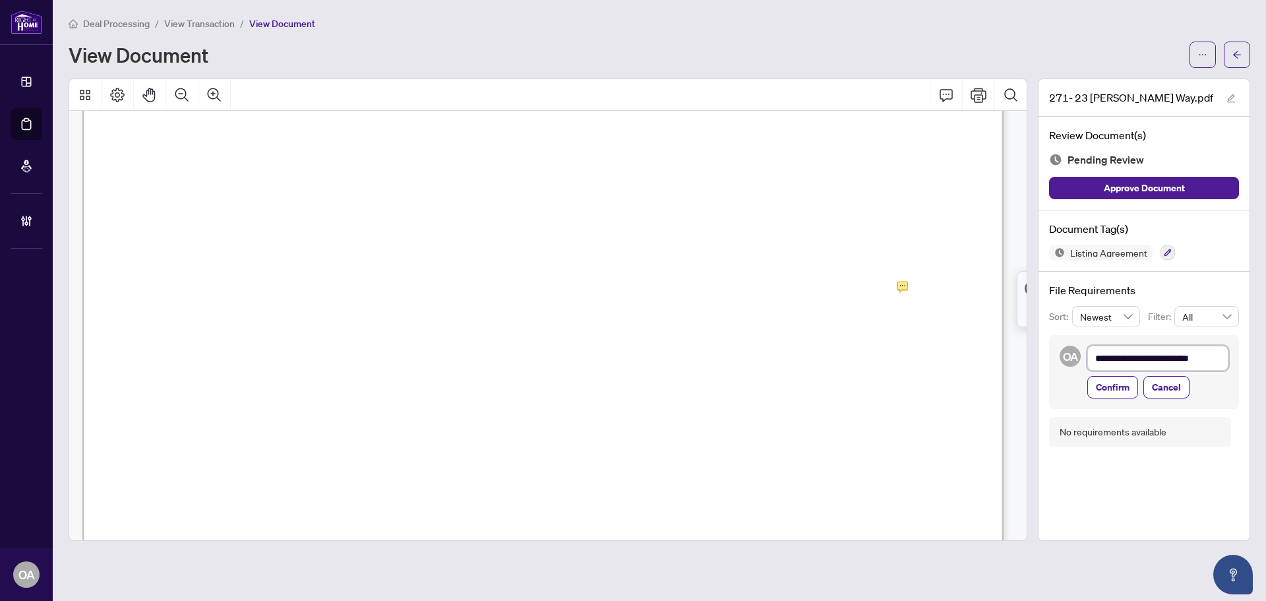
type textarea "**********"
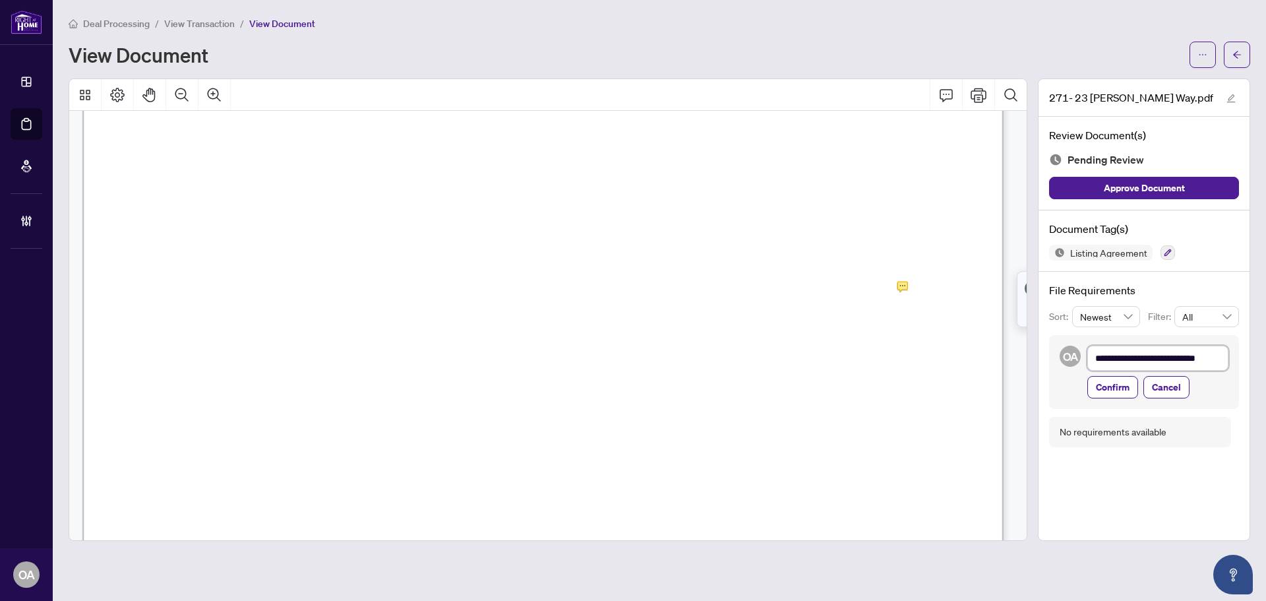
type textarea "**********"
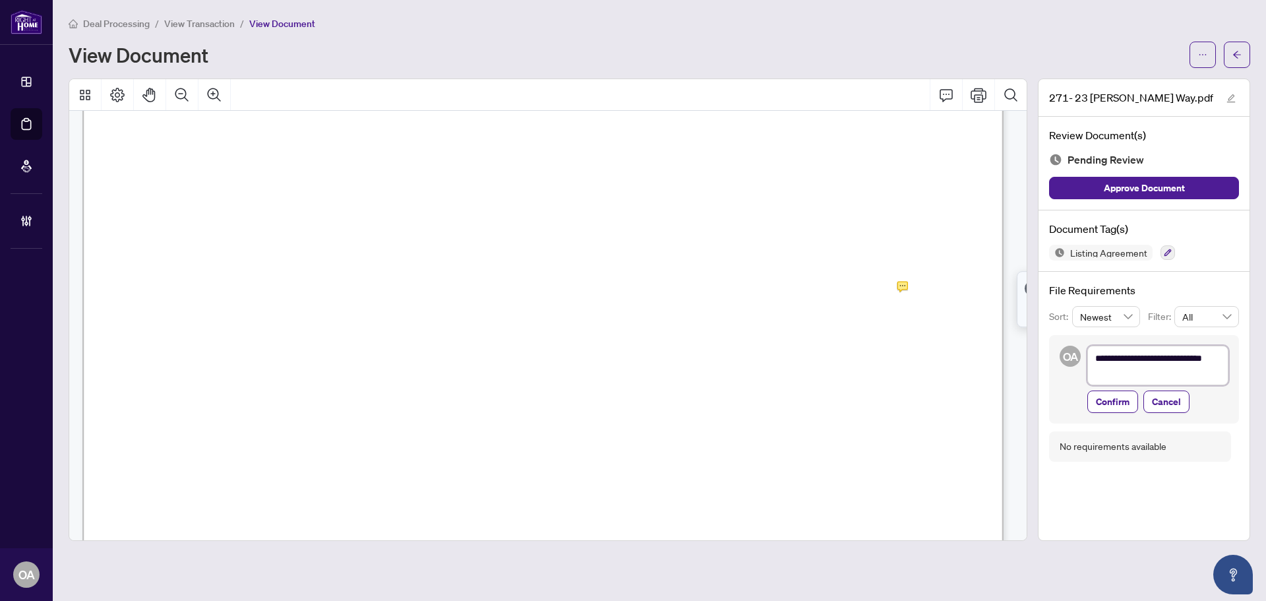
type textarea "**********"
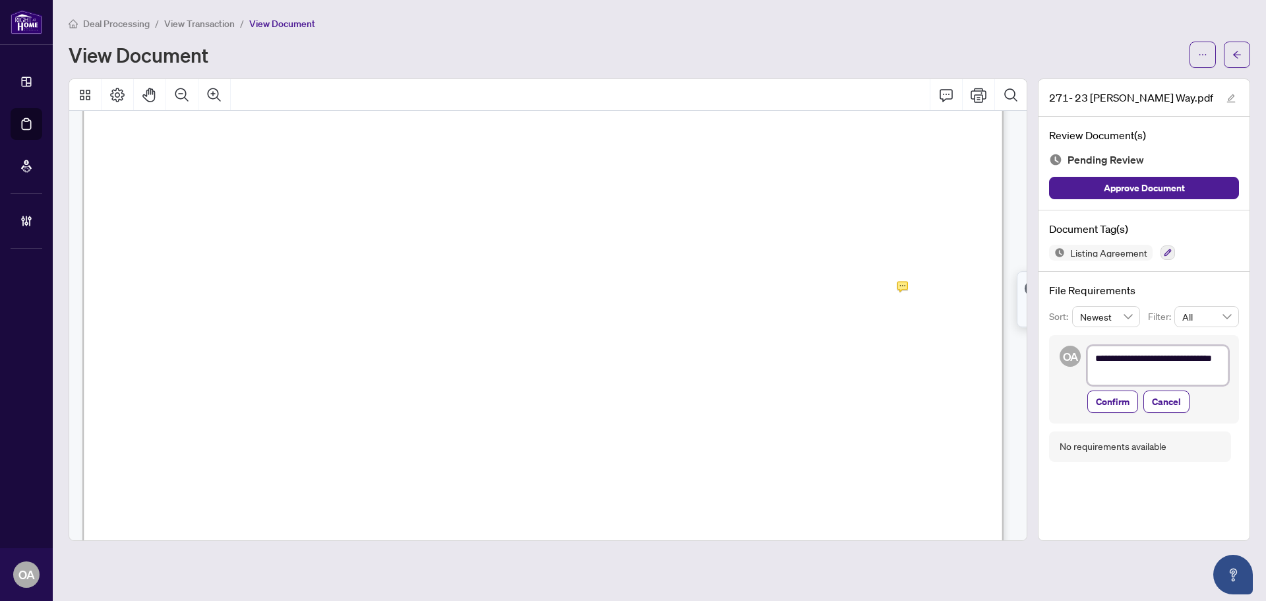
type textarea "**********"
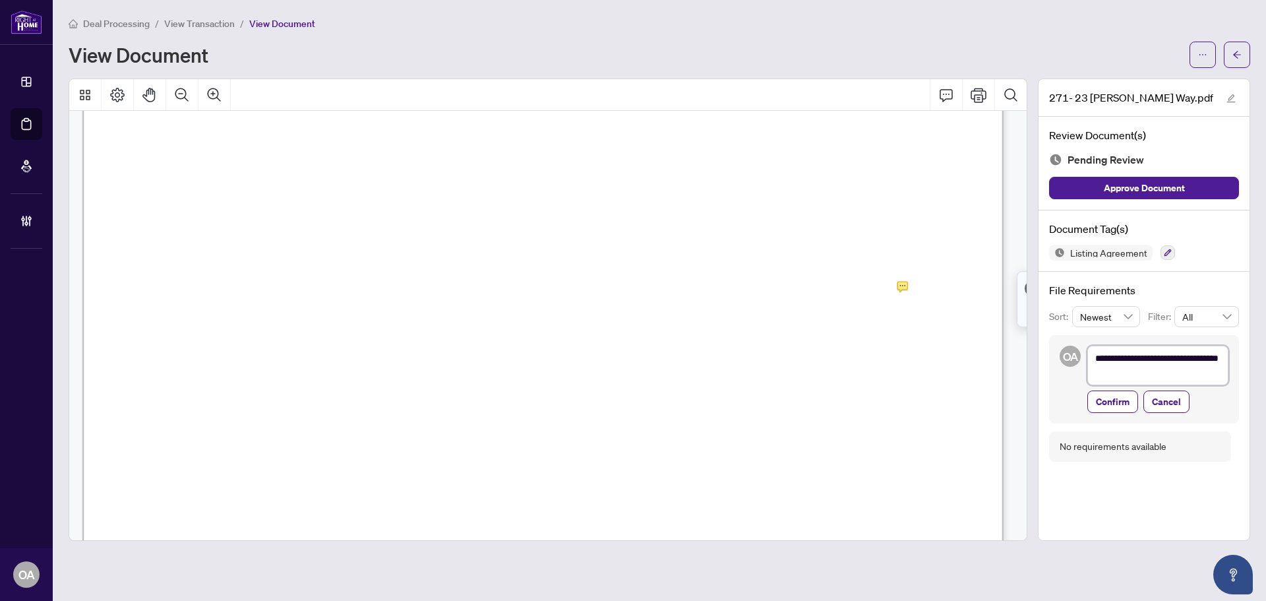
type textarea "**********"
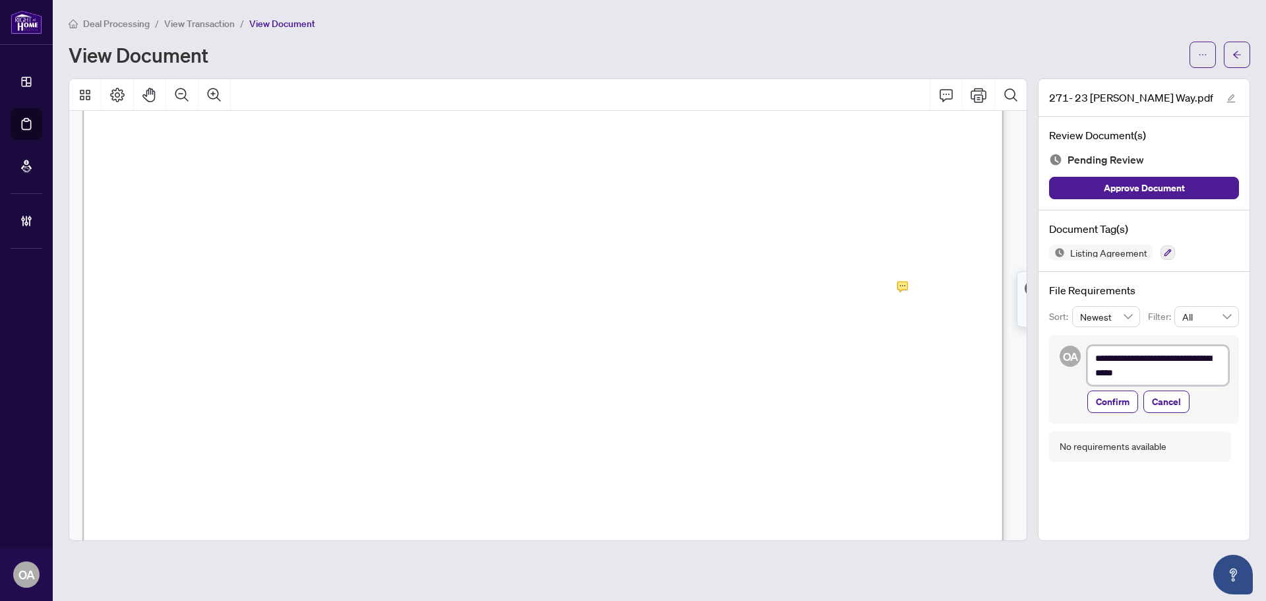
type textarea "**********"
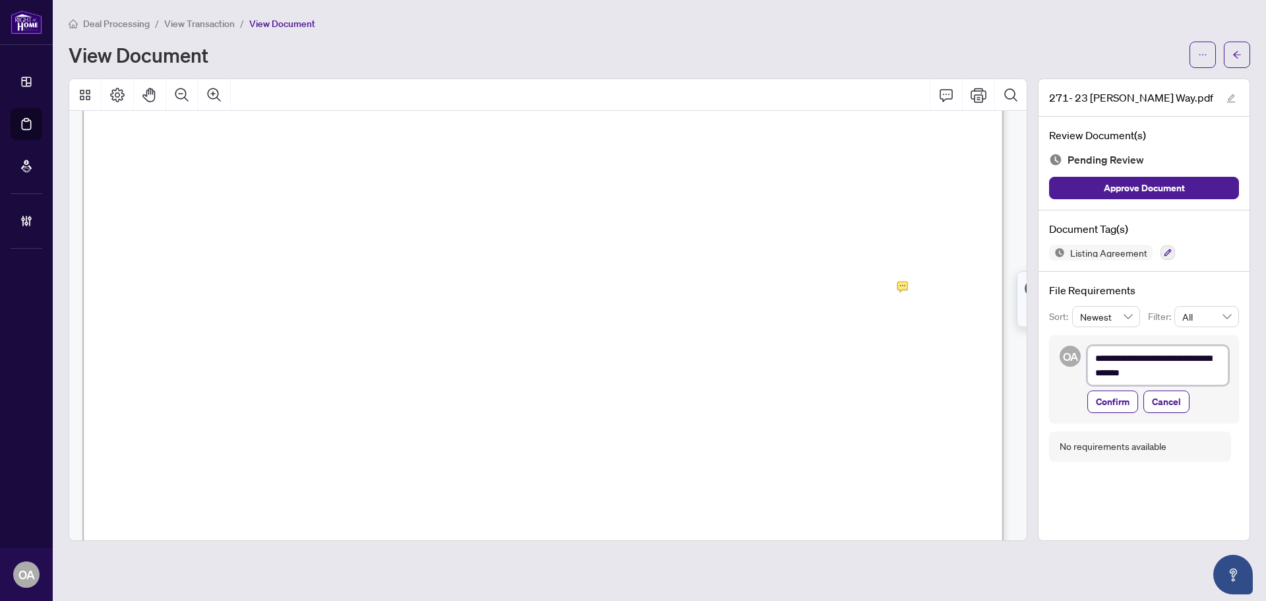
type textarea "**********"
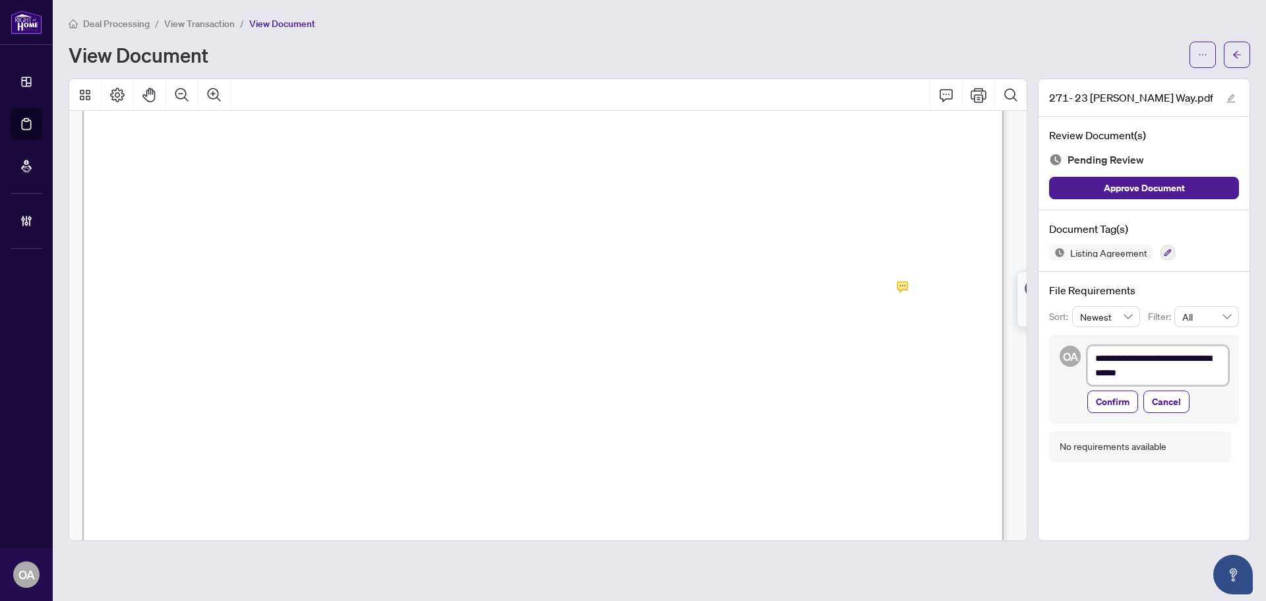
type textarea "**********"
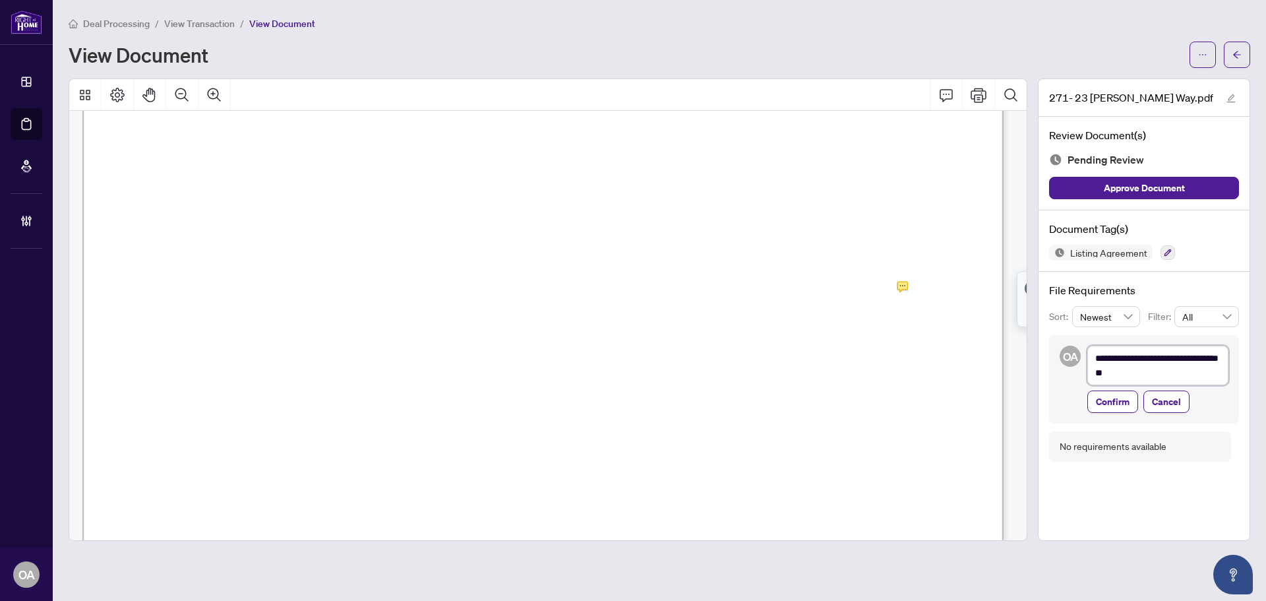
type textarea "**********"
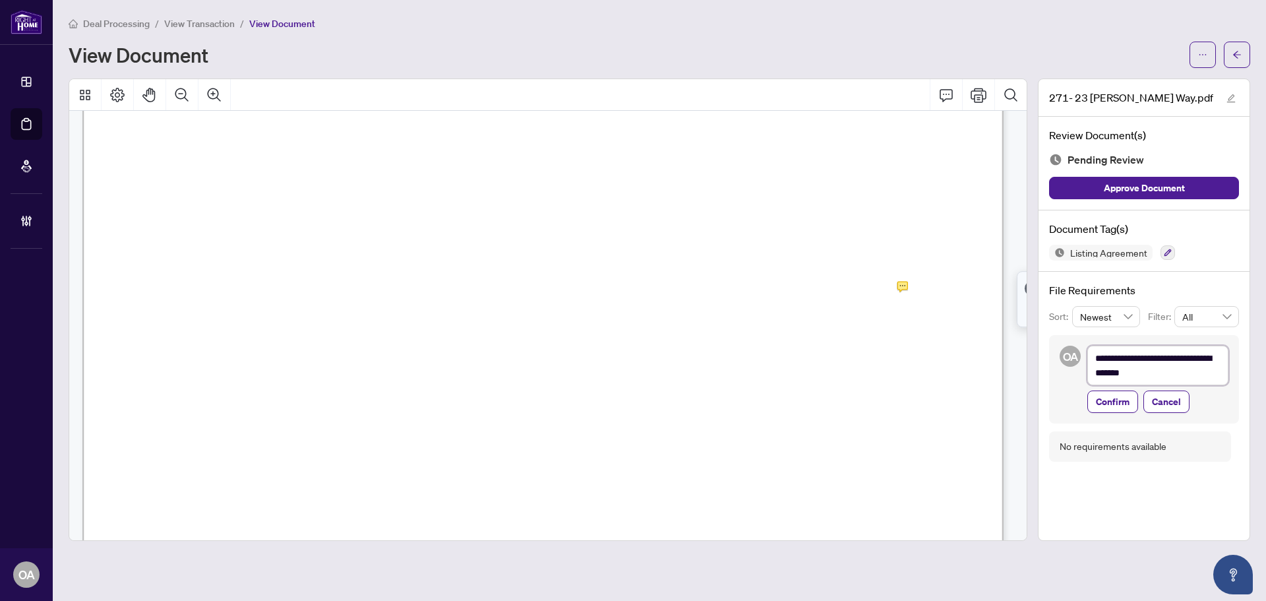
type textarea "**********"
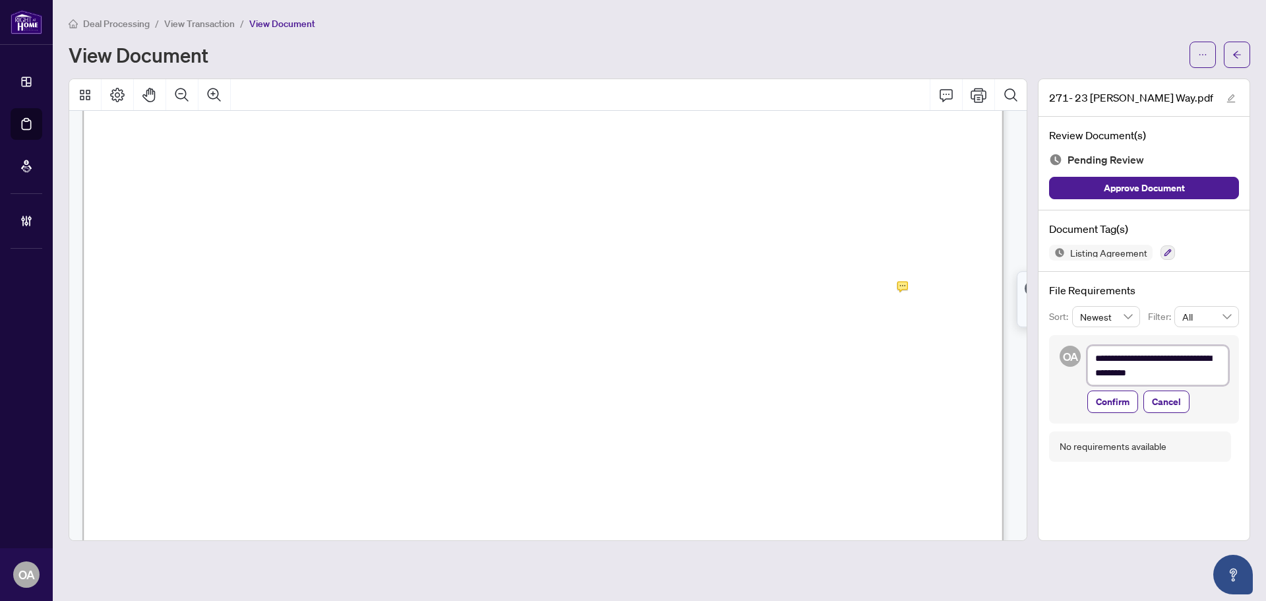
type textarea "**********"
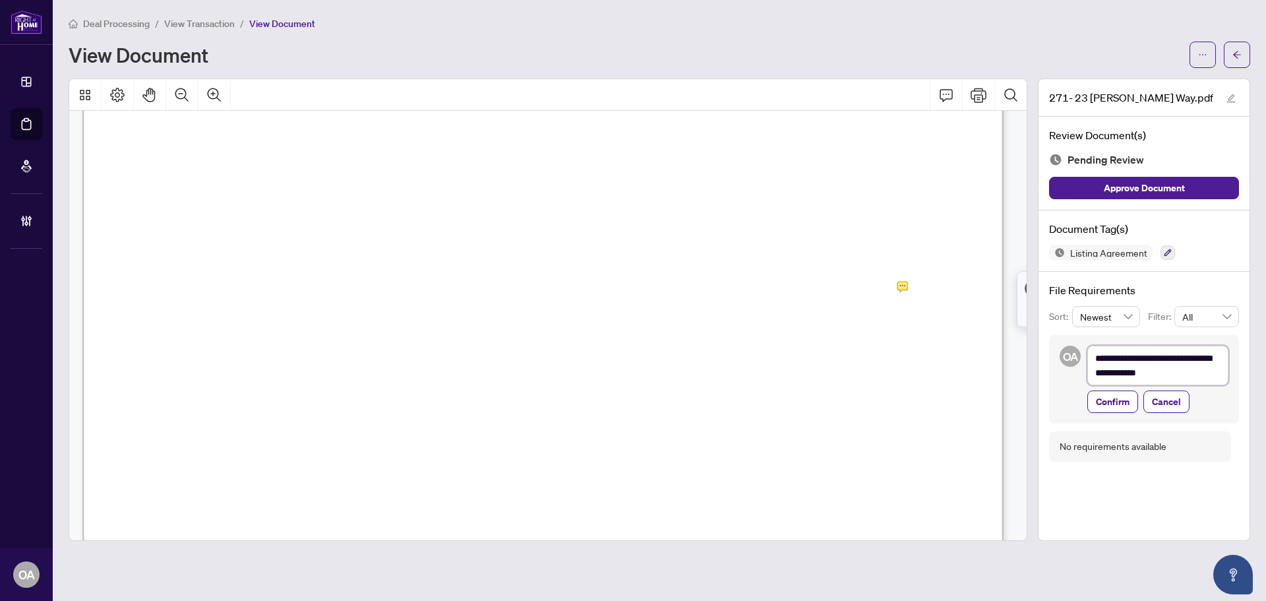
type textarea "**********"
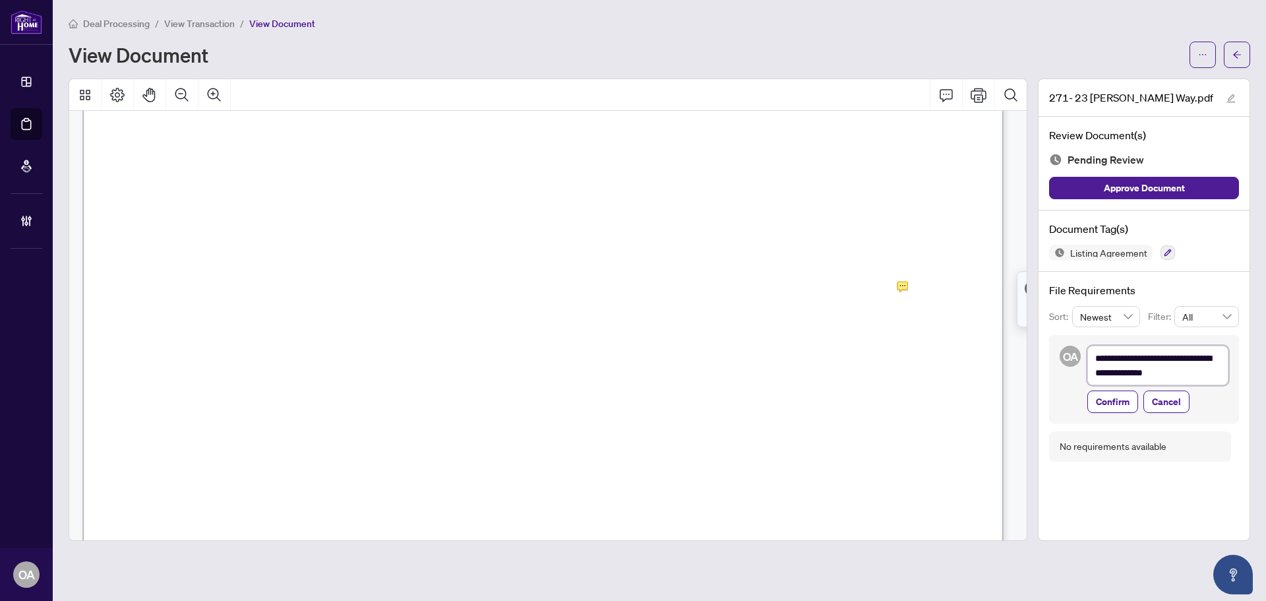
type textarea "**********"
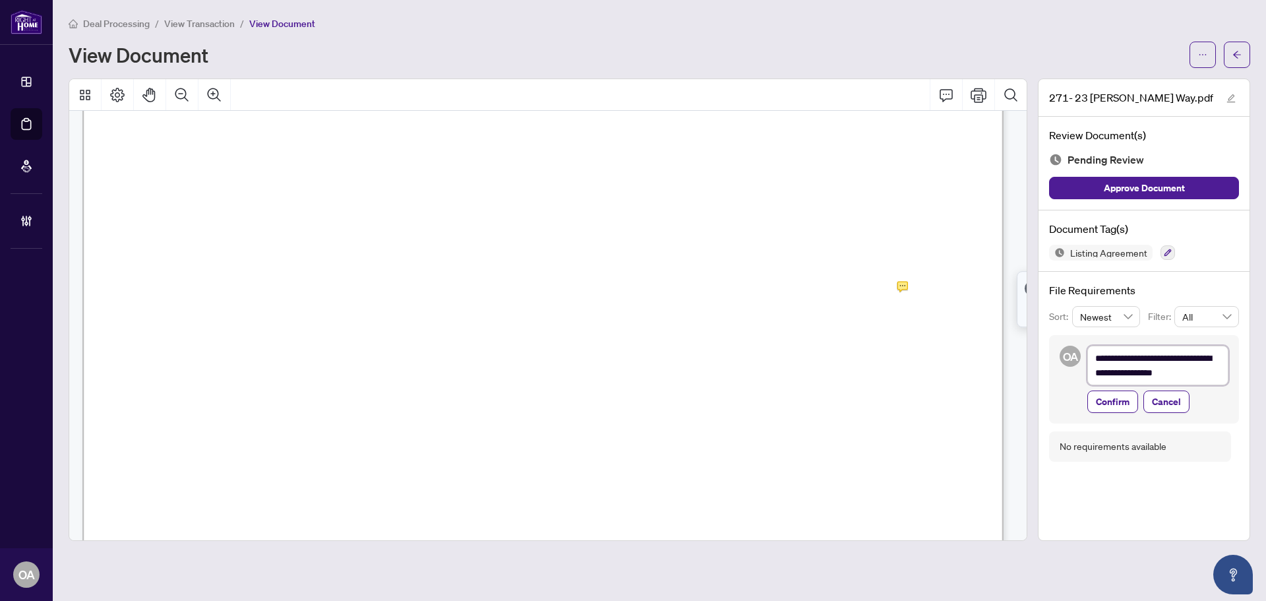
type textarea "**********"
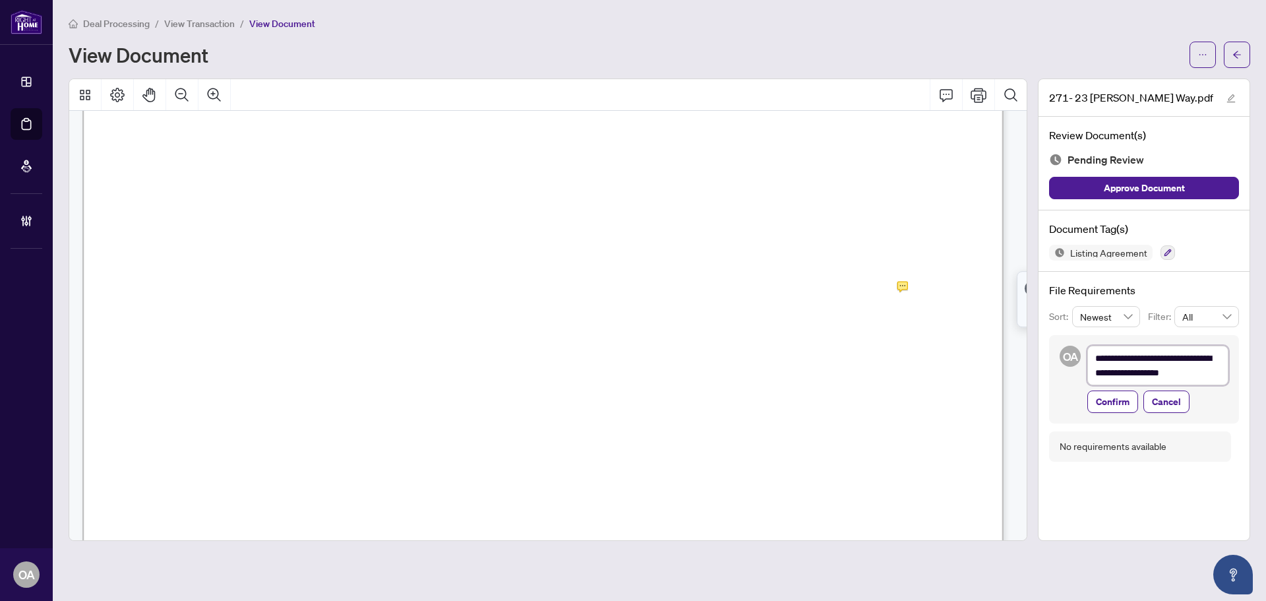
type textarea "**********"
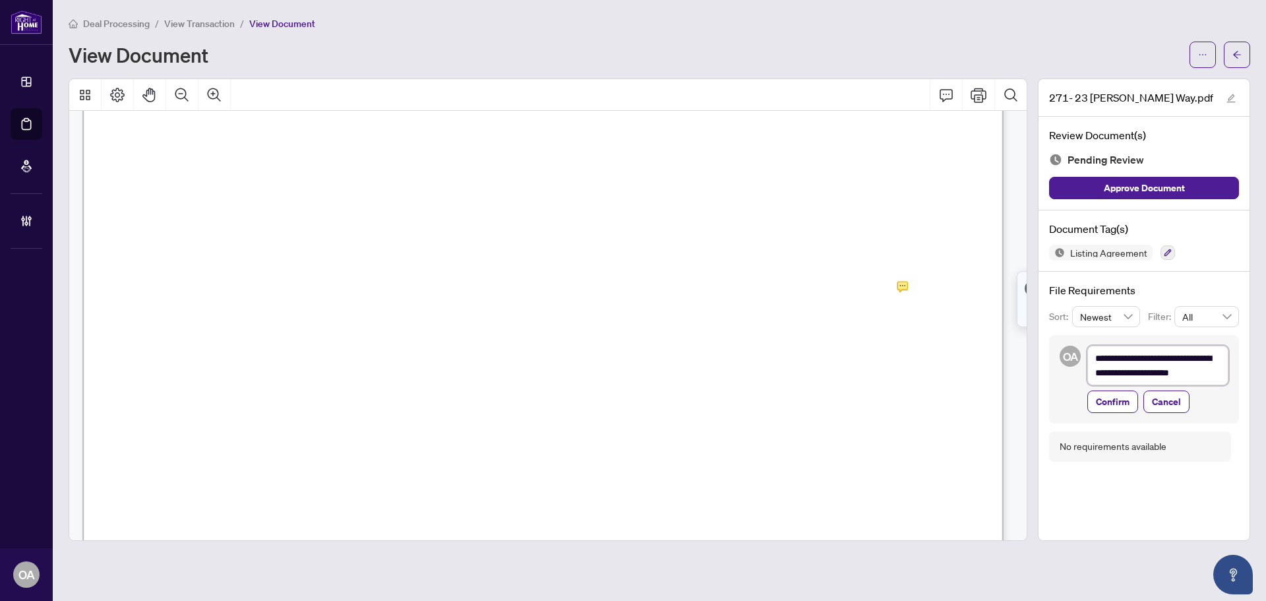
scroll to position [5, 0]
type textarea "**********"
drag, startPoint x: 1146, startPoint y: 372, endPoint x: 1113, endPoint y: 368, distance: 33.2
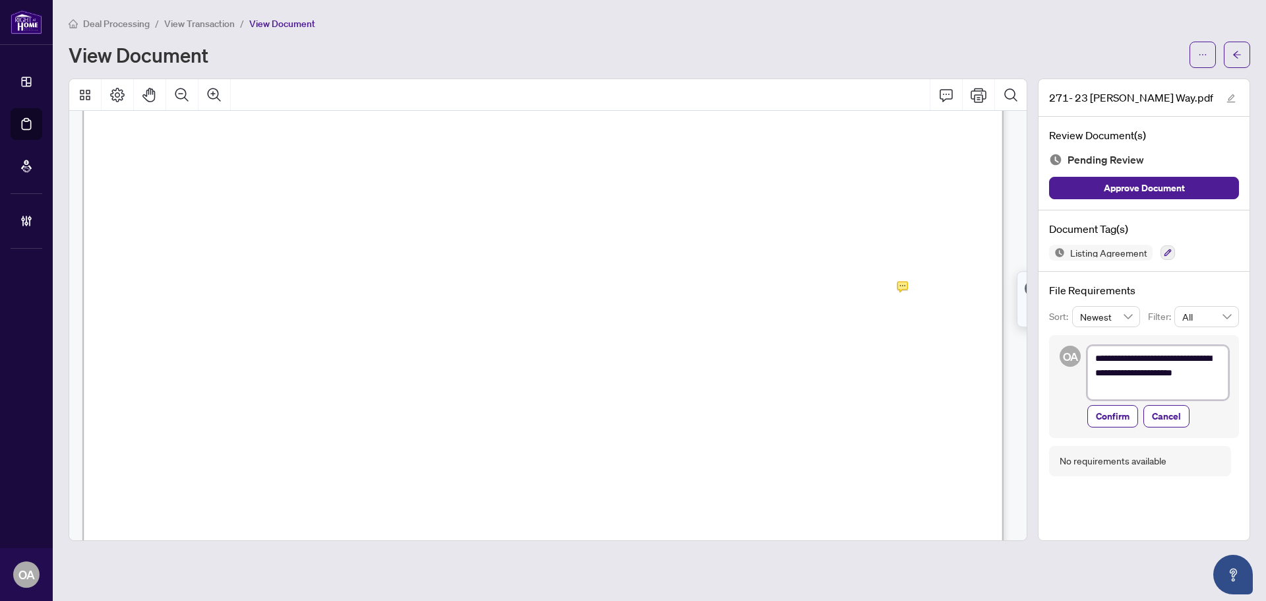
click at [1113, 368] on textarea "**********" at bounding box center [1157, 372] width 141 height 54
type textarea "**********"
click at [1149, 368] on textarea "**********" at bounding box center [1157, 365] width 141 height 40
type textarea "**********"
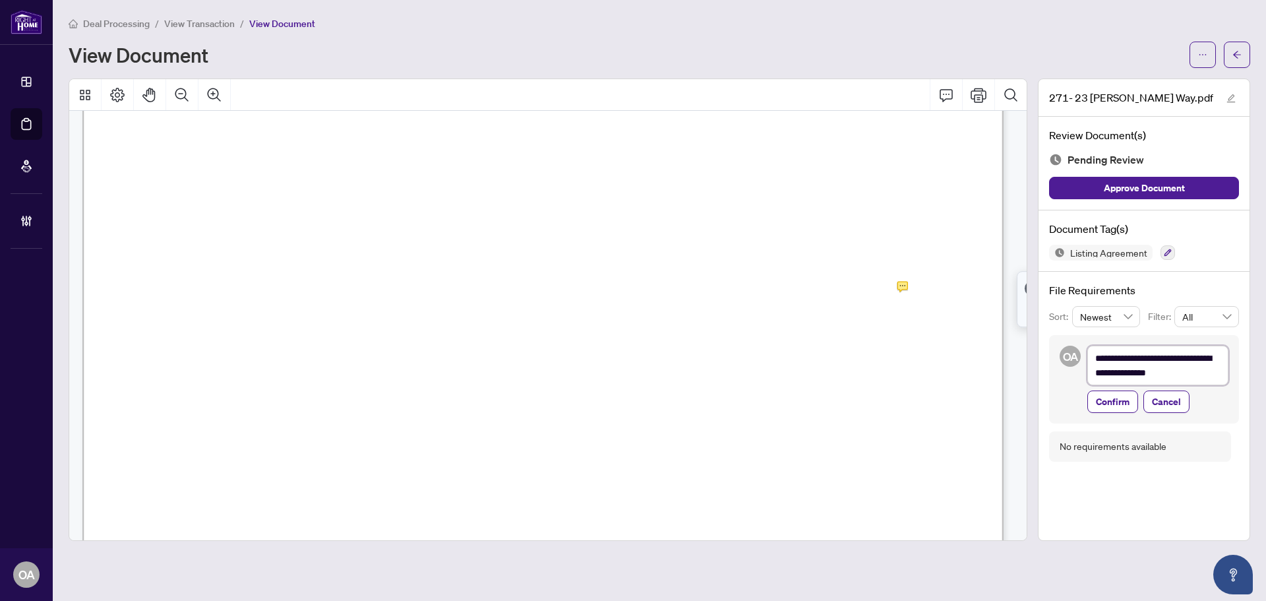
type textarea "**********"
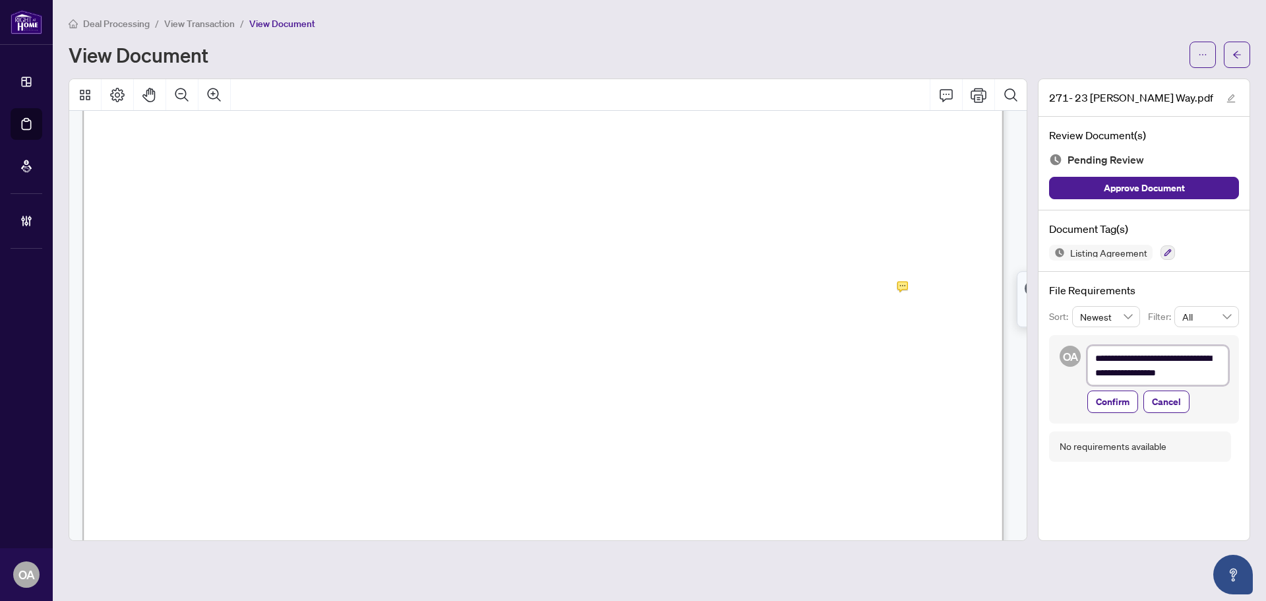
type textarea "**********"
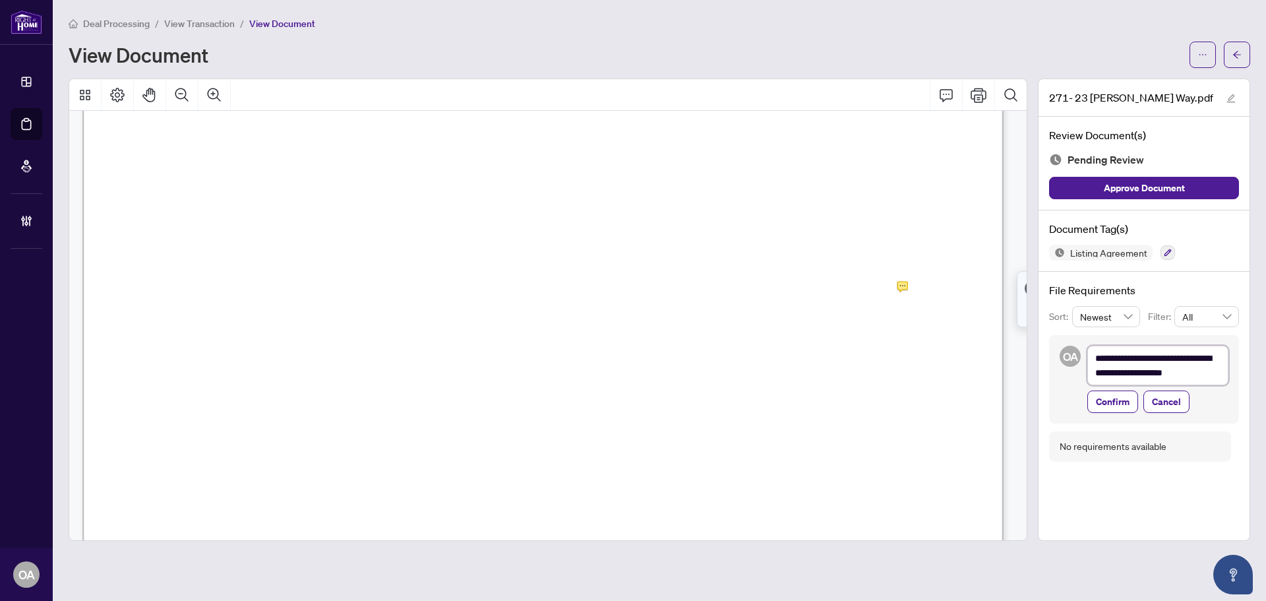
type textarea "**********"
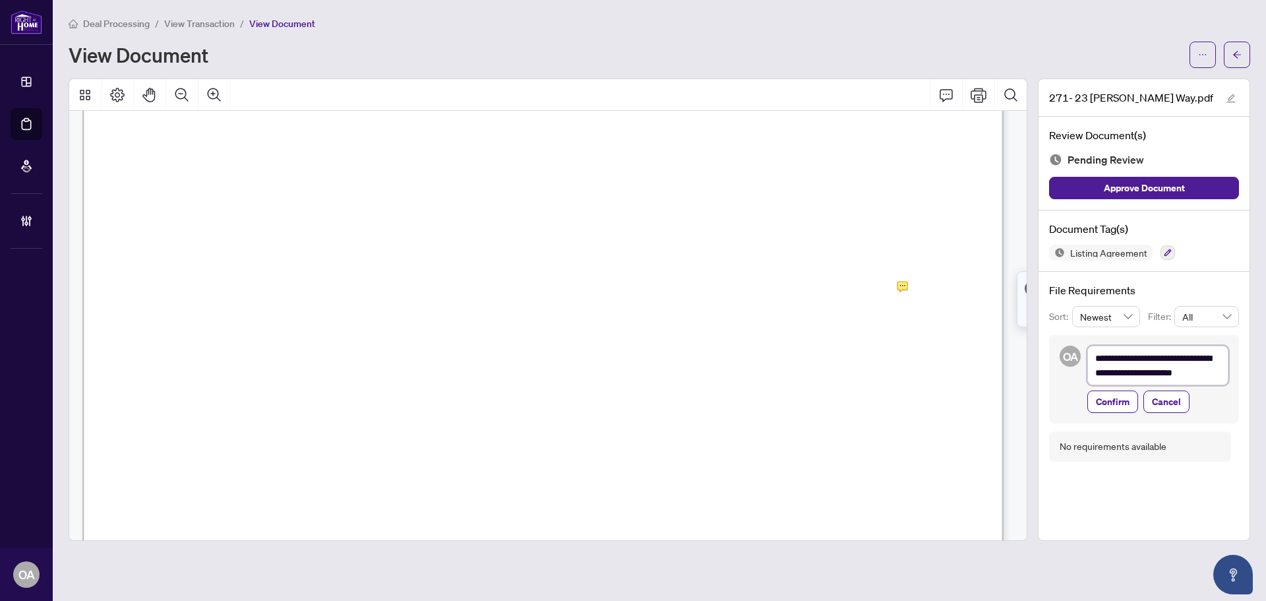
type textarea "**********"
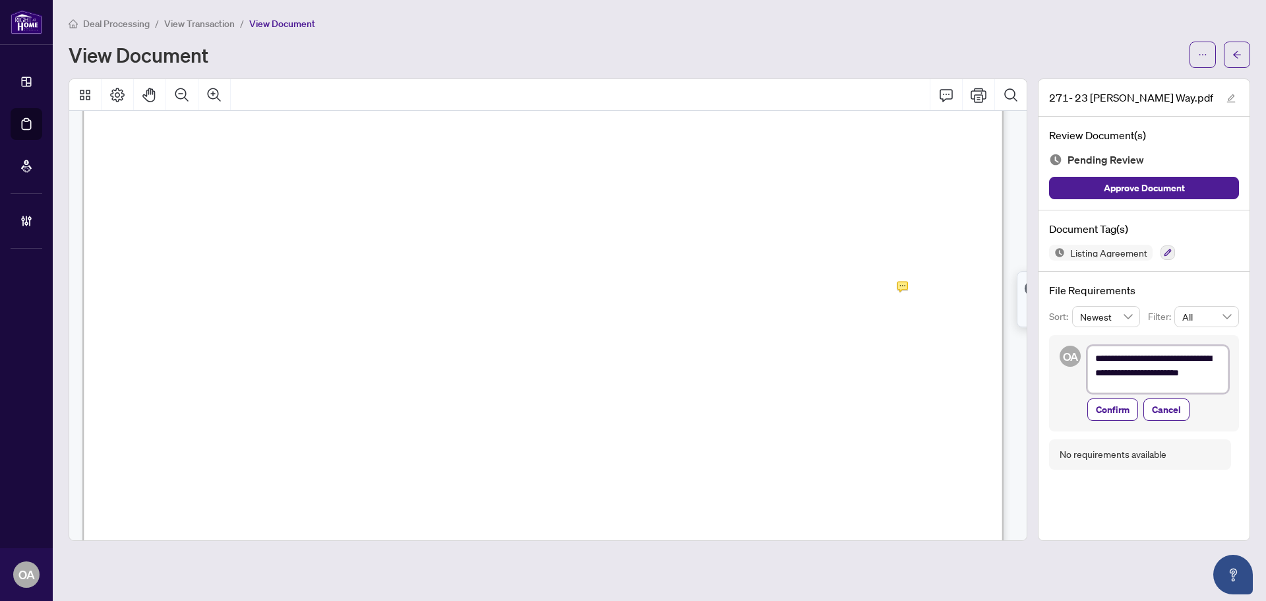
type textarea "**********"
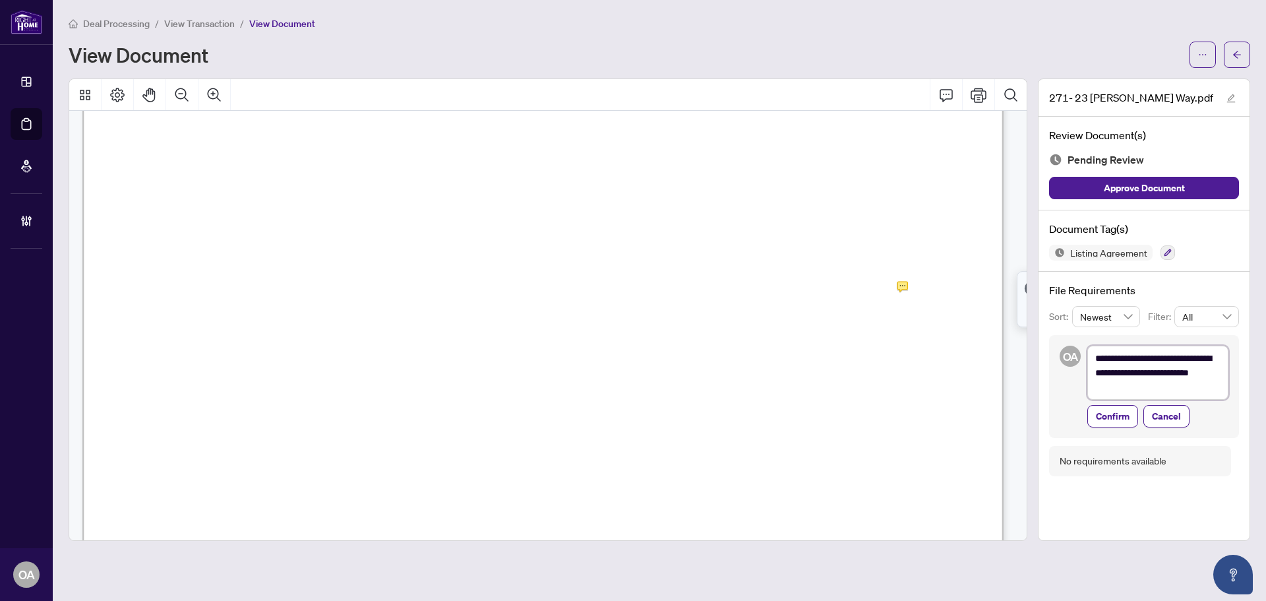
click at [1208, 376] on textarea "**********" at bounding box center [1157, 372] width 141 height 54
type textarea "**********"
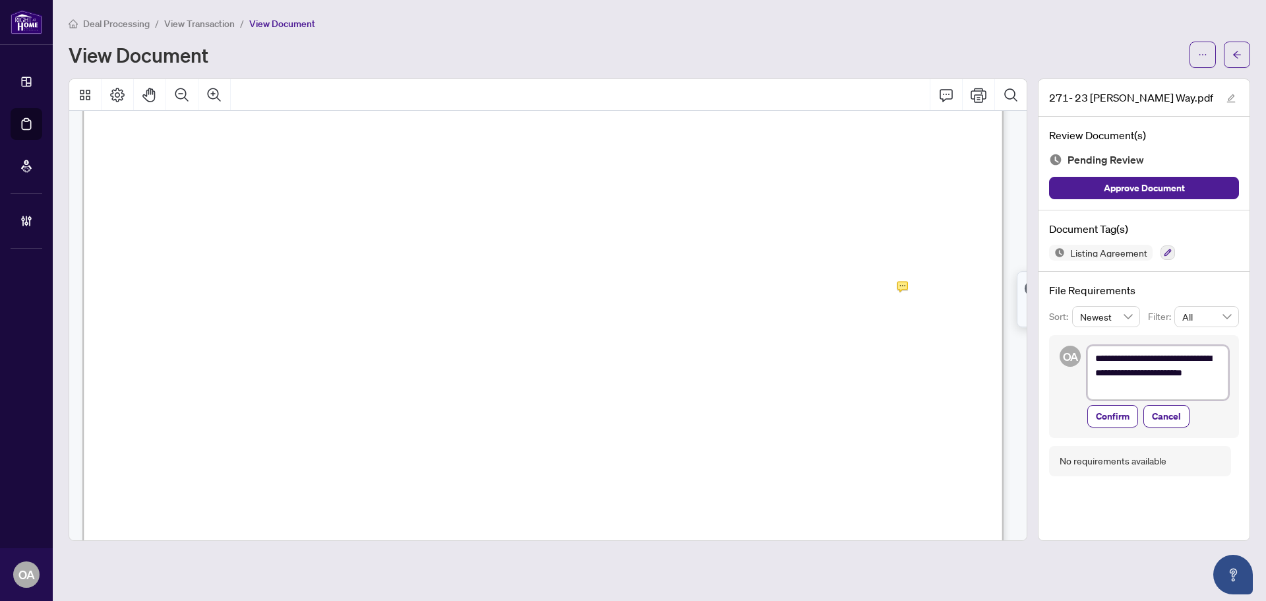
type textarea "**********"
click at [1097, 388] on textarea "**********" at bounding box center [1157, 372] width 141 height 54
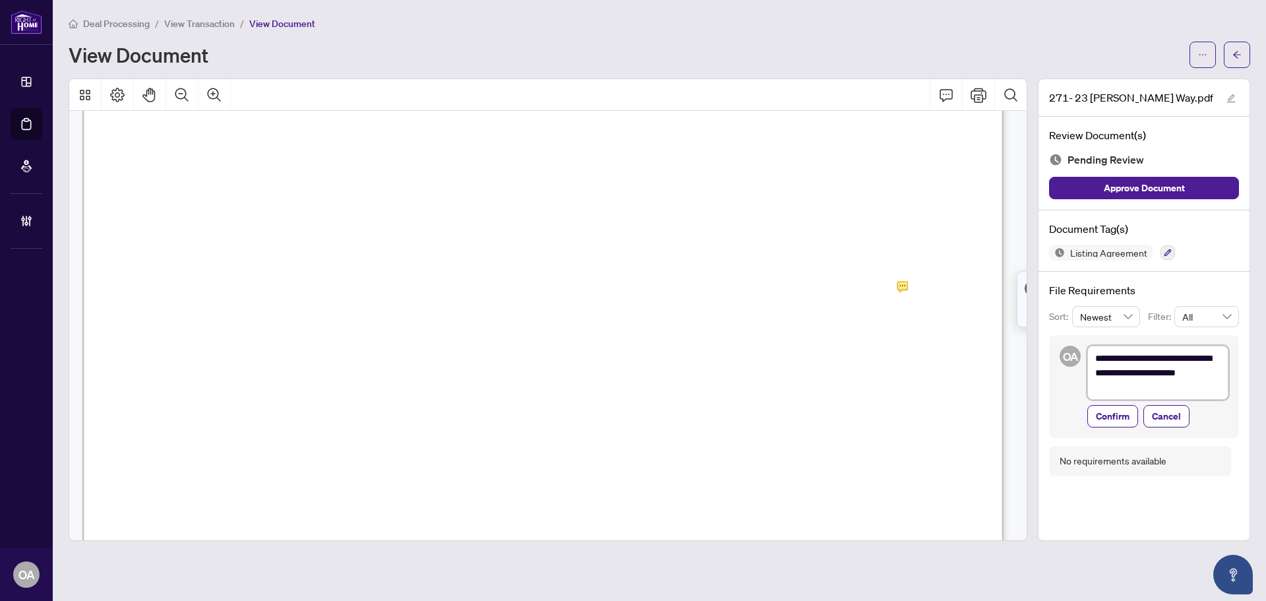
type textarea "**********"
drag, startPoint x: 1136, startPoint y: 386, endPoint x: 1026, endPoint y: 346, distance: 117.8
click at [1026, 346] on div "**********" at bounding box center [659, 309] width 1192 height 462
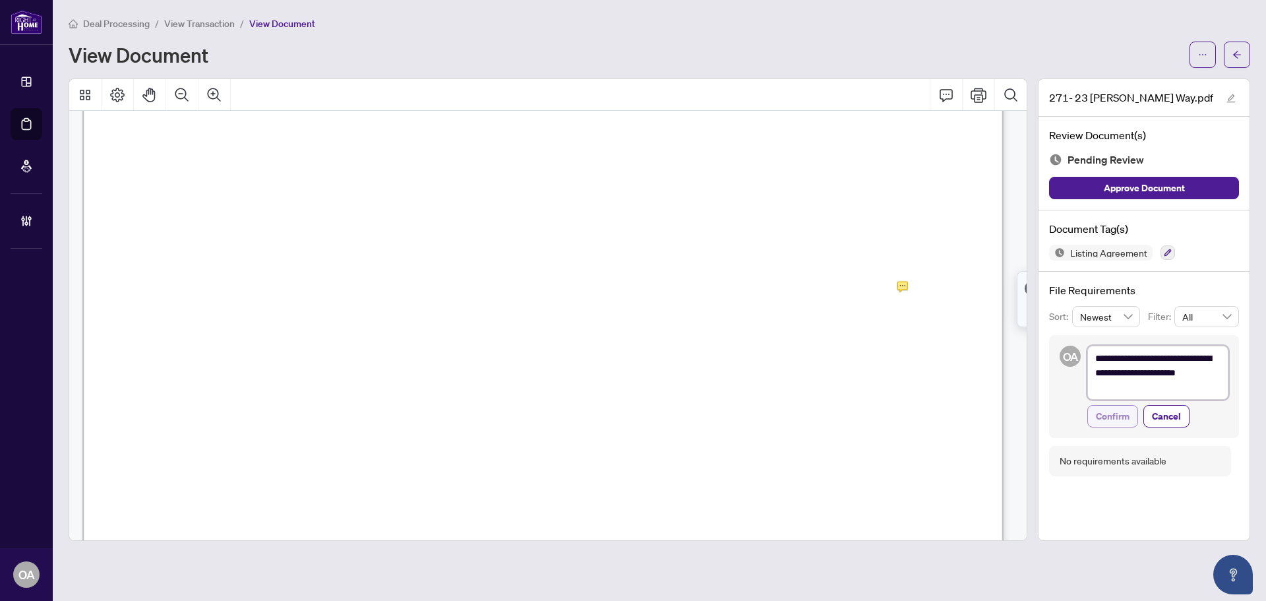
type textarea "**********"
click at [1117, 417] on span "Confirm" at bounding box center [1113, 415] width 34 height 21
type textarea "**********"
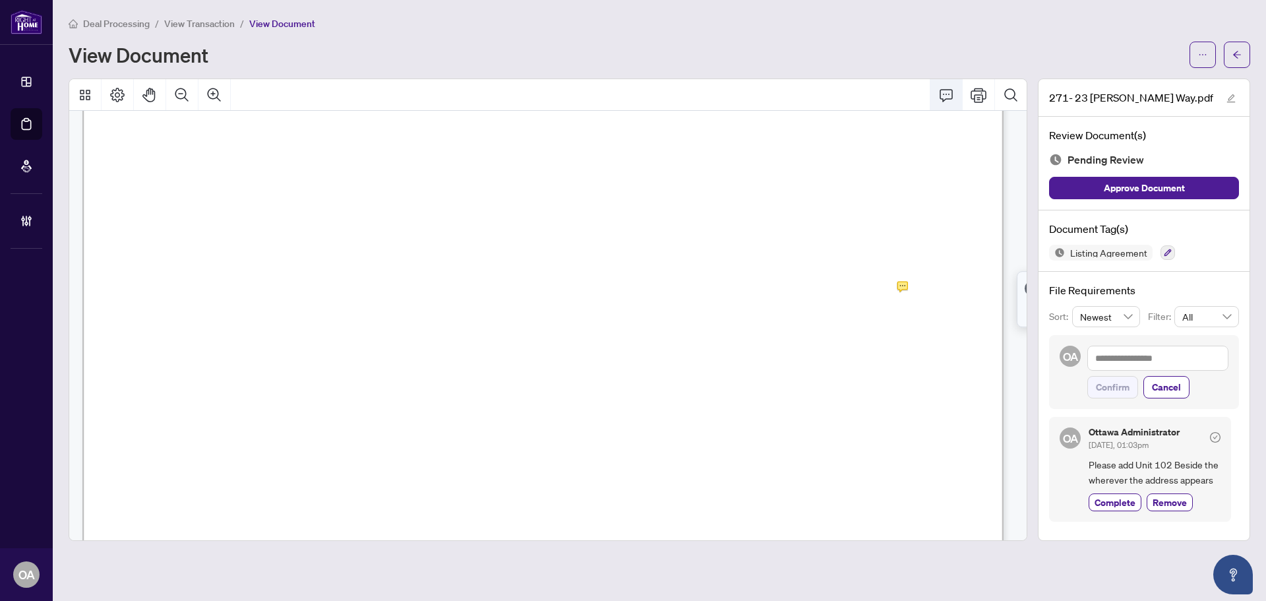
click at [948, 98] on icon "Comment" at bounding box center [945, 95] width 13 height 13
click at [295, 475] on p "**********" at bounding box center [272, 469] width 192 height 11
drag, startPoint x: 256, startPoint y: 476, endPoint x: 135, endPoint y: 471, distance: 120.7
click at [0, 0] on div "**********" at bounding box center [0, 0] width 0 height 0
click at [363, 501] on icon "Save" at bounding box center [363, 496] width 13 height 13
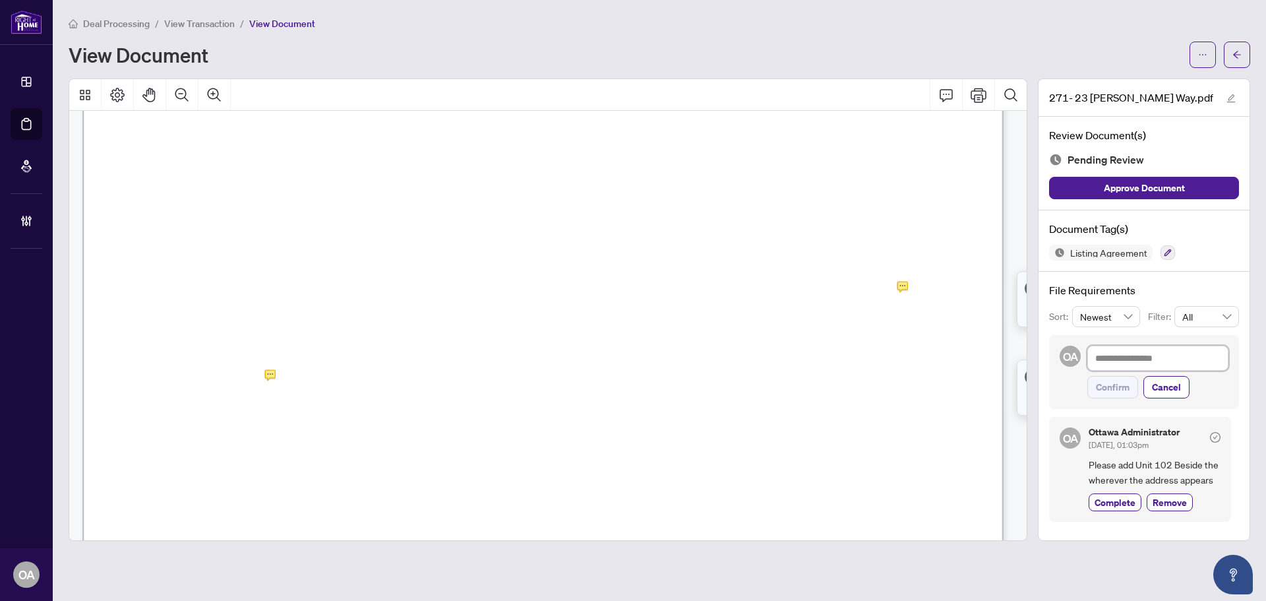
click at [1134, 356] on textarea at bounding box center [1157, 357] width 141 height 25
paste textarea "**********"
type textarea "**********"
click at [1095, 356] on textarea "**********" at bounding box center [1157, 357] width 141 height 25
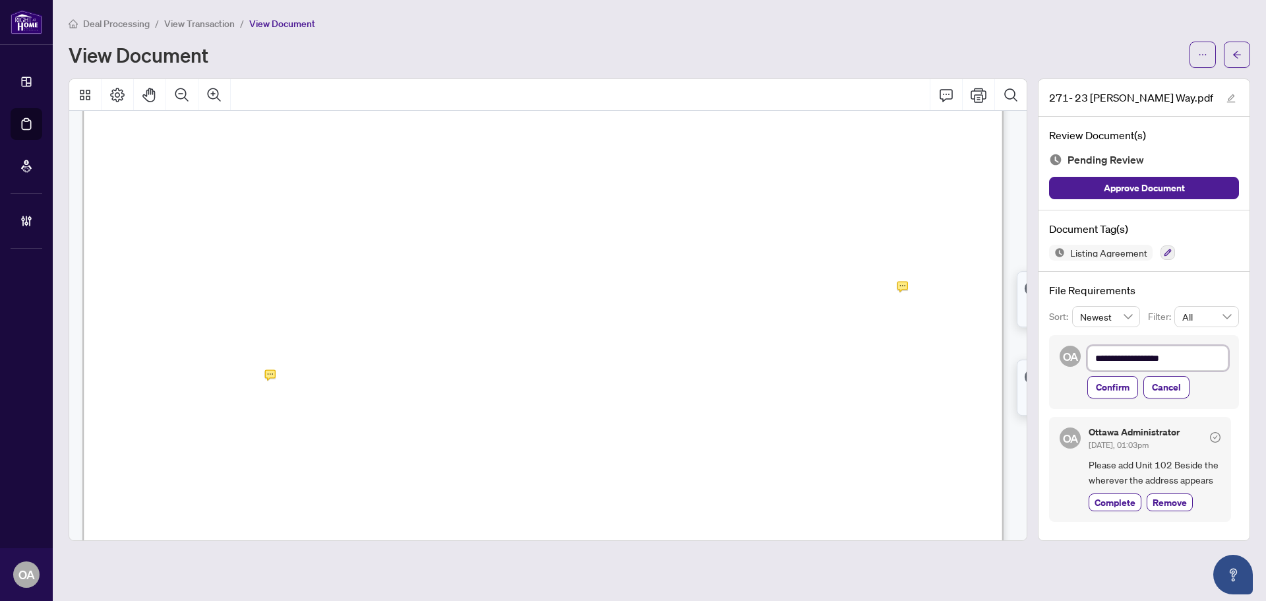
type textarea "**********"
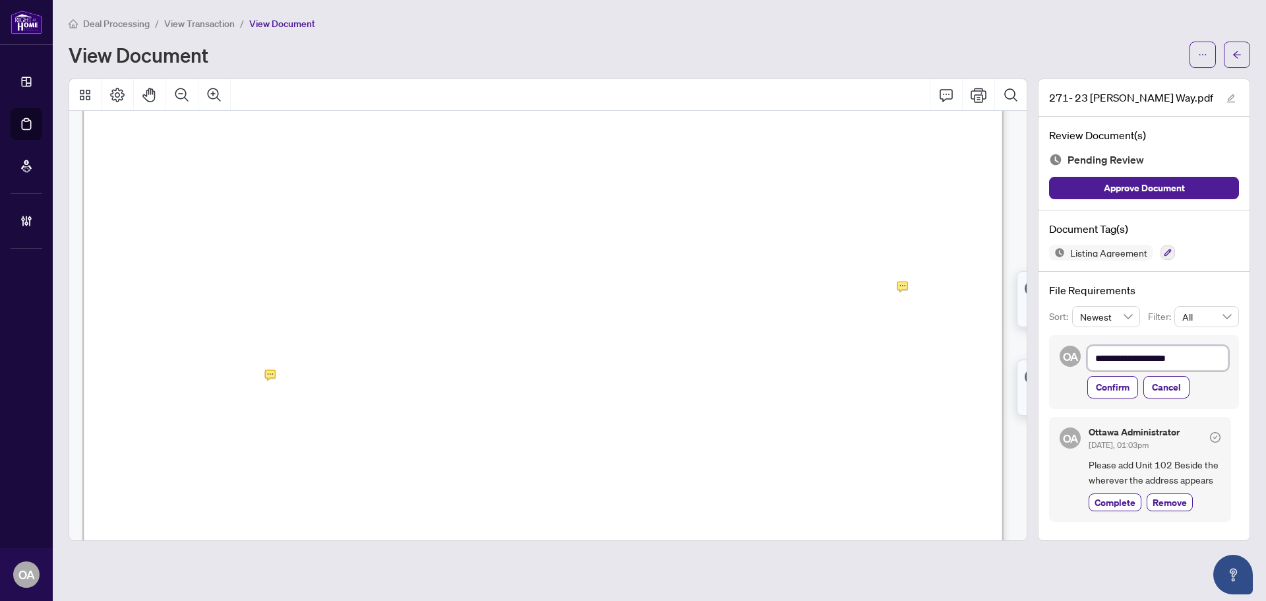
type textarea "**********"
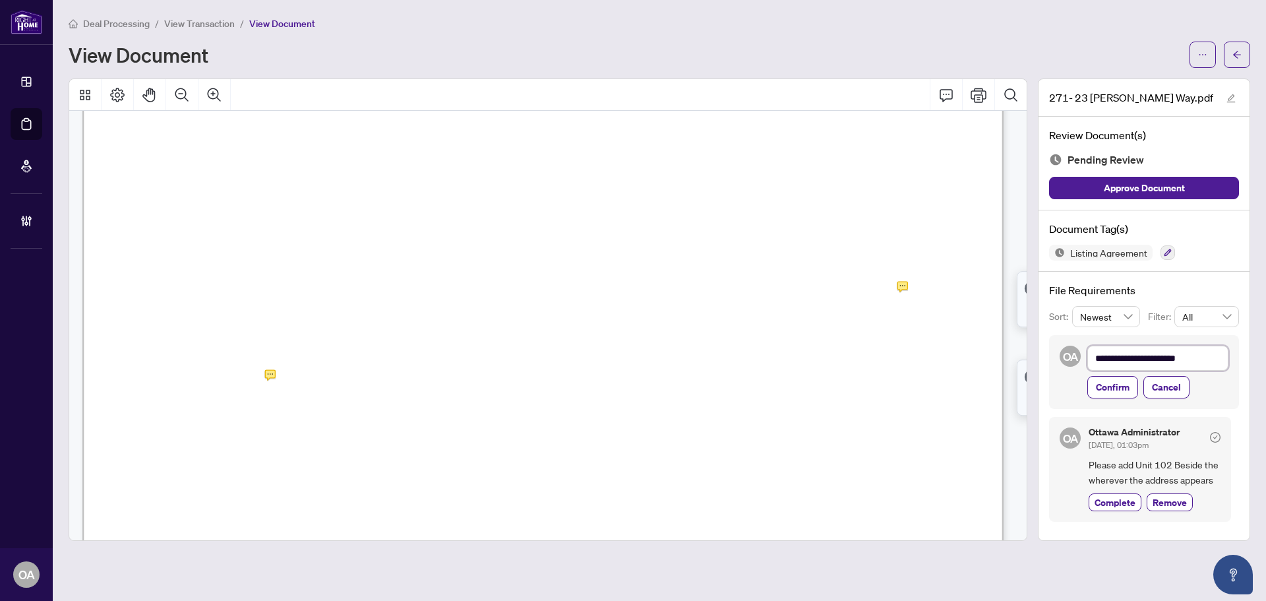
type textarea "**********"
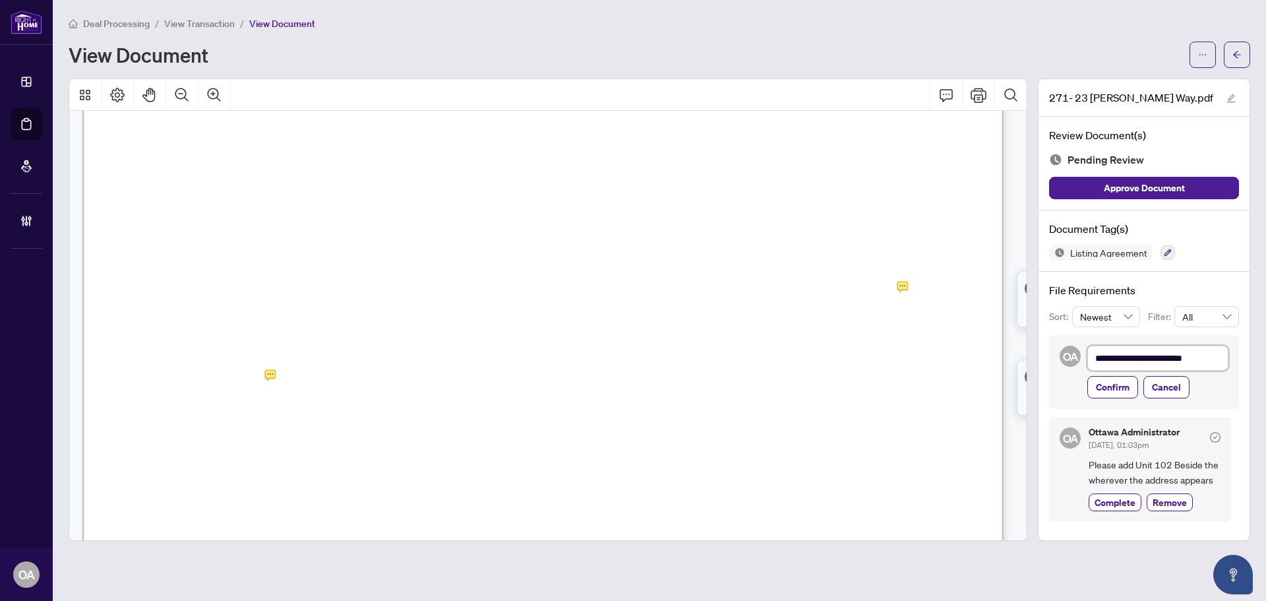
type textarea "**********"
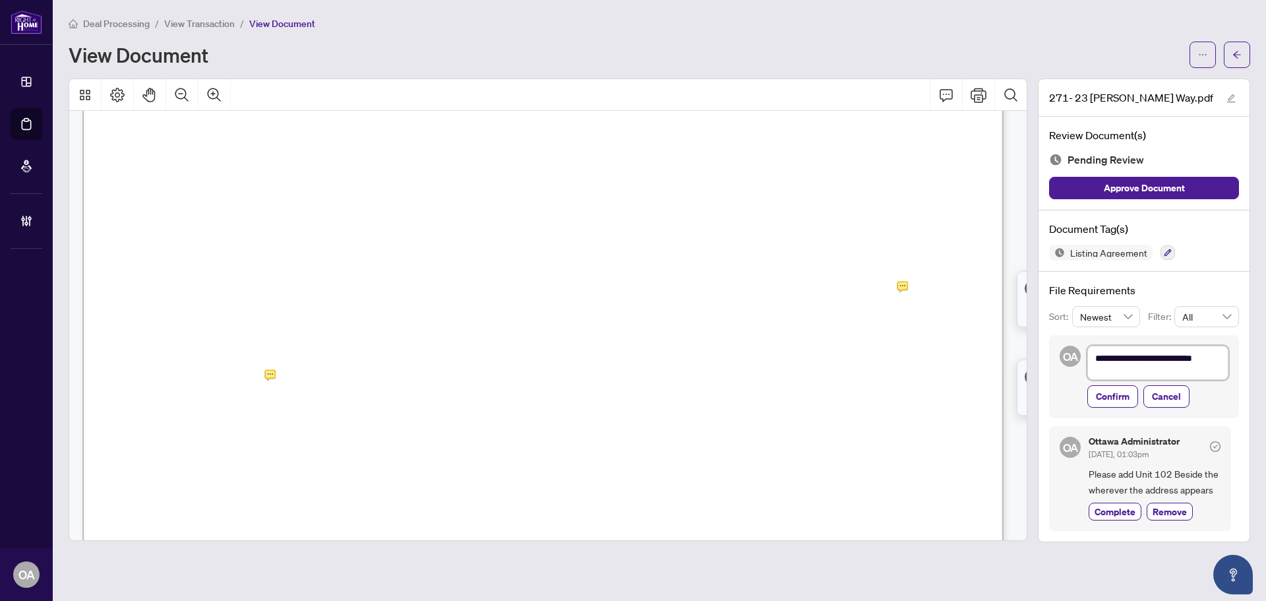
type textarea "**********"
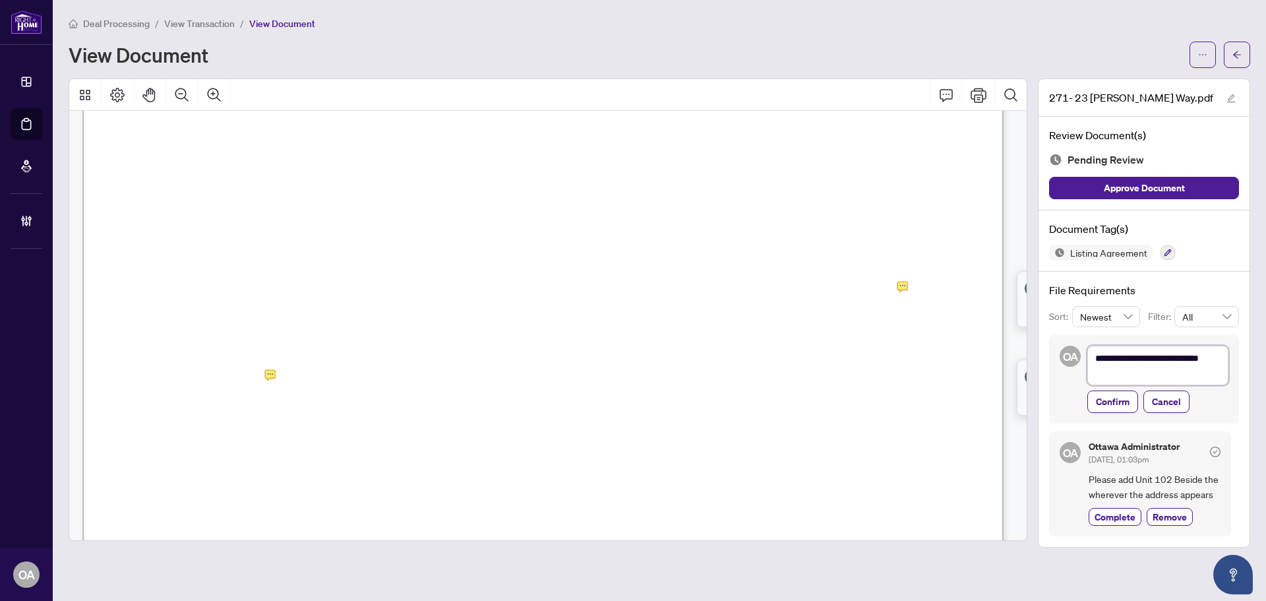
type textarea "**********"
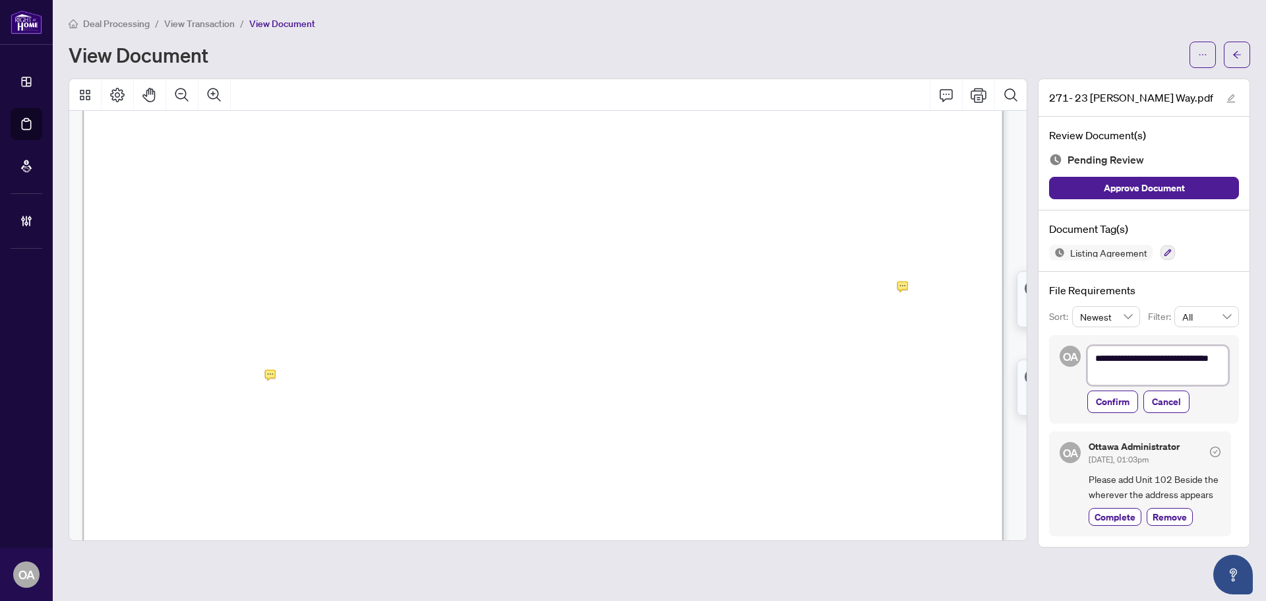
type textarea "**********"
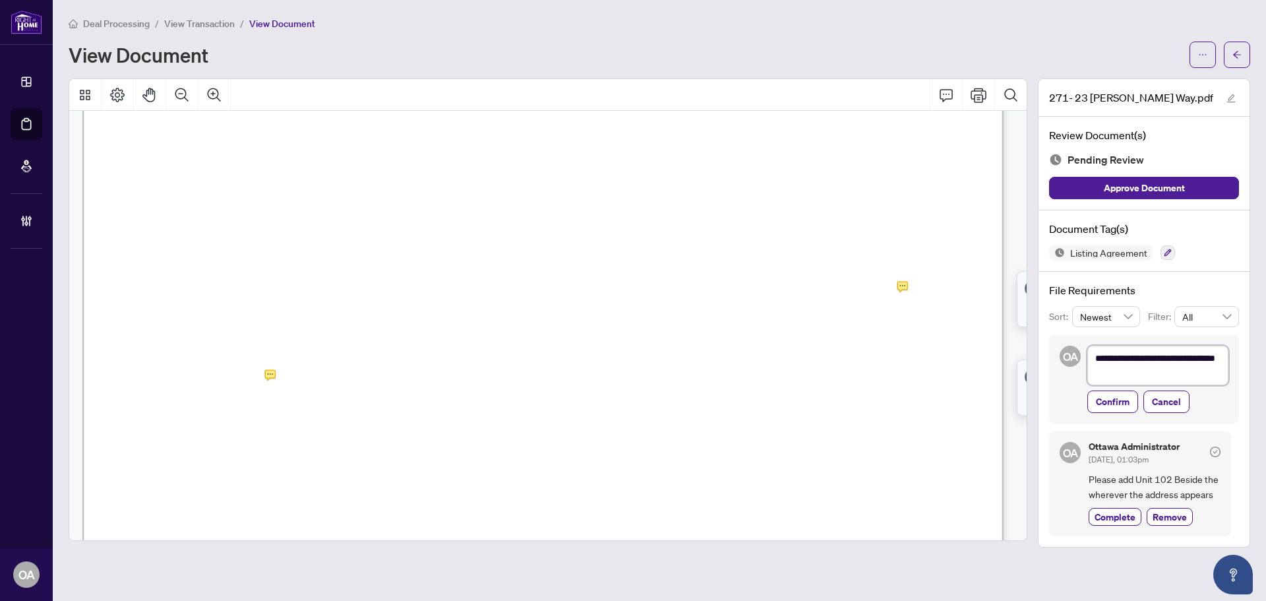
type textarea "**********"
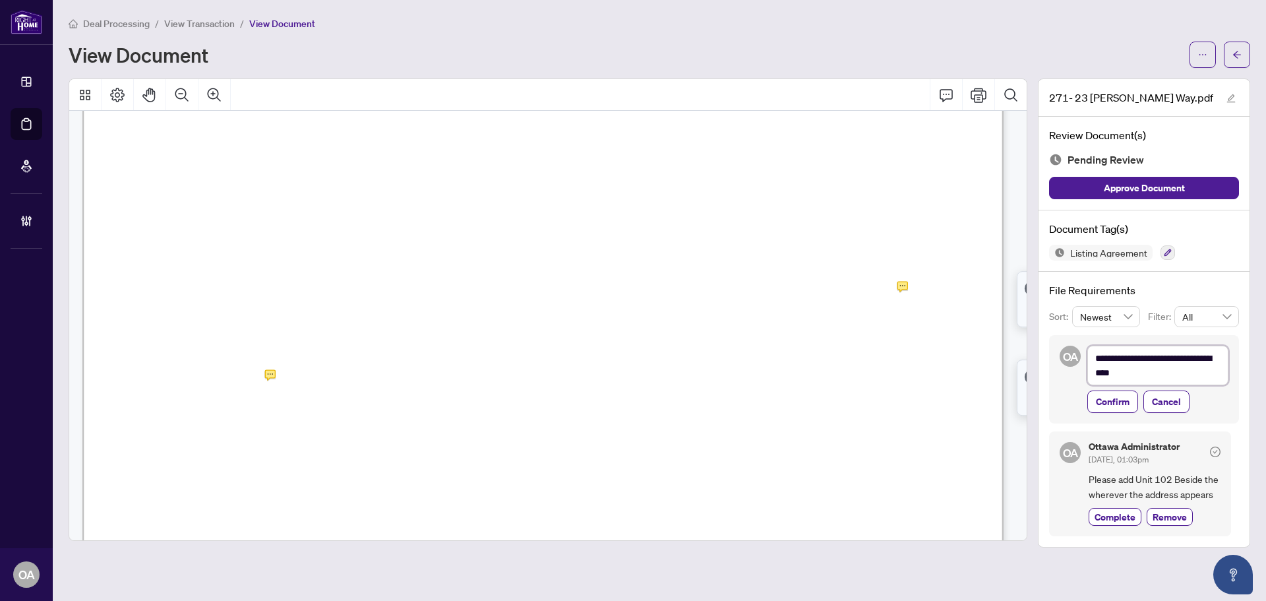
type textarea "**********"
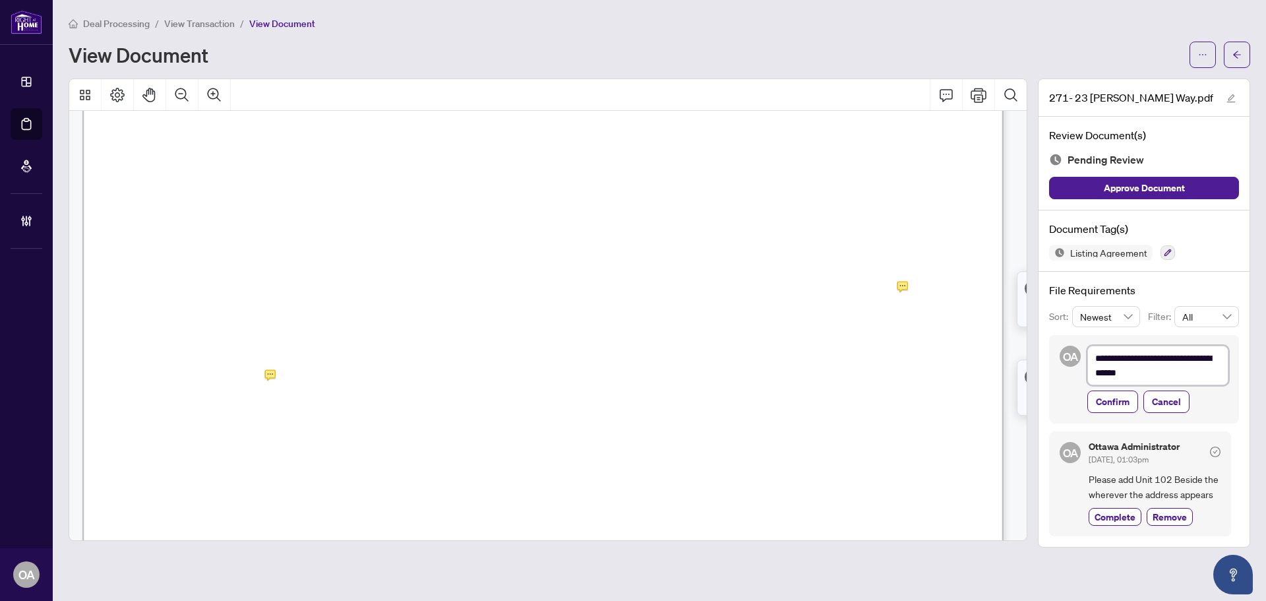
type textarea "**********"
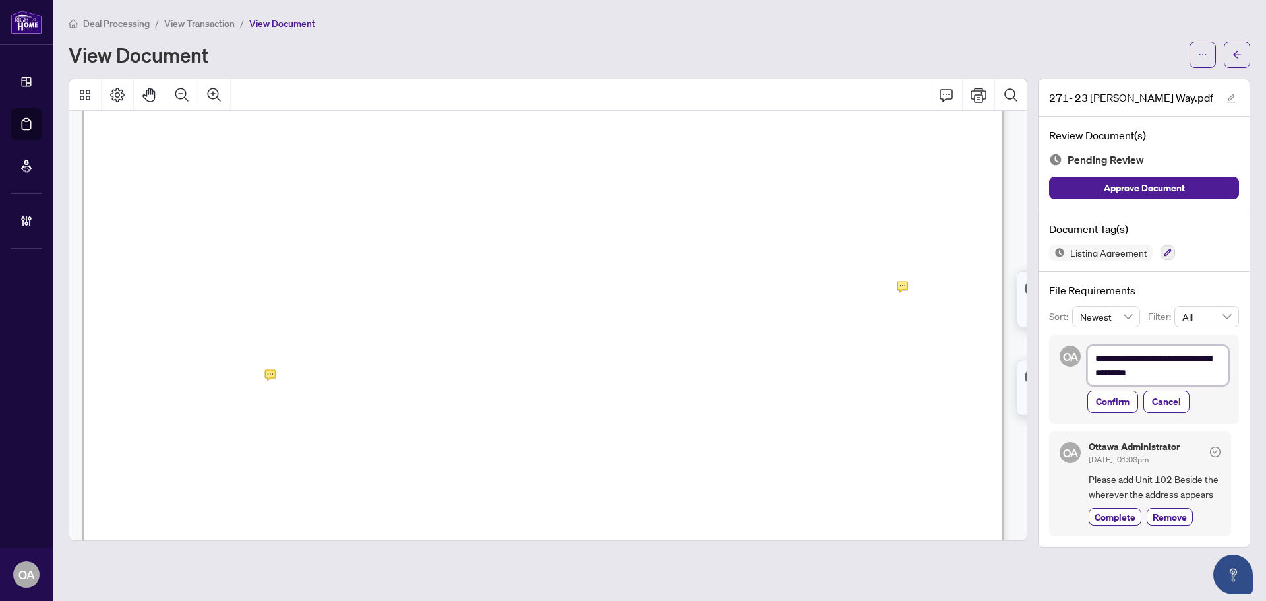
type textarea "**********"
click at [1103, 403] on span "Confirm" at bounding box center [1113, 401] width 34 height 21
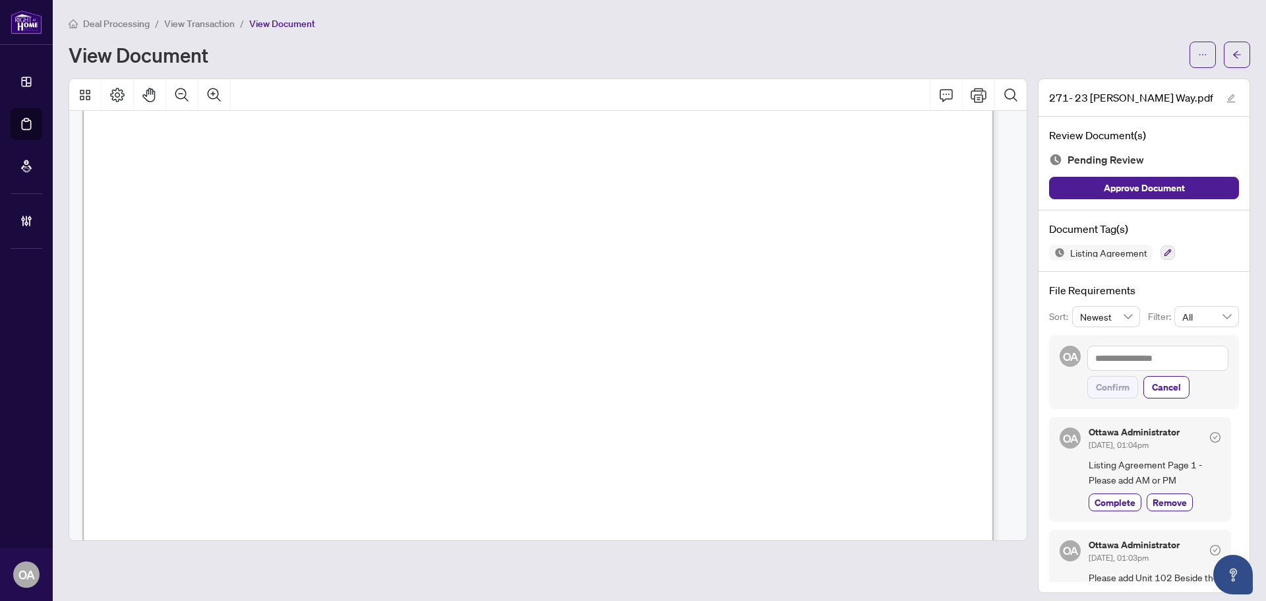
scroll to position [4876, 0]
click at [938, 88] on icon "Comment" at bounding box center [946, 95] width 16 height 16
click at [266, 423] on p "**********" at bounding box center [285, 422] width 192 height 11
click at [380, 455] on icon "Save" at bounding box center [376, 450] width 13 height 13
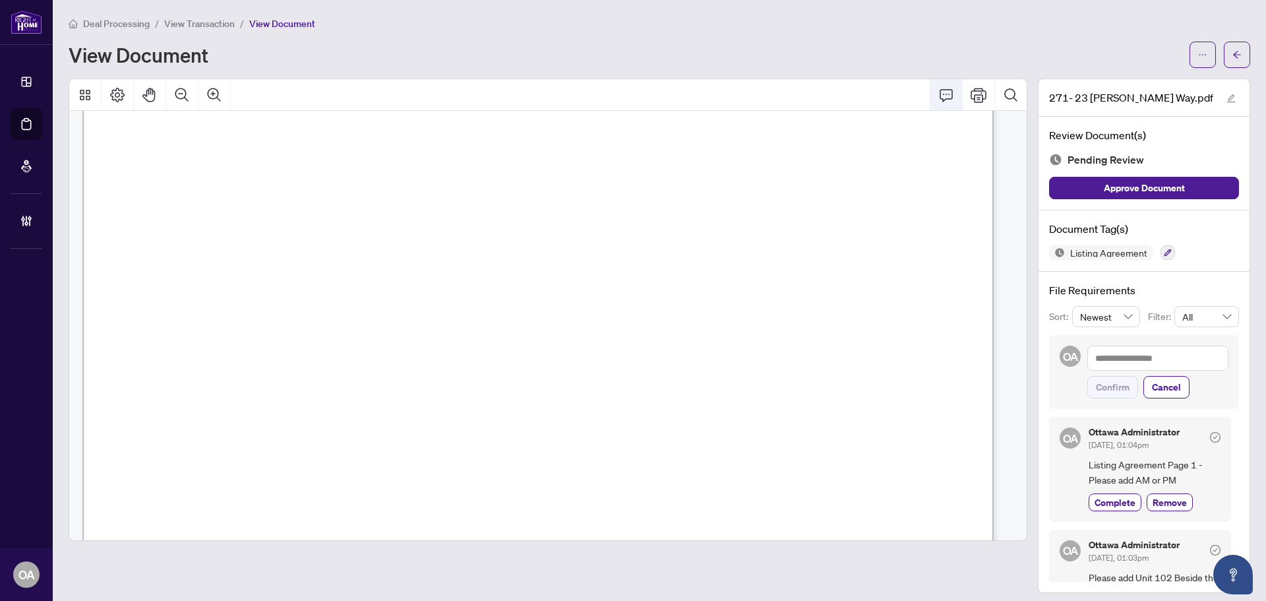
click at [938, 90] on icon "Comment" at bounding box center [946, 95] width 16 height 16
click at [628, 454] on icon "Save" at bounding box center [629, 447] width 13 height 13
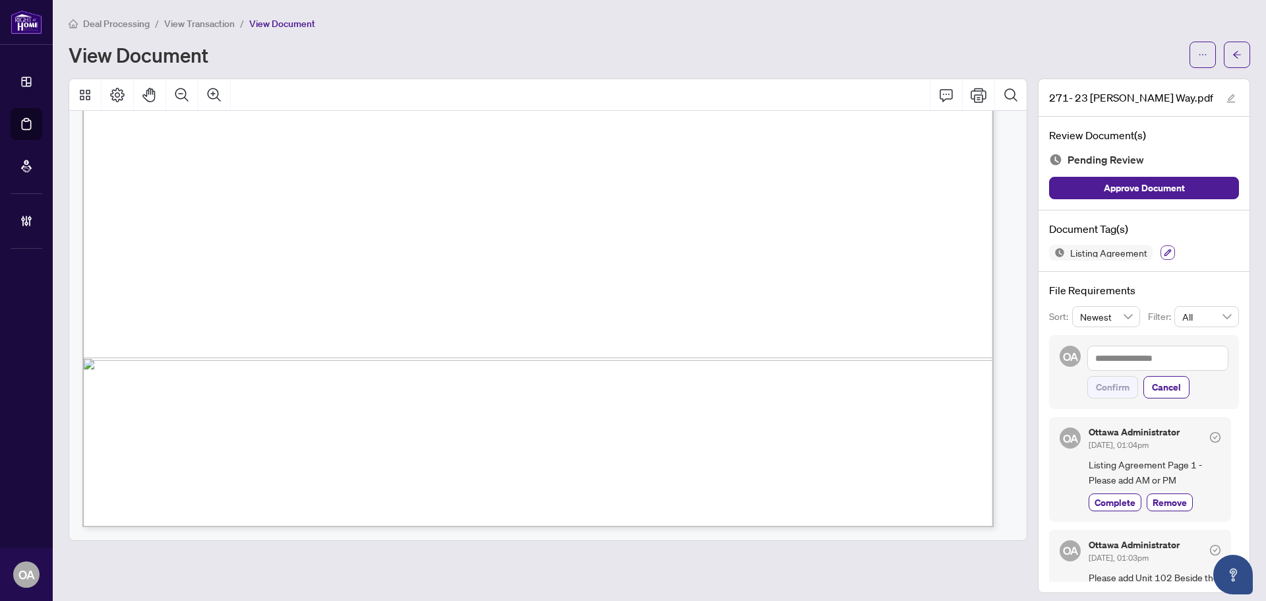
click at [1163, 252] on icon "button" at bounding box center [1167, 253] width 8 height 8
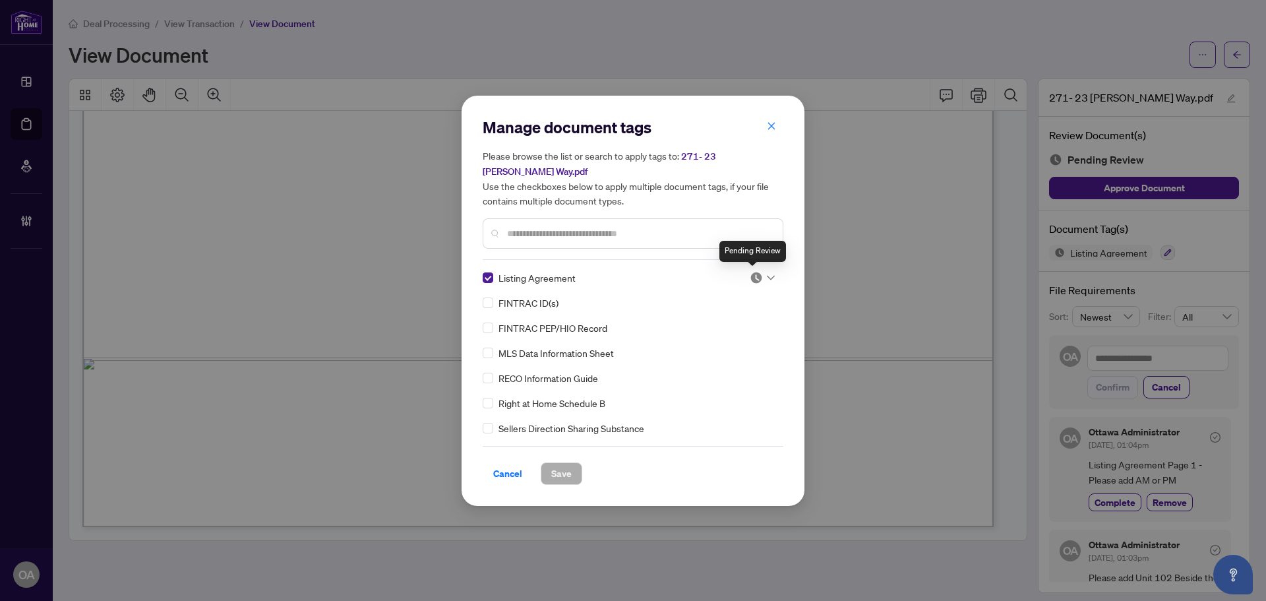
click at [767, 276] on icon at bounding box center [771, 277] width 8 height 5
click at [704, 324] on div "Needs Work" at bounding box center [718, 320] width 84 height 15
click at [562, 468] on span "Save" at bounding box center [561, 473] width 20 height 21
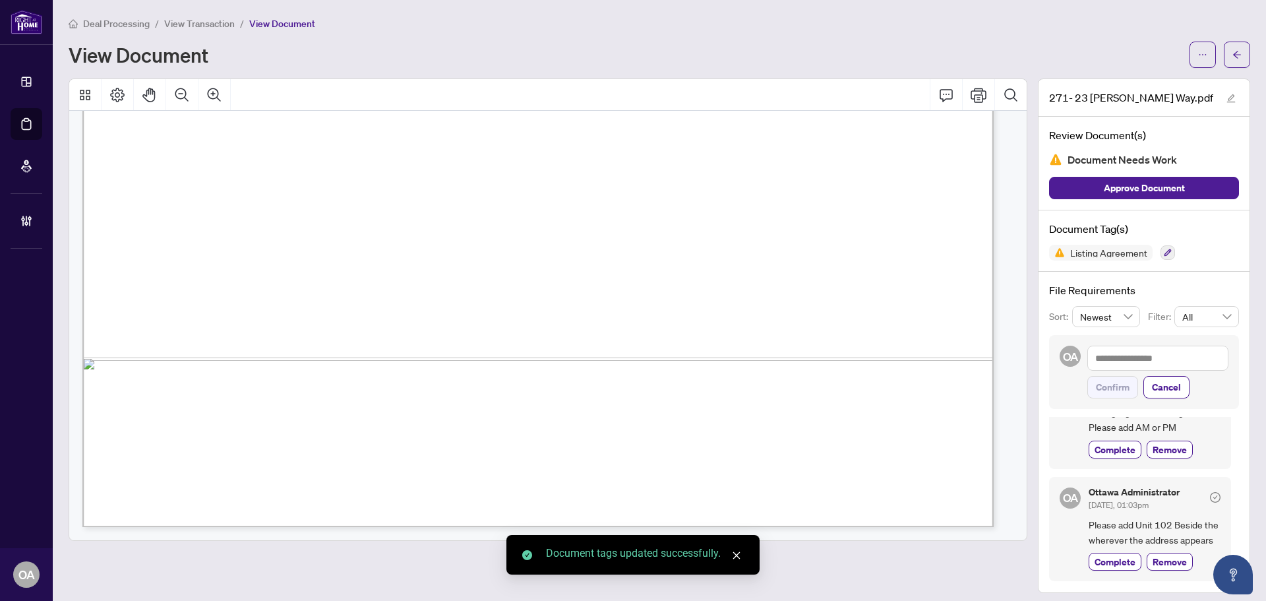
scroll to position [68, 0]
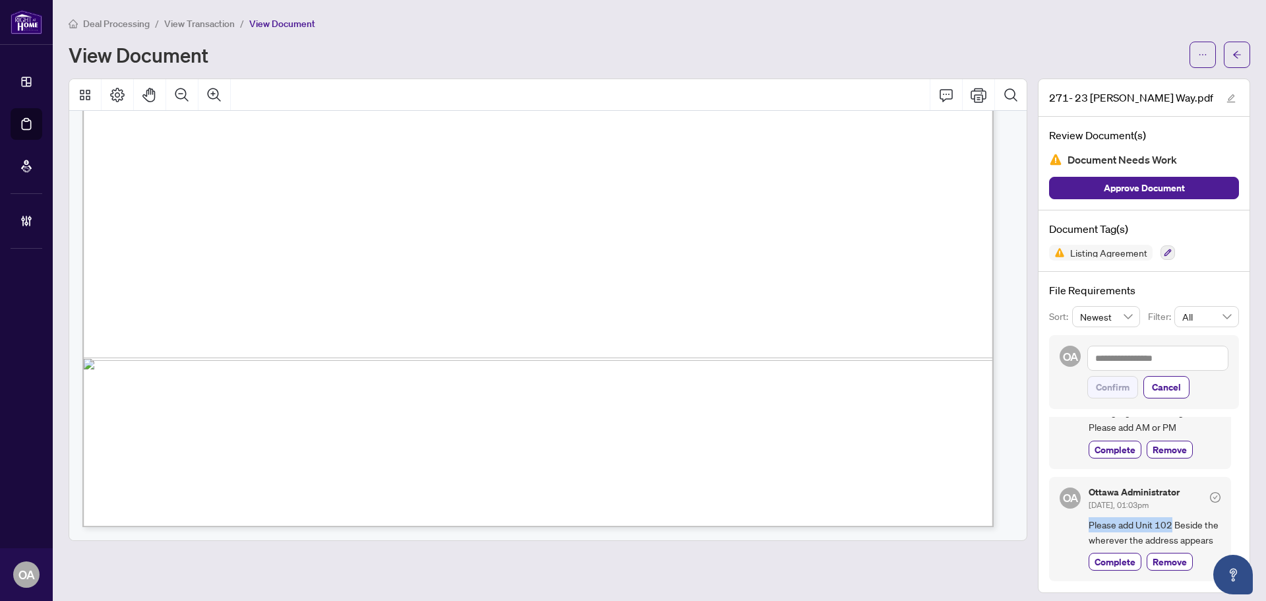
drag, startPoint x: 1076, startPoint y: 506, endPoint x: 1160, endPoint y: 506, distance: 84.4
click at [1160, 506] on div "OA Ottawa Administrator Aug/14/2025, 01:03pm Please add Unit 102 Beside the whe…" at bounding box center [1140, 529] width 182 height 105
copy span "Please add Unit 102"
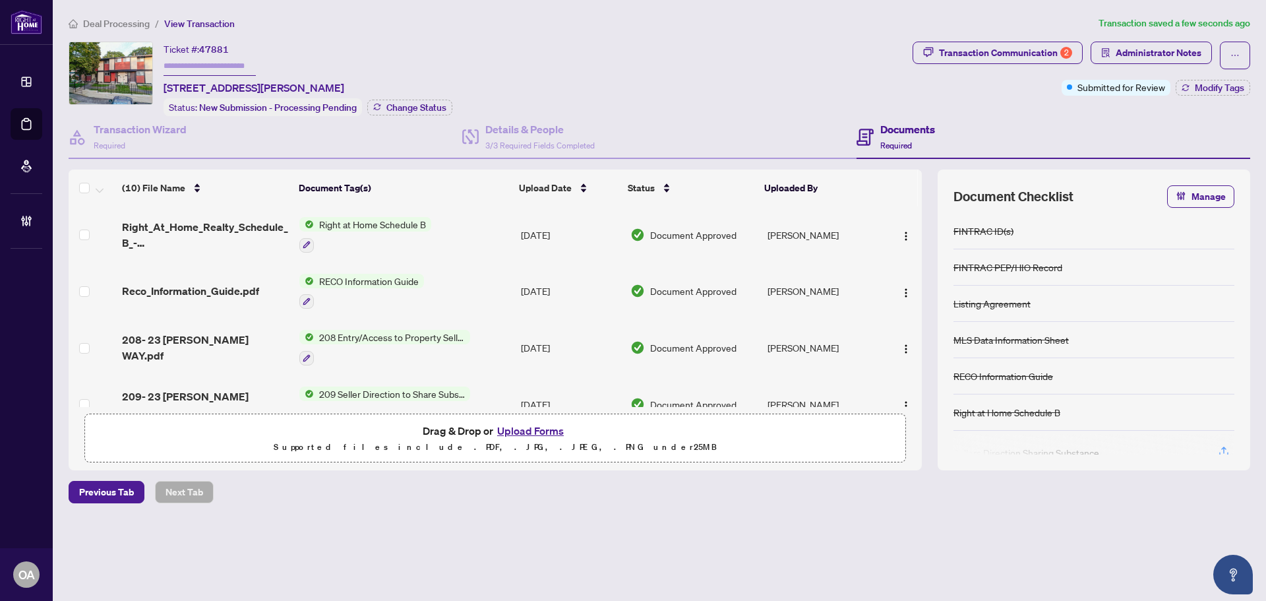
click at [177, 231] on span "Right_At_Home_Realty_Schedule_B_-_Agreement_of_Purchase_and_Sale.pdf" at bounding box center [205, 235] width 167 height 32
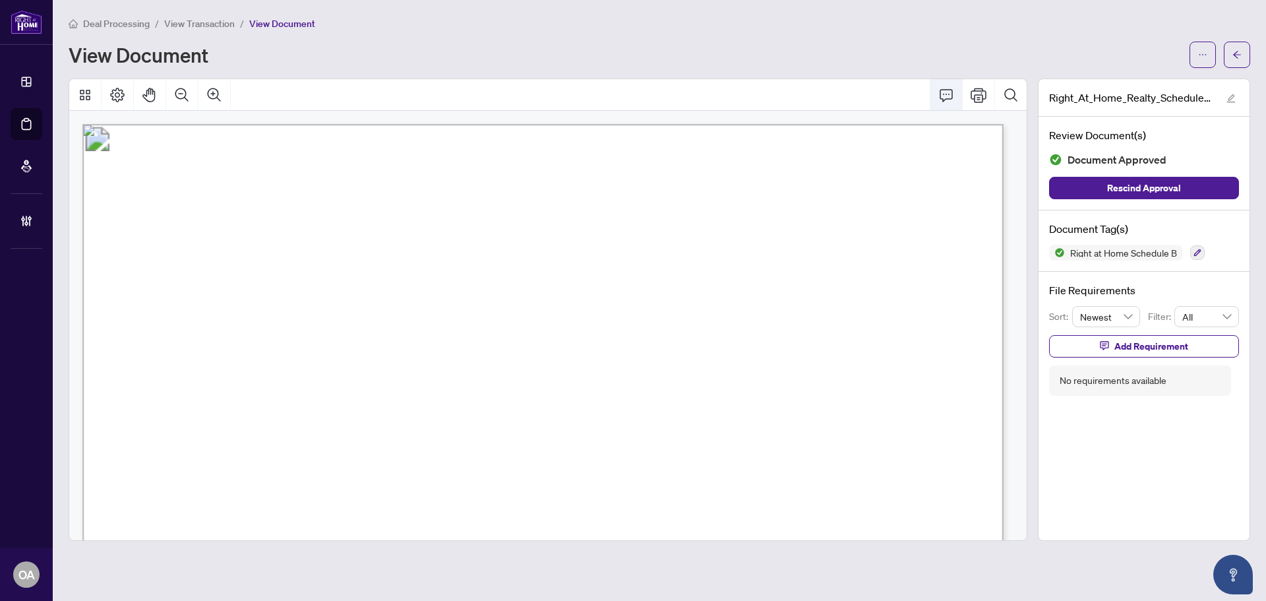
click at [948, 94] on icon "Comment" at bounding box center [946, 95] width 16 height 16
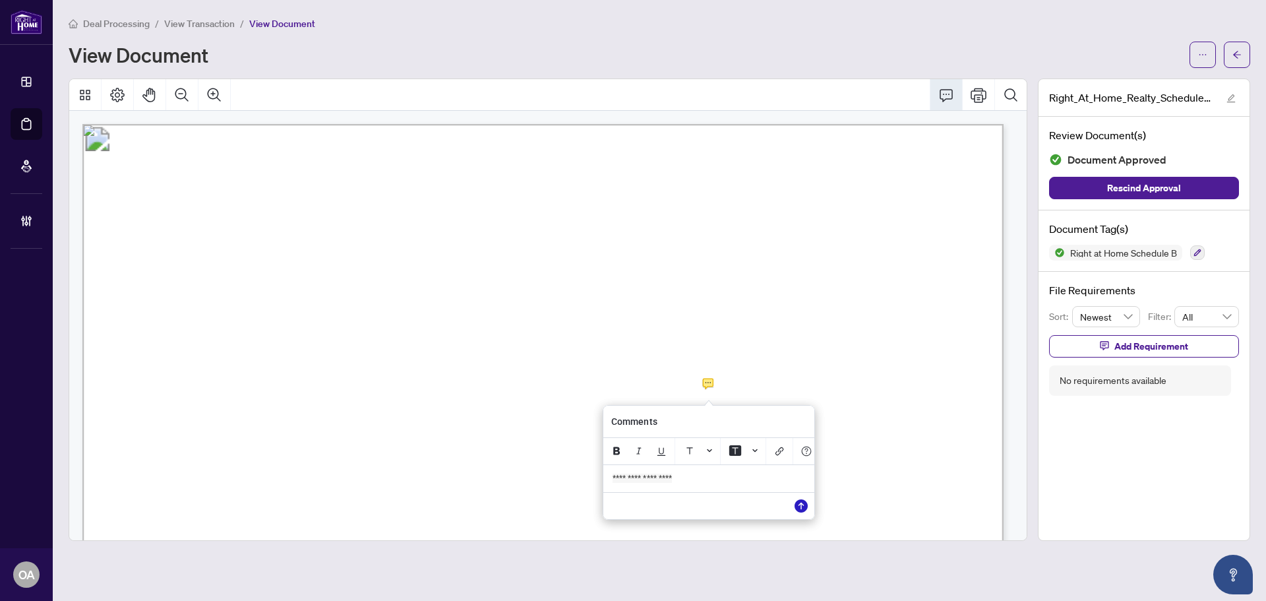
click at [800, 512] on icon "Save" at bounding box center [800, 505] width 13 height 13
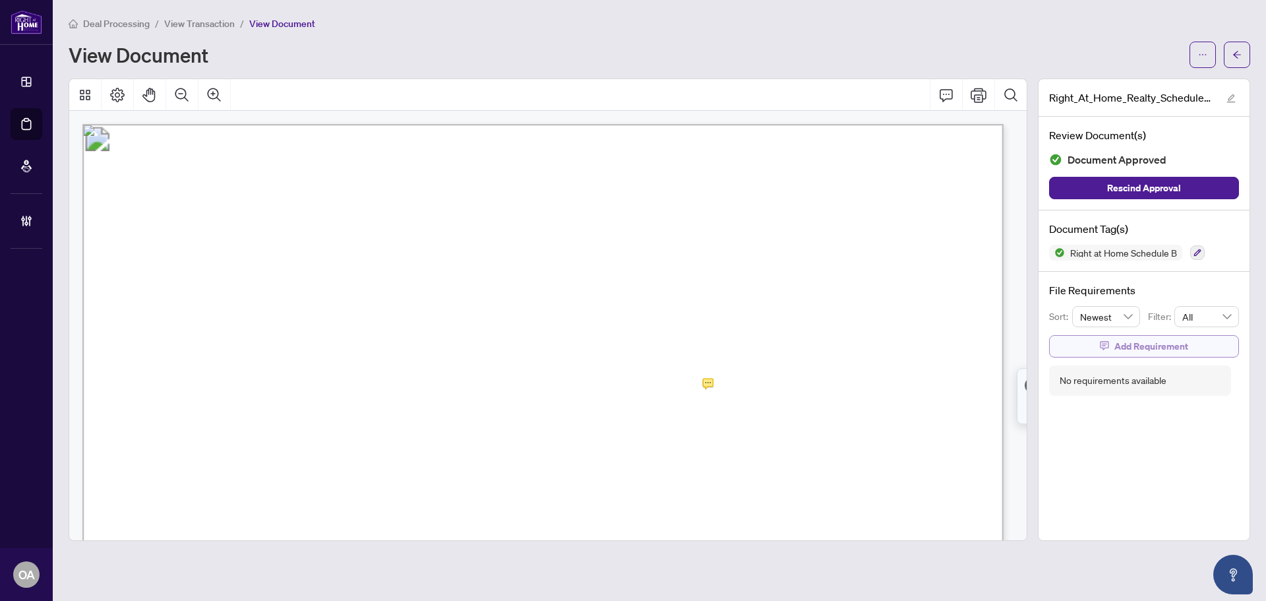
click at [1158, 342] on span "Add Requirement" at bounding box center [1151, 346] width 74 height 21
click at [1120, 356] on textarea at bounding box center [1157, 357] width 141 height 25
paste textarea "**********"
click at [1094, 383] on button "Confirm" at bounding box center [1112, 387] width 51 height 22
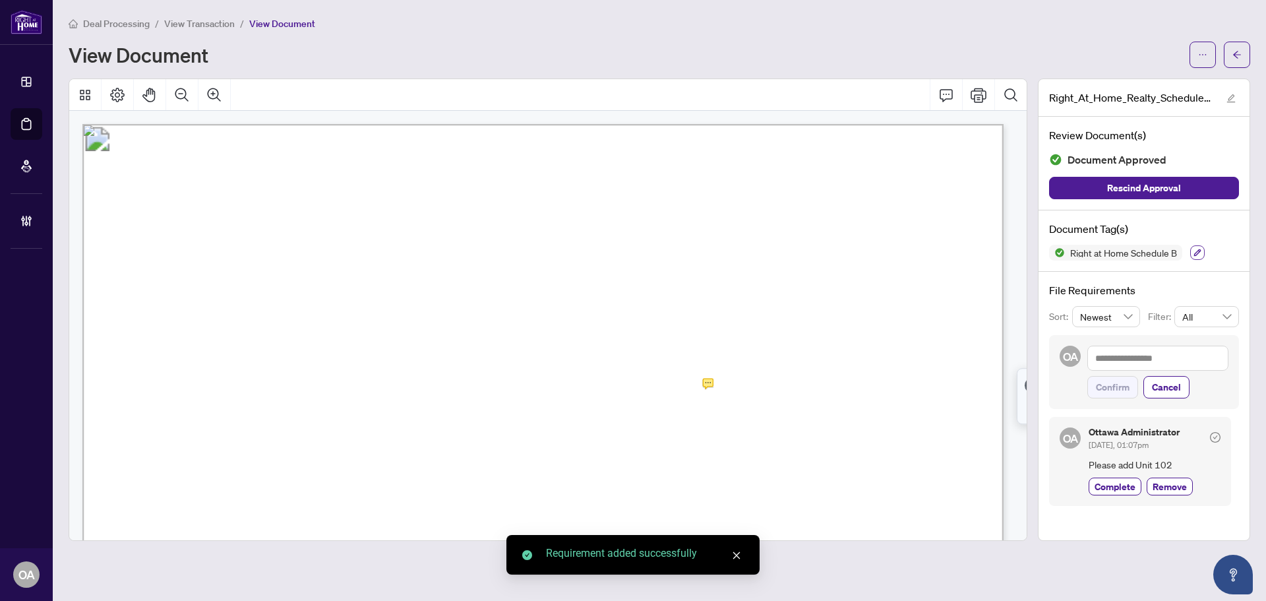
click at [1198, 252] on icon "button" at bounding box center [1197, 252] width 7 height 7
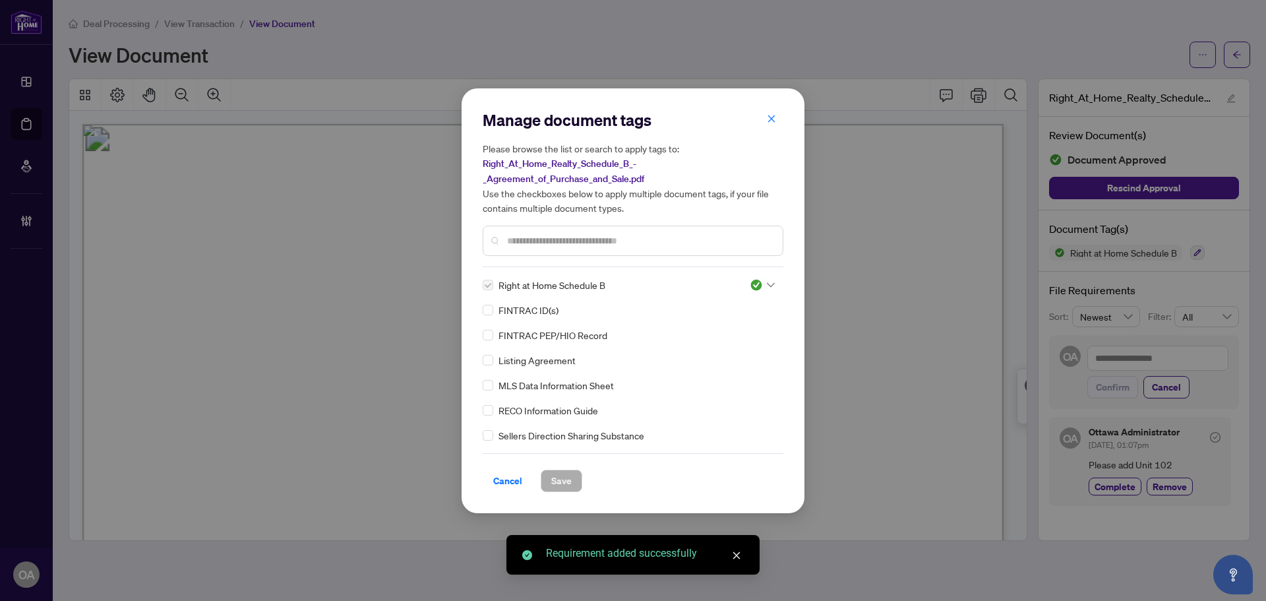
click at [763, 282] on div at bounding box center [761, 284] width 25 height 13
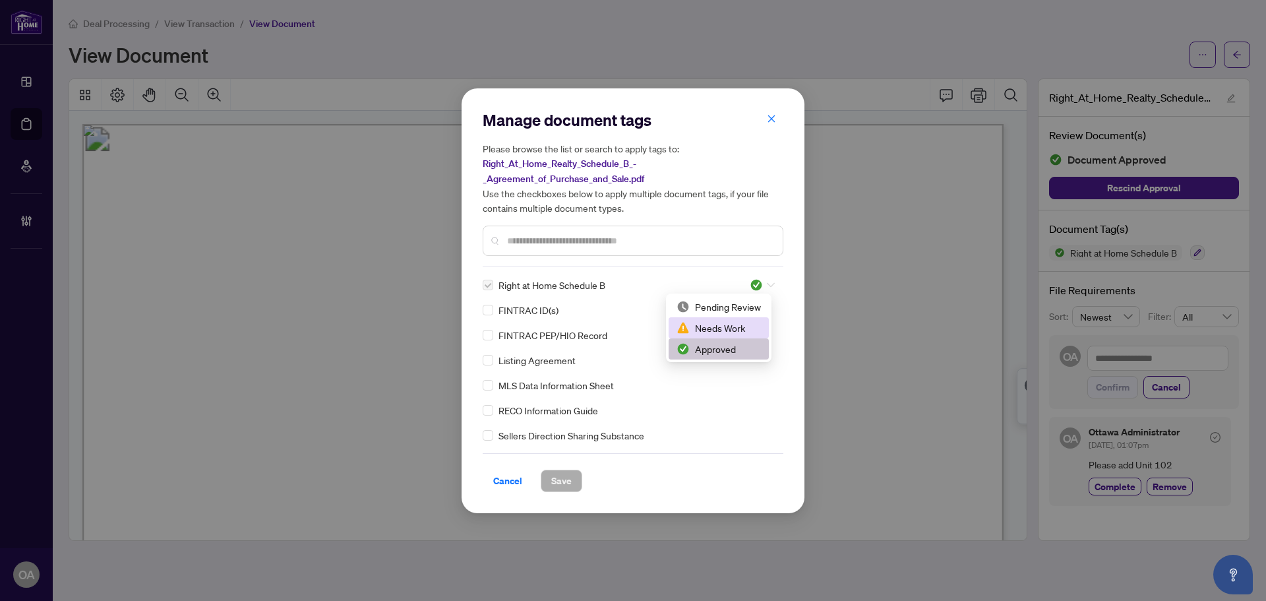
click at [734, 329] on div "Needs Work" at bounding box center [718, 327] width 84 height 15
click at [554, 481] on span "Save" at bounding box center [561, 480] width 20 height 21
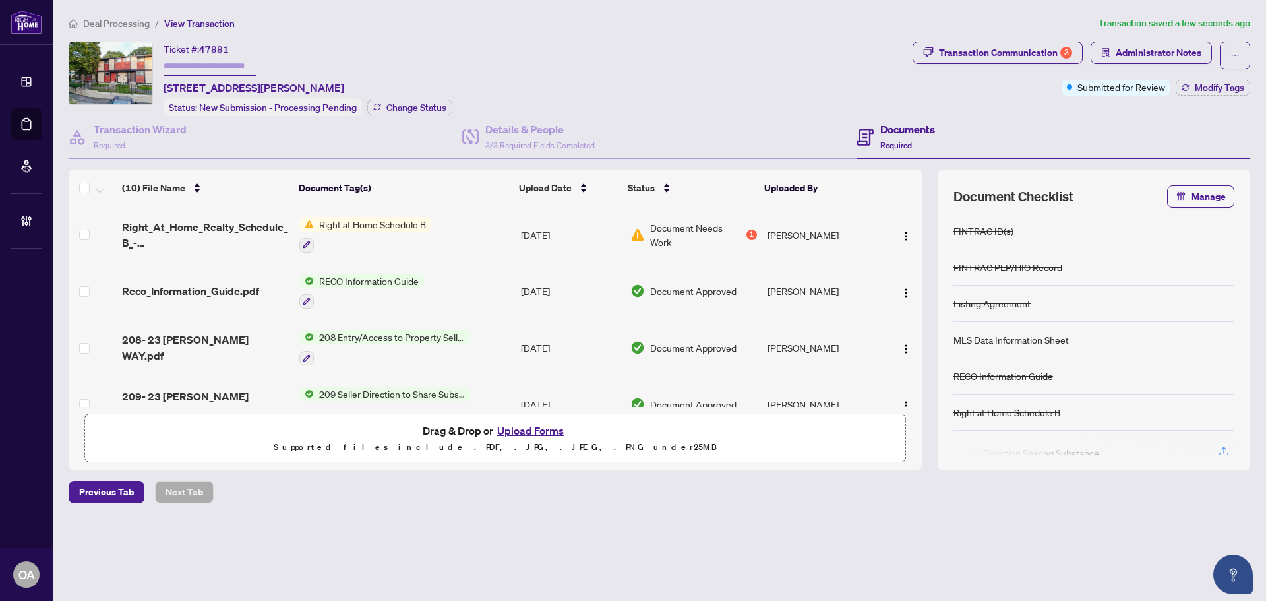
click at [198, 288] on span "Reco_Information_Guide.pdf" at bounding box center [190, 291] width 137 height 16
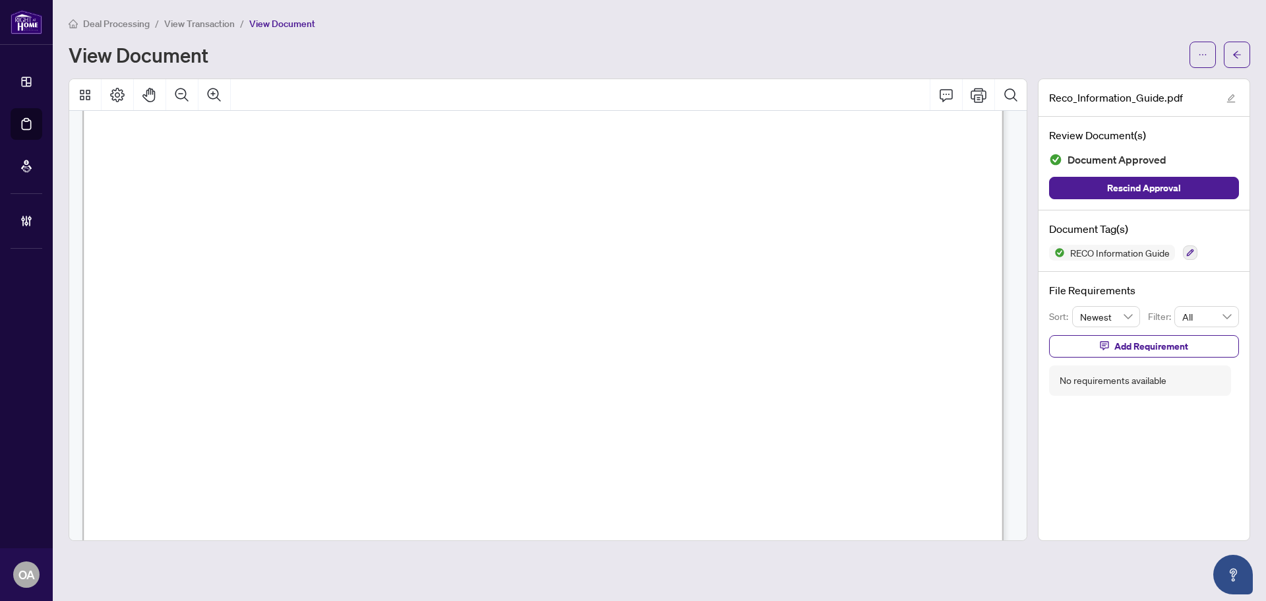
scroll to position [14725, 0]
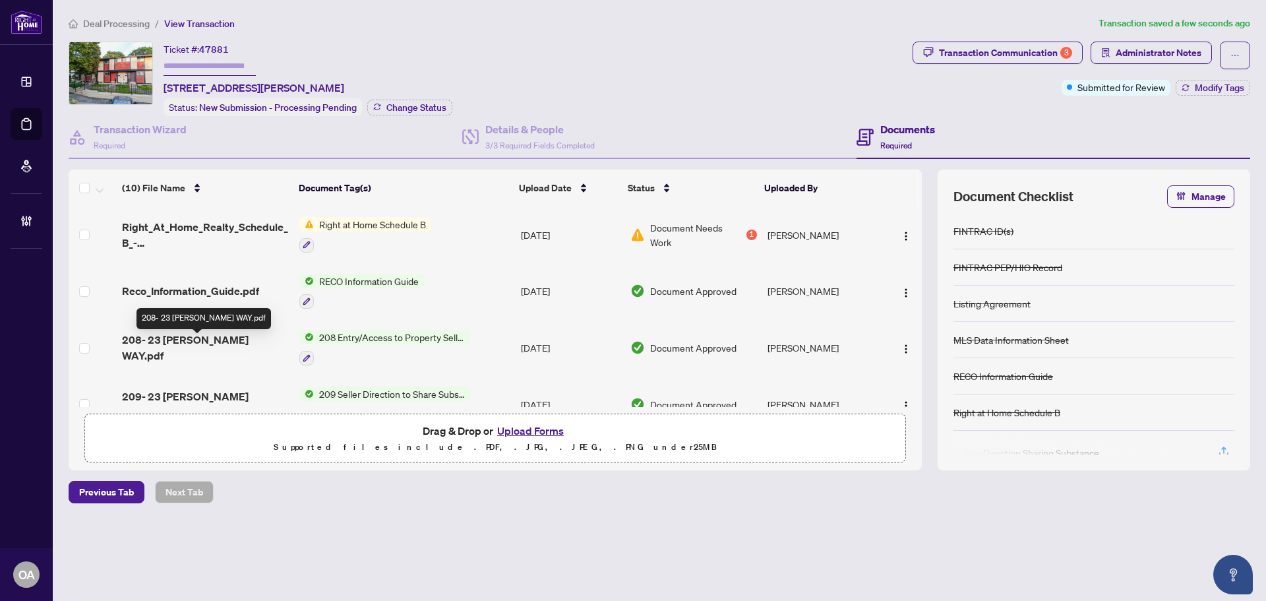
click at [210, 342] on span "208- 23 MCCLINTOCK WAY.pdf" at bounding box center [205, 348] width 167 height 32
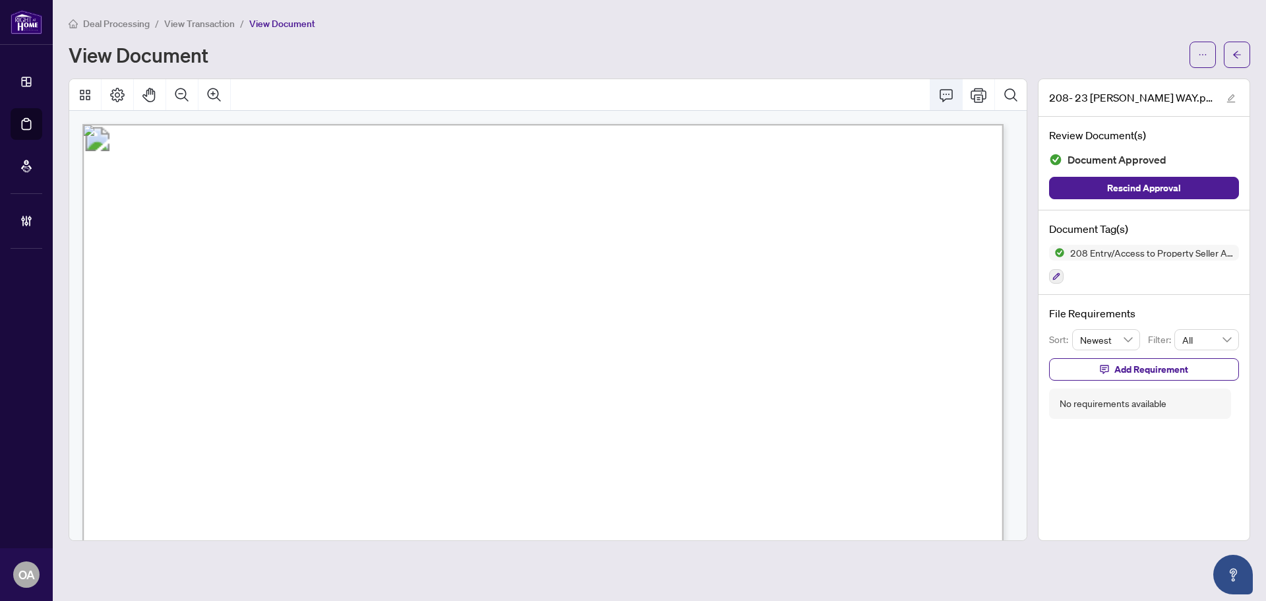
click at [939, 95] on icon "Comment" at bounding box center [946, 95] width 16 height 16
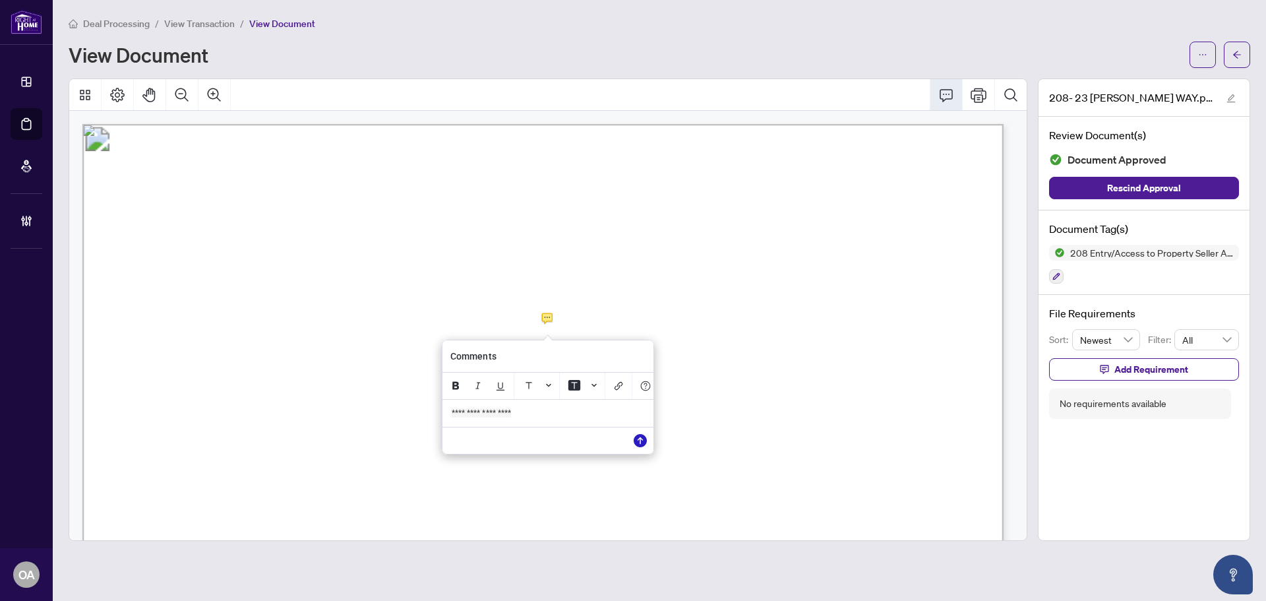
click at [638, 447] on icon "Save" at bounding box center [639, 440] width 13 height 13
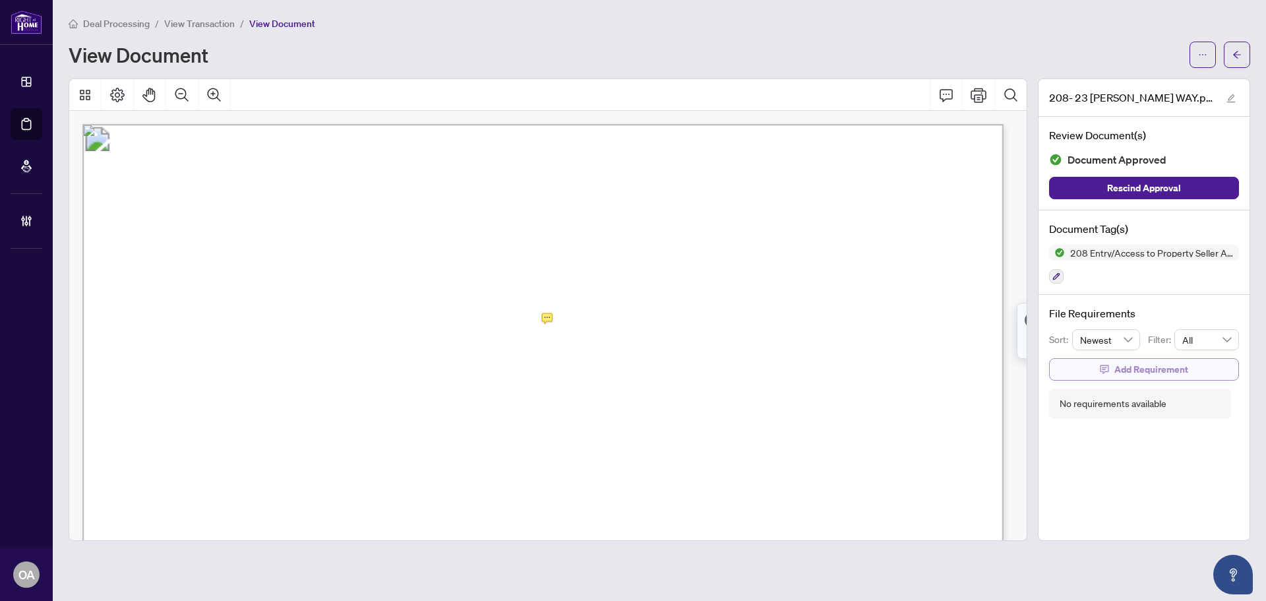
click at [1109, 368] on icon "button" at bounding box center [1103, 369] width 9 height 9
click at [1142, 383] on textarea at bounding box center [1157, 380] width 141 height 25
paste textarea "**********"
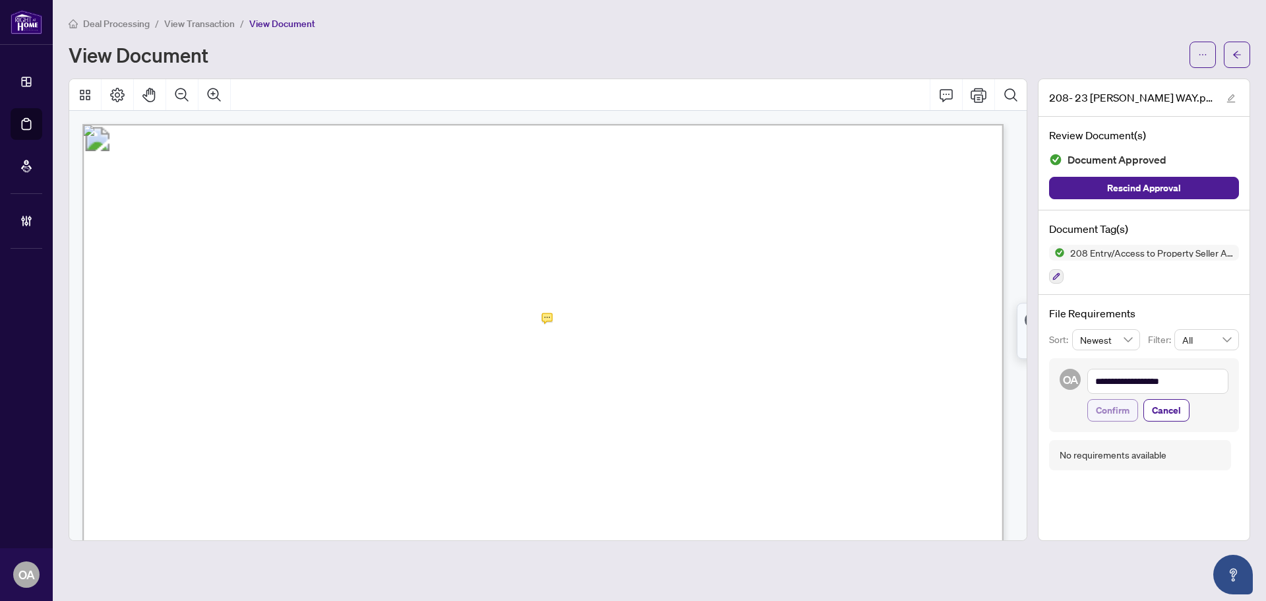
click at [1092, 410] on button "Confirm" at bounding box center [1112, 410] width 51 height 22
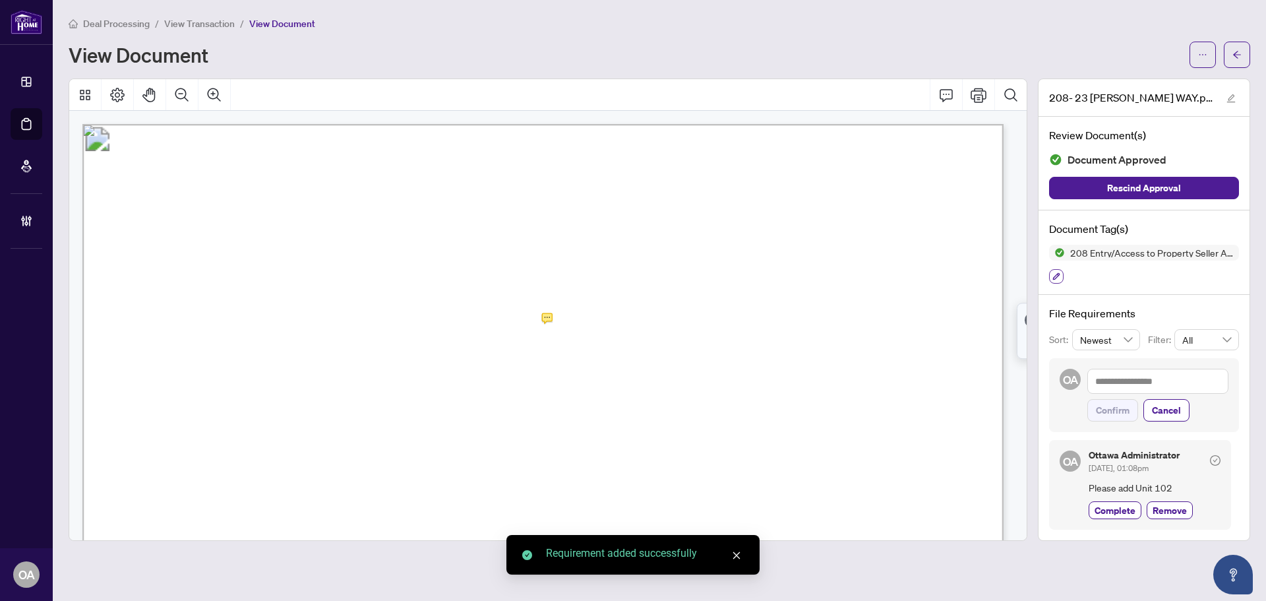
click at [1053, 276] on icon "button" at bounding box center [1056, 276] width 8 height 8
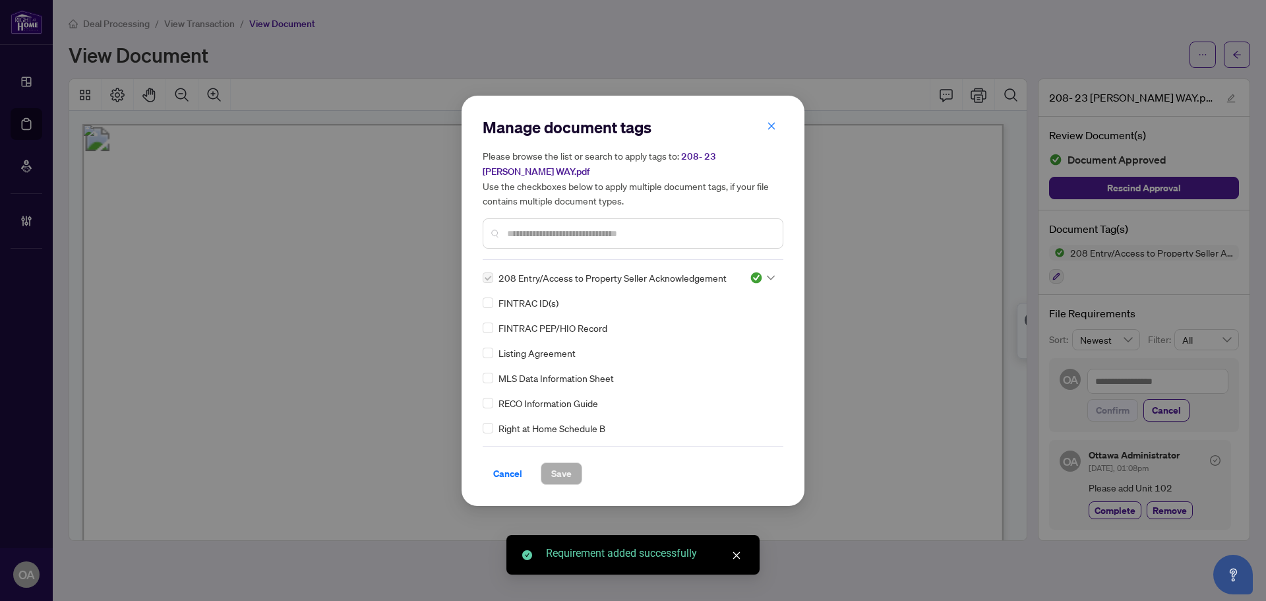
click at [768, 275] on icon at bounding box center [771, 277] width 8 height 5
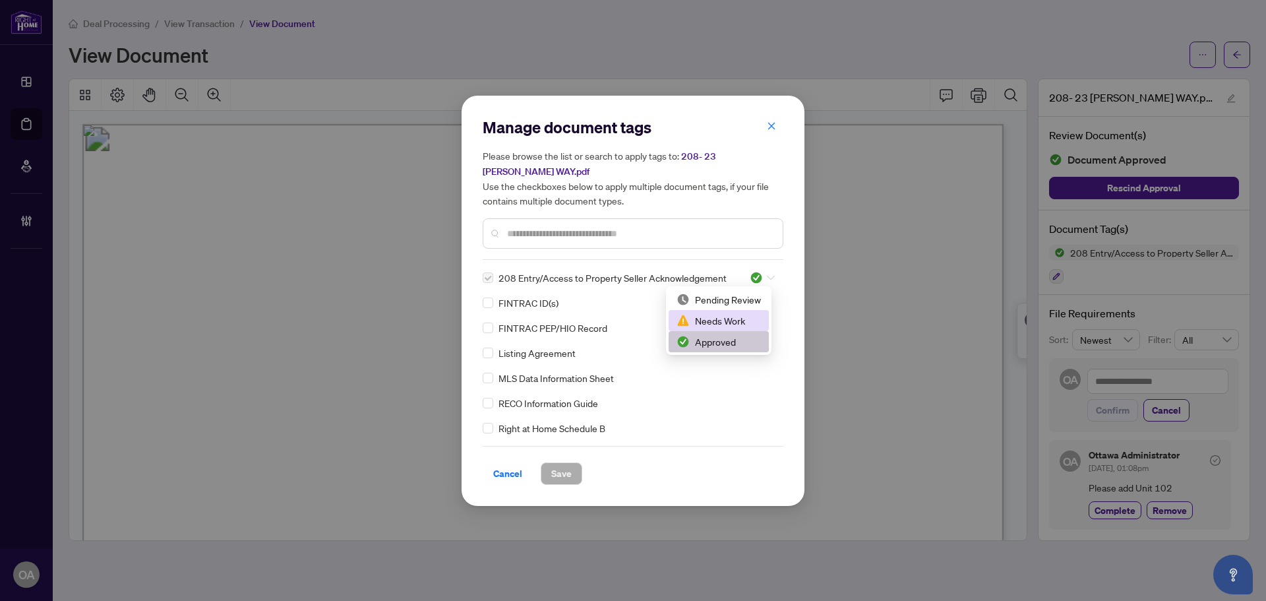
click at [744, 317] on div "Needs Work" at bounding box center [718, 320] width 84 height 15
click at [558, 467] on span "Save" at bounding box center [561, 473] width 20 height 21
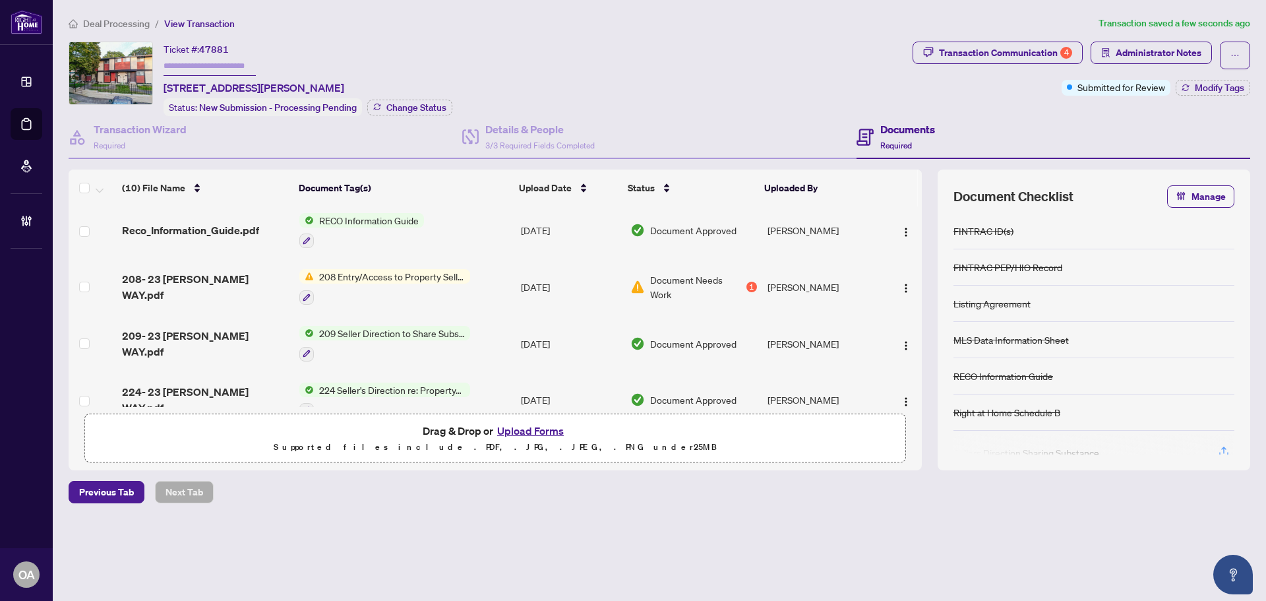
scroll to position [132, 0]
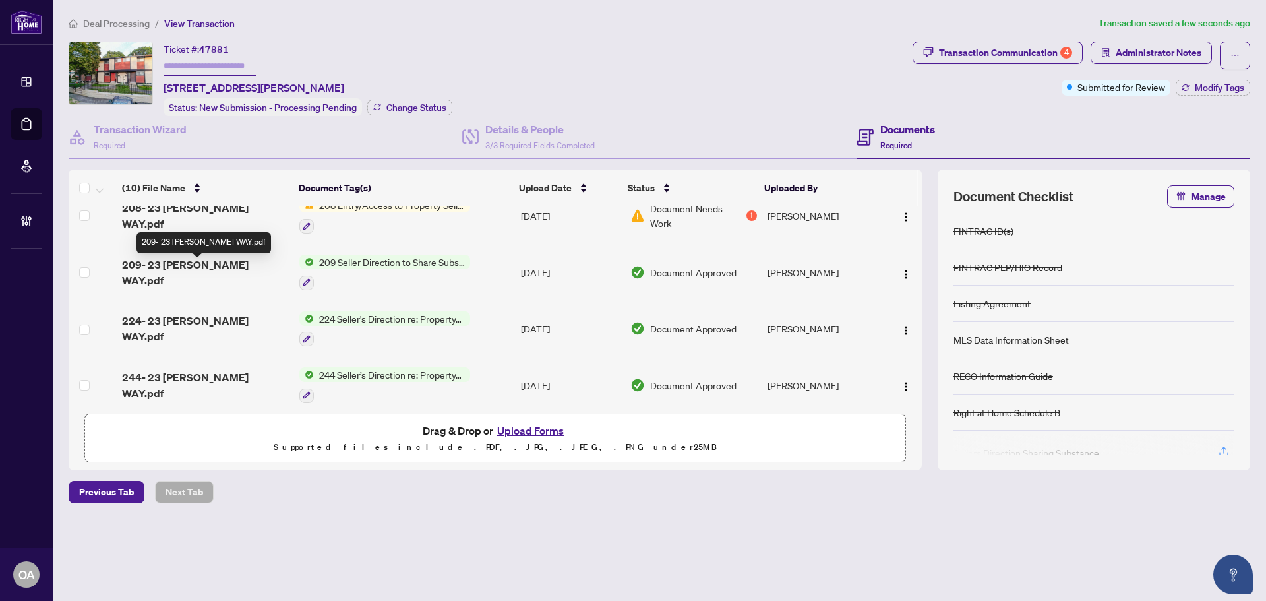
click at [193, 266] on span "209- 23 MCCLINTOCK WAY.pdf" at bounding box center [205, 272] width 167 height 32
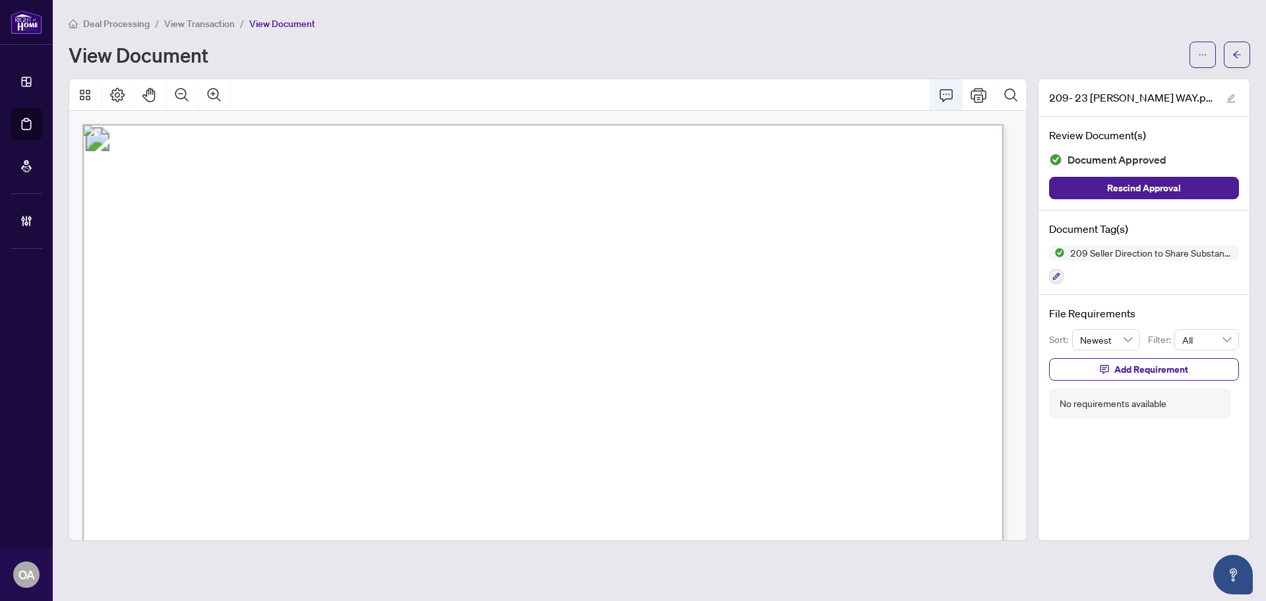
click at [951, 90] on icon "Comment" at bounding box center [946, 95] width 16 height 16
click at [599, 498] on div "**********" at bounding box center [617, 486] width 208 height 27
click at [711, 520] on icon "Save" at bounding box center [708, 513] width 13 height 13
click at [1056, 274] on icon "button" at bounding box center [1056, 276] width 8 height 8
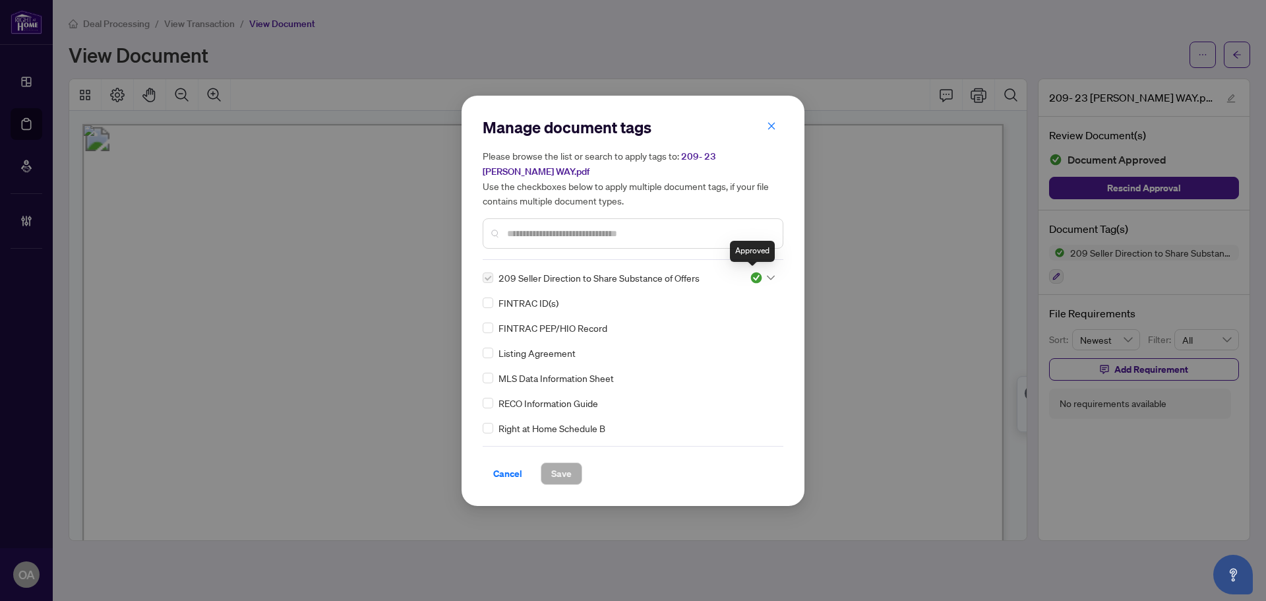
click at [761, 274] on div at bounding box center [761, 277] width 25 height 13
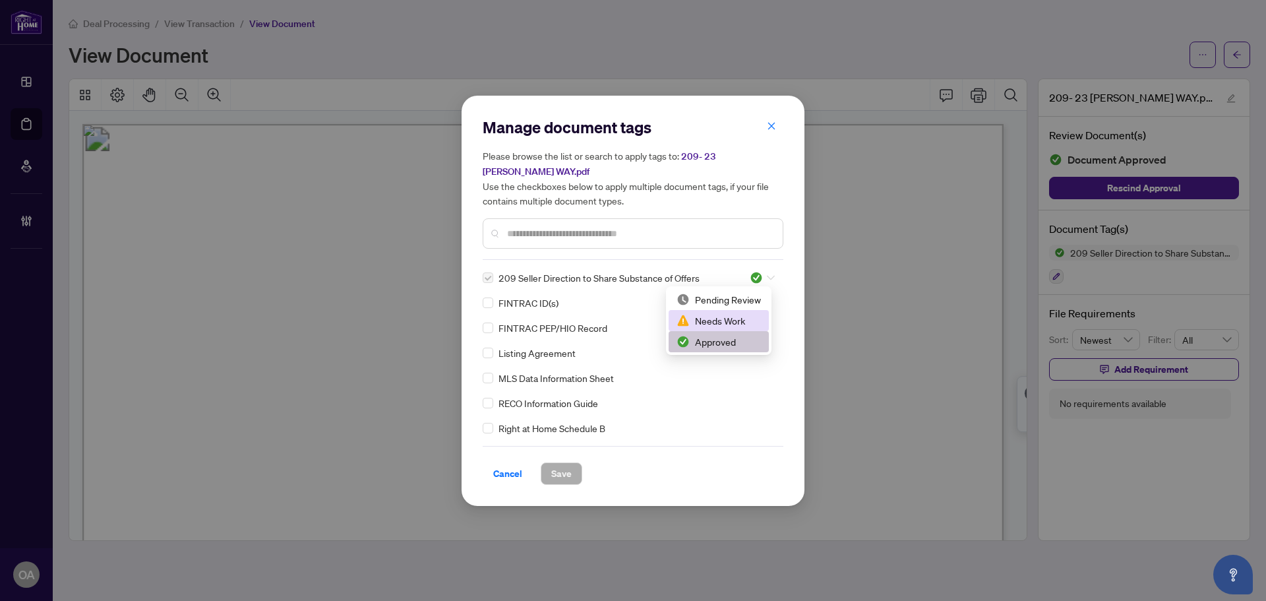
drag, startPoint x: 725, startPoint y: 317, endPoint x: 718, endPoint y: 316, distance: 7.3
click at [726, 318] on div "Needs Work" at bounding box center [718, 320] width 84 height 15
click at [556, 475] on span "Save" at bounding box center [561, 473] width 20 height 21
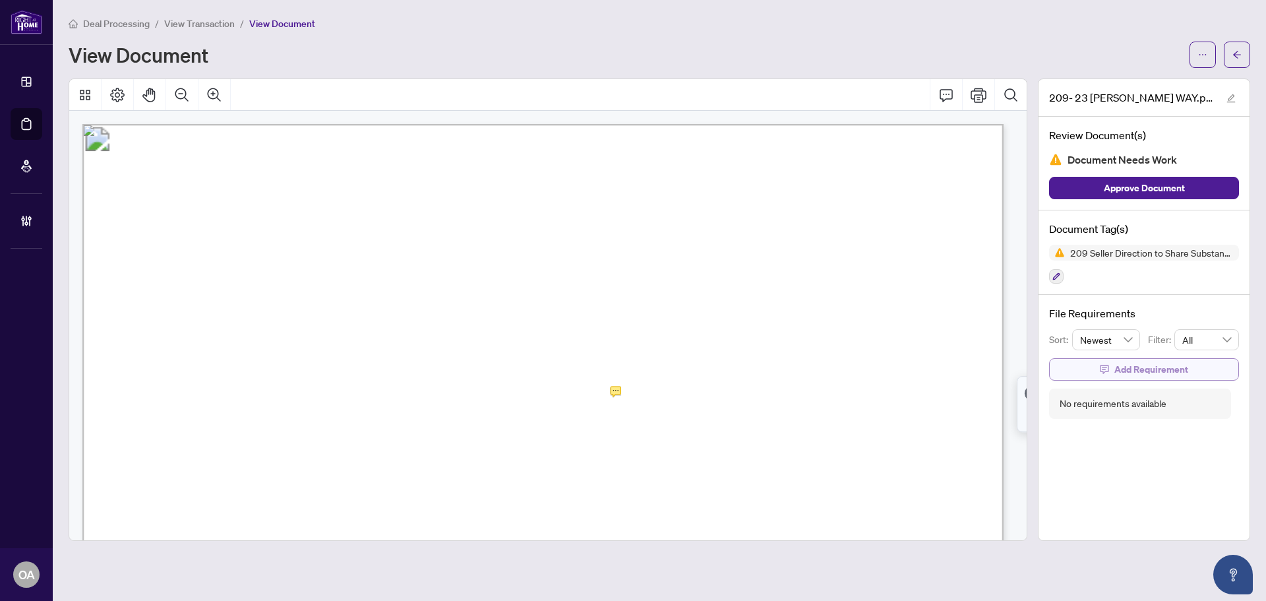
click at [1109, 374] on span "button" at bounding box center [1103, 369] width 9 height 21
click at [1117, 377] on textarea at bounding box center [1157, 380] width 141 height 25
paste textarea "**********"
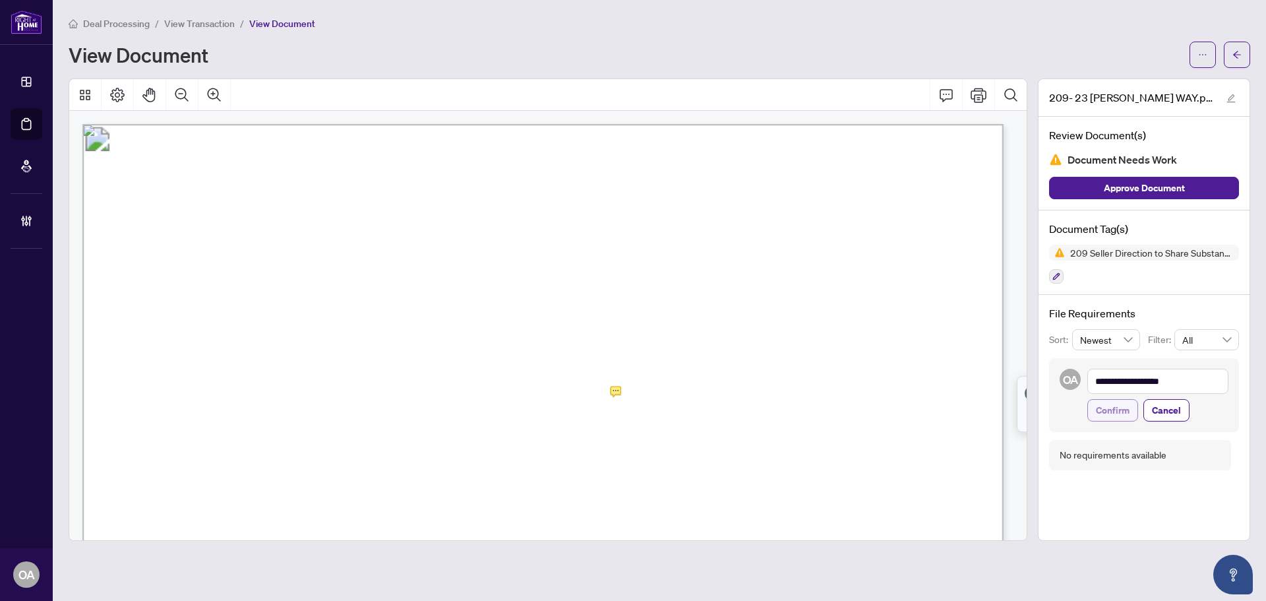
click at [1099, 409] on span "Confirm" at bounding box center [1113, 409] width 34 height 21
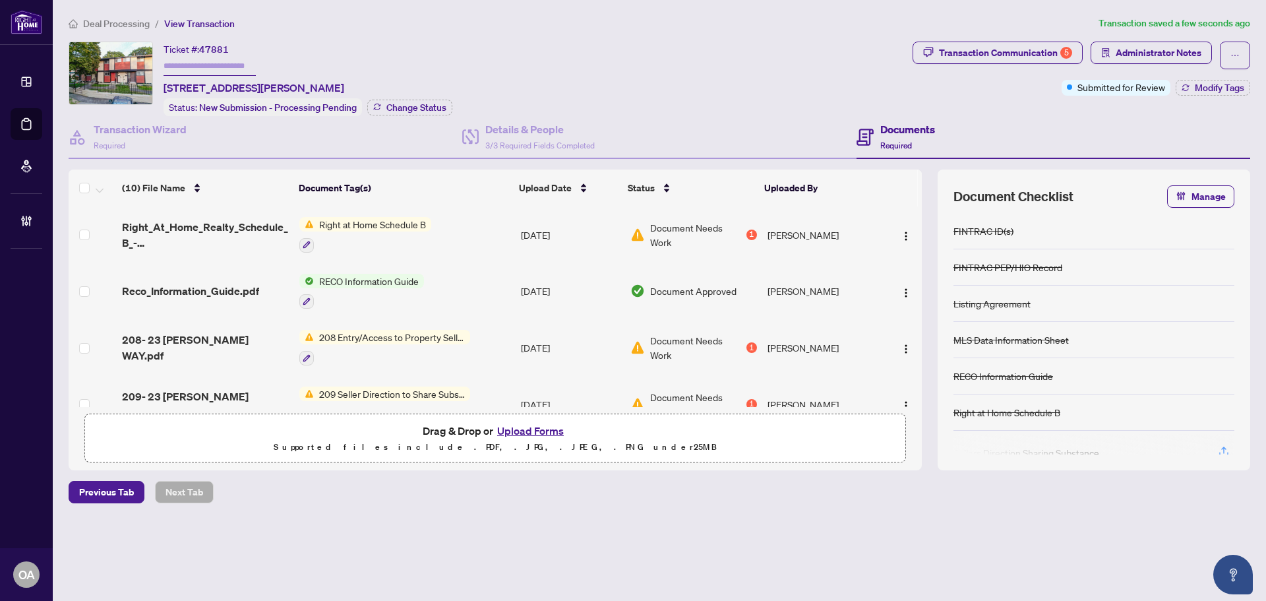
scroll to position [132, 0]
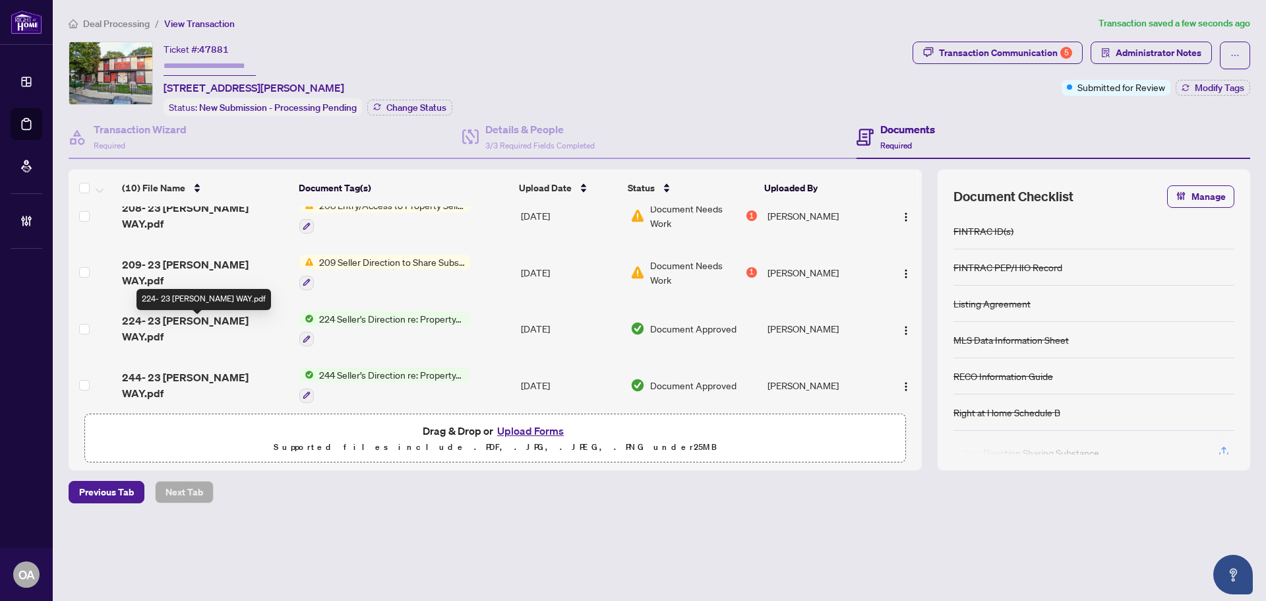
click at [192, 320] on span "224- 23 MCCLINTOCK WAY.pdf" at bounding box center [205, 328] width 167 height 32
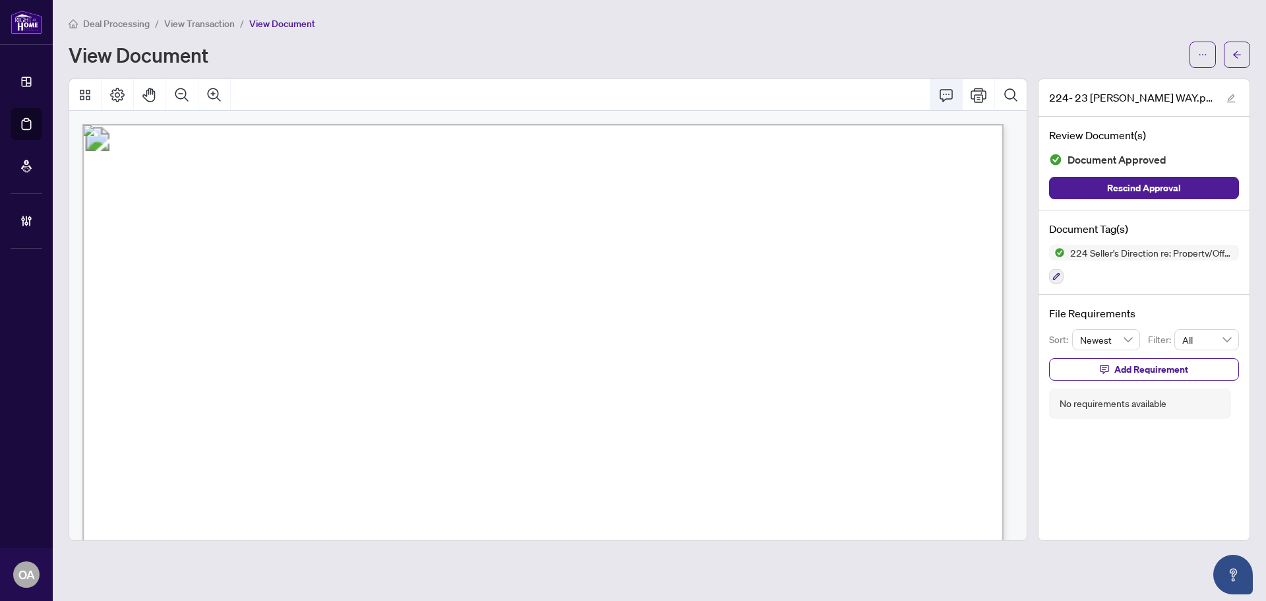
click at [948, 95] on icon "Comment" at bounding box center [946, 95] width 16 height 16
click at [498, 496] on div "**********" at bounding box center [536, 498] width 208 height 27
click at [627, 533] on icon "Save" at bounding box center [627, 525] width 13 height 13
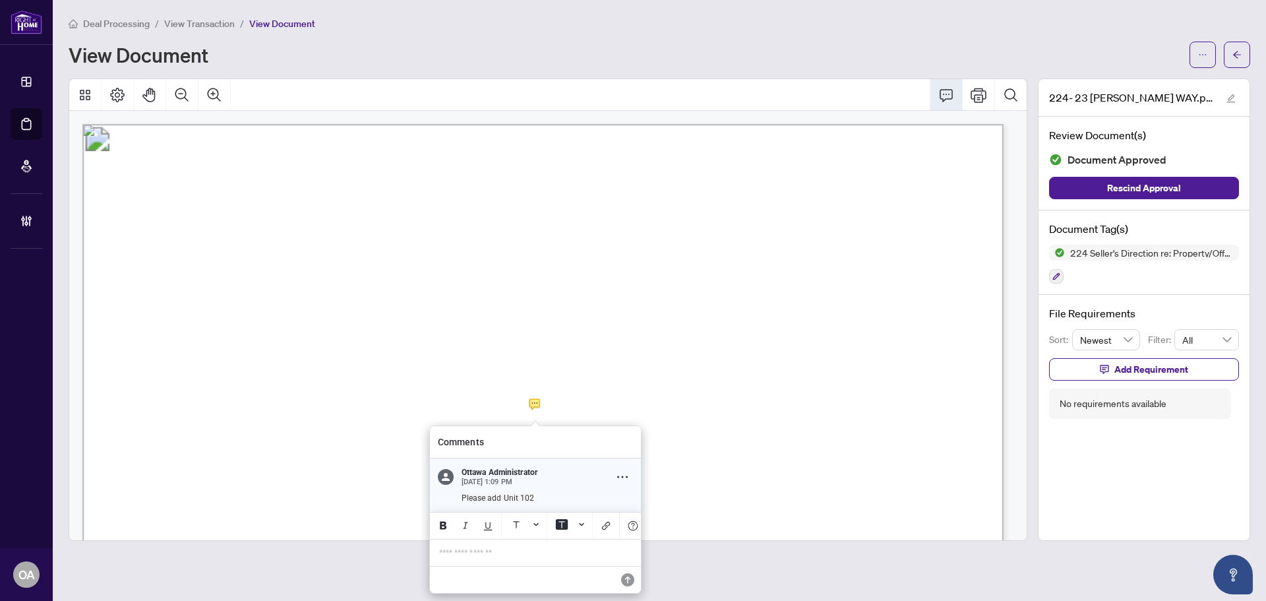
click at [1059, 276] on icon "button" at bounding box center [1056, 276] width 8 height 8
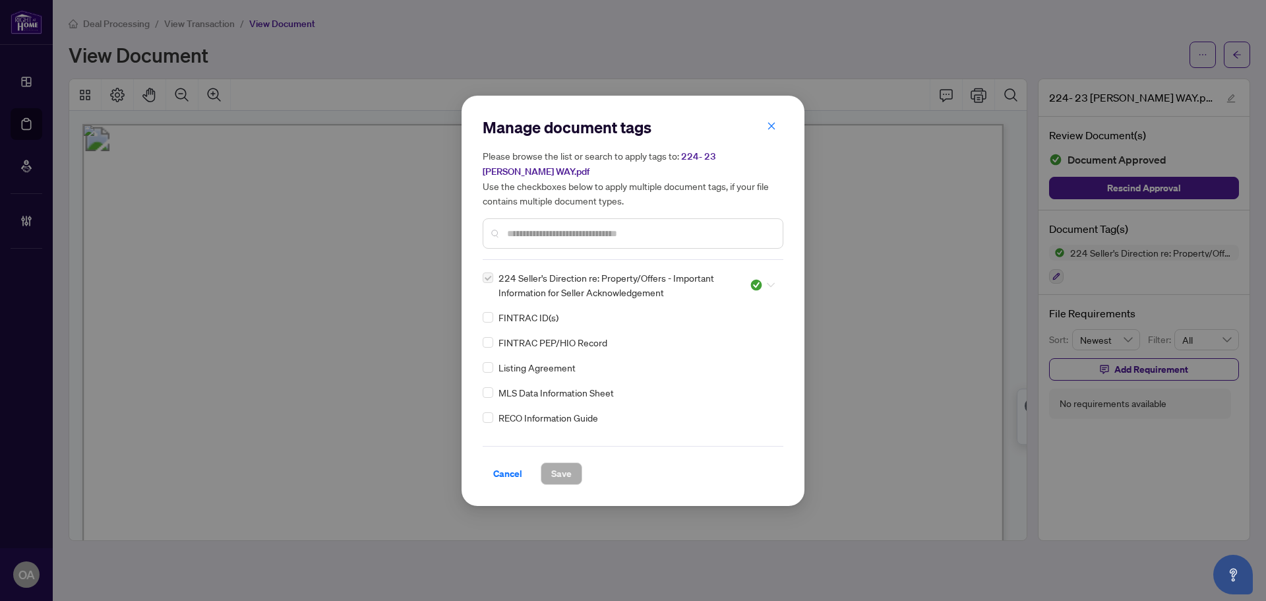
click at [768, 282] on icon at bounding box center [771, 284] width 8 height 5
click at [724, 325] on div "Needs Work" at bounding box center [718, 327] width 84 height 15
click at [553, 478] on span "Save" at bounding box center [561, 473] width 20 height 21
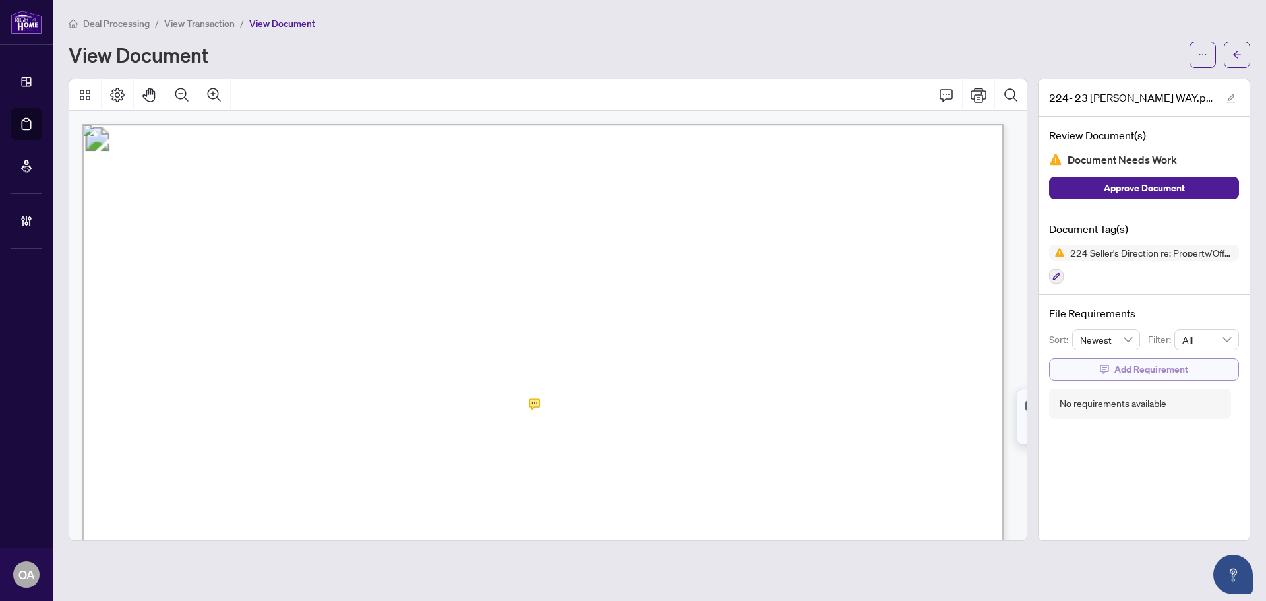
click at [1099, 365] on button "Add Requirement" at bounding box center [1144, 369] width 190 height 22
click at [1103, 378] on textarea at bounding box center [1157, 380] width 141 height 25
paste textarea "**********"
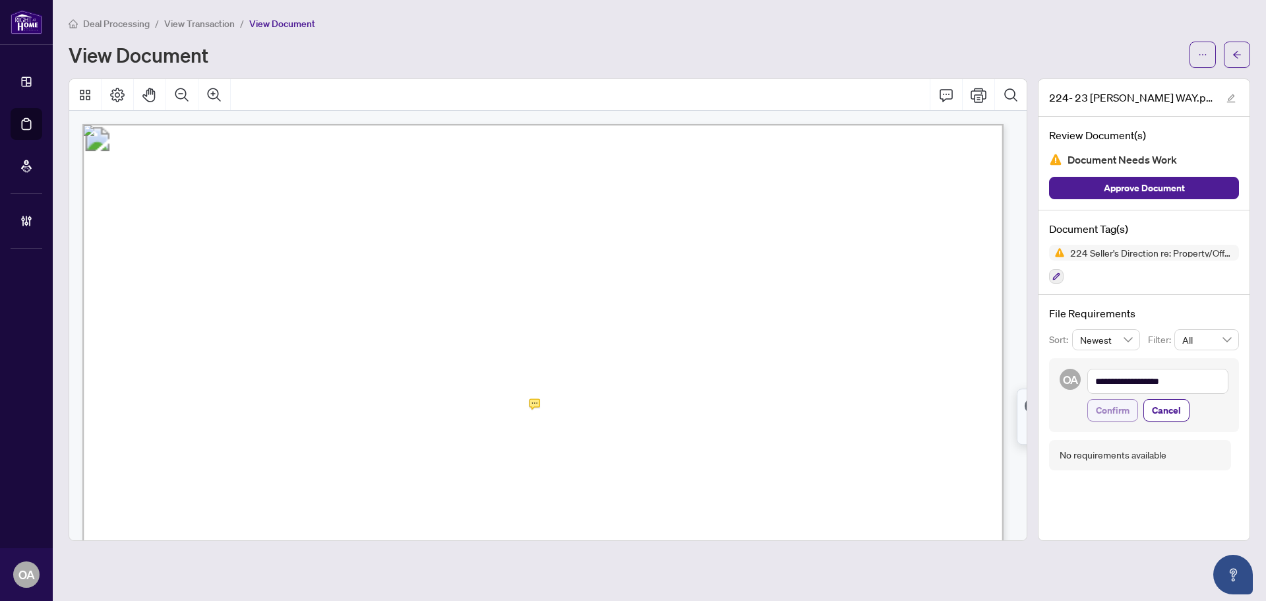
click at [1090, 407] on button "Confirm" at bounding box center [1112, 410] width 51 height 22
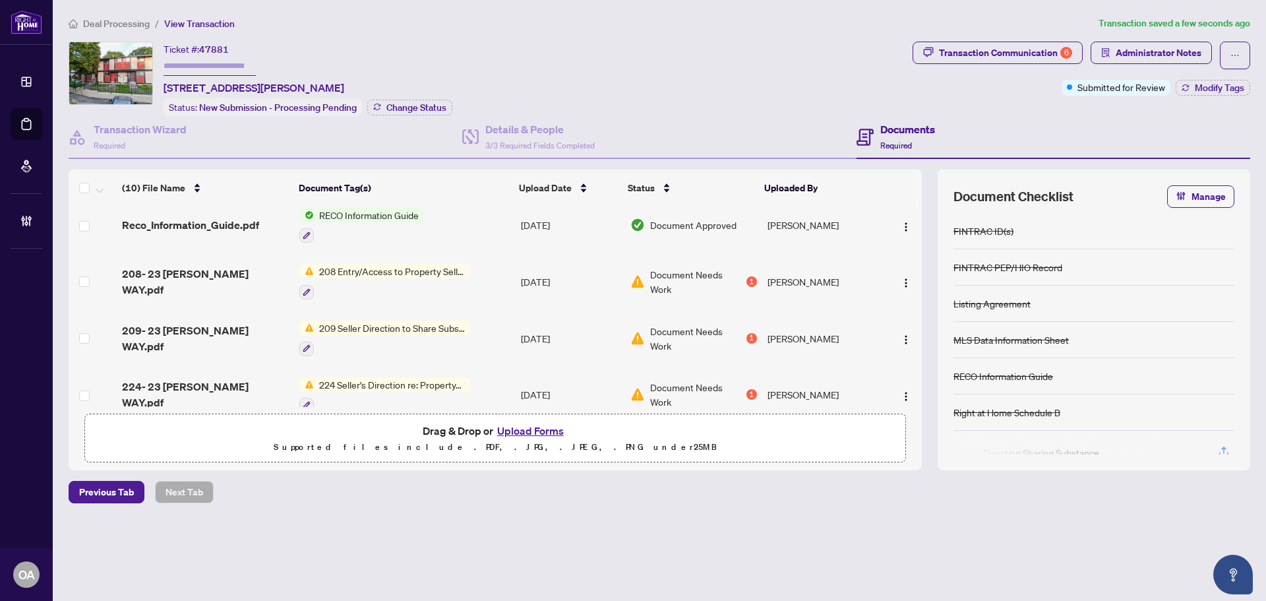
scroll to position [198, 0]
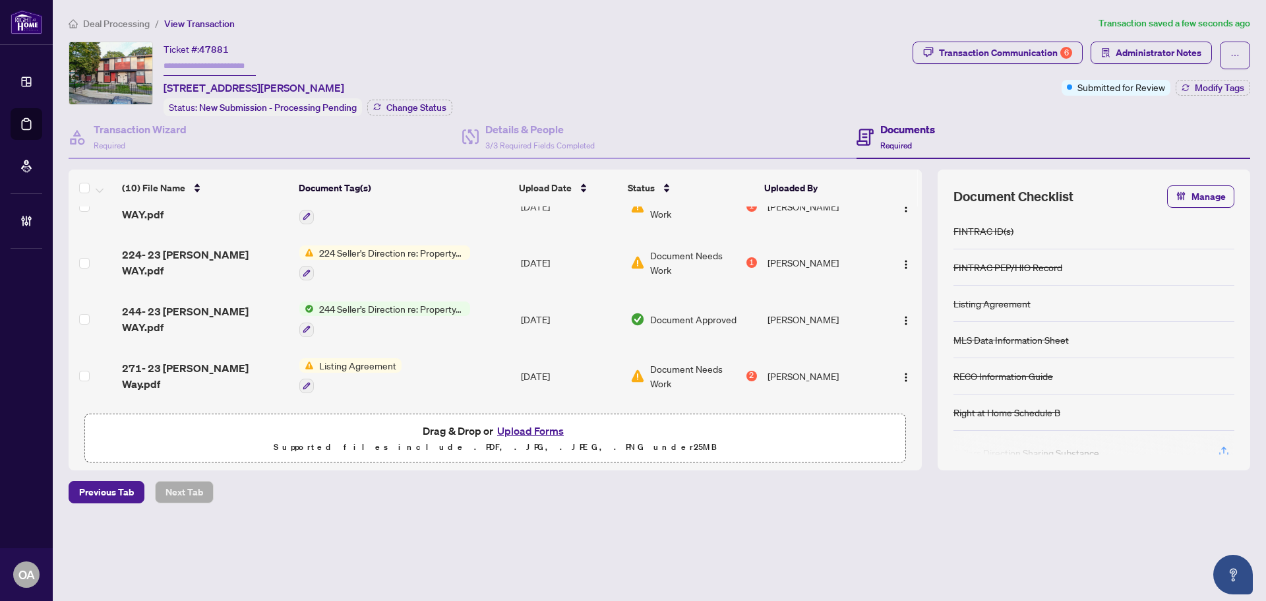
click at [346, 304] on span "244 Seller’s Direction re: Property/Offers" at bounding box center [392, 308] width 156 height 15
click at [187, 310] on span "244- 23 MCCLINTOCK WAY.pdf" at bounding box center [205, 319] width 167 height 32
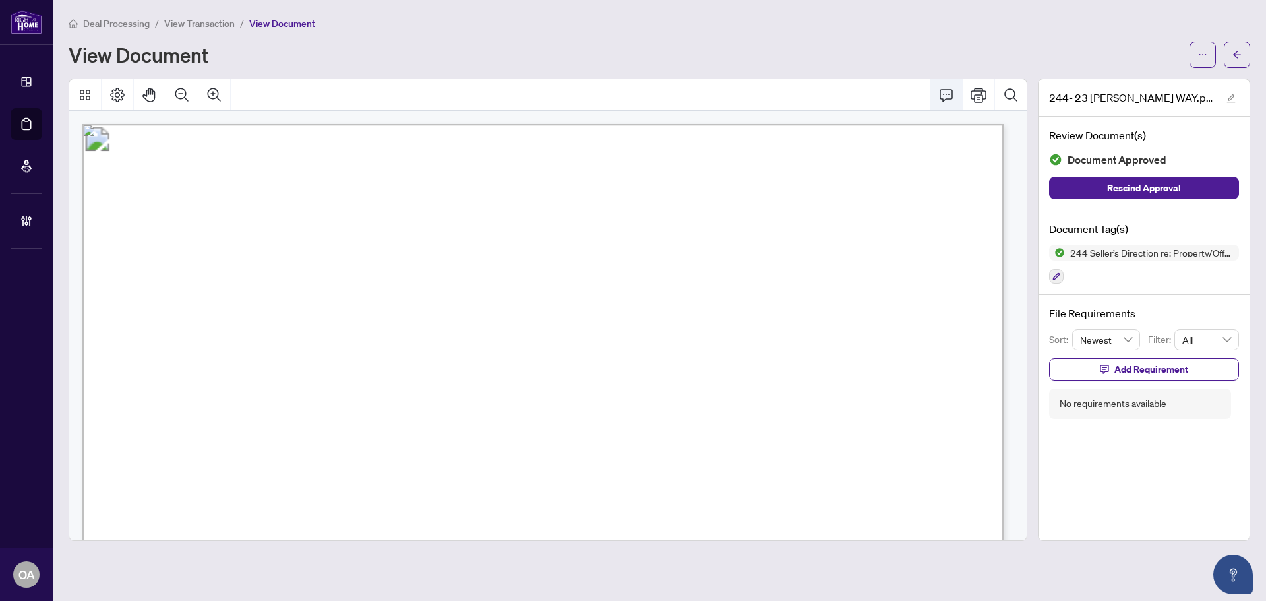
click at [939, 90] on icon "Comment" at bounding box center [946, 95] width 16 height 16
click at [647, 401] on p "**********" at bounding box center [623, 395] width 192 height 11
click at [710, 426] on icon "Save" at bounding box center [713, 422] width 13 height 13
click at [1059, 275] on icon "button" at bounding box center [1056, 276] width 8 height 8
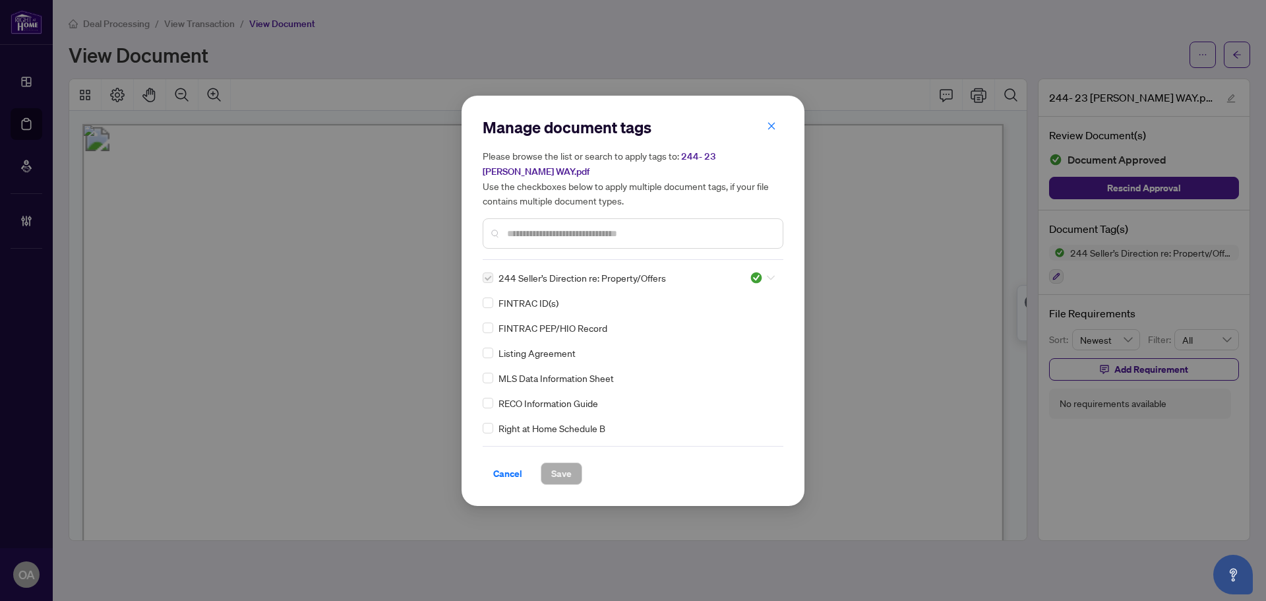
click at [769, 278] on icon at bounding box center [771, 277] width 8 height 5
click at [728, 317] on div "Needs Work" at bounding box center [718, 320] width 84 height 15
click at [559, 468] on span "Save" at bounding box center [561, 473] width 20 height 21
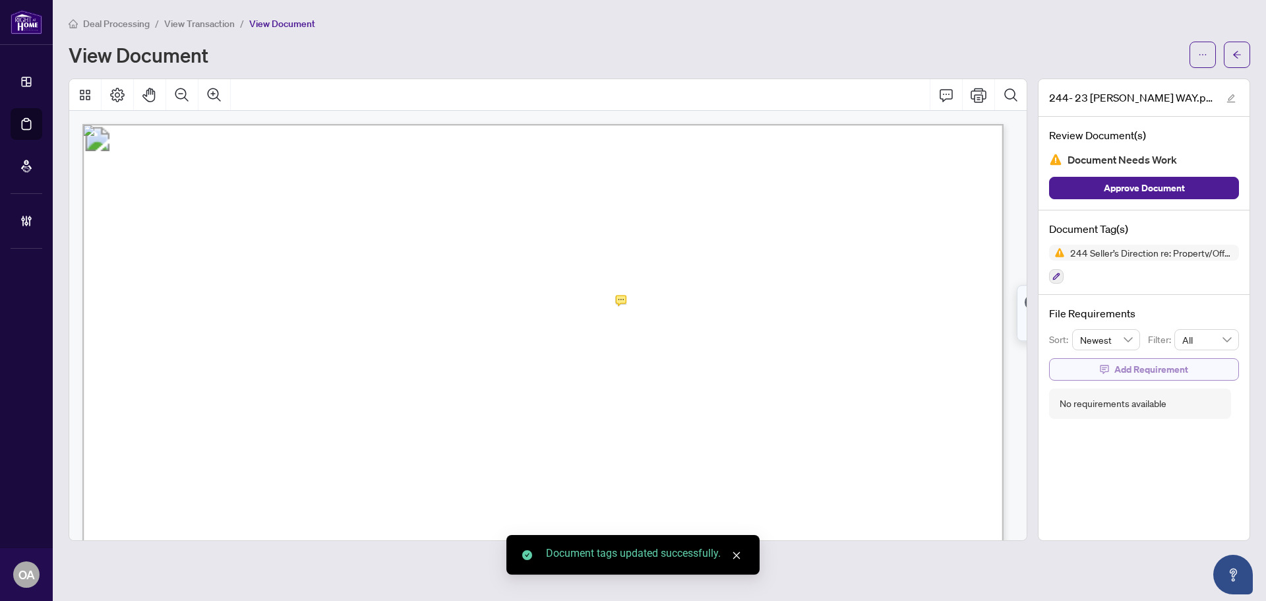
click at [1126, 365] on span "Add Requirement" at bounding box center [1151, 369] width 74 height 21
click at [1101, 378] on textarea at bounding box center [1157, 380] width 141 height 25
paste textarea "**********"
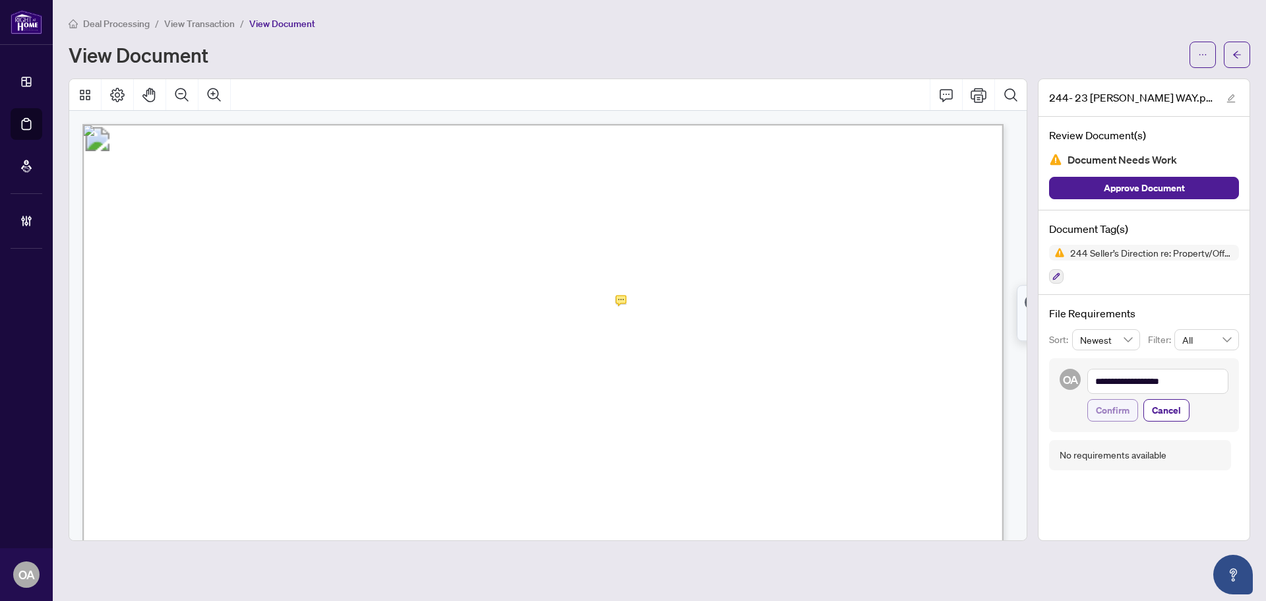
click at [1092, 415] on button "Confirm" at bounding box center [1112, 410] width 51 height 22
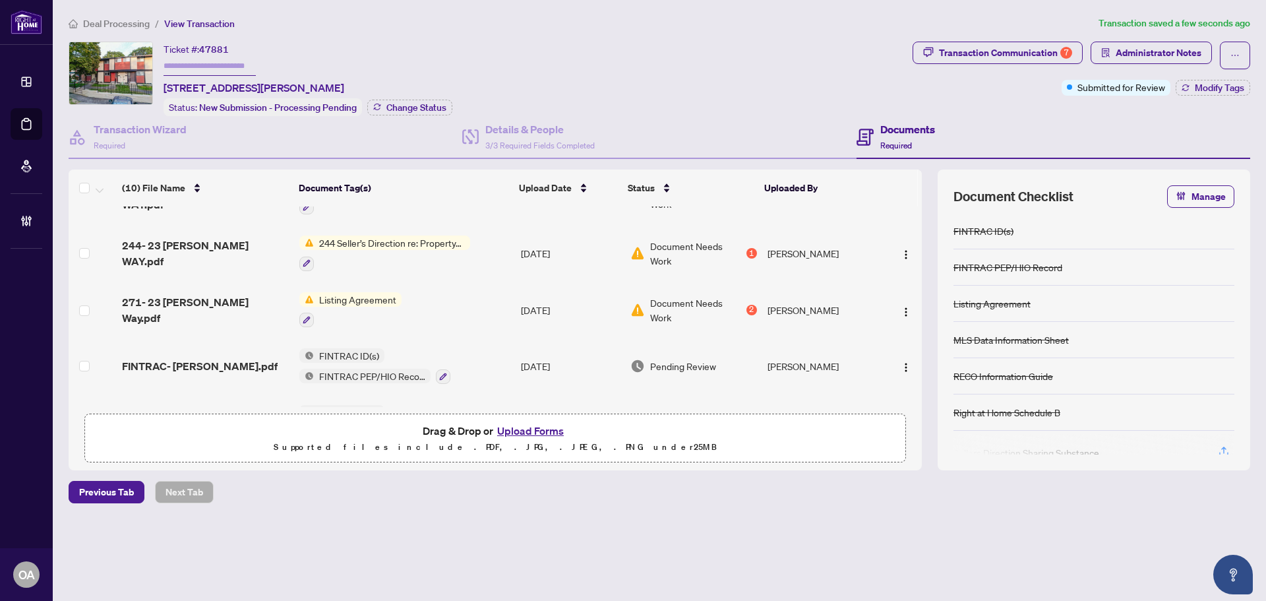
scroll to position [366, 0]
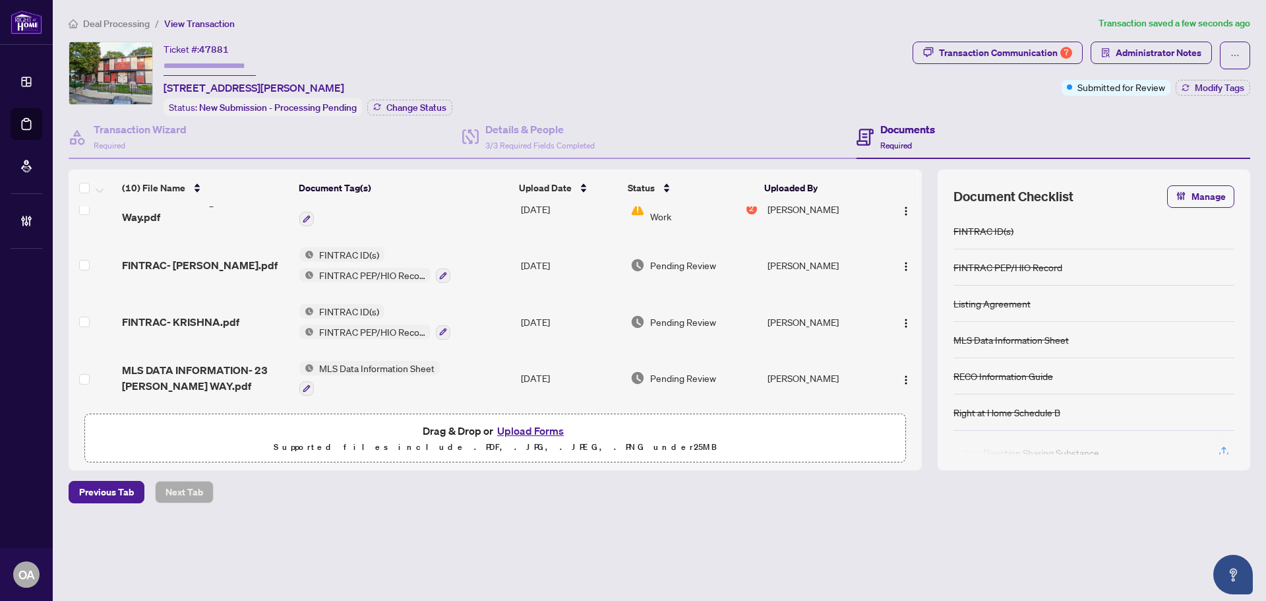
click at [204, 268] on td "FINTRAC- HARDIK.pdf" at bounding box center [205, 265] width 177 height 57
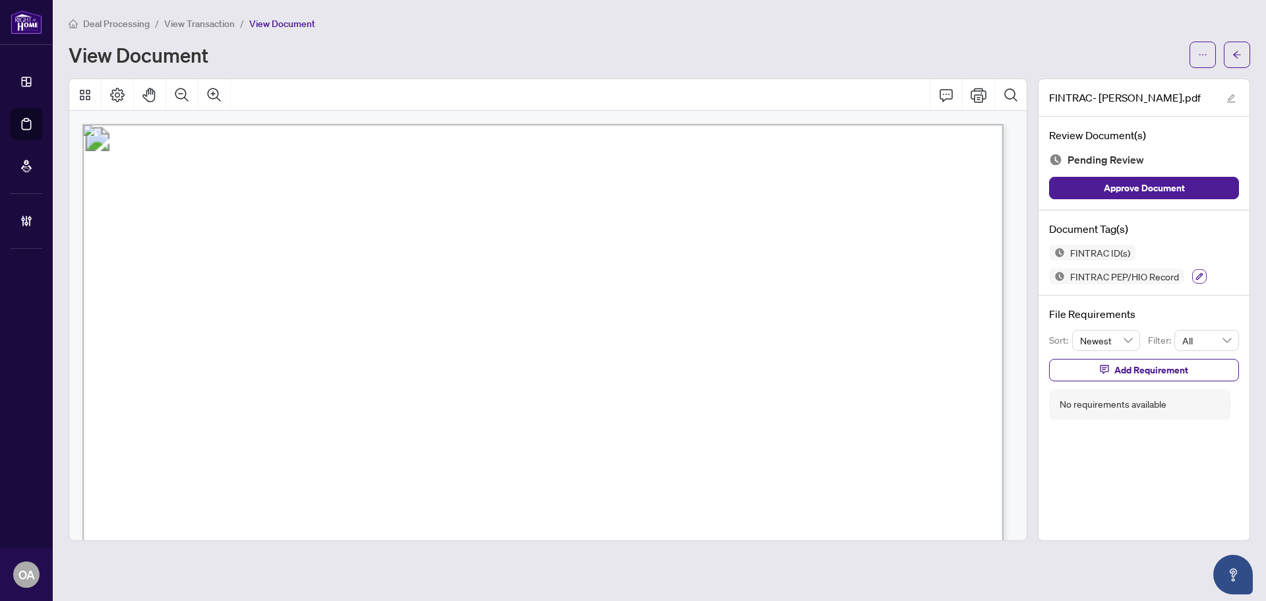
click at [1198, 275] on icon "button" at bounding box center [1199, 276] width 8 height 8
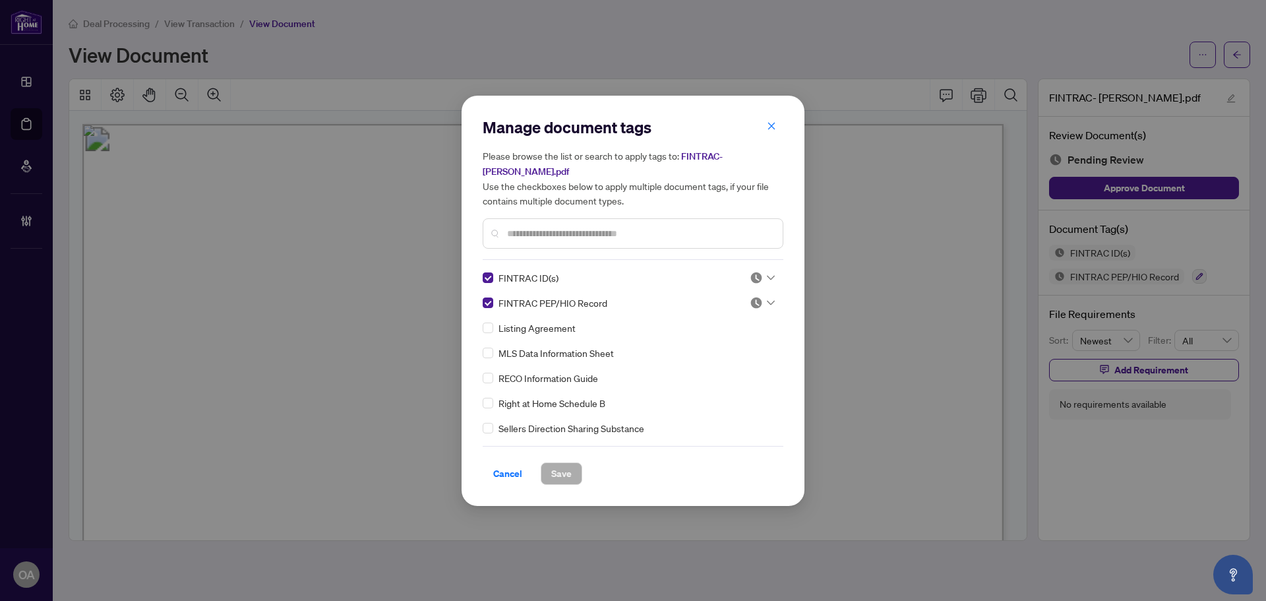
click at [773, 270] on div "FINTRAC ID(s) FINTRAC PEP/HIO Record Listing Agreement MLS Data Information She…" at bounding box center [633, 352] width 301 height 165
click at [770, 275] on icon at bounding box center [771, 277] width 8 height 5
drag, startPoint x: 722, startPoint y: 332, endPoint x: 757, endPoint y: 307, distance: 42.8
click at [724, 330] on div "Approved" at bounding box center [718, 334] width 84 height 15
click at [765, 296] on div at bounding box center [761, 302] width 25 height 13
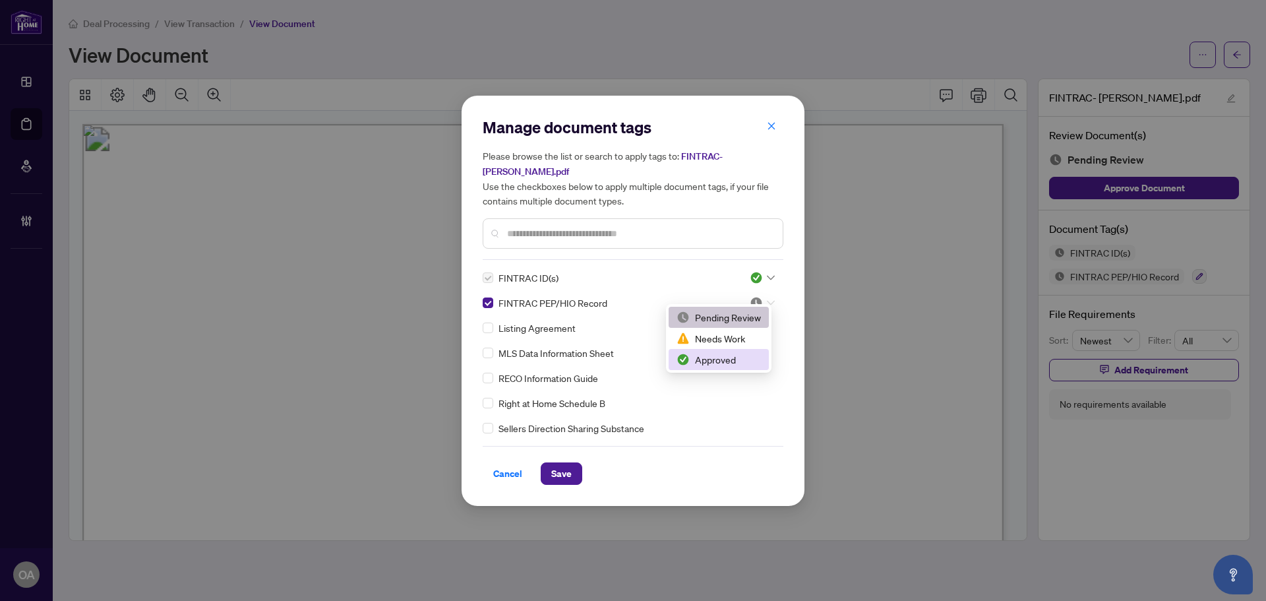
click at [697, 362] on div "Approved" at bounding box center [718, 359] width 84 height 15
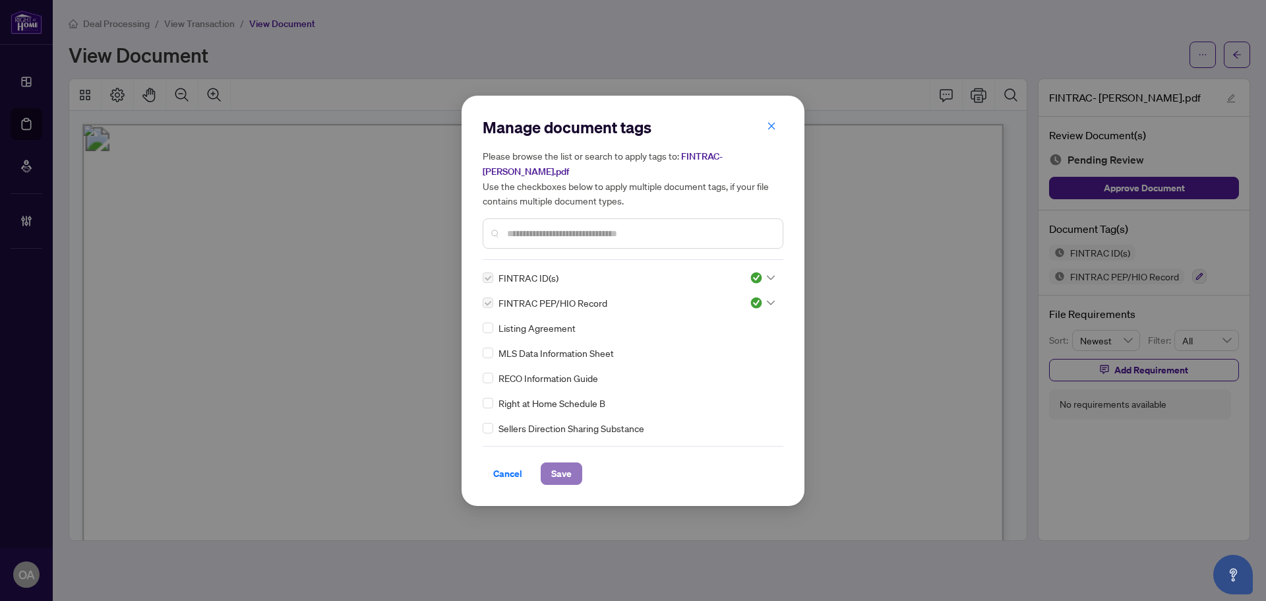
click at [573, 463] on button "Save" at bounding box center [562, 473] width 42 height 22
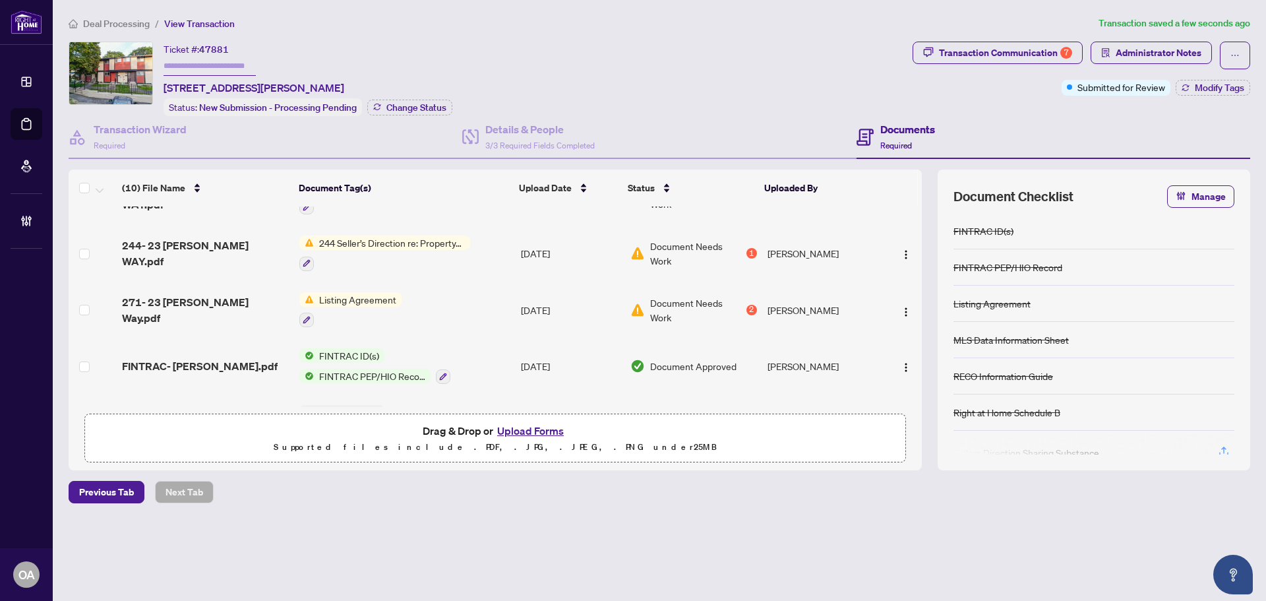
scroll to position [366, 0]
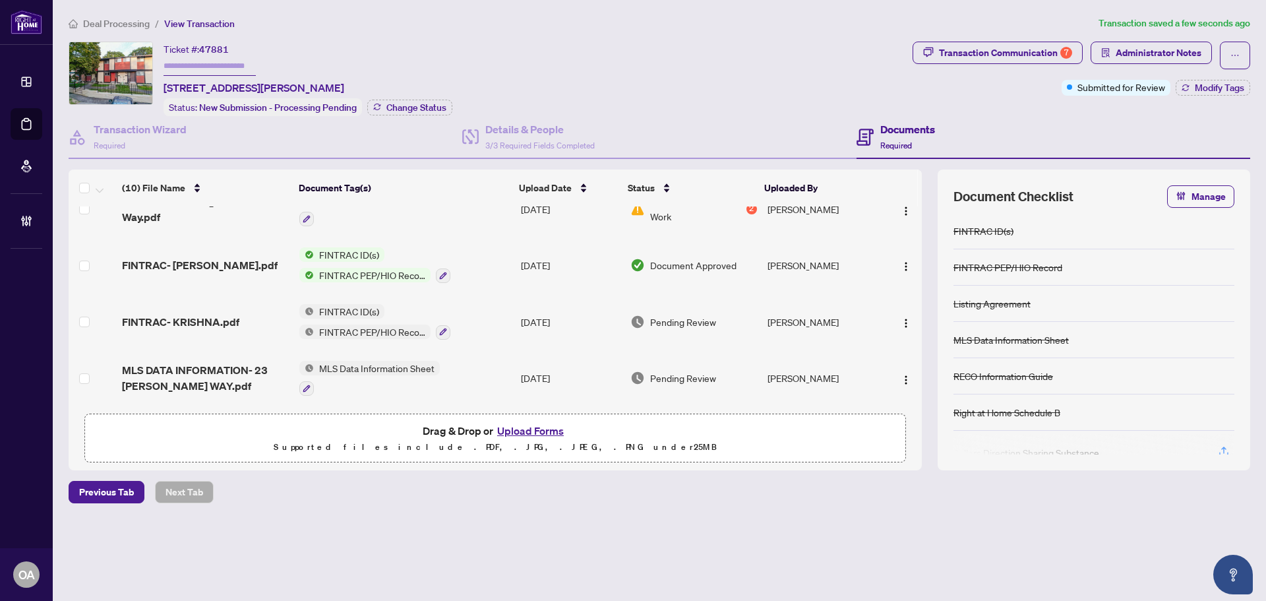
click at [202, 314] on span "FINTRAC- KRISHNA.pdf" at bounding box center [180, 322] width 117 height 16
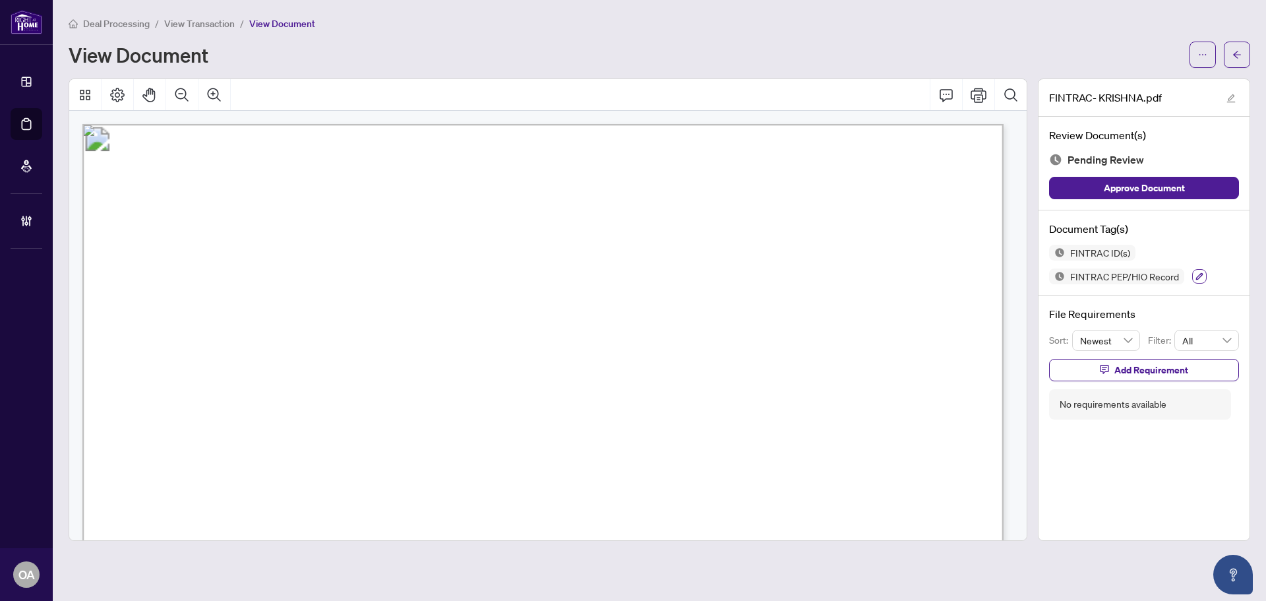
click at [1196, 273] on icon "button" at bounding box center [1199, 276] width 8 height 8
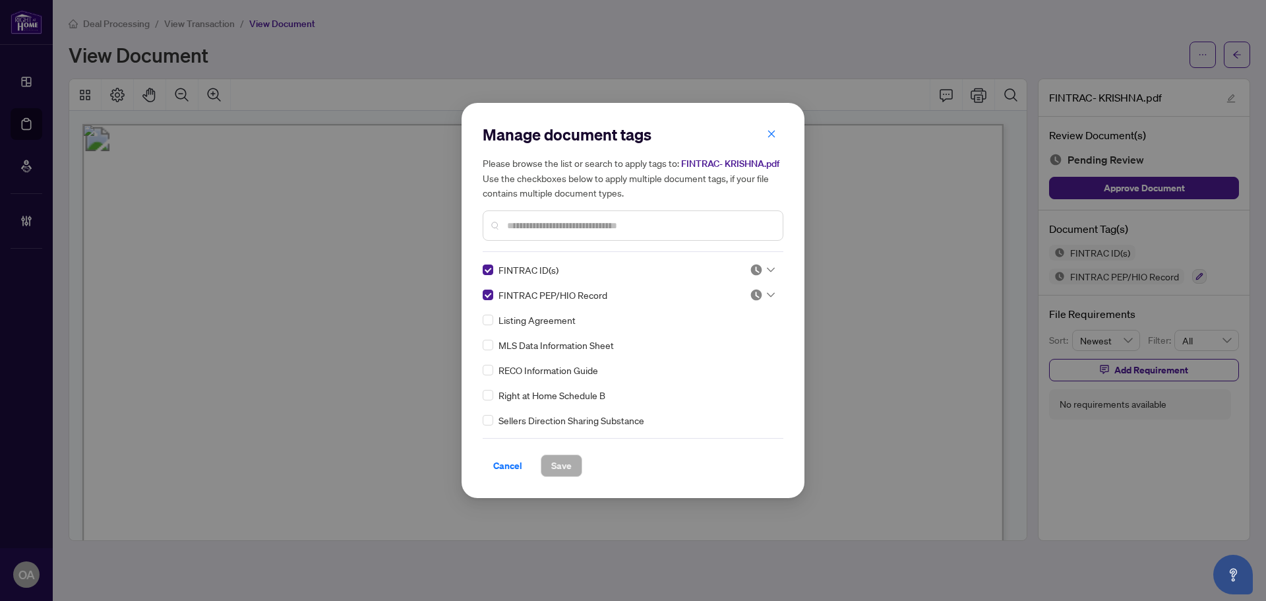
click at [767, 268] on icon at bounding box center [771, 269] width 8 height 5
click at [710, 334] on div "Approved" at bounding box center [718, 334] width 84 height 15
click at [764, 288] on div at bounding box center [761, 294] width 25 height 13
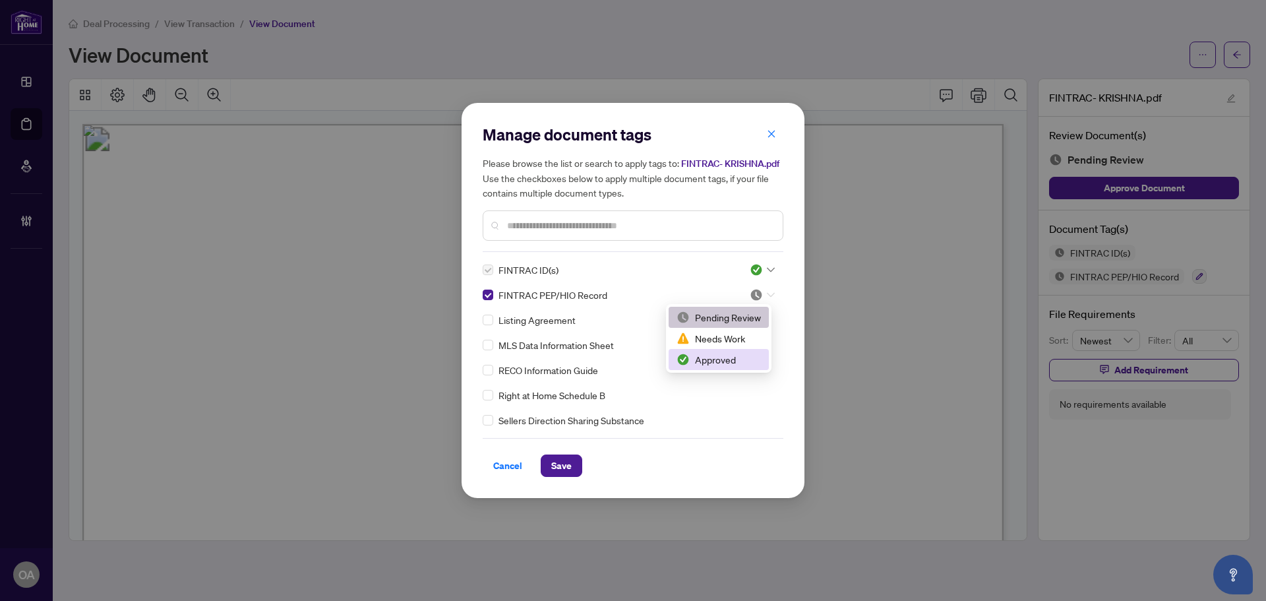
click at [732, 356] on div "Approved" at bounding box center [718, 359] width 84 height 15
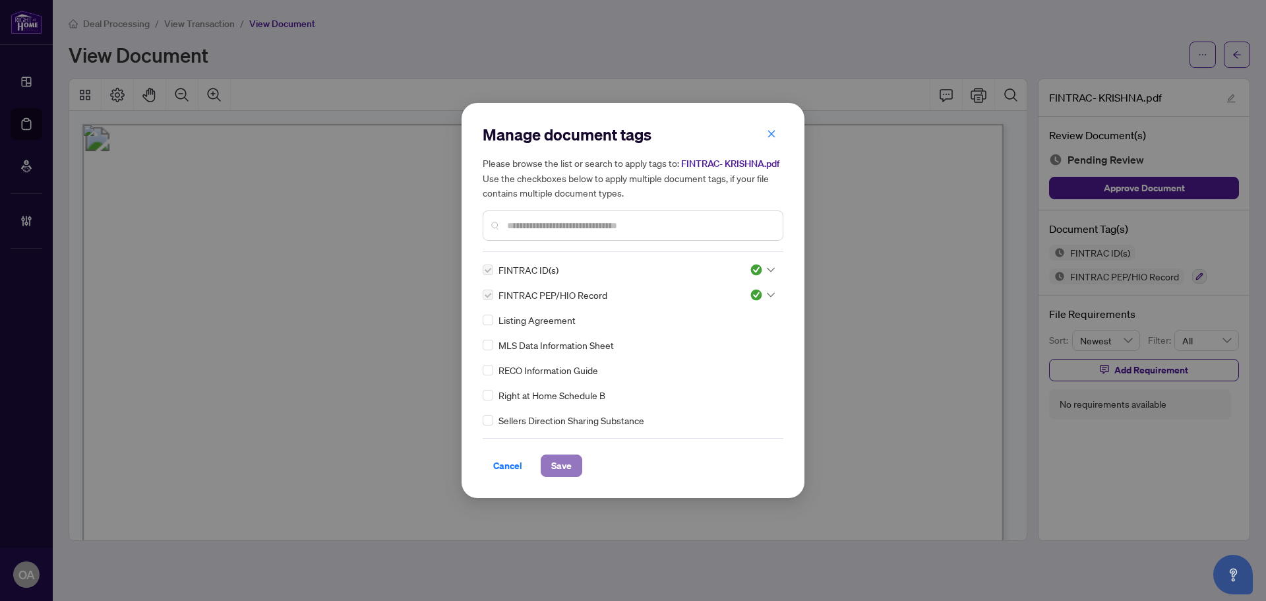
click at [566, 463] on span "Save" at bounding box center [561, 465] width 20 height 21
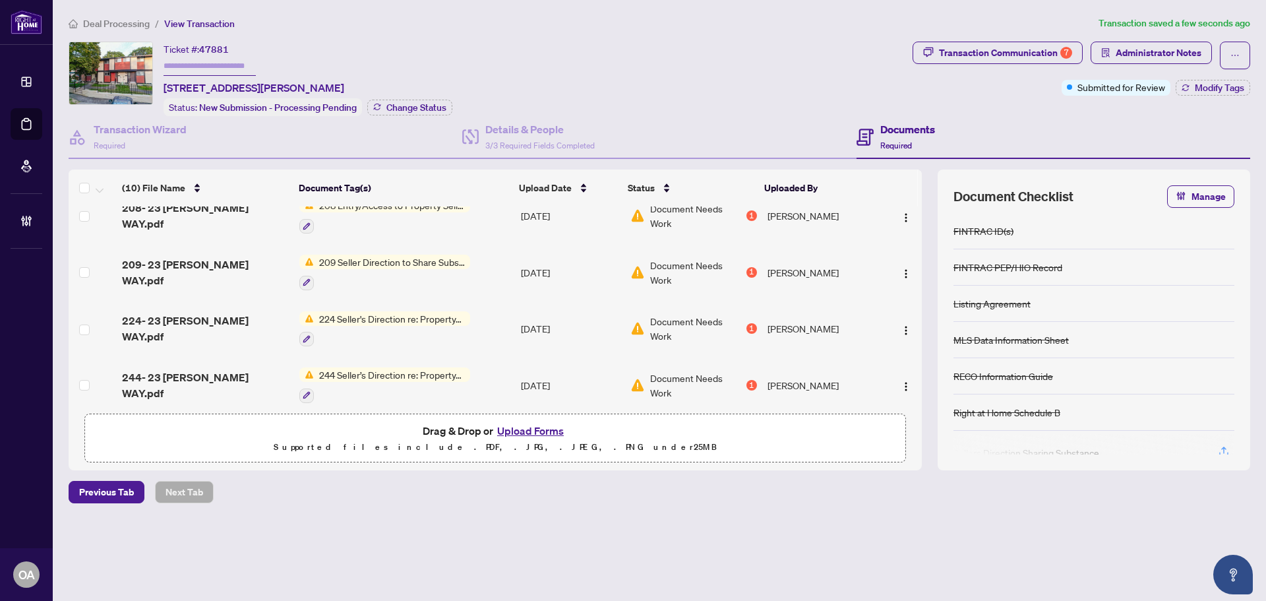
scroll to position [366, 0]
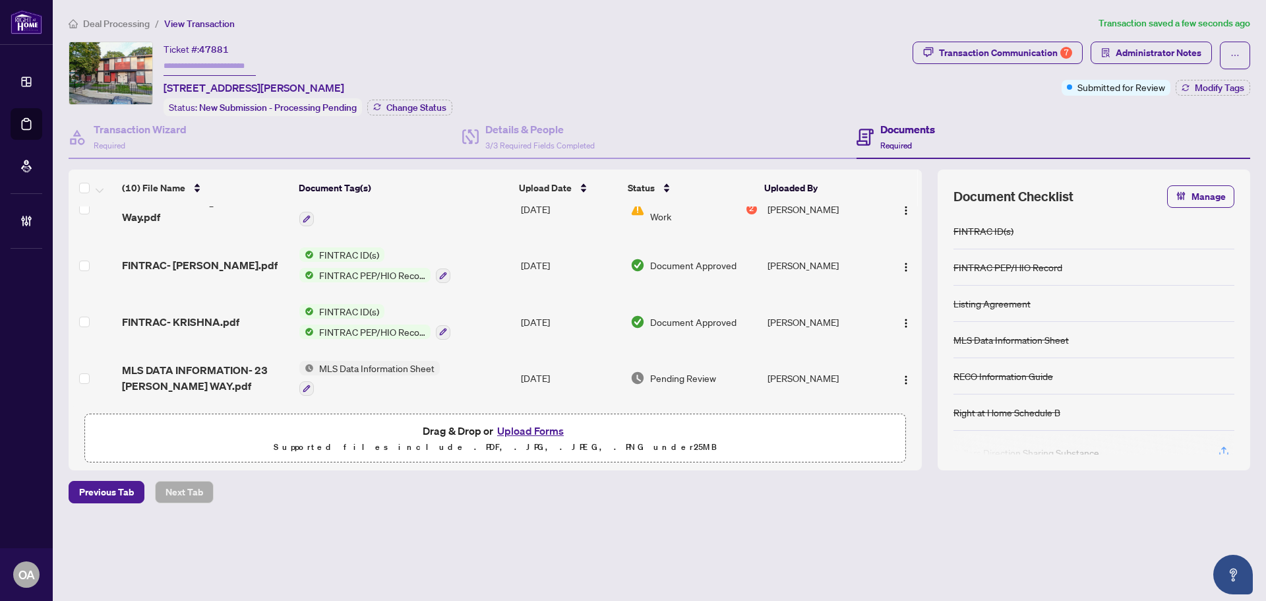
click at [333, 361] on span "MLS Data Information Sheet" at bounding box center [377, 368] width 126 height 15
click at [225, 362] on span "MLS DATA INFORMATION- 23 MCCLINTOCK WAY.pdf" at bounding box center [205, 378] width 167 height 32
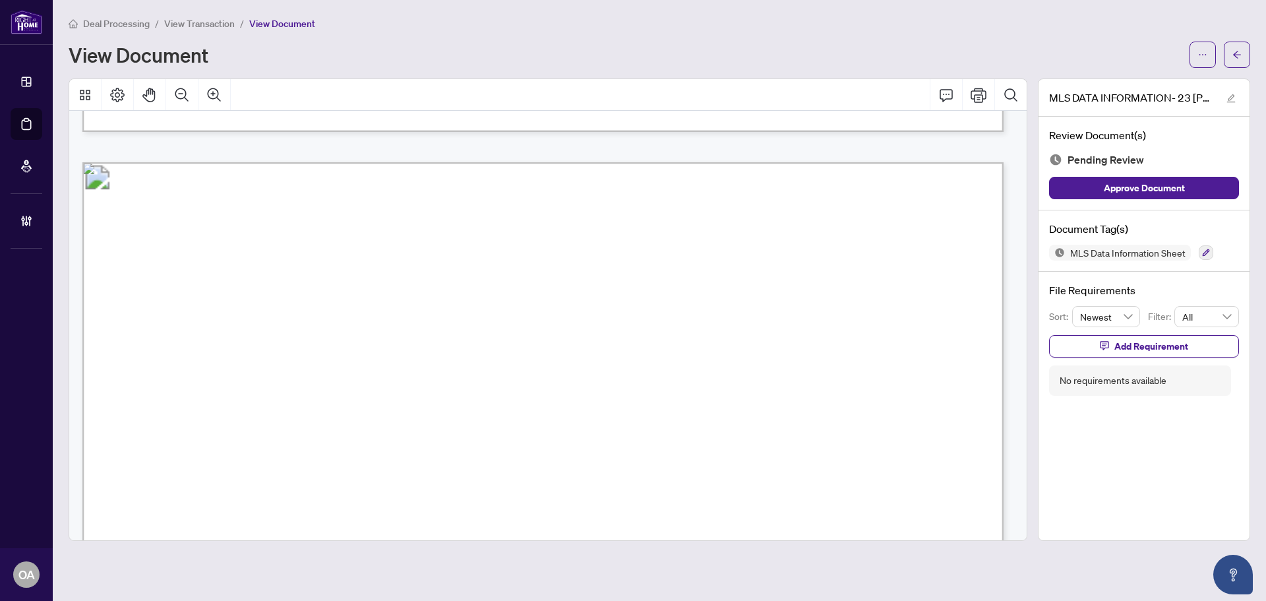
scroll to position [1187, 0]
click at [1206, 254] on icon "button" at bounding box center [1206, 253] width 8 height 8
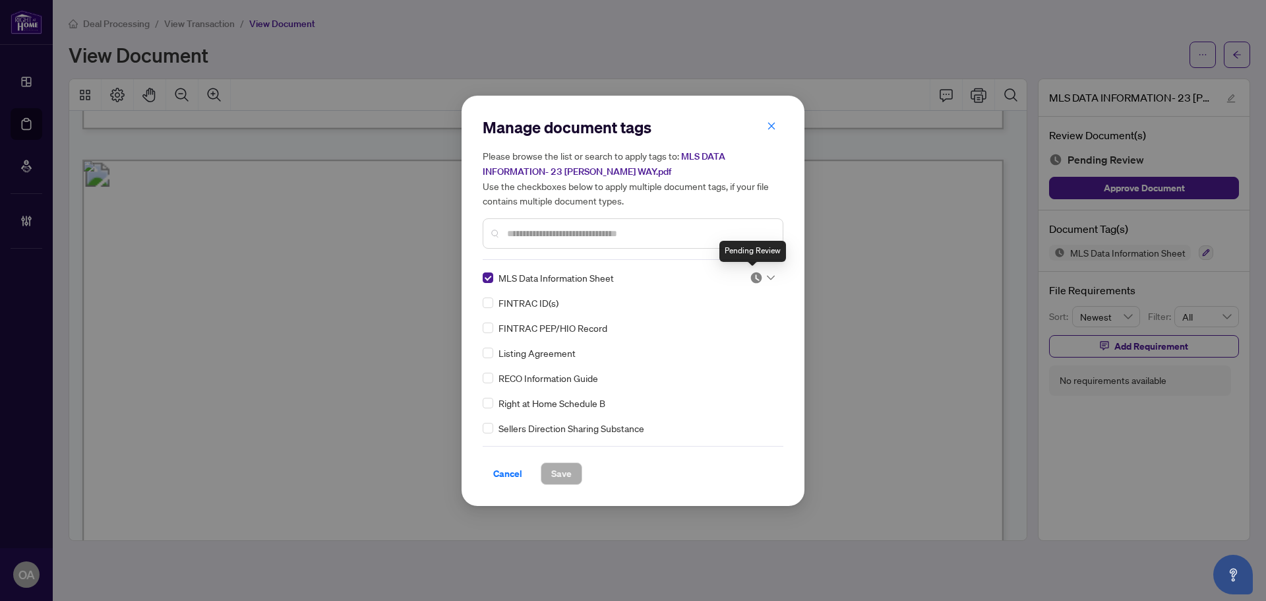
click at [767, 275] on icon at bounding box center [771, 277] width 8 height 5
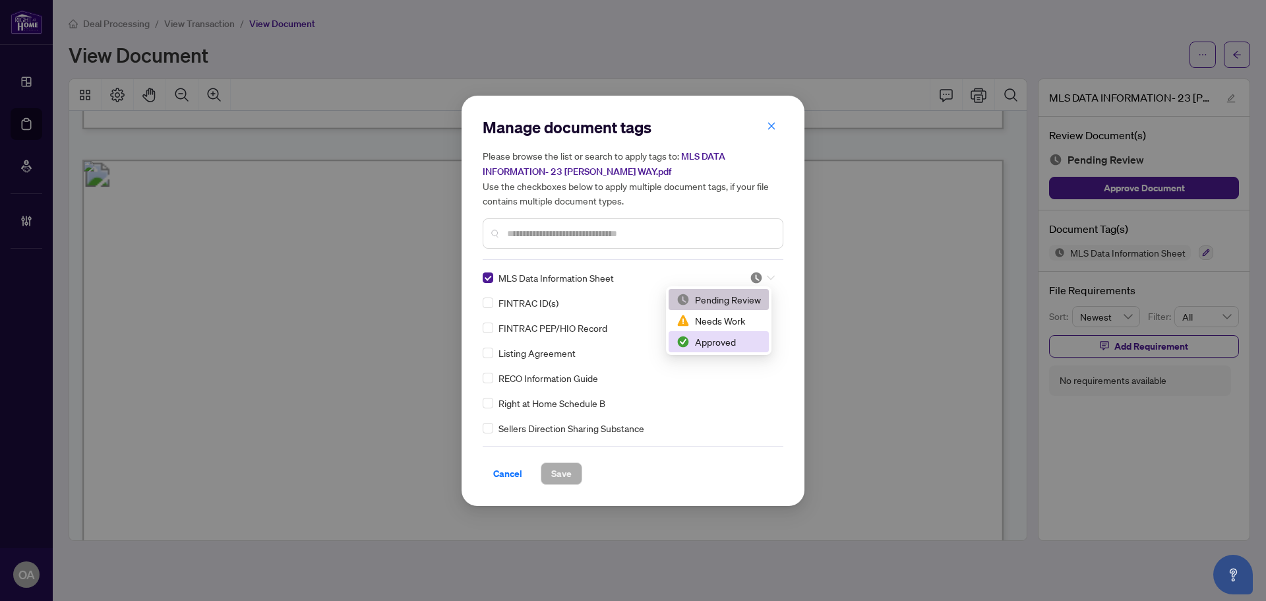
click at [715, 339] on div "Approved" at bounding box center [718, 341] width 84 height 15
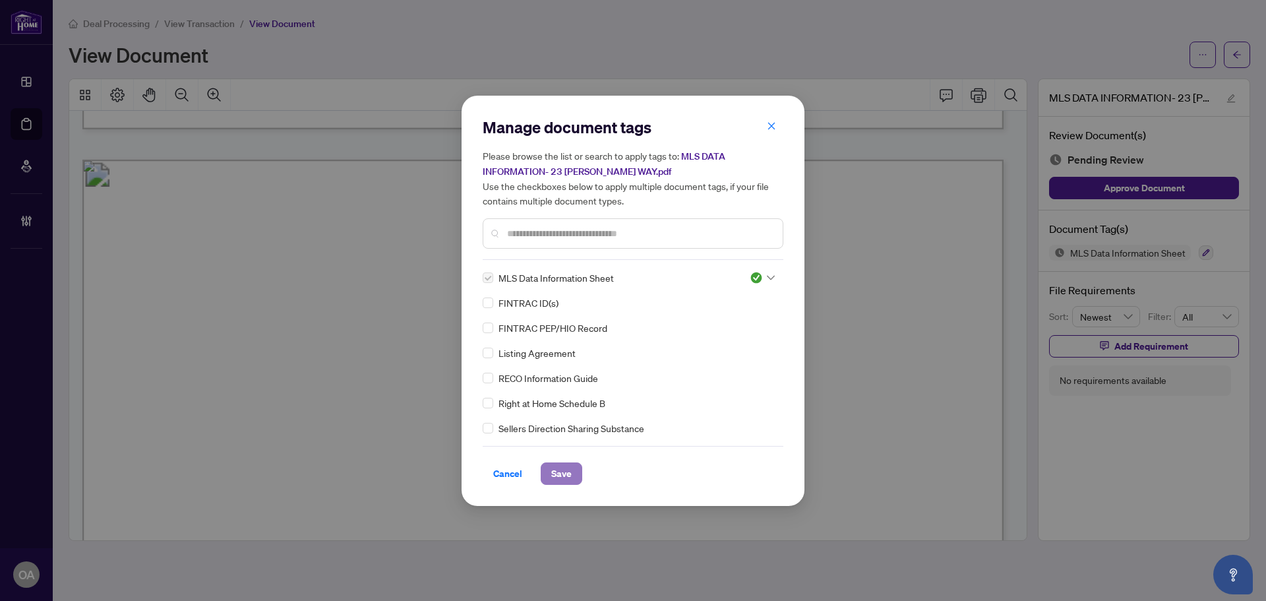
drag, startPoint x: 560, startPoint y: 469, endPoint x: 564, endPoint y: 456, distance: 13.1
click at [560, 467] on span "Save" at bounding box center [561, 473] width 20 height 21
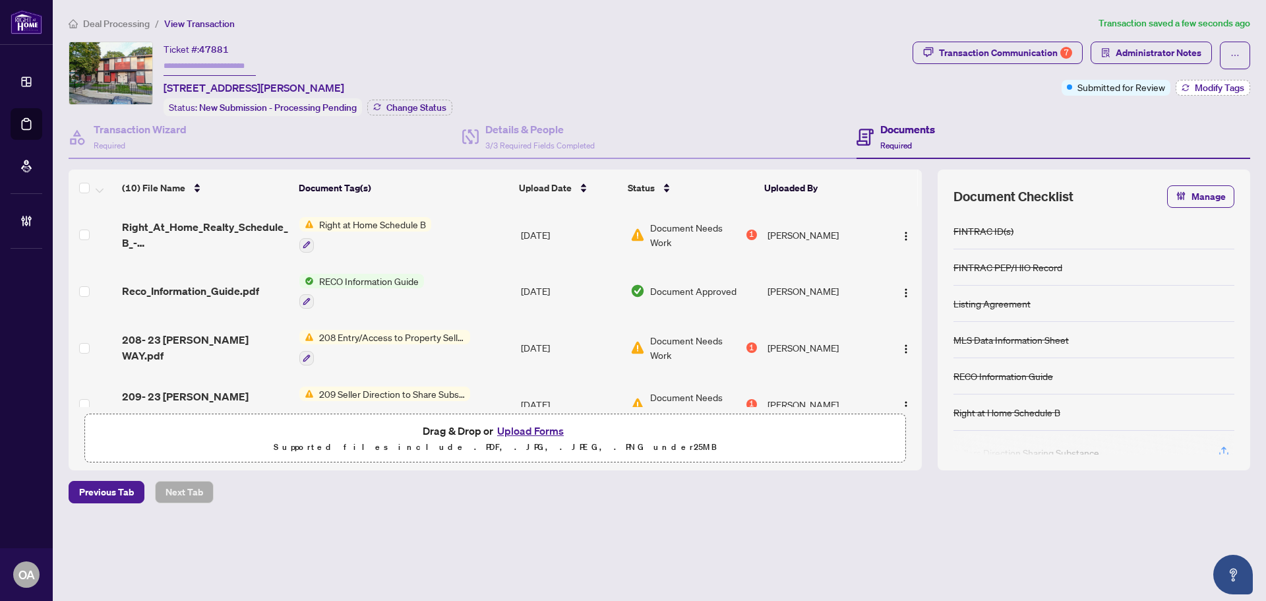
click at [1226, 83] on span "Modify Tags" at bounding box center [1218, 87] width 49 height 9
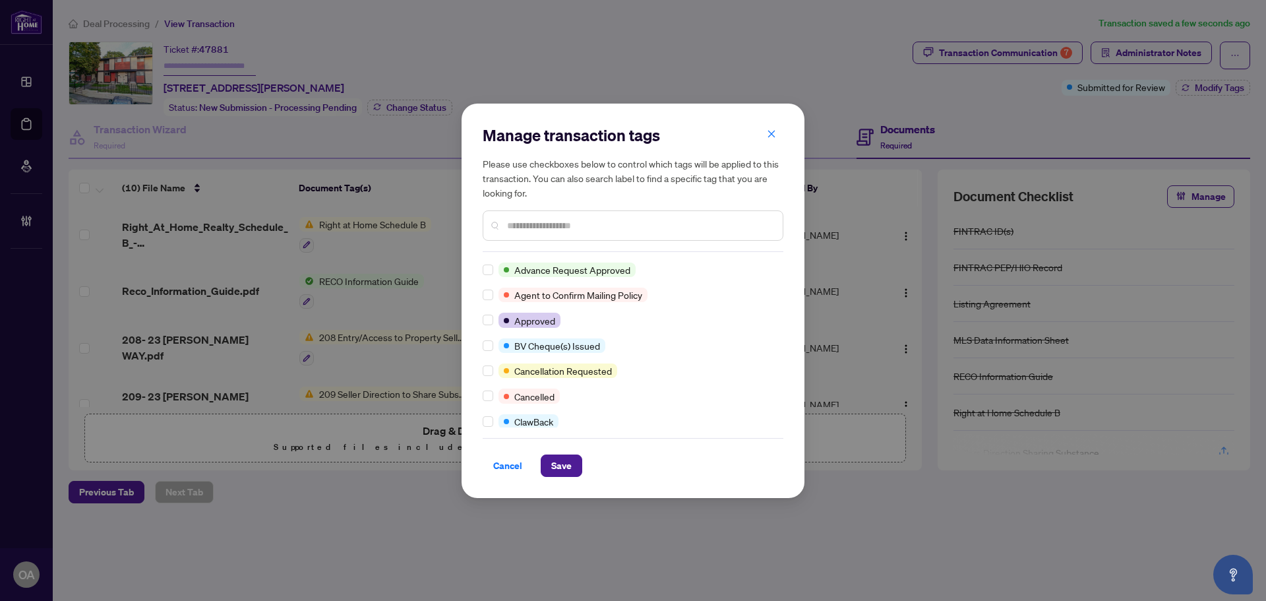
click at [546, 228] on input "text" at bounding box center [639, 225] width 265 height 15
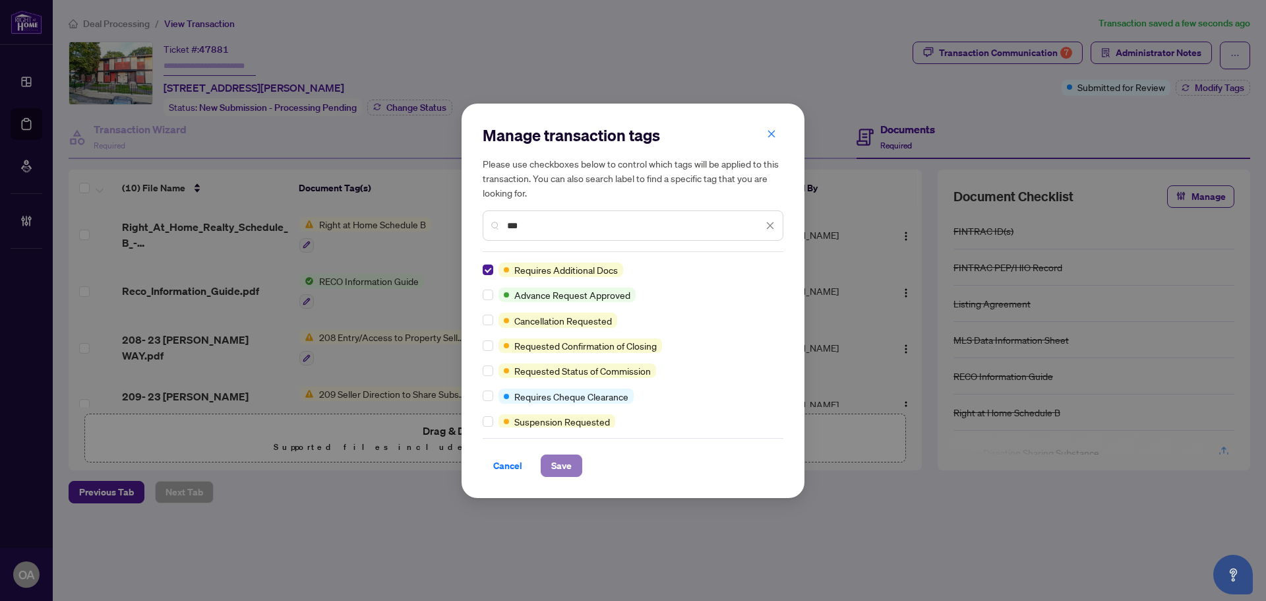
click at [559, 466] on span "Save" at bounding box center [561, 465] width 20 height 21
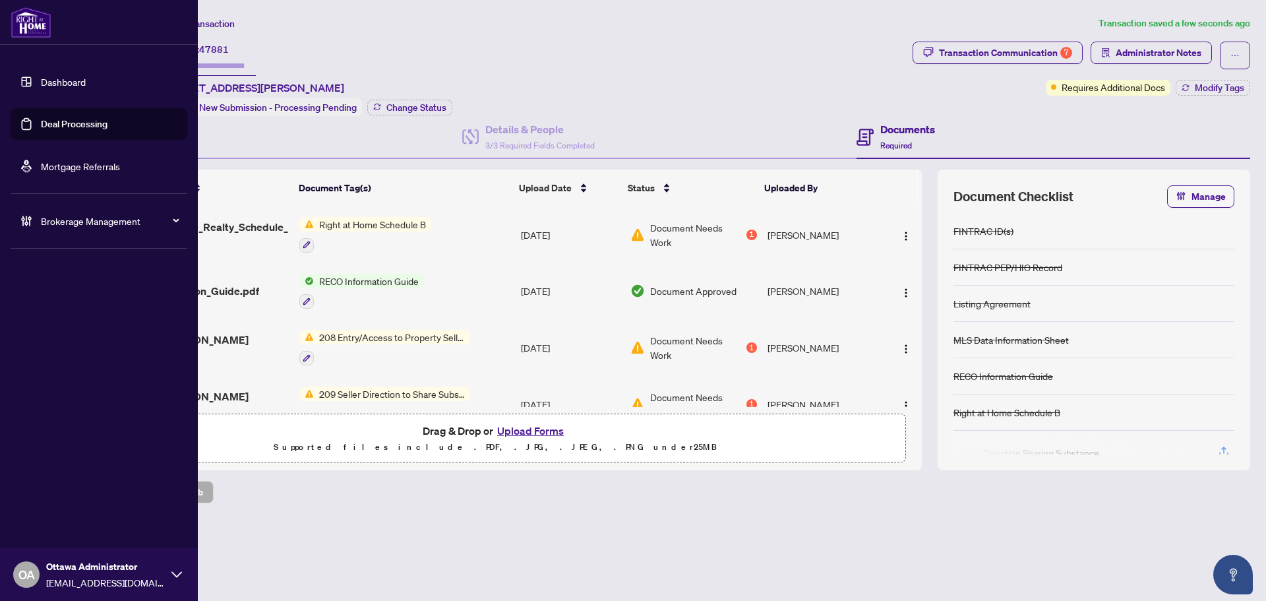
click at [70, 126] on link "Deal Processing" at bounding box center [74, 124] width 67 height 12
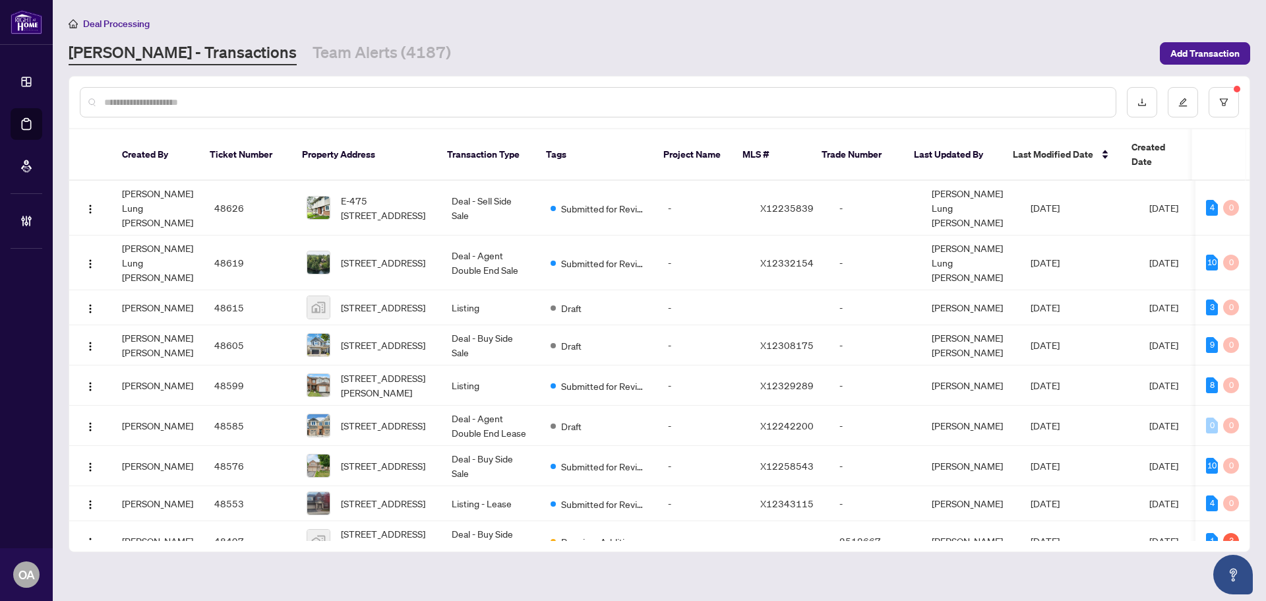
click at [368, 100] on input "text" at bounding box center [604, 102] width 1001 height 15
paste input "*****"
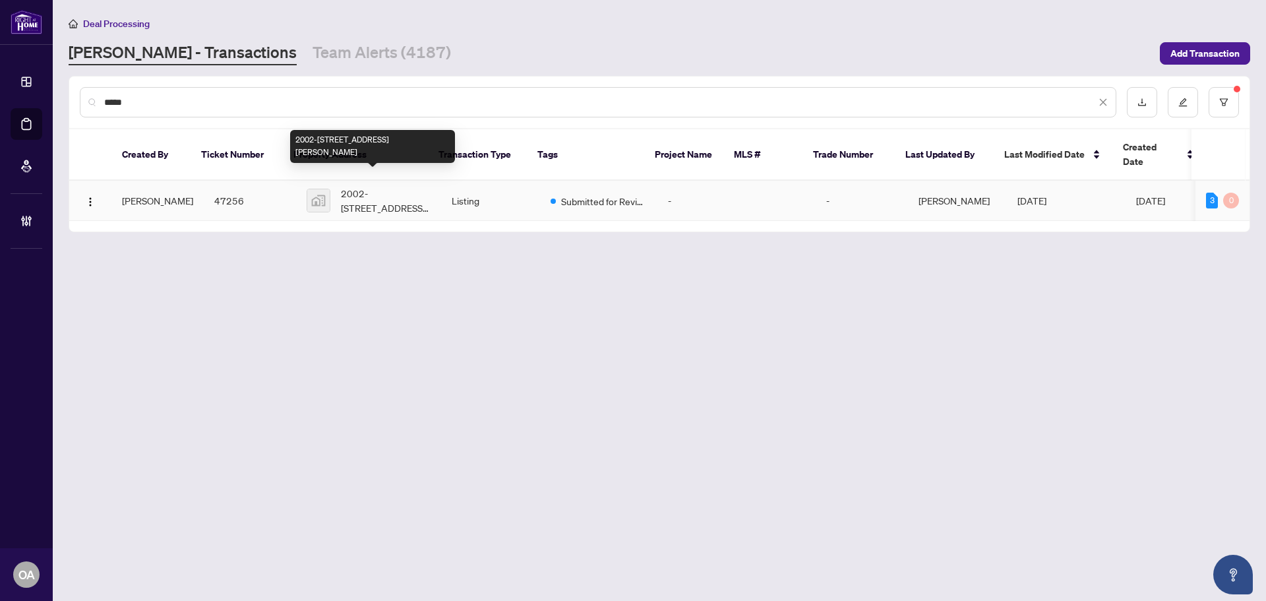
click at [370, 186] on span "2002-203 Catherine St #2002, Ottawa, ON, Canada" at bounding box center [386, 200] width 90 height 29
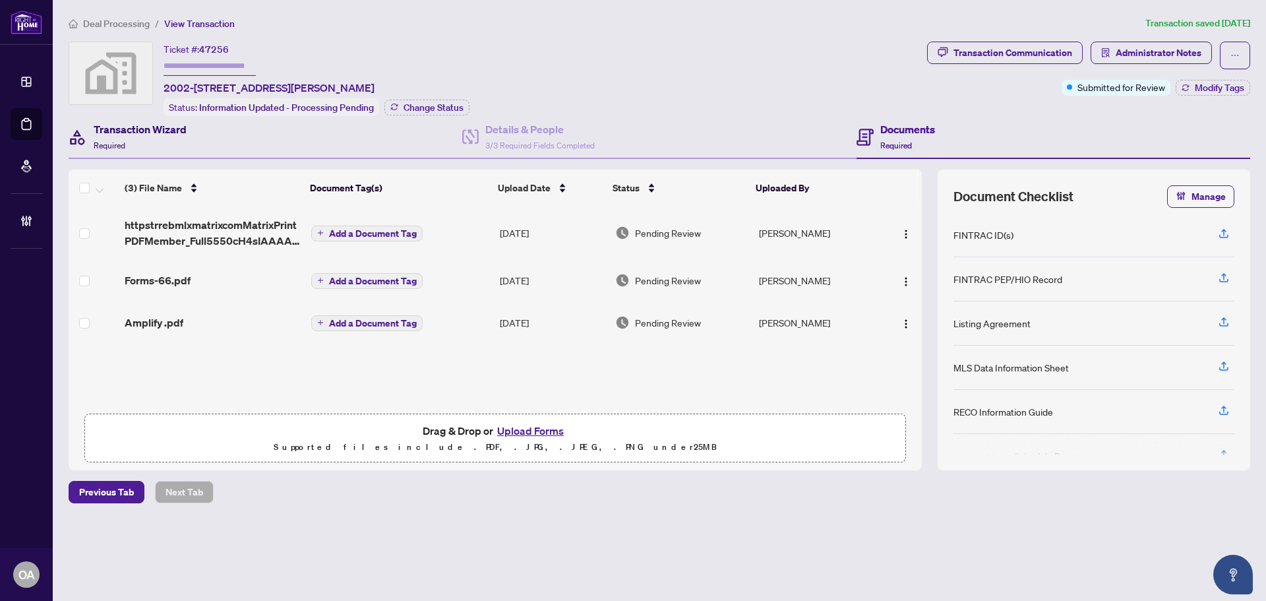
click at [171, 132] on h4 "Transaction Wizard" at bounding box center [140, 129] width 93 height 16
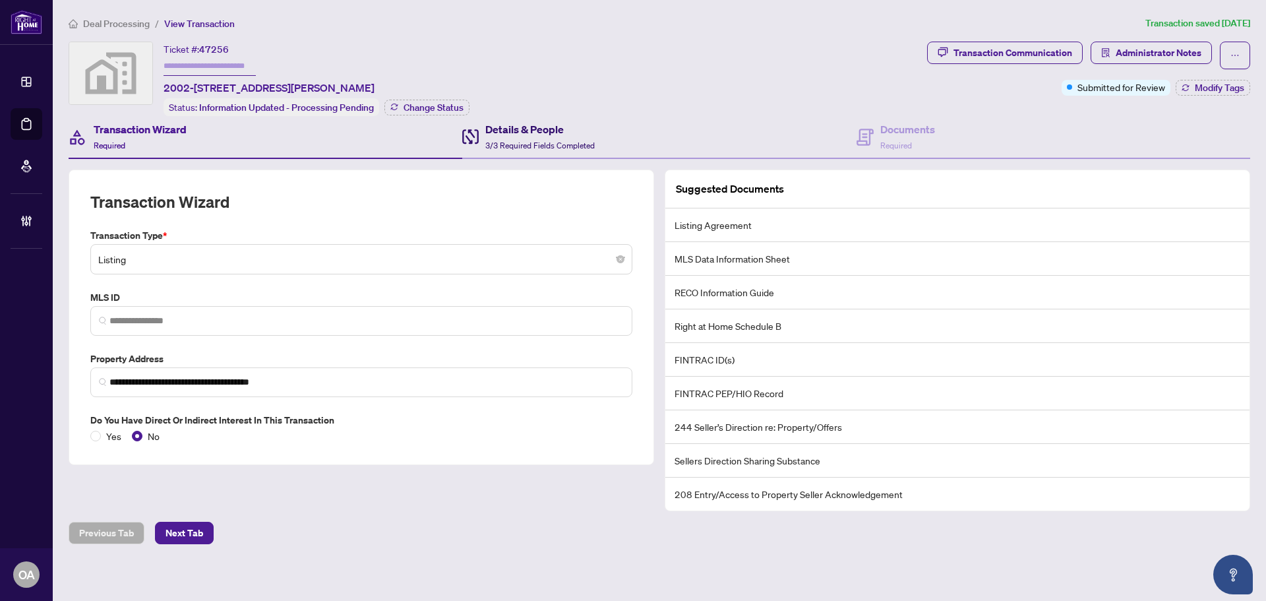
click at [503, 134] on h4 "Details & People" at bounding box center [539, 129] width 109 height 16
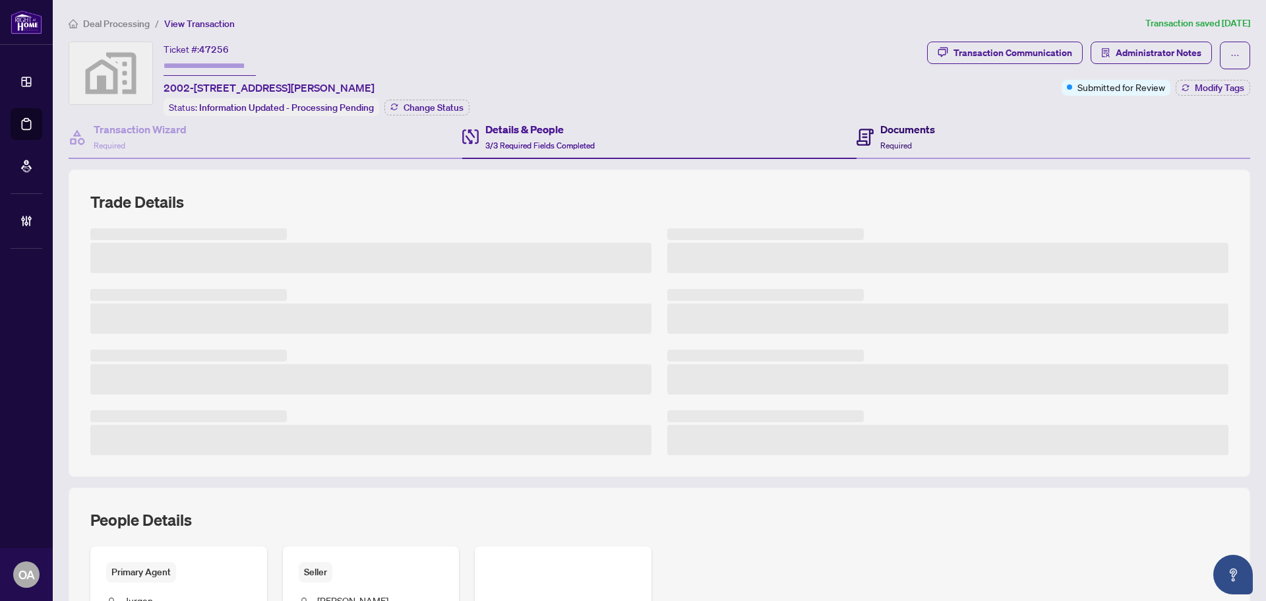
click at [882, 128] on h4 "Documents" at bounding box center [907, 129] width 55 height 16
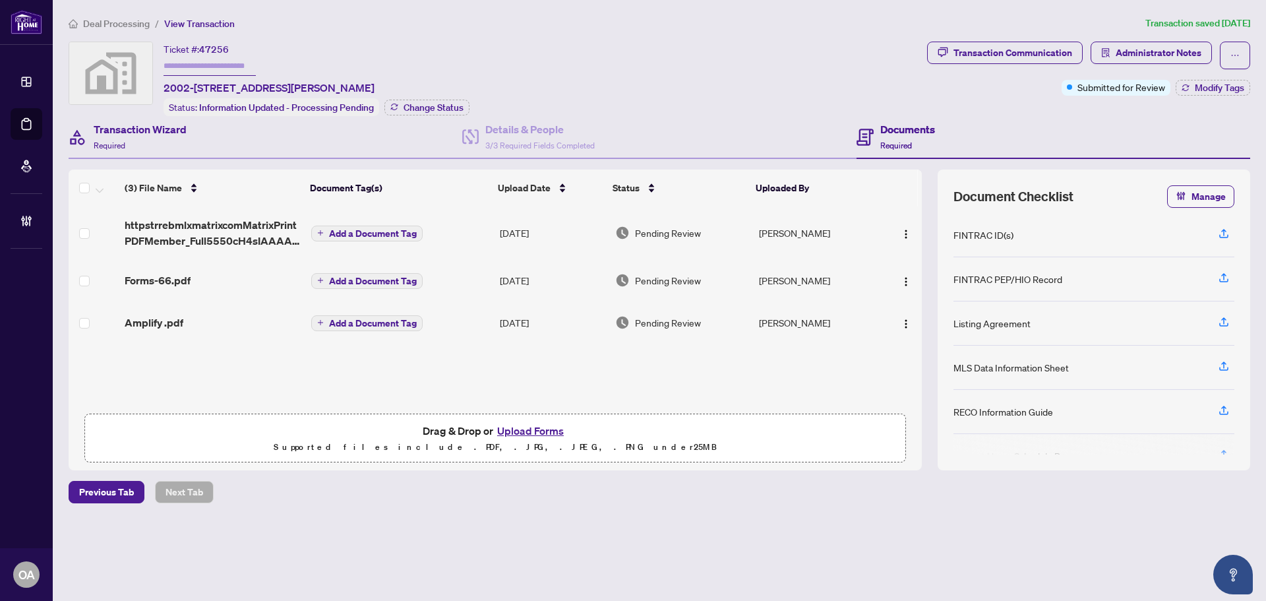
click at [227, 115] on div "Ticket #: 47256 2002-203 Catherine St #2002, Ottawa, ON, Canada Status: Informa…" at bounding box center [659, 256] width 1192 height 428
click at [123, 130] on h4 "Transaction Wizard" at bounding box center [140, 129] width 93 height 16
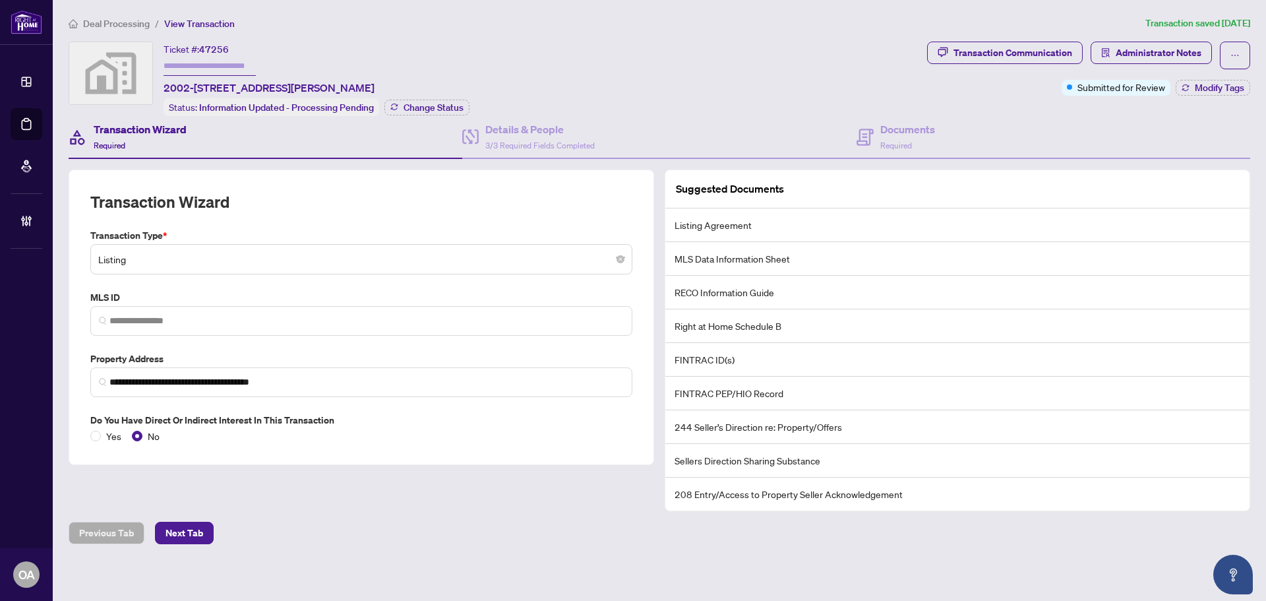
click at [217, 139] on div "Transaction Wizard Required" at bounding box center [266, 137] width 394 height 43
click at [96, 131] on h4 "Transaction Wizard" at bounding box center [140, 129] width 93 height 16
drag, startPoint x: 912, startPoint y: 138, endPoint x: 884, endPoint y: 140, distance: 28.5
click at [912, 138] on div "Documents Required" at bounding box center [907, 136] width 55 height 31
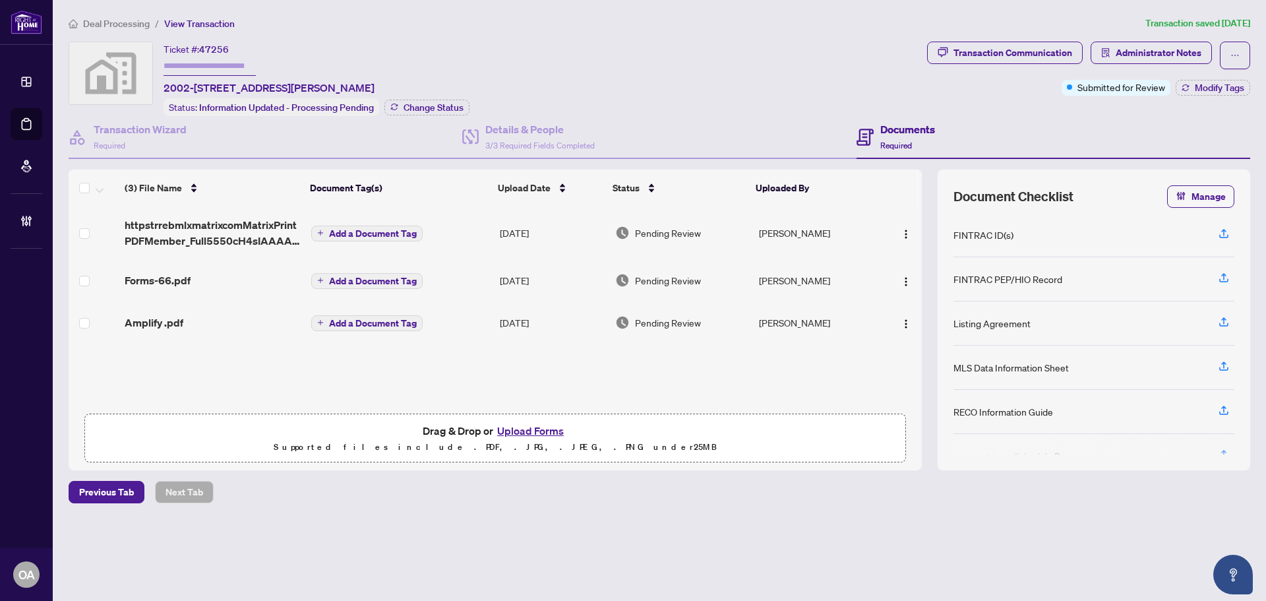
click at [160, 327] on span "Amplify .pdf" at bounding box center [154, 322] width 59 height 16
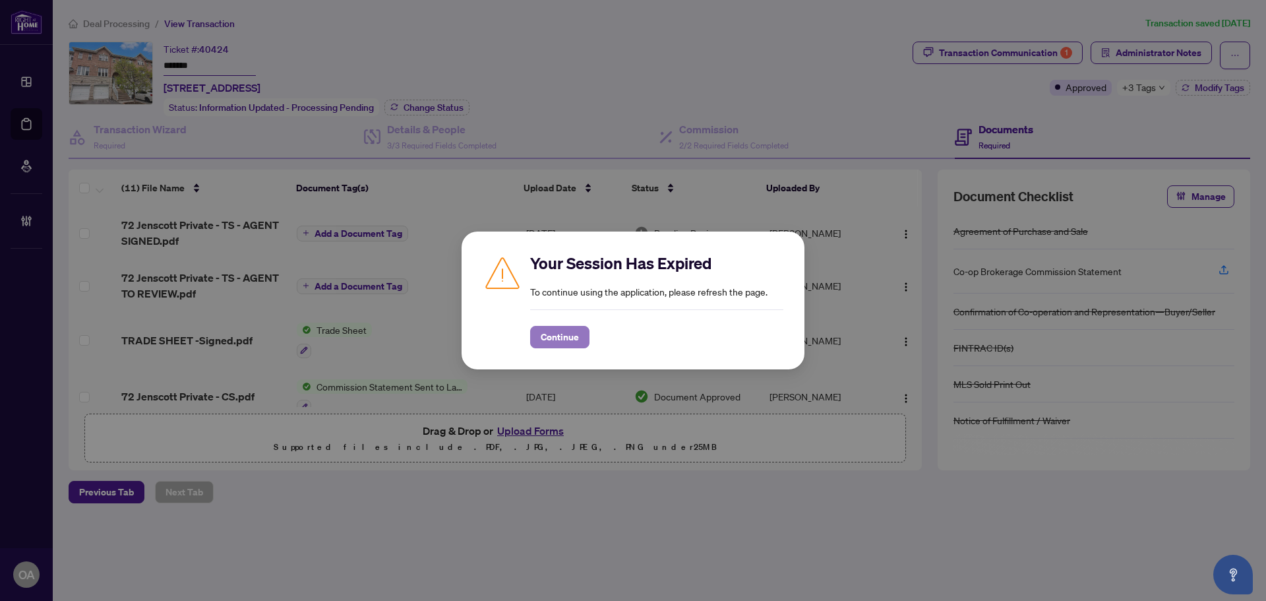
click at [577, 340] on span "Continue" at bounding box center [560, 336] width 38 height 21
